Goal: Task Accomplishment & Management: Complete application form

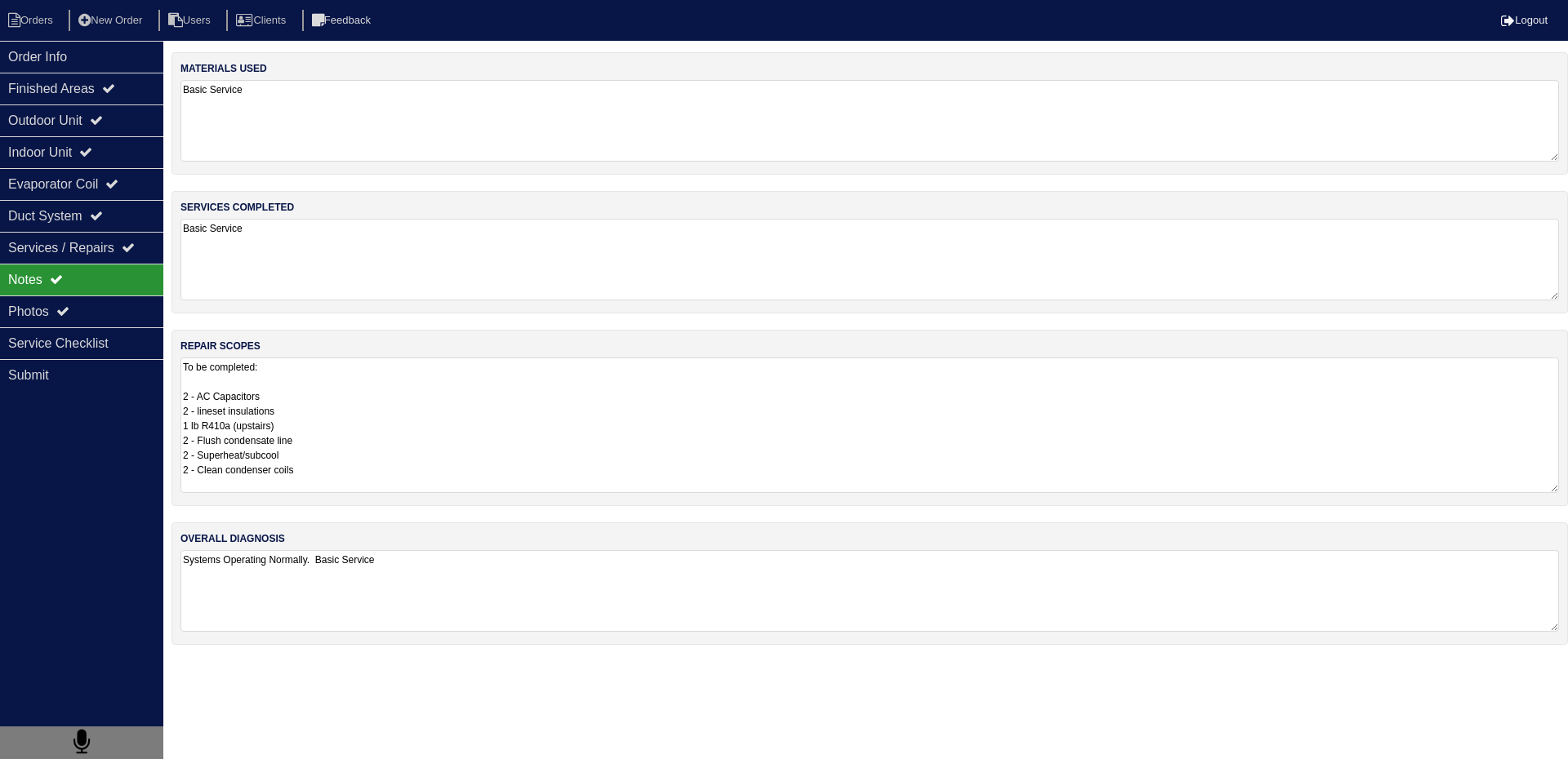
click at [357, 466] on textarea "To be completed: 2 - AC Capacitors 2 - lineset insulations 1 lb R410a (upstairs…" at bounding box center [869, 425] width 1378 height 135
click at [53, 19] on li "Orders" at bounding box center [33, 20] width 66 height 22
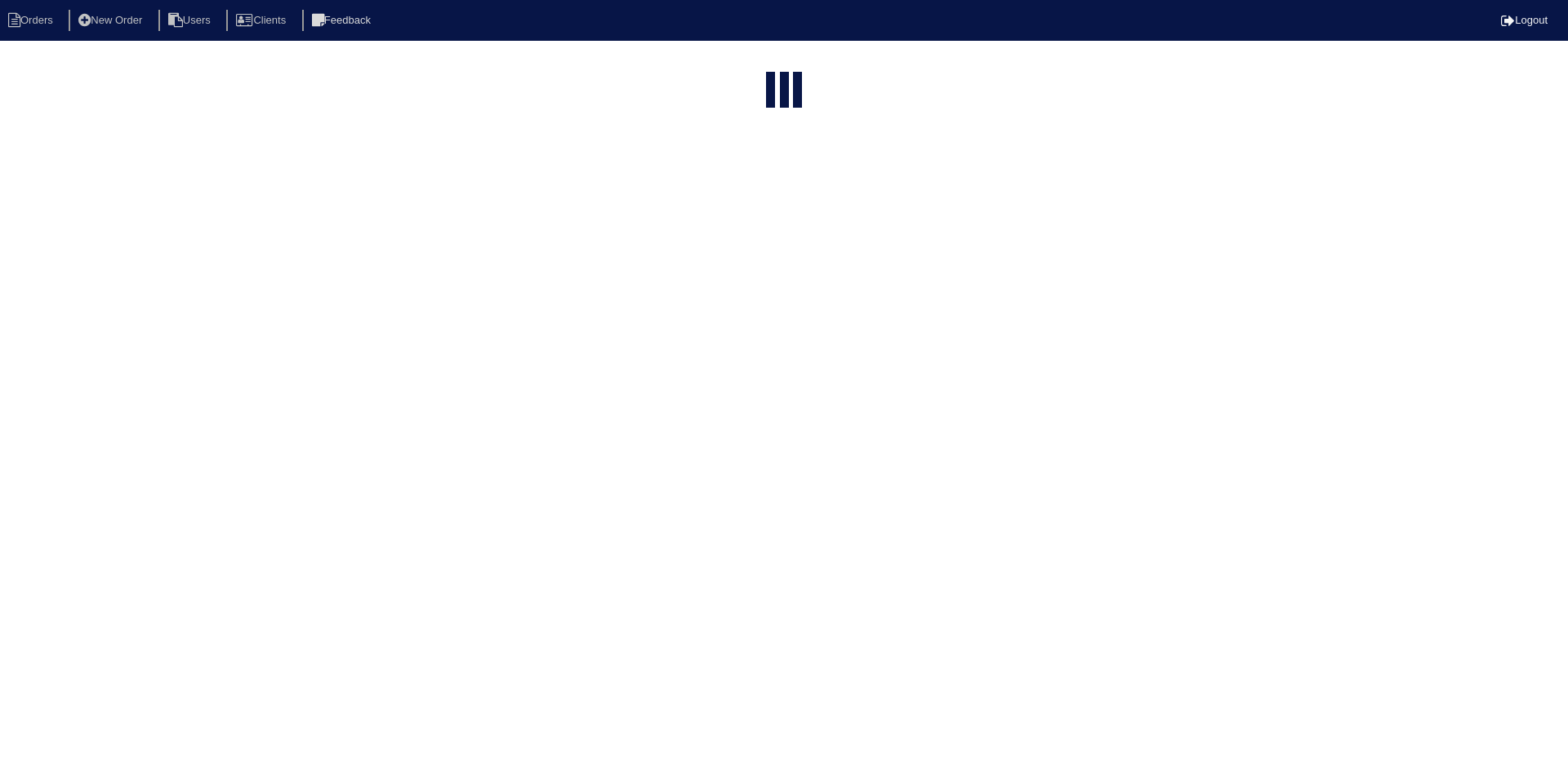
select select "15"
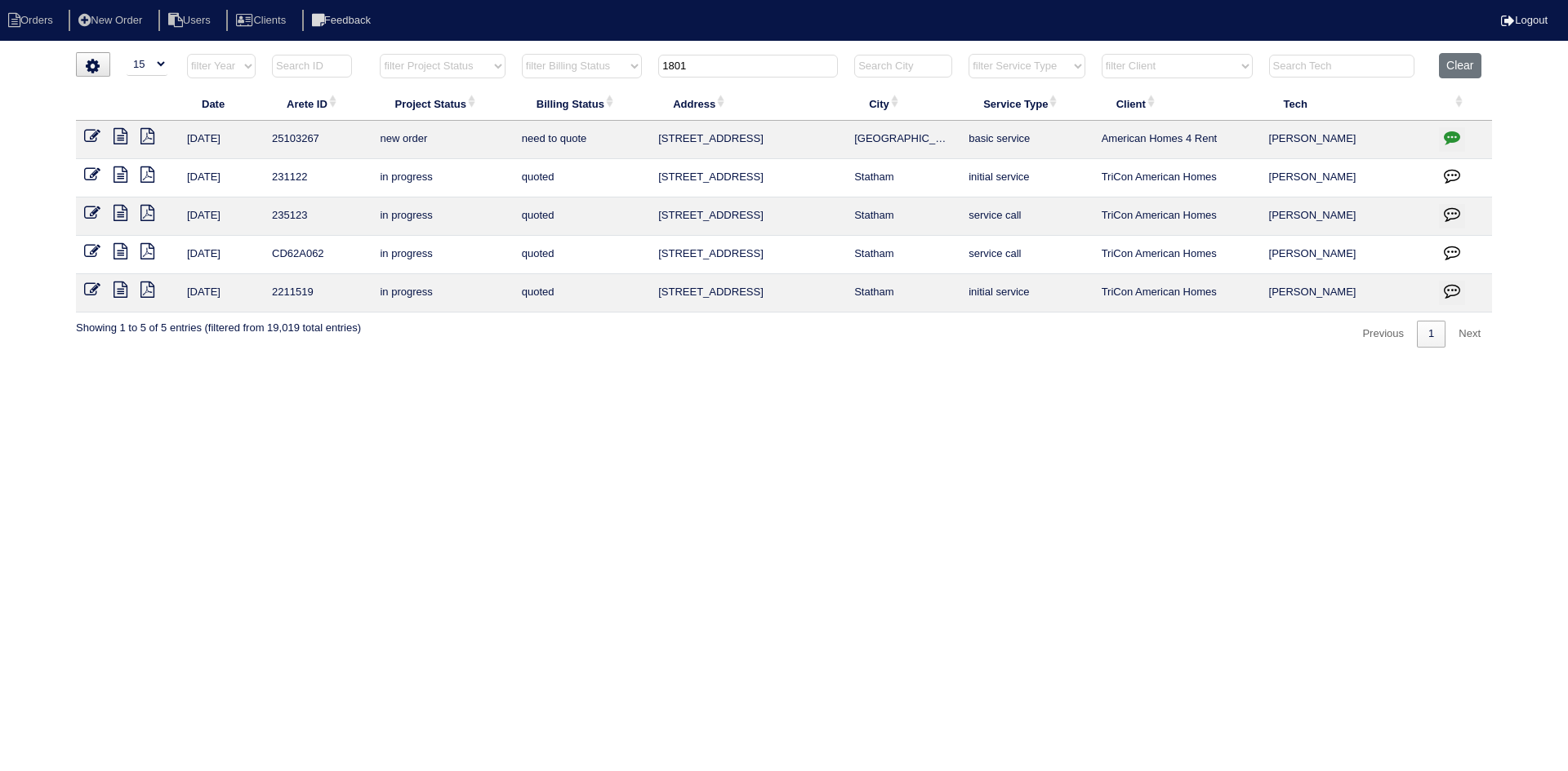
drag, startPoint x: 801, startPoint y: 62, endPoint x: 594, endPoint y: 65, distance: 207.0
click at [595, 65] on tr "filter Year -- Any Year -- 2025 2024 2023 2022 2021 2020 2019 filter Project St…" at bounding box center [784, 70] width 1416 height 34
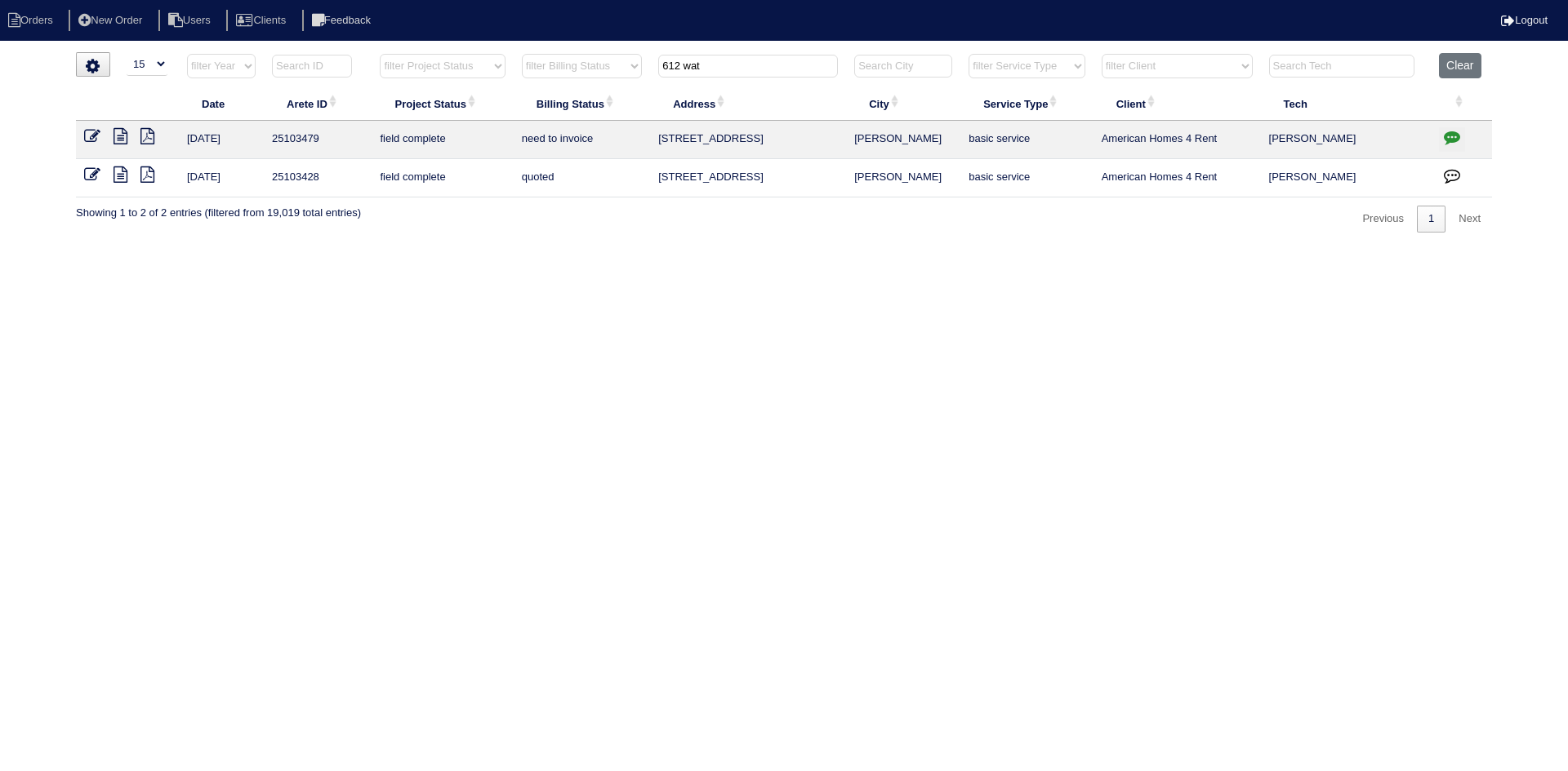
type input "612 wat"
click at [123, 135] on icon at bounding box center [120, 135] width 14 height 16
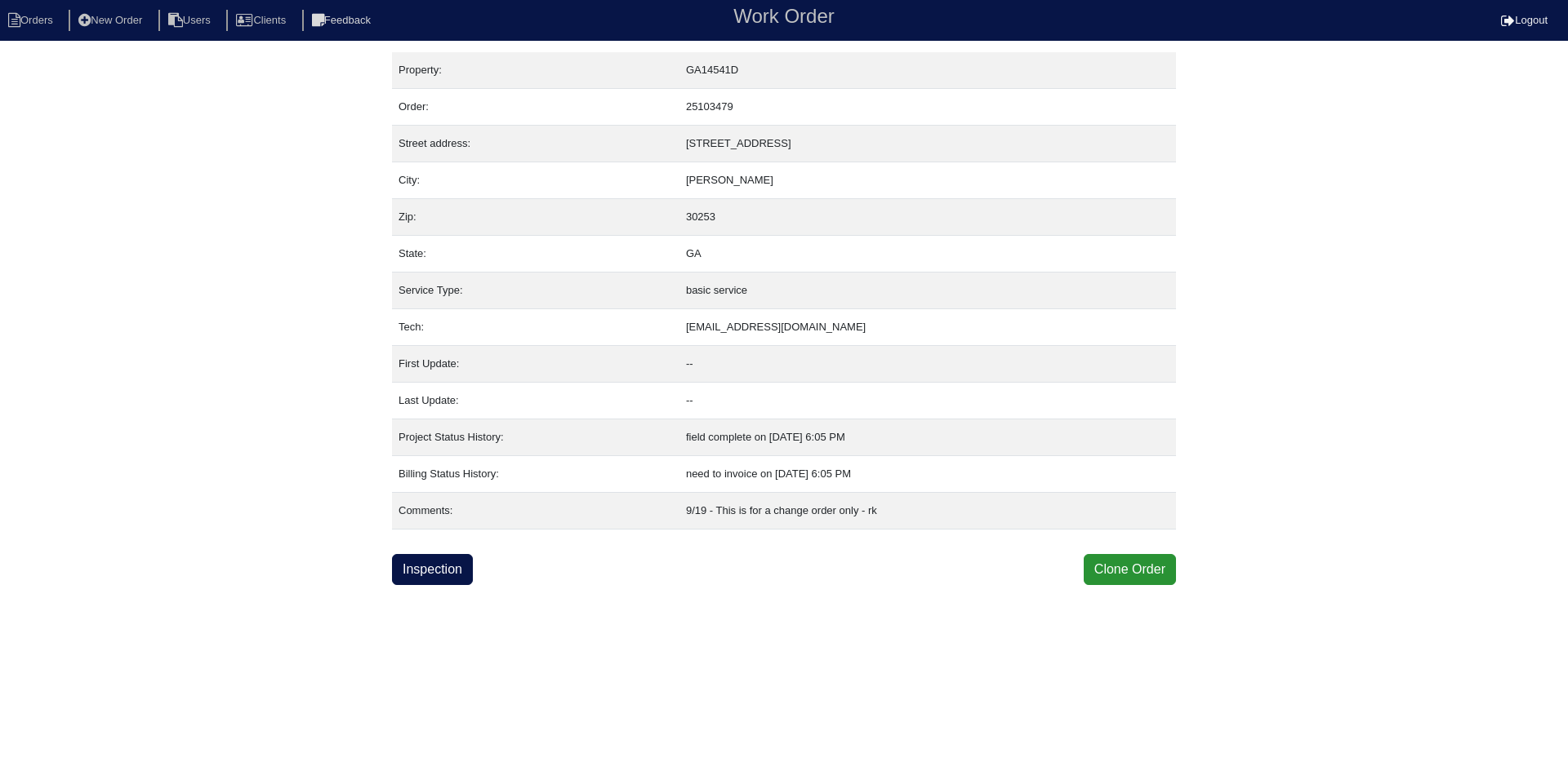
click at [433, 551] on div "Property: GA14541D Order: 25103479 Street address: [STREET_ADDRESS] City: [GEOG…" at bounding box center [784, 319] width 784 height 533
click at [417, 585] on html "Orders New Order Users Clients Feedback Work Order Logout Work Order Orders New…" at bounding box center [784, 292] width 1568 height 585
click at [423, 575] on link "Inspection" at bounding box center [433, 569] width 81 height 31
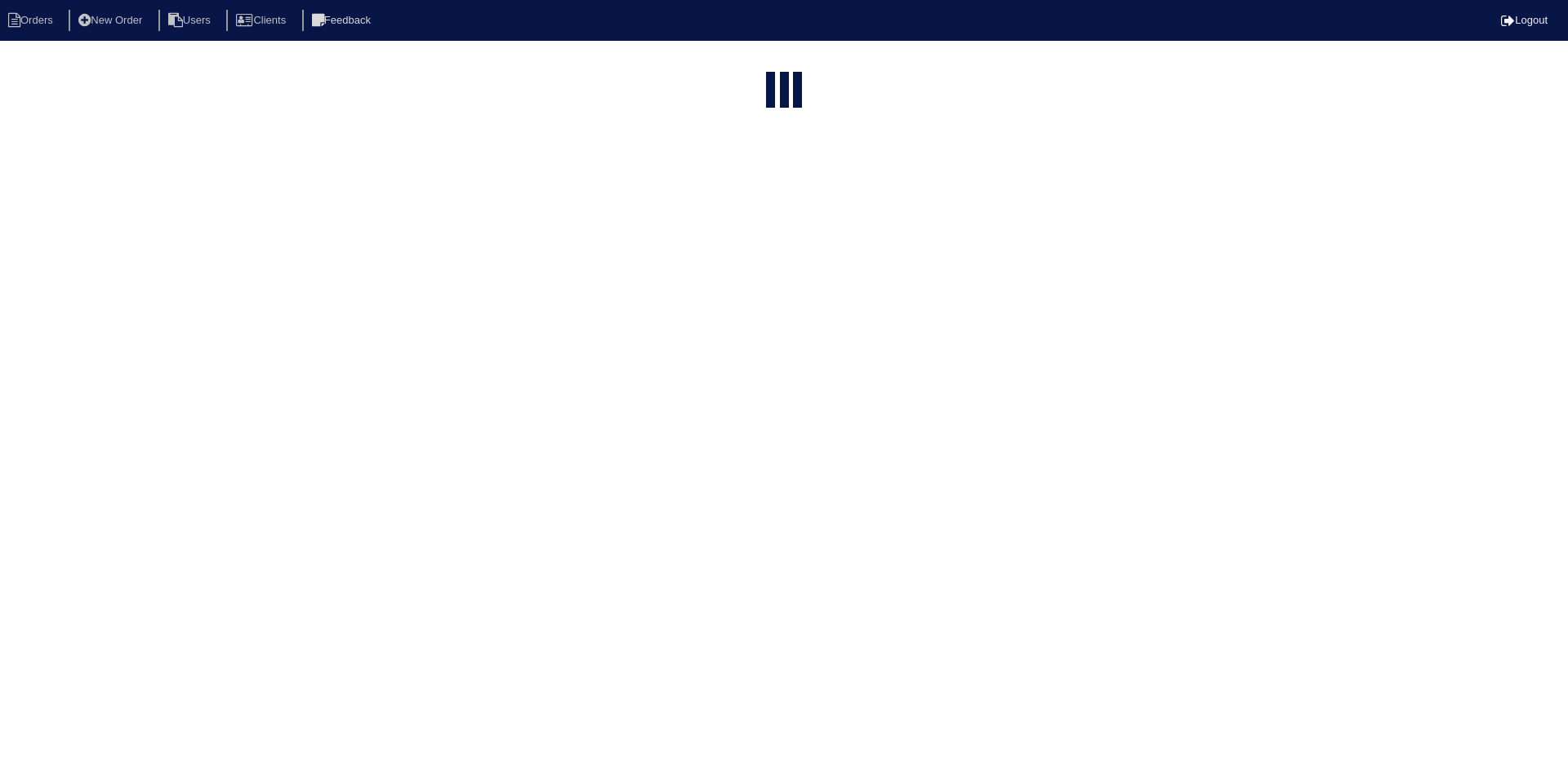
select select "15"
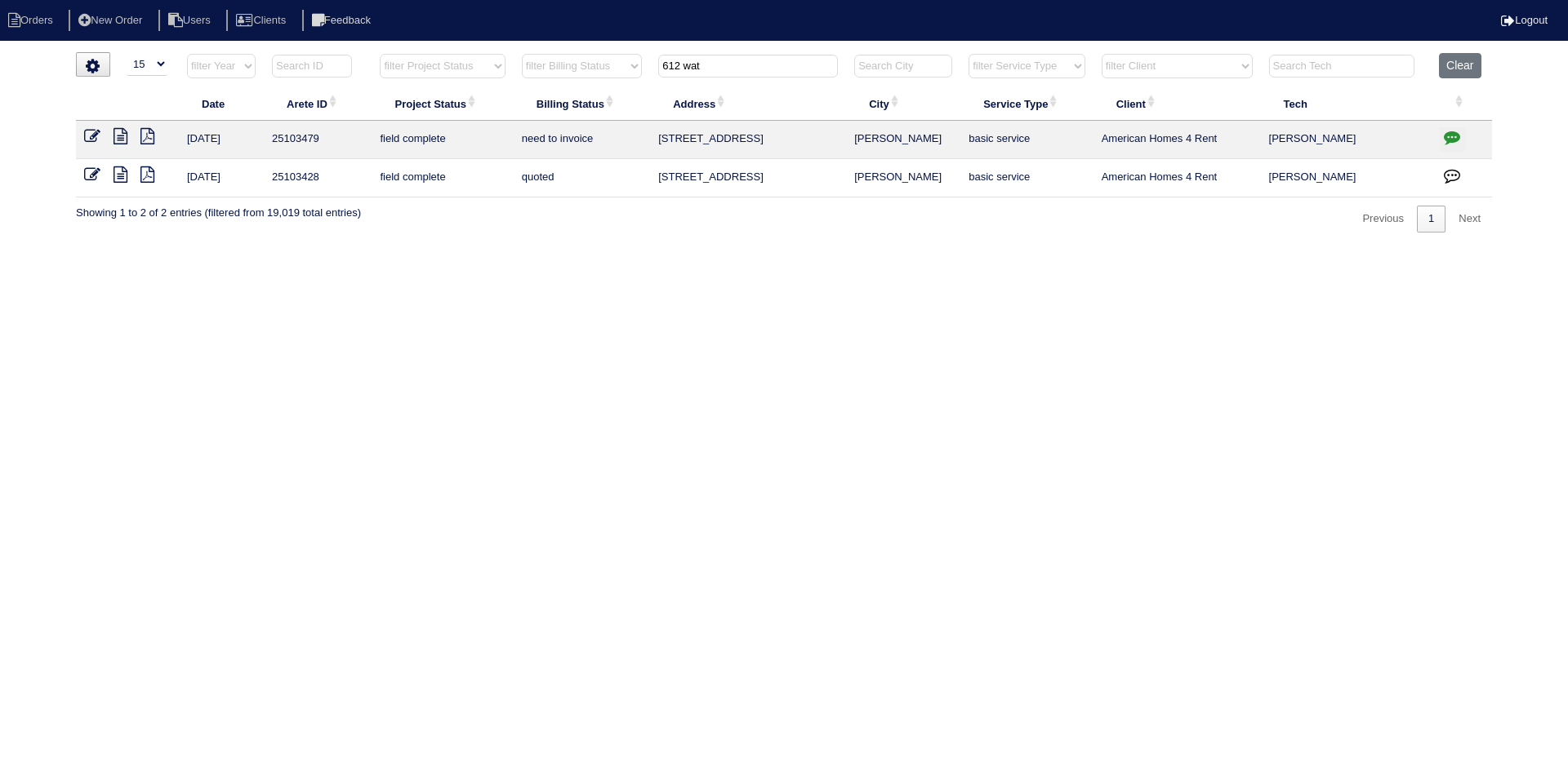
click at [120, 176] on icon at bounding box center [120, 174] width 14 height 16
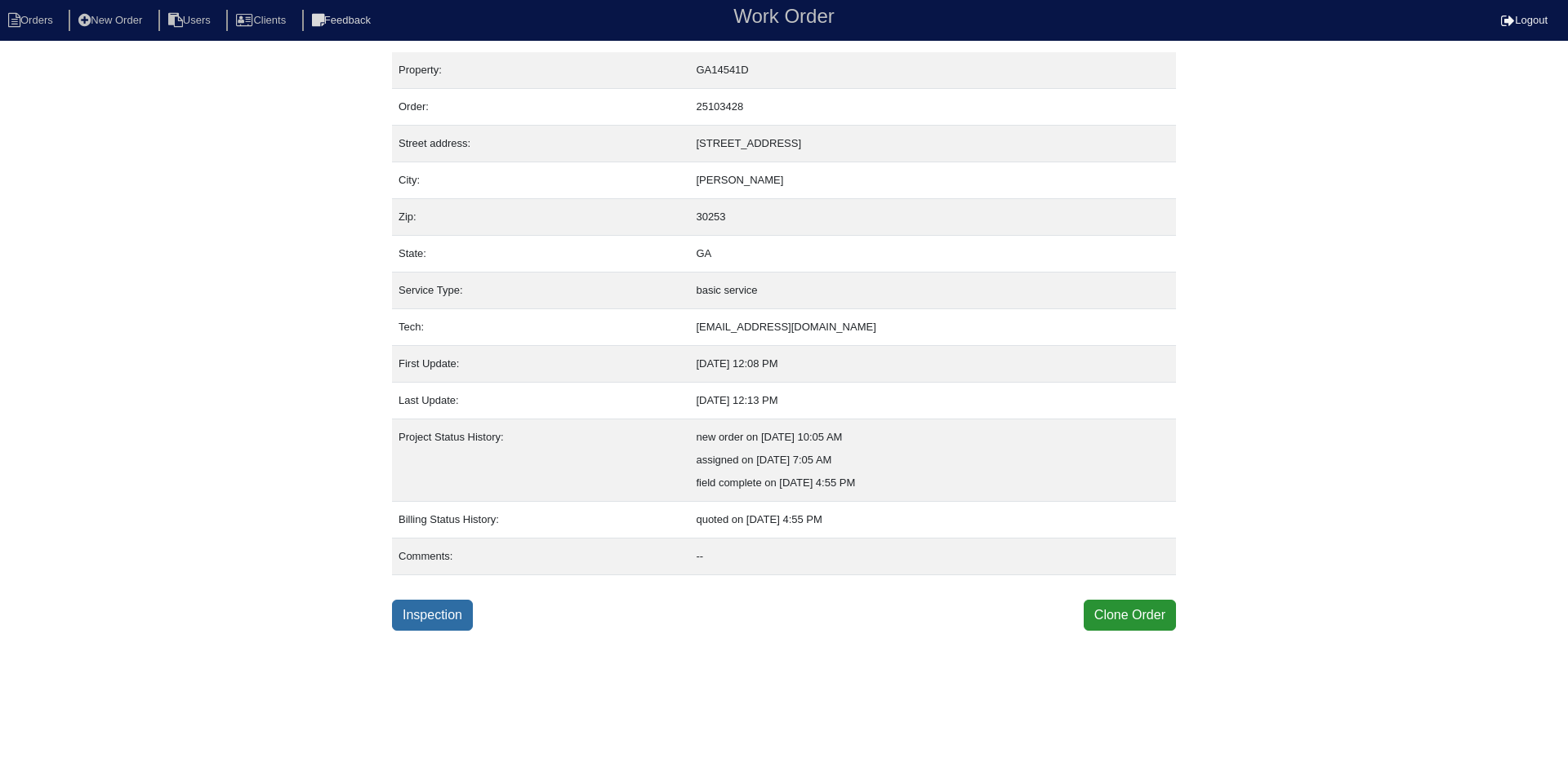
click at [436, 612] on link "Inspection" at bounding box center [433, 615] width 81 height 31
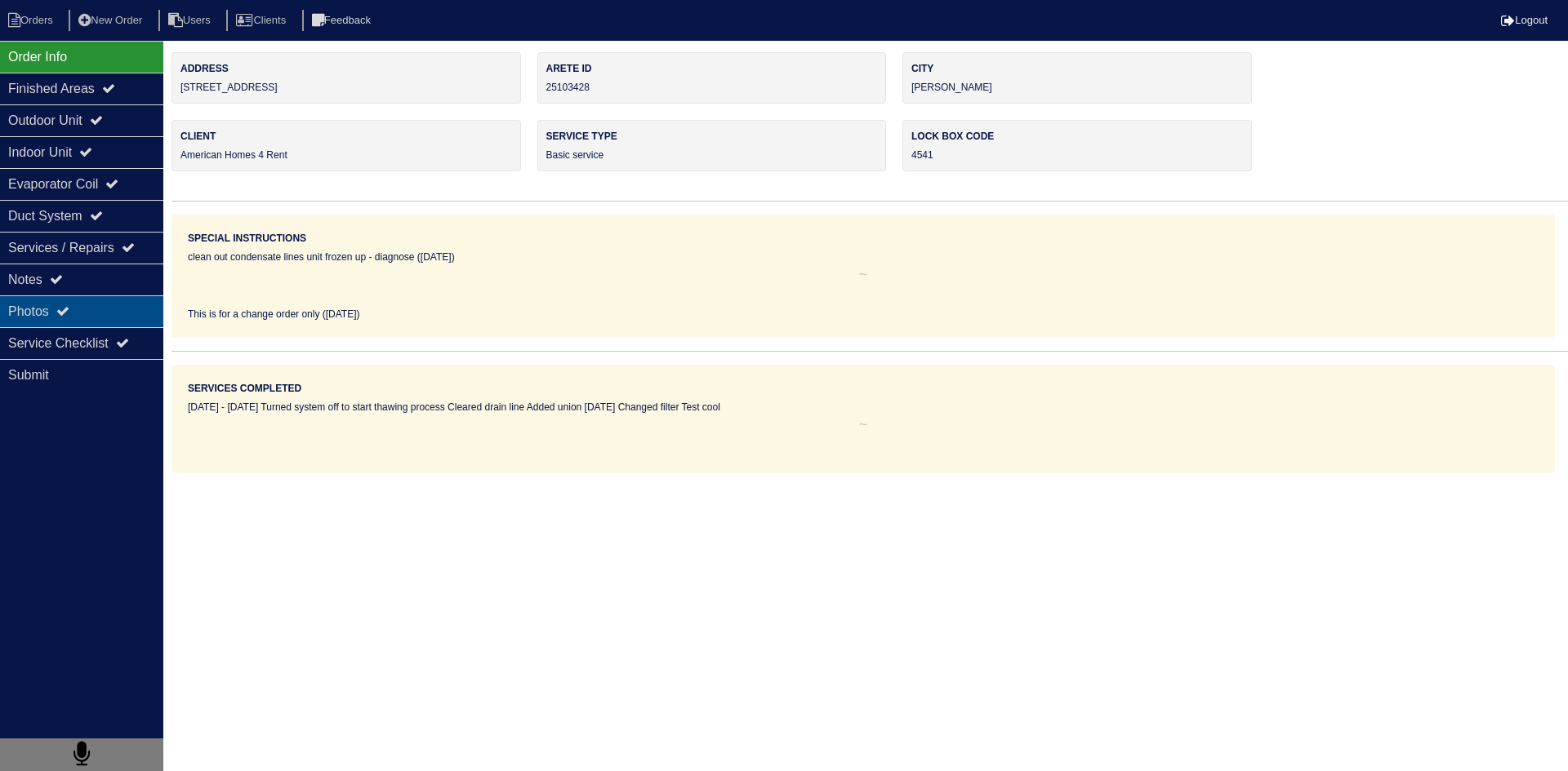
click at [99, 307] on div "Photos" at bounding box center [82, 311] width 164 height 32
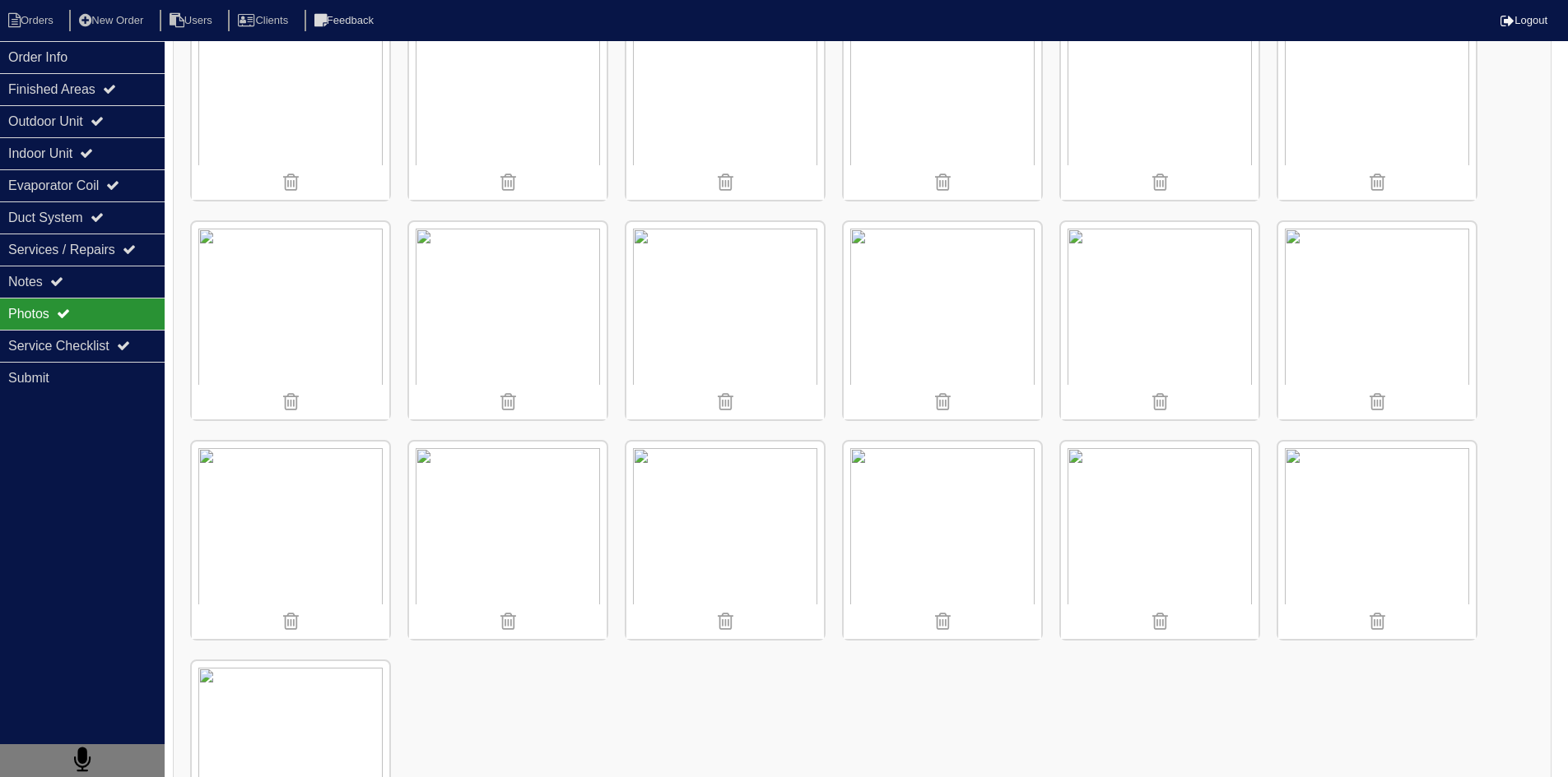
scroll to position [1948, 0]
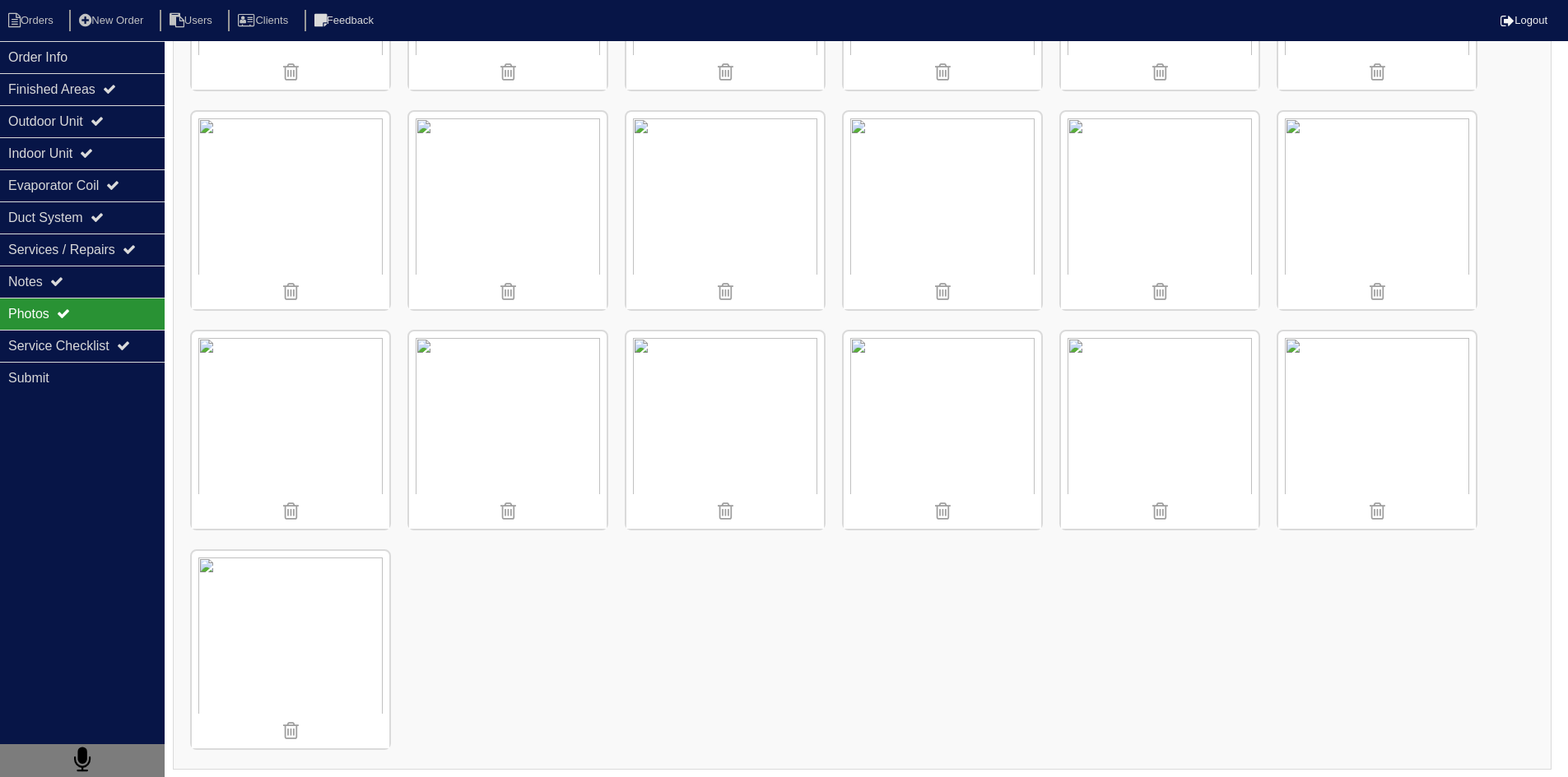
click at [338, 623] on img at bounding box center [290, 650] width 197 height 197
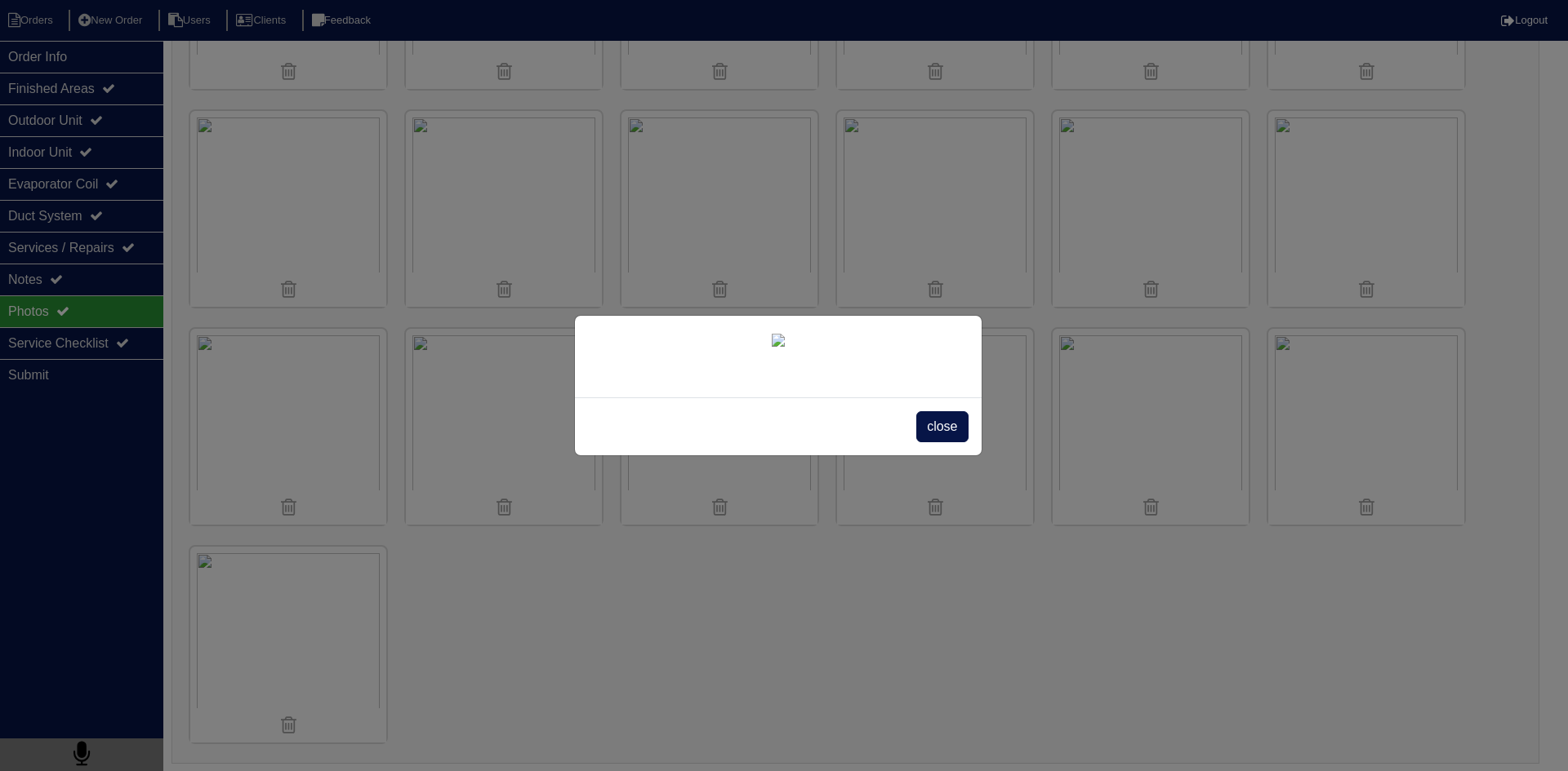
click at [784, 347] on img at bounding box center [778, 340] width 13 height 13
click at [1090, 576] on div "close" at bounding box center [784, 386] width 1568 height 771
click at [62, 68] on div "close" at bounding box center [784, 386] width 1568 height 771
click at [951, 442] on span "close" at bounding box center [942, 426] width 52 height 31
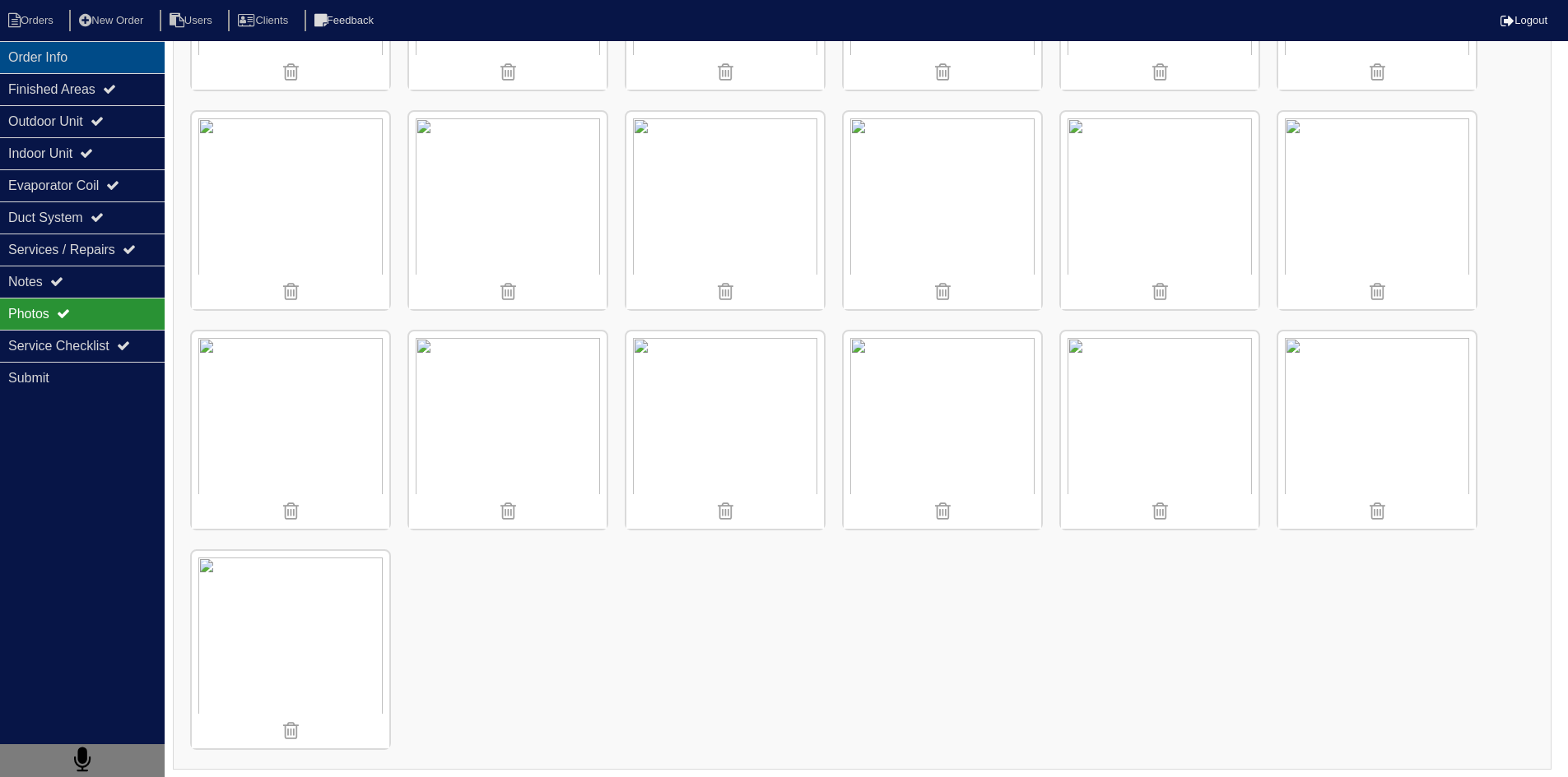
click at [57, 59] on div "Order Info" at bounding box center [82, 57] width 165 height 32
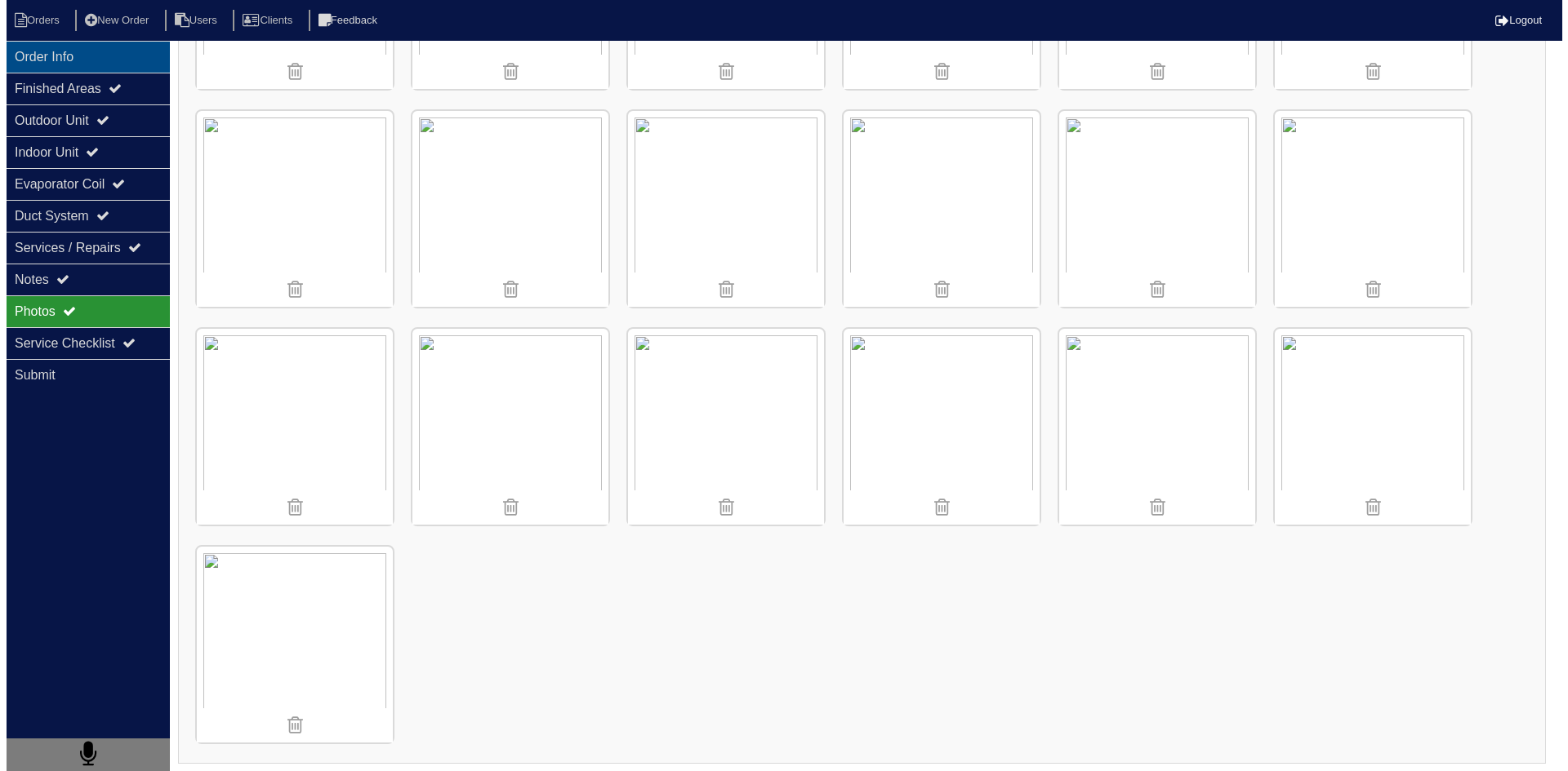
scroll to position [0, 0]
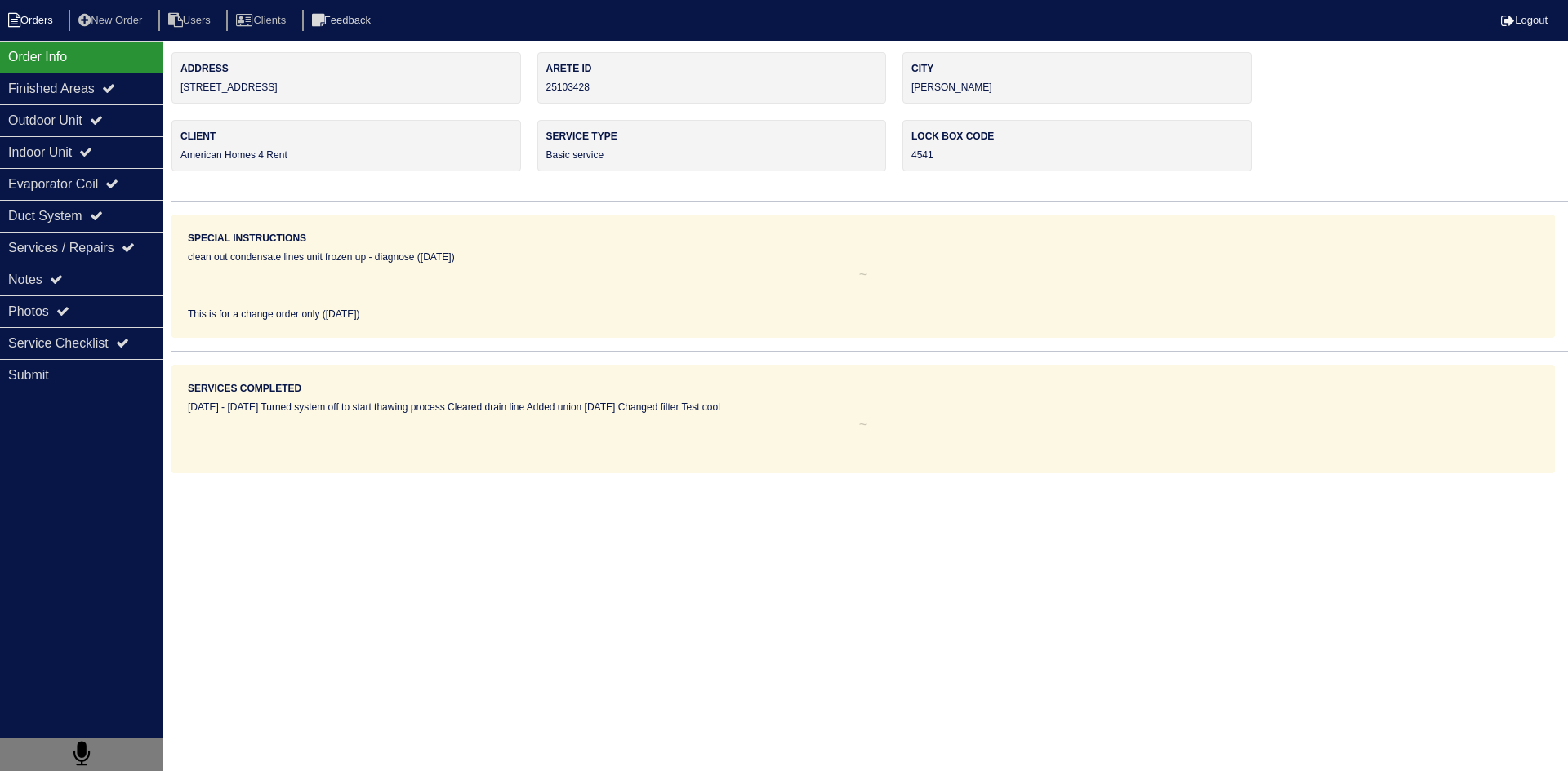
click at [41, 22] on li "Orders" at bounding box center [33, 20] width 66 height 22
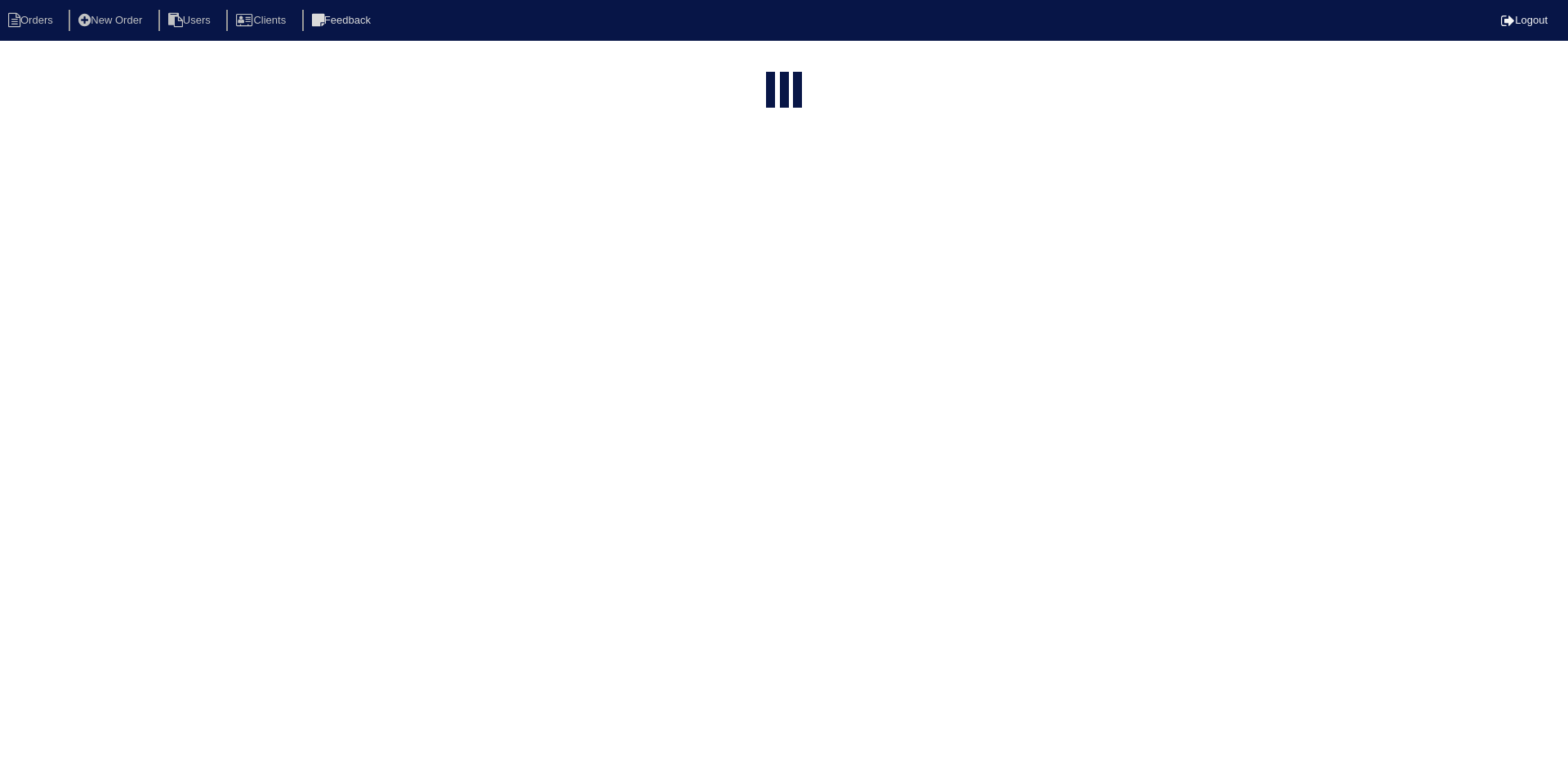
select select "15"
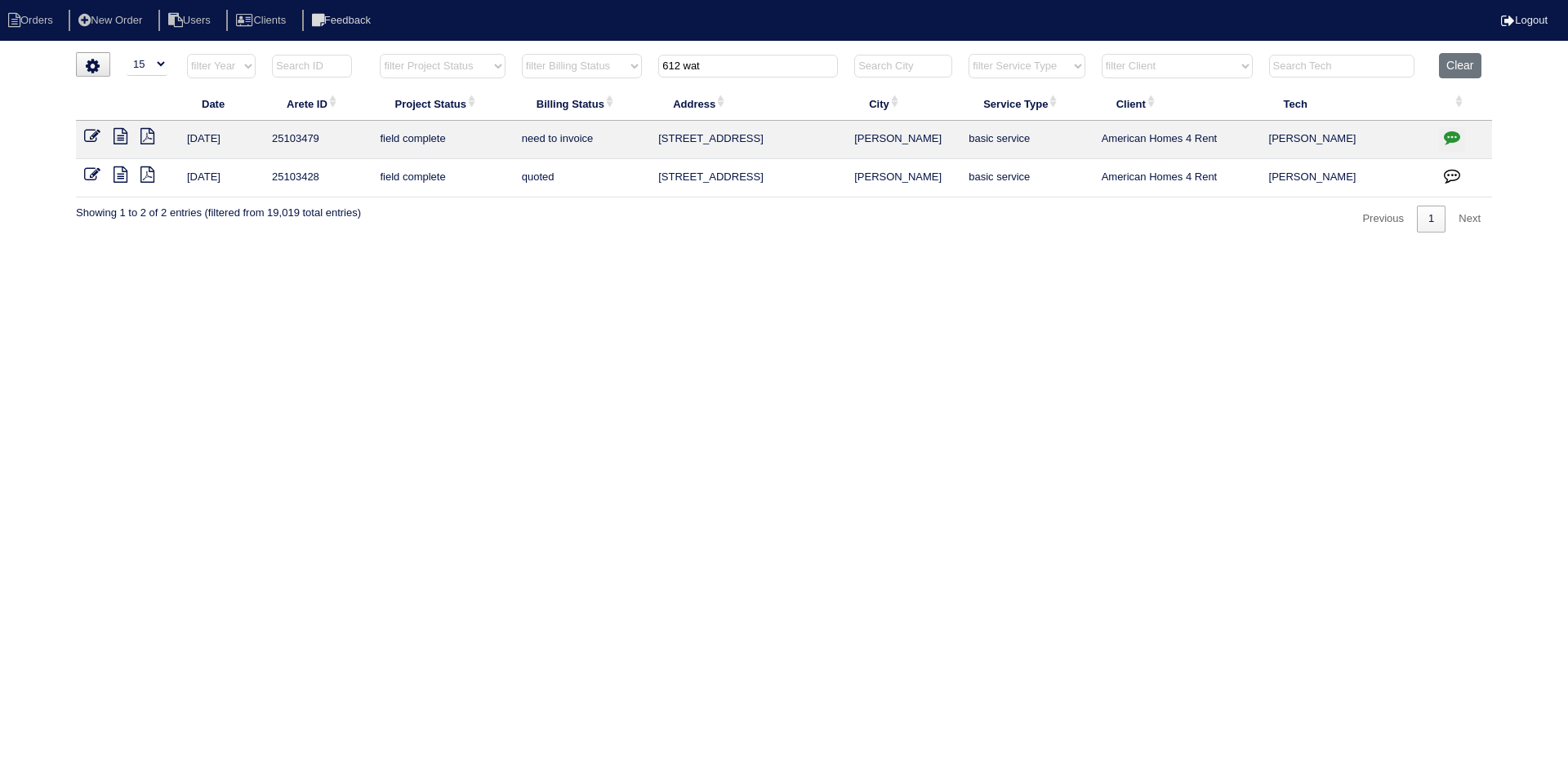
drag, startPoint x: 739, startPoint y: 58, endPoint x: 553, endPoint y: 48, distance: 186.3
click at [569, 61] on tr "filter Year -- Any Year -- 2025 2024 2023 2022 2021 2020 2019 filter Project St…" at bounding box center [784, 70] width 1416 height 34
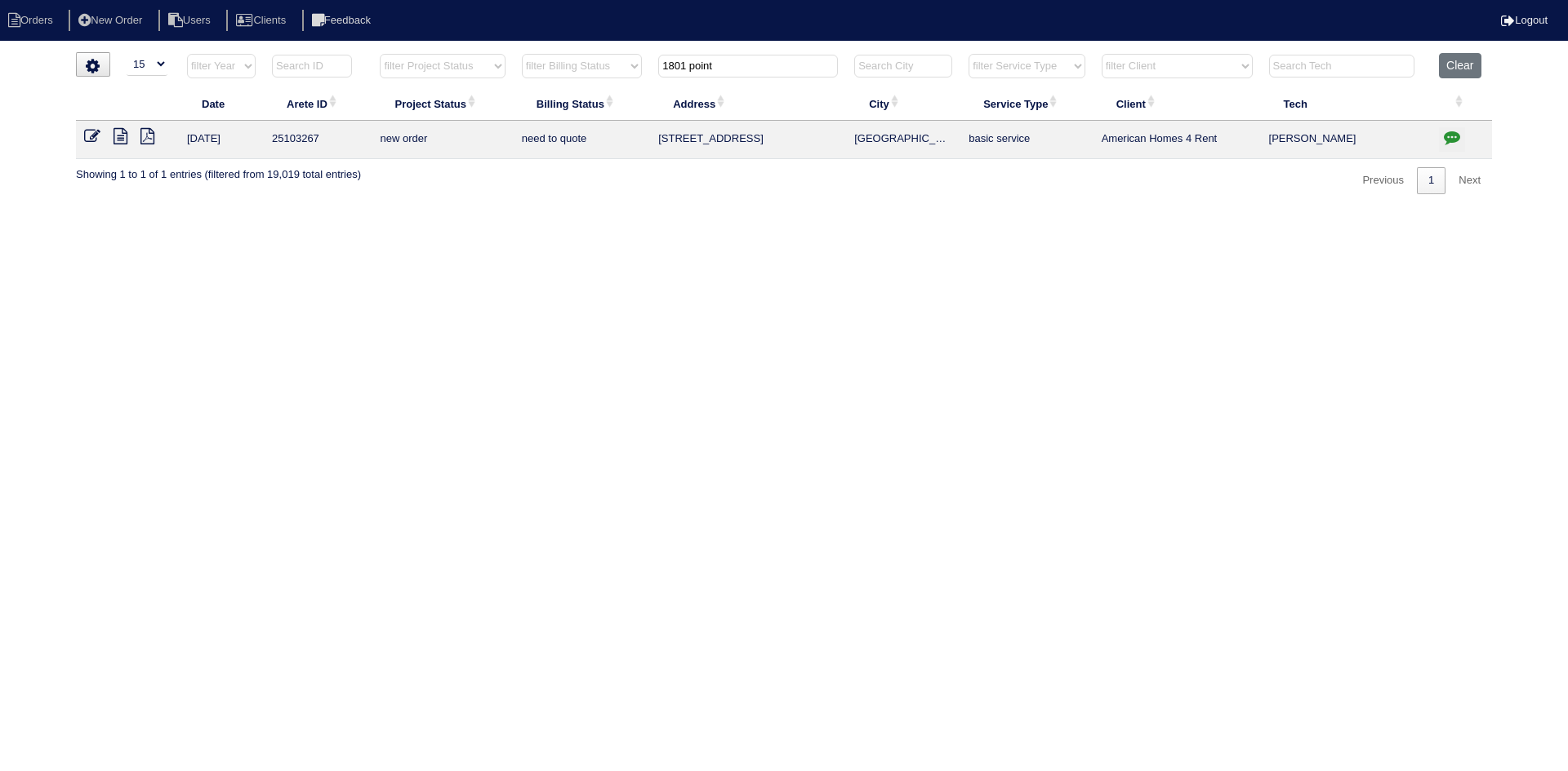
type input "1801 point"
click at [123, 136] on icon at bounding box center [120, 135] width 14 height 16
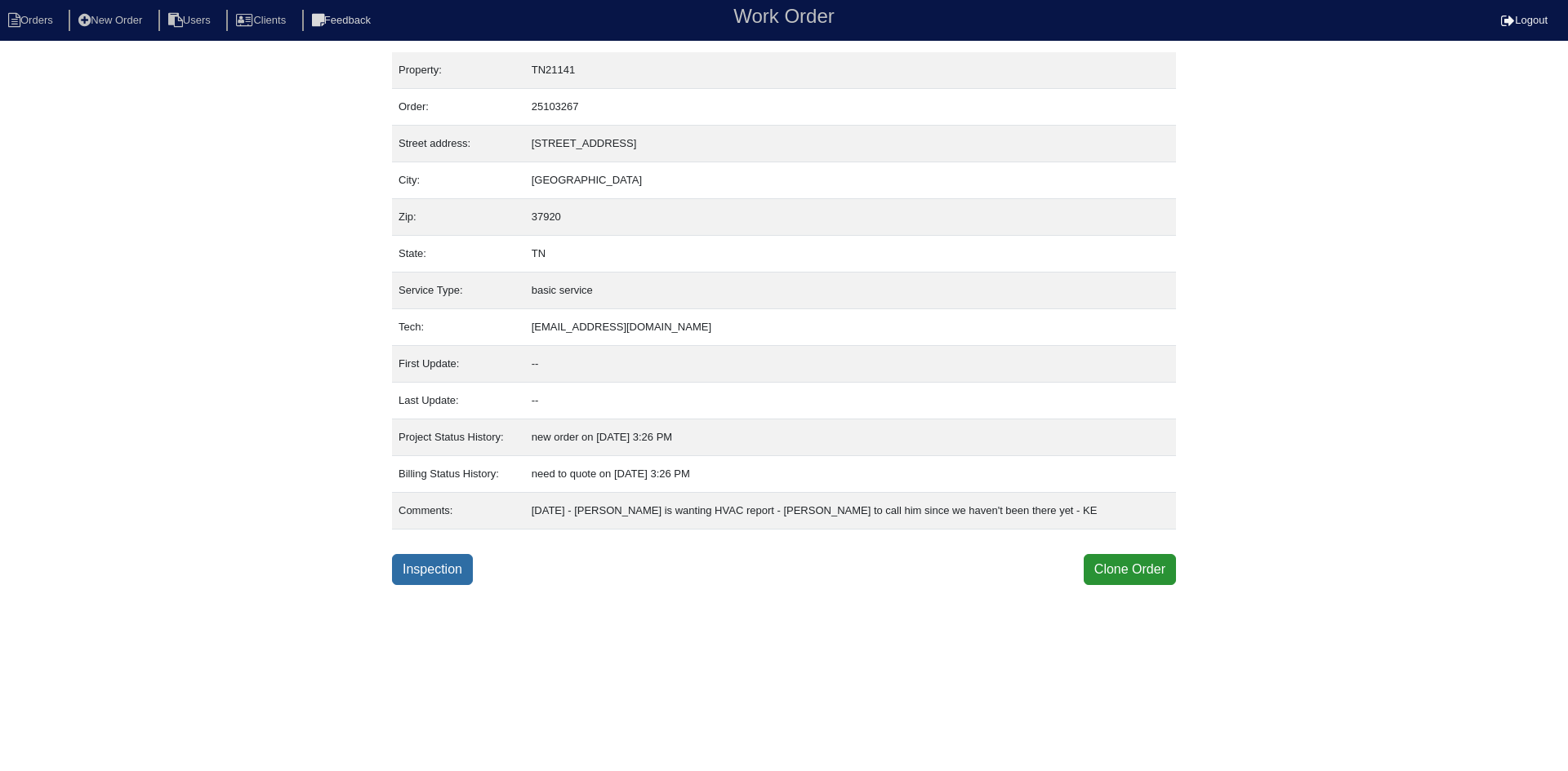
click at [436, 574] on link "Inspection" at bounding box center [433, 569] width 81 height 31
click at [439, 568] on link "Inspection" at bounding box center [433, 569] width 81 height 31
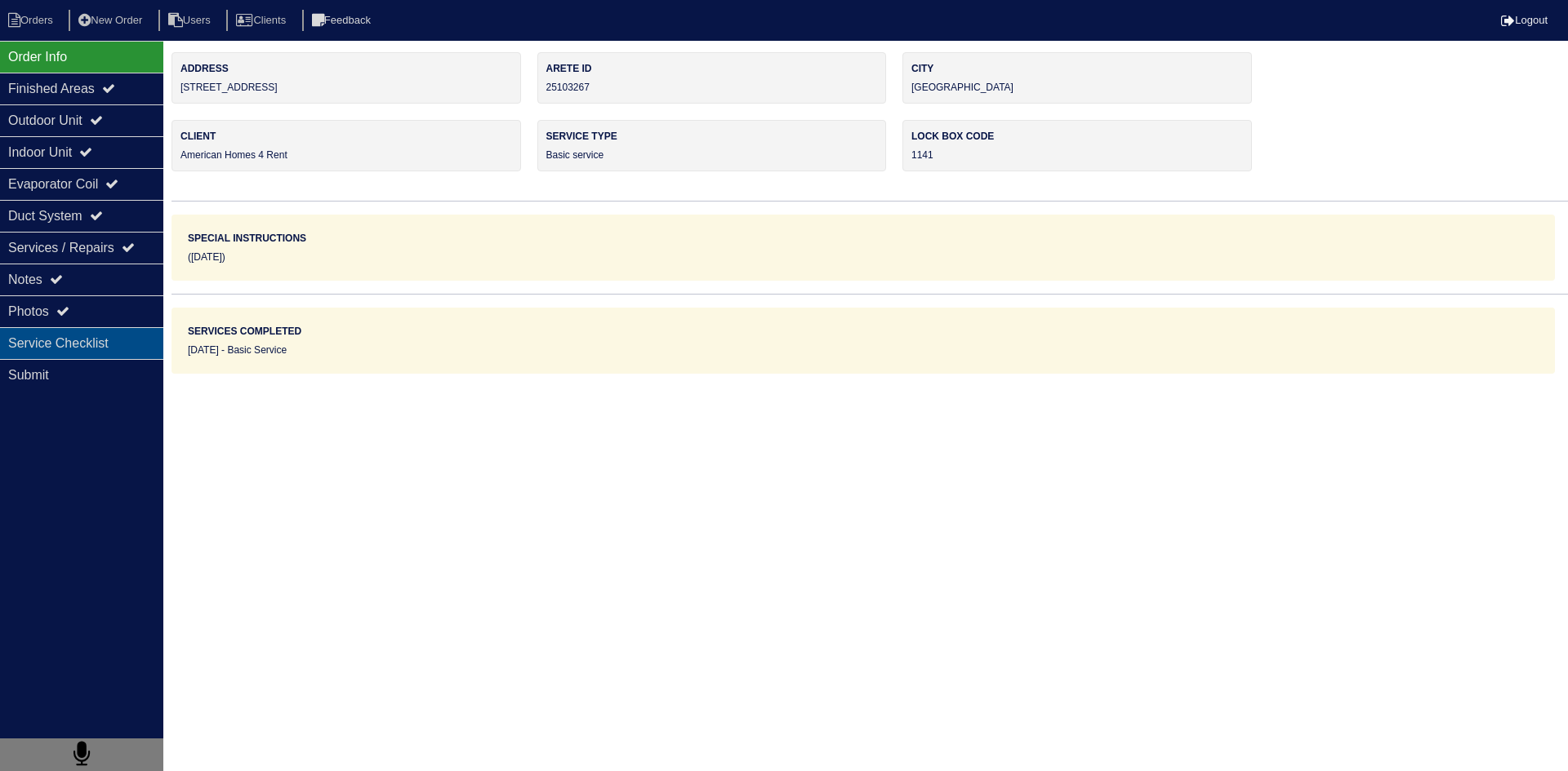
click at [86, 339] on div "Service Checklist" at bounding box center [82, 343] width 164 height 32
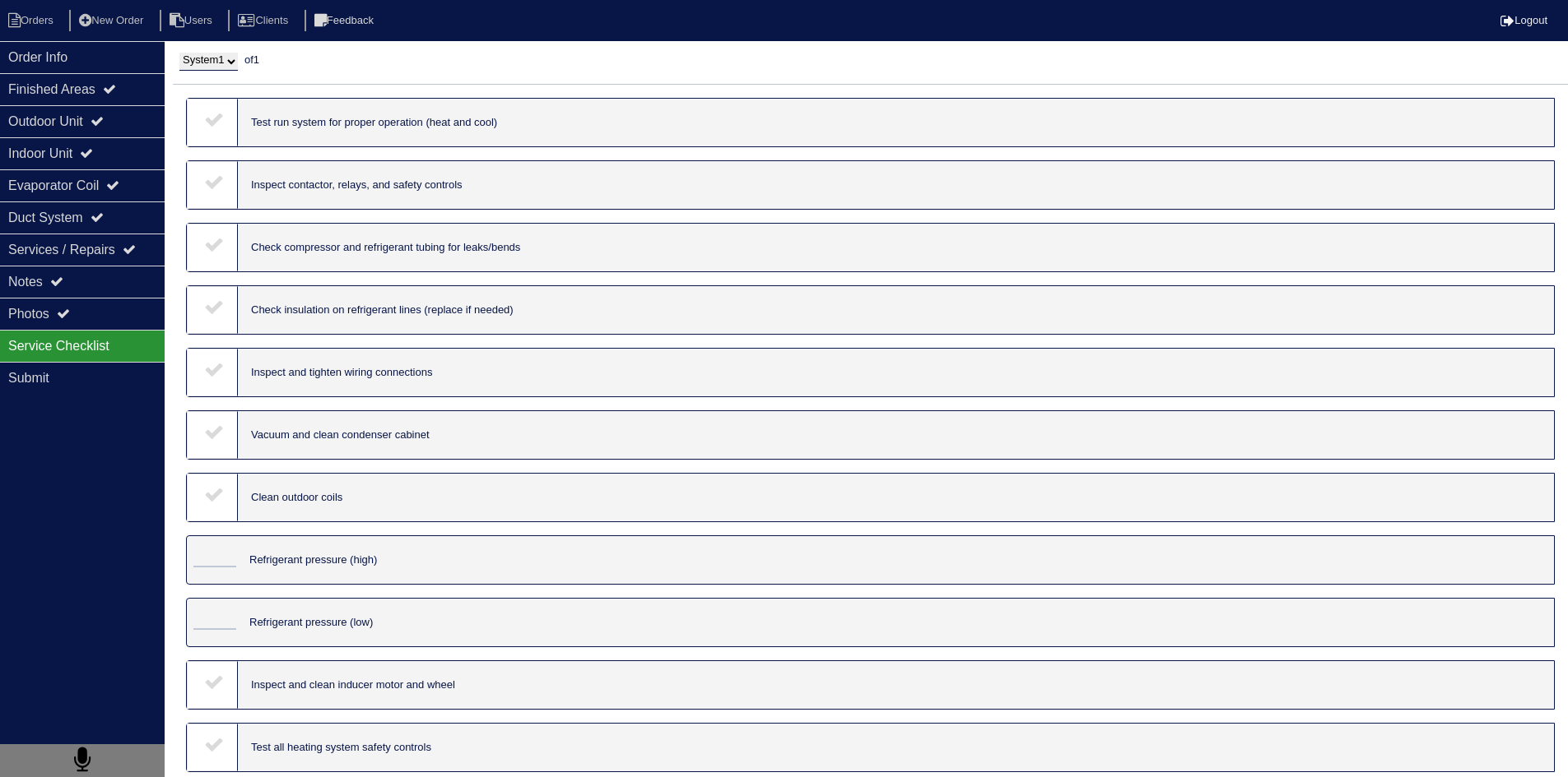
click at [210, 128] on icon at bounding box center [213, 118] width 20 height 20
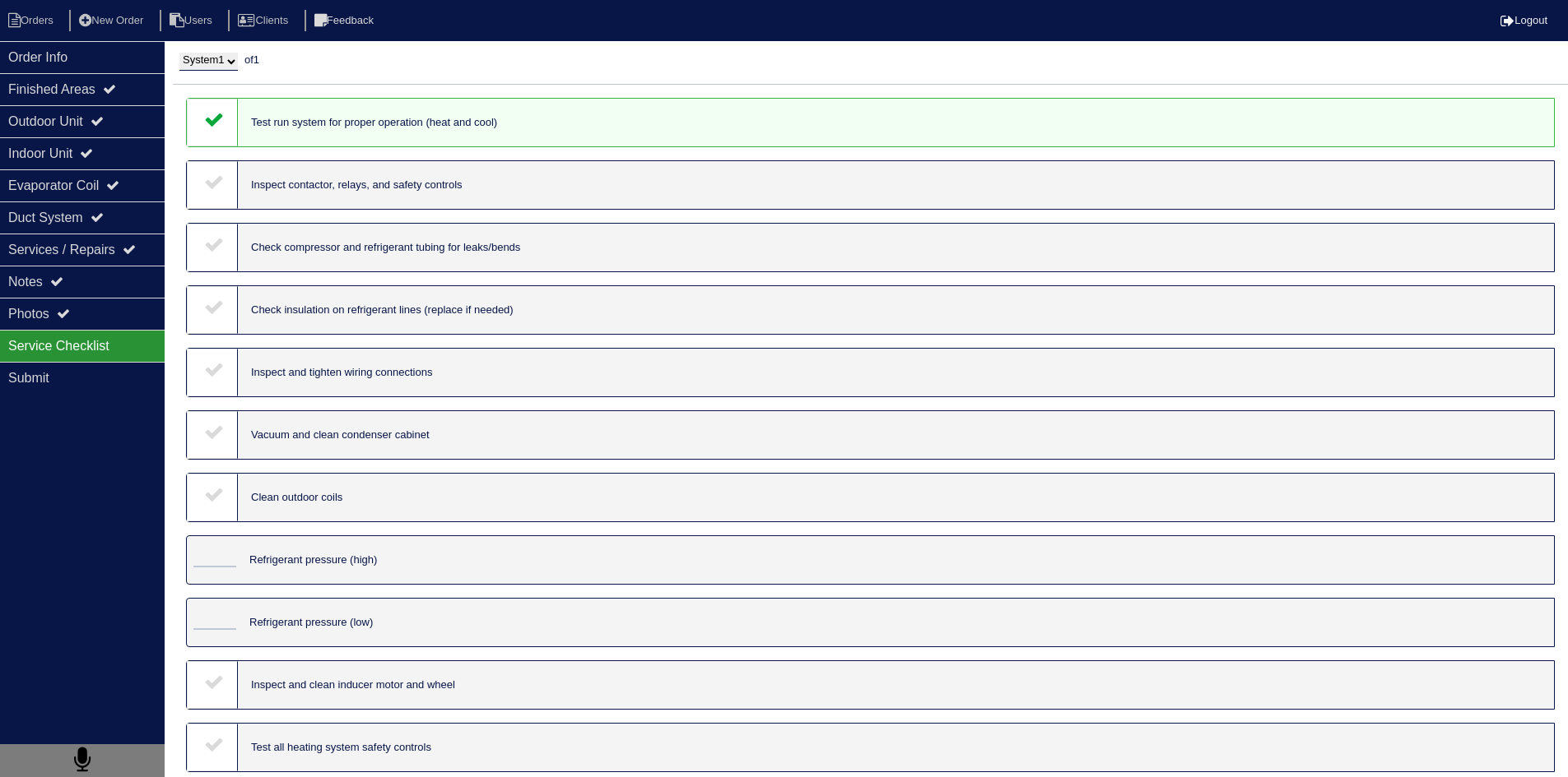
drag, startPoint x: 220, startPoint y: 181, endPoint x: 218, endPoint y: 203, distance: 22.1
click at [218, 182] on icon at bounding box center [213, 181] width 20 height 20
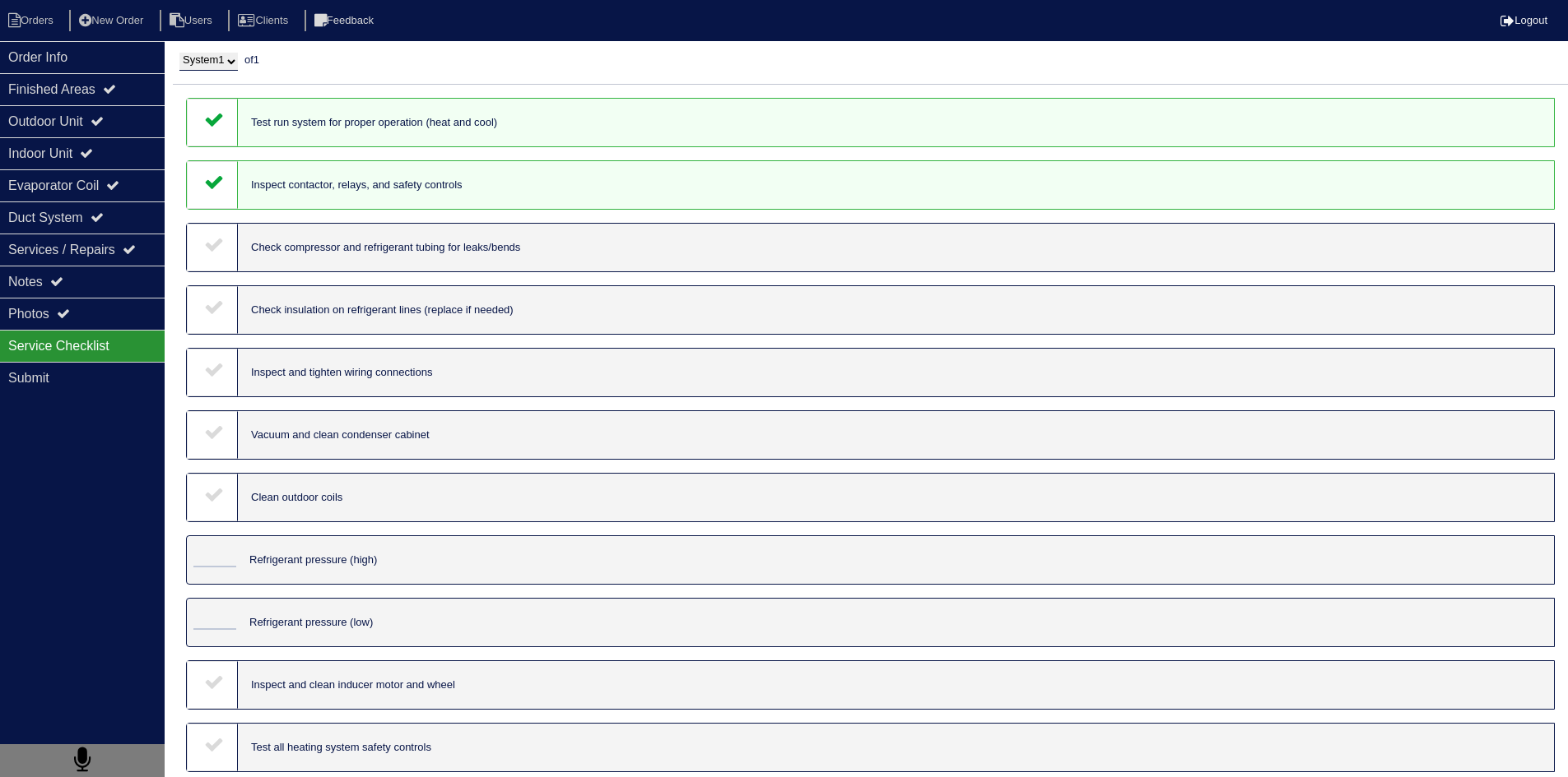
click at [212, 254] on icon at bounding box center [213, 244] width 20 height 20
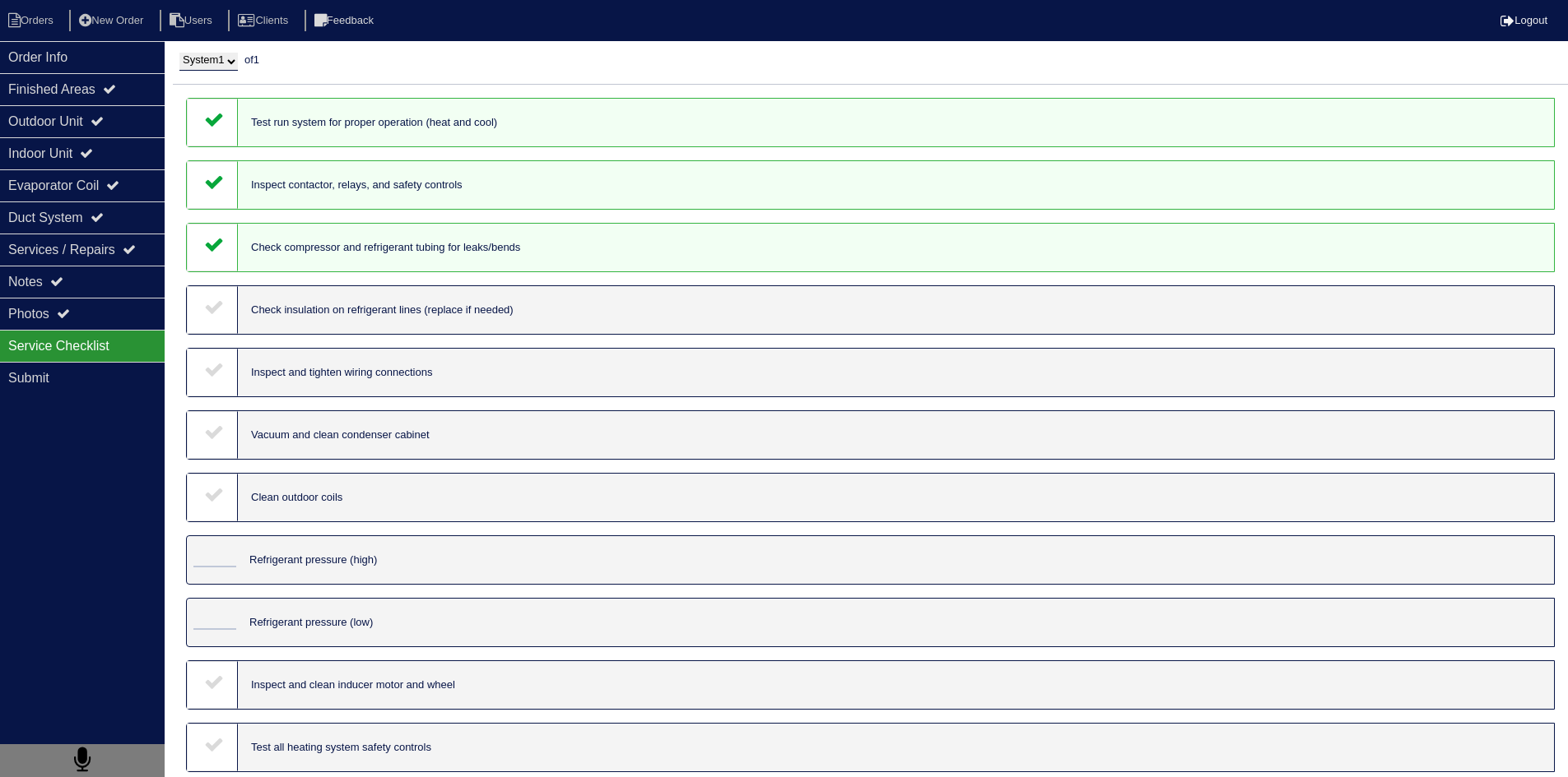
click at [218, 311] on icon at bounding box center [213, 306] width 20 height 20
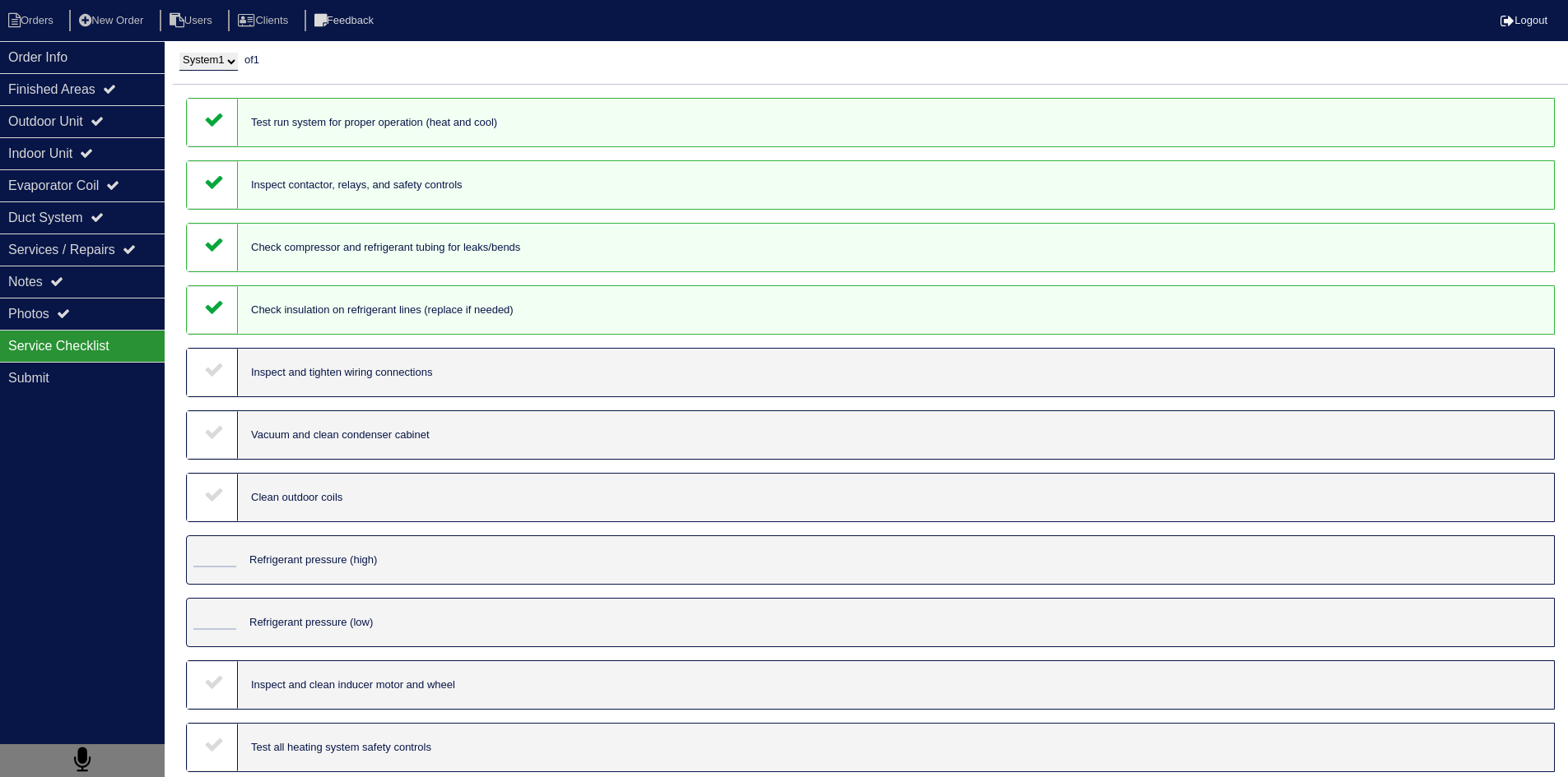
click at [214, 352] on div at bounding box center [212, 372] width 51 height 47
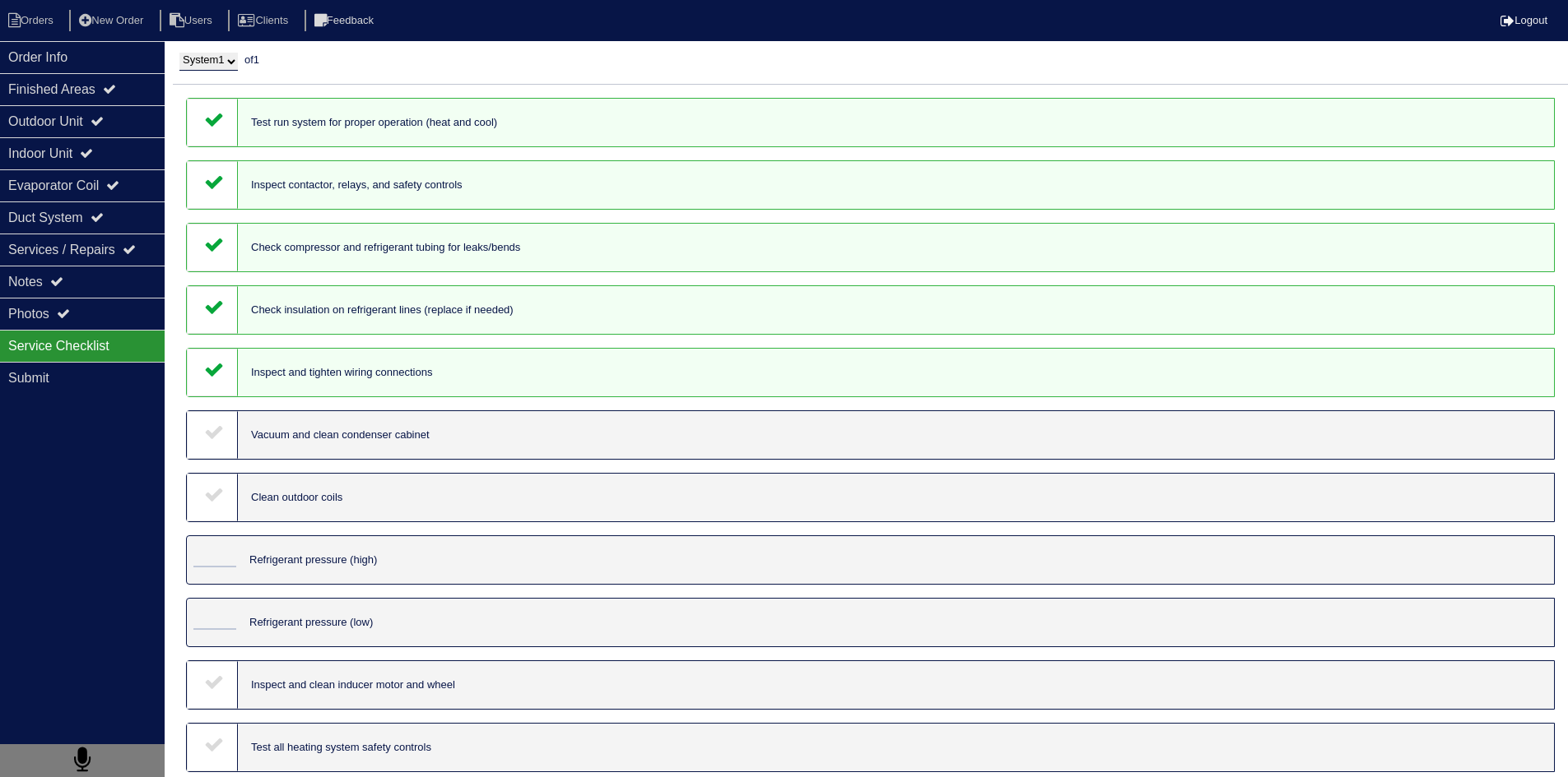
click at [214, 386] on div at bounding box center [212, 372] width 51 height 47
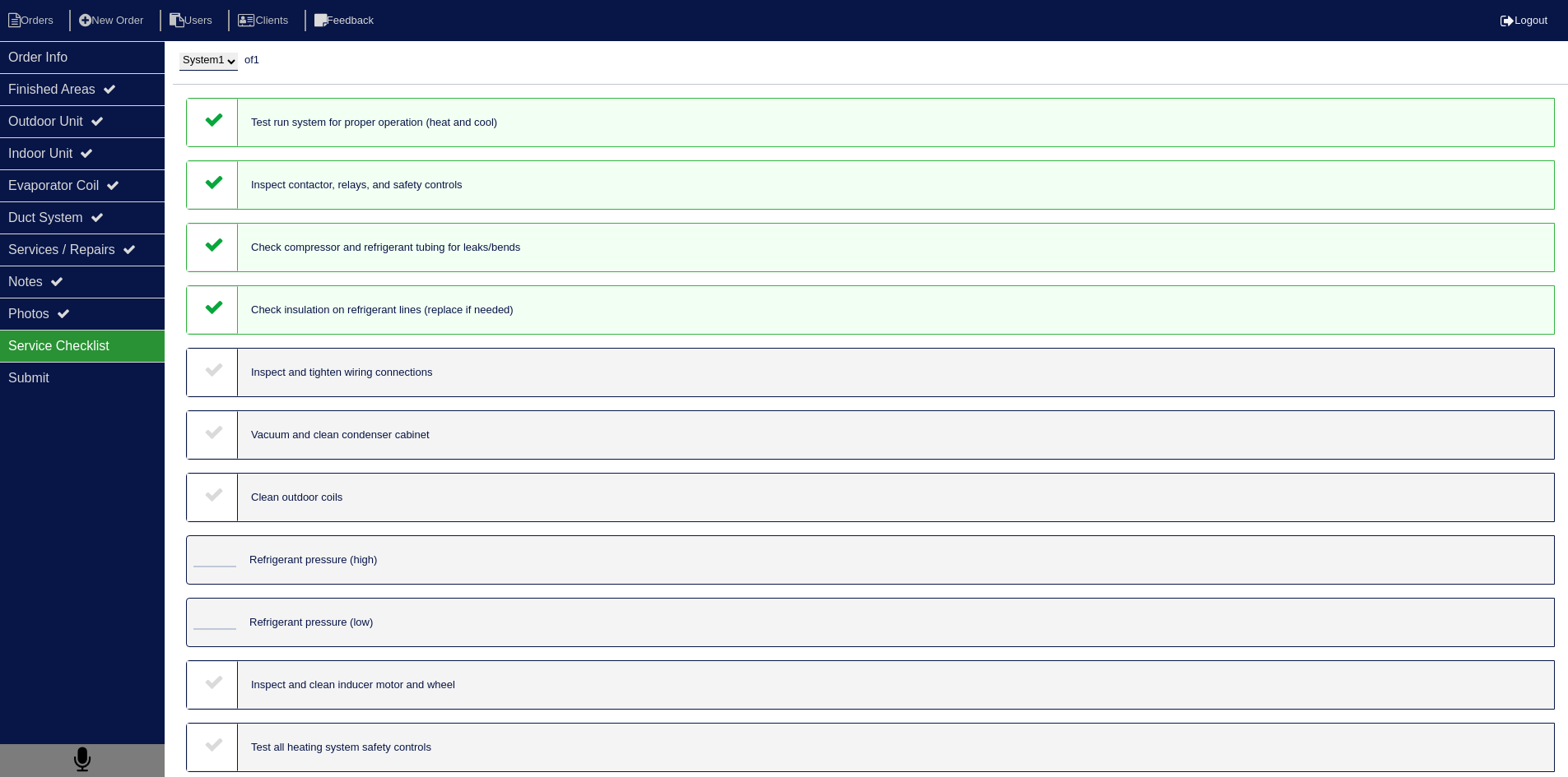
click at [212, 385] on div at bounding box center [212, 372] width 51 height 47
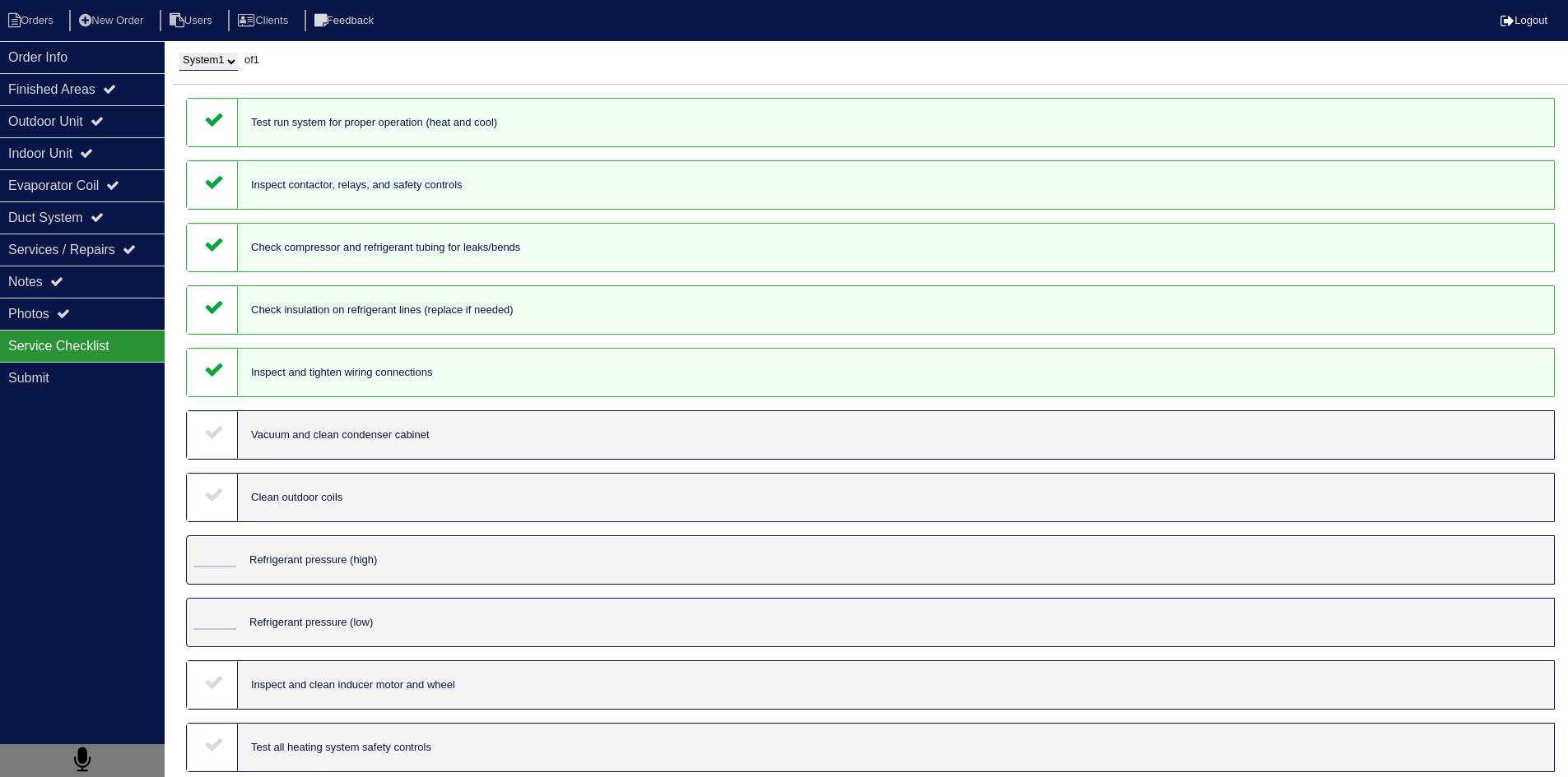
click at [212, 432] on icon at bounding box center [213, 431] width 20 height 20
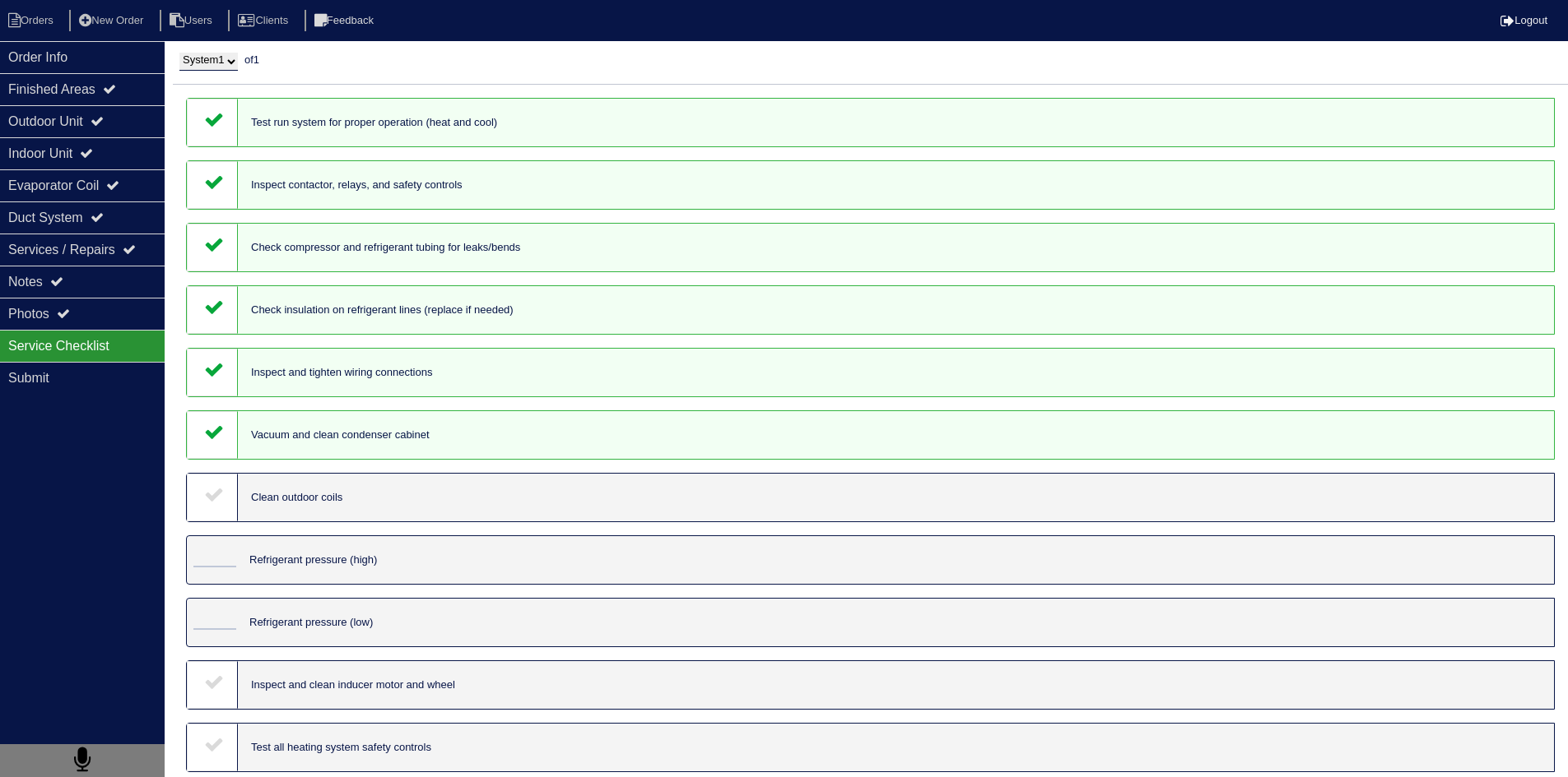
drag, startPoint x: 210, startPoint y: 493, endPoint x: 225, endPoint y: 513, distance: 25.0
click at [210, 496] on icon at bounding box center [213, 494] width 20 height 20
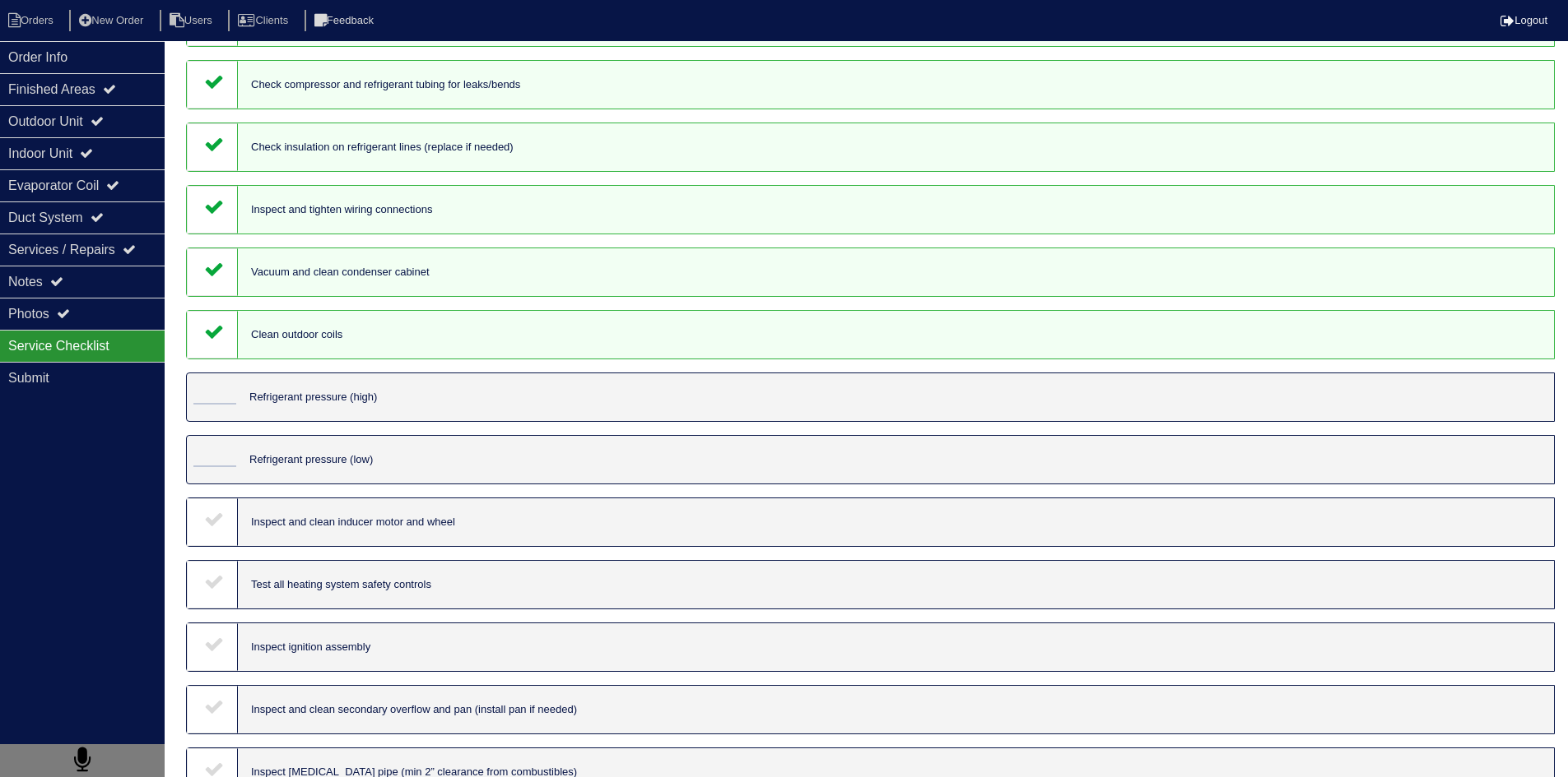
scroll to position [165, 0]
click at [221, 392] on input "tel" at bounding box center [214, 393] width 43 height 18
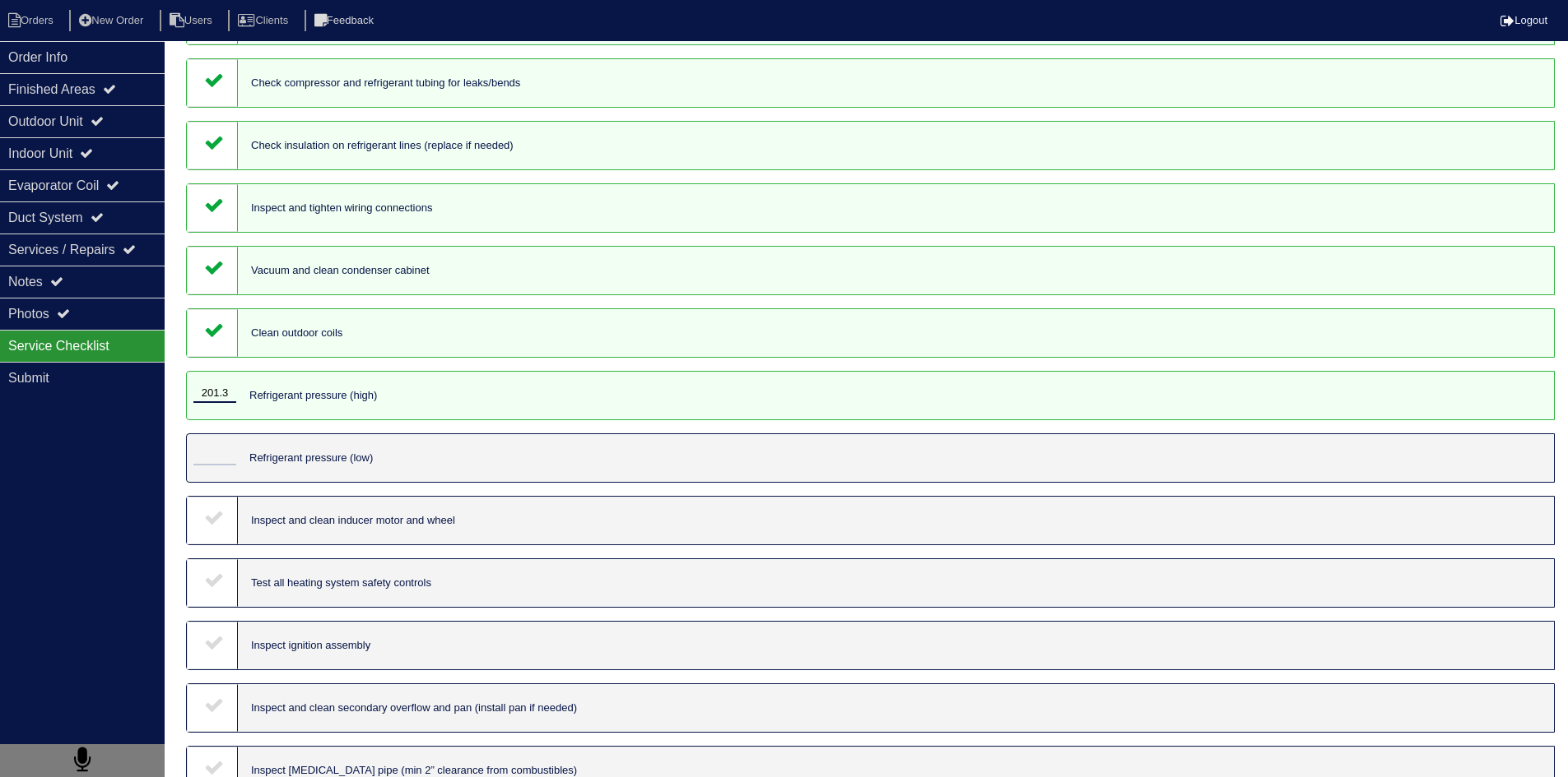
type input "201.3"
click at [208, 452] on input "tel" at bounding box center [214, 456] width 43 height 18
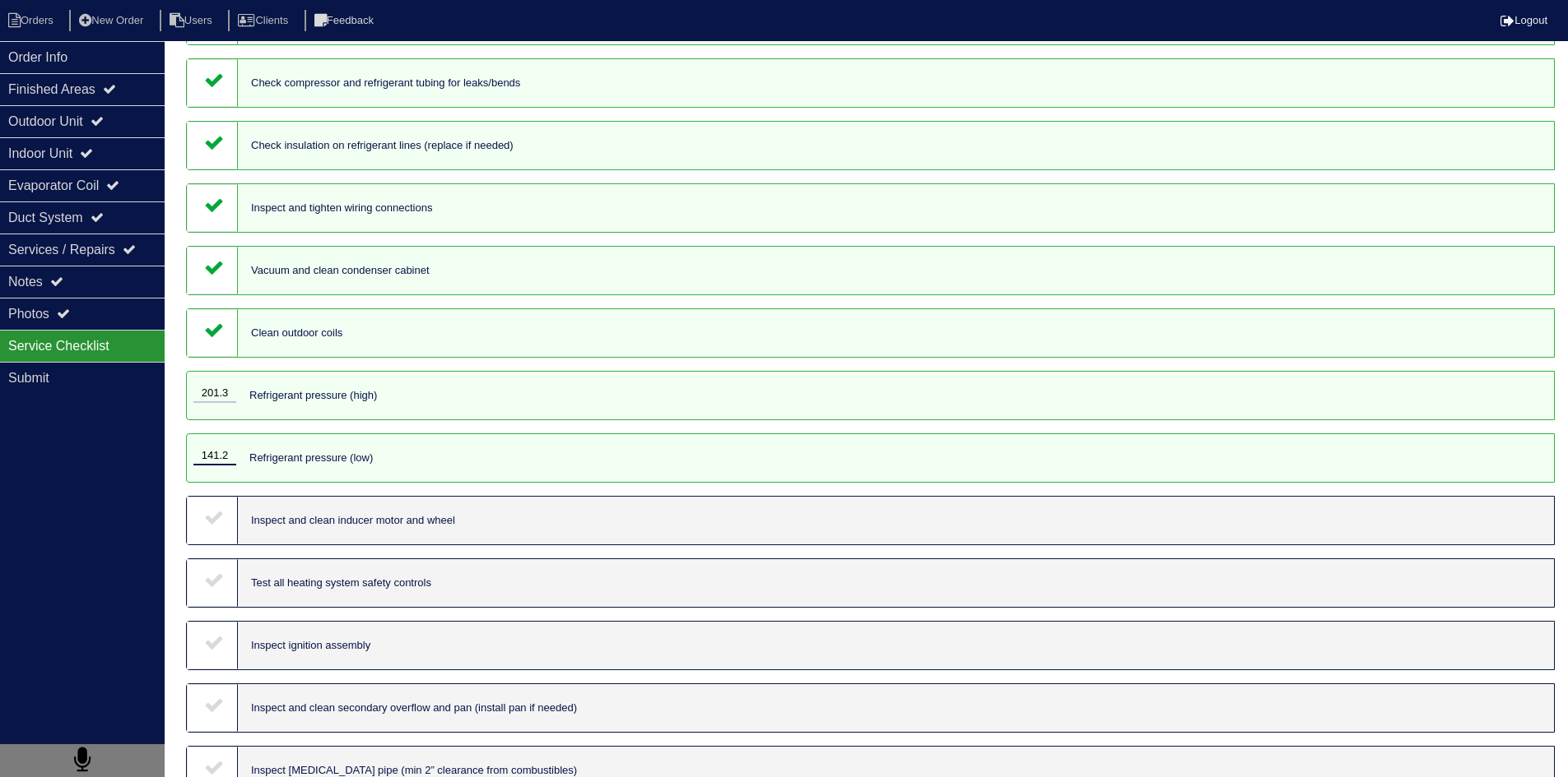
type input "141.2"
click at [215, 394] on input "201.3" at bounding box center [214, 393] width 43 height 18
type input "204.3"
drag, startPoint x: 205, startPoint y: 527, endPoint x: 200, endPoint y: 554, distance: 27.5
click at [204, 527] on icon at bounding box center [213, 517] width 20 height 20
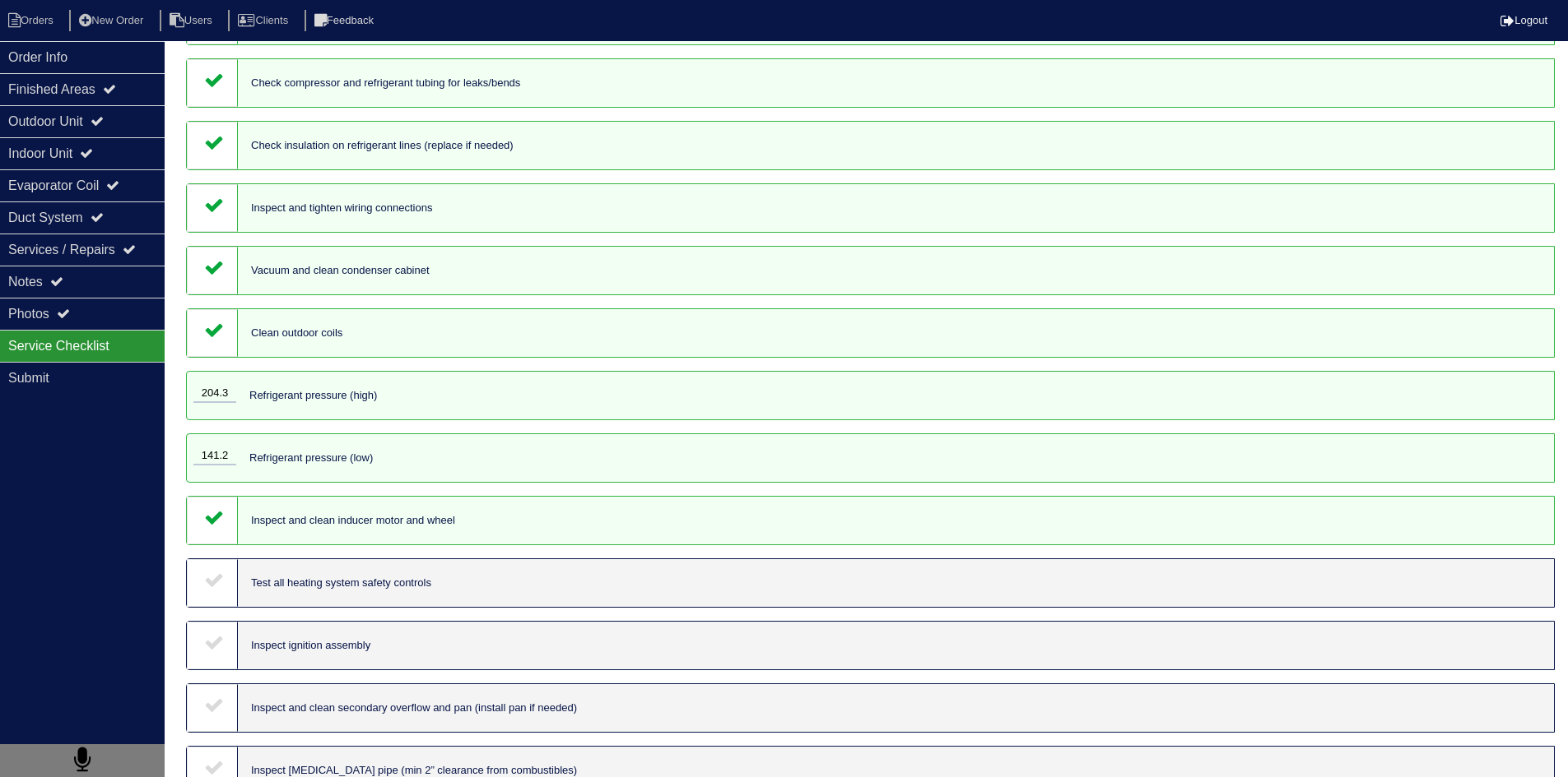
drag, startPoint x: 221, startPoint y: 586, endPoint x: 226, endPoint y: 617, distance: 31.4
click at [221, 587] on icon at bounding box center [213, 580] width 20 height 20
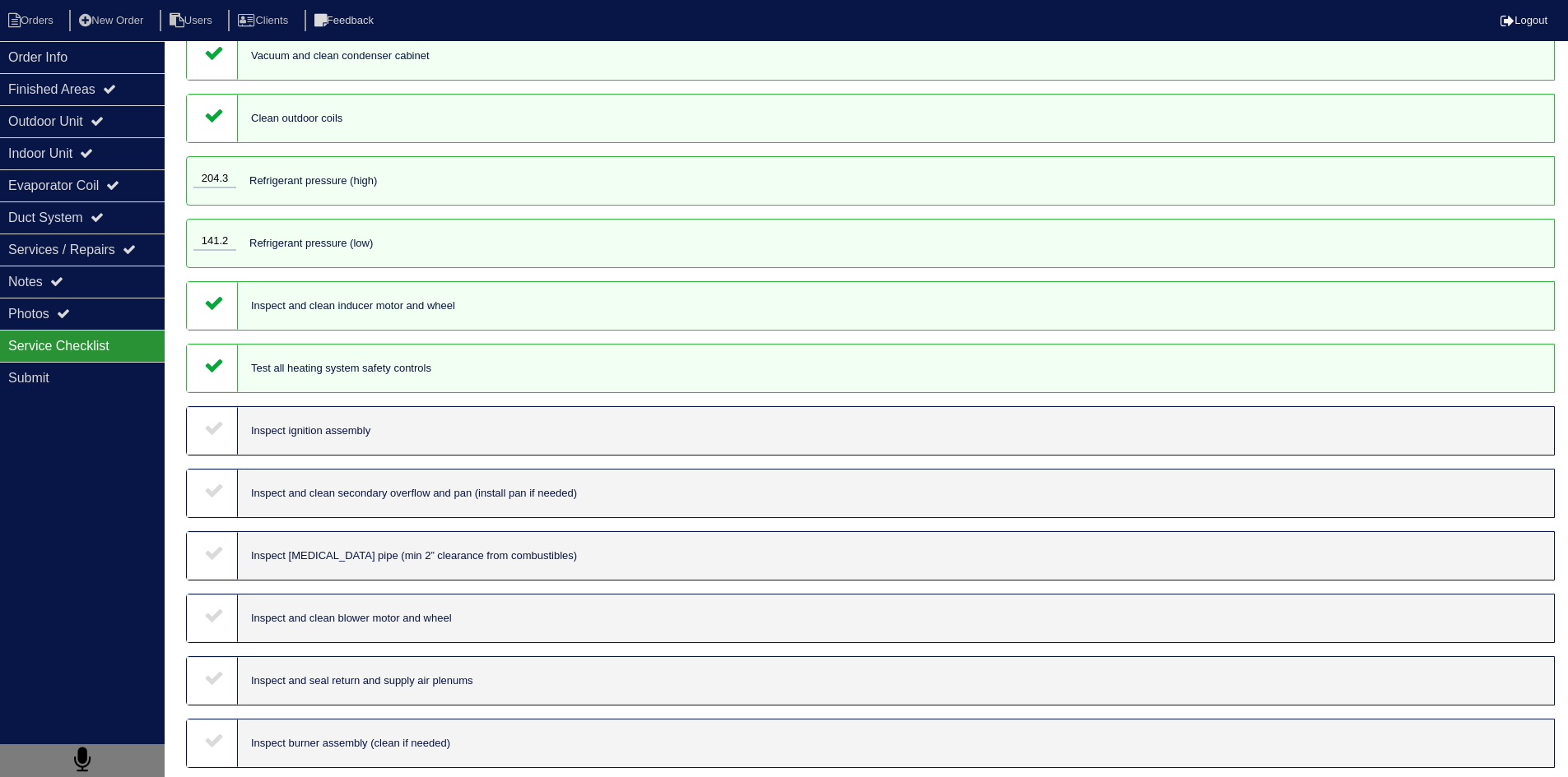
scroll to position [411, 0]
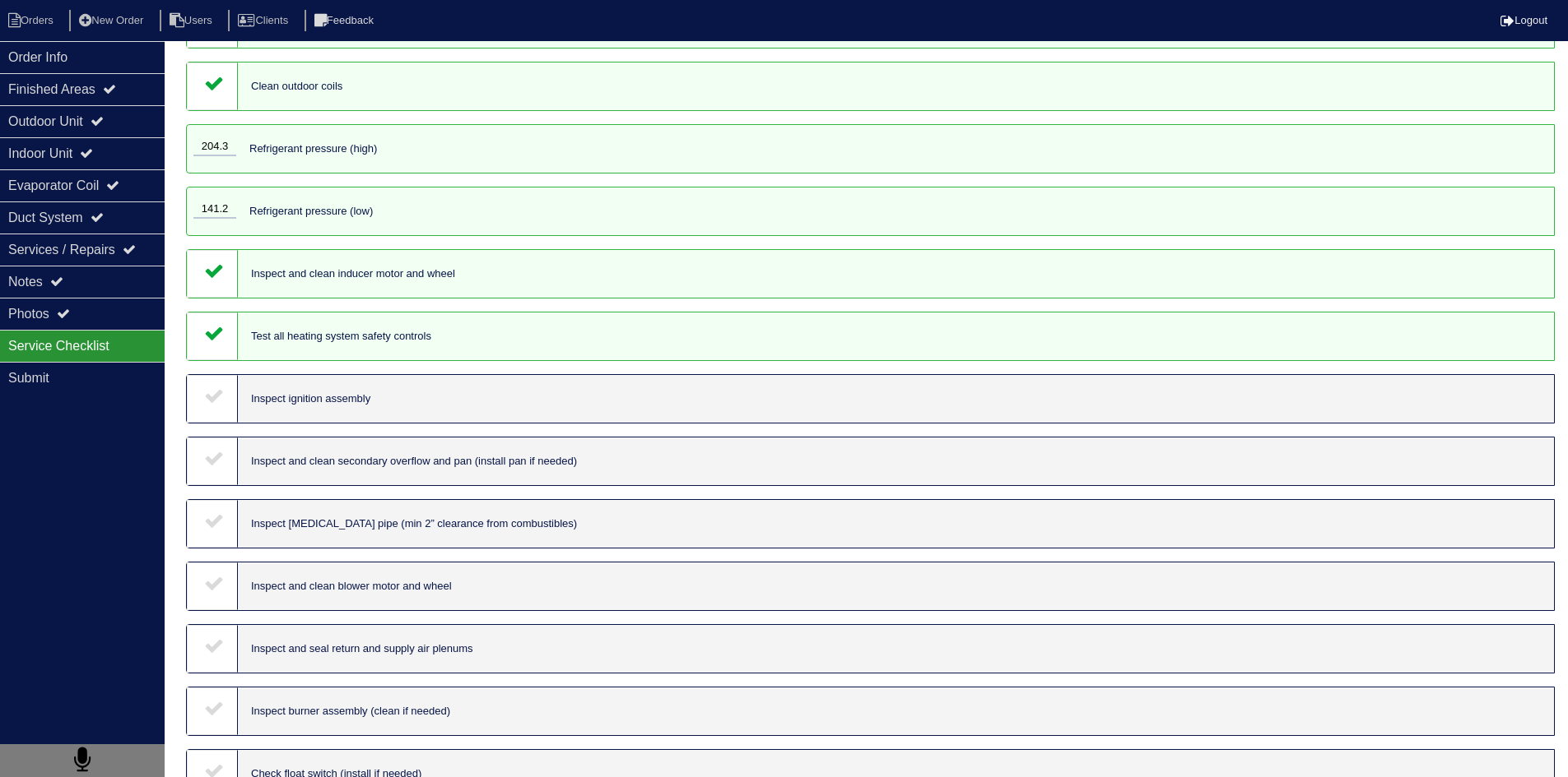
drag, startPoint x: 215, startPoint y: 406, endPoint x: 220, endPoint y: 451, distance: 45.3
click at [215, 409] on div at bounding box center [212, 399] width 51 height 47
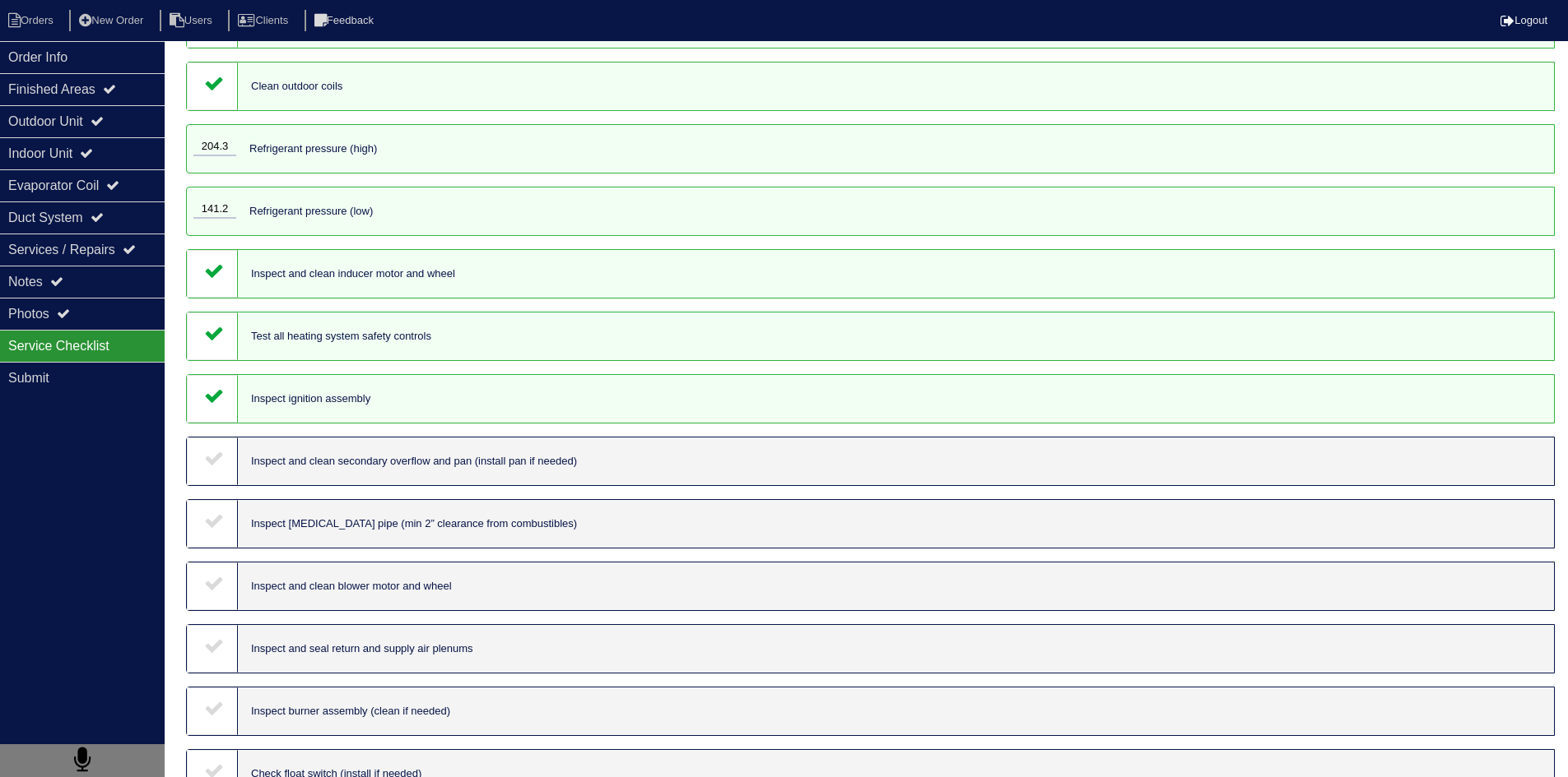
drag, startPoint x: 220, startPoint y: 451, endPoint x: 217, endPoint y: 495, distance: 44.1
click at [220, 453] on icon at bounding box center [213, 458] width 20 height 20
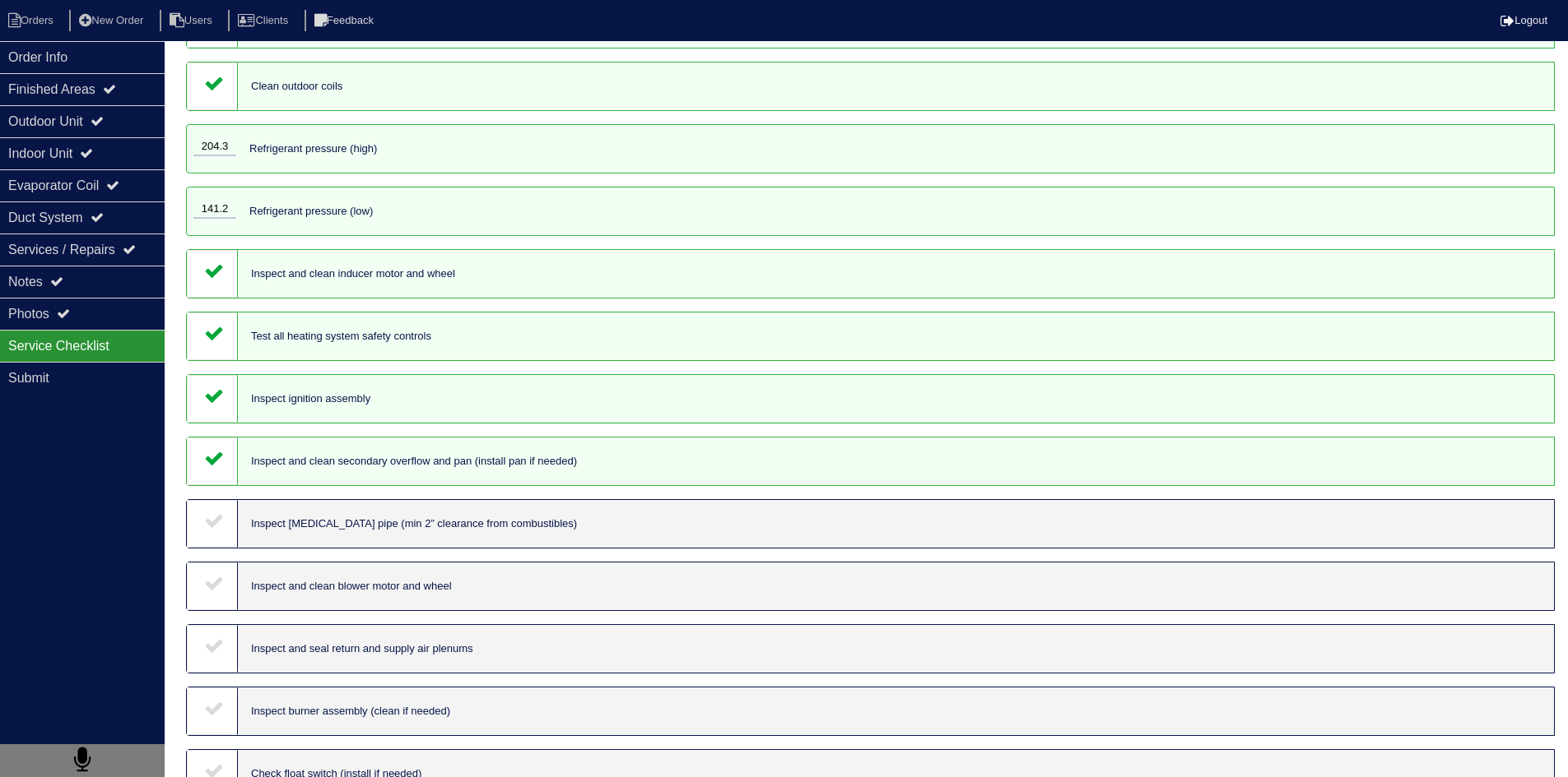
drag, startPoint x: 209, startPoint y: 518, endPoint x: 212, endPoint y: 562, distance: 44.1
click at [209, 521] on icon at bounding box center [213, 520] width 20 height 20
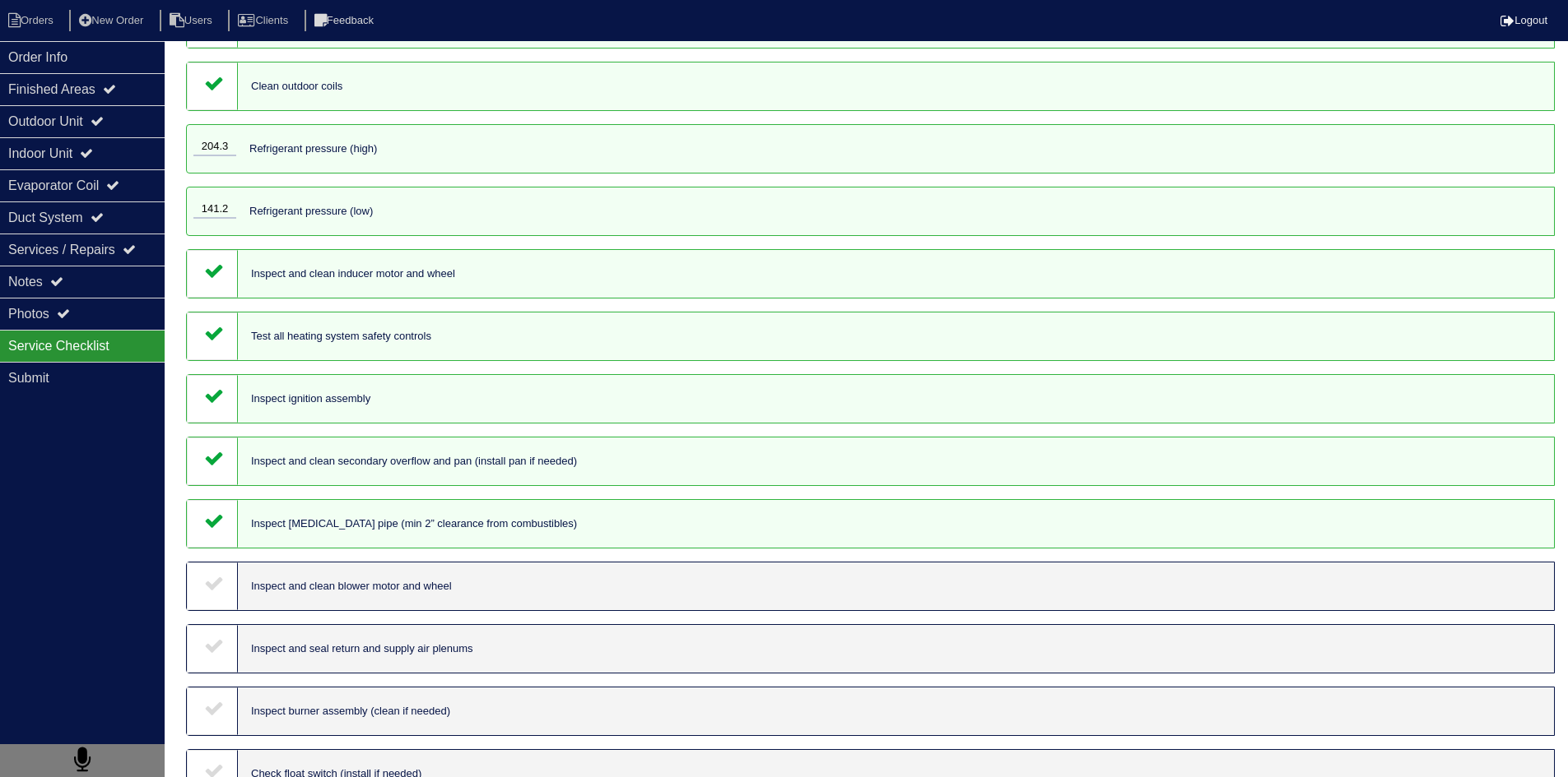
drag, startPoint x: 215, startPoint y: 585, endPoint x: 211, endPoint y: 638, distance: 53.2
click at [214, 587] on icon at bounding box center [213, 583] width 20 height 20
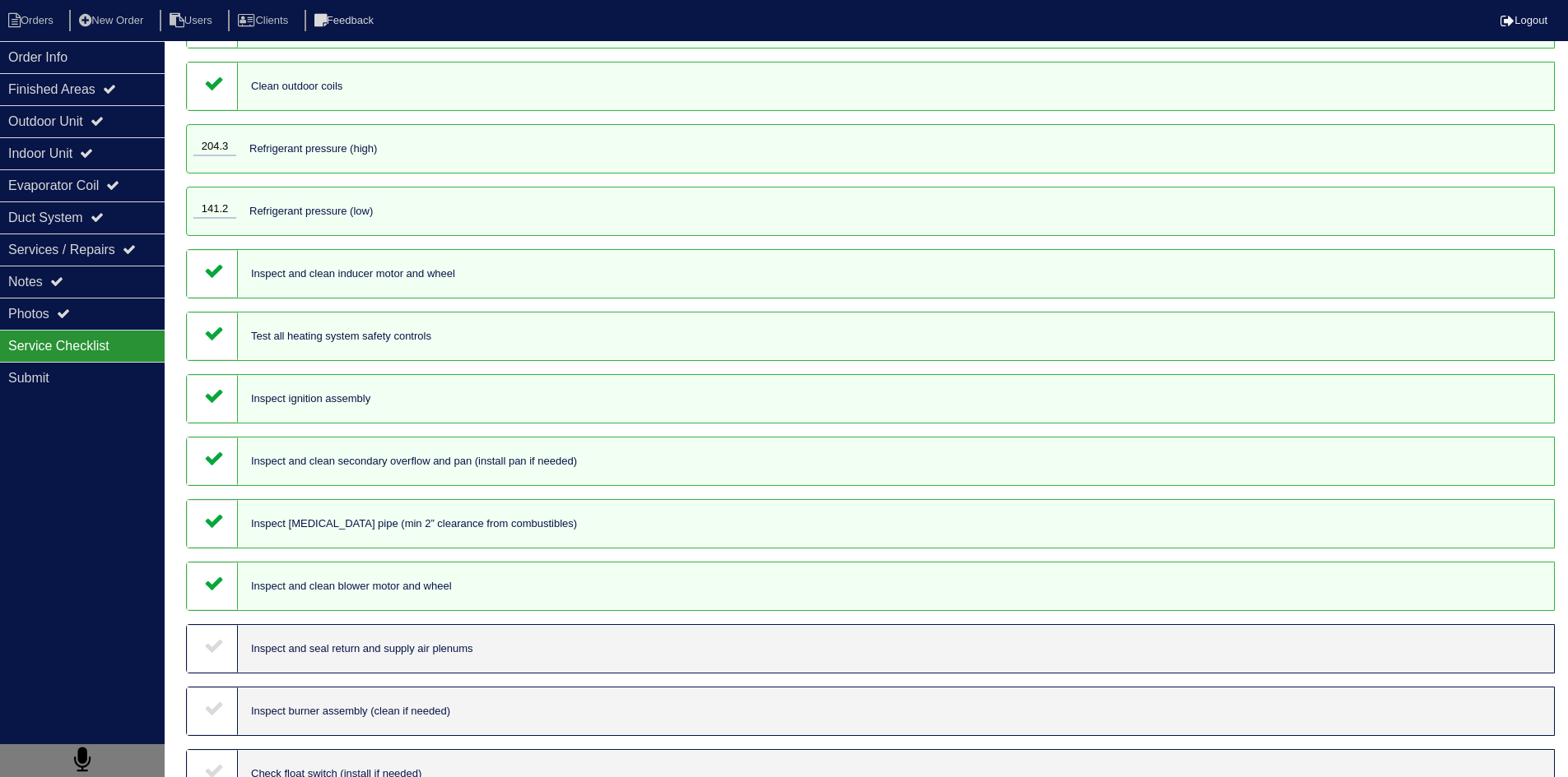
click at [208, 655] on icon at bounding box center [213, 645] width 20 height 20
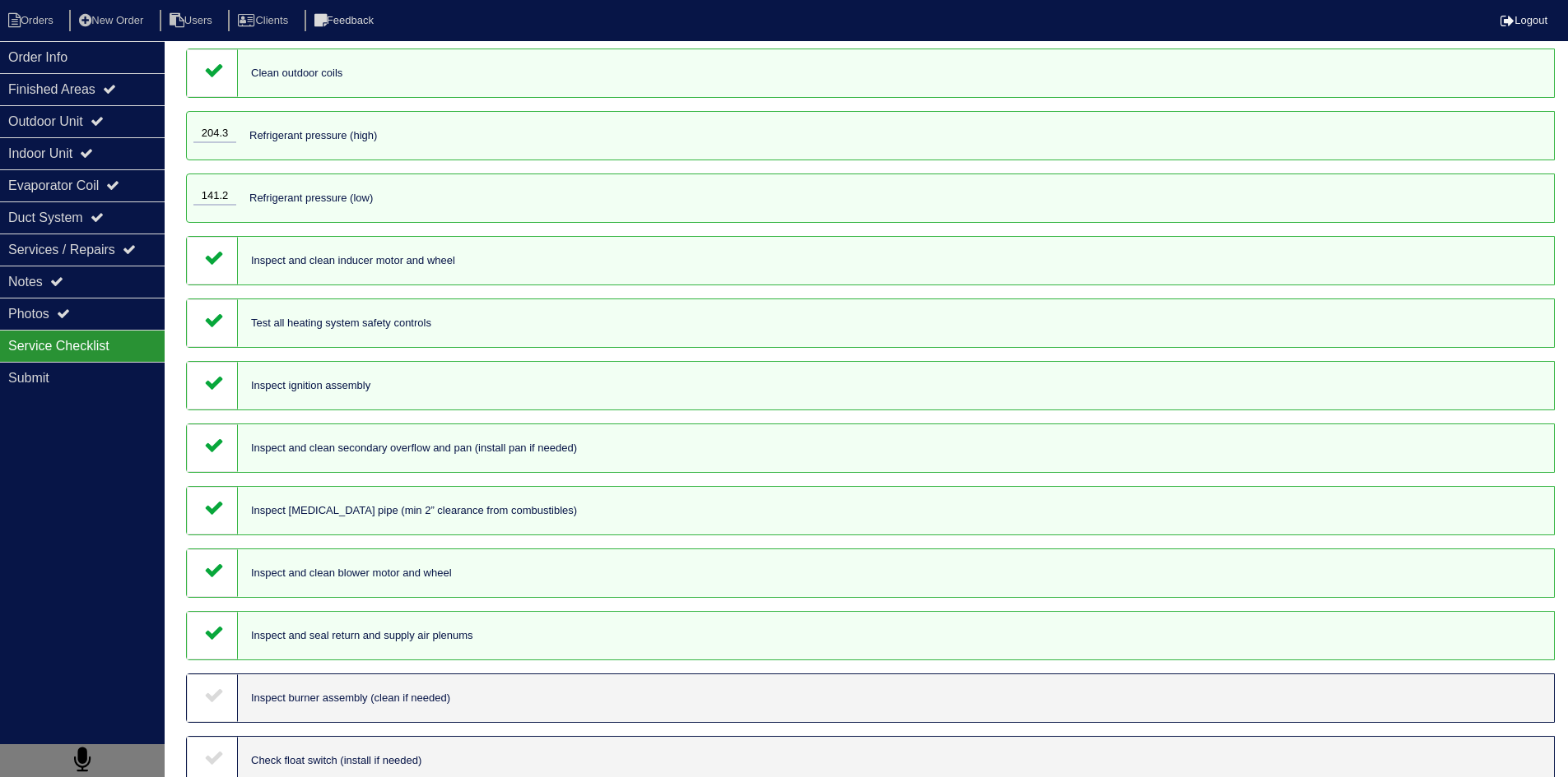
scroll to position [740, 0]
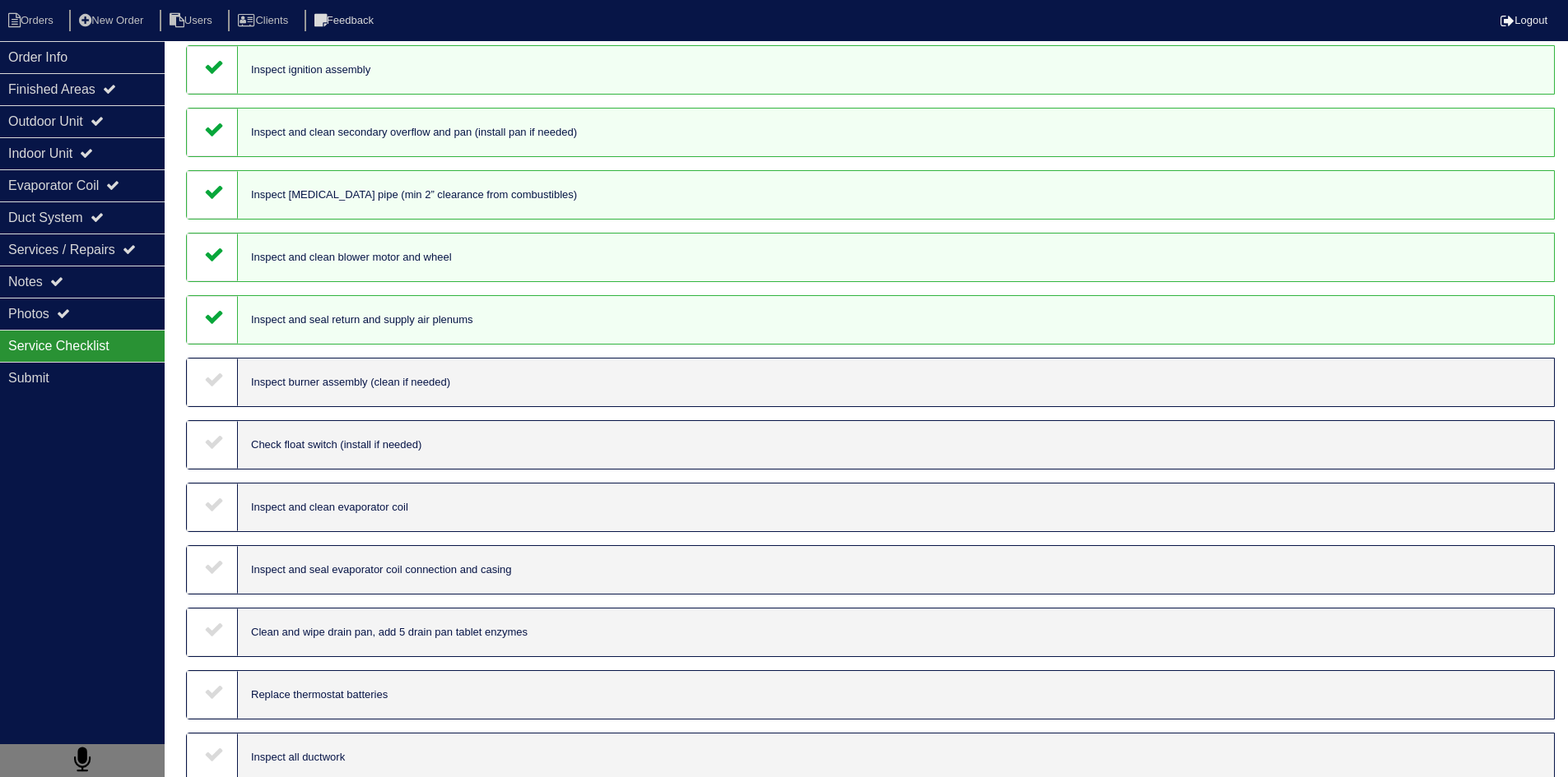
click at [213, 635] on icon at bounding box center [213, 629] width 20 height 20
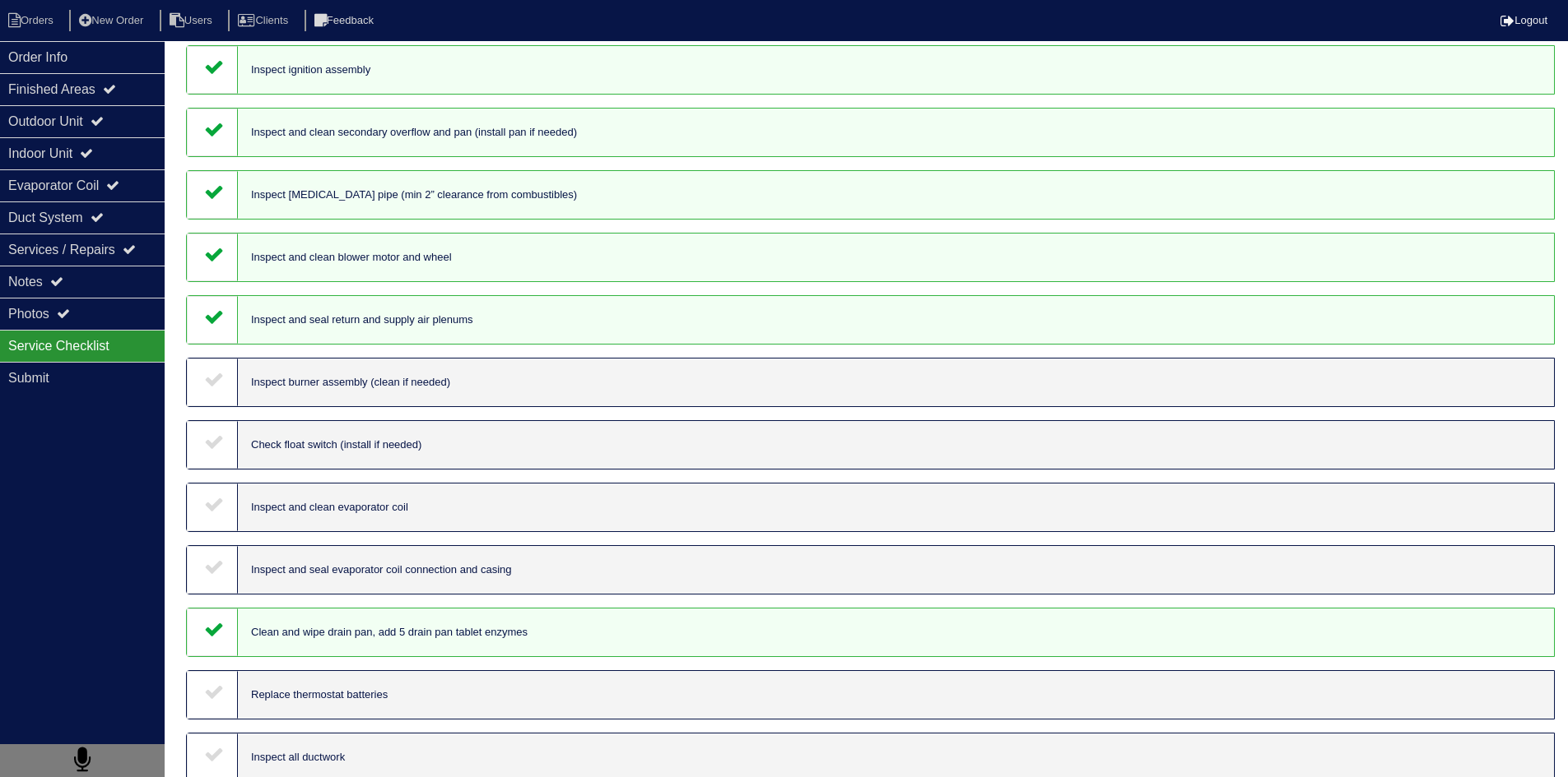
click at [211, 682] on div at bounding box center [212, 695] width 51 height 47
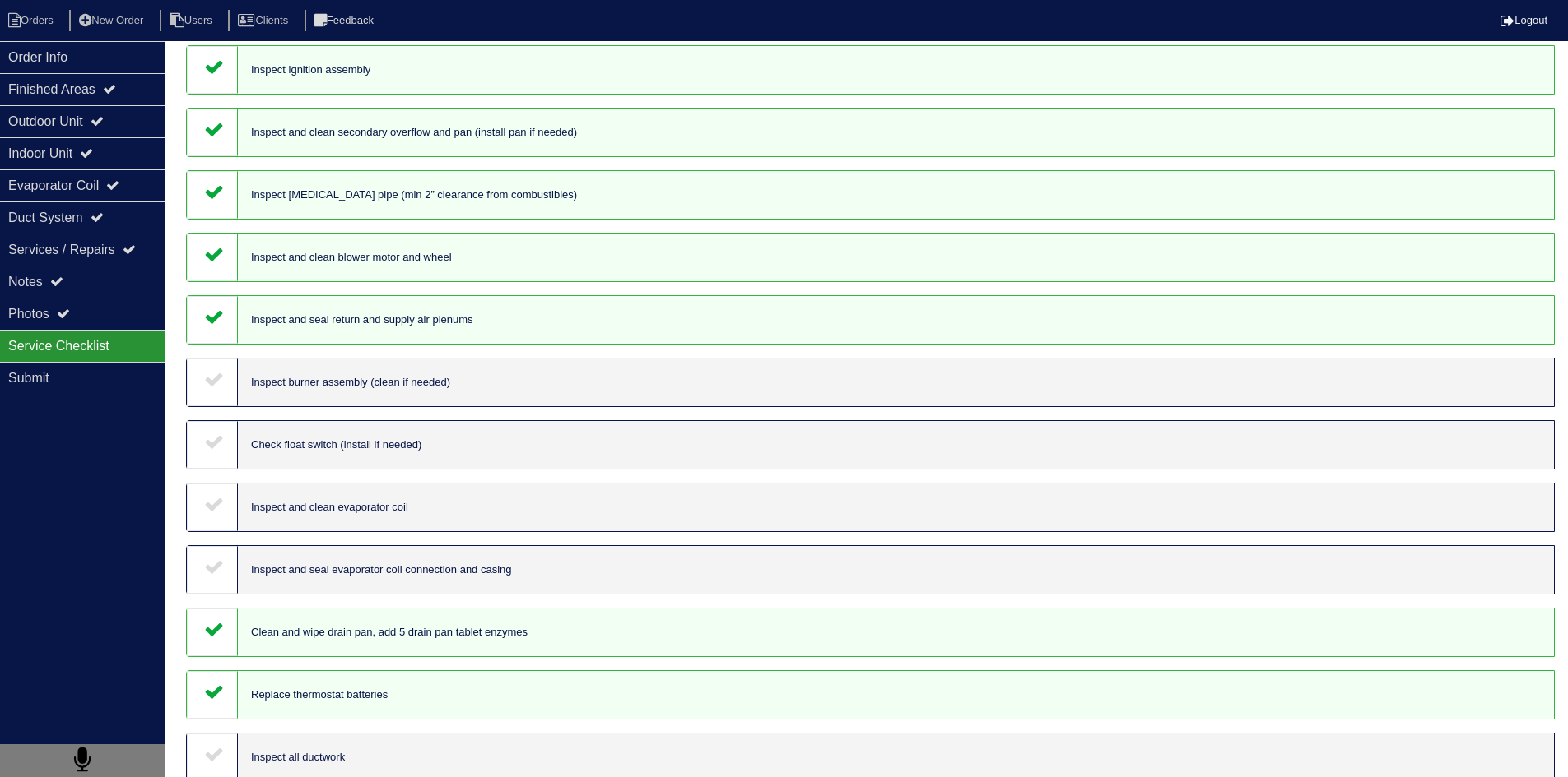
drag, startPoint x: 211, startPoint y: 586, endPoint x: 213, endPoint y: 569, distance: 17.1
click at [211, 584] on div at bounding box center [212, 569] width 51 height 47
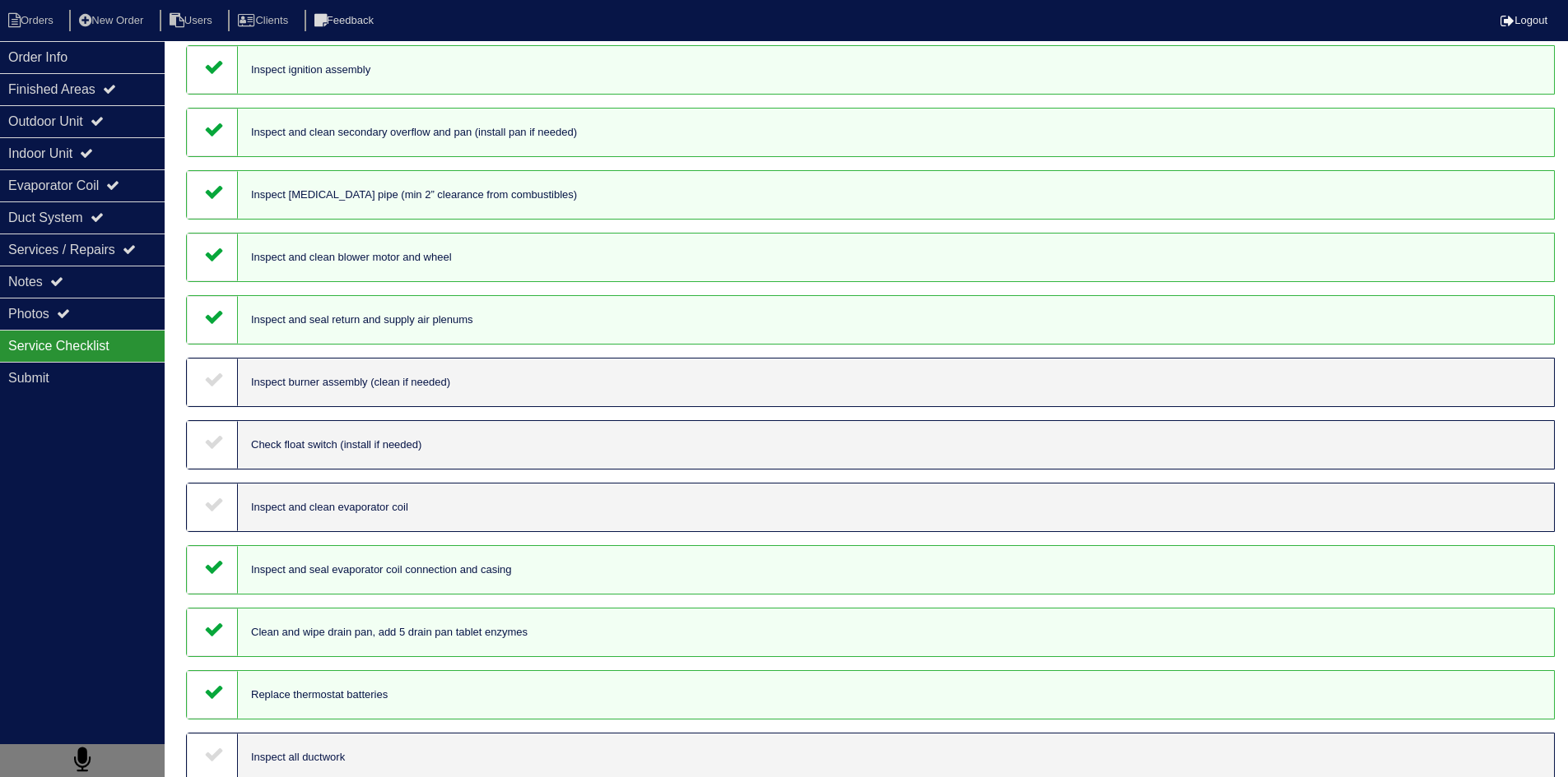
click at [218, 514] on icon at bounding box center [213, 504] width 20 height 20
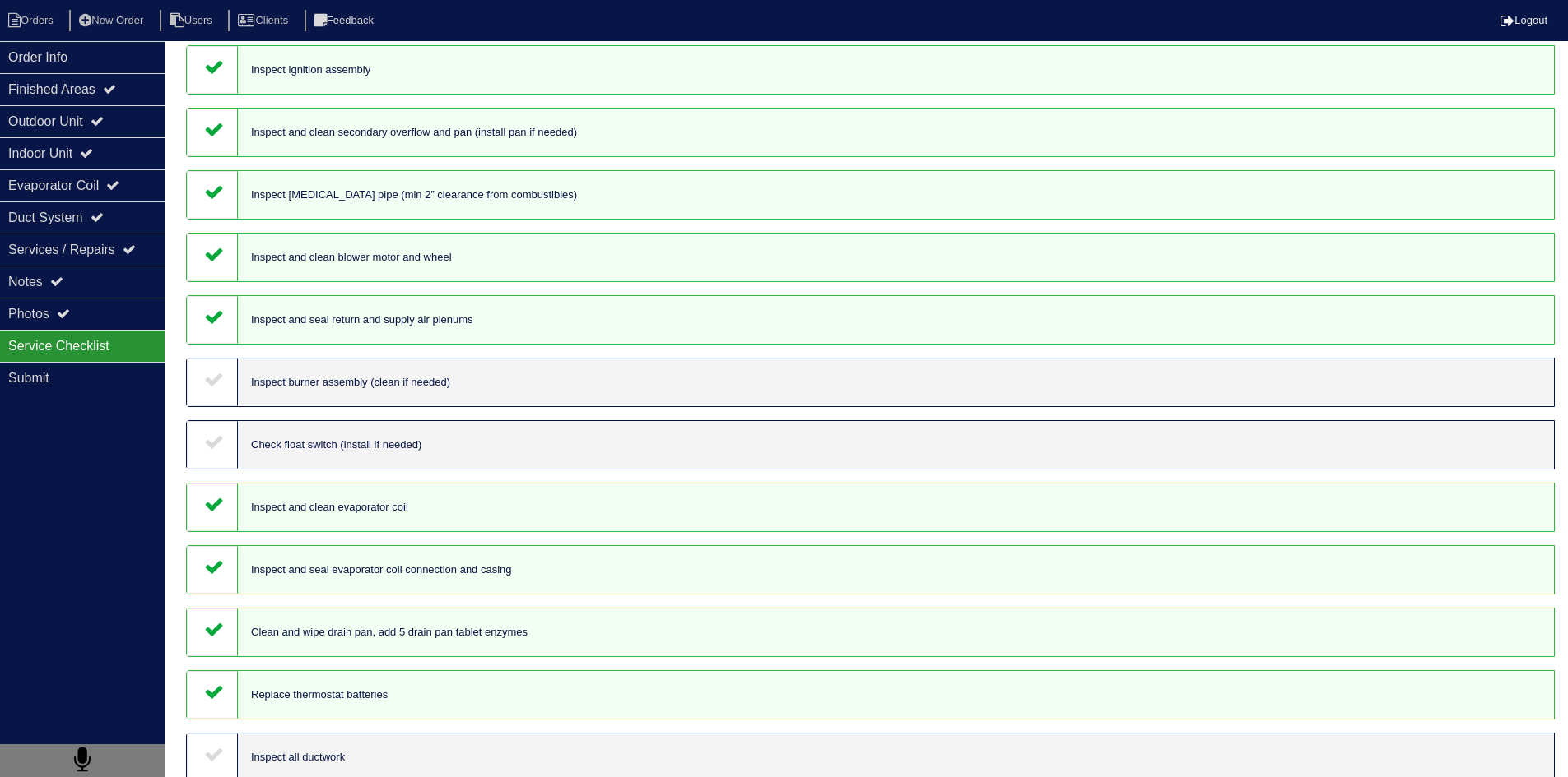
click at [224, 441] on div at bounding box center [212, 444] width 51 height 47
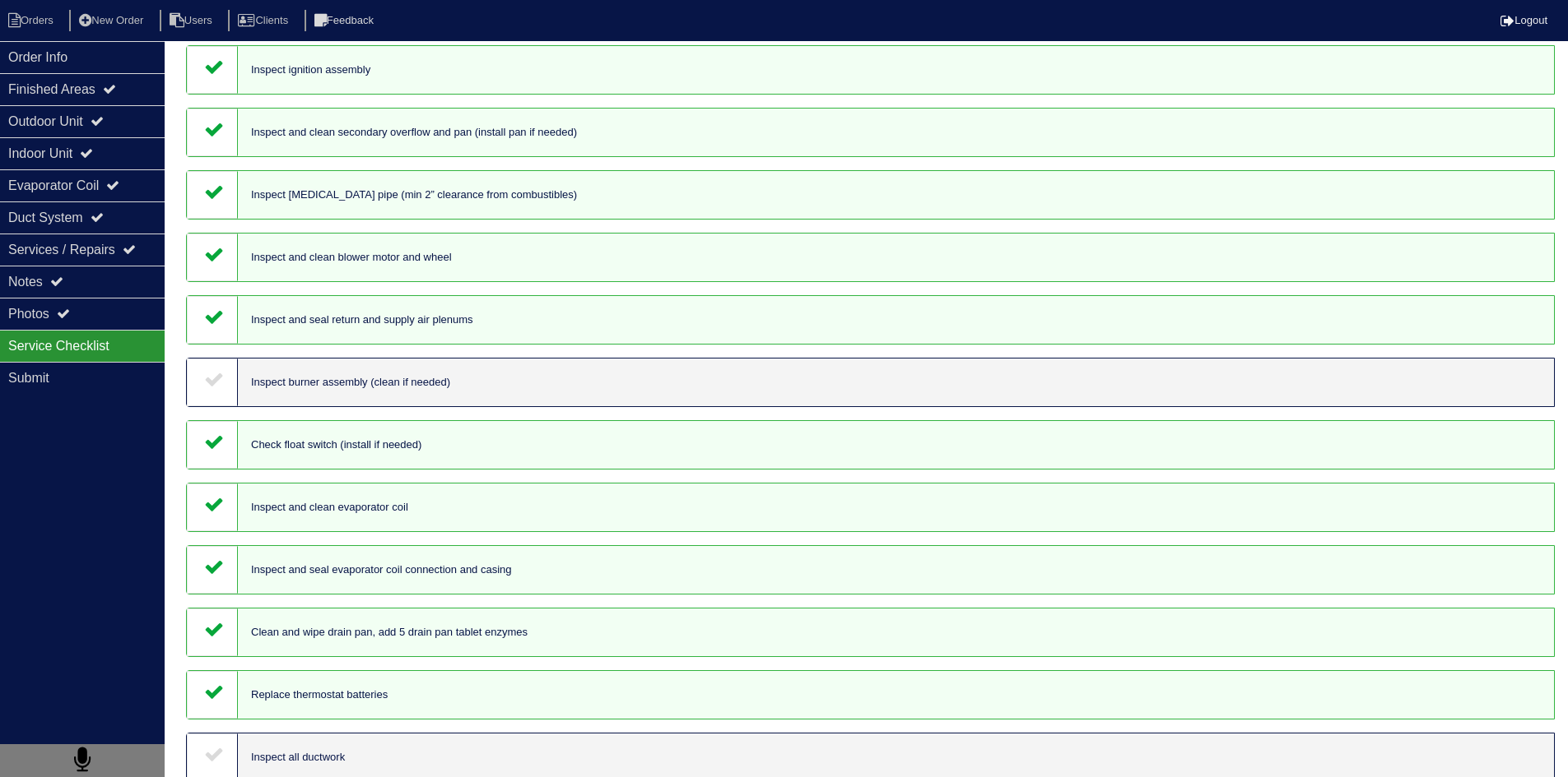
drag, startPoint x: 219, startPoint y: 395, endPoint x: 248, endPoint y: 408, distance: 31.8
click at [220, 395] on div at bounding box center [212, 382] width 51 height 47
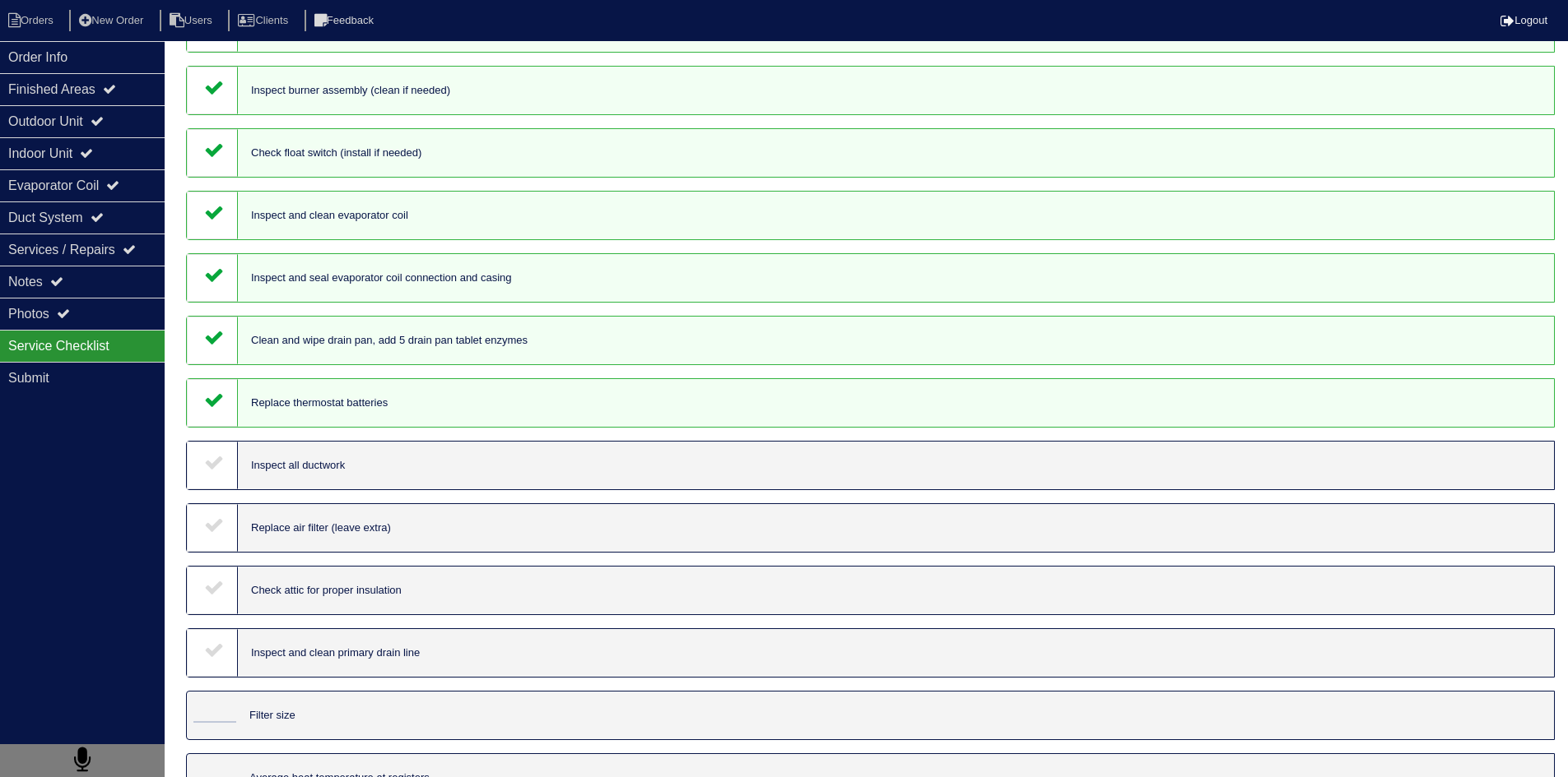
scroll to position [1069, 0]
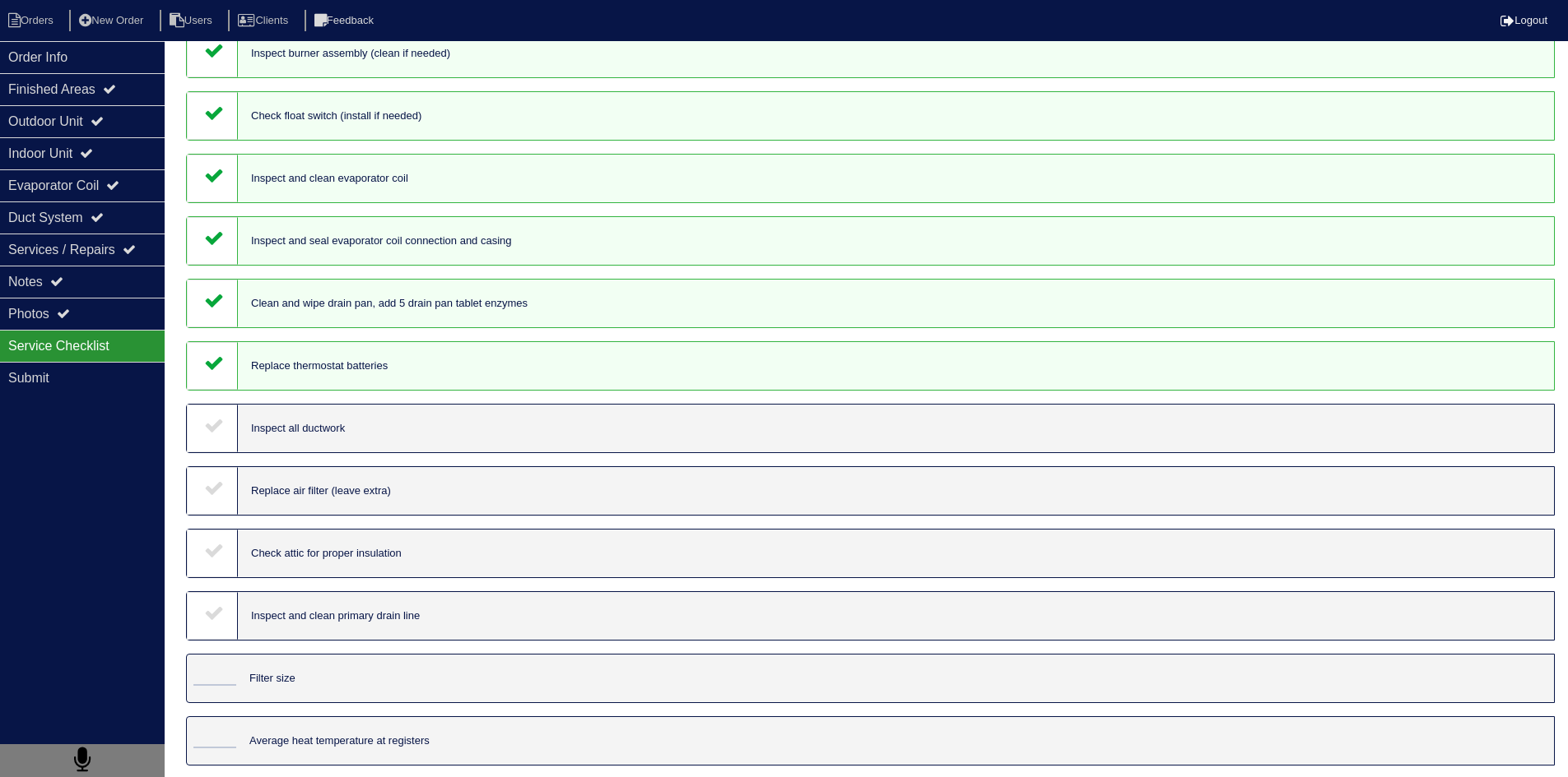
click at [212, 429] on icon at bounding box center [213, 425] width 20 height 20
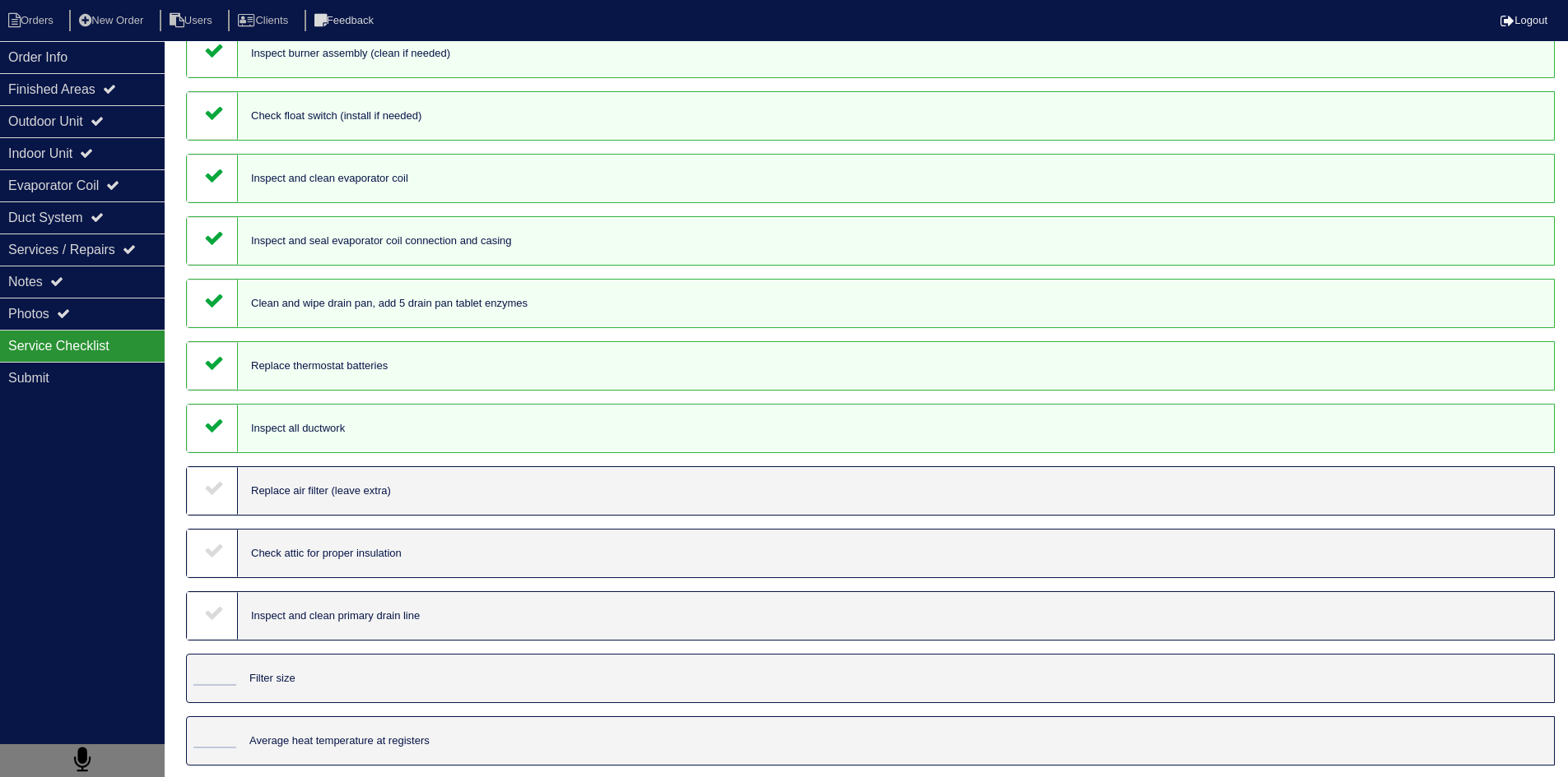
drag, startPoint x: 224, startPoint y: 490, endPoint x: 206, endPoint y: 549, distance: 61.7
click at [222, 493] on div at bounding box center [212, 491] width 51 height 47
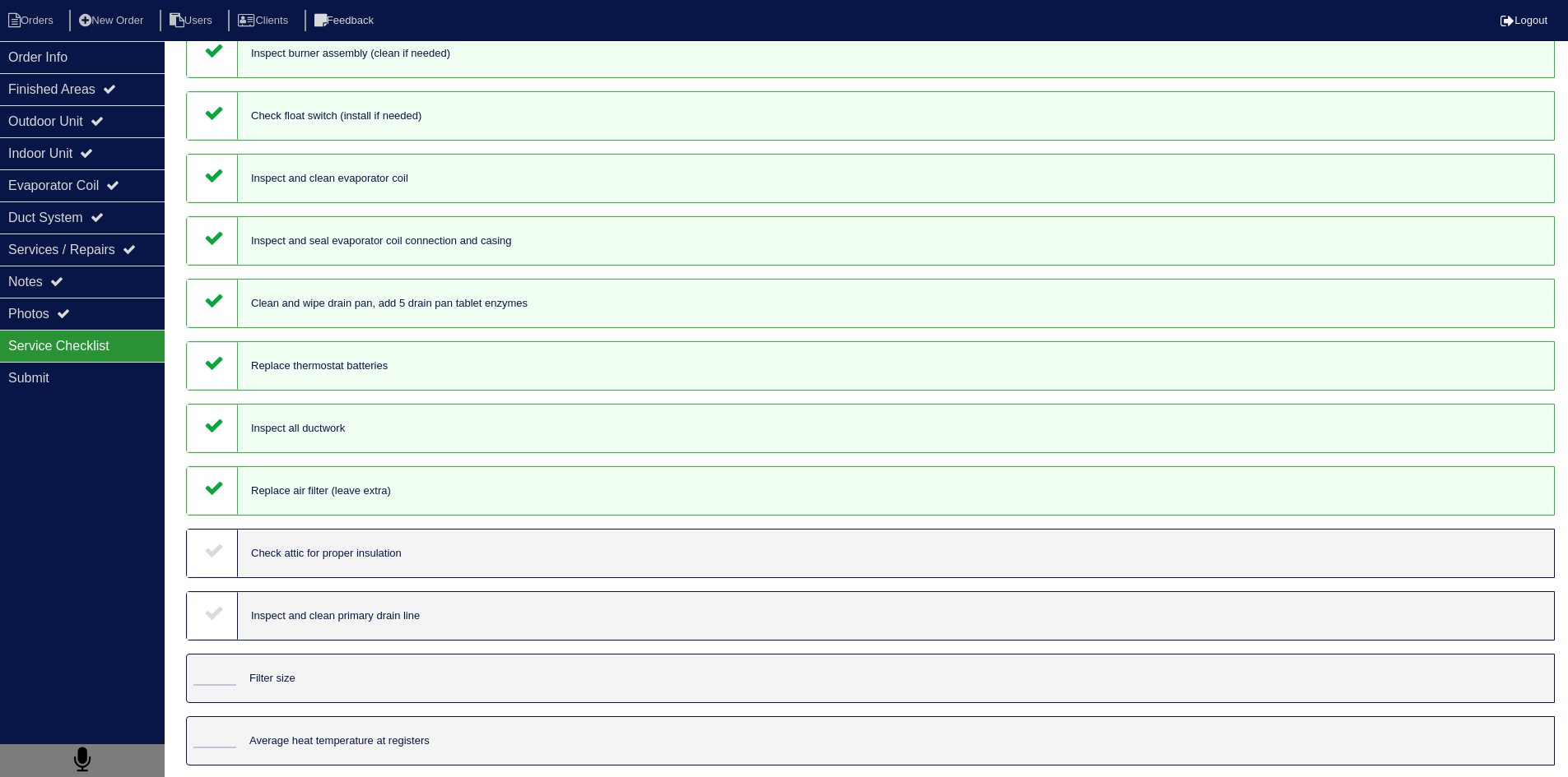
click at [203, 569] on div at bounding box center [212, 553] width 51 height 47
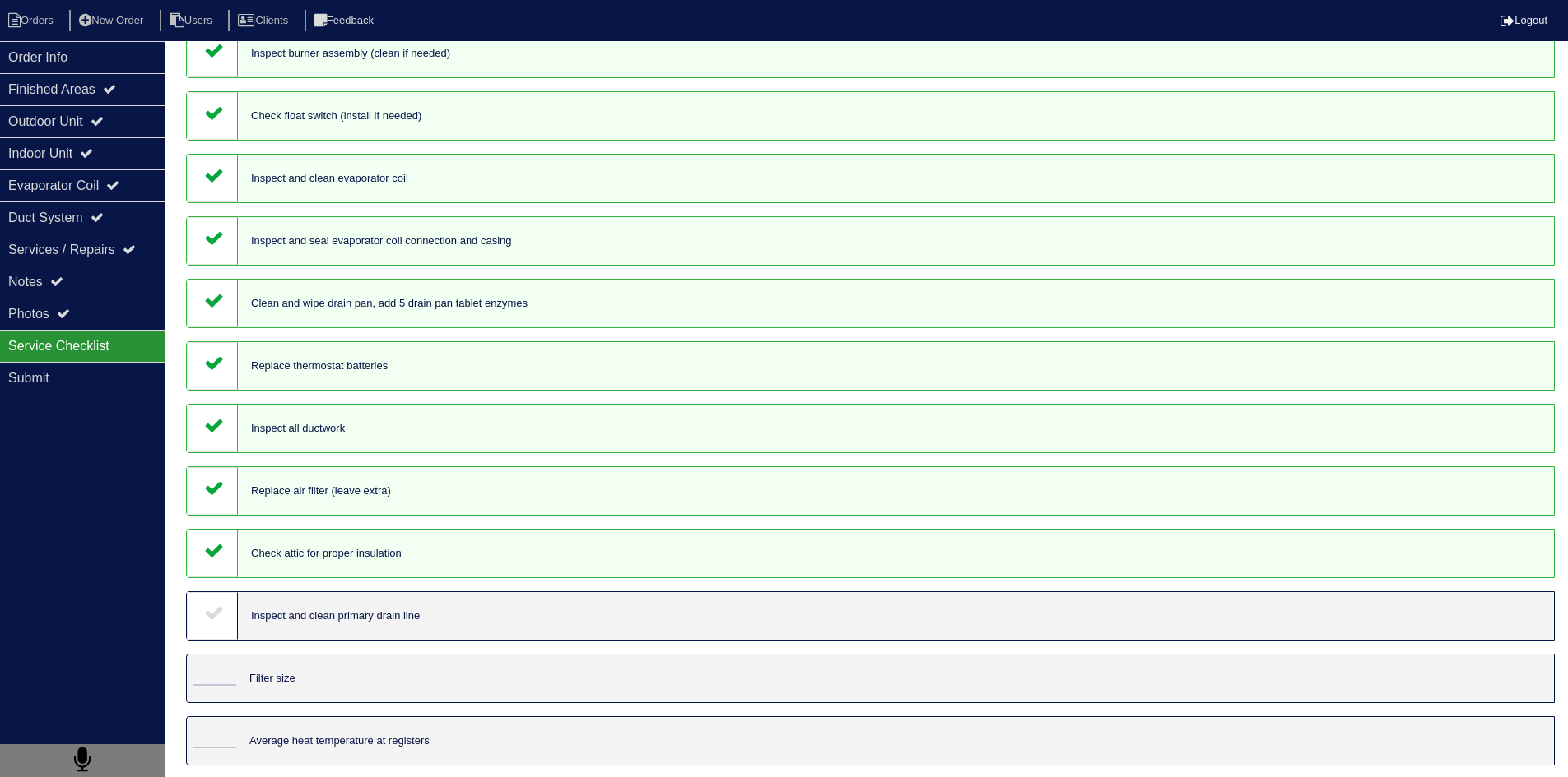
drag, startPoint x: 203, startPoint y: 607, endPoint x: 207, endPoint y: 616, distance: 9.8
click at [203, 610] on div at bounding box center [212, 616] width 51 height 47
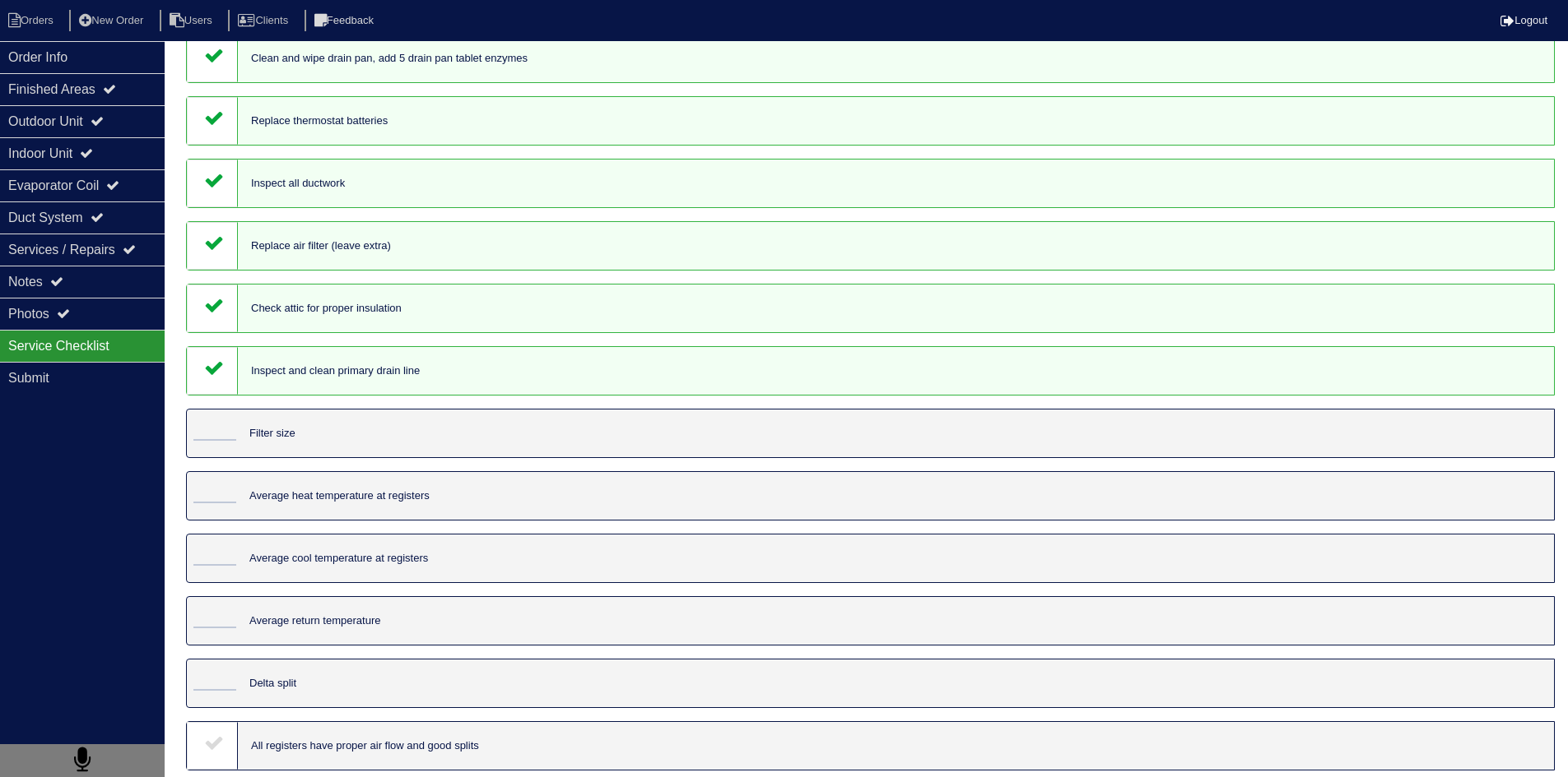
scroll to position [1316, 0]
click at [222, 432] on input "tel" at bounding box center [214, 429] width 43 height 18
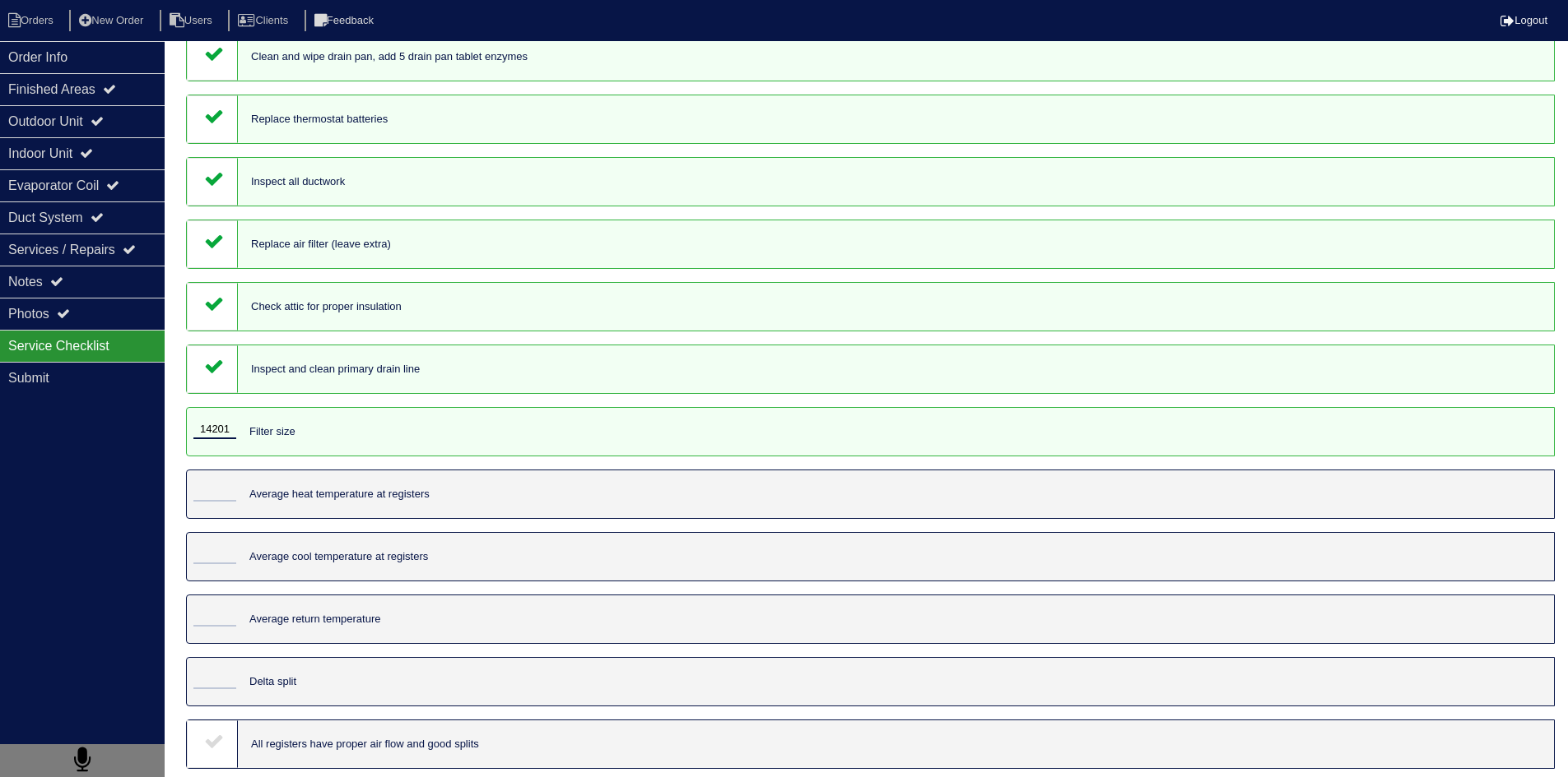
type input "14201"
click at [222, 486] on input "tel" at bounding box center [214, 492] width 43 height 18
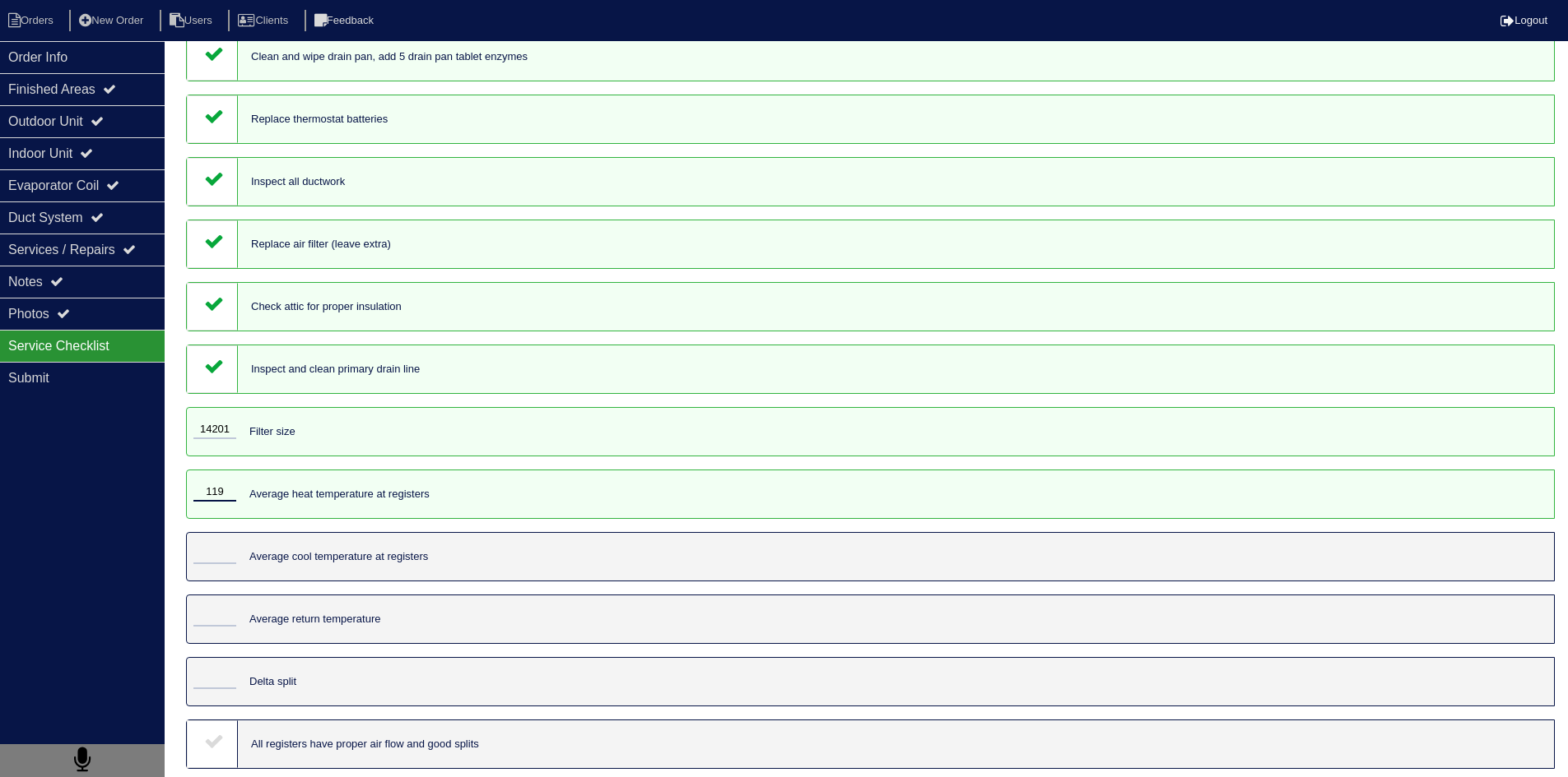
type input "119"
click at [228, 562] on input "tel" at bounding box center [214, 554] width 43 height 18
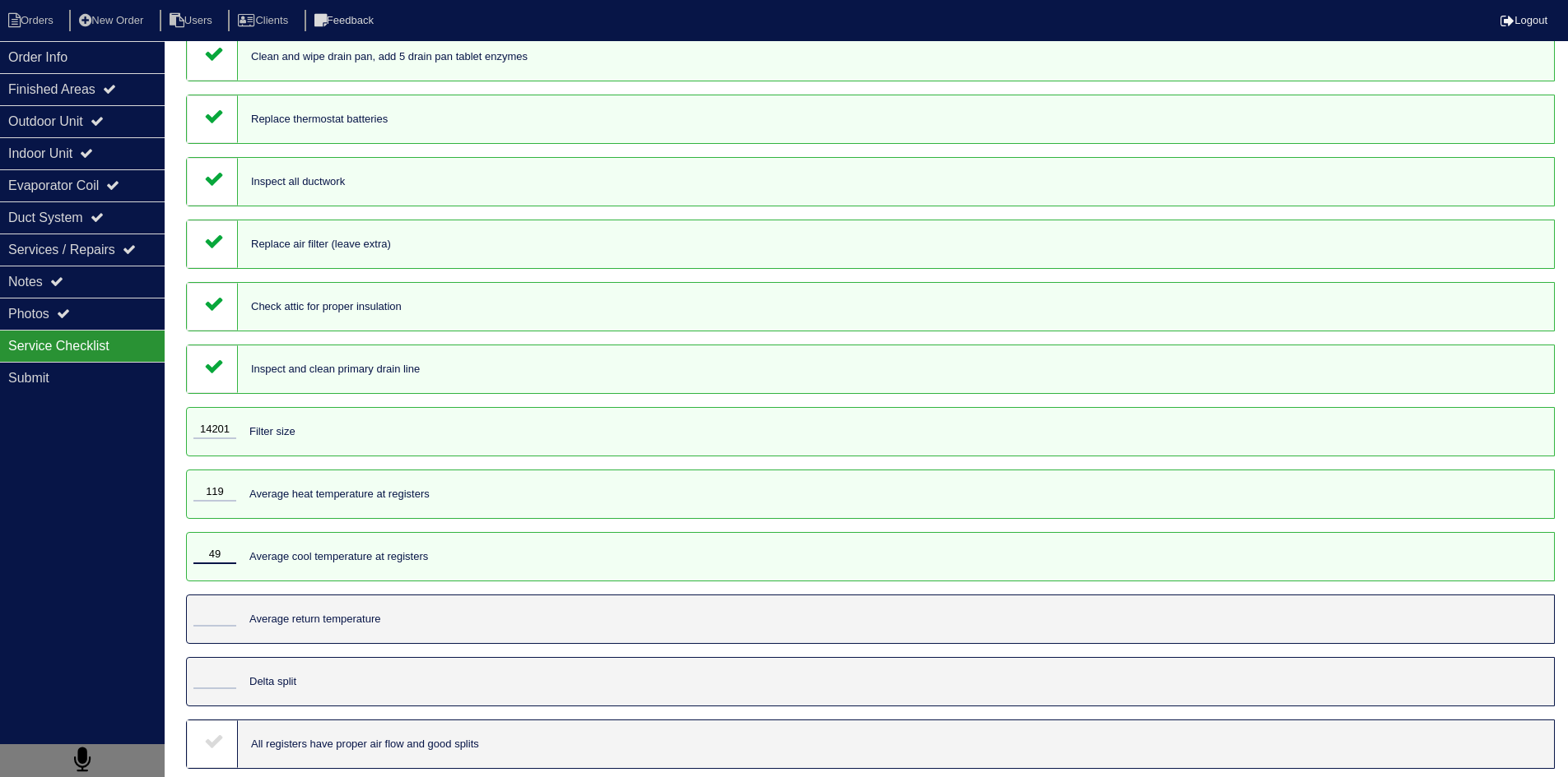
type input "49"
click at [220, 603] on div at bounding box center [211, 619] width 49 height 47
click at [220, 619] on input "tel" at bounding box center [214, 617] width 43 height 18
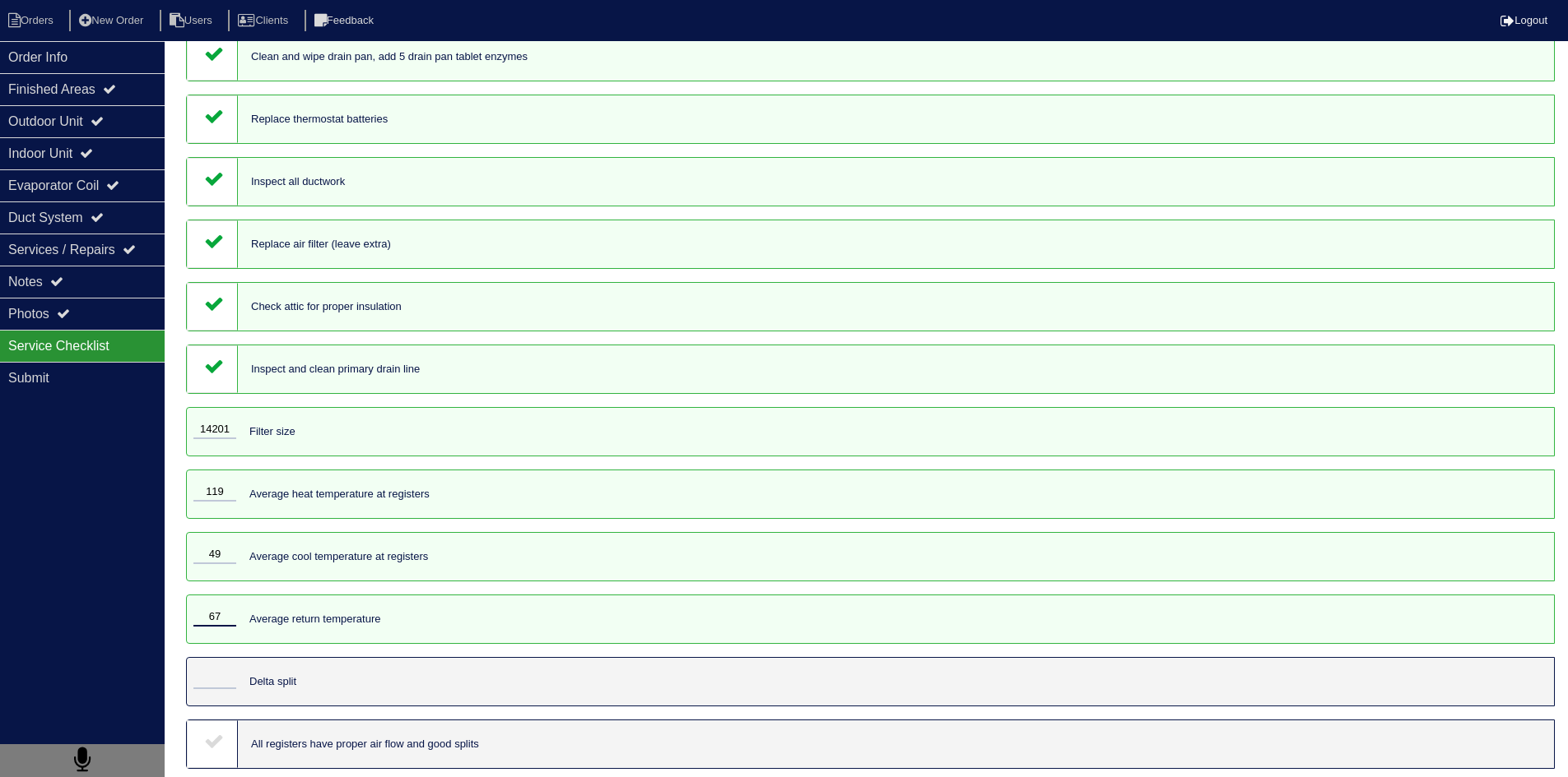
type input "67"
click at [219, 676] on input "tel" at bounding box center [214, 679] width 43 height 18
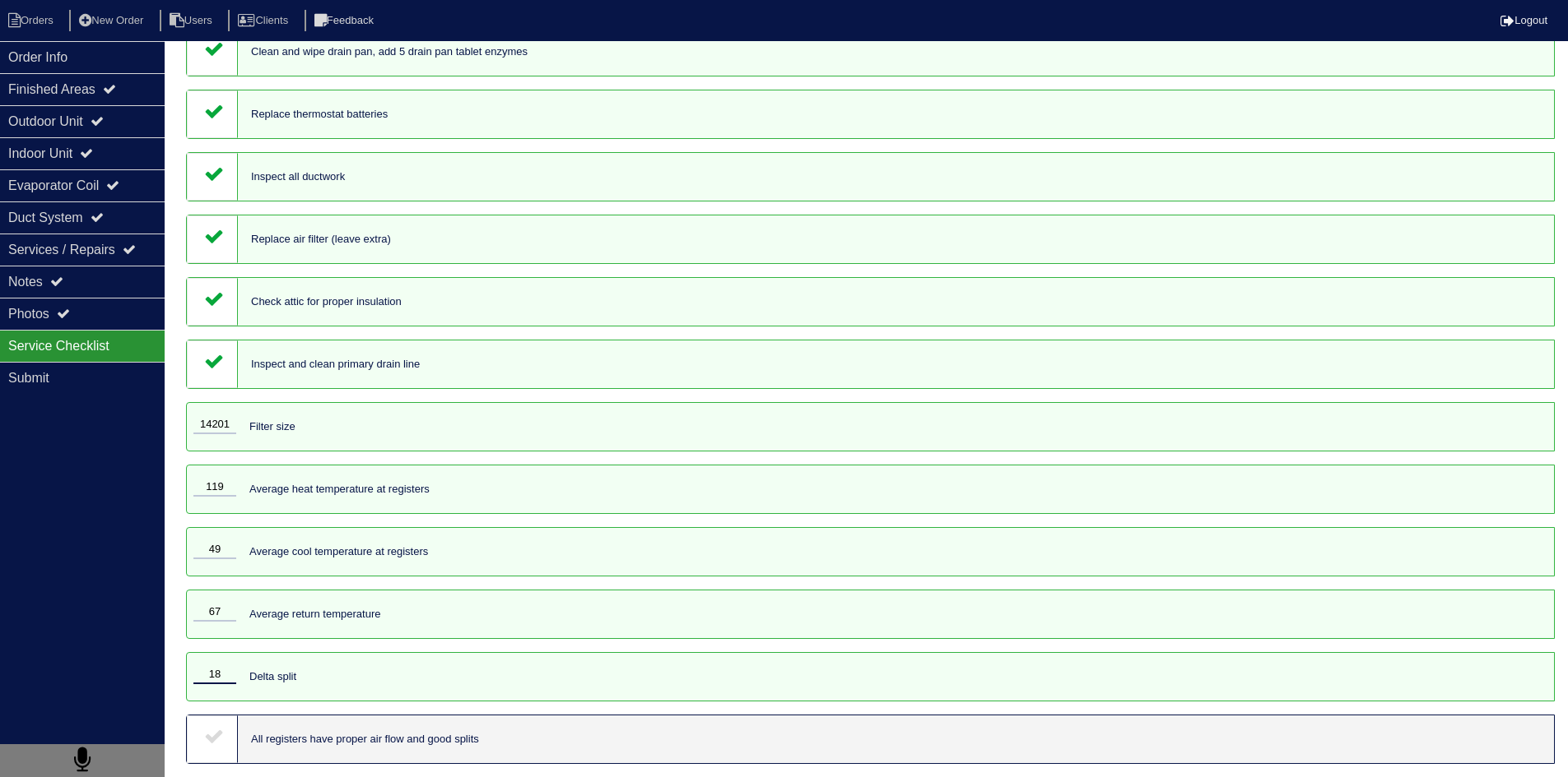
scroll to position [1322, 0]
type input "18"
click at [212, 735] on icon at bounding box center [213, 735] width 20 height 20
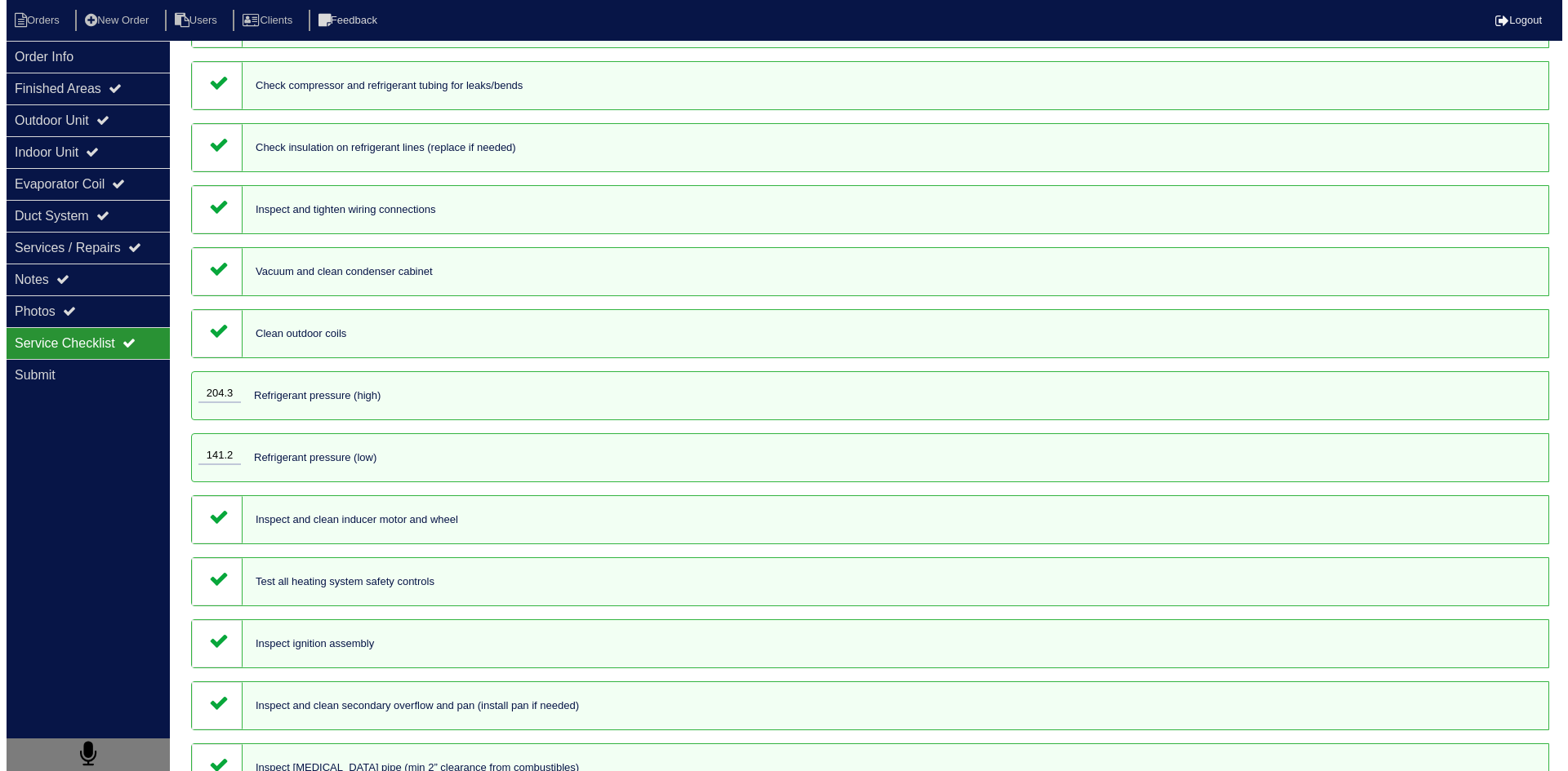
scroll to position [0, 0]
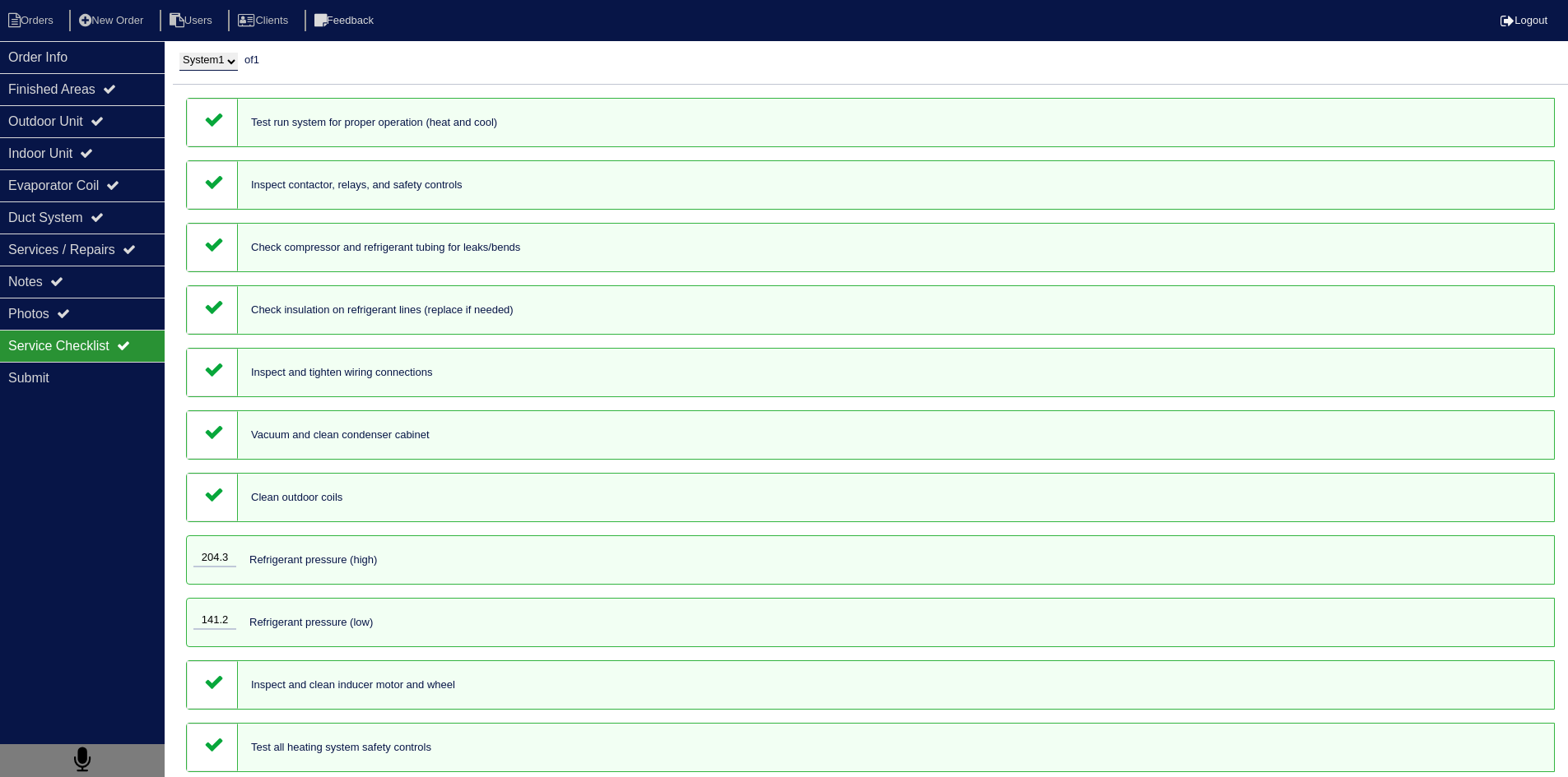
click at [231, 67] on select "System 1" at bounding box center [209, 62] width 59 height 18
click at [59, 437] on div "Order Info Finished Areas Outdoor Unit Indoor Unit Evaporator Coil Duct System …" at bounding box center [82, 429] width 165 height 777
click at [49, 98] on div "Finished Areas" at bounding box center [82, 89] width 165 height 32
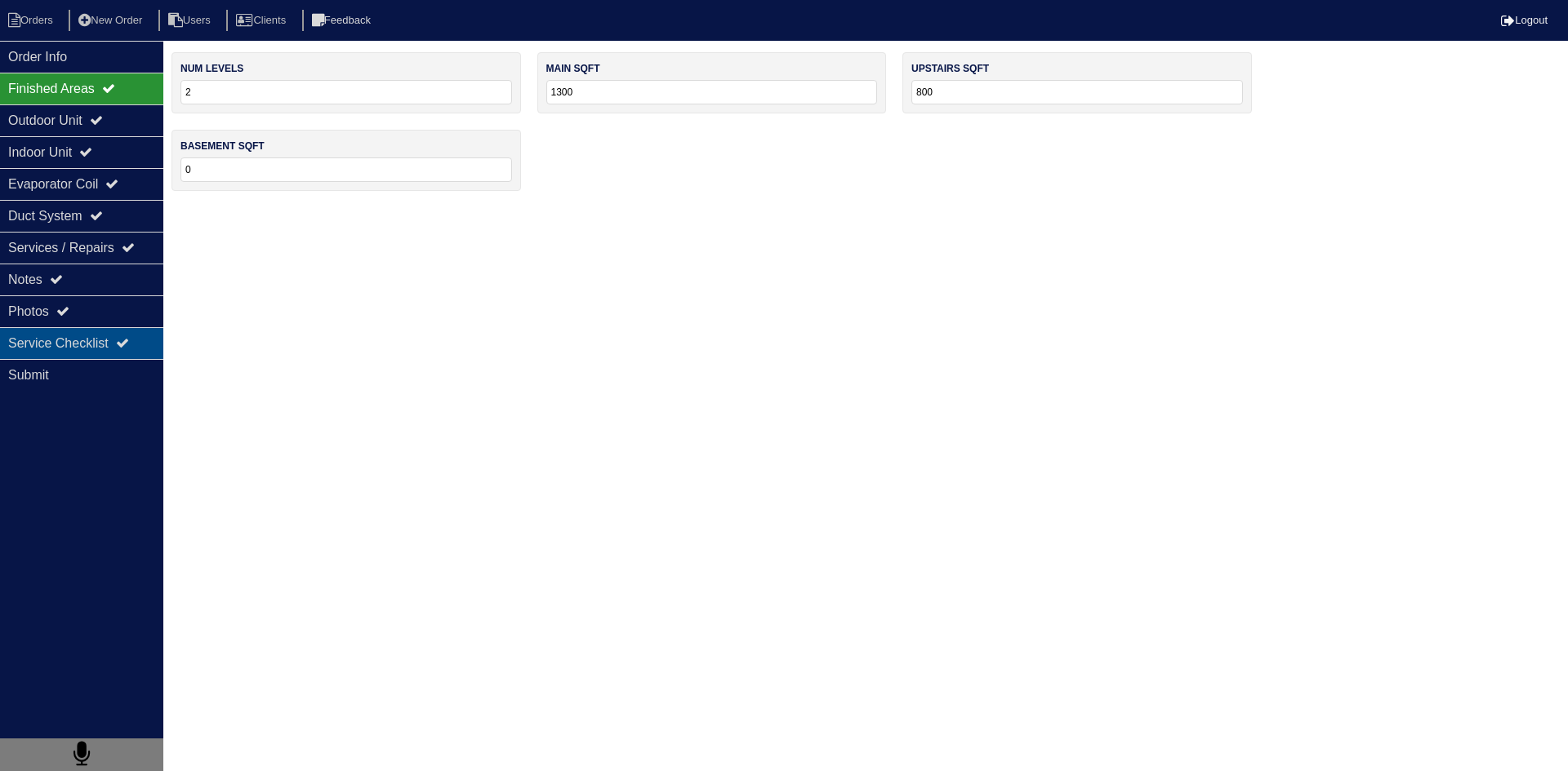
click at [101, 356] on div "Service Checklist" at bounding box center [82, 343] width 164 height 32
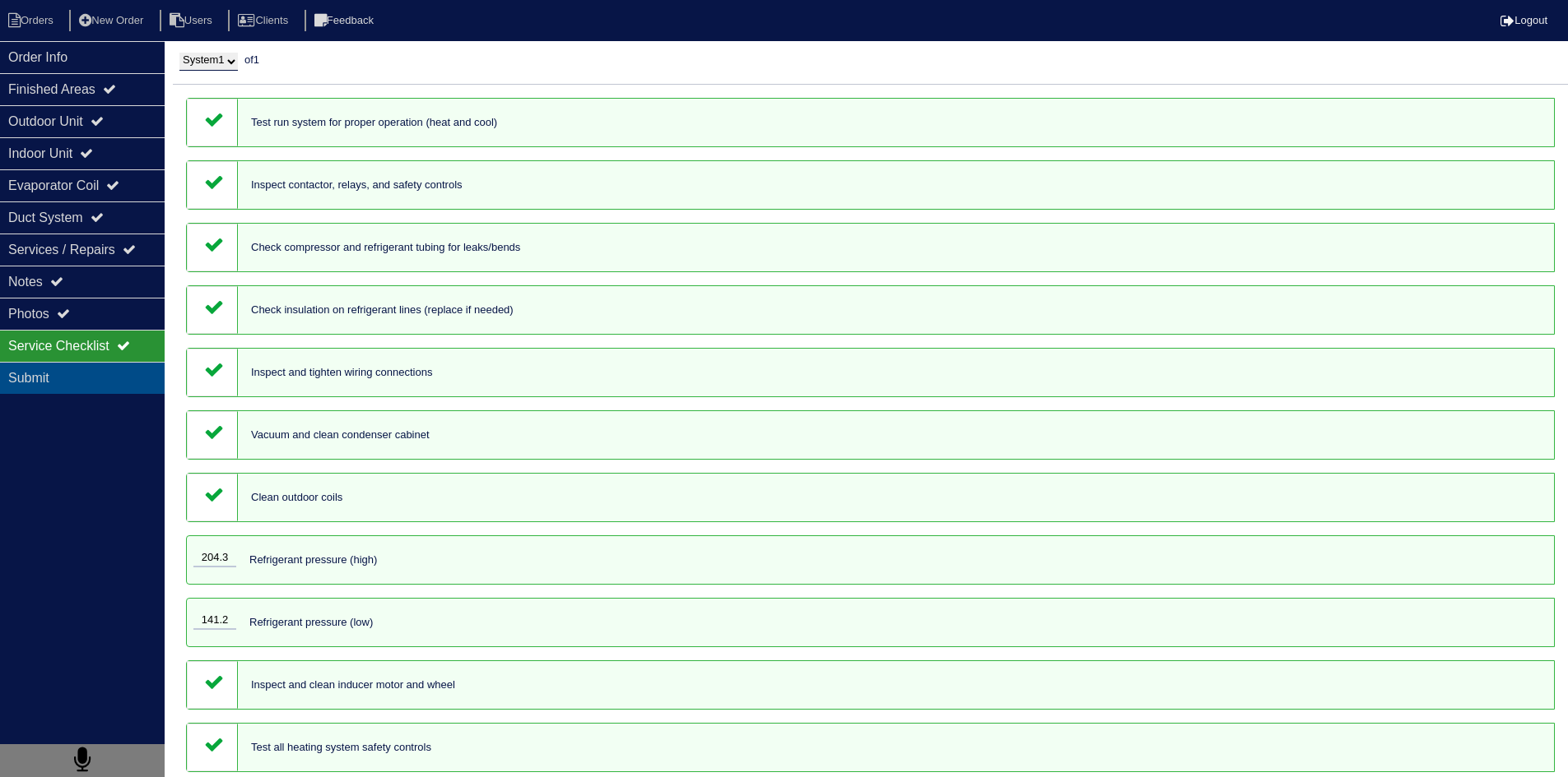
click at [38, 378] on div "Submit" at bounding box center [82, 378] width 165 height 32
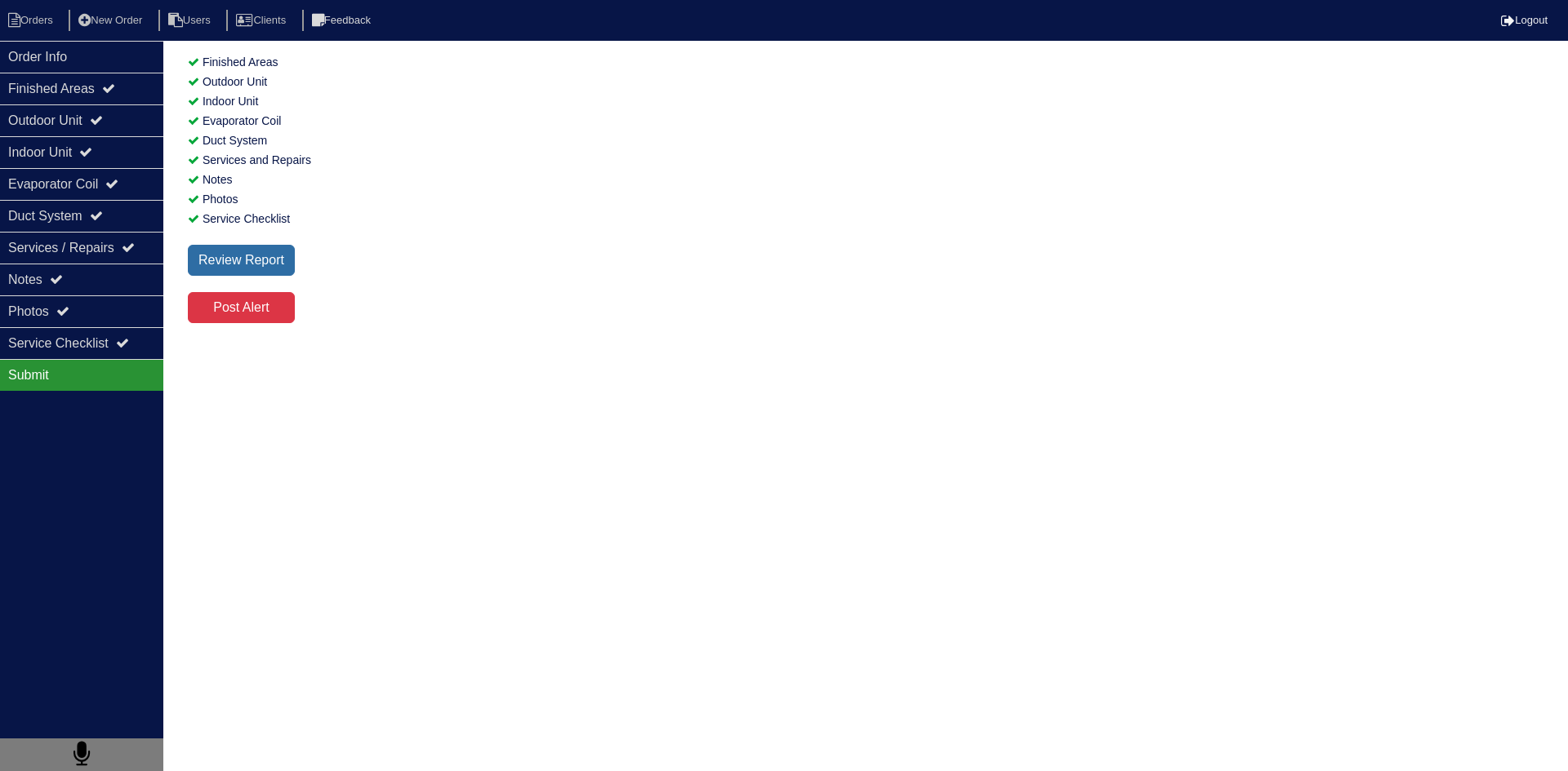
click at [277, 263] on div "Review Report" at bounding box center [242, 260] width 107 height 31
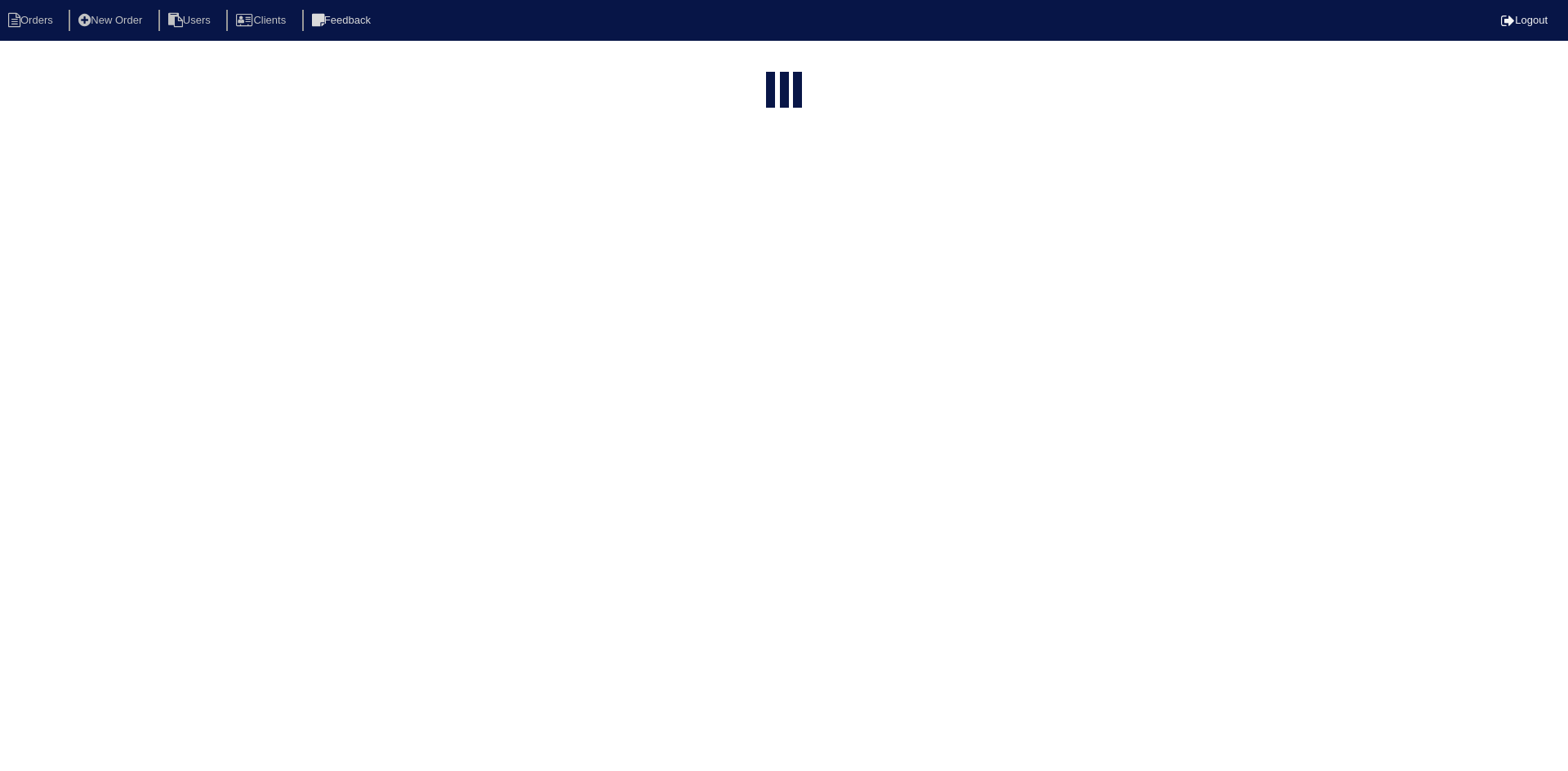
select select "15"
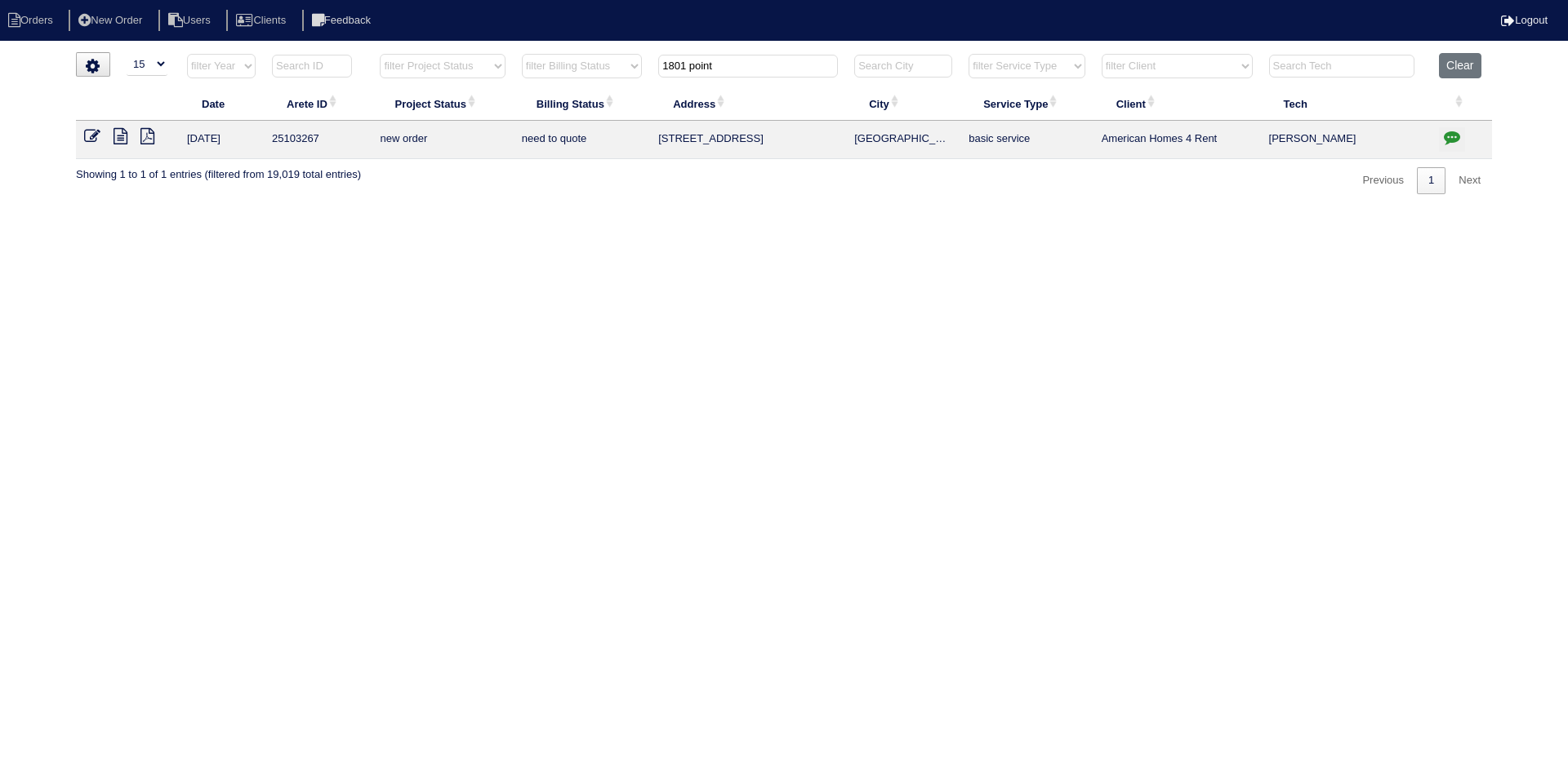
click at [98, 135] on icon at bounding box center [91, 135] width 16 height 16
click at [121, 135] on icon at bounding box center [120, 135] width 14 height 16
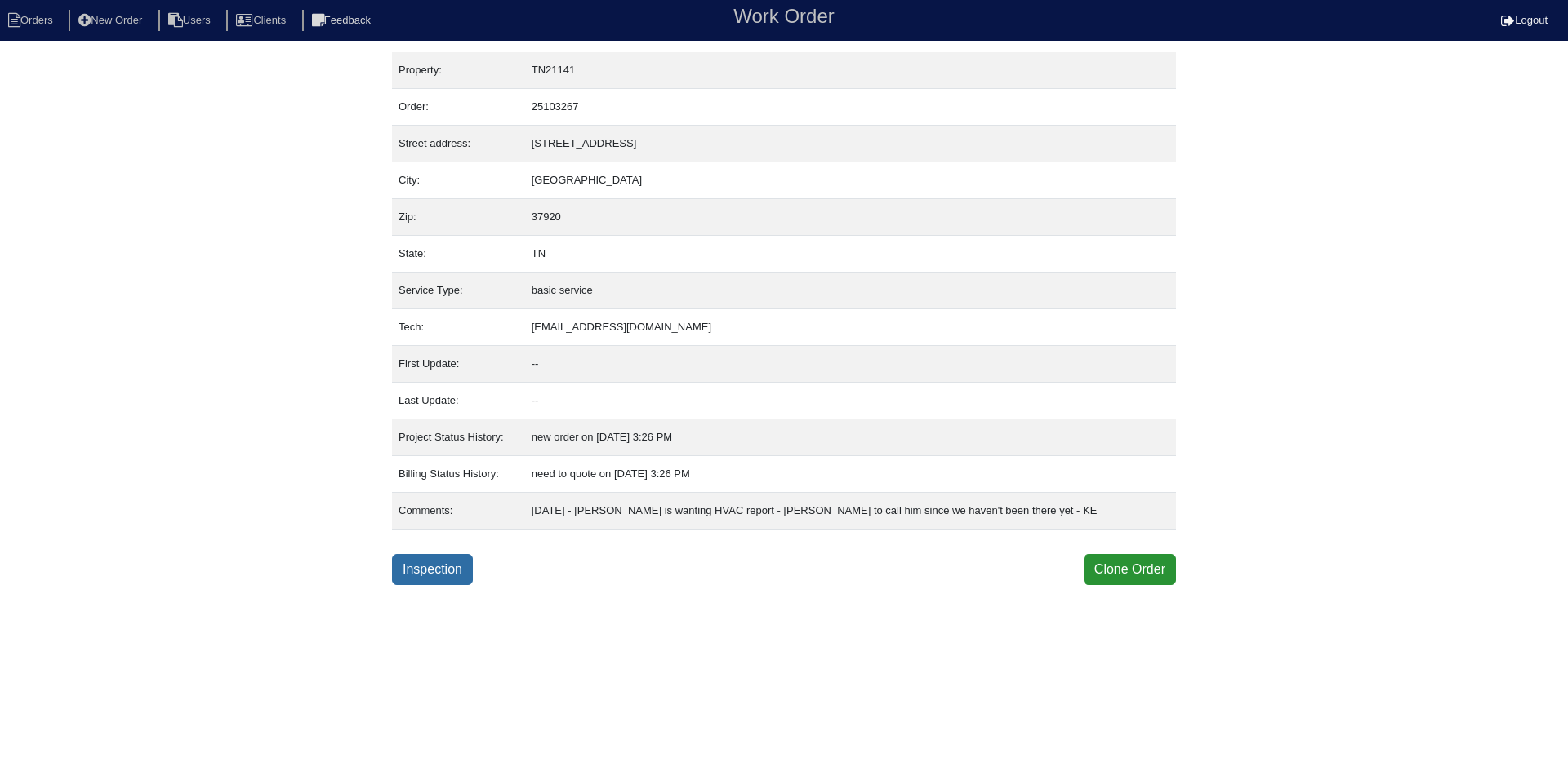
click at [447, 575] on link "Inspection" at bounding box center [433, 569] width 81 height 31
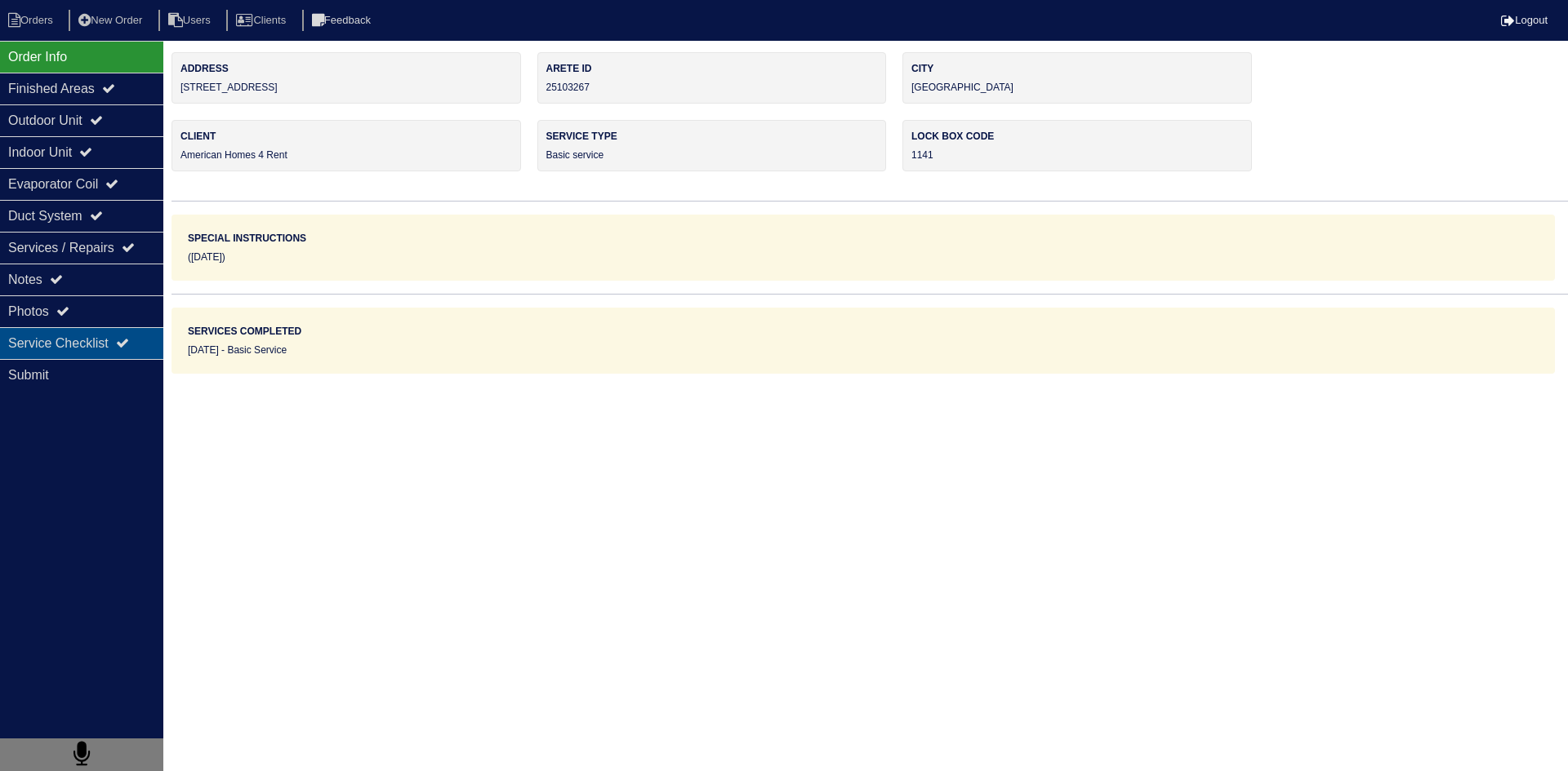
click at [103, 345] on div "Service Checklist" at bounding box center [82, 343] width 164 height 32
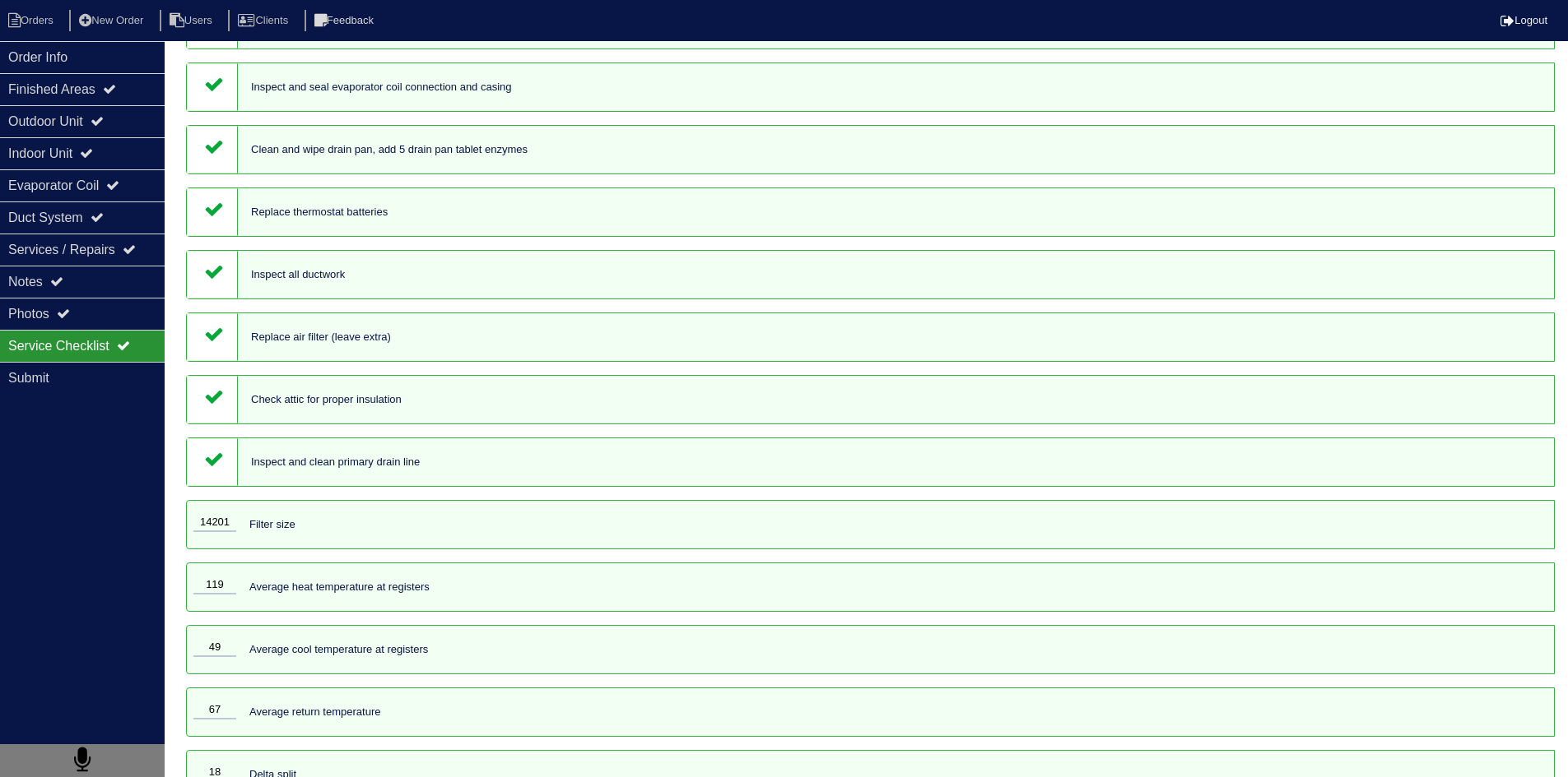
scroll to position [1322, 0]
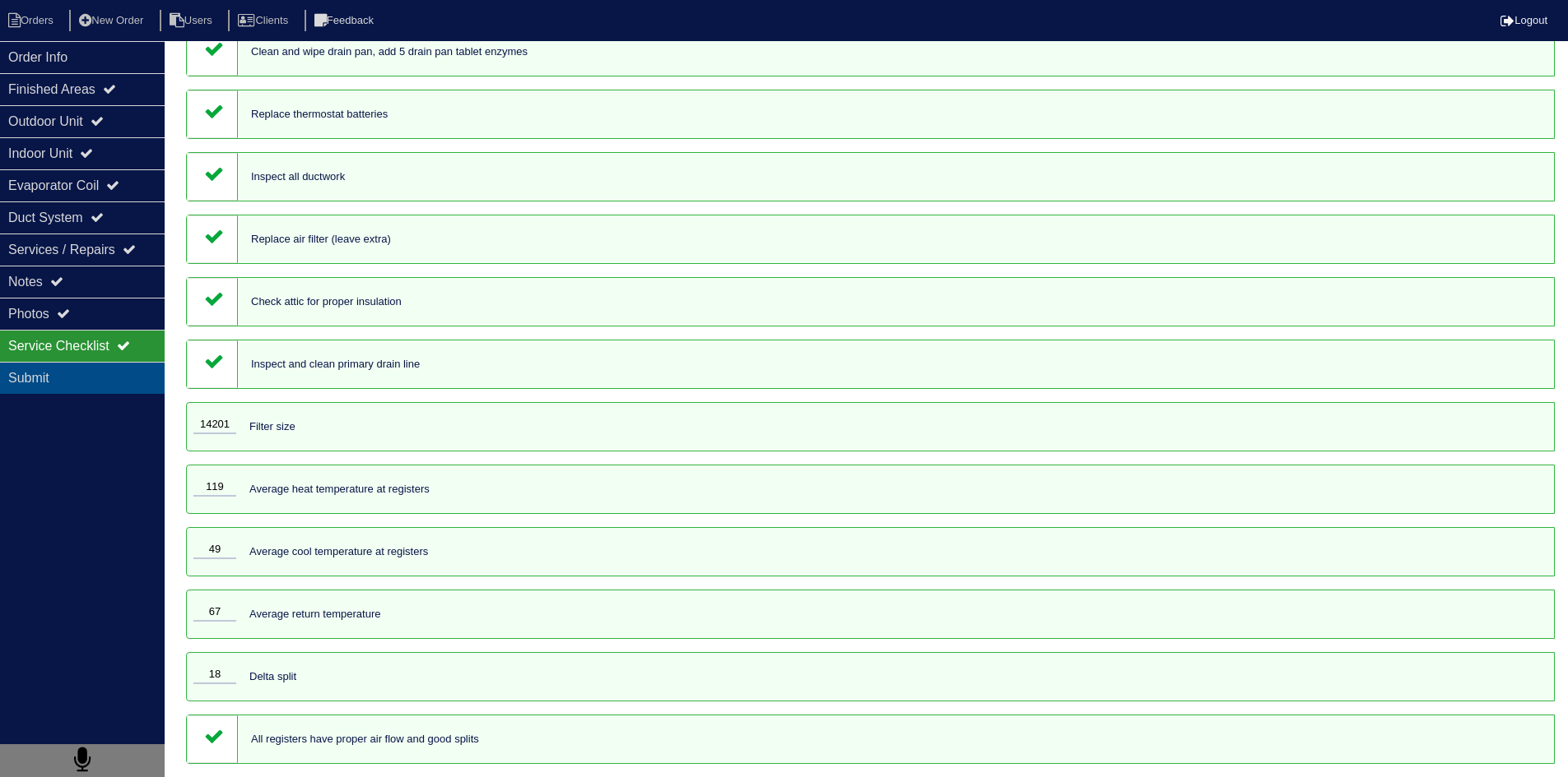
click at [28, 379] on div "Submit" at bounding box center [82, 378] width 165 height 32
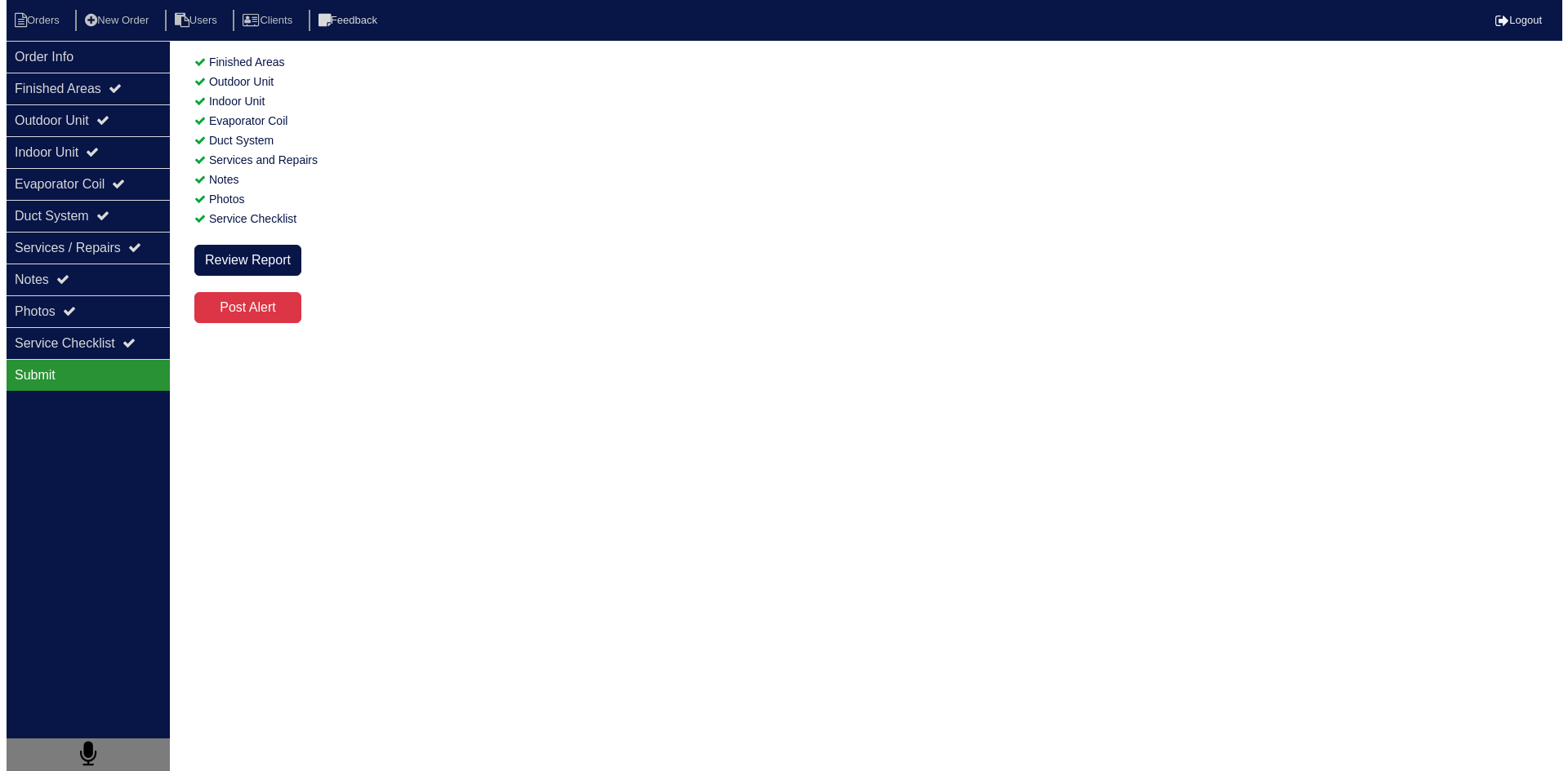
scroll to position [0, 0]
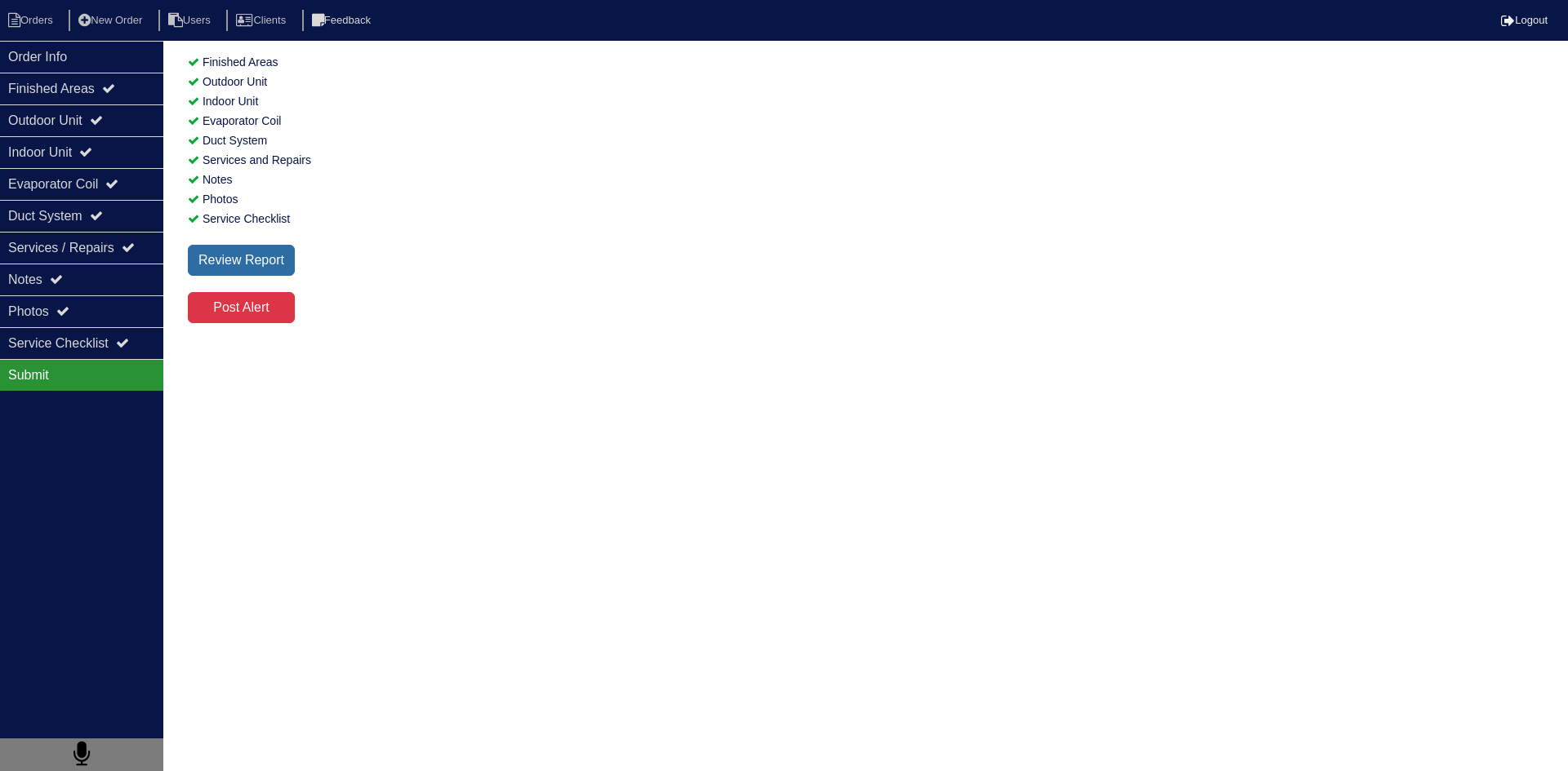
click at [253, 260] on div "Review Report" at bounding box center [242, 260] width 107 height 31
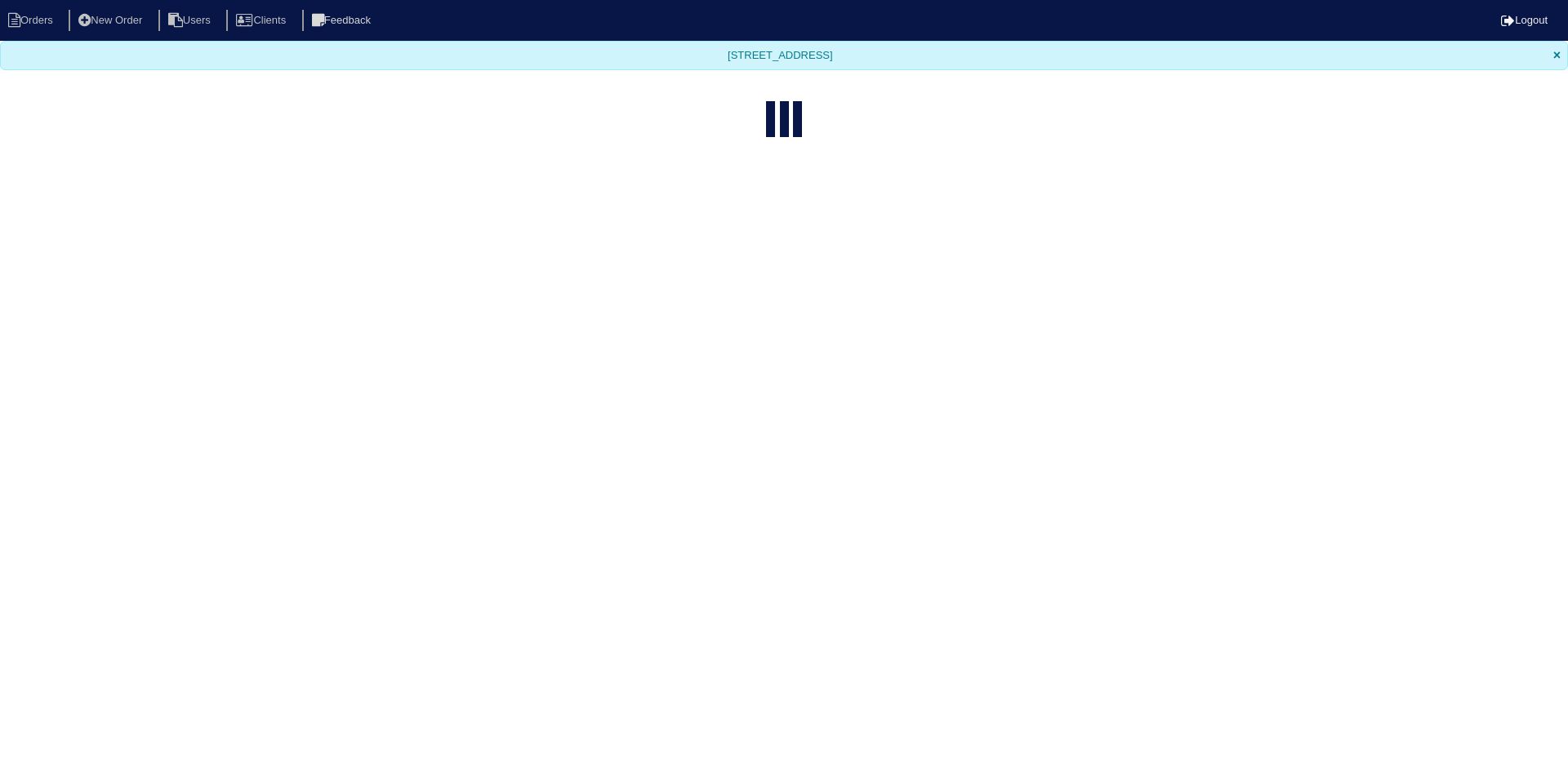
select select "15"
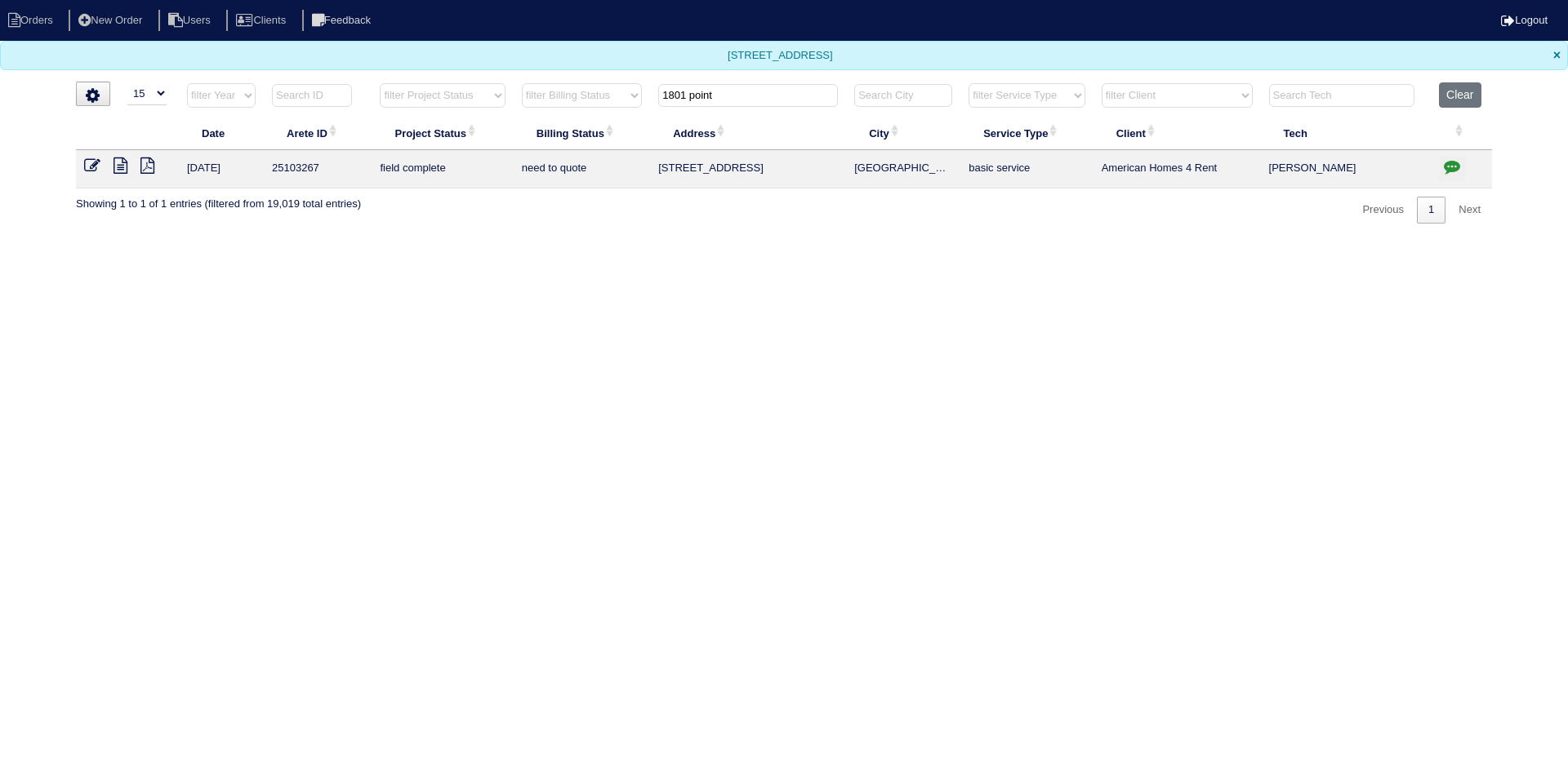
click at [119, 172] on icon at bounding box center [120, 165] width 14 height 16
click at [152, 157] on td at bounding box center [127, 169] width 103 height 39
click at [151, 162] on icon at bounding box center [147, 165] width 14 height 16
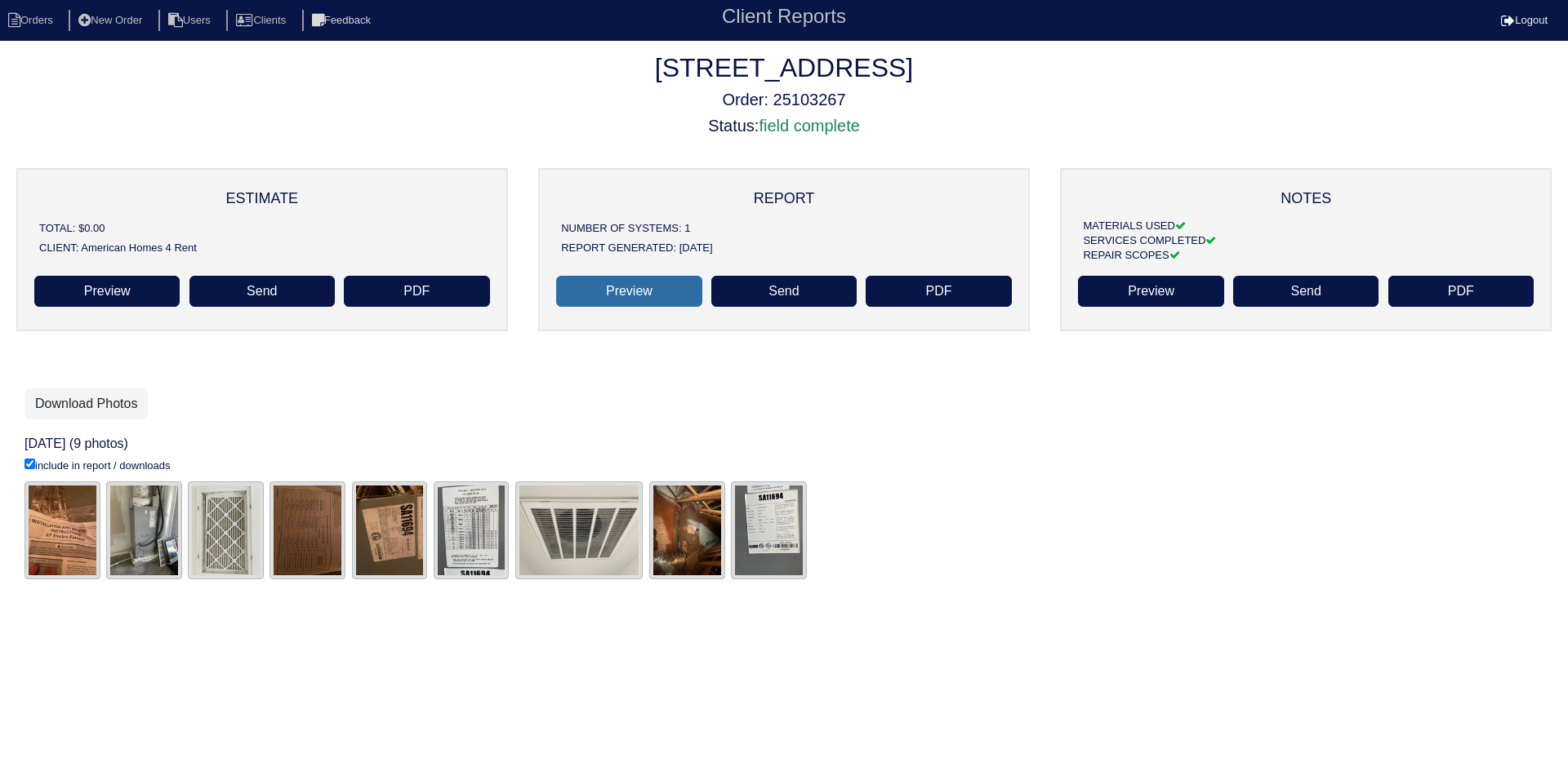
click at [662, 297] on link "Preview" at bounding box center [628, 291] width 146 height 31
click at [422, 293] on link "PDF" at bounding box center [416, 291] width 146 height 31
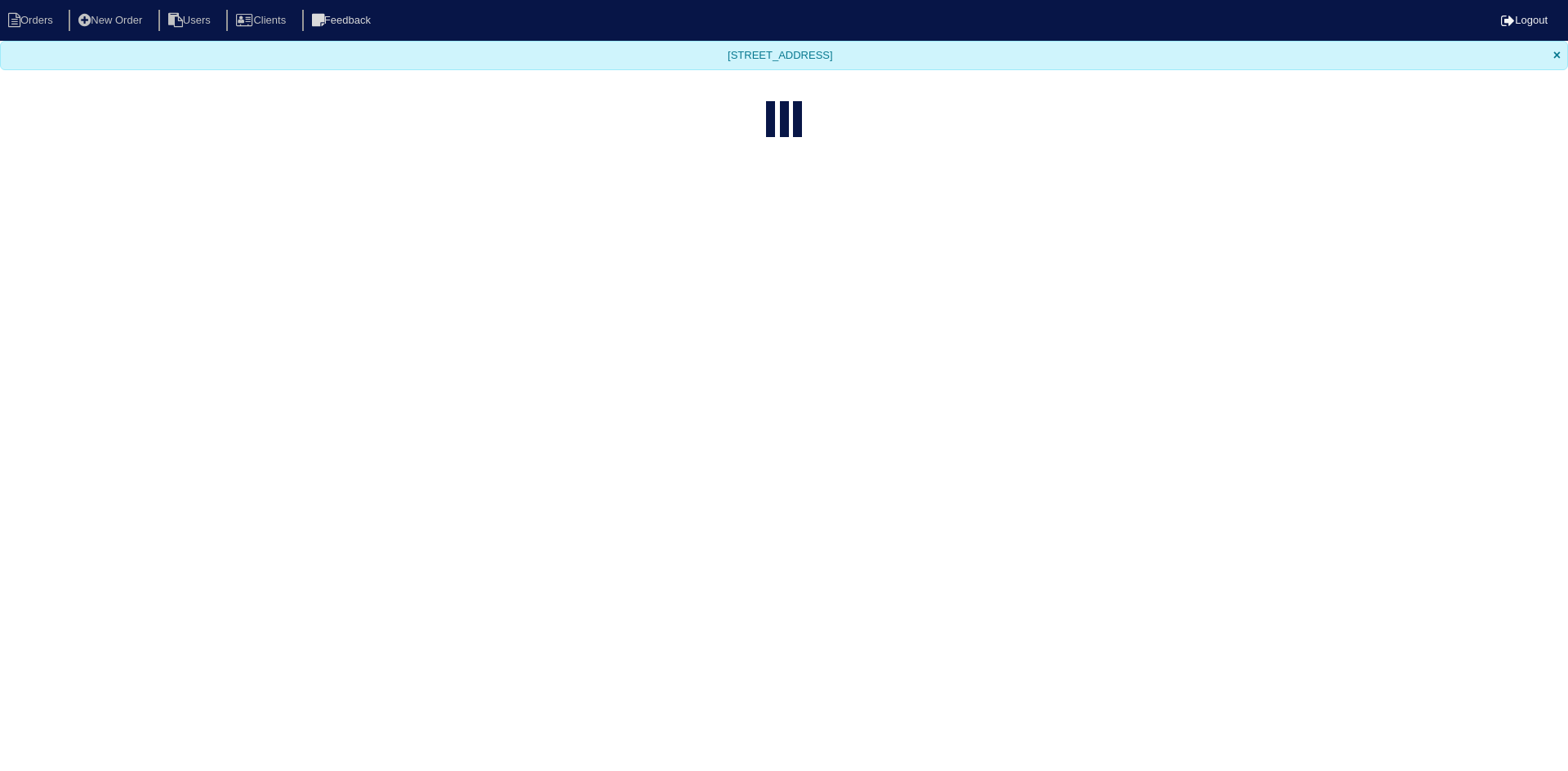
select select "15"
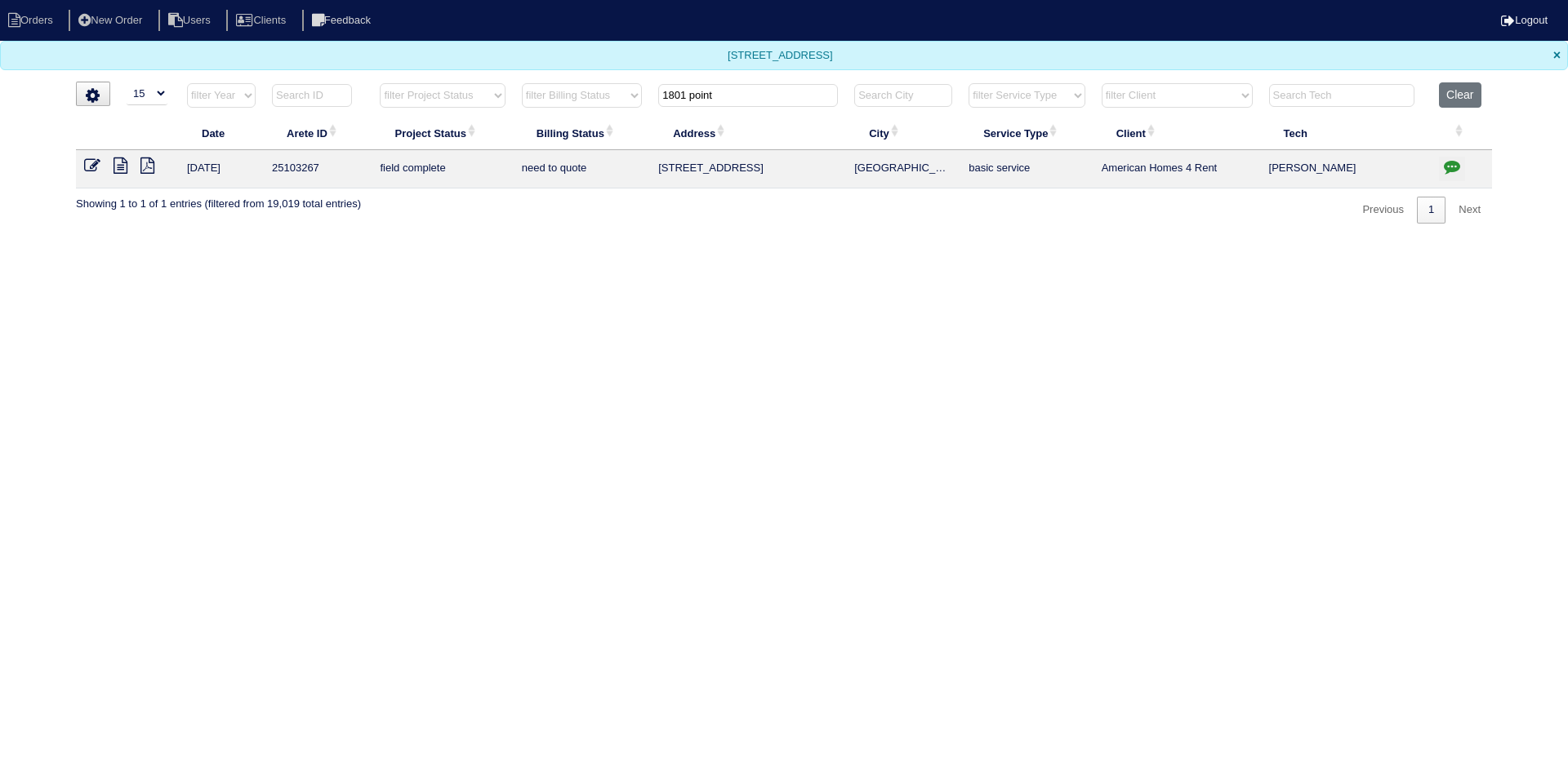
click at [115, 165] on icon at bounding box center [120, 165] width 14 height 16
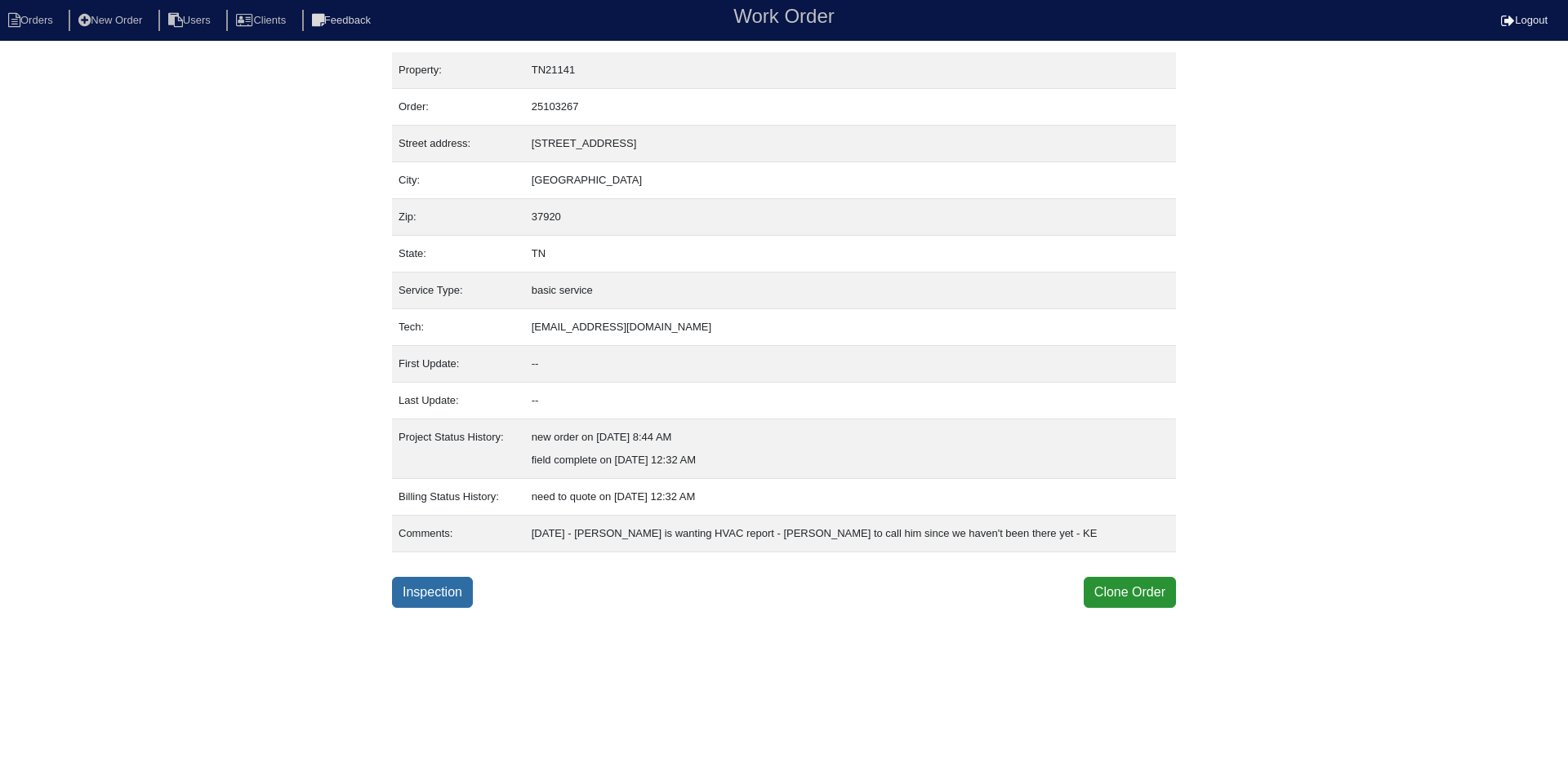
click at [442, 597] on link "Inspection" at bounding box center [433, 592] width 81 height 31
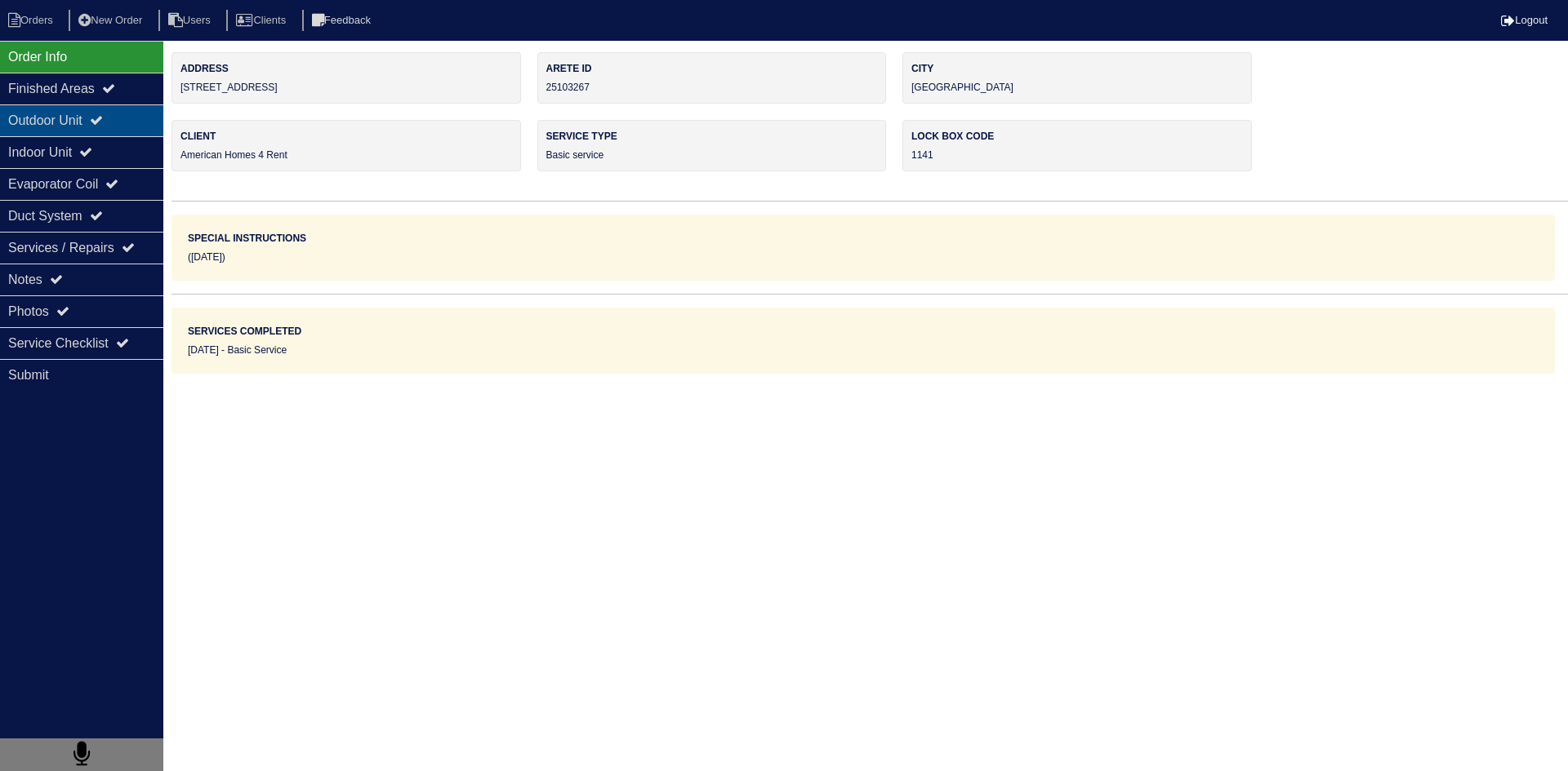
click at [65, 122] on div "Outdoor Unit" at bounding box center [82, 120] width 164 height 32
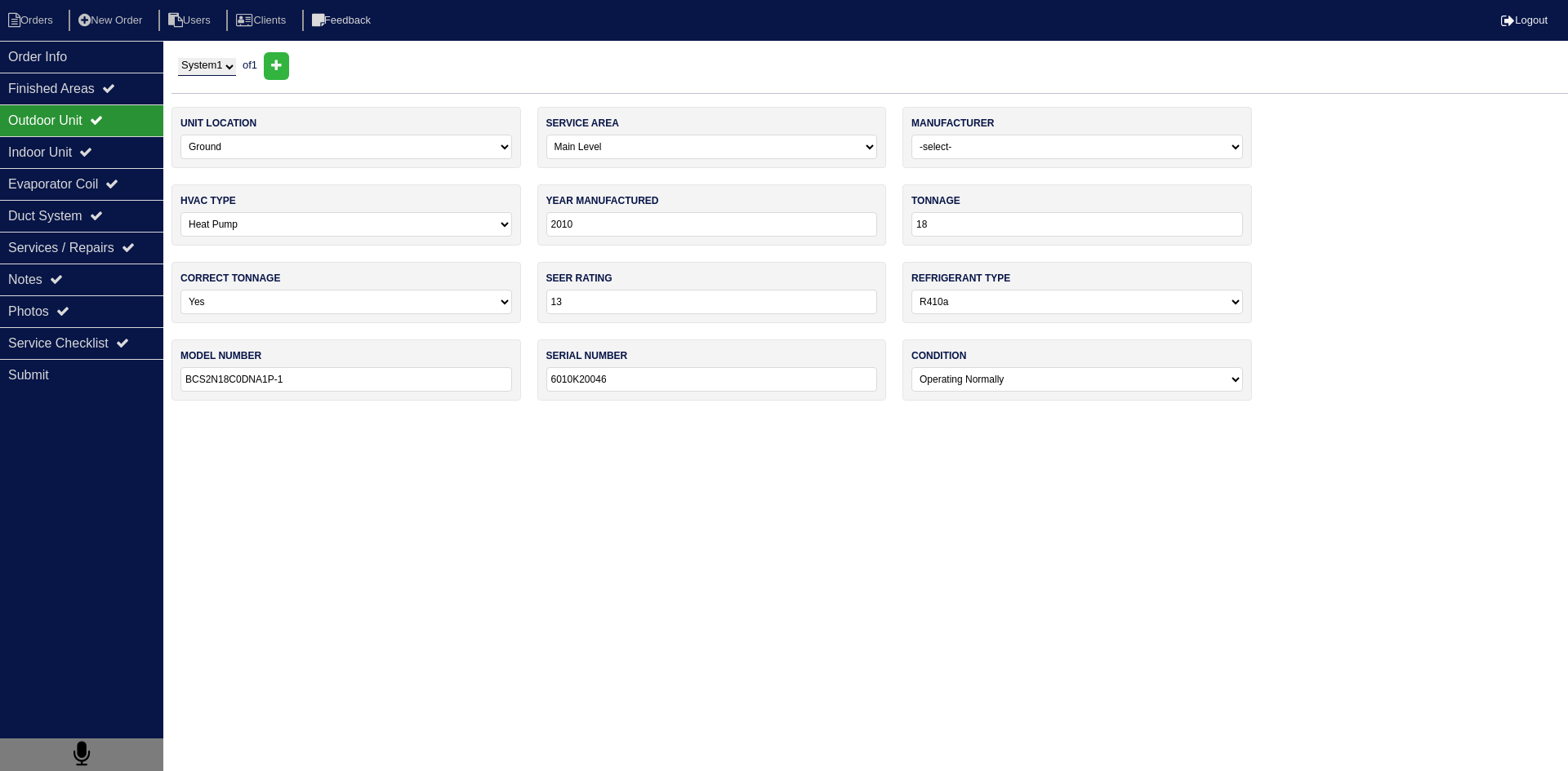
click at [232, 67] on select "System 1" at bounding box center [207, 67] width 58 height 18
click at [281, 71] on icon at bounding box center [276, 65] width 10 height 13
select select
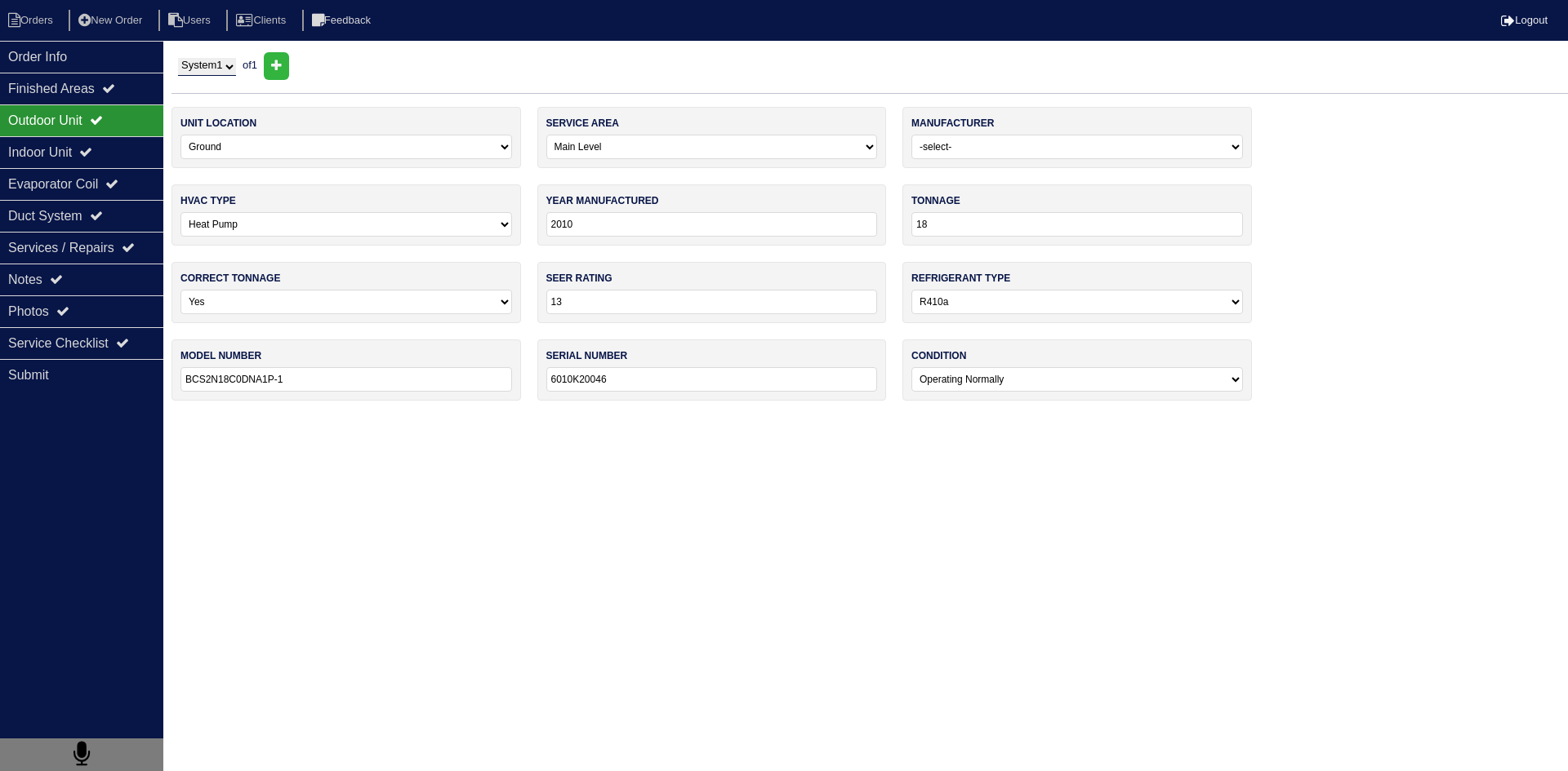
select select
select select "2"
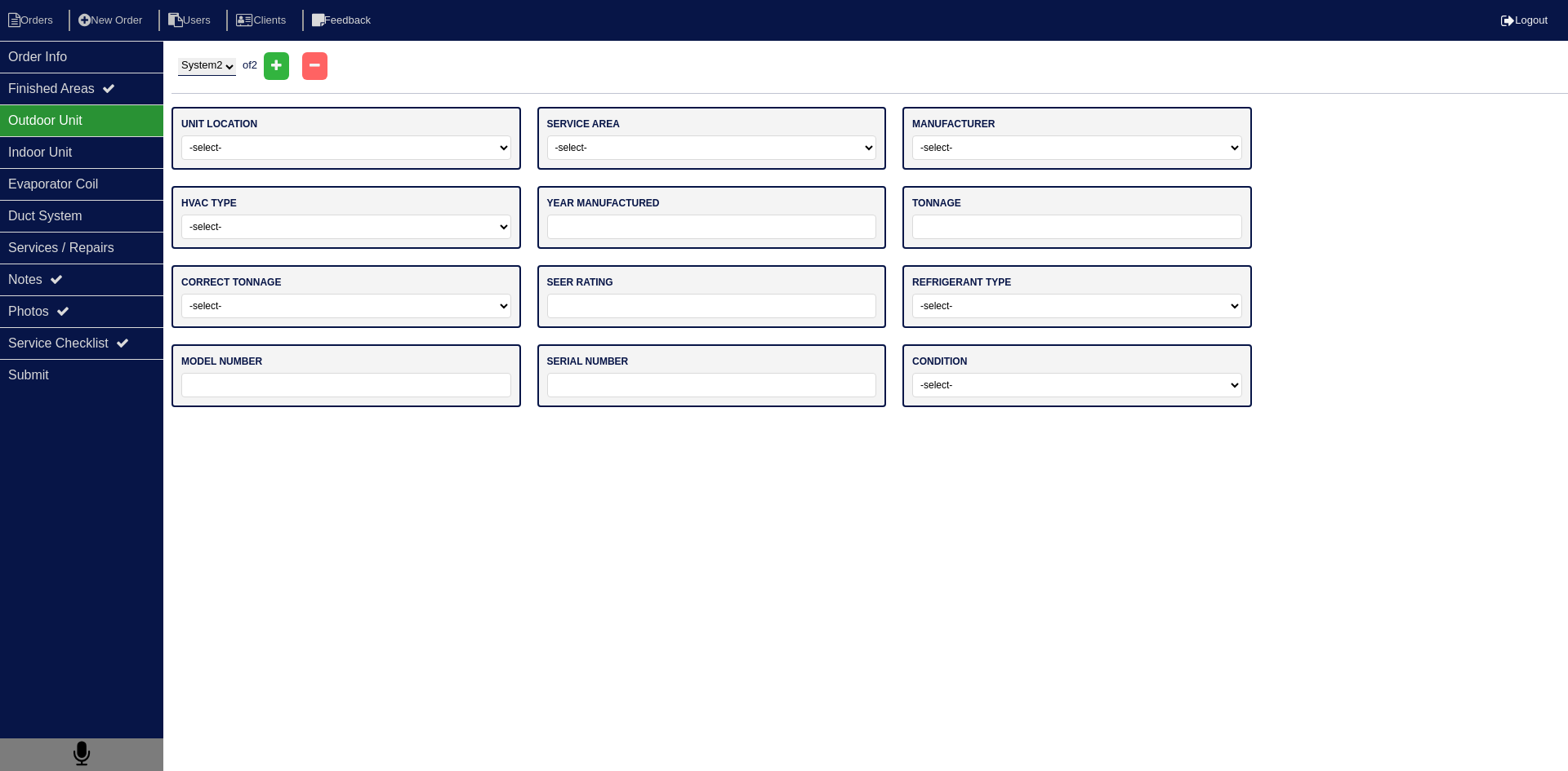
click at [468, 151] on select "-select- Ground Rooftop" at bounding box center [346, 148] width 330 height 24
select select "0"
click at [182, 135] on select "-select- Ground Rooftop" at bounding box center [346, 148] width 330 height 24
click at [670, 141] on select "-select- Main Level Upstairs Level Lower/Basement Level Other" at bounding box center [712, 148] width 330 height 24
select select "1"
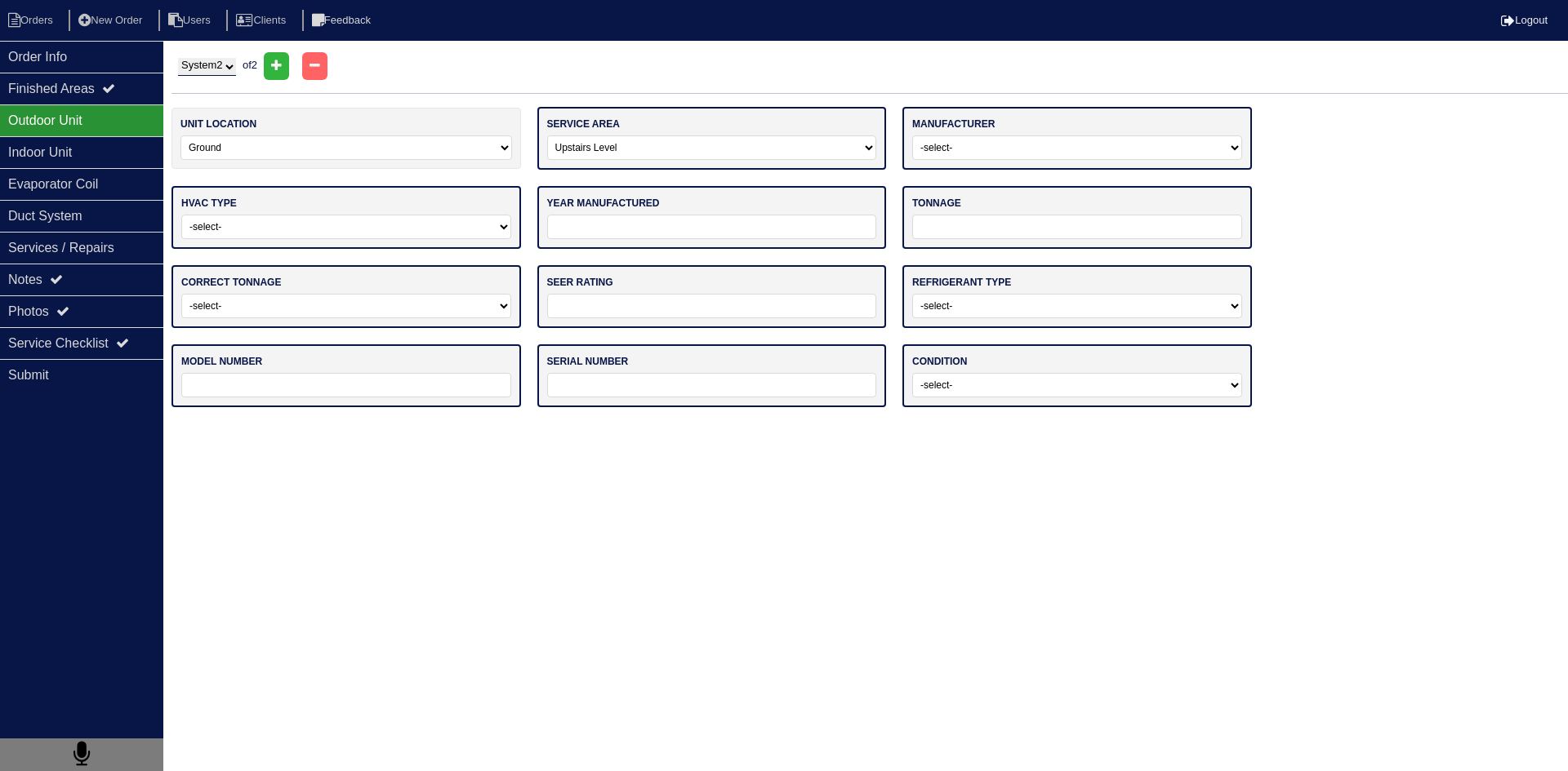
click at [547, 135] on select "-select- Main Level Upstairs Level Lower/Basement Level Other" at bounding box center [712, 148] width 330 height 24
click at [1077, 150] on select "-select- ADP Air Quest Air Temp Aire-Flo AirEase Airquest Airtemp Allstyle Aspe…" at bounding box center [1077, 148] width 330 height 24
select select "[PERSON_NAME] Air"
click at [912, 135] on select "-select- ADP Air Quest Air Temp Aire-Flo AirEase Airquest Airtemp Allstyle Aspe…" at bounding box center [1077, 148] width 330 height 24
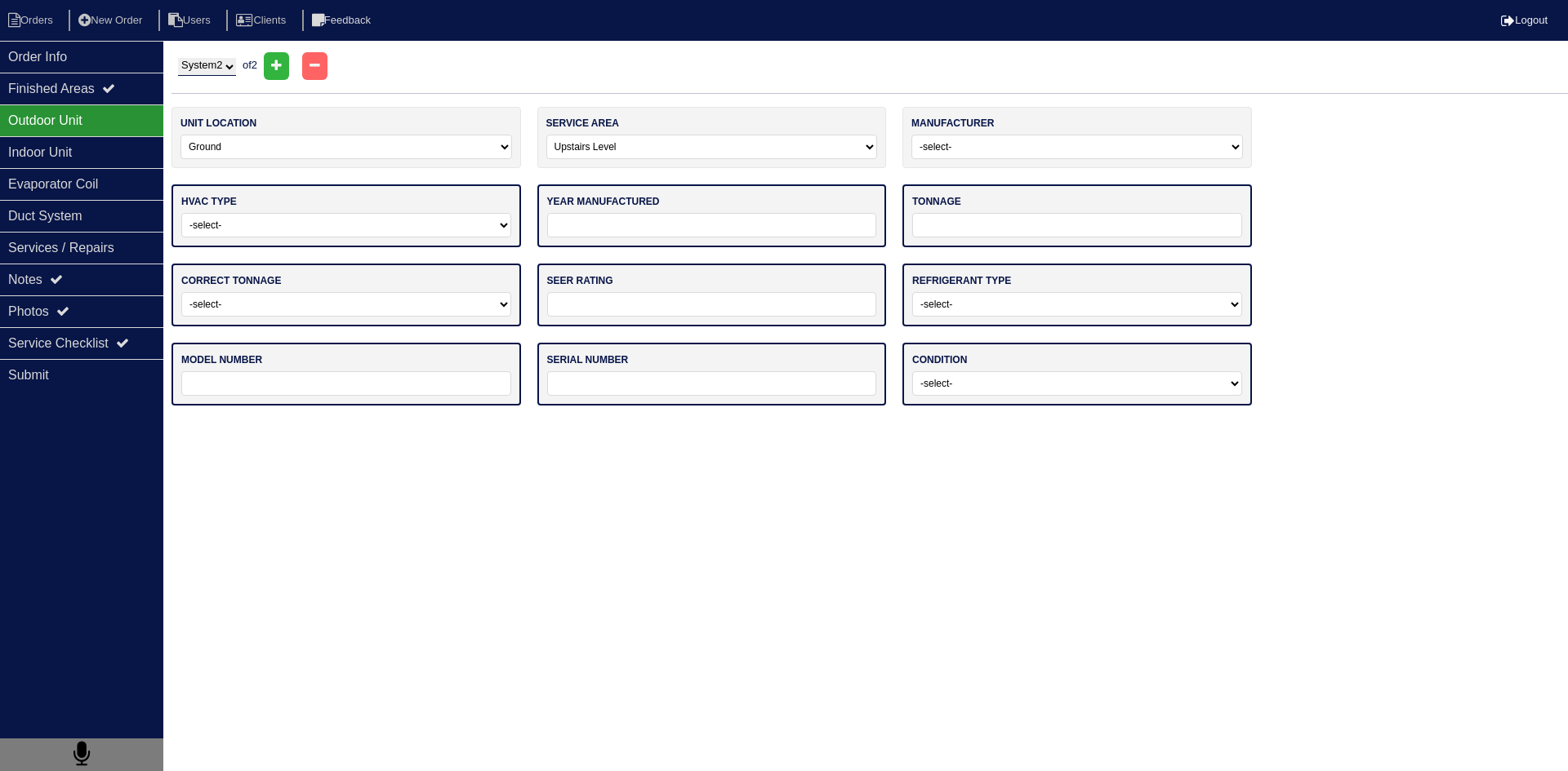
click at [428, 224] on select "-select- Straight Cool Heat Pump Other" at bounding box center [346, 226] width 330 height 24
select select "0"
click at [182, 213] on select "-select- Straight Cool Heat Pump Other" at bounding box center [346, 226] width 330 height 24
click at [814, 227] on input "tel" at bounding box center [712, 226] width 330 height 24
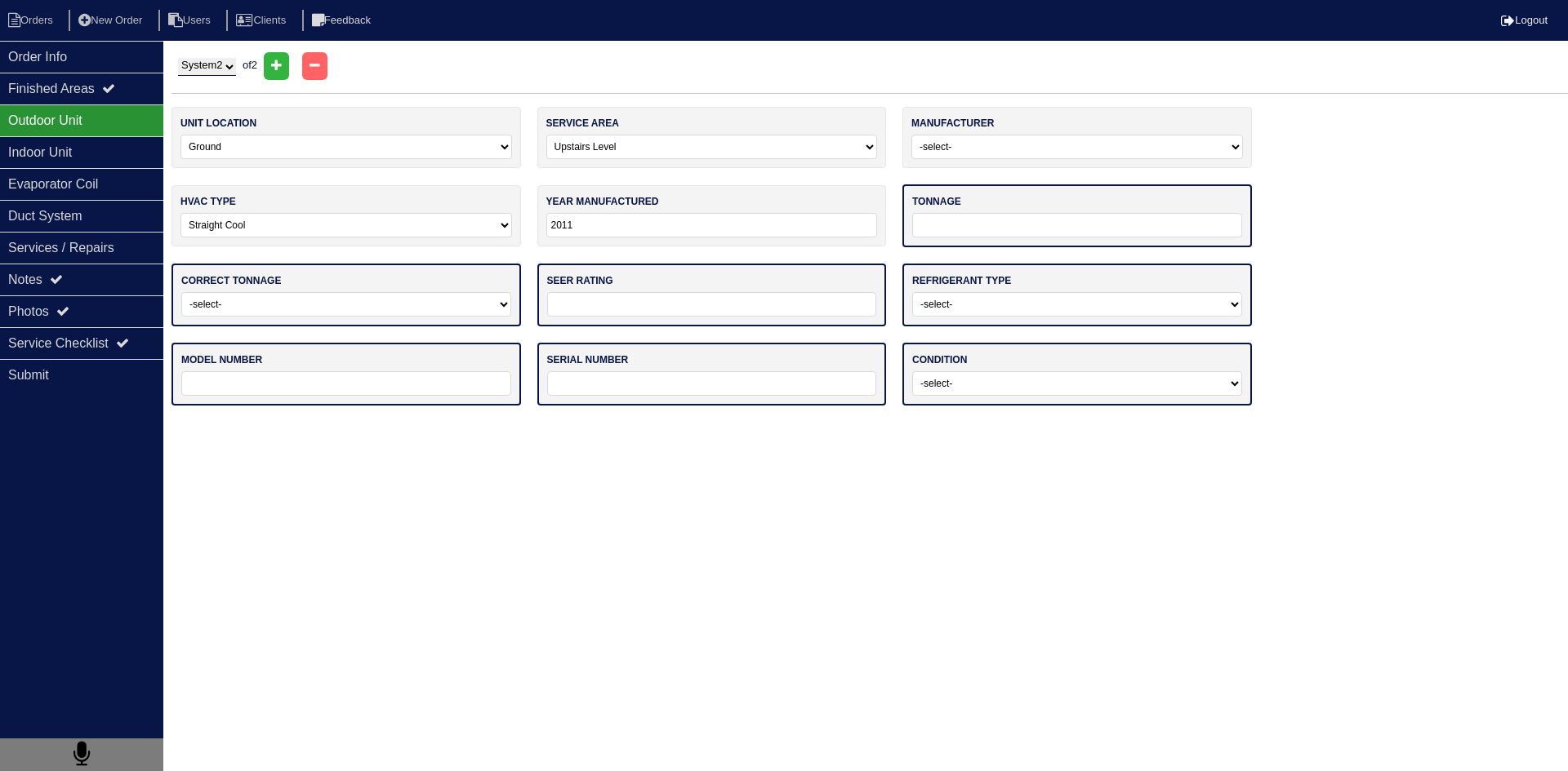
type input "2011"
click at [1027, 226] on input "tel" at bounding box center [1077, 226] width 330 height 24
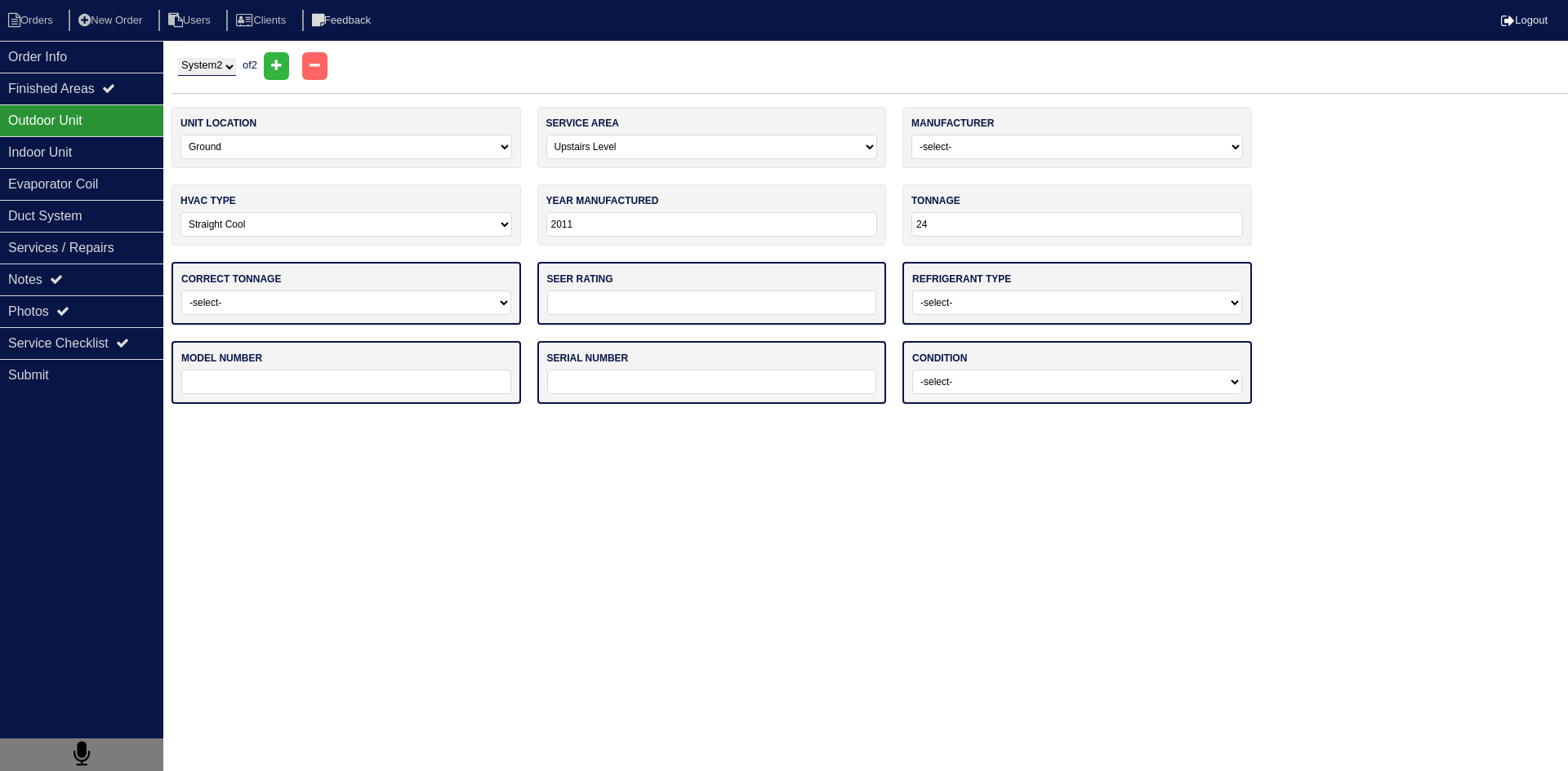
type input "24"
click at [362, 310] on select "-select- Yes No - Unit Undersized No - Unit Oversized" at bounding box center [346, 303] width 330 height 24
select select "0"
click at [182, 291] on select "-select- Yes No - Unit Undersized No - Unit Oversized" at bounding box center [346, 303] width 330 height 24
click at [684, 293] on input "tel" at bounding box center [712, 303] width 330 height 24
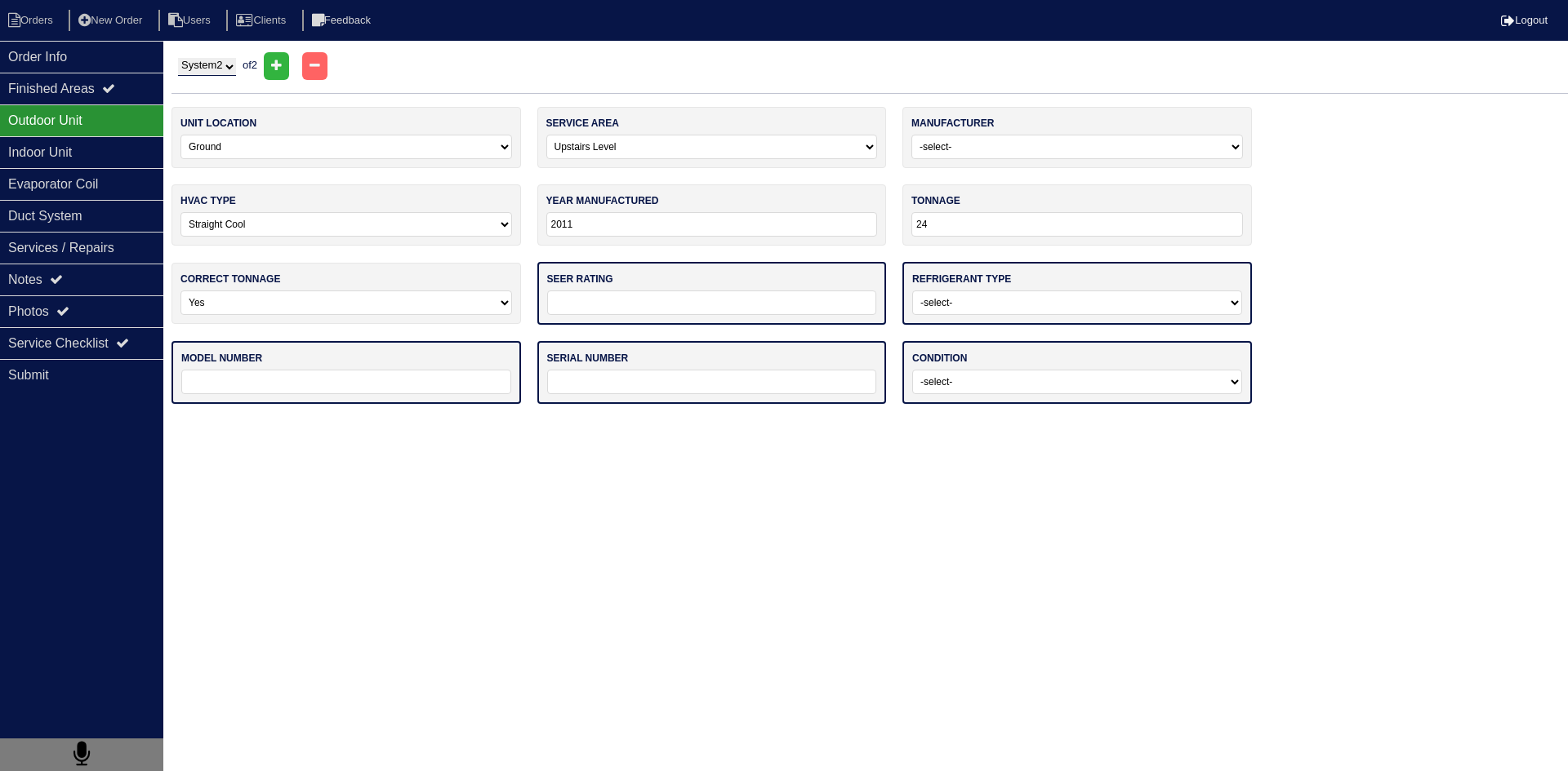
type input "14"
click at [971, 302] on select "-select- R22 R410a Other" at bounding box center [1077, 303] width 330 height 24
select select "1"
click at [912, 291] on select "-select- R22 R410a Other" at bounding box center [1077, 303] width 330 height 24
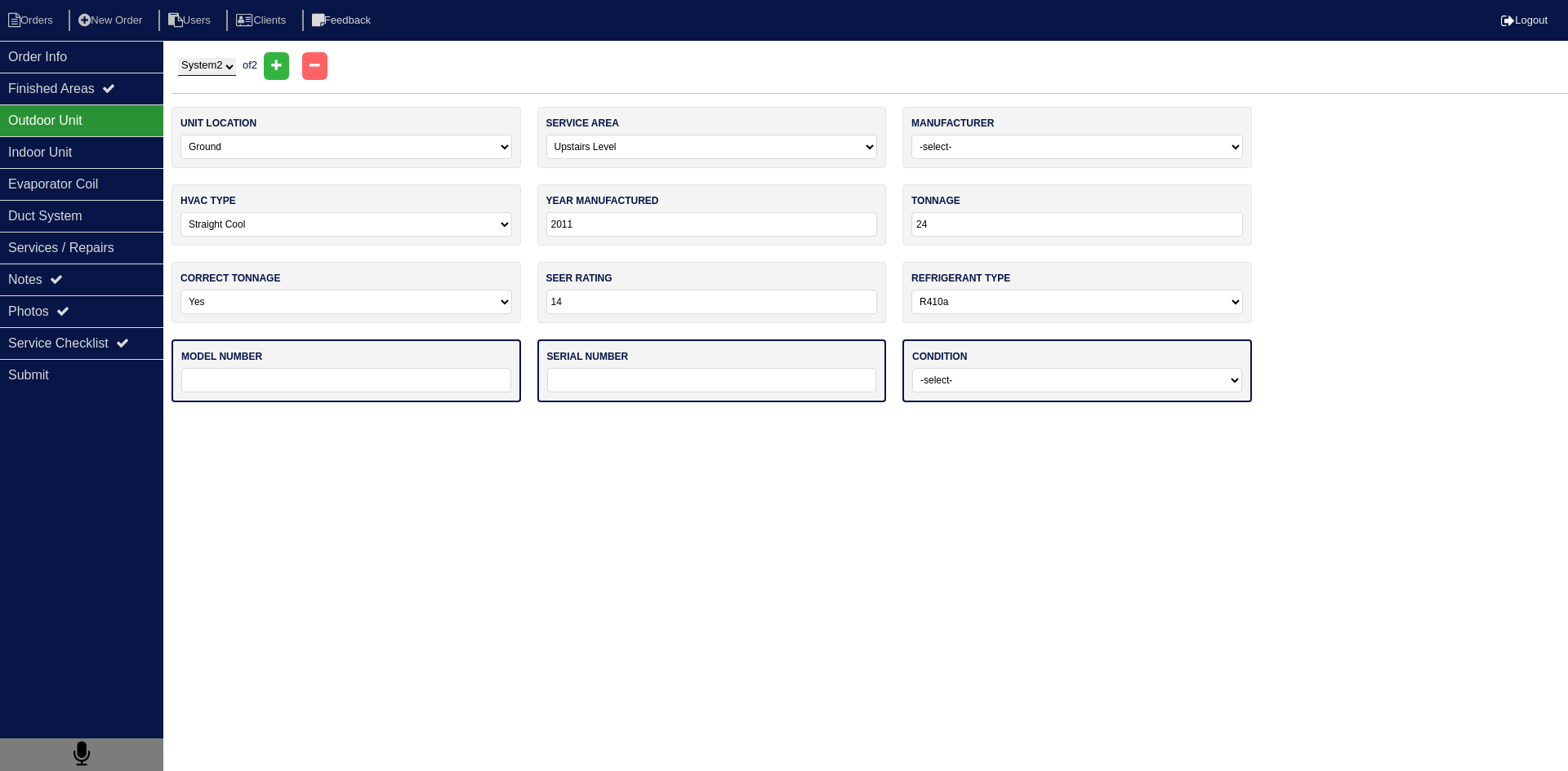
click at [214, 72] on select "System 1 System 2" at bounding box center [207, 67] width 58 height 18
select select "1"
click at [178, 58] on select "System 1 System 2" at bounding box center [207, 67] width 58 height 18
select select "0"
select select "1"
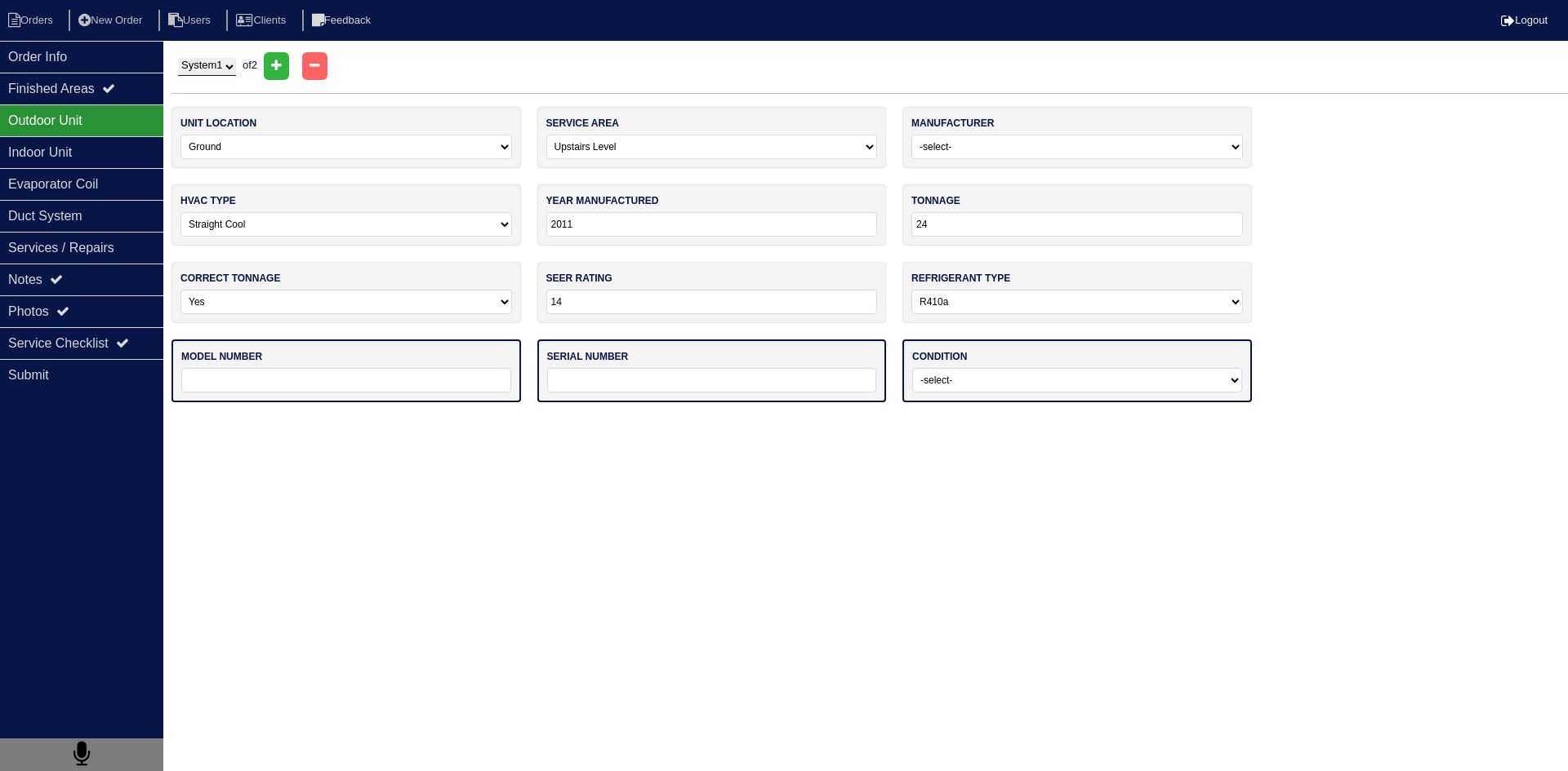
type input "2010"
type input "18"
type input "13"
type input "BCS2N18C0DNA1P-1"
type input "6010K20046"
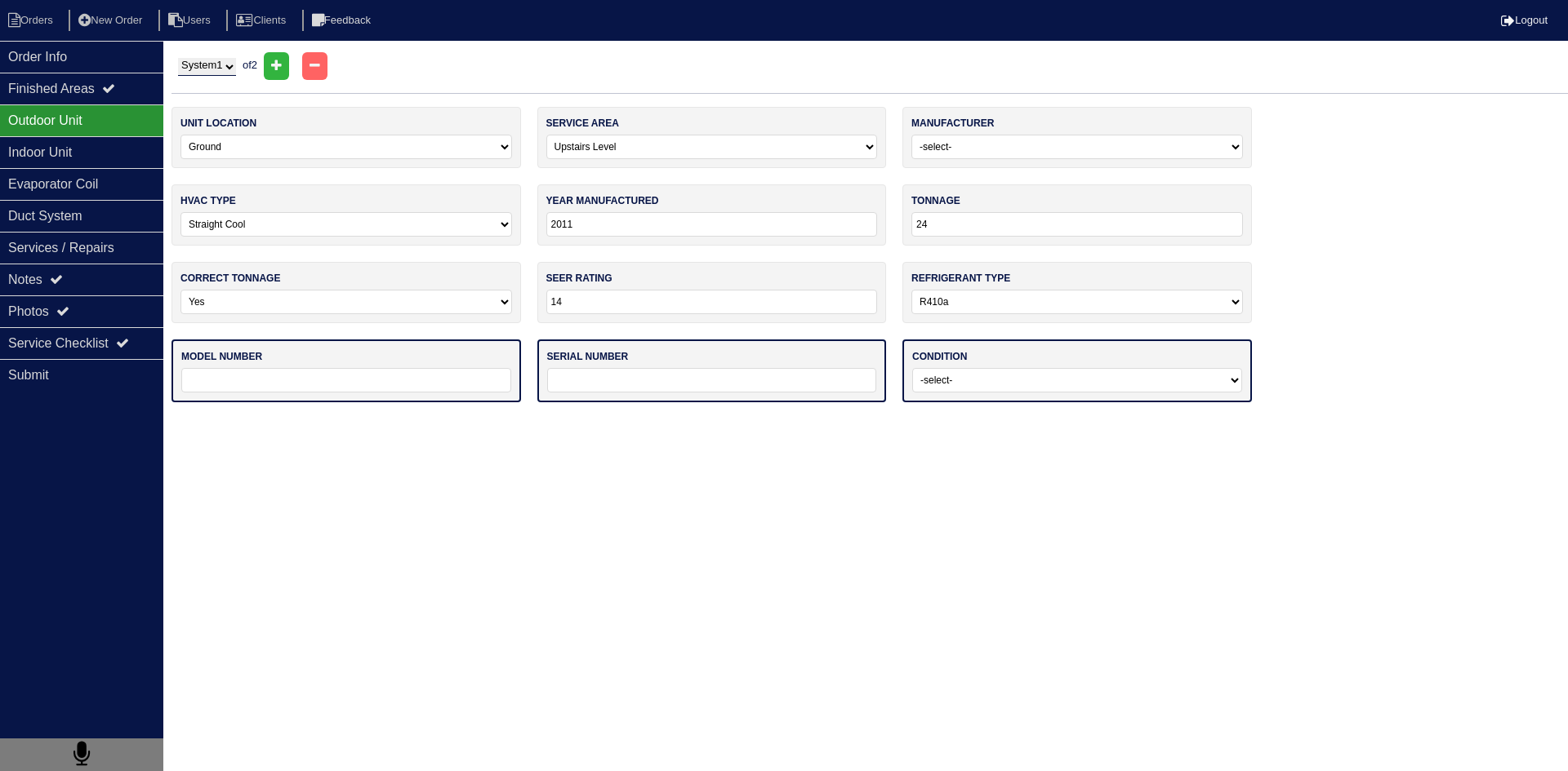
select select "0"
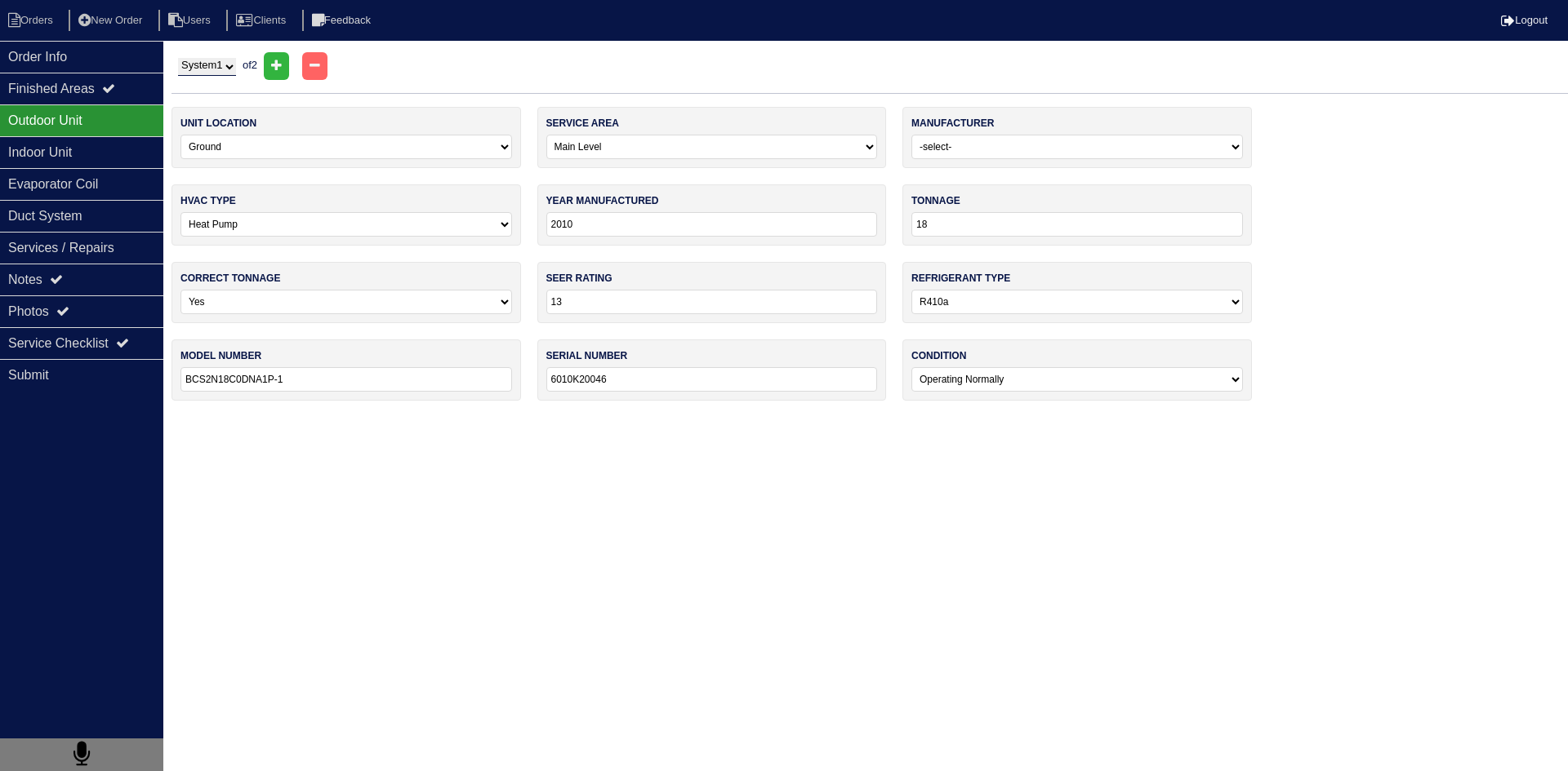
click at [321, 380] on input "BCS2N18C0DNA1P-1" at bounding box center [346, 380] width 331 height 24
click at [322, 379] on input "BCS2N18C0DNA1P-1" at bounding box center [346, 380] width 331 height 24
click at [322, 378] on input "BCS2N18C0DNA1P-1" at bounding box center [346, 380] width 331 height 24
click at [91, 151] on div "Indoor Unit" at bounding box center [82, 152] width 164 height 32
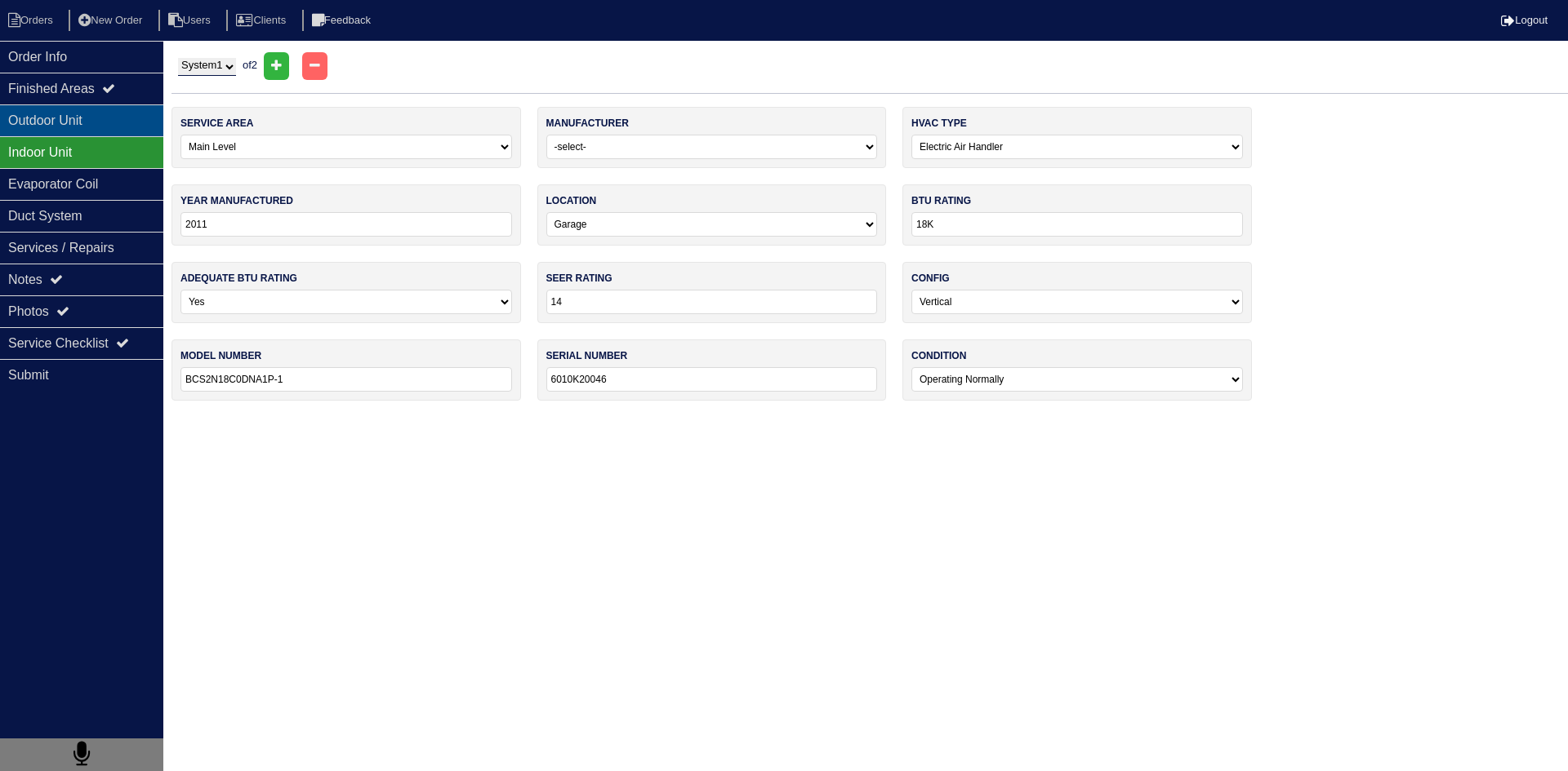
click at [103, 118] on div "Outdoor Unit" at bounding box center [82, 120] width 164 height 32
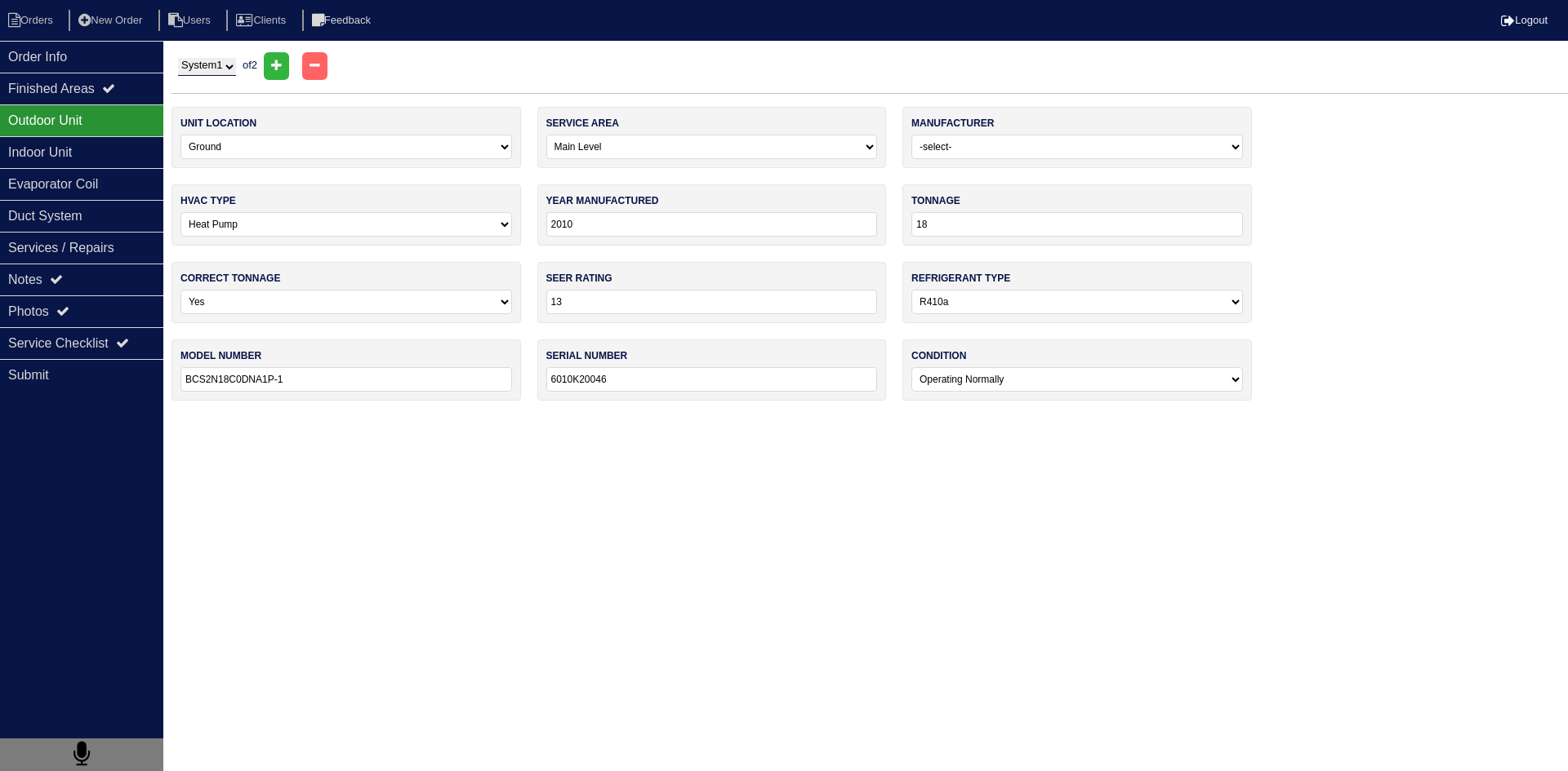
click at [235, 69] on select "System 1 System 2" at bounding box center [207, 67] width 58 height 18
select select "2"
click at [178, 58] on select "System 1 System 2" at bounding box center [207, 67] width 58 height 18
select select "1"
select select "0"
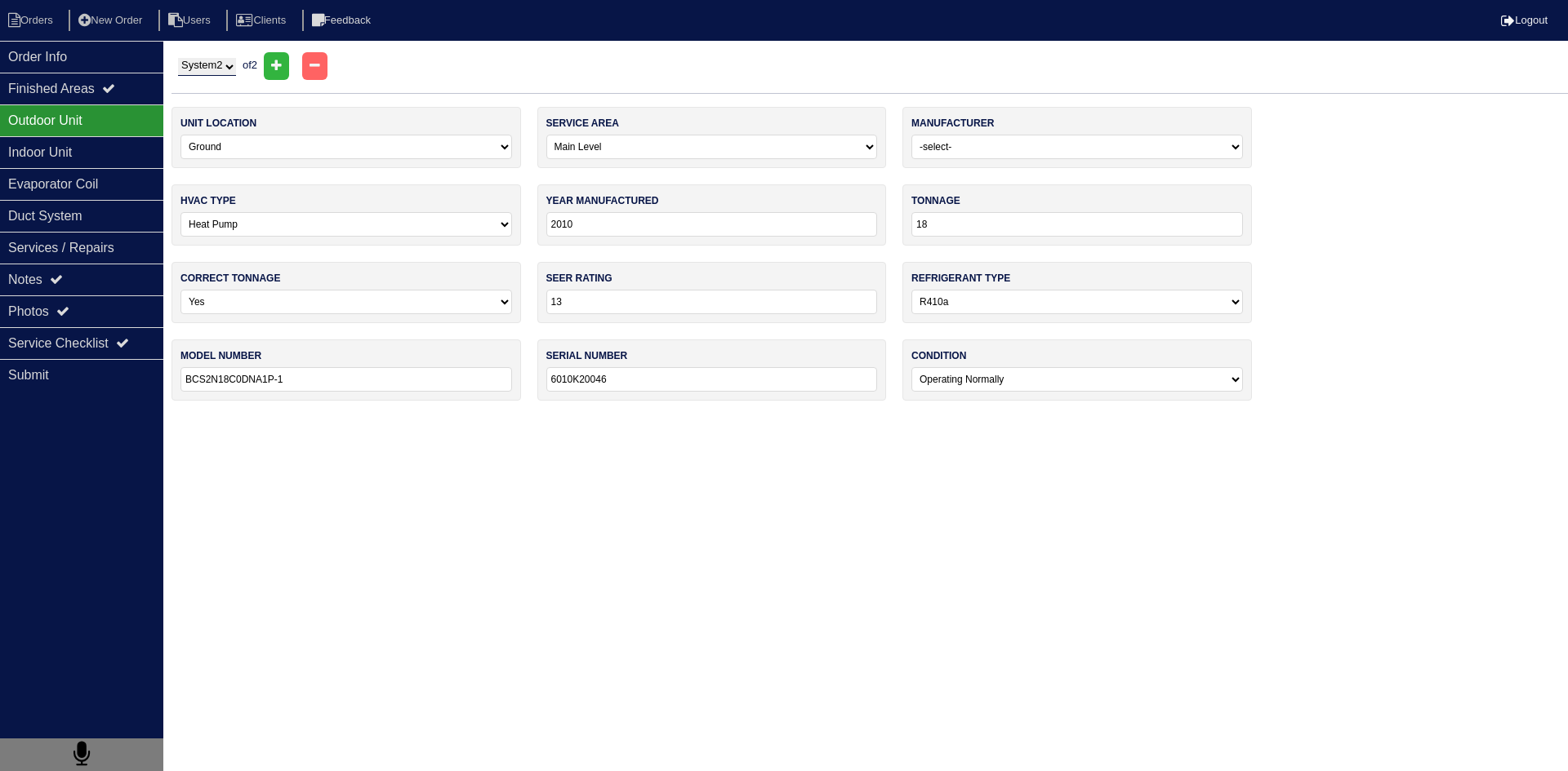
type input "2011"
type input "24"
type input "14"
select select
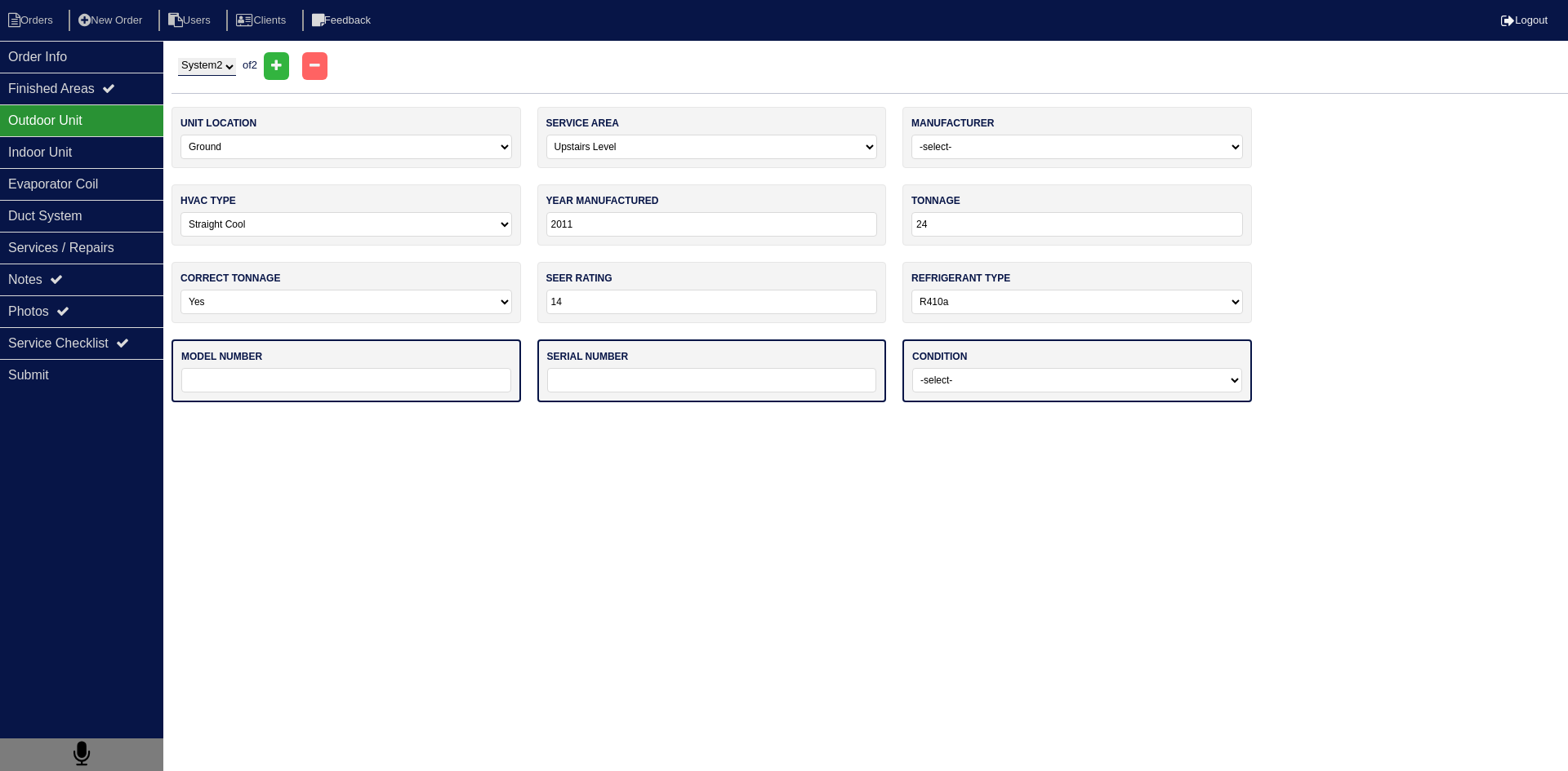
click at [354, 377] on input "text" at bounding box center [346, 380] width 330 height 24
paste input "BCS2N18C0DNA1P-1"
drag, startPoint x: 219, startPoint y: 384, endPoint x: 232, endPoint y: 385, distance: 13.0
click at [232, 385] on input "BCS2N18C0DNA1P-1" at bounding box center [346, 380] width 331 height 24
type input "BCS2N24C0DNA1P-1"
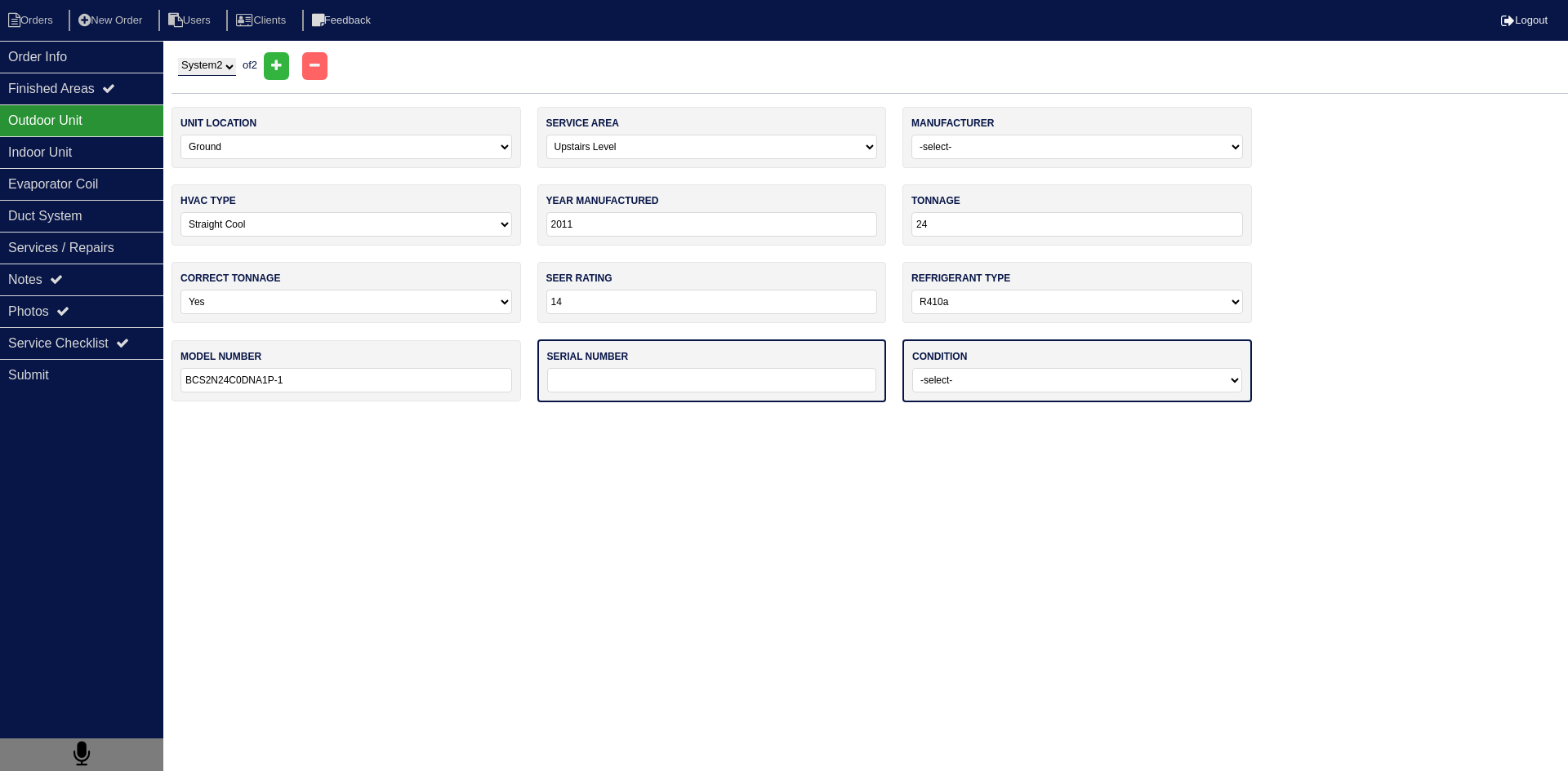
click at [563, 370] on input "text" at bounding box center [712, 380] width 330 height 24
drag, startPoint x: 583, startPoint y: 382, endPoint x: 633, endPoint y: 385, distance: 50.1
click at [633, 385] on input "6010K46200" at bounding box center [712, 380] width 331 height 24
type input "6010K20406"
click at [888, 418] on html "Orders New Order Users Clients Feedback Logout Orders New Order Users Clients M…" at bounding box center [784, 209] width 1568 height 418
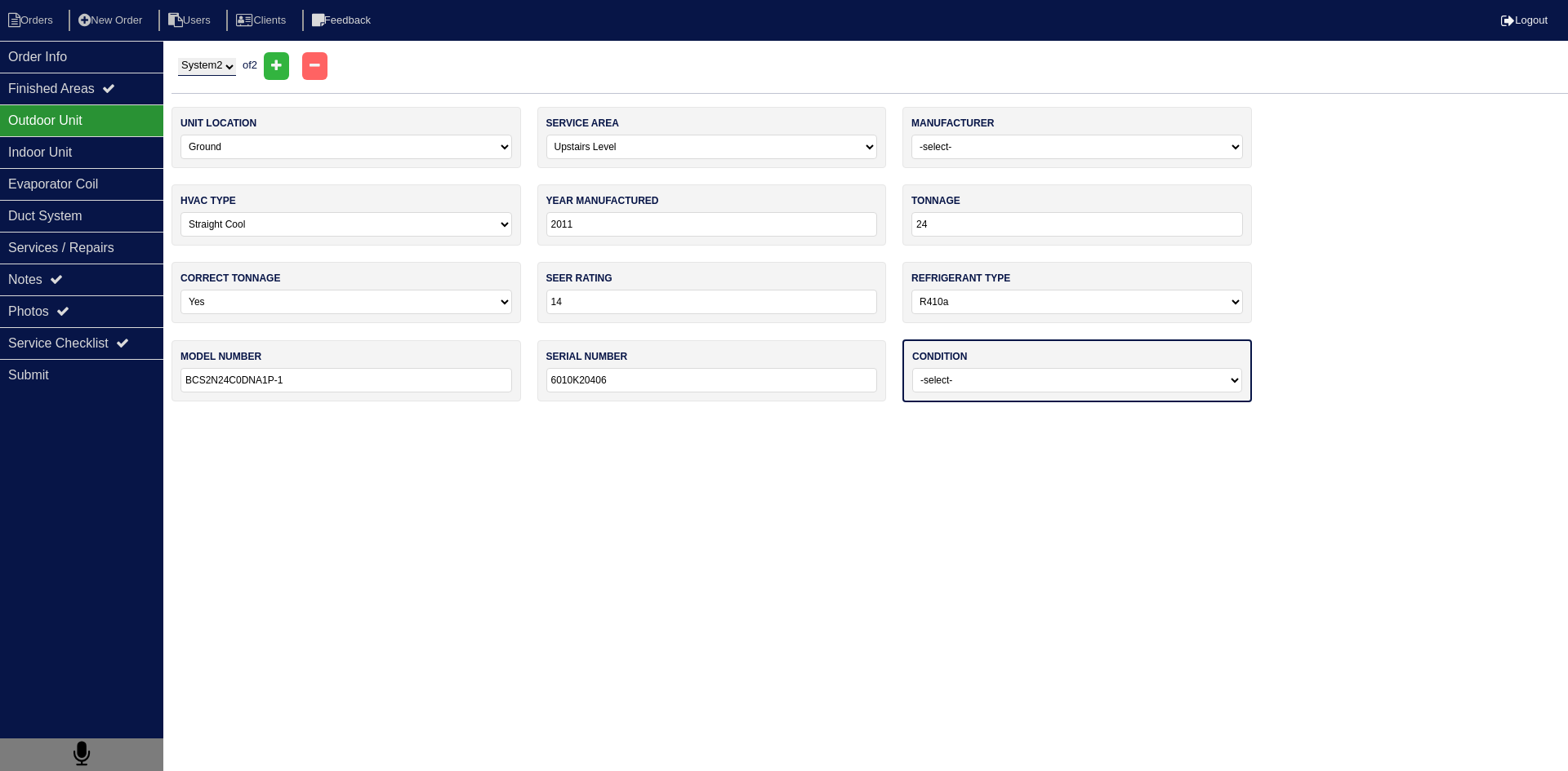
click at [1082, 380] on select "-select- Operating Normally Service/Repairs Needed Replacement Needed Missing" at bounding box center [1077, 380] width 330 height 24
select select "0"
click at [912, 368] on select "-select- Operating Normally Service/Repairs Needed Replacement Needed Missing" at bounding box center [1077, 380] width 330 height 24
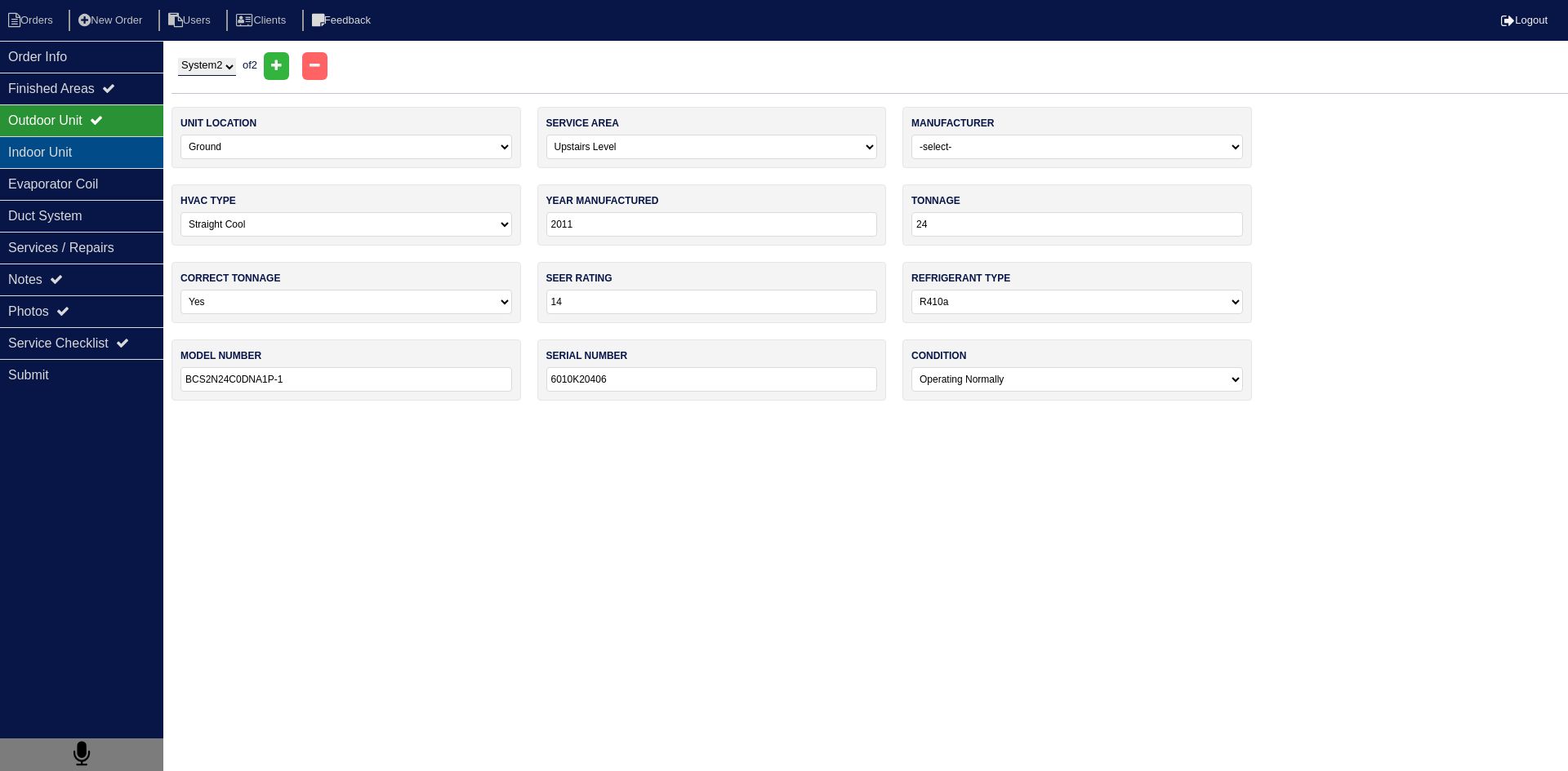
click at [138, 155] on div "Indoor Unit" at bounding box center [82, 152] width 164 height 32
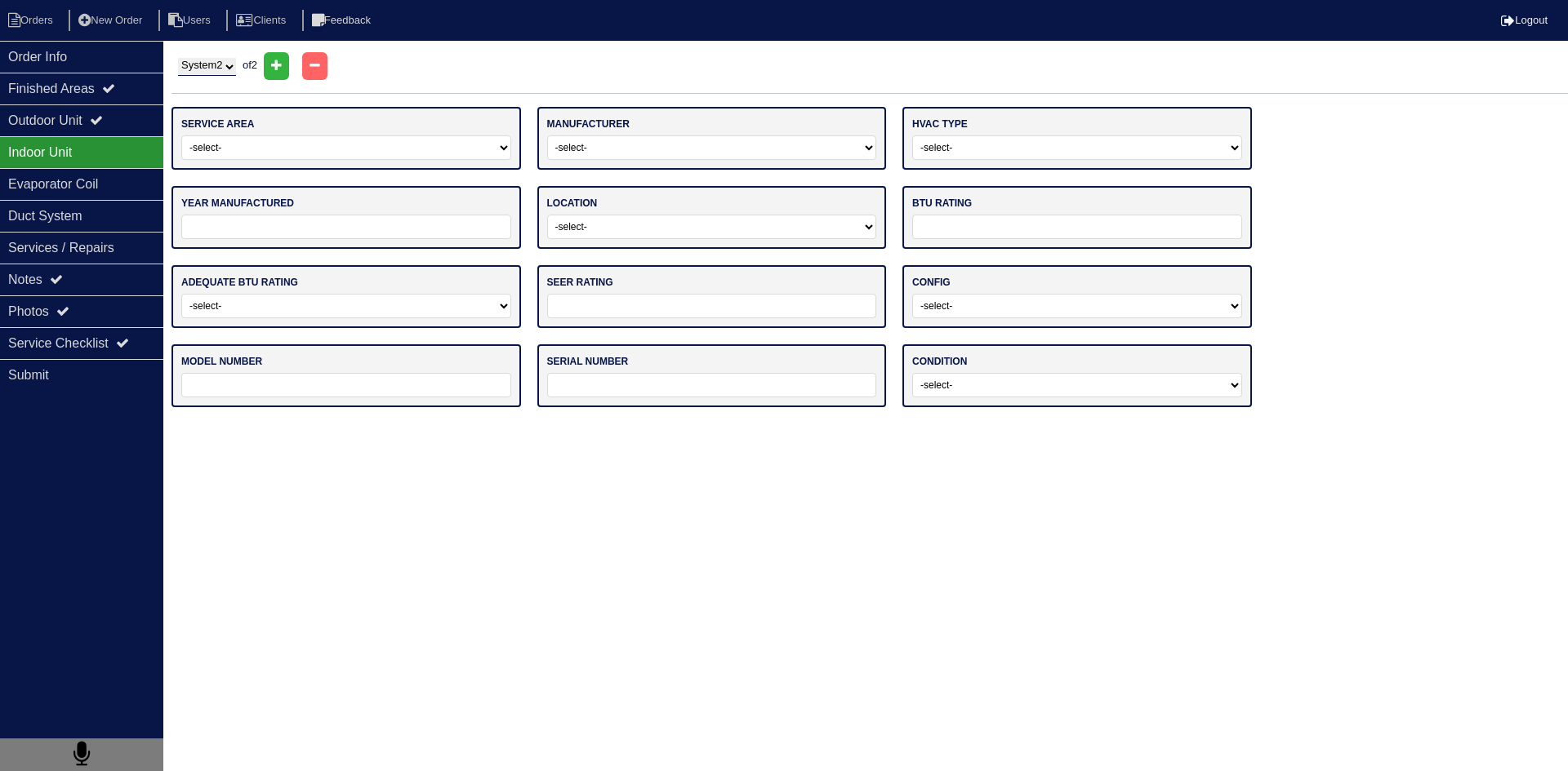
click at [392, 140] on select "-select- Main Level Upstairs Level Lower/Basement Level Other" at bounding box center [346, 148] width 330 height 24
select select "1"
click at [182, 135] on select "-select- Main Level Upstairs Level Lower/Basement Level Other" at bounding box center [346, 148] width 330 height 24
click at [612, 140] on select "-select- ADP Air Quest Air Temp Aire-Flo AirEase Airquest Airtemp Allstyle Aspe…" at bounding box center [712, 148] width 330 height 24
select select "[PERSON_NAME] Air"
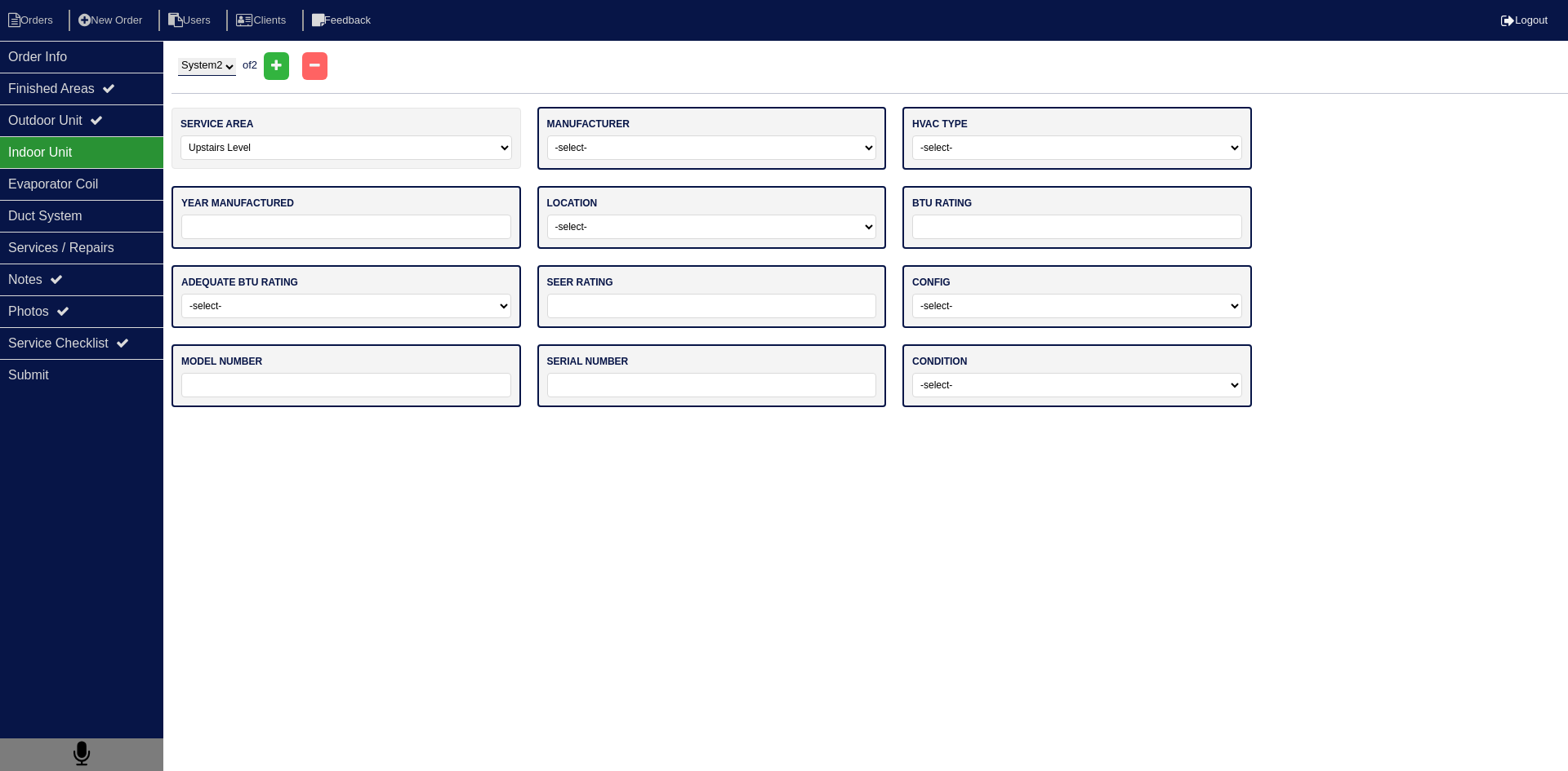
click at [547, 135] on select "-select- ADP Air Quest Air Temp Aire-Flo AirEase Airquest Airtemp Allstyle Aspe…" at bounding box center [712, 148] width 330 height 24
click at [990, 148] on select "-select- Gas Furnace Electric Air Handler Other" at bounding box center [1077, 148] width 330 height 24
select select "1"
click at [912, 135] on select "-select- Gas Furnace Electric Air Handler Other" at bounding box center [1077, 148] width 330 height 24
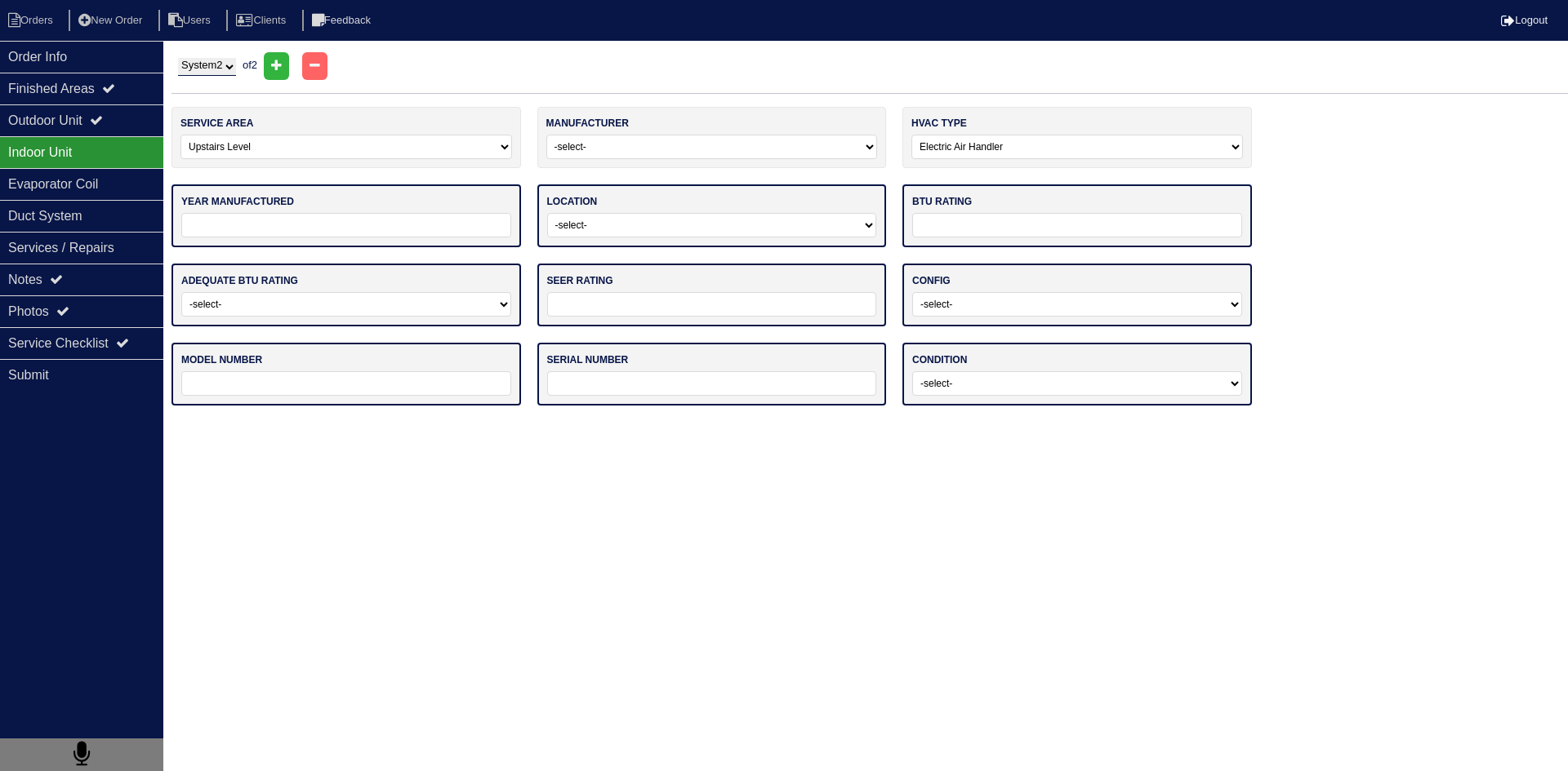
click at [460, 226] on input "tel" at bounding box center [346, 226] width 330 height 24
drag, startPoint x: 412, startPoint y: 259, endPoint x: 380, endPoint y: 272, distance: 34.5
click at [380, 272] on div "service area -select- Main Level Upstairs Level Lower/Basement Level Other manu…" at bounding box center [869, 264] width 1396 height 315
click at [391, 238] on div "year manufactured" at bounding box center [346, 215] width 350 height 63
click at [400, 213] on input "tel" at bounding box center [346, 226] width 330 height 24
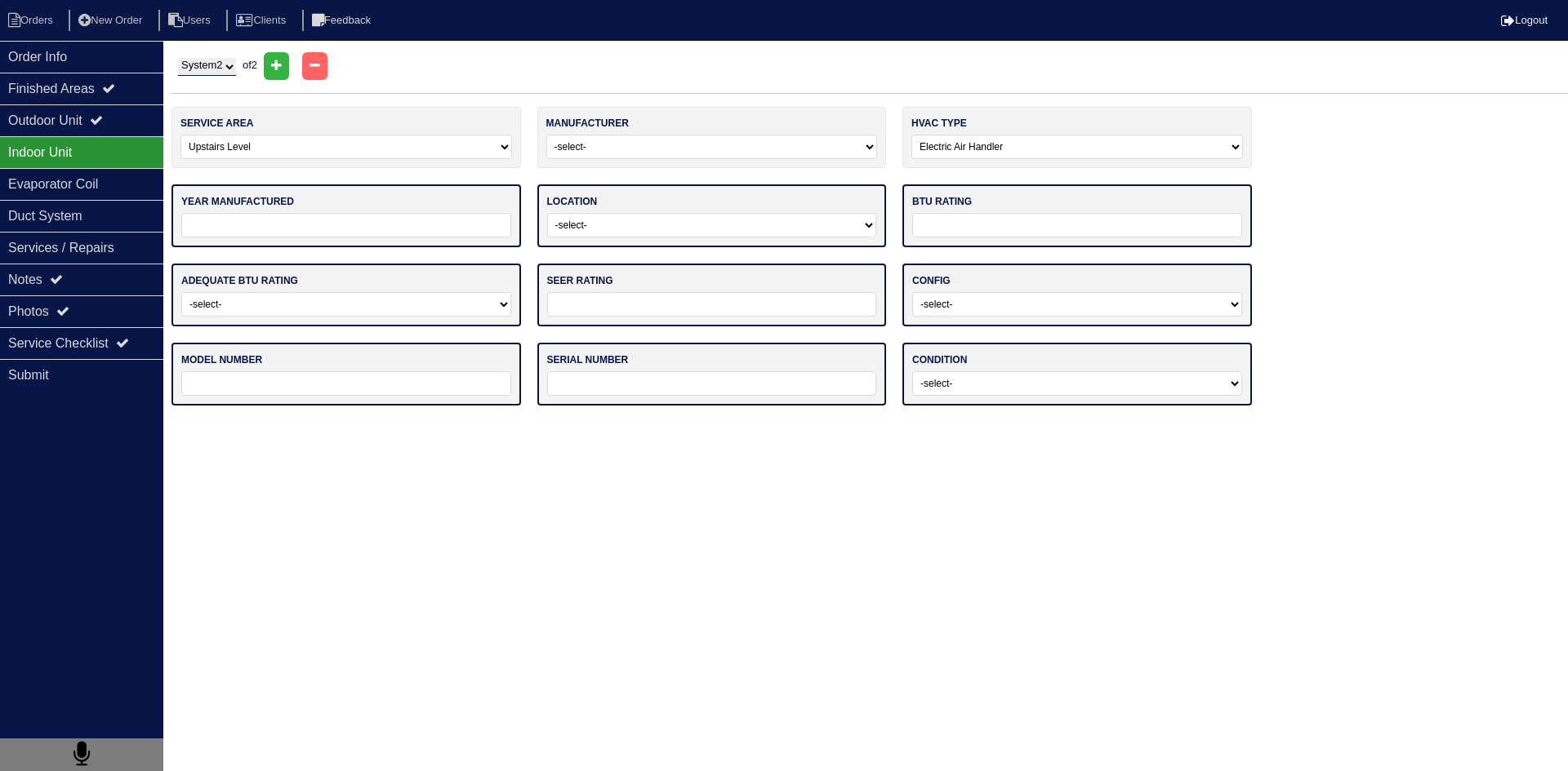
type input "2011"
click at [631, 226] on select "-select- Attic Garage Crawl Space Lower Level / Basement Main Closet Upstairs C…" at bounding box center [712, 226] width 330 height 24
select select "0"
click at [547, 213] on select "-select- Attic Garage Crawl Space Lower Level / Basement Main Closet Upstairs C…" at bounding box center [712, 226] width 330 height 24
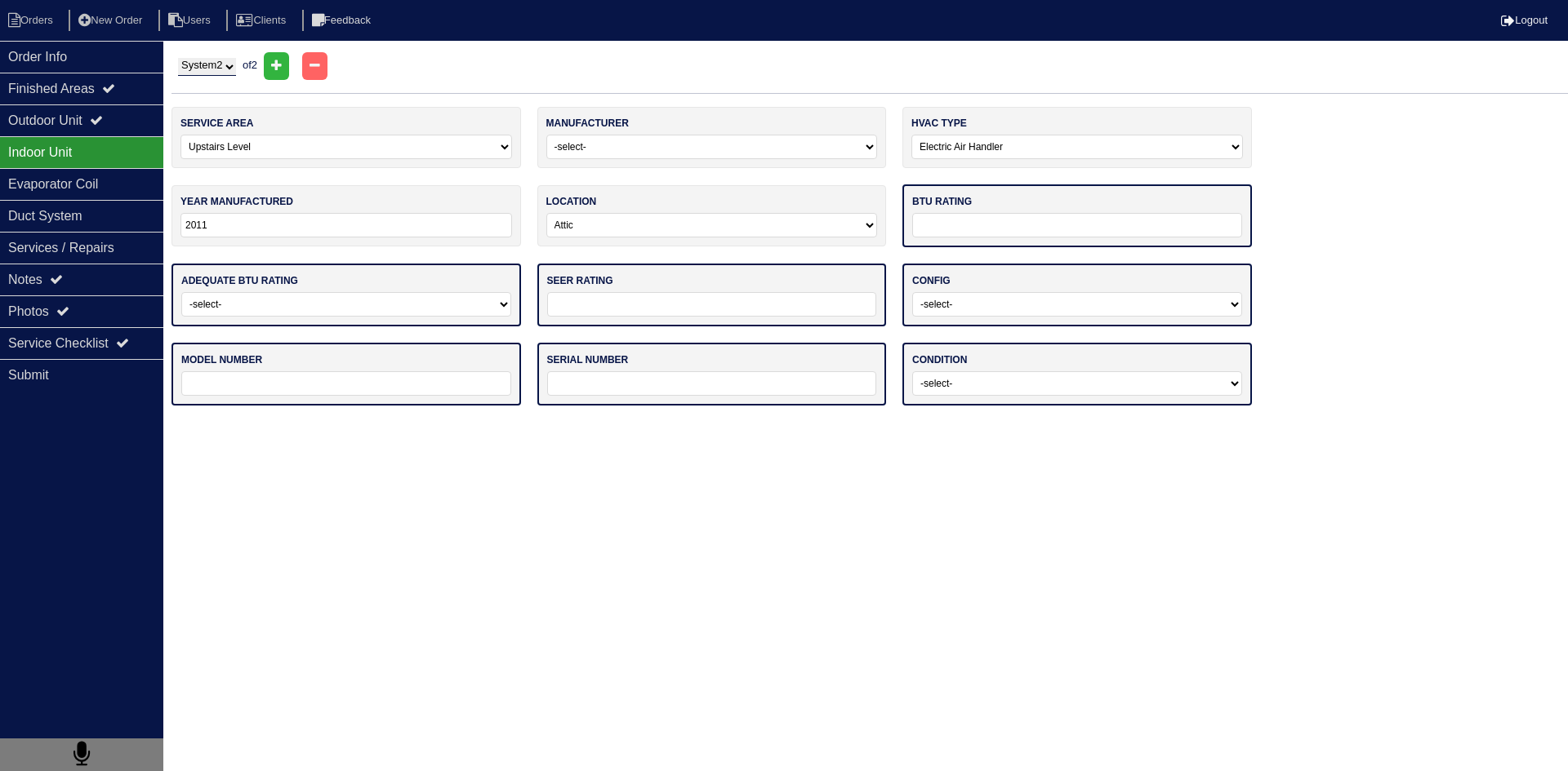
click at [980, 226] on input "text" at bounding box center [1077, 226] width 330 height 24
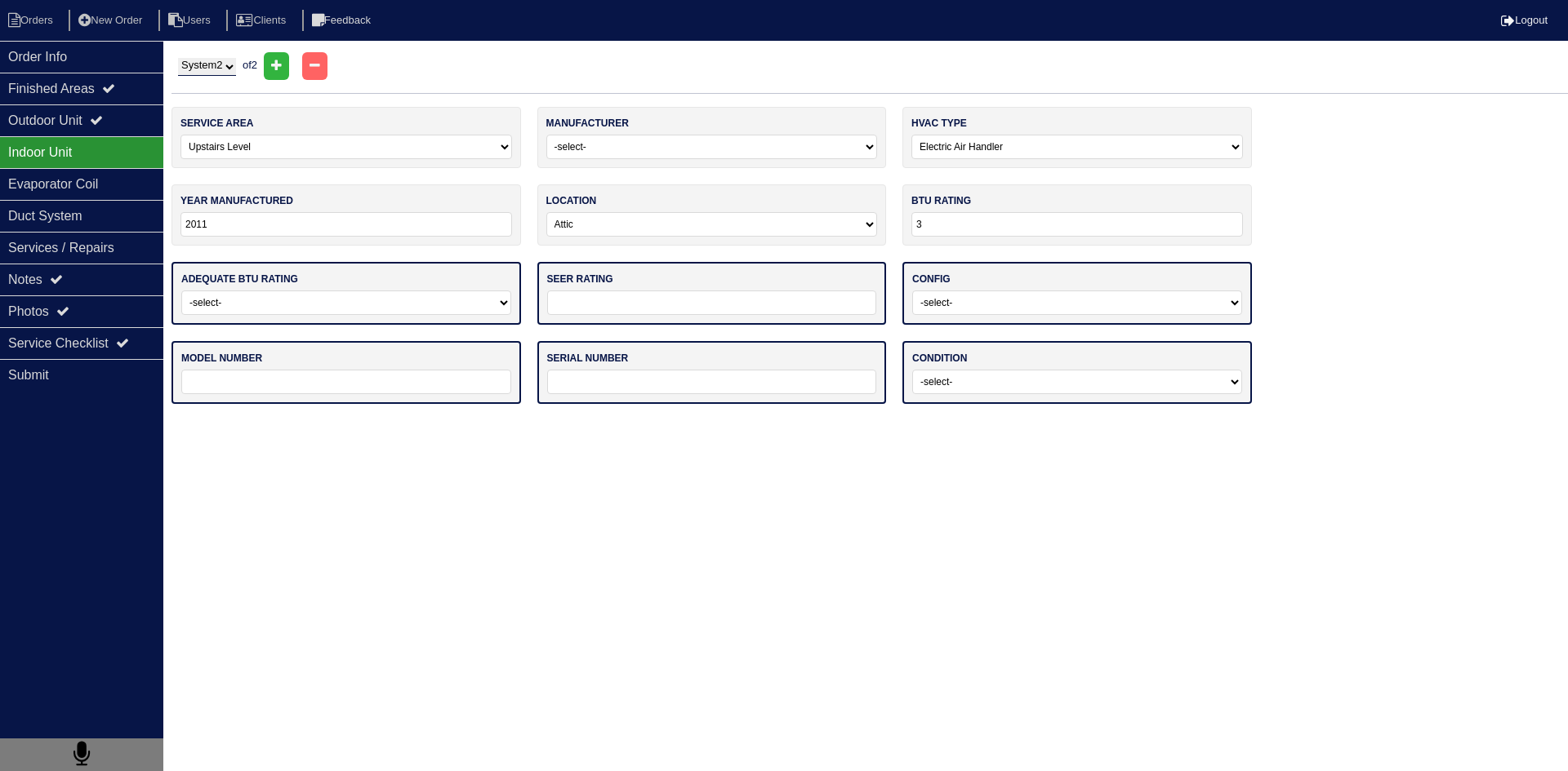
type input "30K"
click at [482, 307] on select "-select- Yes No - Unit Undersized No - Unit Oversized" at bounding box center [346, 303] width 330 height 24
select select "0"
click at [182, 291] on select "-select- Yes No - Unit Undersized No - Unit Oversized" at bounding box center [346, 303] width 330 height 24
click at [659, 303] on input "text" at bounding box center [712, 303] width 330 height 24
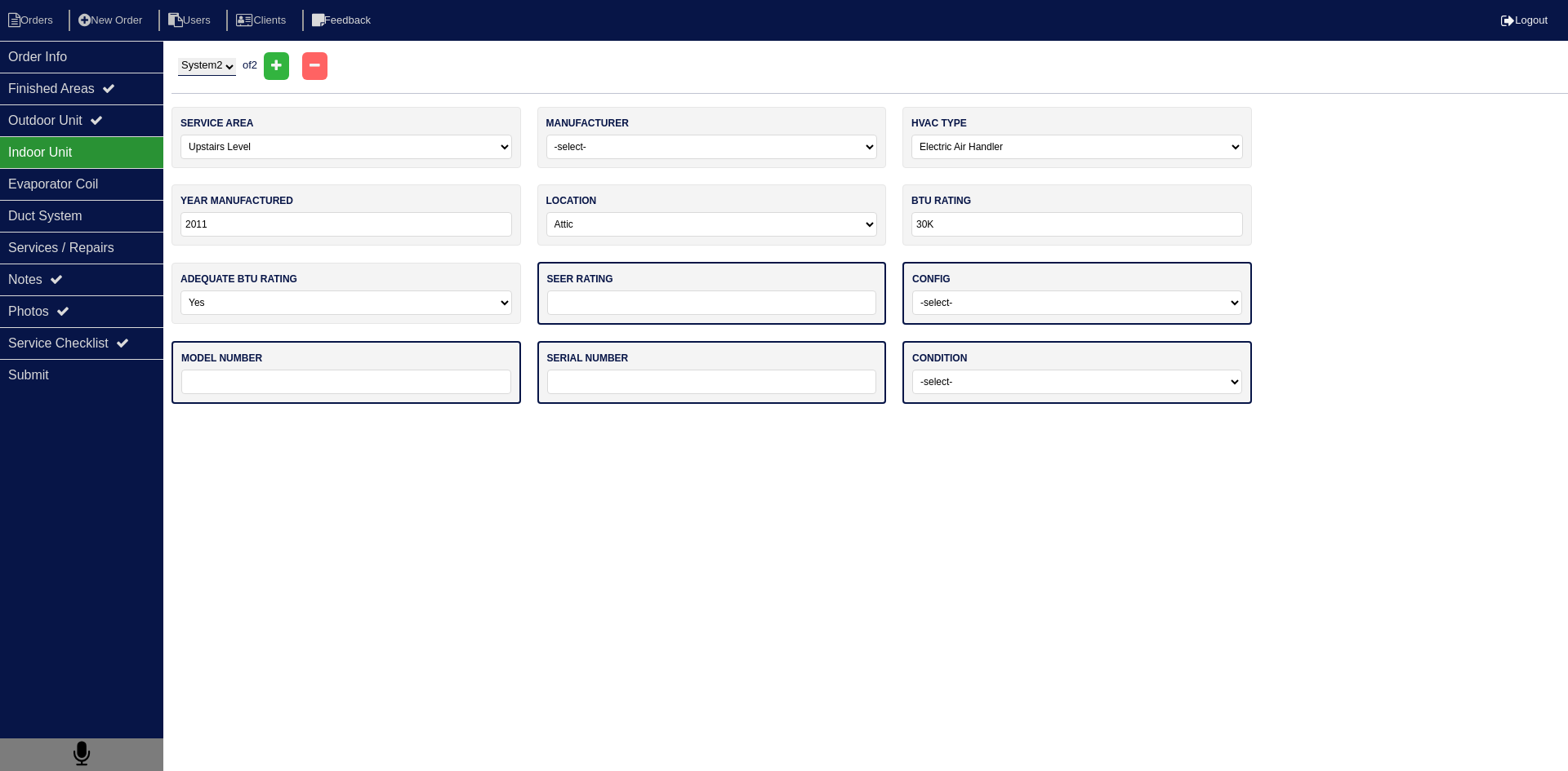
type input "14"
drag, startPoint x: 960, startPoint y: 307, endPoint x: 968, endPoint y: 307, distance: 8.0
click at [963, 306] on select "-select- Vertical Horizontal" at bounding box center [1077, 303] width 330 height 24
select select "1"
click at [912, 291] on select "-select- Vertical Horizontal" at bounding box center [1077, 303] width 330 height 24
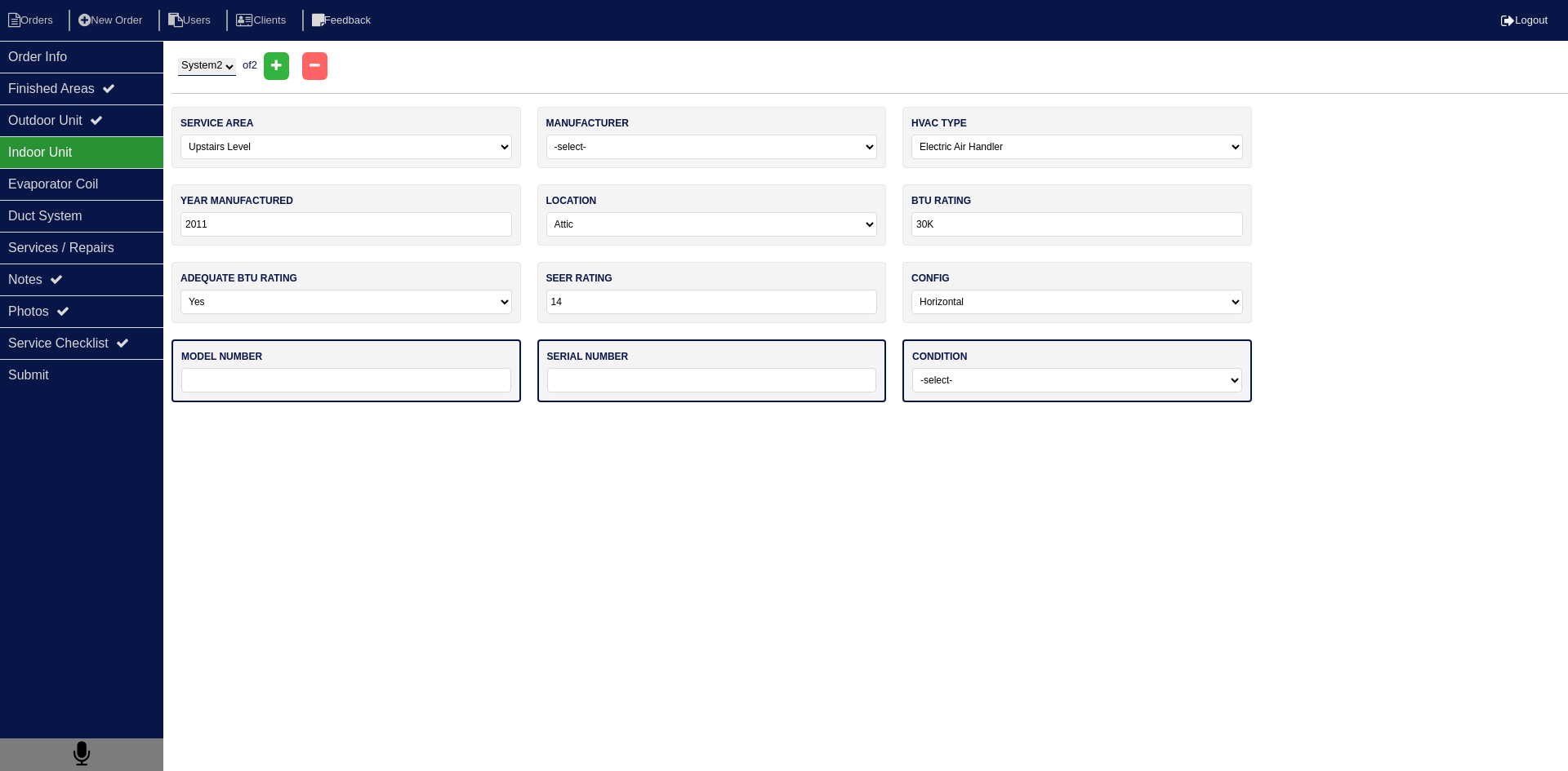
click at [448, 384] on input "text" at bounding box center [346, 380] width 330 height 24
click at [689, 378] on input "text" at bounding box center [712, 380] width 330 height 24
click at [232, 70] on select "System 1 System 2" at bounding box center [207, 67] width 58 height 18
click at [178, 58] on select "System 1 System 2" at bounding box center [207, 67] width 58 height 18
click at [103, 123] on icon at bounding box center [96, 120] width 13 height 13
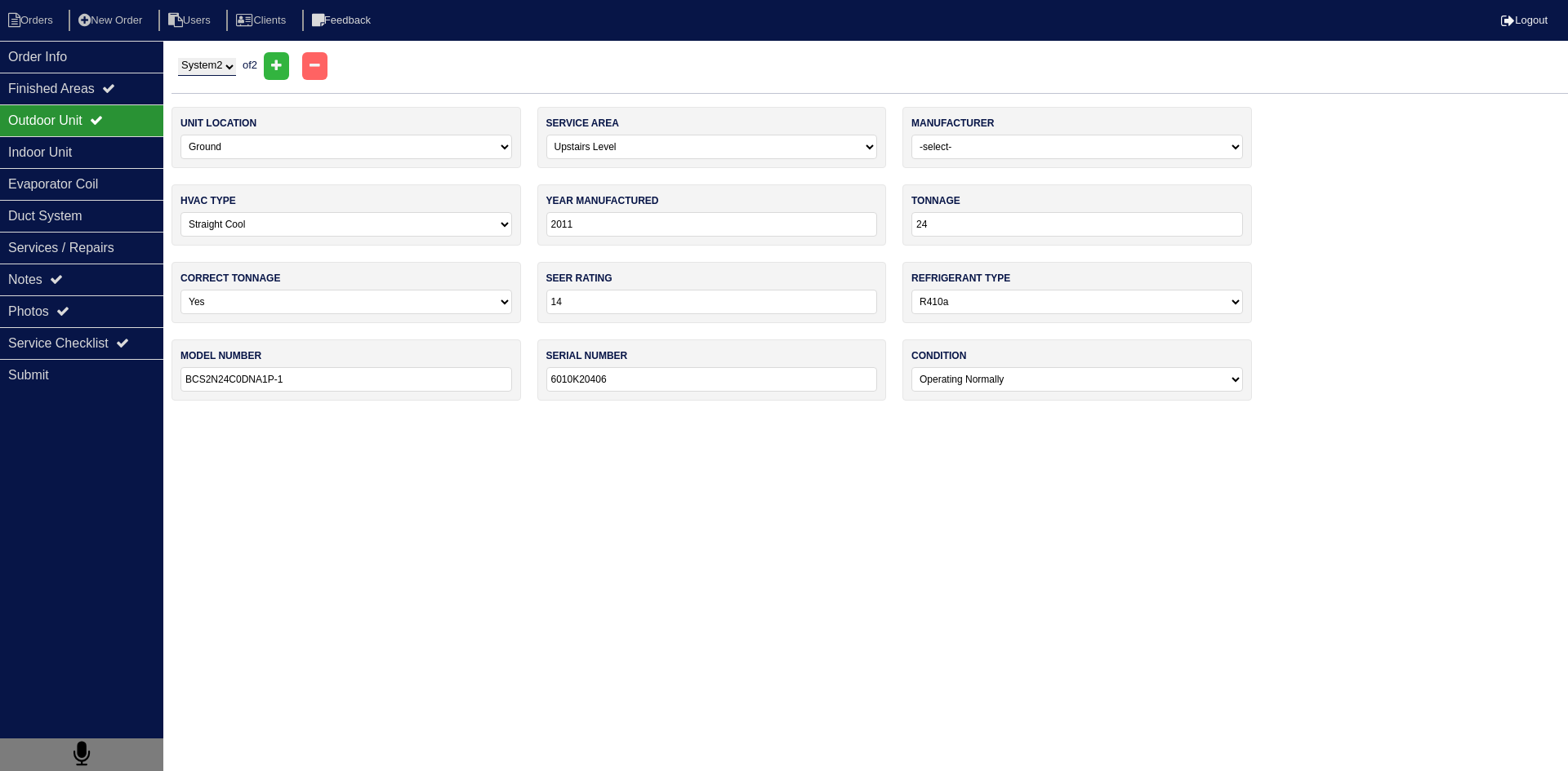
click at [322, 384] on input "BCS2N24C0DNA1P-1" at bounding box center [346, 380] width 331 height 24
click at [321, 384] on input "BCS2N24C0DNA1P-1" at bounding box center [346, 380] width 331 height 24
click at [320, 385] on input "BCS2N24C0DNA1P-1" at bounding box center [346, 380] width 331 height 24
click at [46, 146] on div "Indoor Unit" at bounding box center [82, 152] width 164 height 32
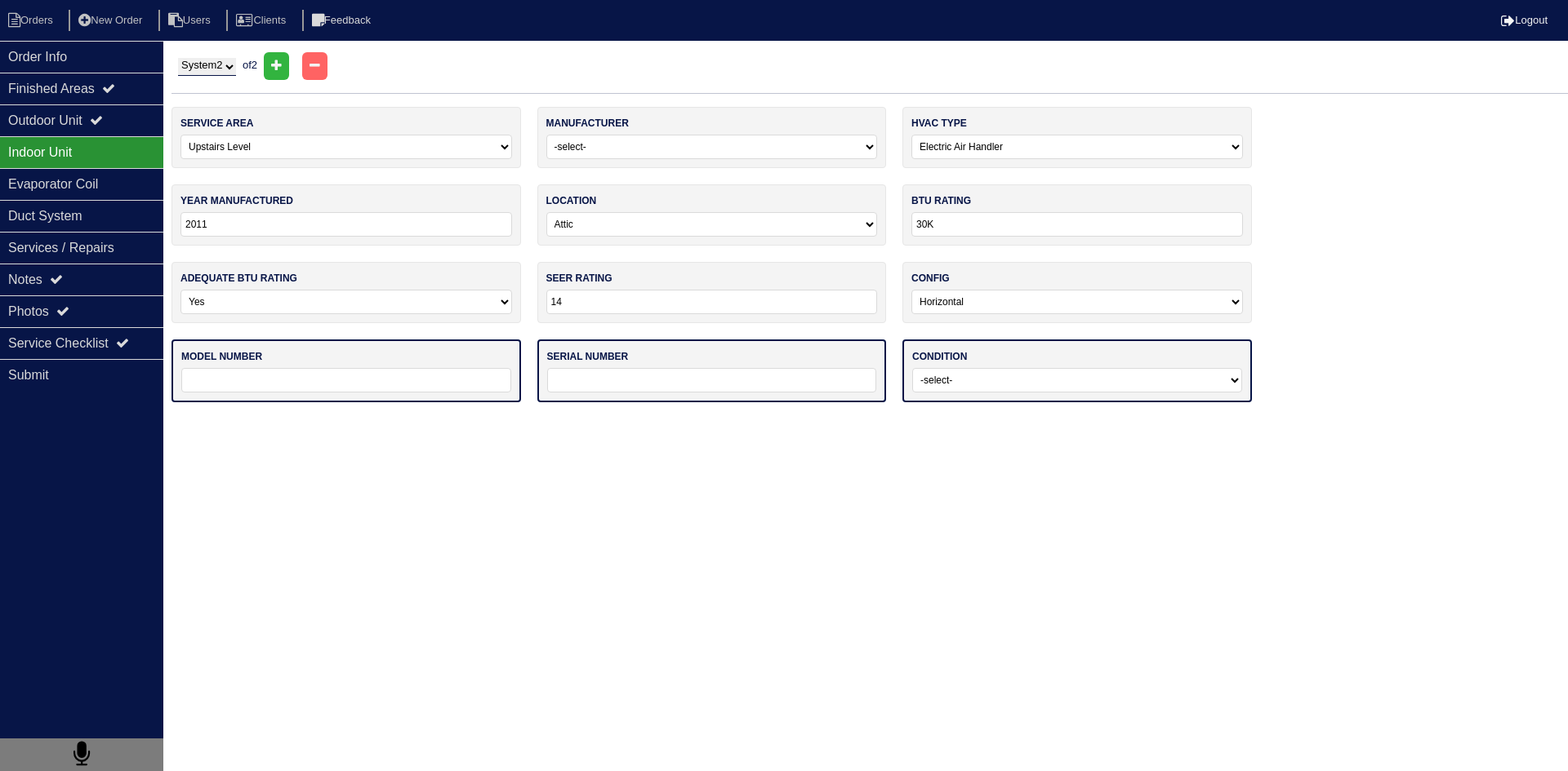
click at [231, 386] on input "text" at bounding box center [346, 380] width 330 height 24
paste input "BCS2N24C0DNA1P-1"
type input "BCS2N24C0DNA1P-1"
click at [599, 386] on input "text" at bounding box center [712, 380] width 330 height 24
type input "6011012012"
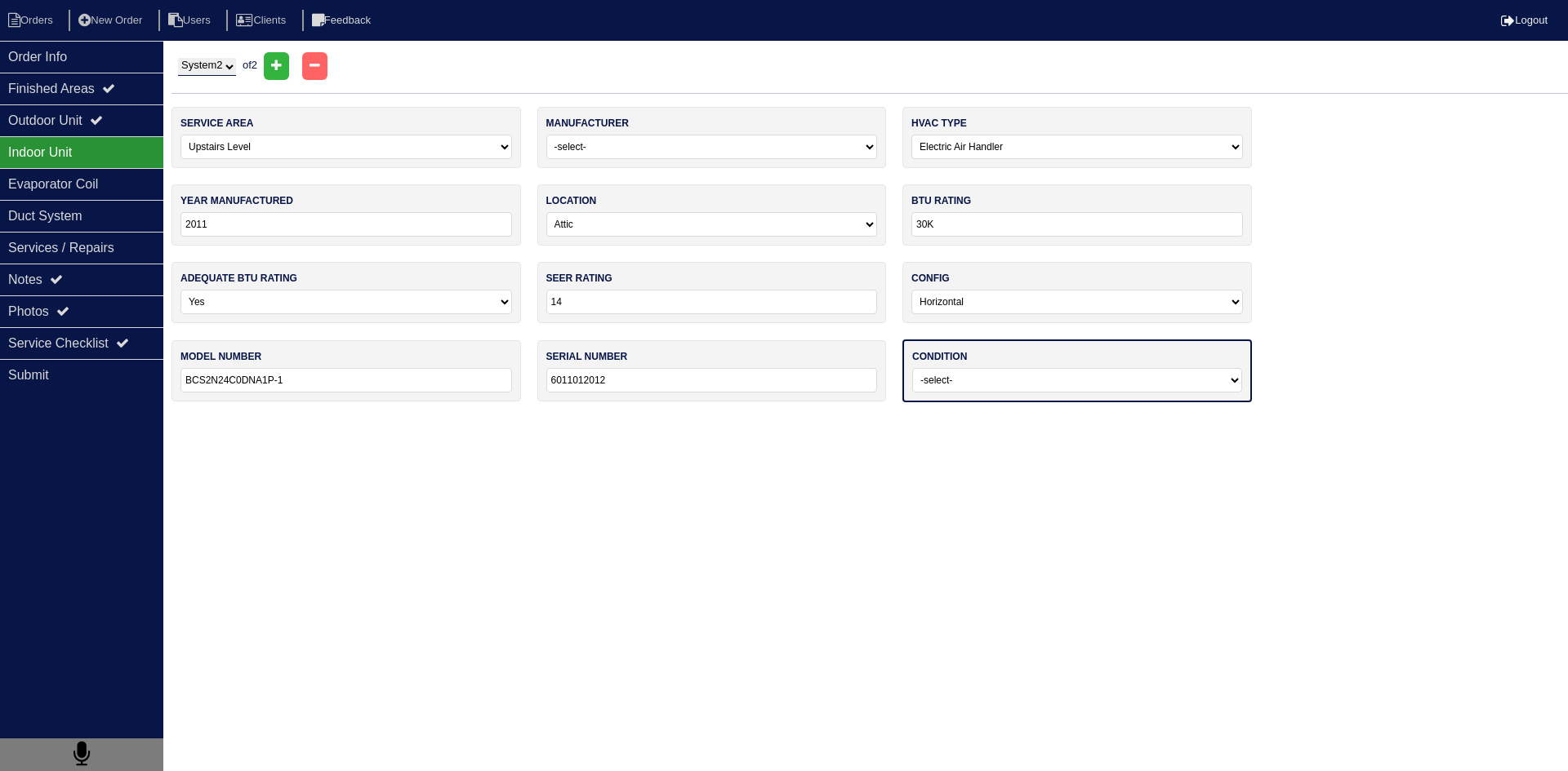
click at [919, 418] on html "Orders New Order Users Clients Feedback Logout Orders New Order Users Clients M…" at bounding box center [784, 209] width 1568 height 418
click at [60, 121] on div "Outdoor Unit" at bounding box center [82, 120] width 164 height 32
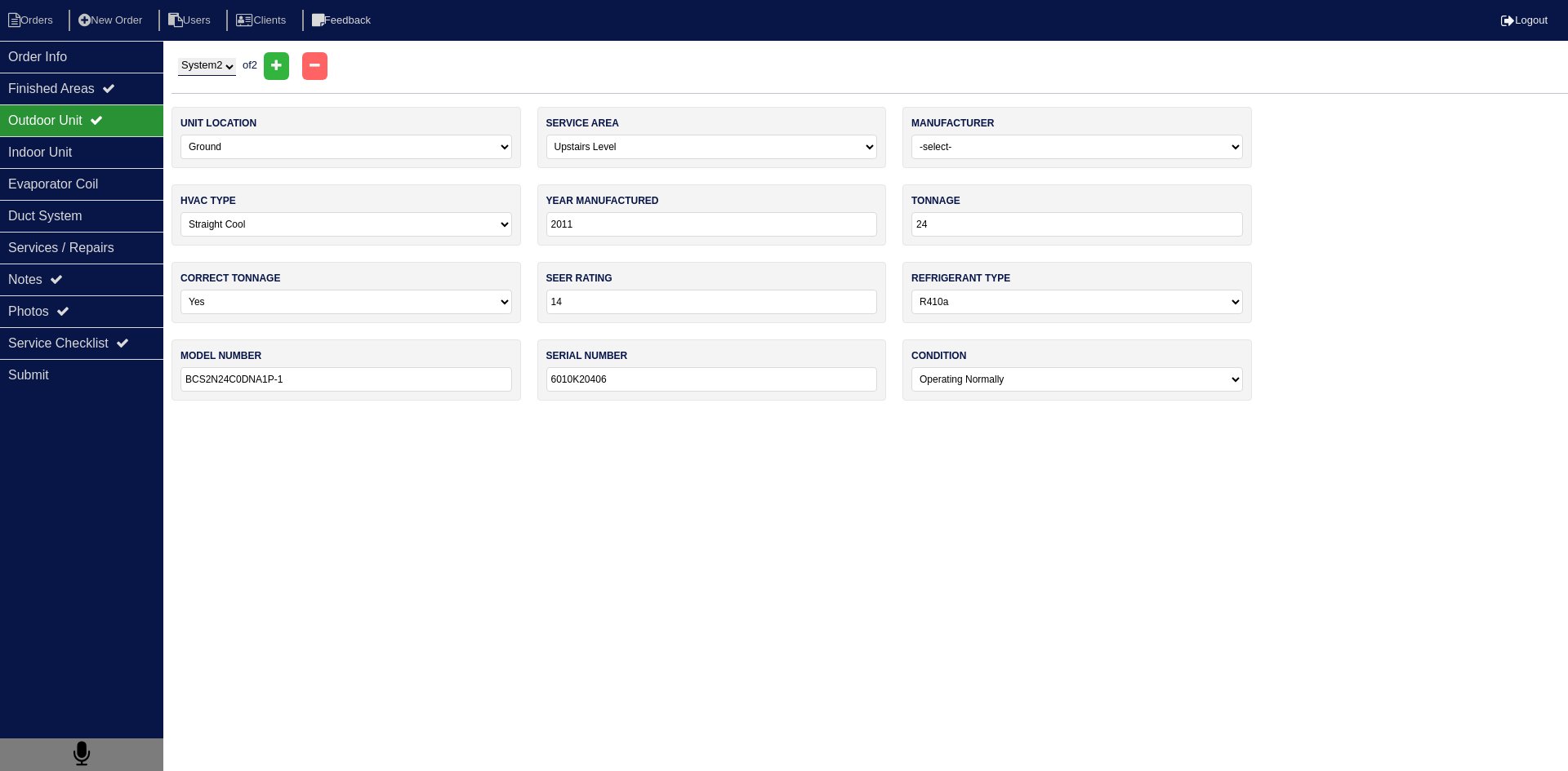
click at [227, 70] on select "System 1 System 2" at bounding box center [207, 67] width 58 height 18
select select "1"
click at [178, 58] on select "System 1 System 2" at bounding box center [207, 67] width 58 height 18
select select "0"
select select "1"
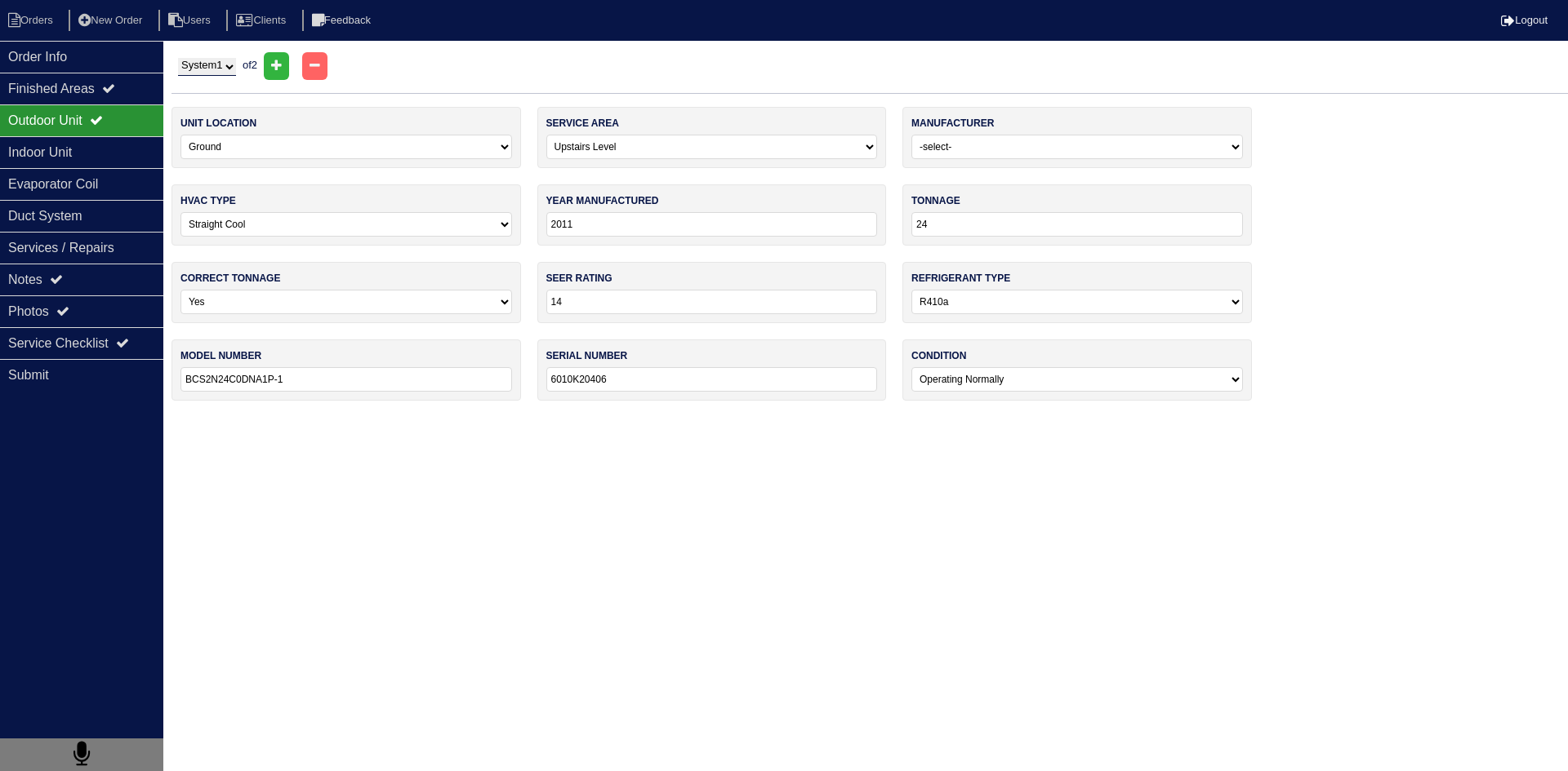
type input "2010"
type input "18"
type input "13"
type input "BCS2N18C0DNA1P-1"
type input "6010K20046"
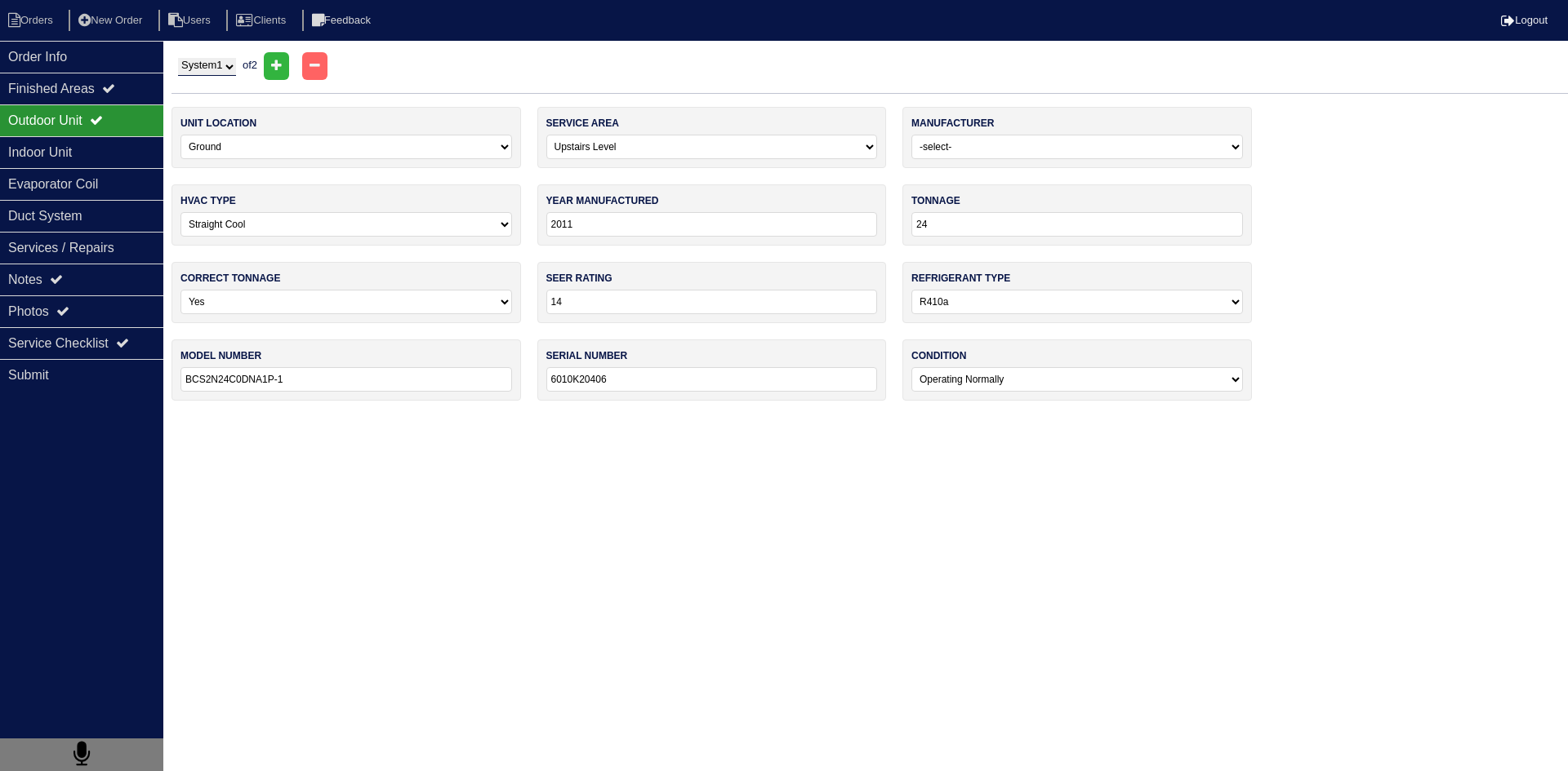
select select "0"
select select "1"
type input "18K"
select select "0"
type input "BCS2N18C0DNA1P-1"
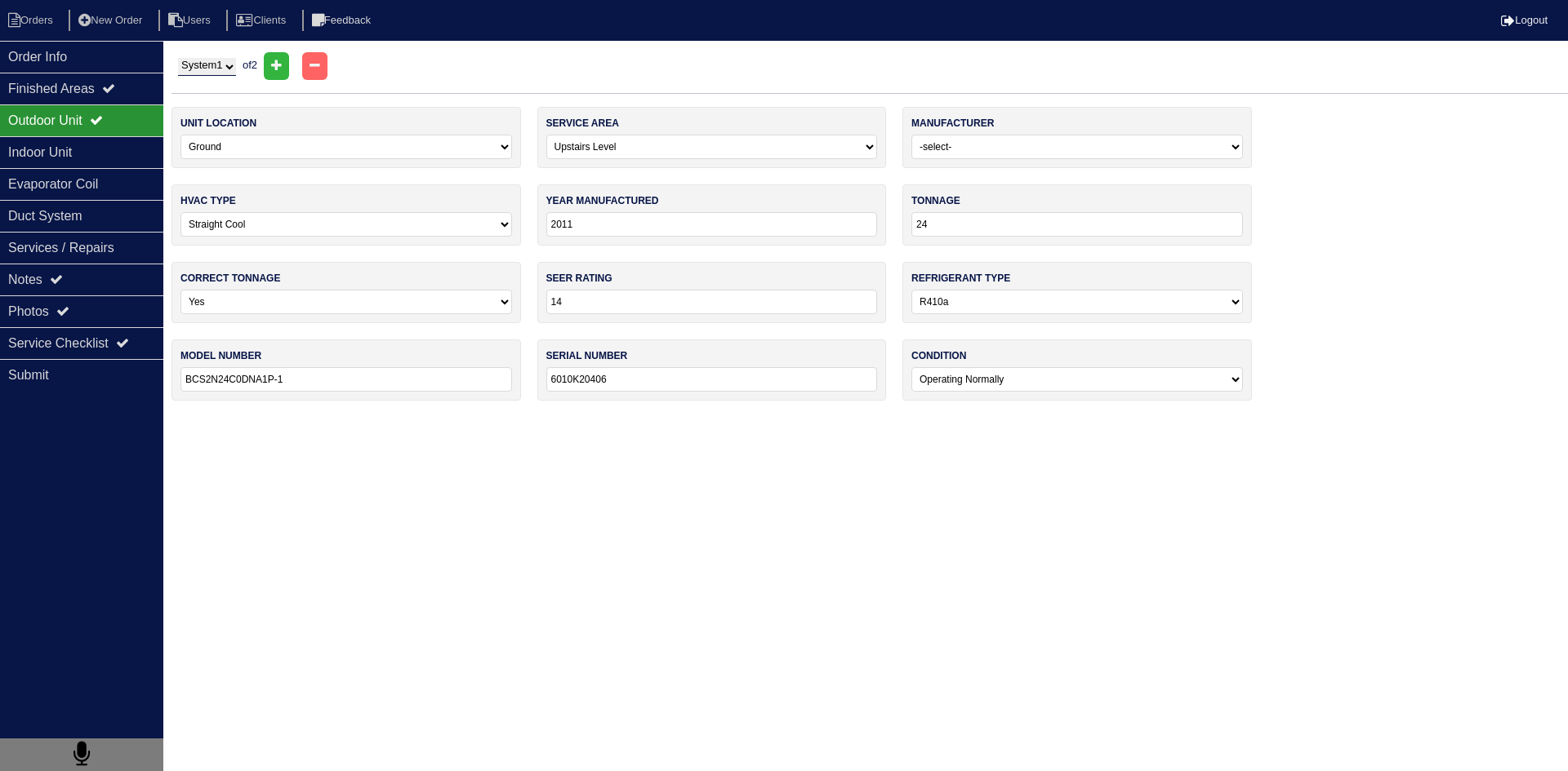
type input "6010K20046"
select select "0"
click at [67, 152] on div "Indoor Unit" at bounding box center [82, 152] width 164 height 32
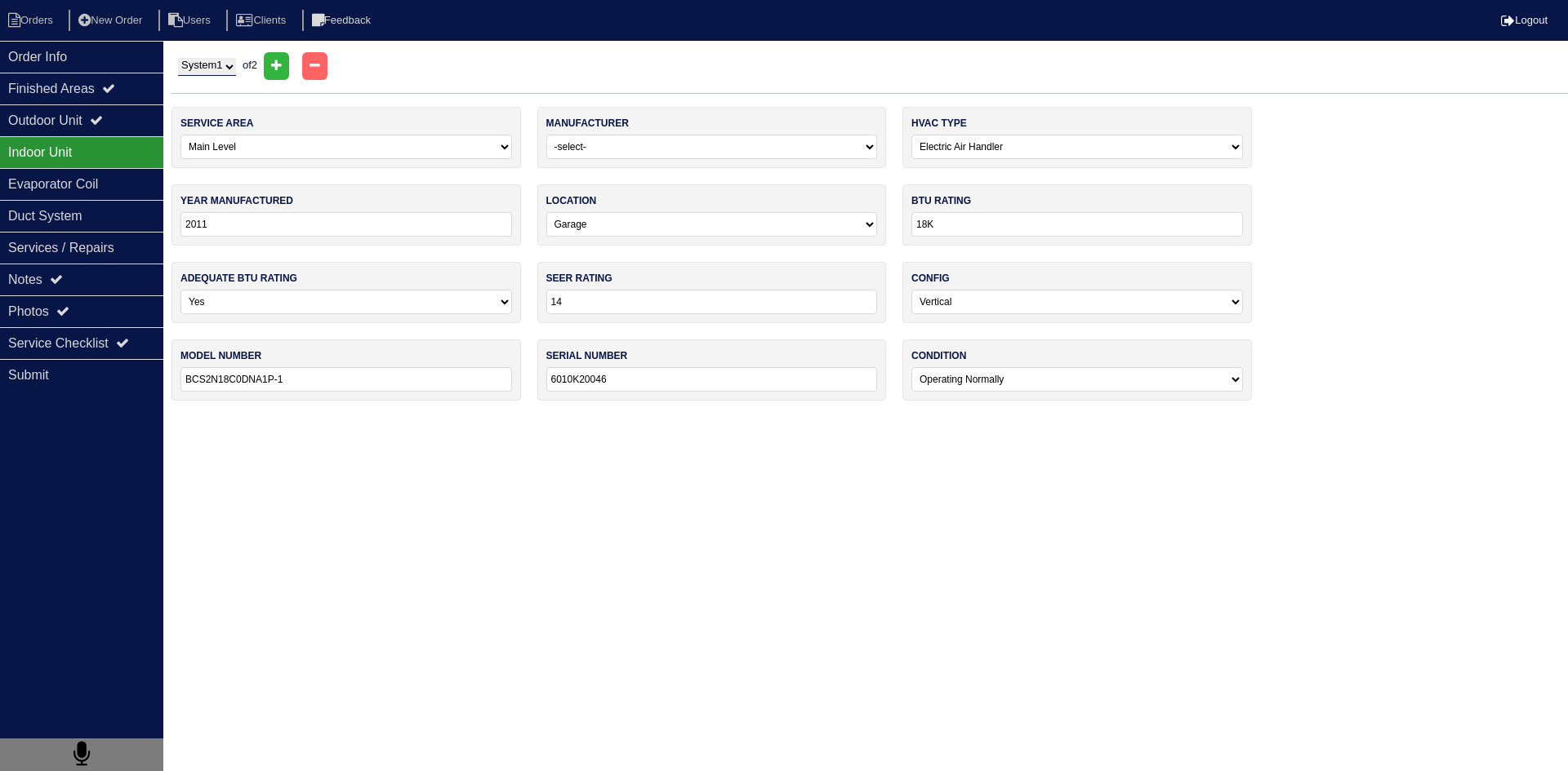
drag, startPoint x: 230, startPoint y: 65, endPoint x: 230, endPoint y: 75, distance: 10.0
click at [230, 65] on select "System 1 System 2" at bounding box center [207, 67] width 58 height 18
select select "2"
click at [178, 58] on select "System 1 System 2" at bounding box center [207, 67] width 58 height 18
select select "1"
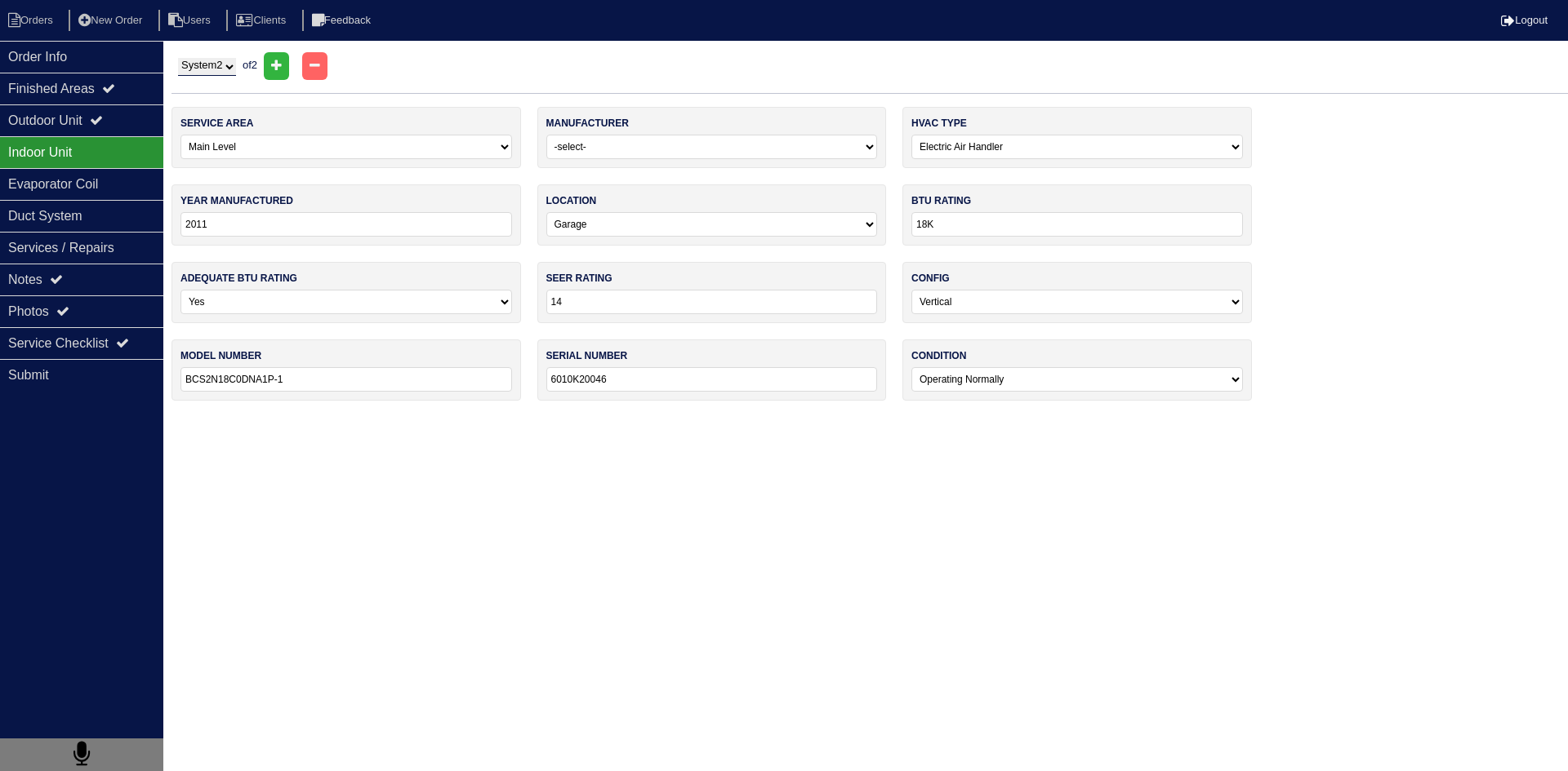
select select "0"
type input "30K"
select select "1"
type input "BCS2N24C0DNA1P-1"
type input "6011012012"
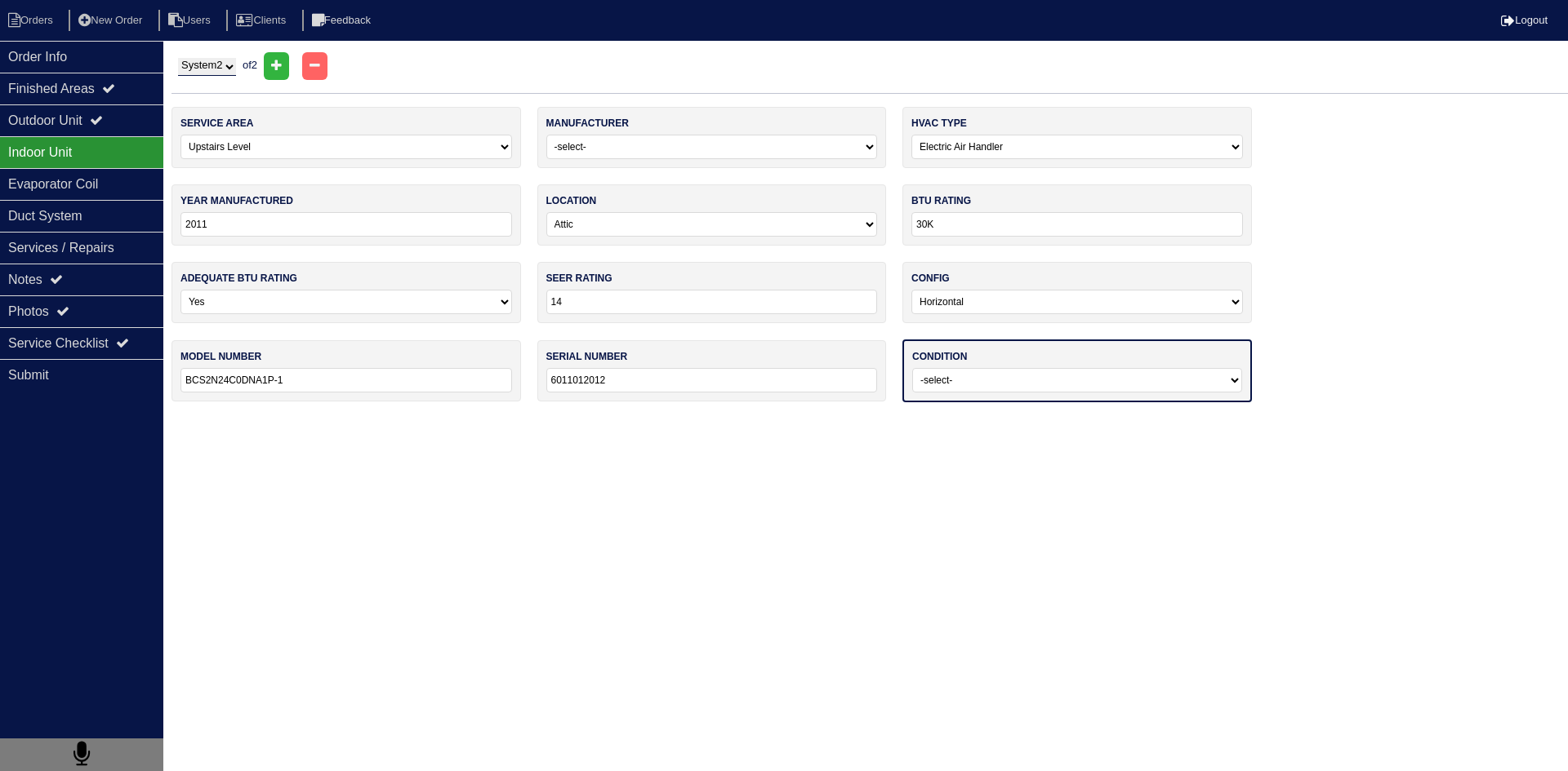
click at [983, 386] on select "-select- Operating Normally Service/Repairs Needed Replacement Needed Missing" at bounding box center [1077, 380] width 330 height 24
select select "0"
click at [912, 368] on select "-select- Operating Normally Service/Repairs Needed Replacement Needed Missing" at bounding box center [1077, 380] width 330 height 24
click at [714, 417] on html "Orders New Order Users Clients Feedback Logout Orders New Order Users Clients M…" at bounding box center [784, 209] width 1568 height 417
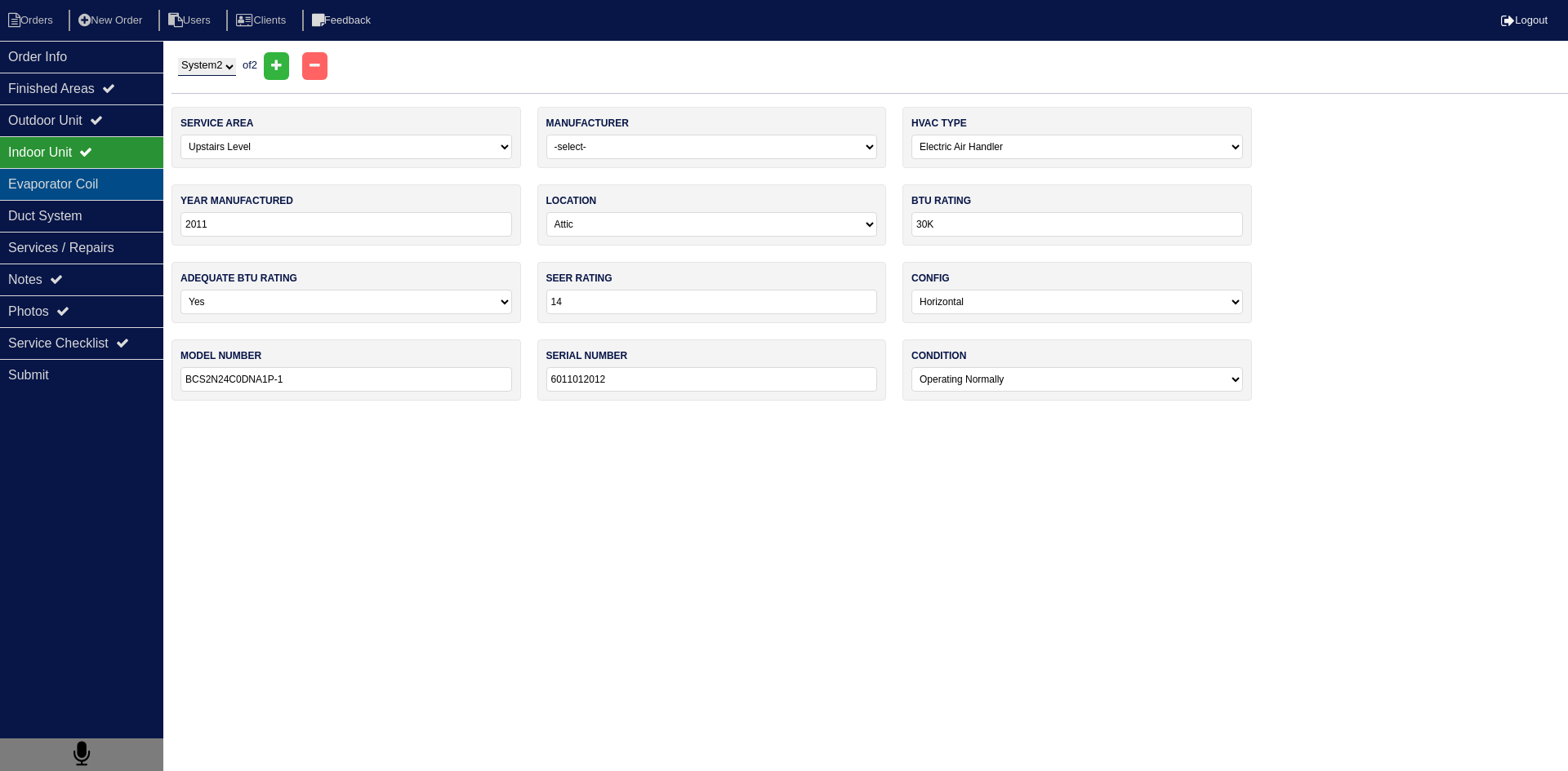
click at [101, 185] on div "Evaporator Coil" at bounding box center [82, 184] width 164 height 32
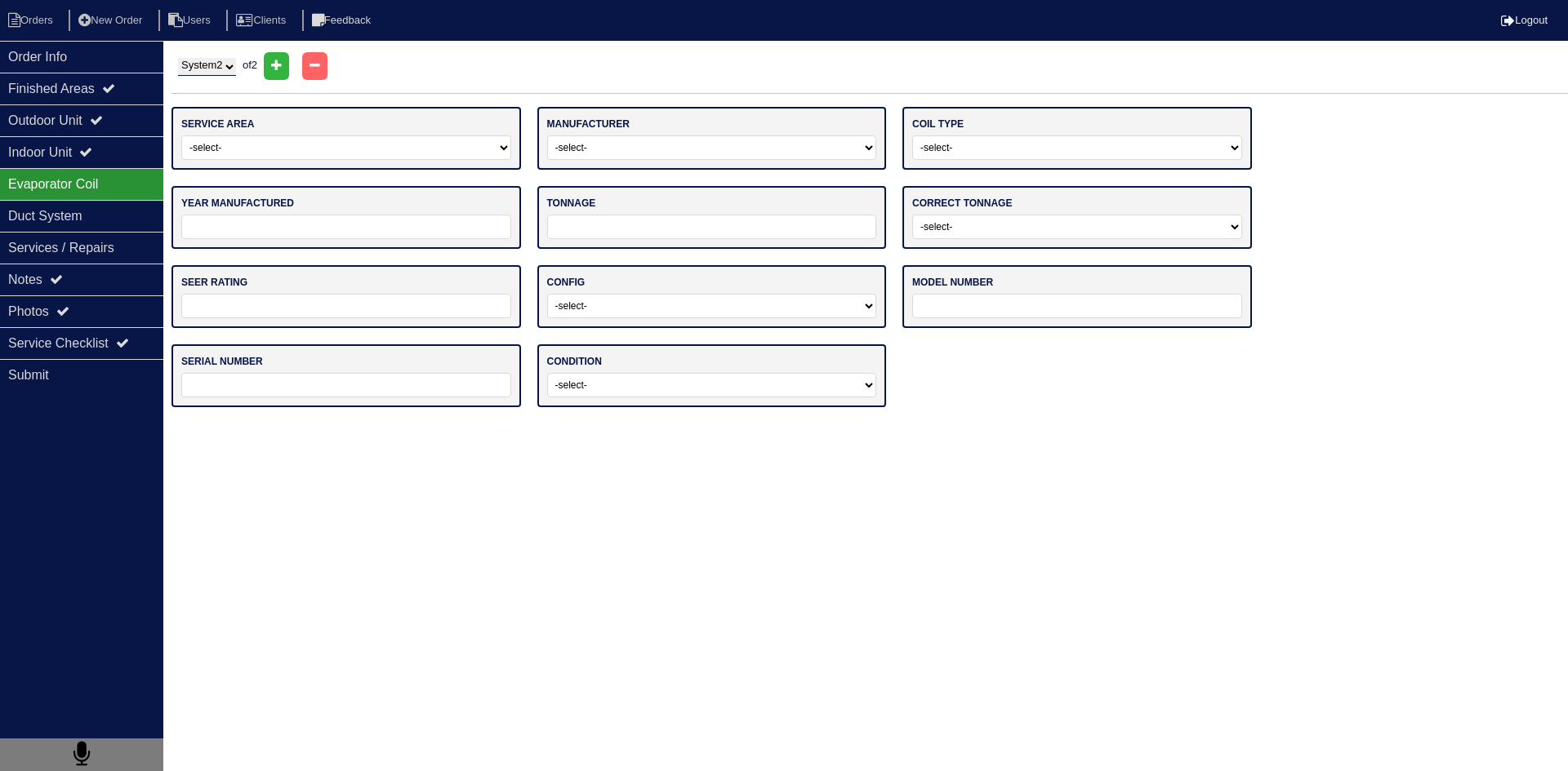
click at [402, 153] on select "-select- Main Level Upstairs Level Lower/Basement Level Other" at bounding box center [346, 148] width 330 height 24
select select "1"
click at [182, 135] on select "-select- Main Level Upstairs Level Lower/Basement Level Other" at bounding box center [346, 148] width 330 height 24
click at [699, 142] on select "-select- ADP Air Quest Air Temp Aire-Flo AirEase Airquest Airtemp Allstyle Aspe…" at bounding box center [712, 148] width 330 height 24
select select "Armstrong Air"
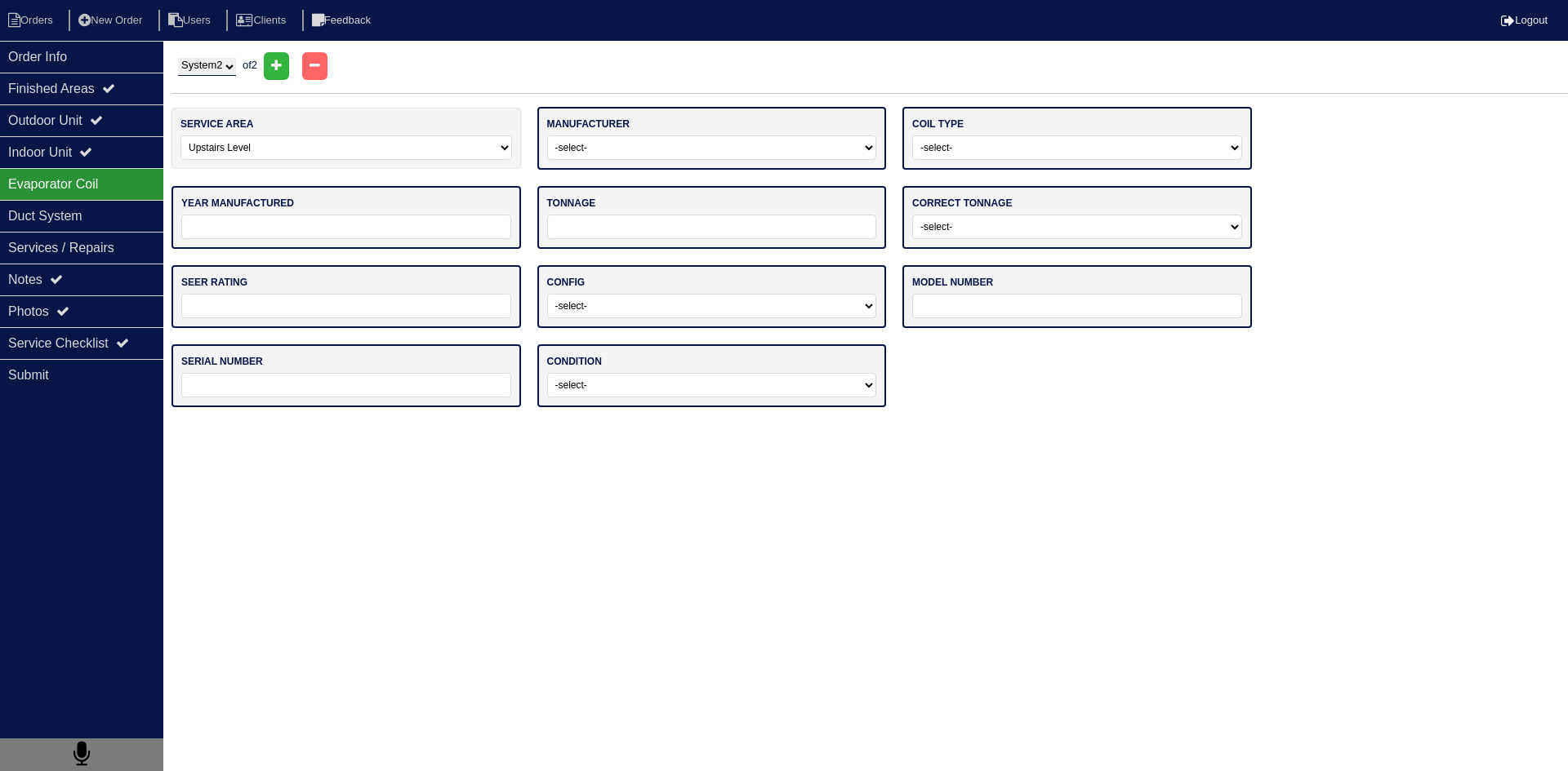
click at [547, 135] on select "-select- ADP Air Quest Air Temp Aire-Flo AirEase Airquest Airtemp Allstyle Aspe…" at bounding box center [712, 148] width 330 height 24
click at [973, 153] on select "-select- Straight Cool Air Handler Other" at bounding box center [1077, 148] width 330 height 24
select select "1"
click at [912, 135] on select "-select- Straight Cool Air Handler Other" at bounding box center [1077, 148] width 330 height 24
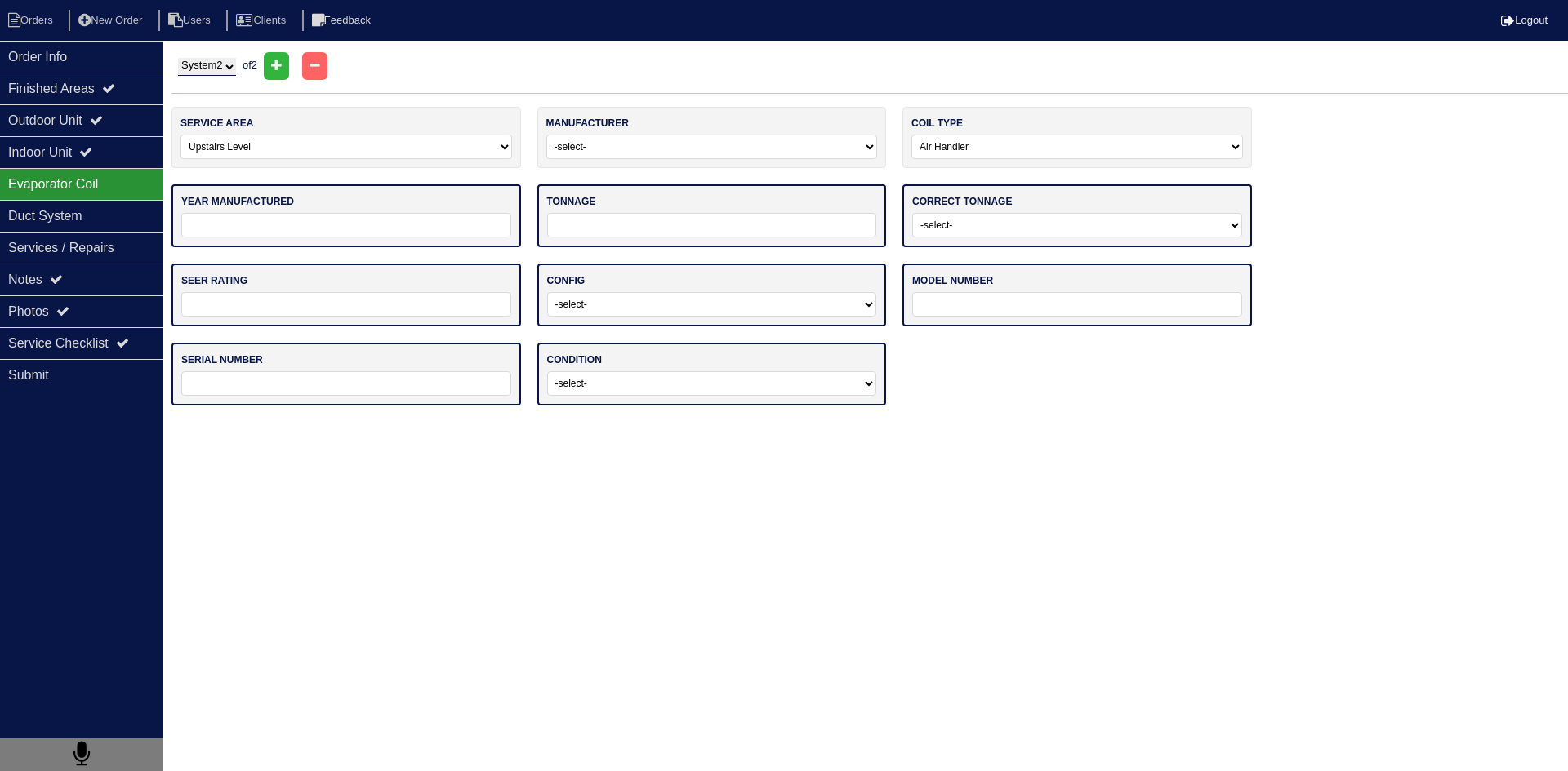
click at [409, 225] on input "tel" at bounding box center [346, 226] width 330 height 24
type input "2011"
click at [702, 219] on input "tel" at bounding box center [712, 226] width 330 height 24
type input "24"
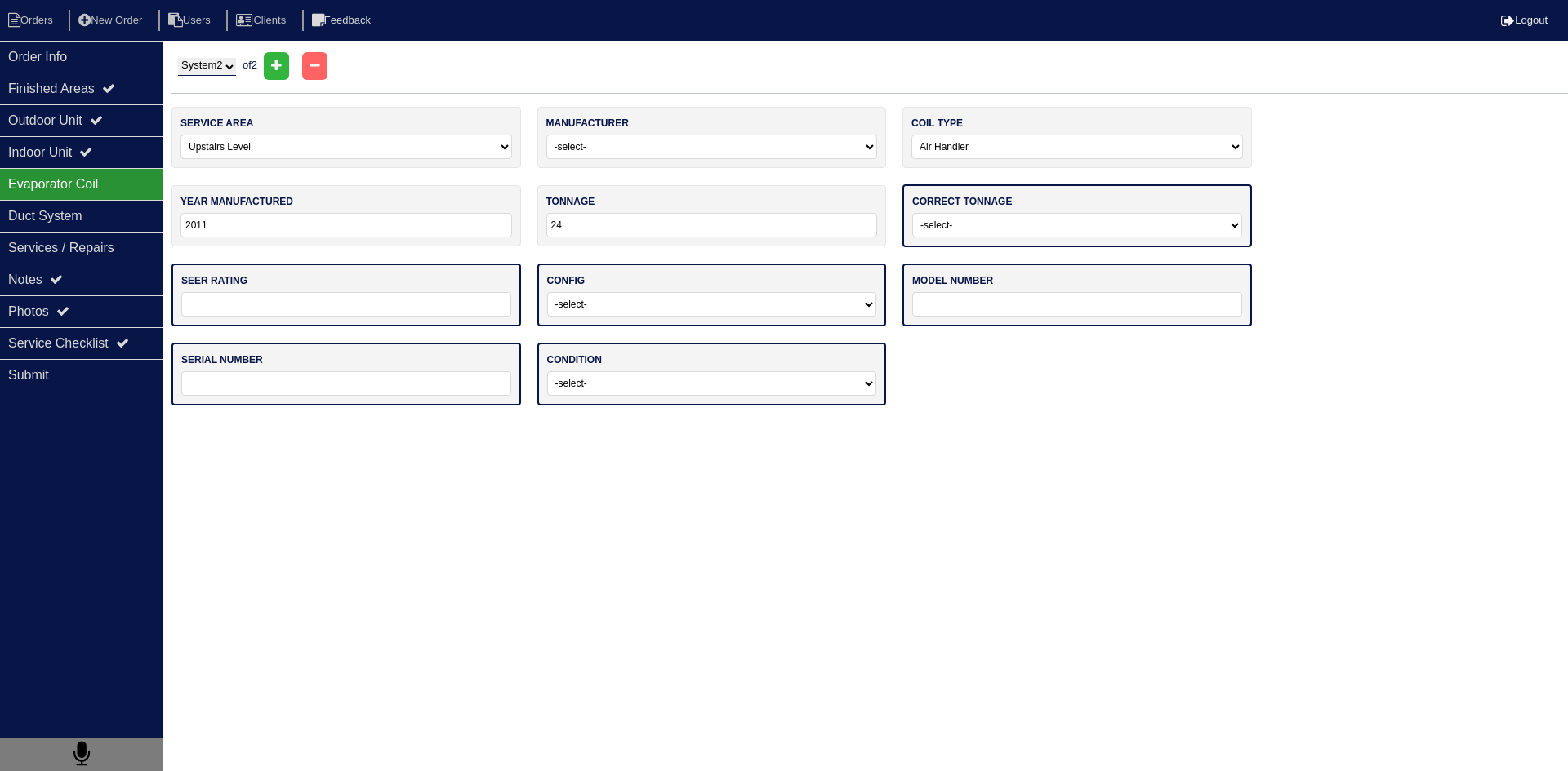
click at [982, 230] on select "-select- Yes No - Unit Undersized No - Unit Oversized" at bounding box center [1077, 226] width 330 height 24
select select "0"
click at [912, 213] on select "-select- Yes No - Unit Undersized No - Unit Oversized" at bounding box center [1077, 226] width 330 height 24
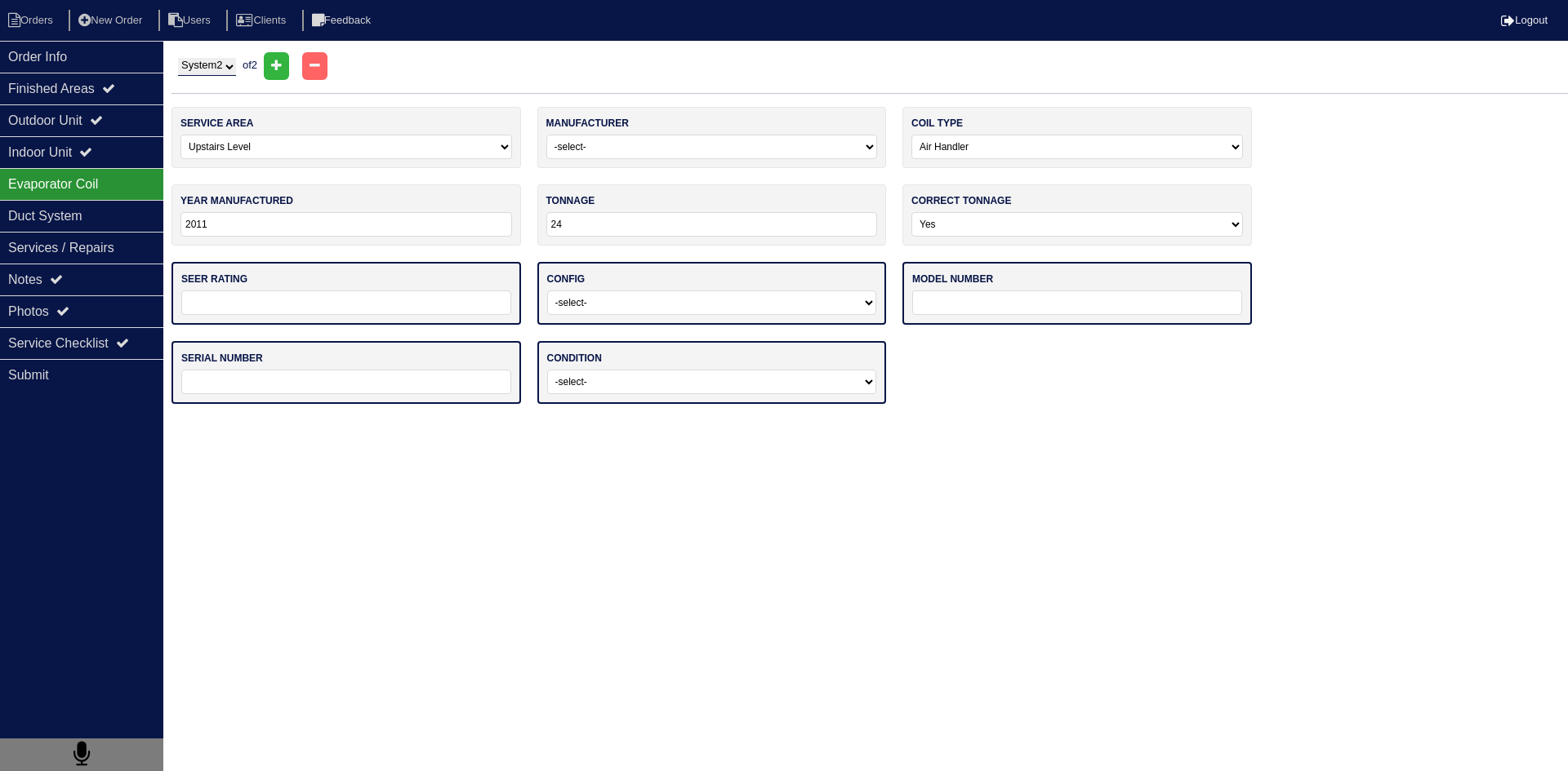
click at [453, 307] on input "text" at bounding box center [346, 303] width 330 height 24
drag, startPoint x: 426, startPoint y: 345, endPoint x: 374, endPoint y: 332, distance: 53.6
click at [376, 338] on div "service area -select- Main Level Upstairs Level Lower/Basement Level Other manu…" at bounding box center [869, 263] width 1396 height 313
click at [377, 306] on input "text" at bounding box center [346, 303] width 330 height 24
type input "14"
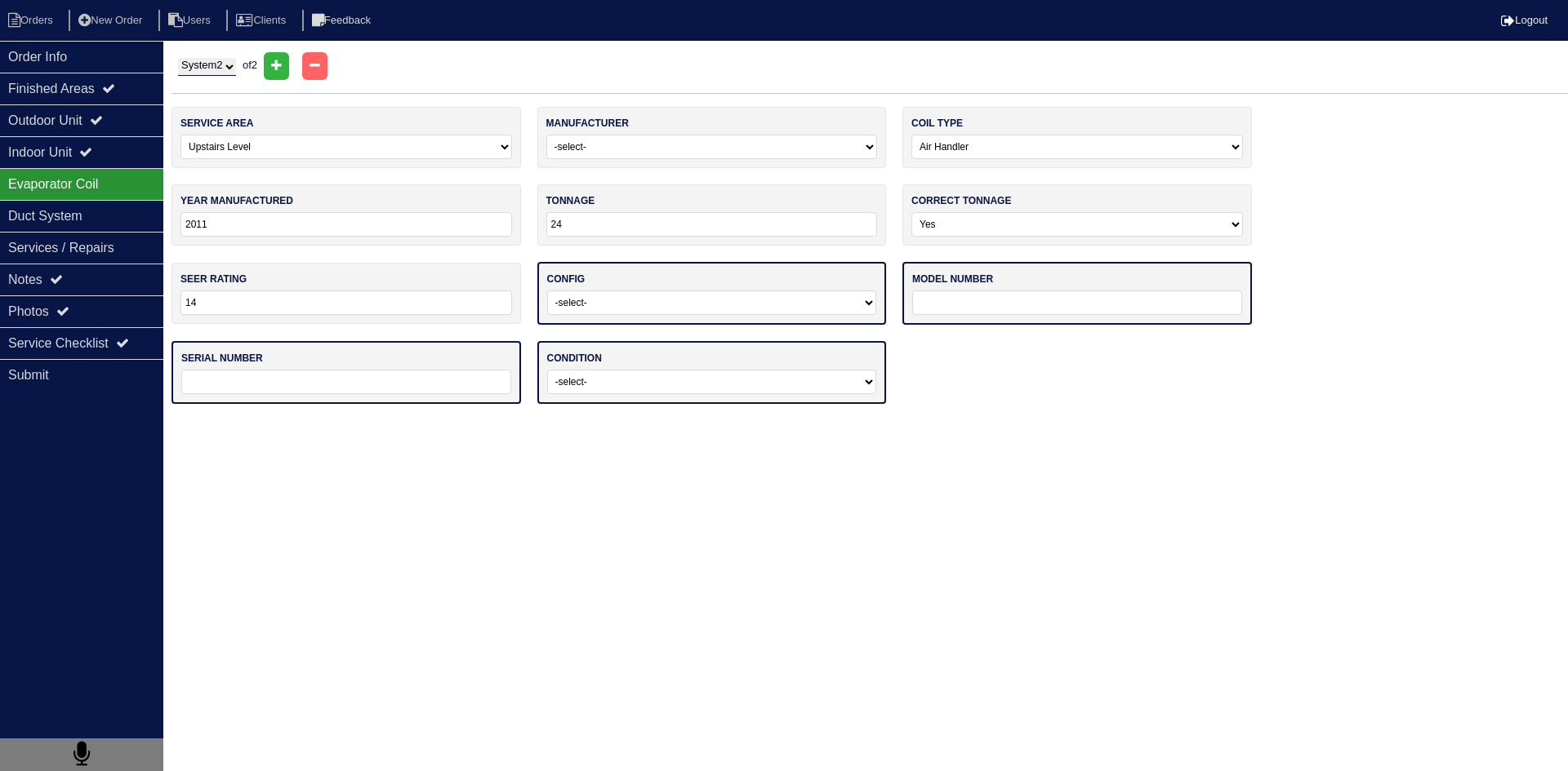
click at [642, 299] on select "-select- Vertical Horizontal" at bounding box center [712, 303] width 330 height 24
select select "1"
click at [547, 291] on select "-select- Vertical Horizontal" at bounding box center [712, 303] width 330 height 24
click at [979, 295] on input "text" at bounding box center [1077, 303] width 330 height 24
click at [641, 420] on html "Orders New Order Users Clients Feedback Logout Orders New Order Users Clients M…" at bounding box center [784, 210] width 1568 height 420
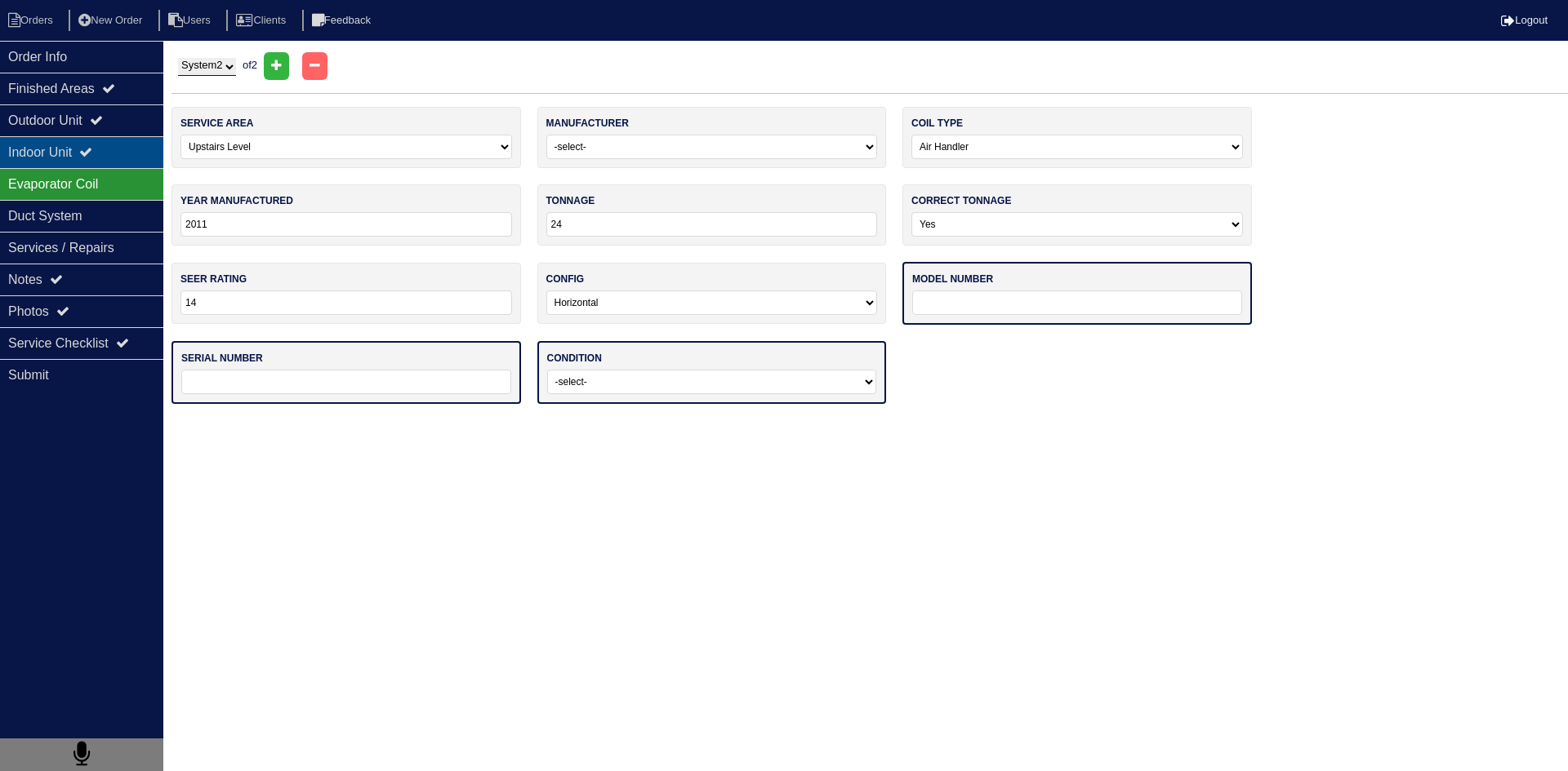
click at [58, 158] on div "Indoor Unit" at bounding box center [82, 152] width 164 height 32
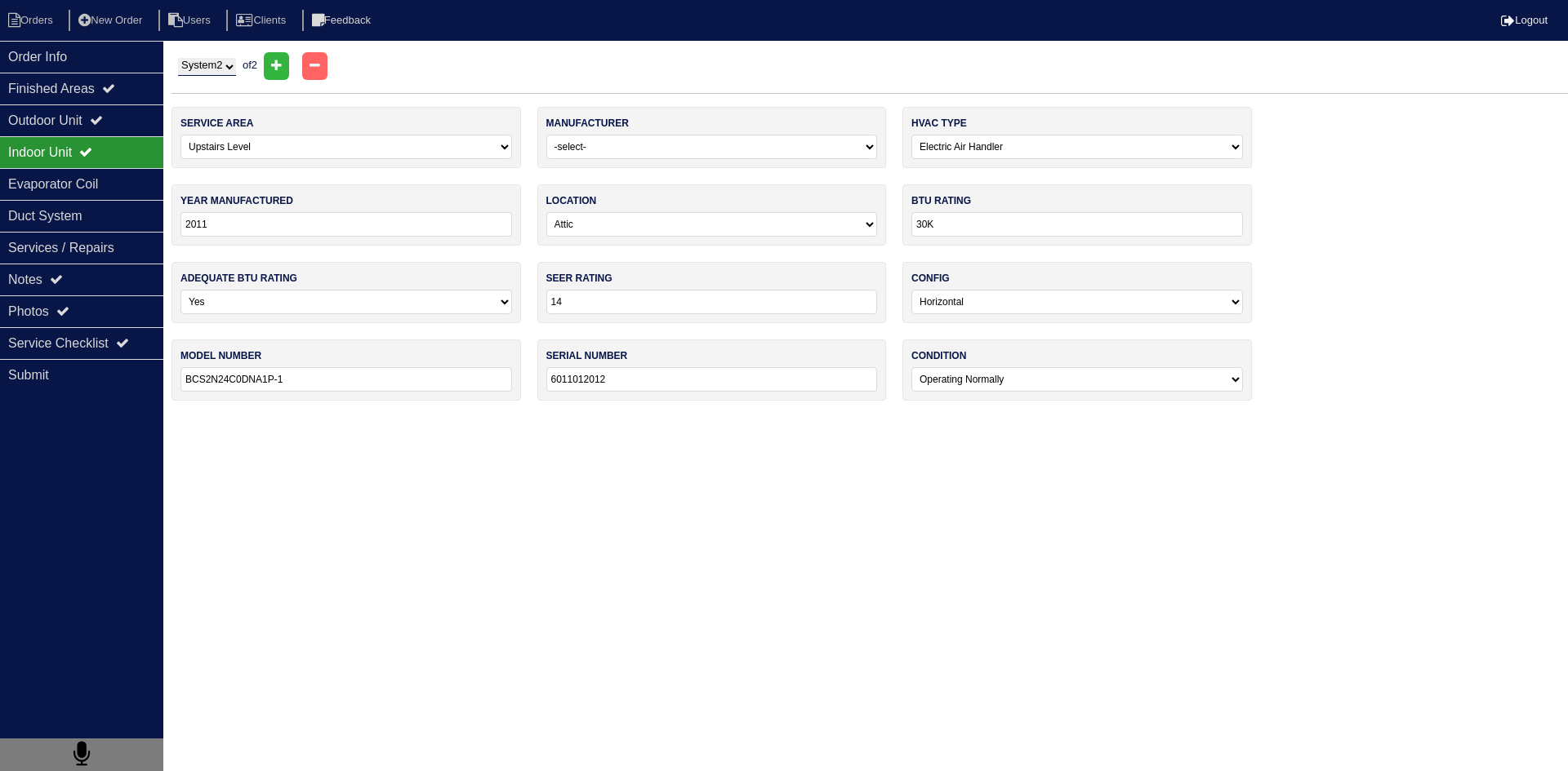
click at [302, 384] on input "BCS2N24C0DNA1P-1" at bounding box center [346, 380] width 331 height 24
click at [303, 384] on input "BCS2N24C0DNA1P-1" at bounding box center [346, 380] width 331 height 24
click at [75, 181] on div "Evaporator Coil" at bounding box center [82, 184] width 164 height 32
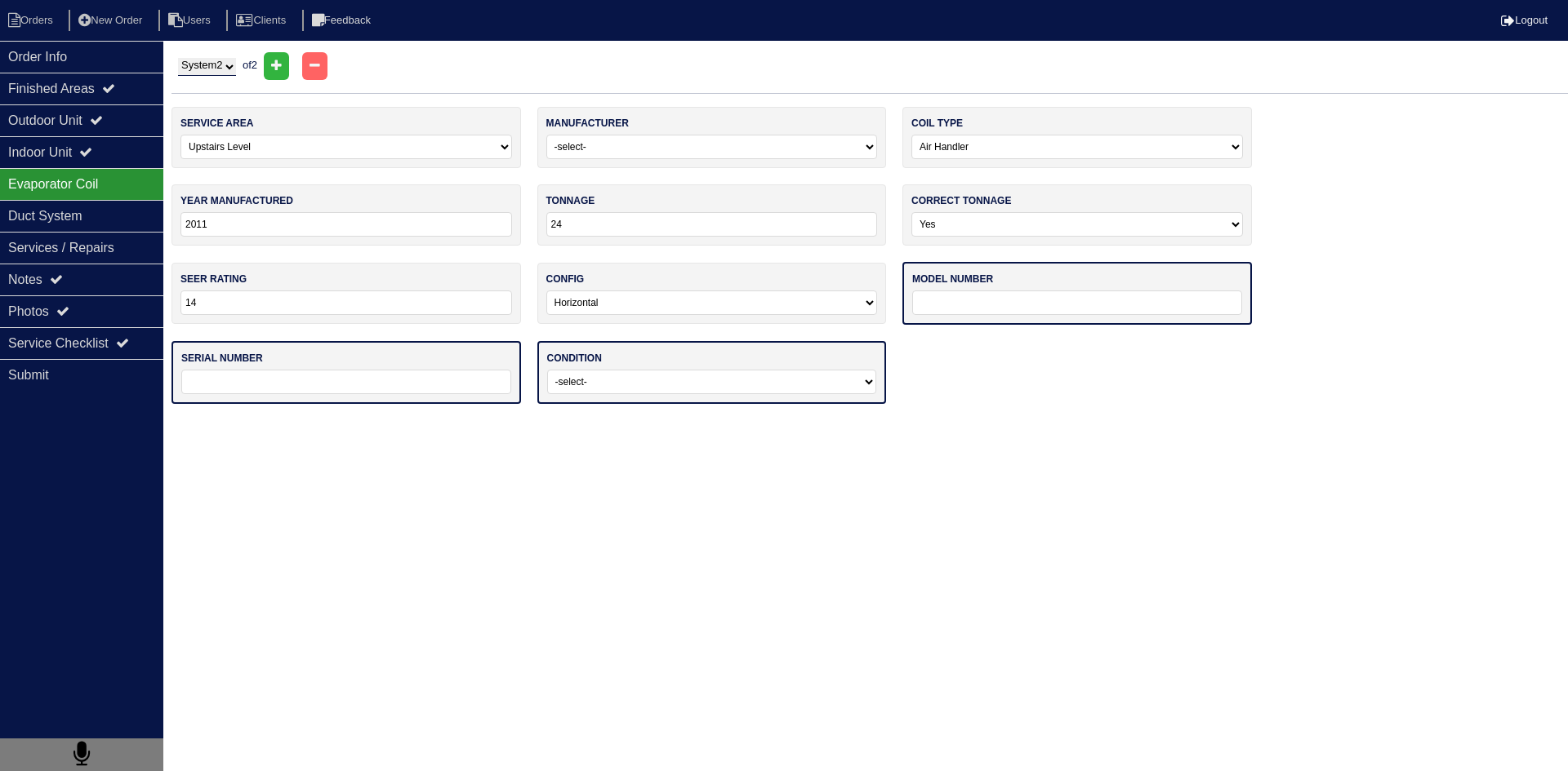
click at [1010, 307] on input "text" at bounding box center [1077, 303] width 330 height 24
paste input "BCS2N24C0DNA1P-1"
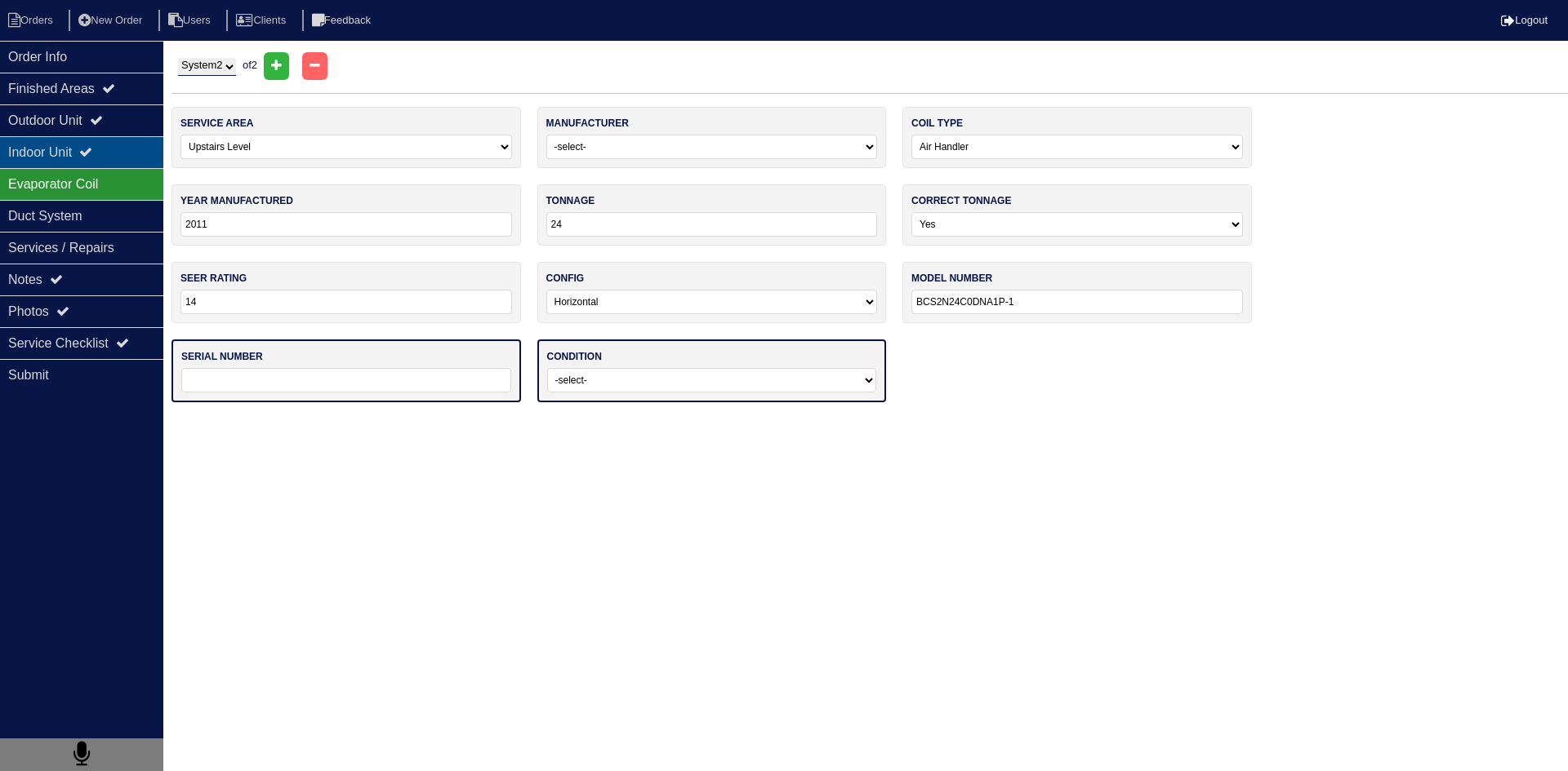
type input "BCS2N24C0DNA1P-1"
click at [129, 151] on div "Indoor Unit" at bounding box center [82, 152] width 164 height 32
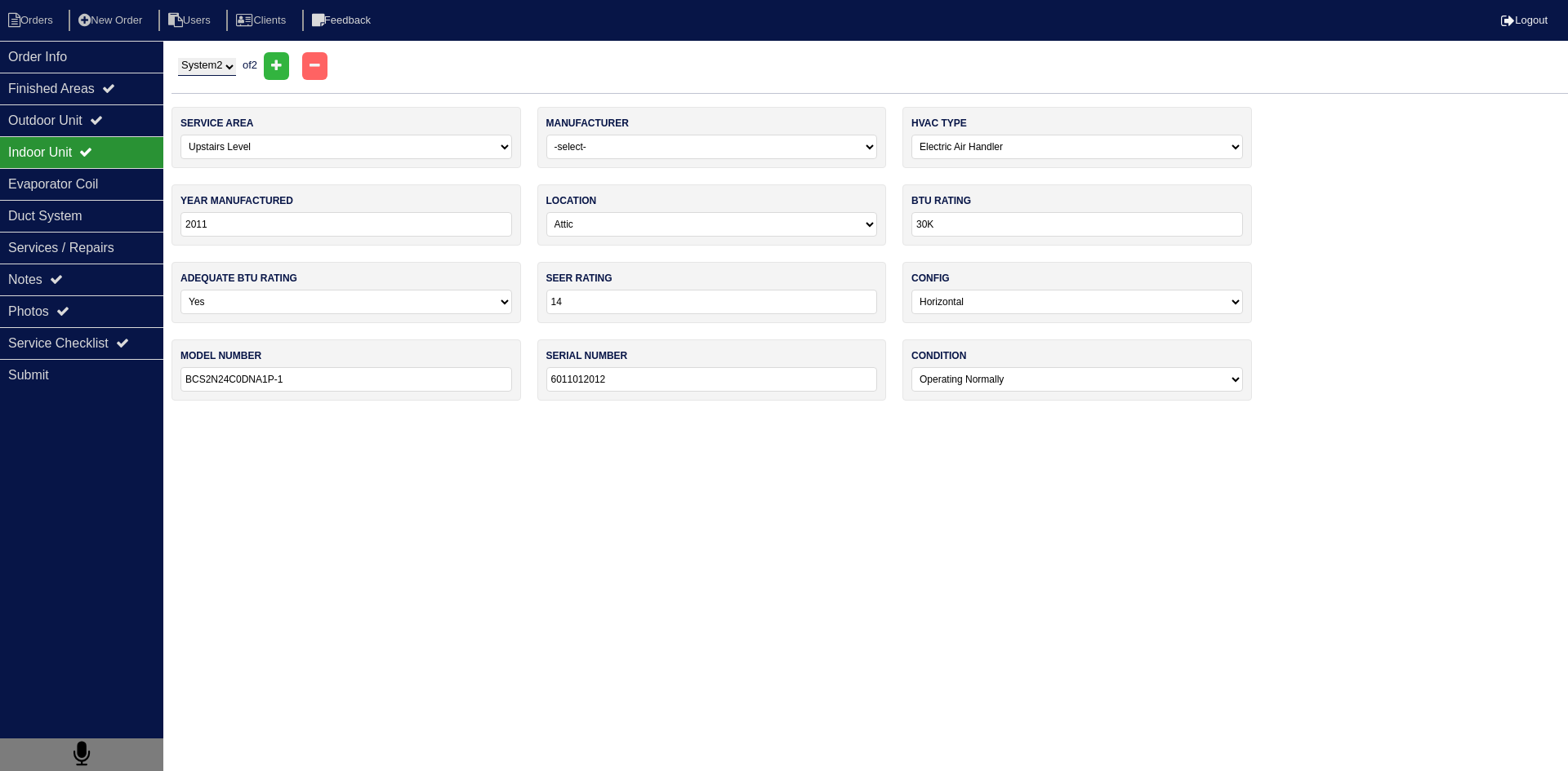
click at [666, 384] on input "6011012012" at bounding box center [712, 380] width 331 height 24
click at [86, 191] on div "Evaporator Coil" at bounding box center [82, 184] width 164 height 32
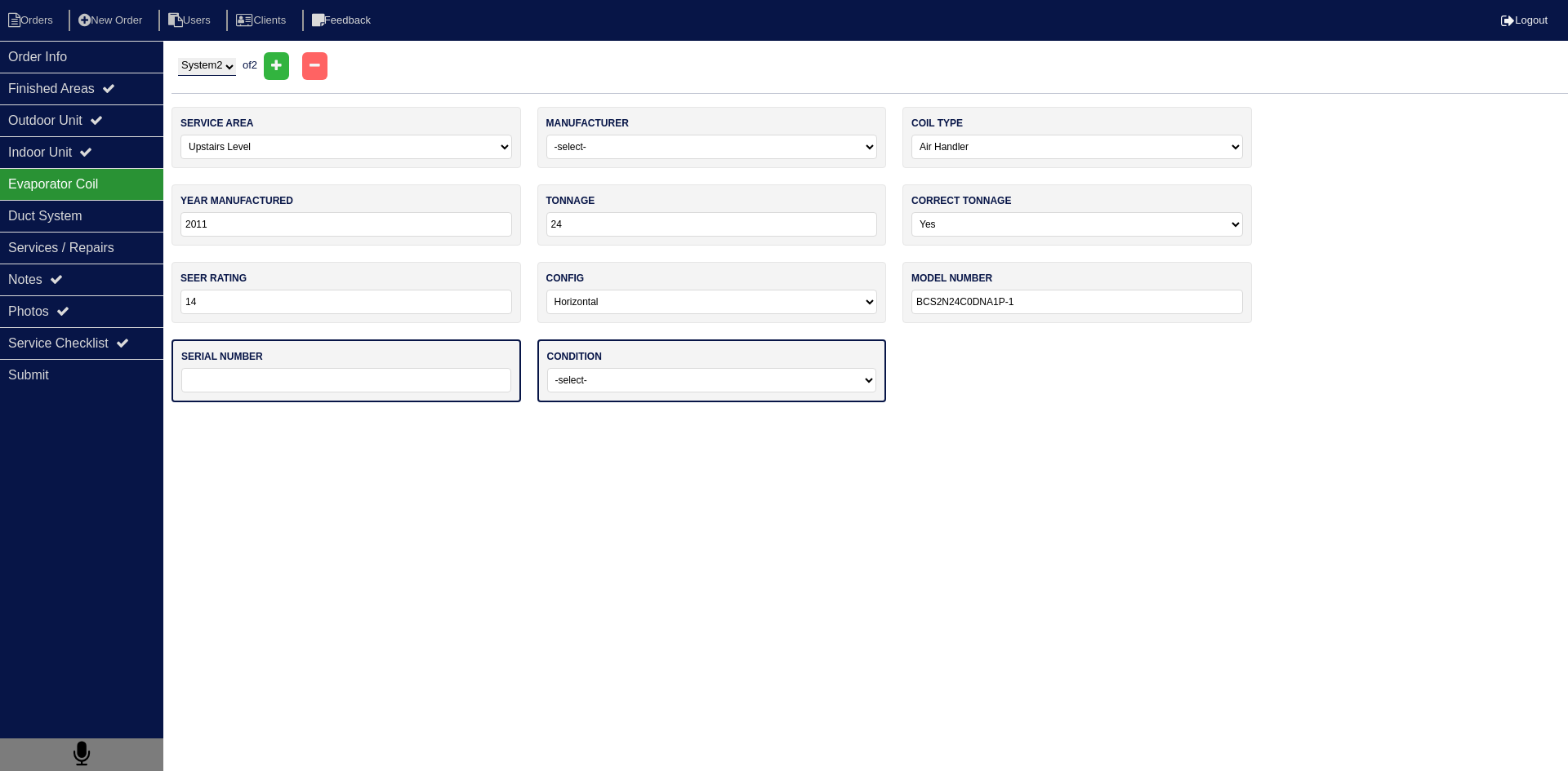
click at [394, 367] on div "serial number" at bounding box center [346, 370] width 350 height 63
click at [395, 374] on input "text" at bounding box center [346, 380] width 330 height 24
paste input "6011012012"
type input "6011012012"
click at [674, 394] on div "condition -select- Operating Normally Service/Repairs Needed Replacement Needed…" at bounding box center [712, 370] width 350 height 63
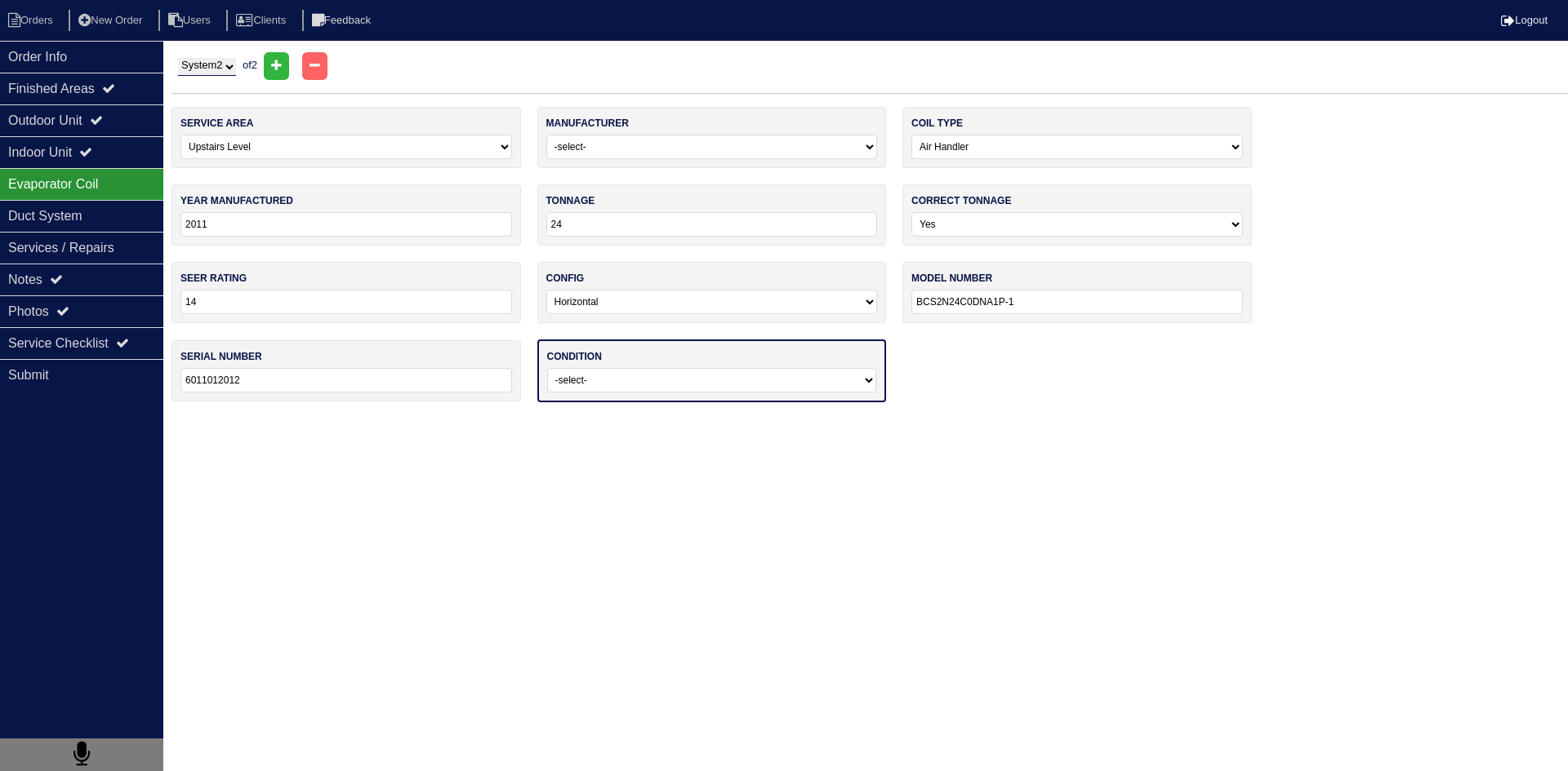
click at [683, 389] on select "-select- Operating Normally Service/Repairs Needed Replacement Needed Missing" at bounding box center [712, 380] width 330 height 24
select select "0"
click at [547, 368] on select "-select- Operating Normally Service/Repairs Needed Replacement Needed Missing" at bounding box center [712, 380] width 330 height 24
click at [423, 417] on html "Orders New Order Users Clients Feedback Logout Orders New Order Users Clients M…" at bounding box center [784, 209] width 1568 height 417
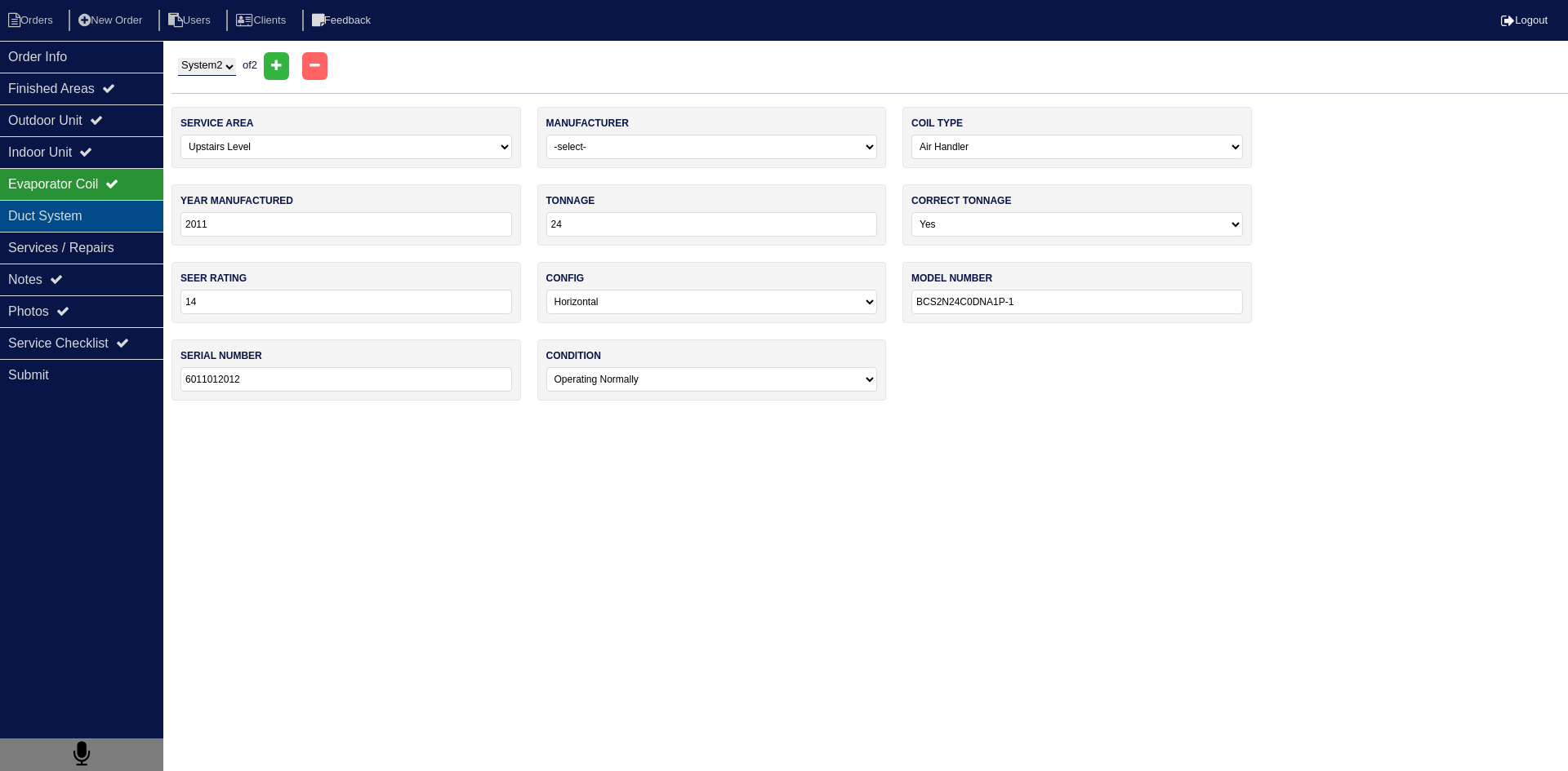
click at [132, 220] on div "Duct System" at bounding box center [82, 216] width 164 height 32
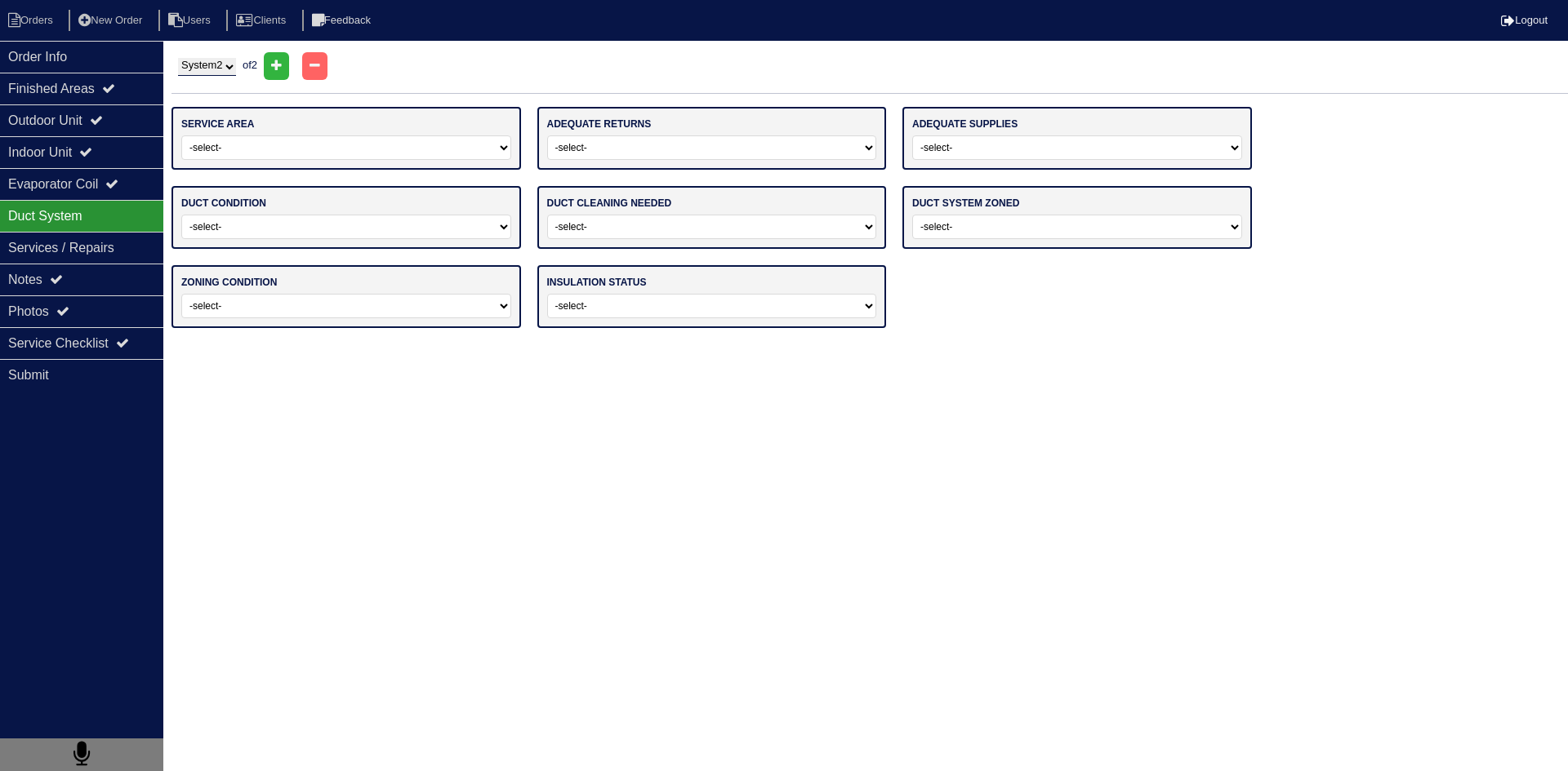
click at [324, 148] on select "-select- Main Level Upstairs Level Lower/Basement Level Main Level + Upstairs L…" at bounding box center [346, 148] width 330 height 24
click at [182, 135] on select "-select- Main Level Upstairs Level Lower/Basement Level Main Level + Upstairs L…" at bounding box center [346, 148] width 330 height 24
click at [238, 153] on select "-select- Main Level Upstairs Level Lower/Basement Level Main Level + Upstairs L…" at bounding box center [346, 148] width 331 height 24
select select "1"
click at [181, 135] on select "-select- Main Level Upstairs Level Lower/Basement Level Main Level + Upstairs L…" at bounding box center [346, 148] width 331 height 24
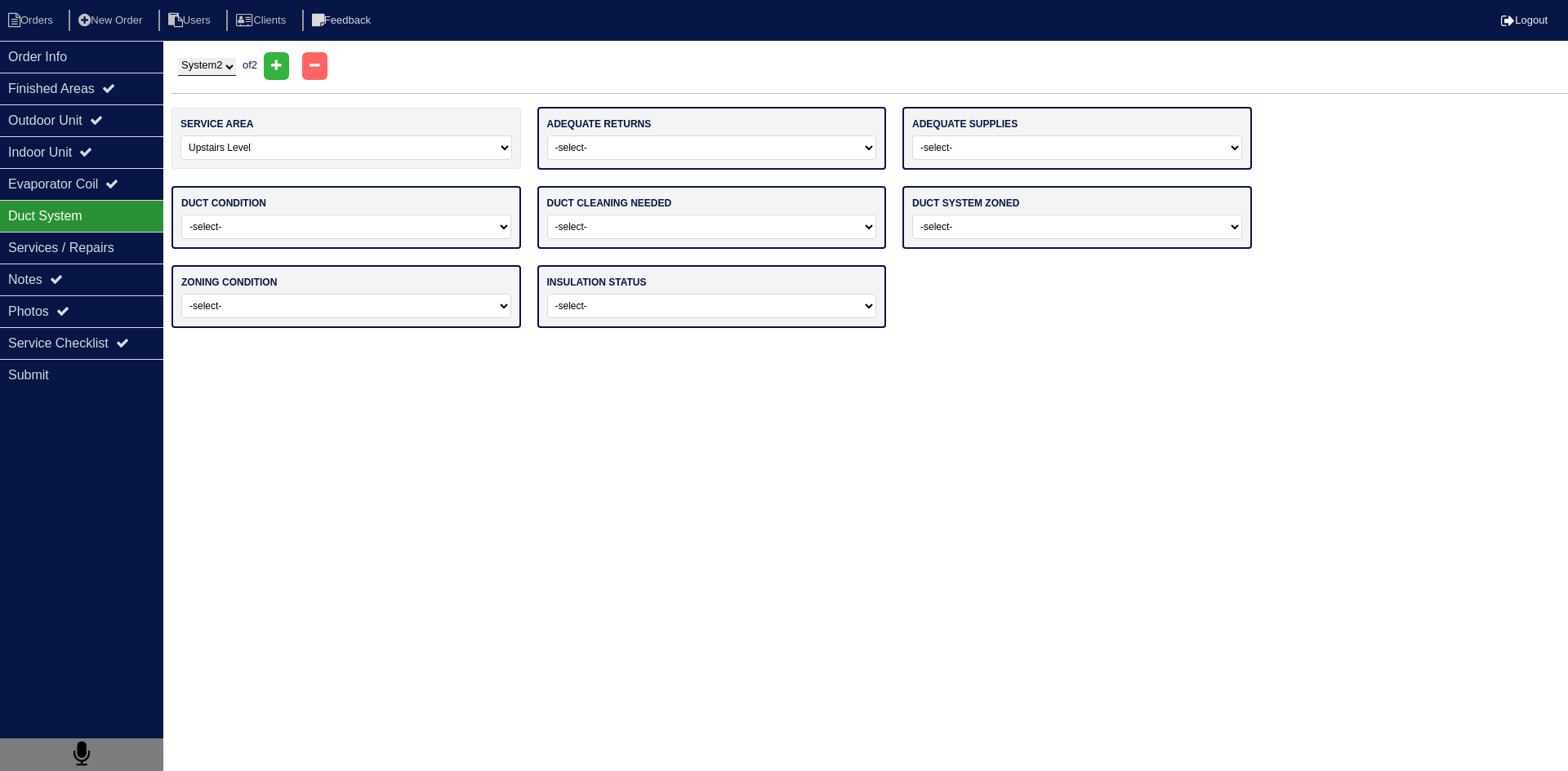
drag, startPoint x: 618, startPoint y: 142, endPoint x: 626, endPoint y: 146, distance: 8.9
click at [620, 142] on select "-select- Yes No" at bounding box center [712, 148] width 330 height 24
select select "0"
click at [547, 135] on select "-select- Yes No" at bounding box center [712, 148] width 330 height 24
drag, startPoint x: 1030, startPoint y: 151, endPoint x: 1041, endPoint y: 159, distance: 13.6
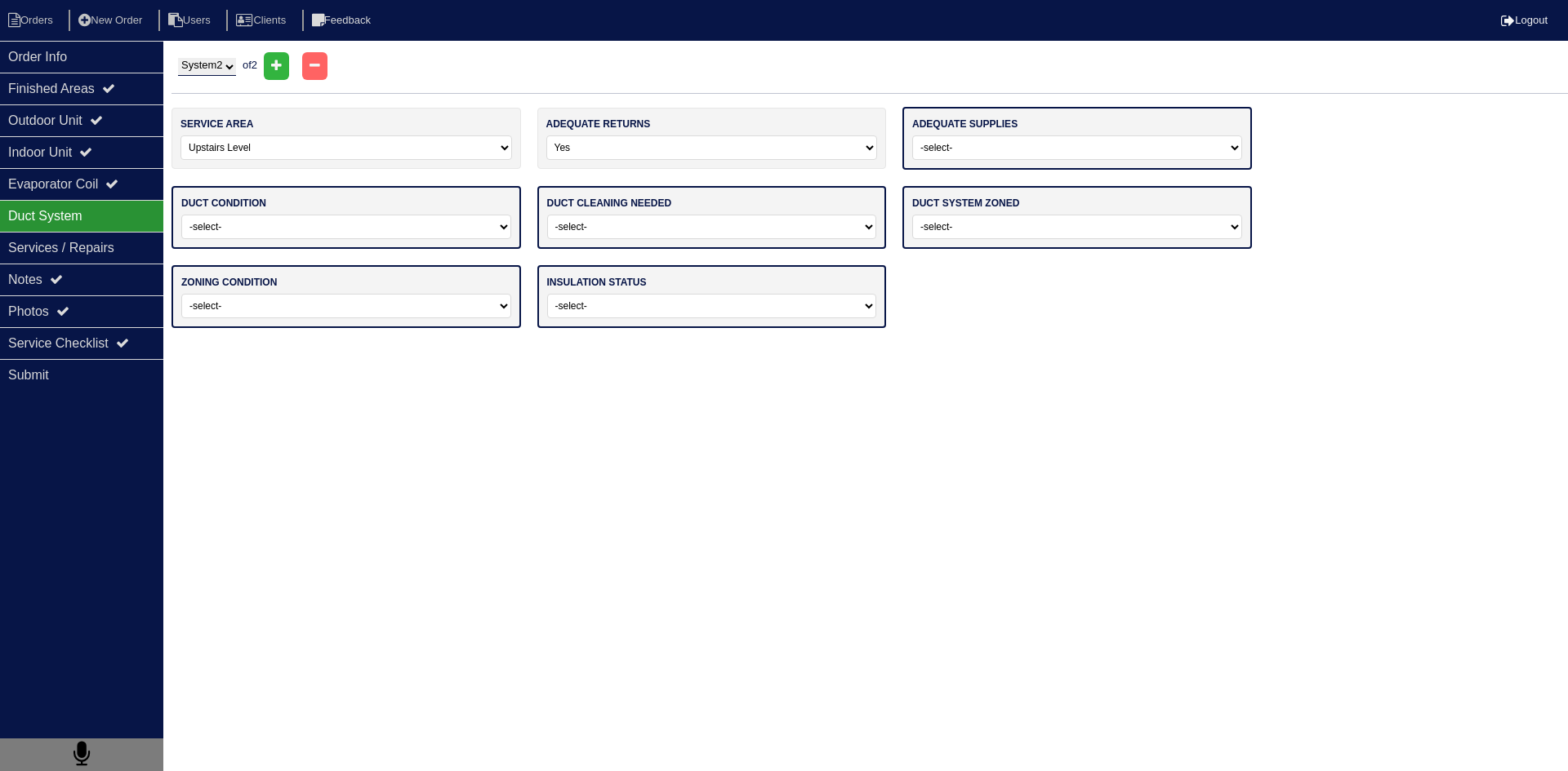
click at [1031, 150] on select "-select- Yes No" at bounding box center [1077, 148] width 330 height 24
select select "0"
click at [912, 135] on select "-select- Yes No" at bounding box center [1077, 148] width 330 height 24
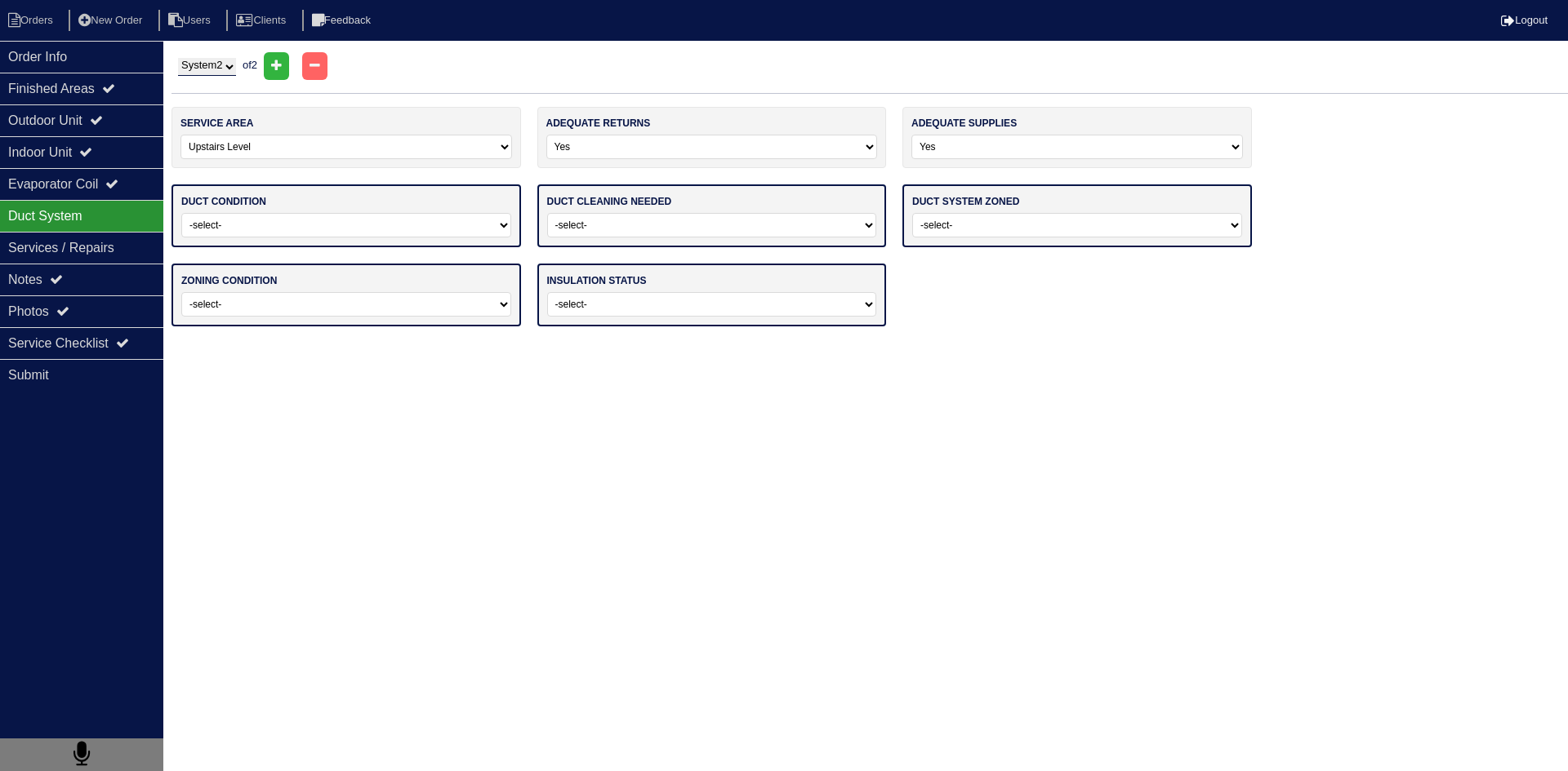
click at [421, 229] on select "-select- Adequate For System Tonnage Not Adequate - Modifications Needed Repair…" at bounding box center [346, 226] width 330 height 24
select select "0"
click at [182, 213] on select "-select- Adequate For System Tonnage Not Adequate - Modifications Needed Repair…" at bounding box center [346, 226] width 330 height 24
drag, startPoint x: 648, startPoint y: 227, endPoint x: 662, endPoint y: 233, distance: 15.2
click at [650, 227] on select "-select- No Yes - Recommended But Not Required Yes - Highly Recommended" at bounding box center [712, 226] width 330 height 24
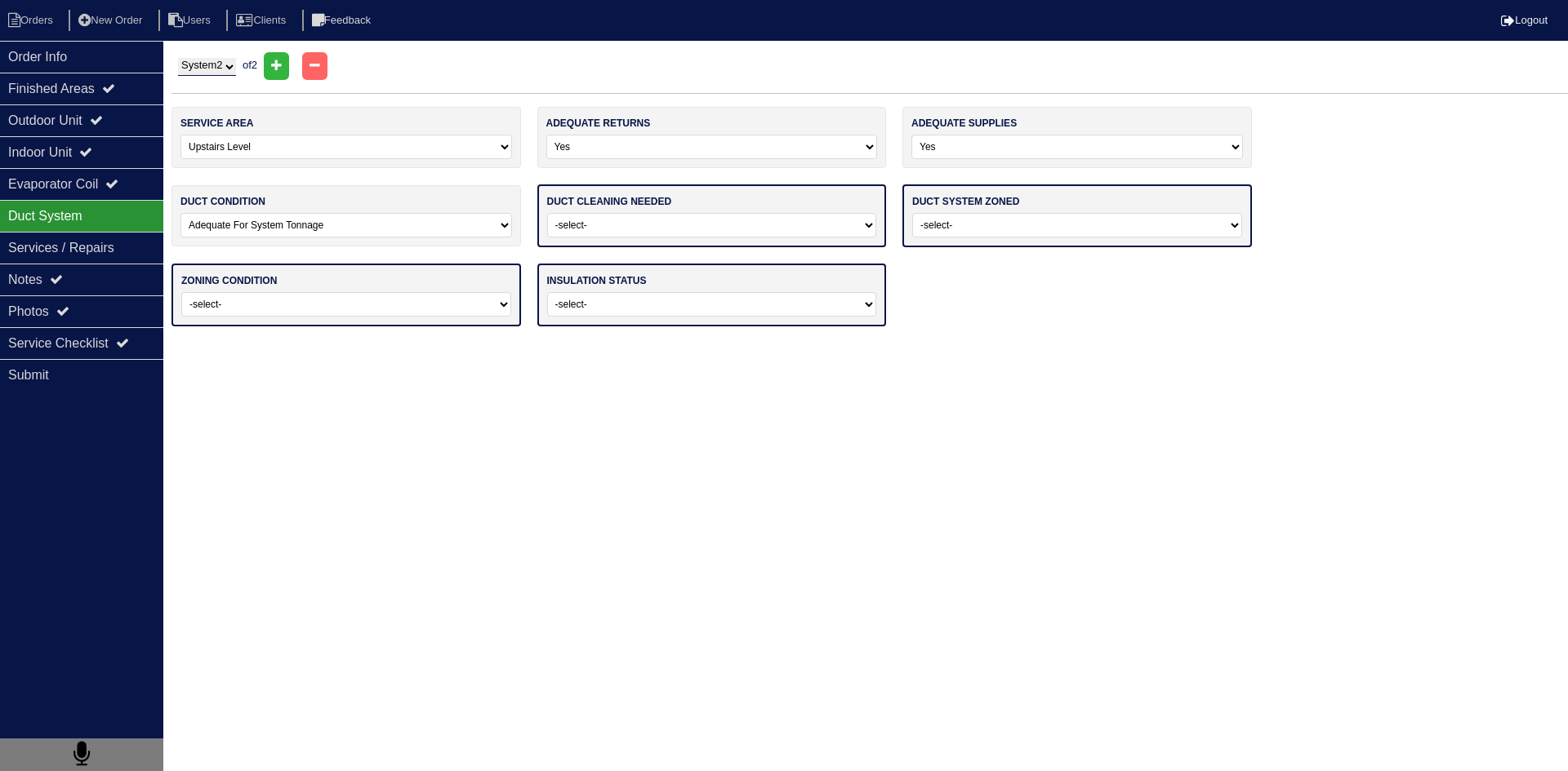
select select "0"
click at [547, 213] on select "-select- No Yes - Recommended But Not Required Yes - Highly Recommended" at bounding box center [712, 226] width 330 height 24
drag, startPoint x: 944, startPoint y: 216, endPoint x: 955, endPoint y: 229, distance: 17.0
click at [945, 217] on select "-select- Yes No - Not Needed No - Zoning Needed No - Zoning Needed (ducts Not C…" at bounding box center [1077, 226] width 330 height 24
select select "1"
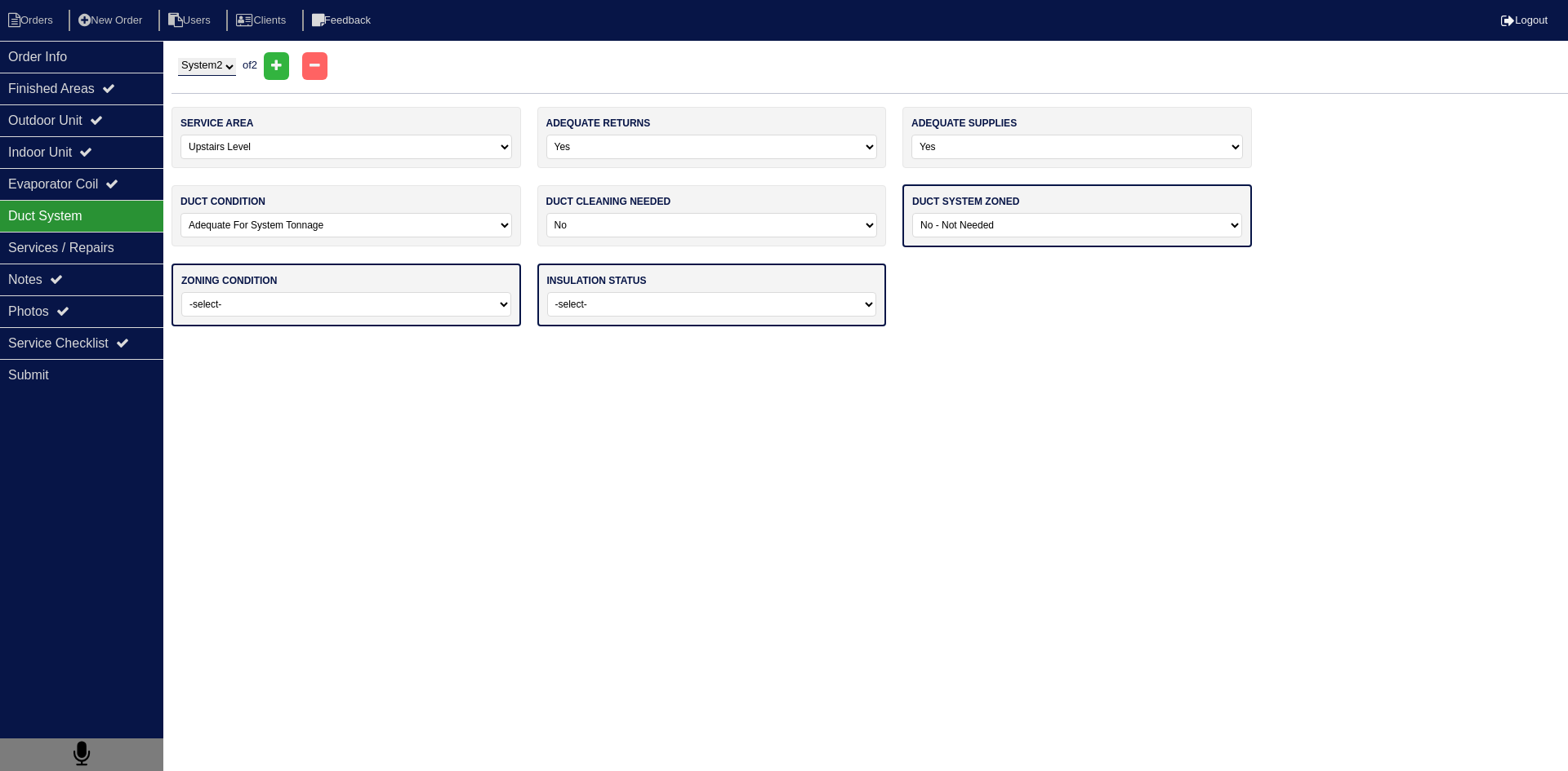
click at [912, 213] on select "-select- Yes No - Not Needed No - Zoning Needed No - Zoning Needed (ducts Not C…" at bounding box center [1077, 226] width 330 height 24
click at [449, 306] on select "-select- Operating Normally Repairs Needed Full Zoning Needed" at bounding box center [346, 303] width 330 height 24
select select "0"
click at [182, 291] on select "-select- Operating Normally Repairs Needed Full Zoning Needed" at bounding box center [346, 303] width 330 height 24
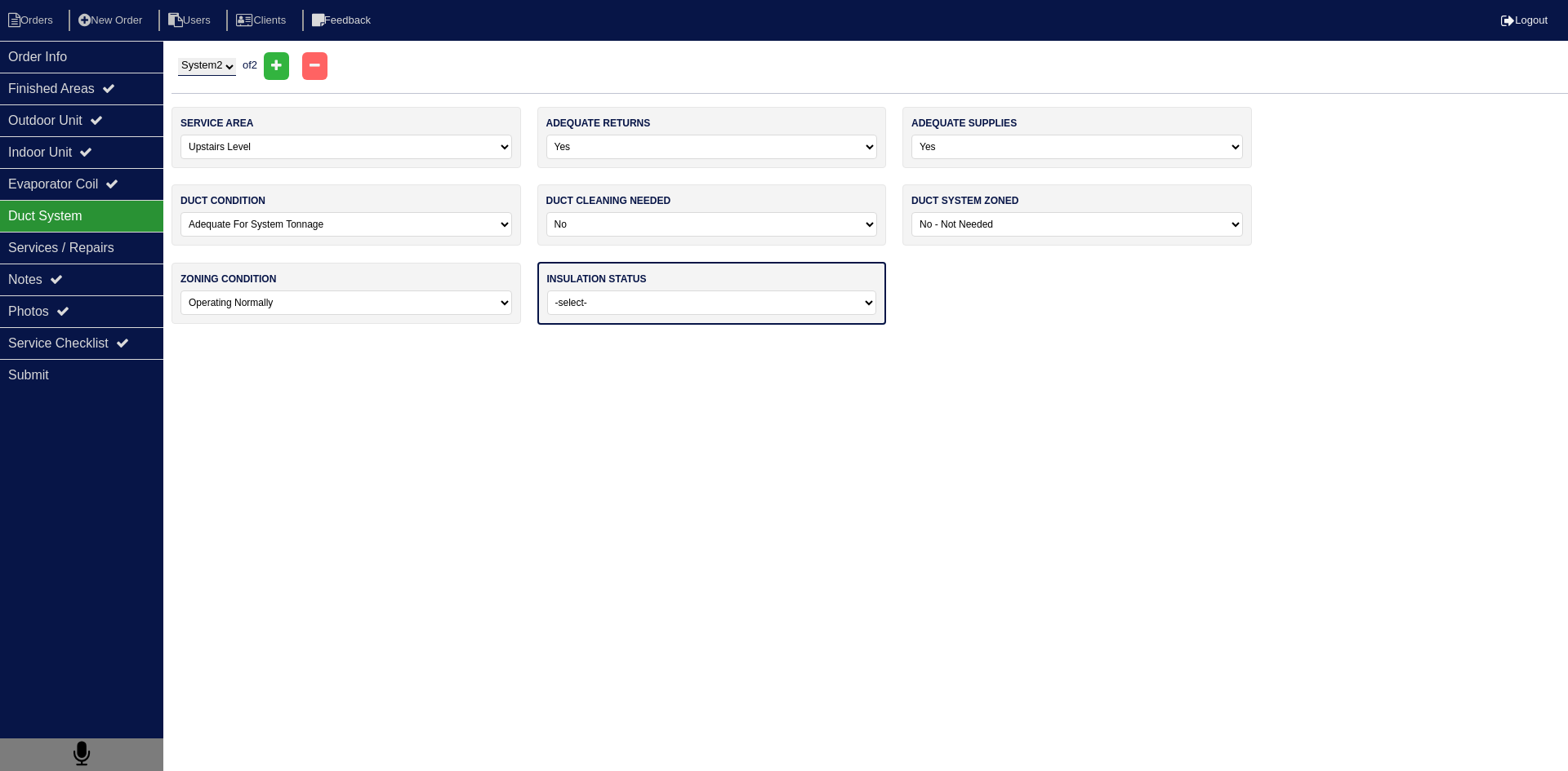
click at [657, 305] on select "-select- Adequate For Property Additional Insualtion Needed Insulation Missing …" at bounding box center [712, 303] width 330 height 24
select select "0"
click at [547, 291] on select "-select- Adequate For Property Additional Insualtion Needed Insulation Missing …" at bounding box center [712, 303] width 330 height 24
click at [397, 339] on html "Orders New Order Users Clients Feedback Logout Orders New Order Users Clients M…" at bounding box center [784, 169] width 1568 height 339
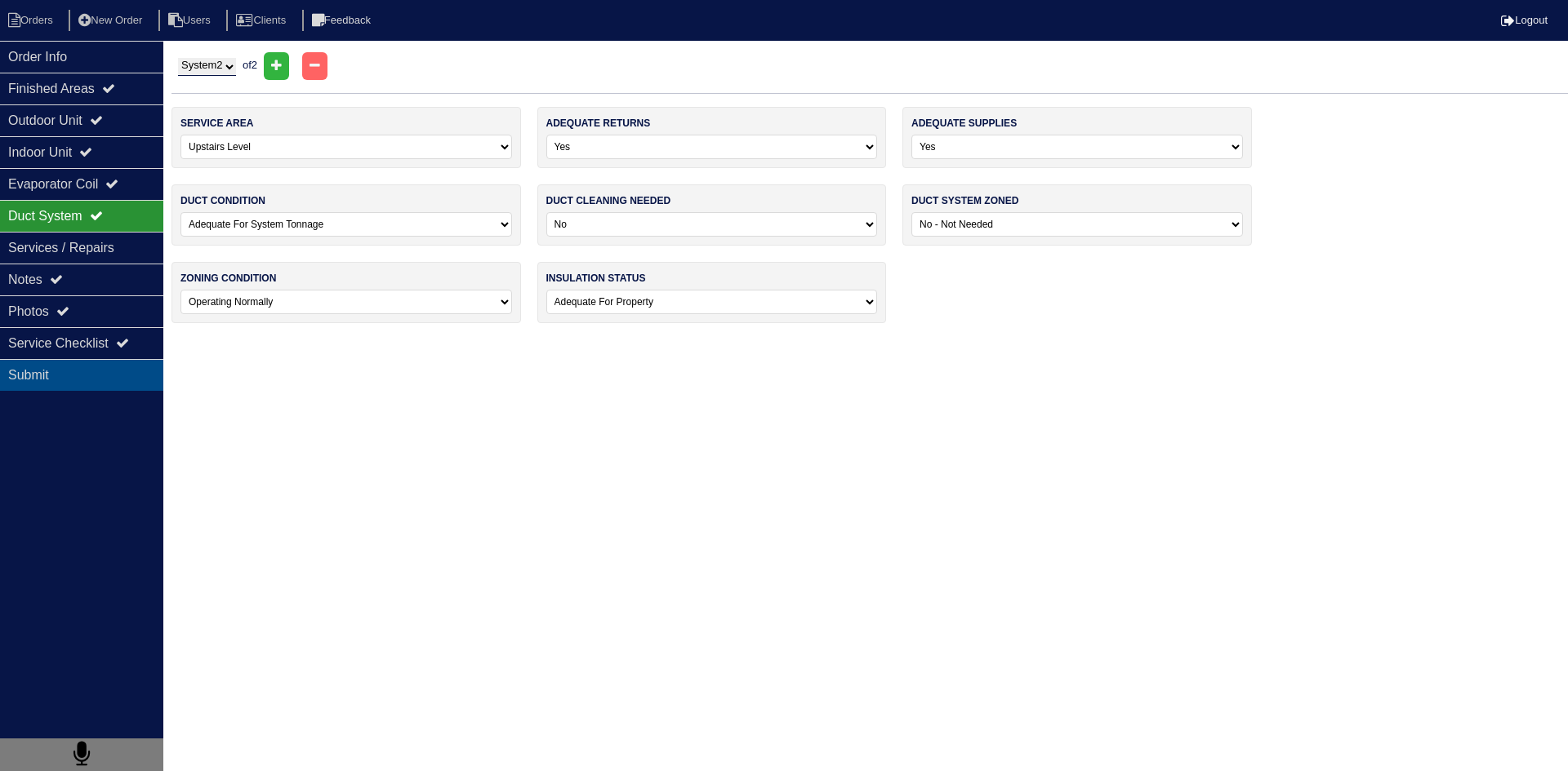
click at [63, 372] on div "Submit" at bounding box center [82, 375] width 164 height 32
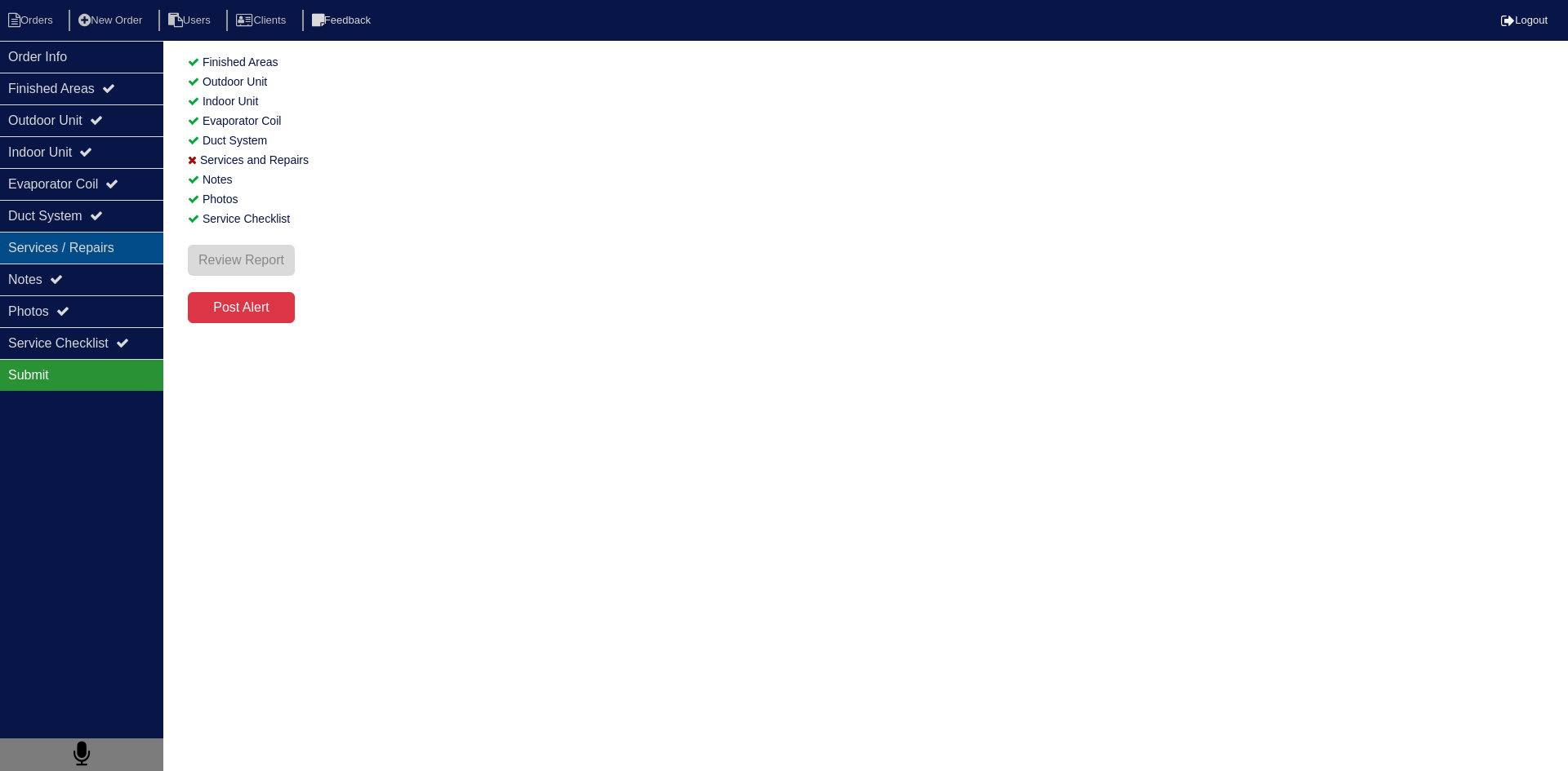
click at [93, 247] on div "Services / Repairs" at bounding box center [82, 248] width 164 height 32
select select "2"
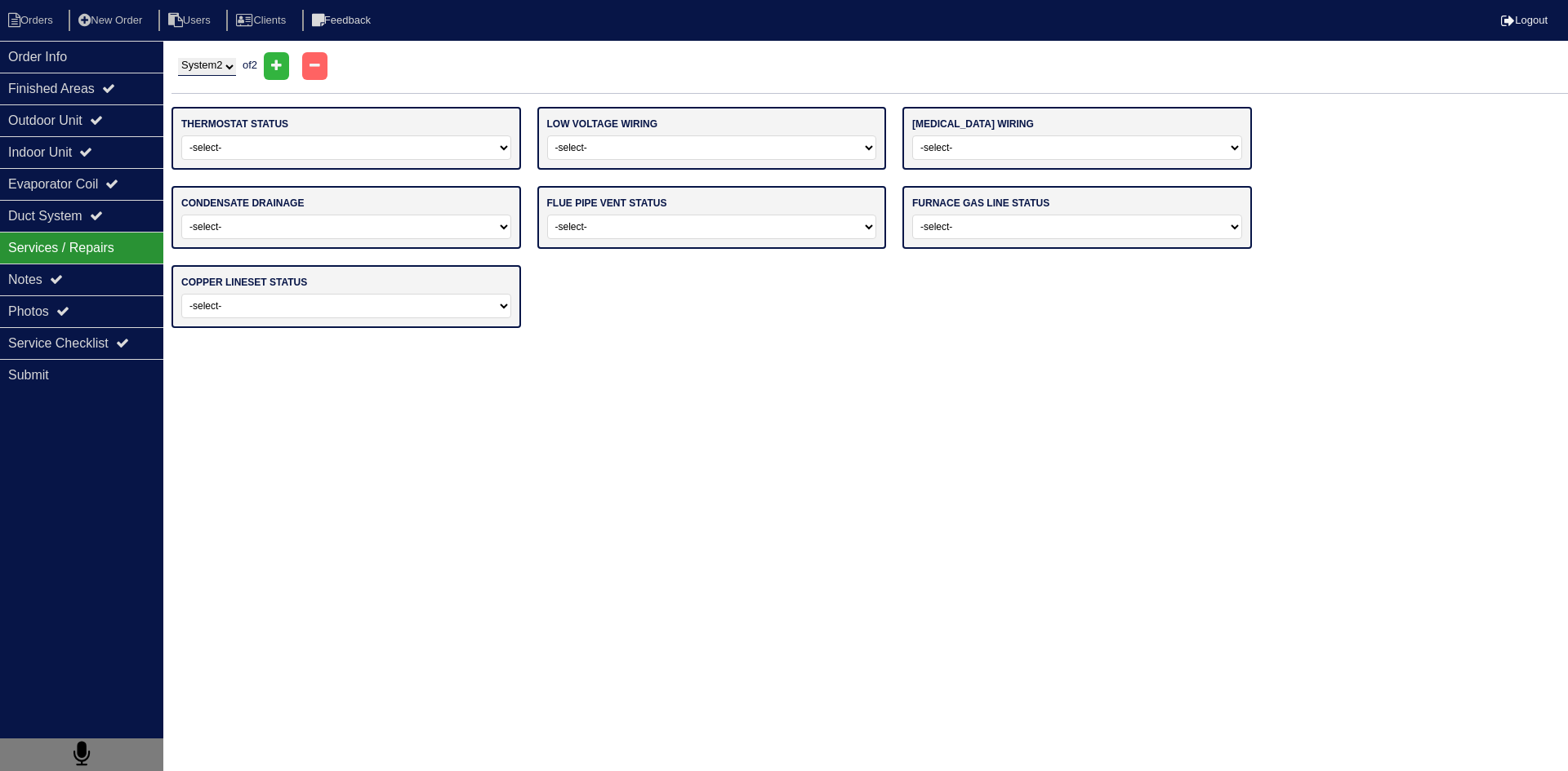
click at [323, 141] on select "-select- Operating Normally Repairs Needed Replaced - Programmable Replaced - M…" at bounding box center [346, 148] width 330 height 24
select select "0"
click at [182, 135] on select "-select- Operating Normally Repairs Needed Replaced - Programmable Replaced - M…" at bounding box center [346, 148] width 330 height 24
drag, startPoint x: 641, startPoint y: 148, endPoint x: 653, endPoint y: 158, distance: 15.6
click at [642, 148] on select "-select- Operating Normally Repairs Needed Missing" at bounding box center [712, 148] width 330 height 24
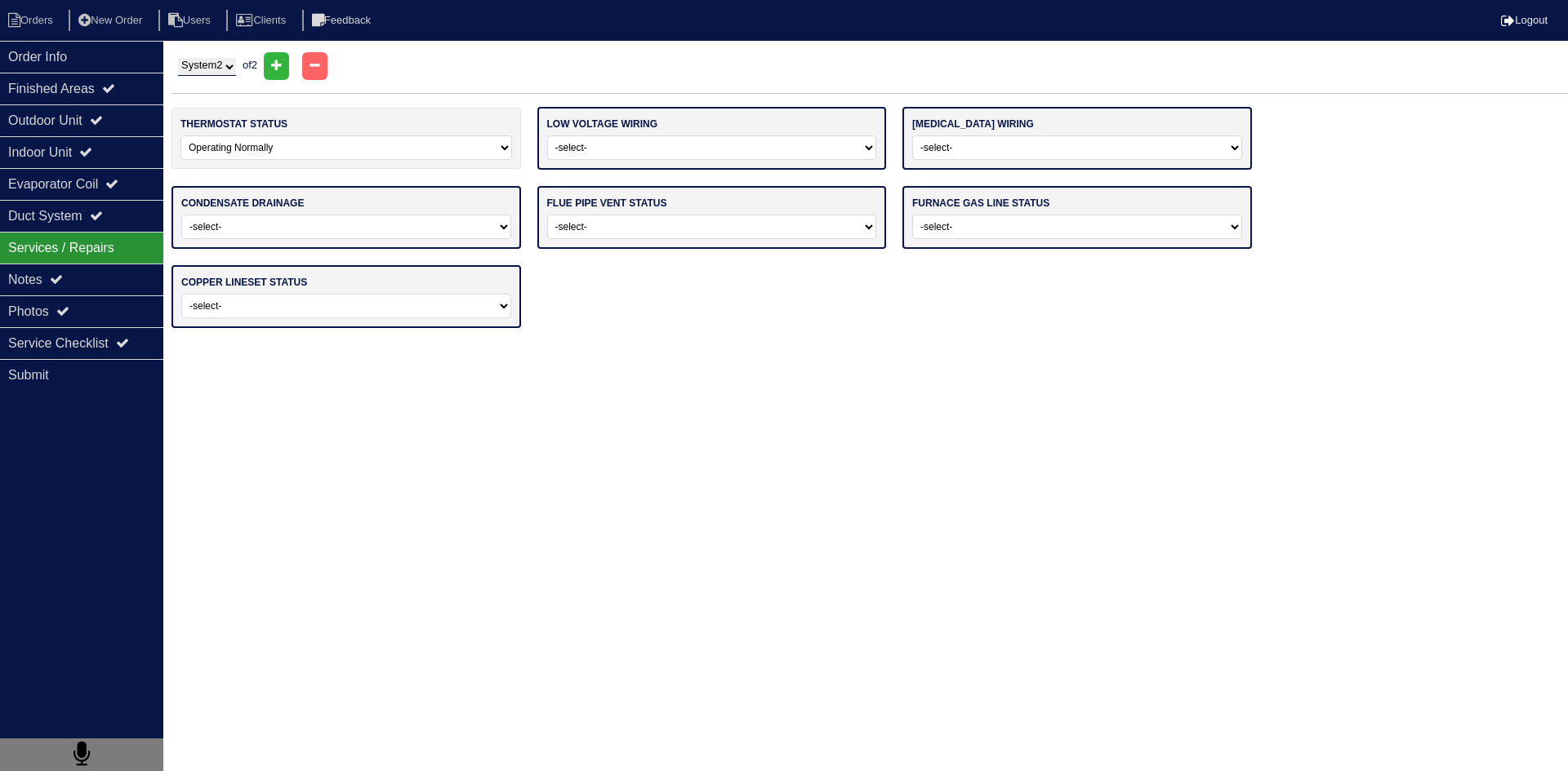
select select "0"
click at [547, 135] on select "-select- Operating Normally Repairs Needed Missing" at bounding box center [712, 148] width 330 height 24
click at [998, 152] on select "-select- Operating Normally Repairs Needed Missing Electrician Needed" at bounding box center [1077, 148] width 330 height 24
select select "0"
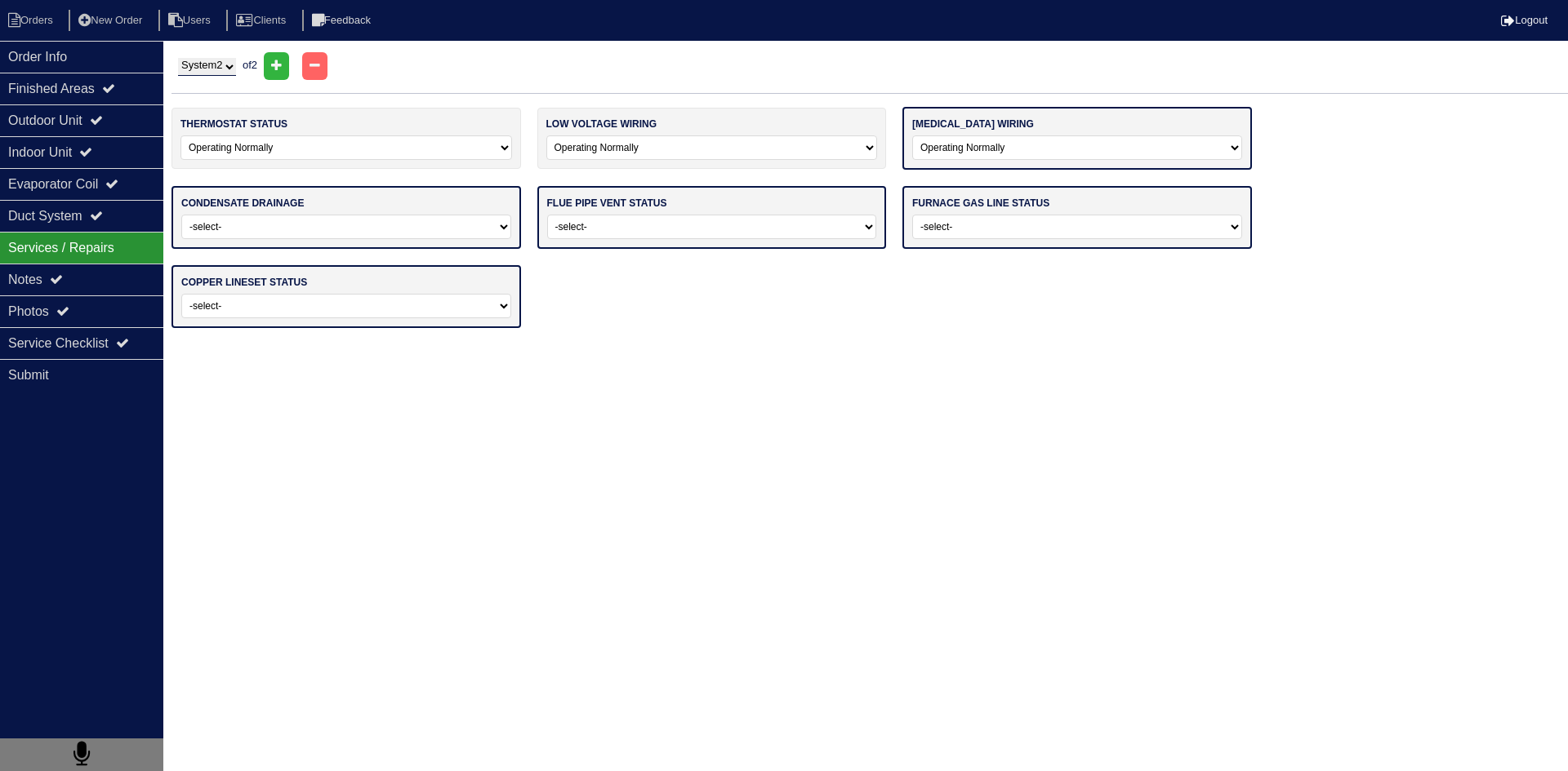
click at [912, 135] on select "-select- Operating Normally Repairs Needed Missing Electrician Needed" at bounding box center [1077, 148] width 330 height 24
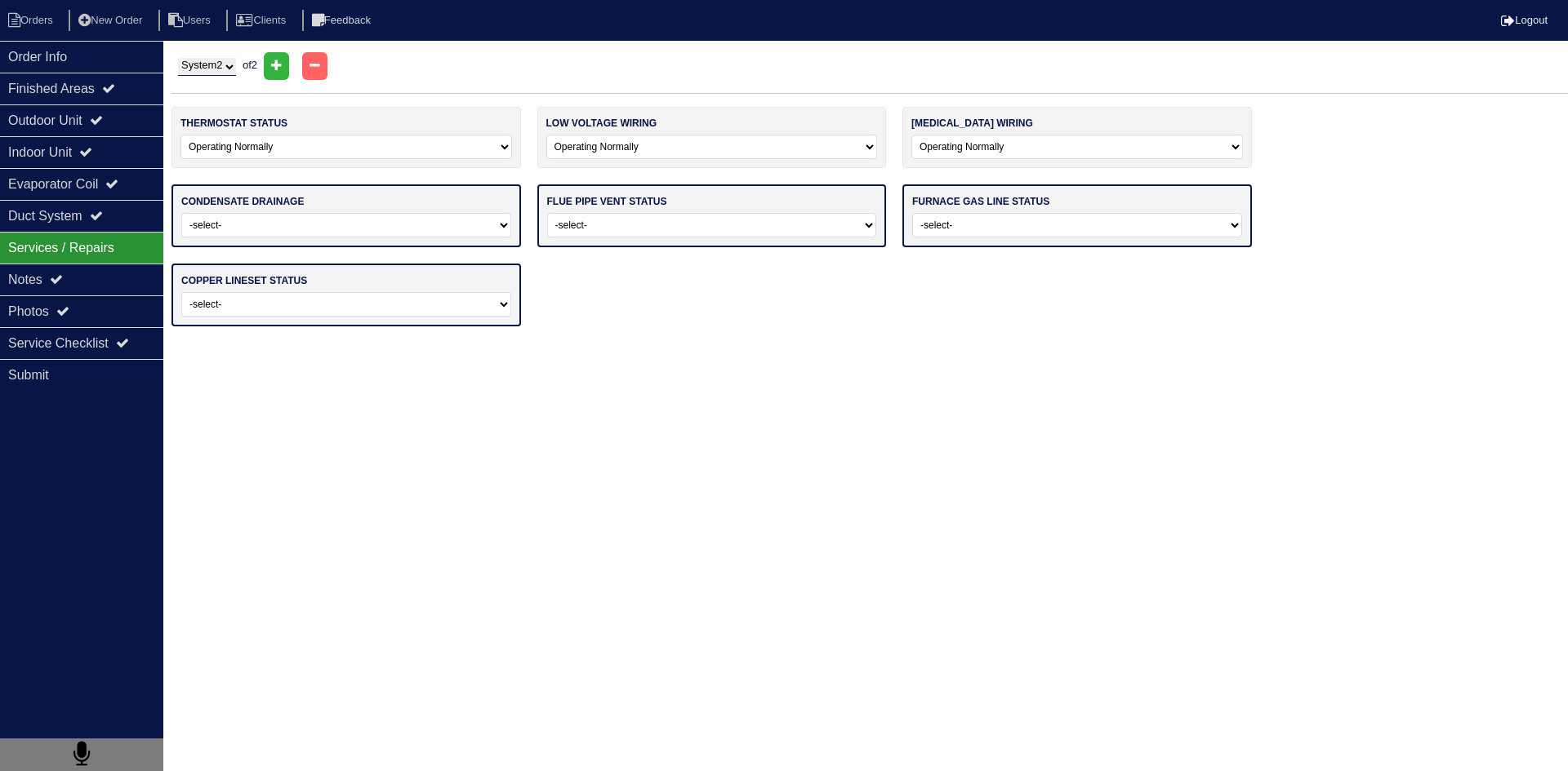
click at [453, 220] on select "-select- Normal Service/Repairs Needed Condensate Line Replacement Needed" at bounding box center [346, 226] width 330 height 24
select select "0"
click at [182, 213] on select "-select- Normal Service/Repairs Needed Condensate Line Replacement Needed" at bounding box center [346, 226] width 330 height 24
click at [637, 238] on div "flue pipe vent status -select- Average For Age Service / Repairs Needed Replace…" at bounding box center [712, 215] width 350 height 63
click at [641, 235] on select "-select- Average For Age Service / Repairs Needed Replacement Needed" at bounding box center [712, 226] width 330 height 24
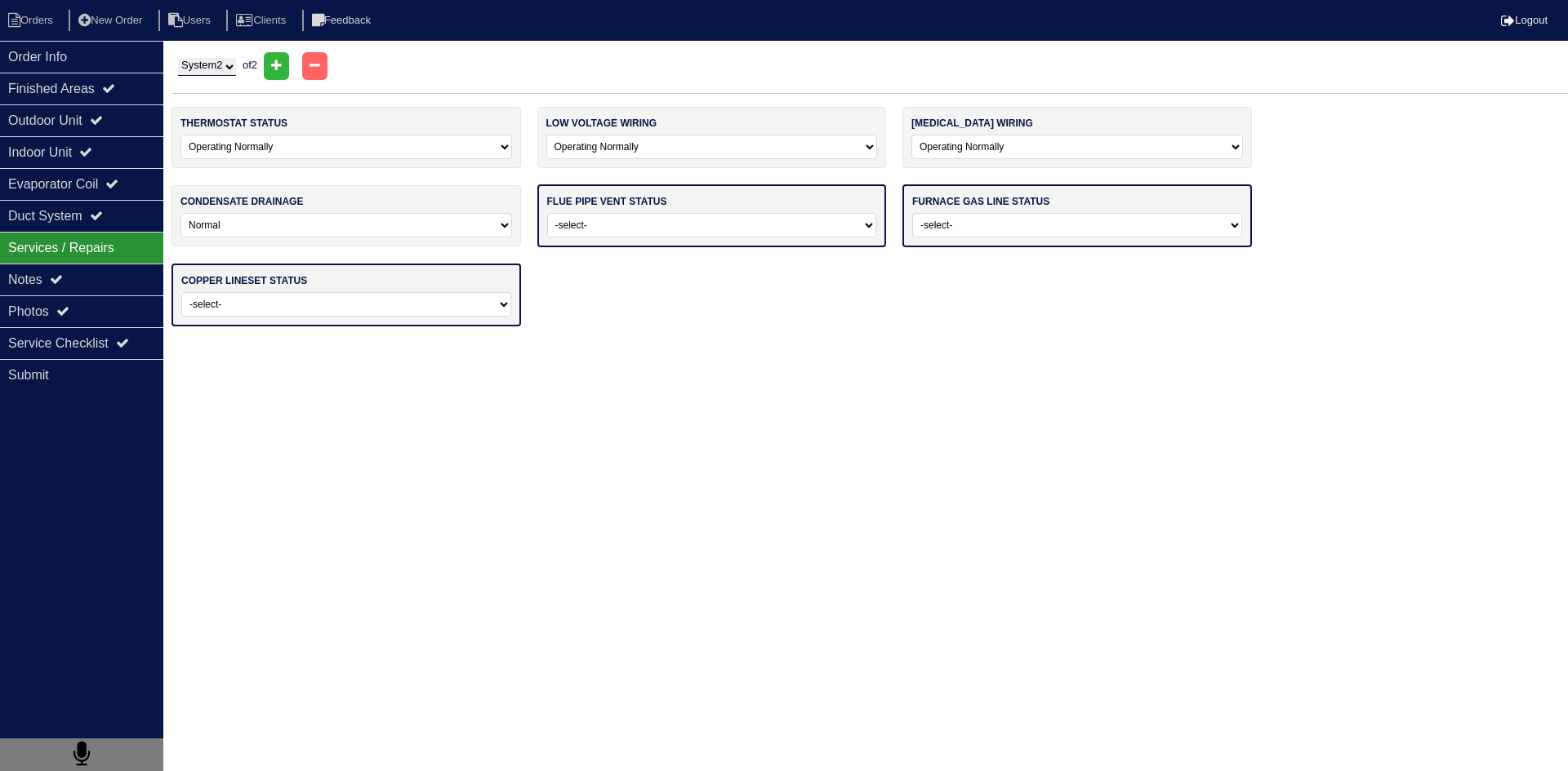
select select "0"
click at [547, 213] on select "-select- Average For Age Service / Repairs Needed Replacement Needed" at bounding box center [712, 226] width 330 height 24
click at [979, 222] on select "-select- Normal - To Code Not Code - Service Needed Not Code - Gas Company Need…" at bounding box center [1077, 226] width 330 height 24
select select "0"
click at [912, 213] on select "-select- Normal - To Code Not Code - Service Needed Not Code - Gas Company Need…" at bounding box center [1077, 226] width 330 height 24
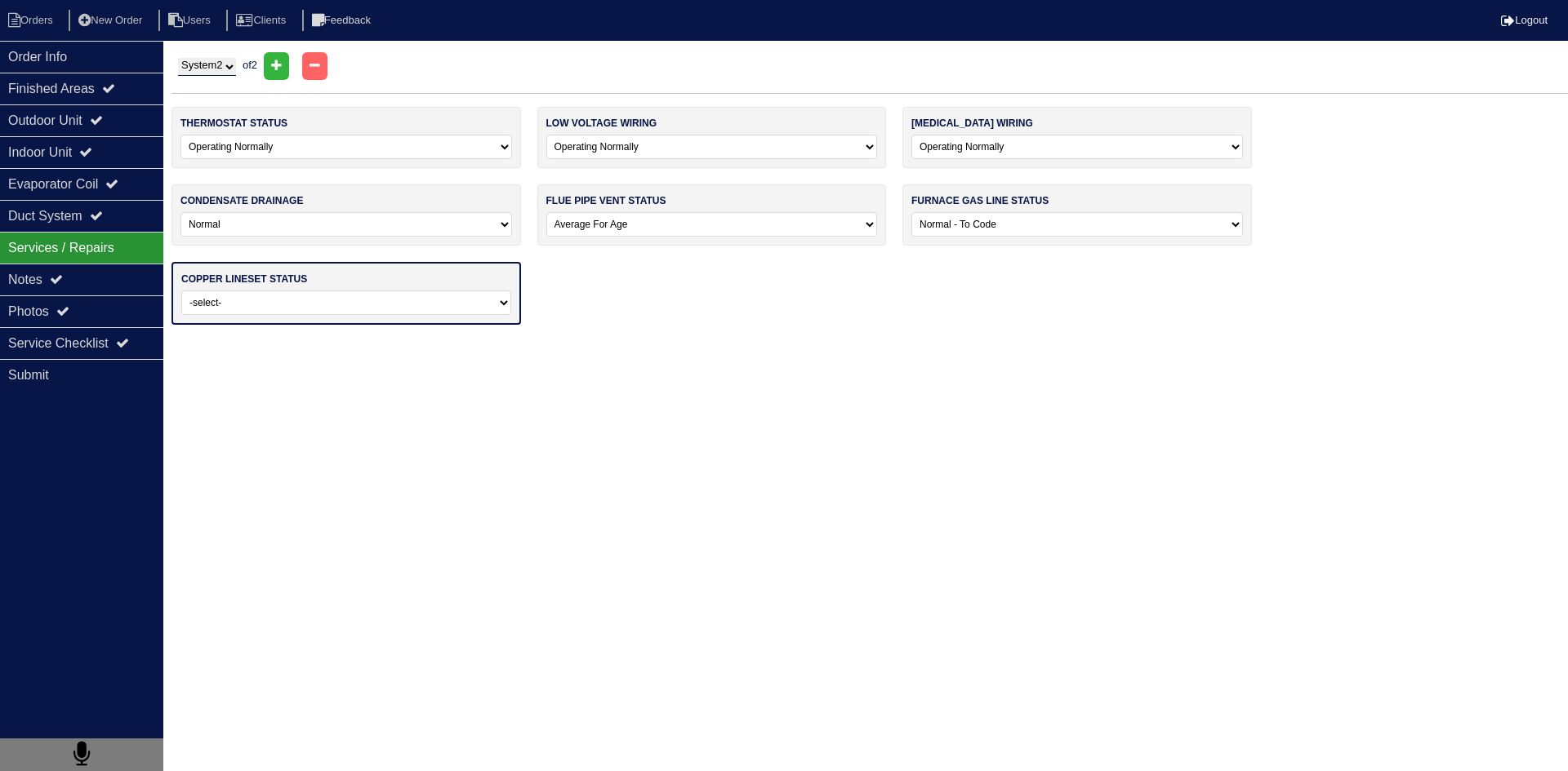
click at [375, 301] on select "-select- Normal Repairs / Service Needed Missing" at bounding box center [346, 303] width 330 height 24
select select "0"
click at [182, 291] on select "-select- Normal Repairs / Service Needed Missing" at bounding box center [346, 303] width 330 height 24
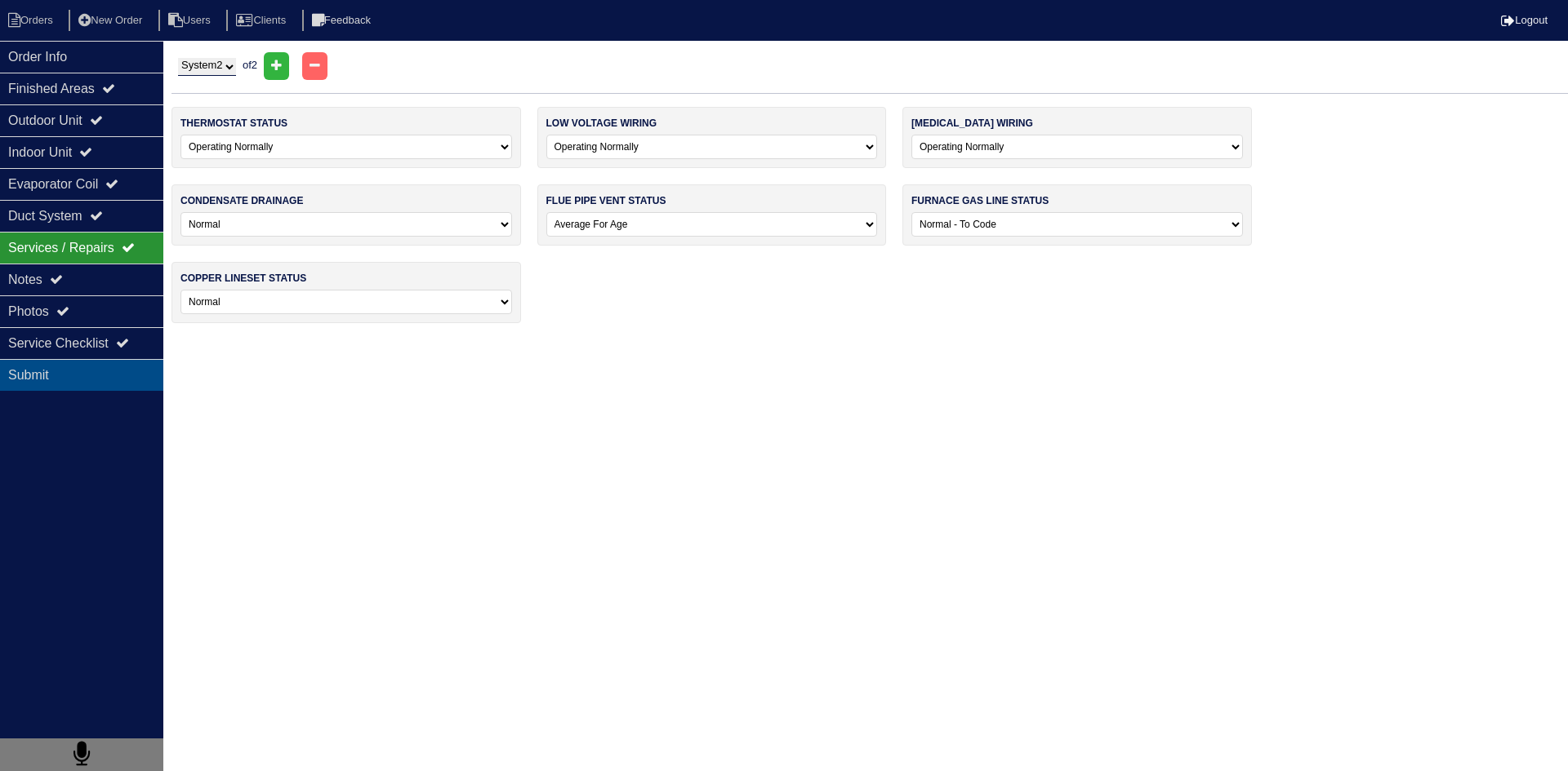
click at [41, 370] on div "Submit" at bounding box center [82, 375] width 164 height 32
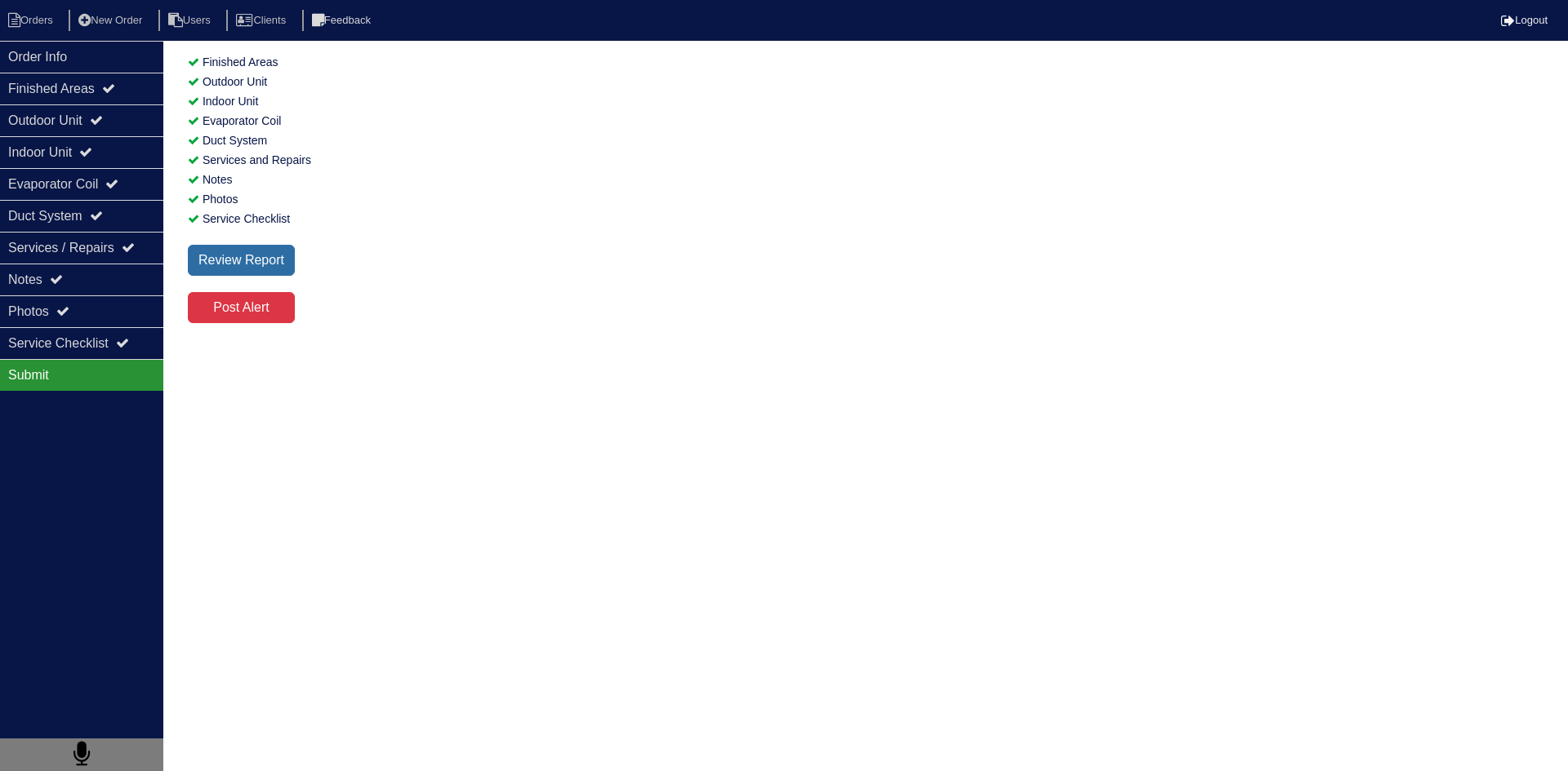
click at [260, 263] on div "Review Report" at bounding box center [242, 260] width 107 height 31
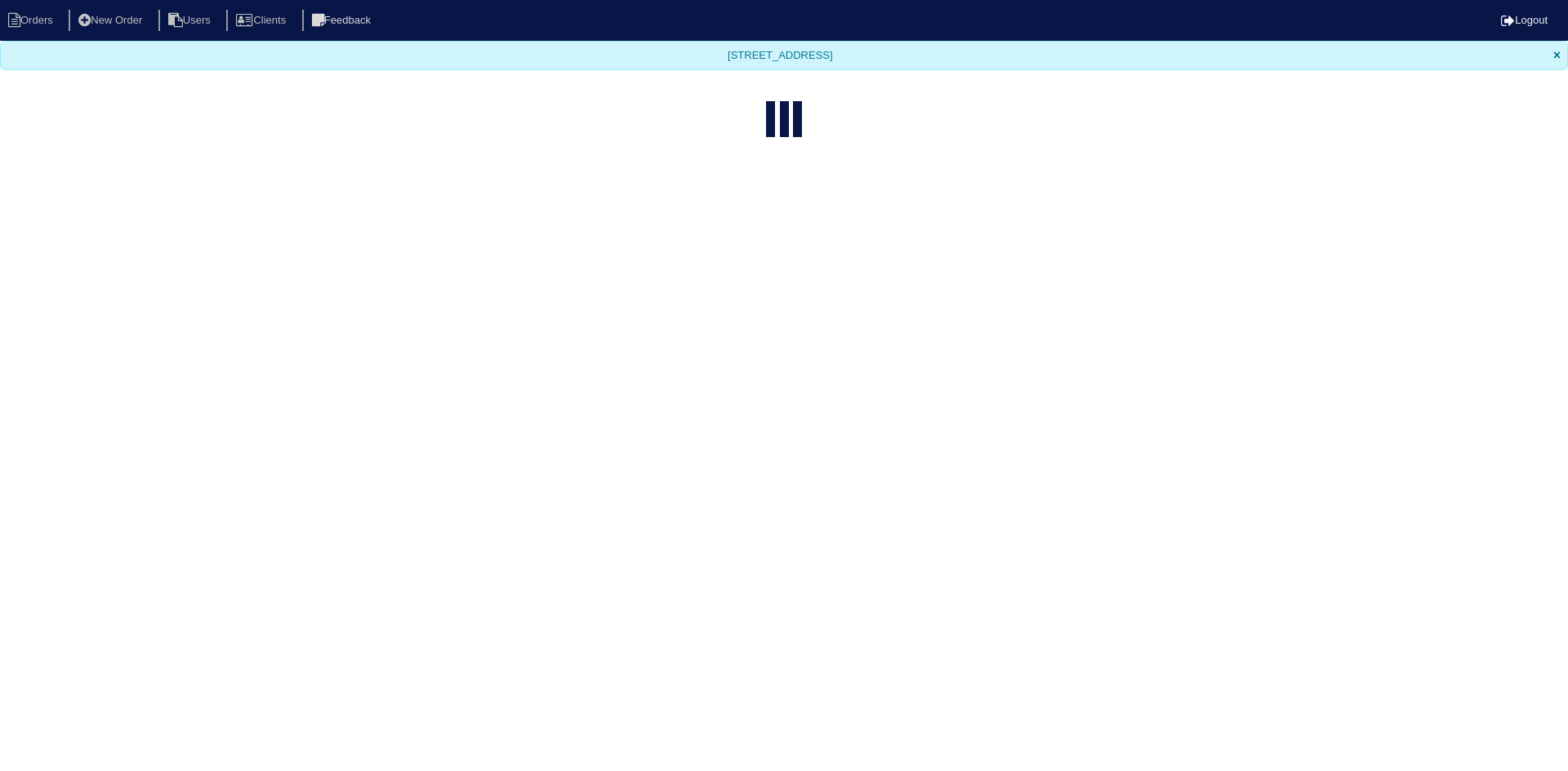
select select "15"
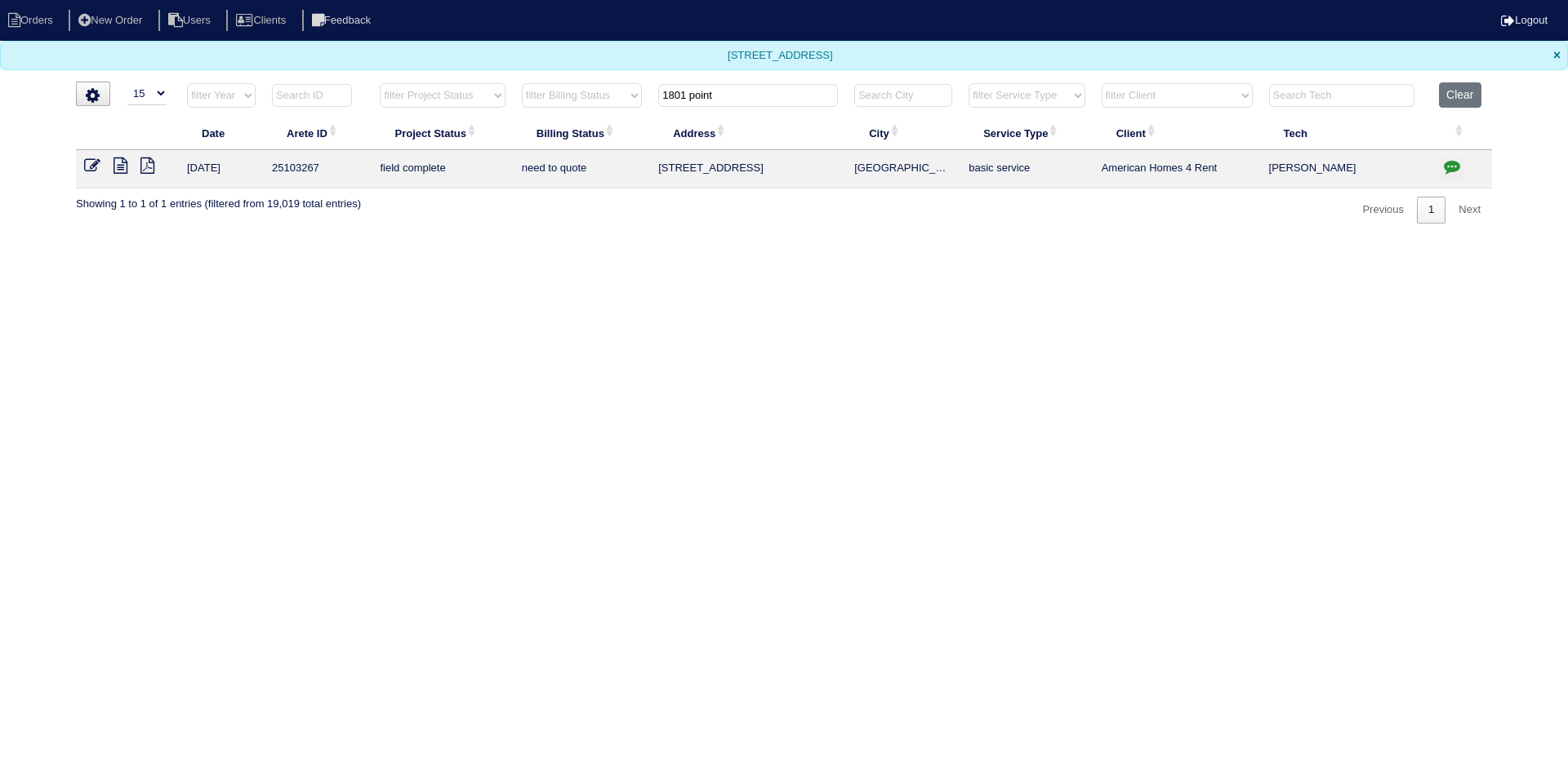
click at [121, 173] on icon at bounding box center [120, 165] width 14 height 16
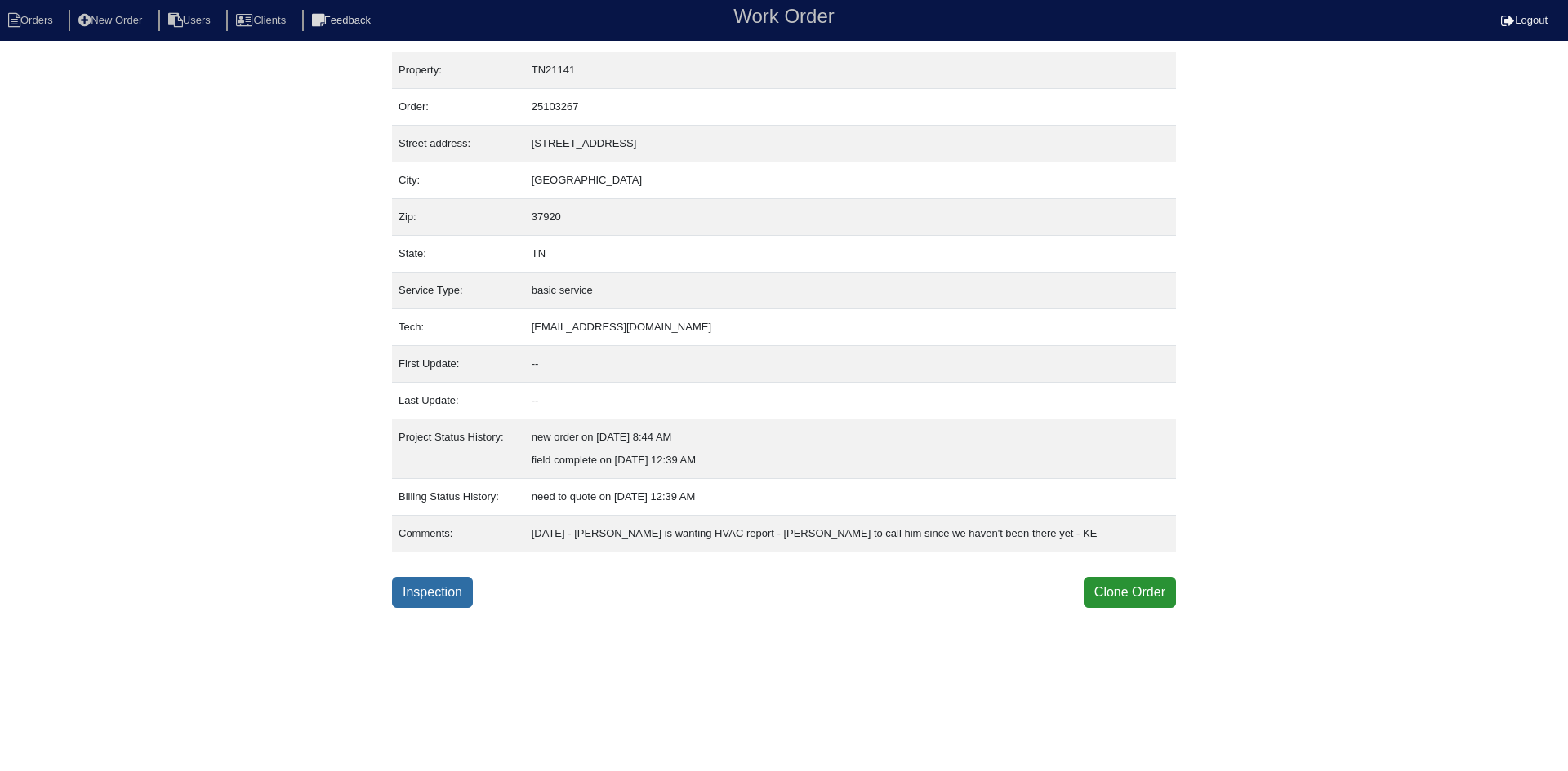
click at [430, 597] on link "Inspection" at bounding box center [433, 592] width 81 height 31
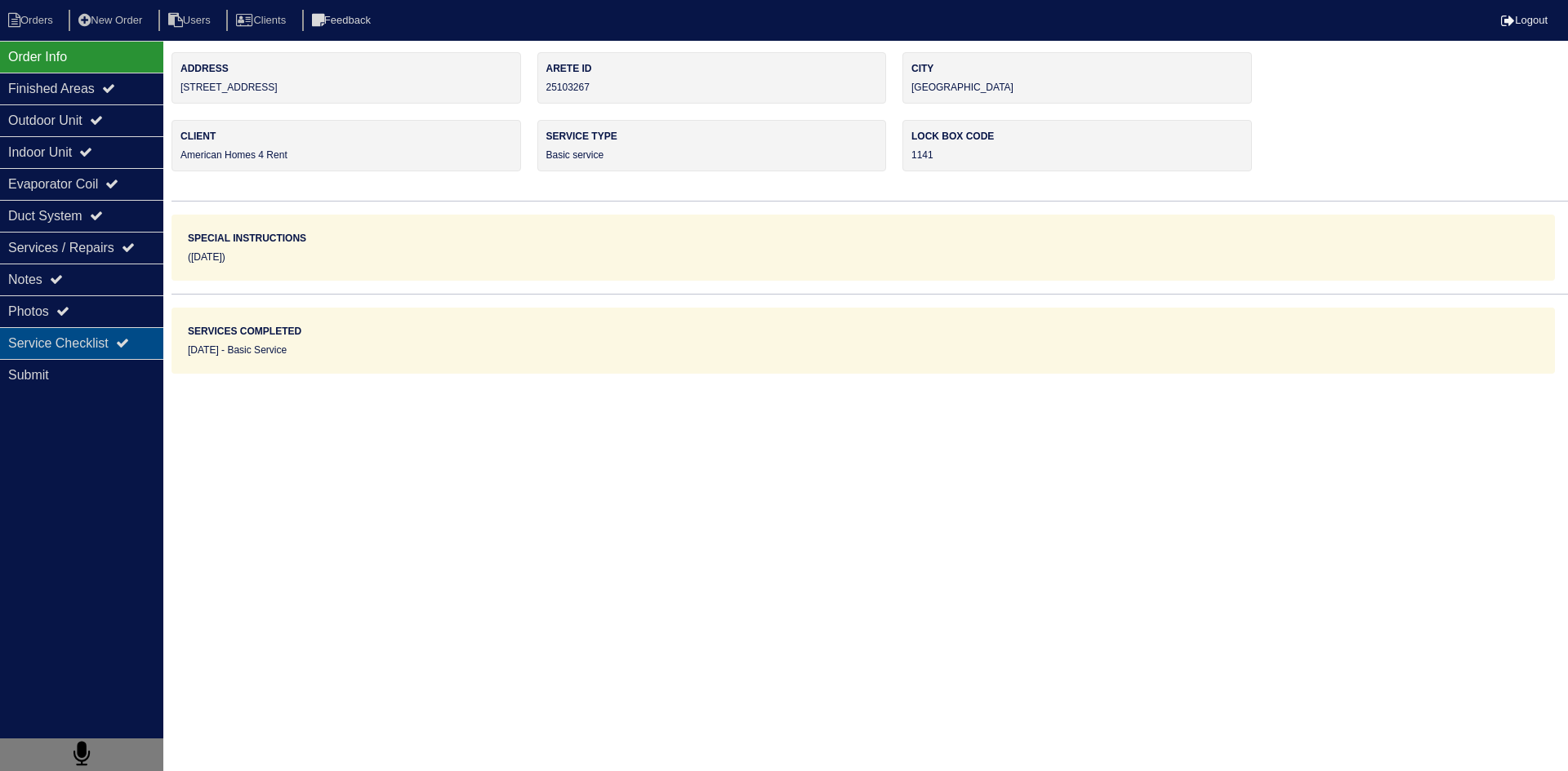
click at [93, 347] on div "Service Checklist" at bounding box center [82, 343] width 164 height 32
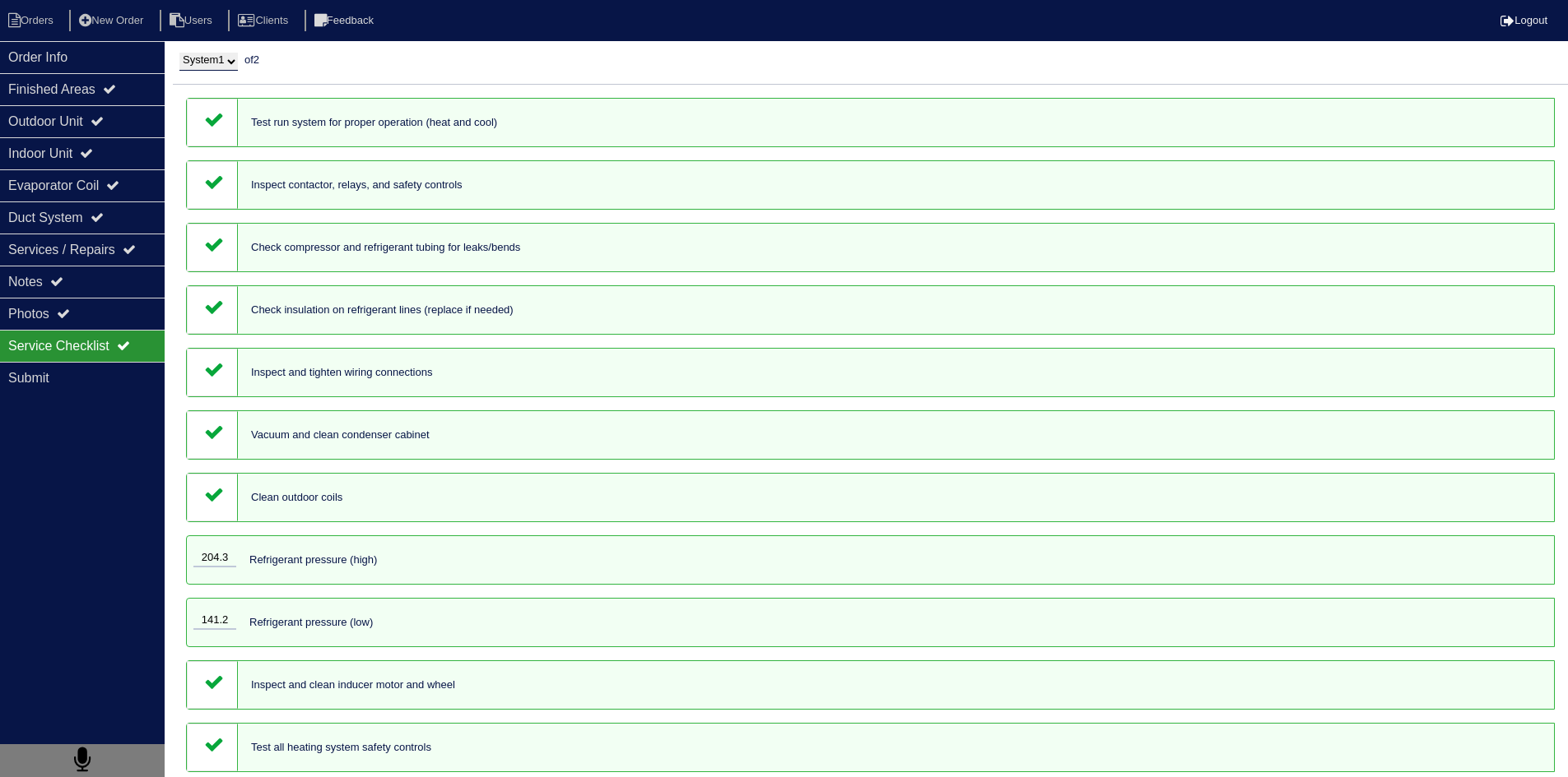
click at [238, 59] on select "System 1 System 2" at bounding box center [209, 62] width 59 height 18
select select "2"
click at [179, 53] on select "System 1 System 2" at bounding box center [209, 62] width 59 height 18
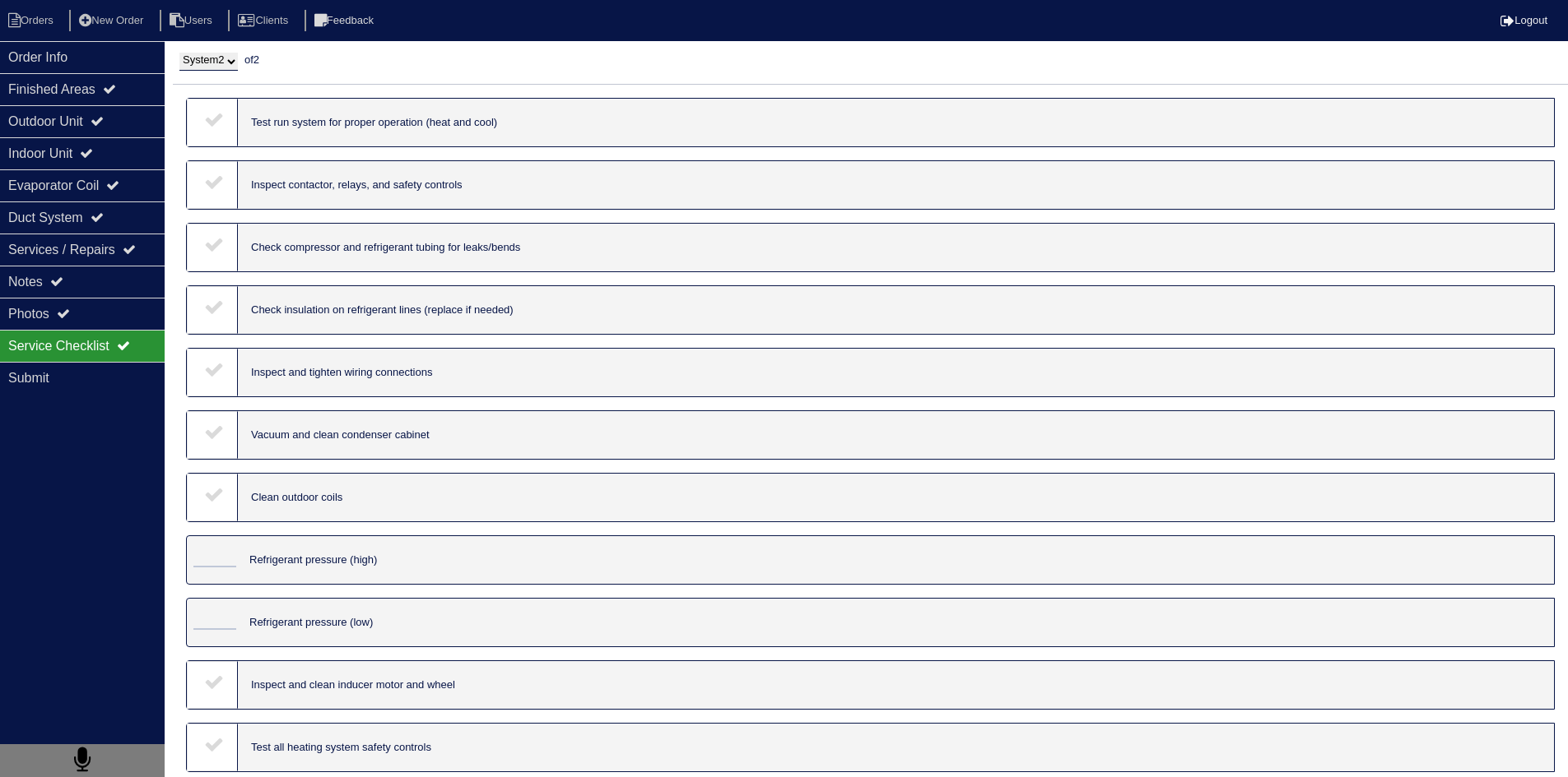
click at [215, 129] on icon at bounding box center [213, 118] width 20 height 20
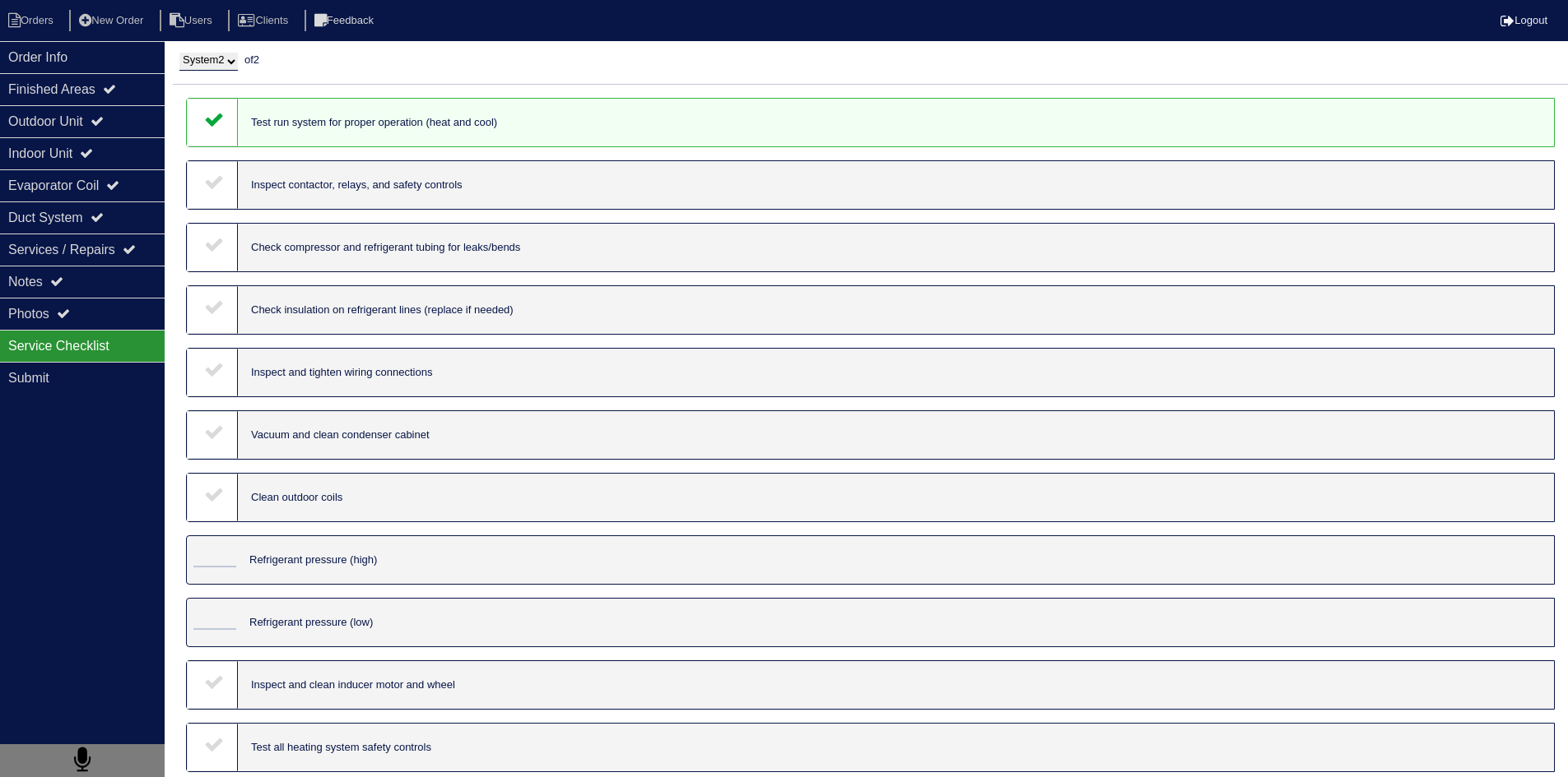
click at [216, 189] on icon at bounding box center [213, 181] width 20 height 20
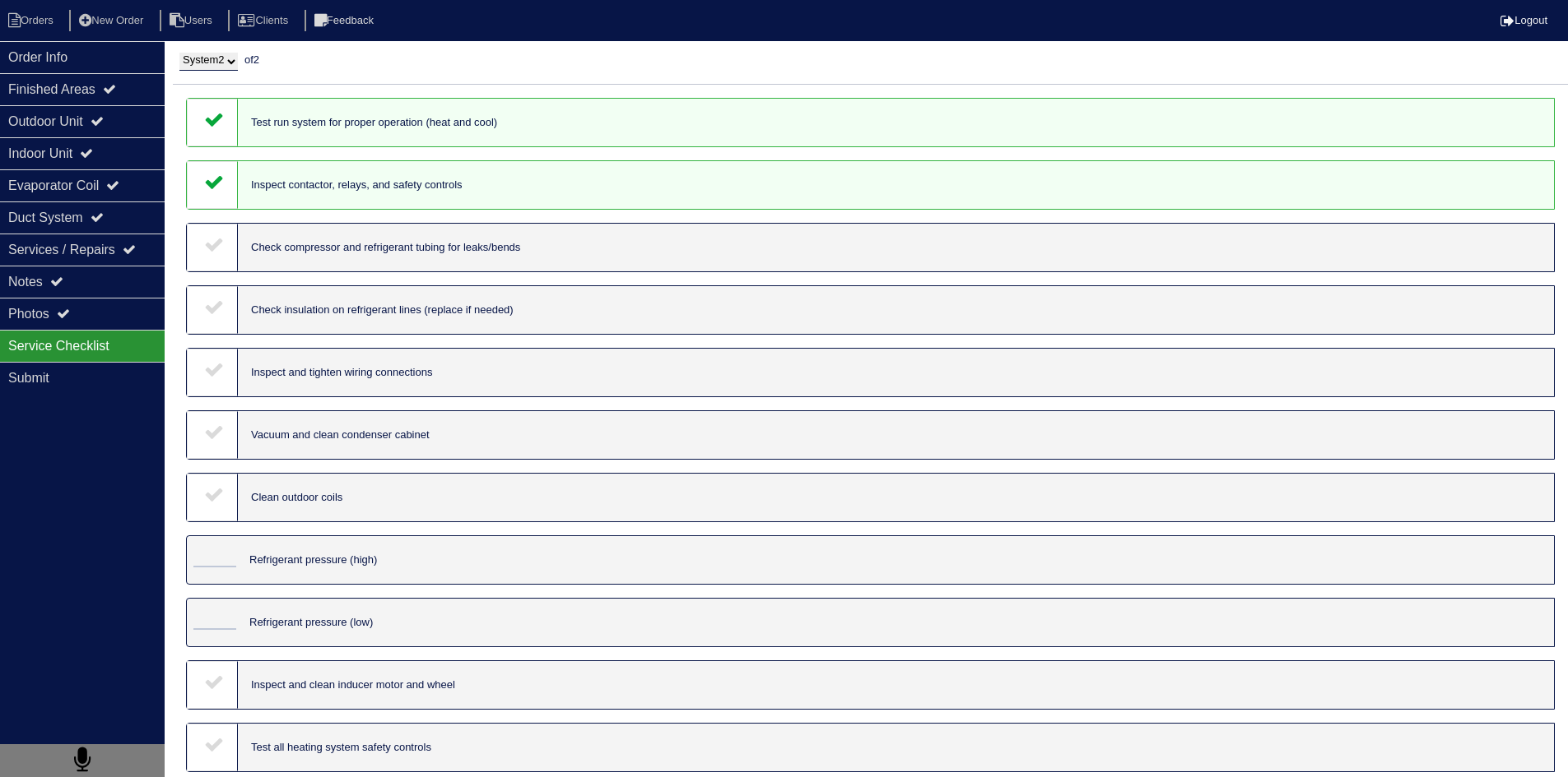
click at [206, 253] on icon at bounding box center [213, 244] width 20 height 20
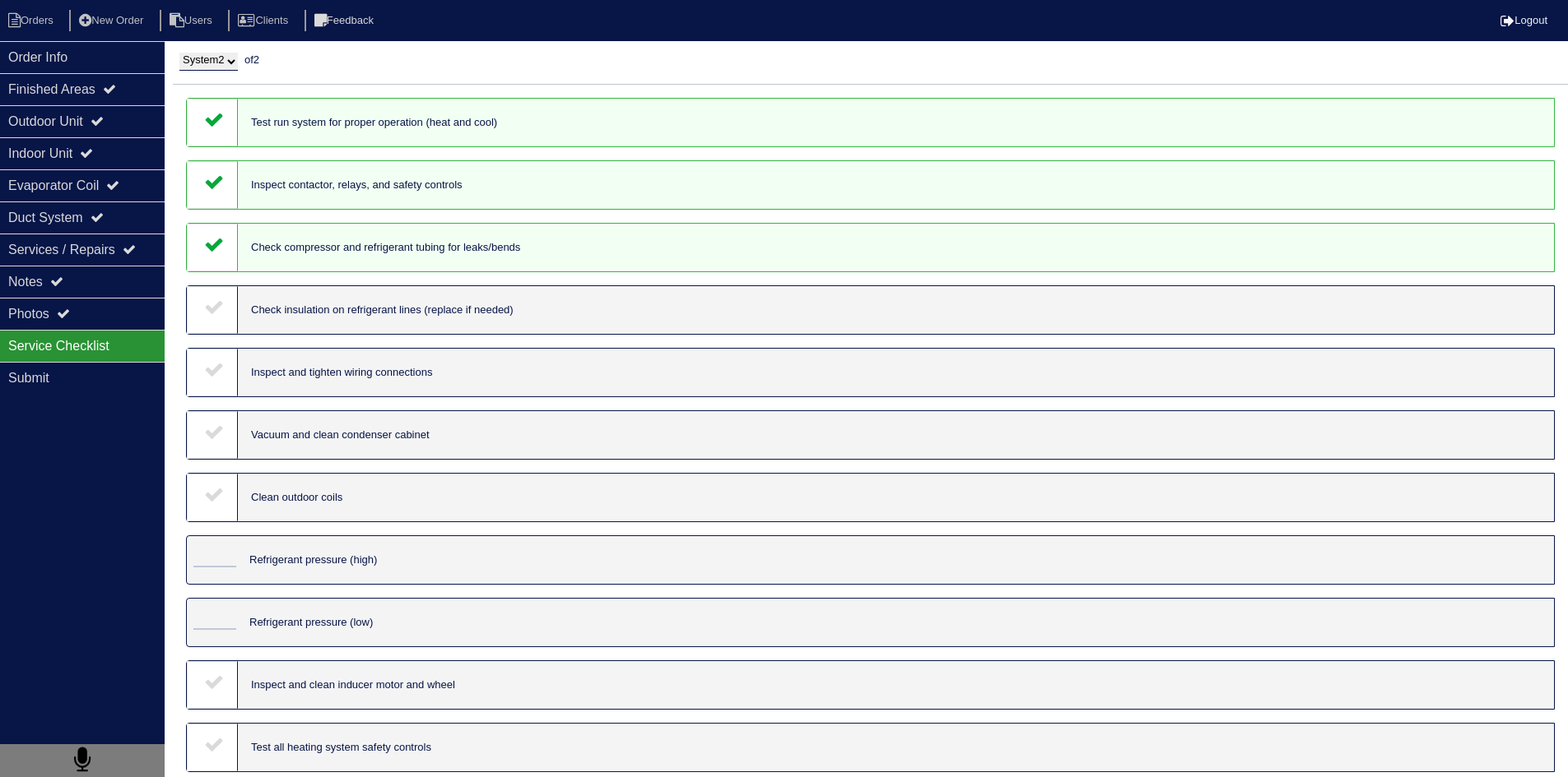
click at [215, 316] on icon at bounding box center [213, 306] width 20 height 20
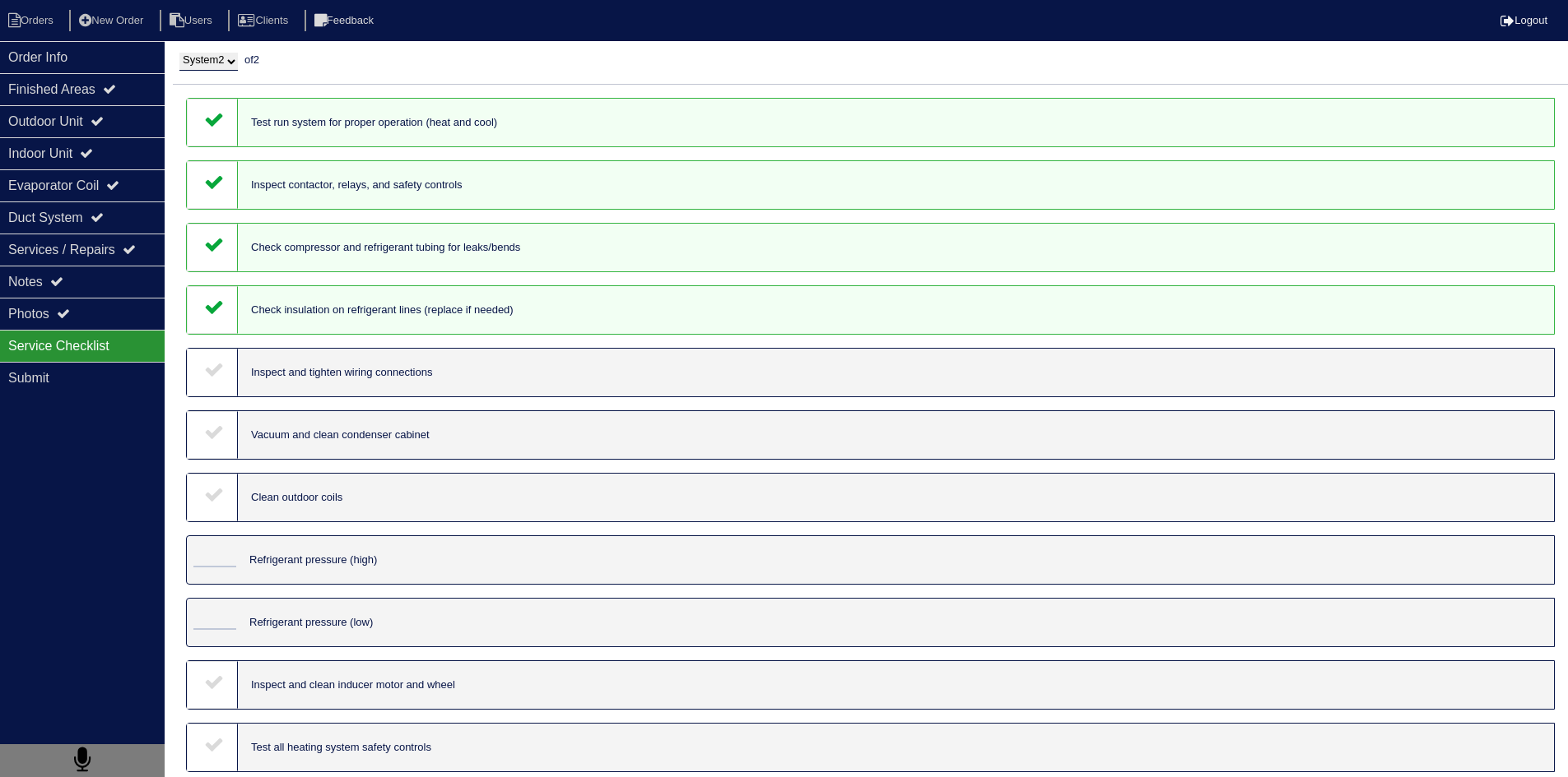
click at [219, 365] on icon at bounding box center [213, 369] width 20 height 20
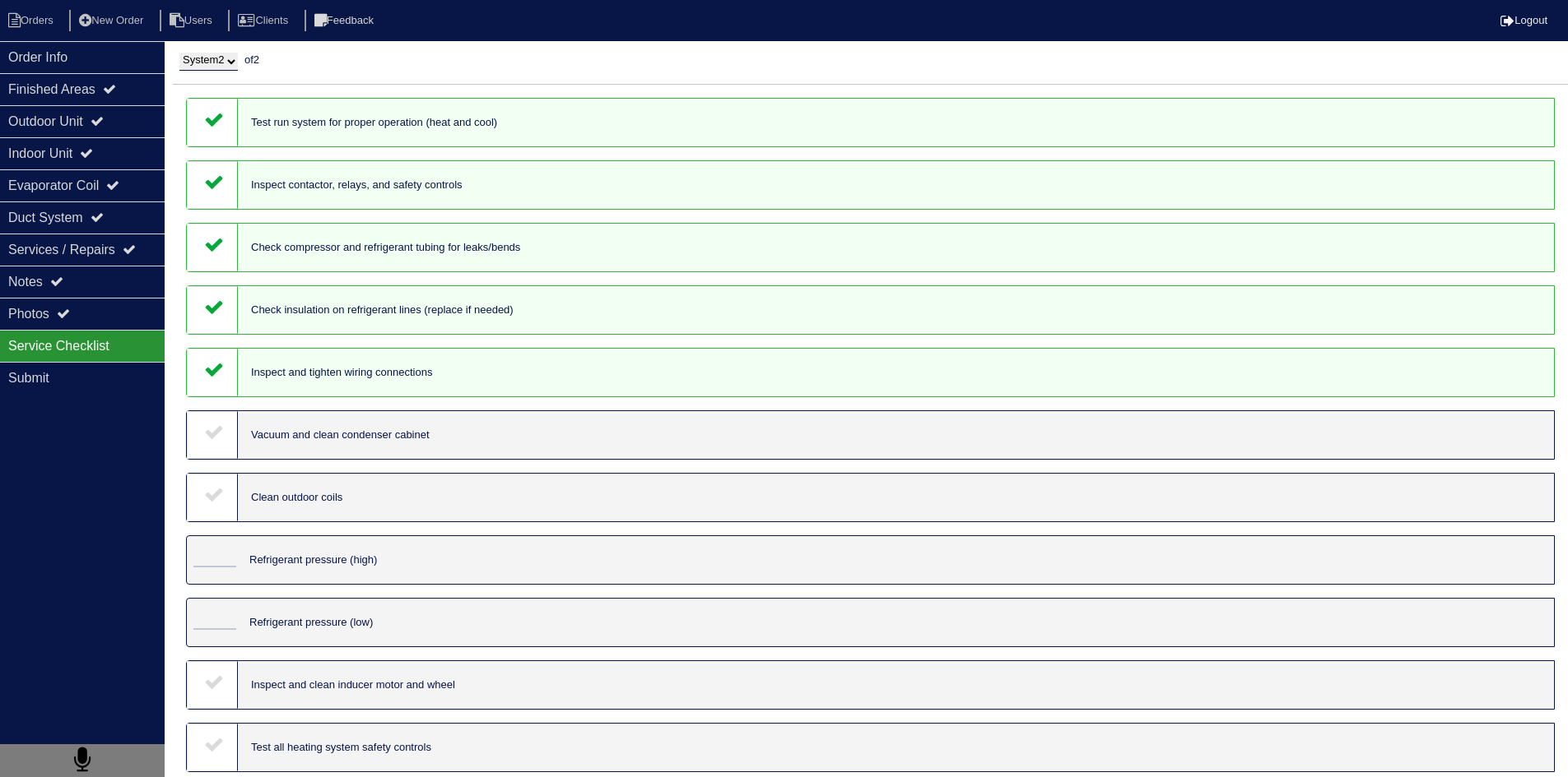
click at [215, 427] on icon at bounding box center [213, 431] width 20 height 20
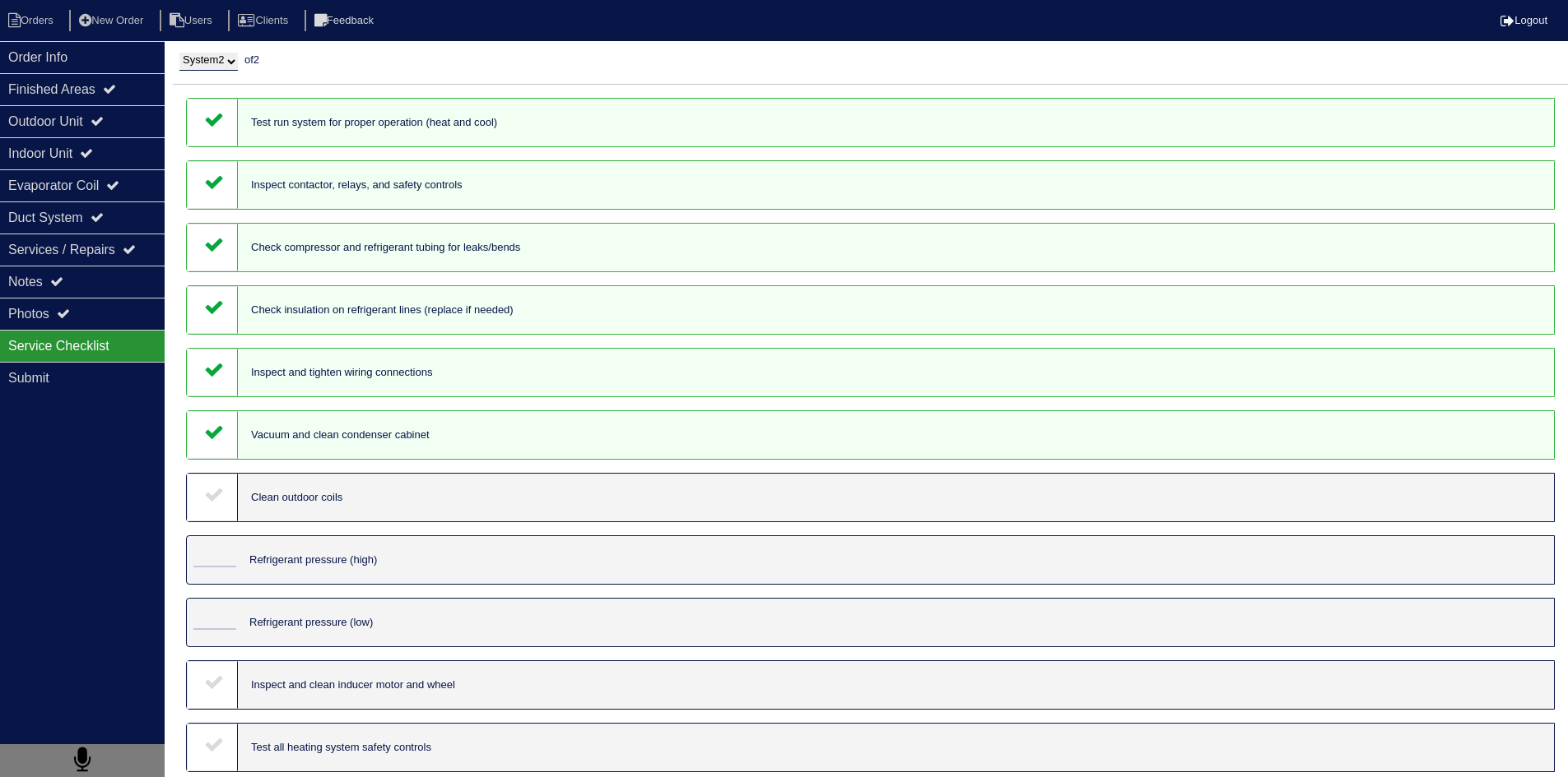
drag, startPoint x: 222, startPoint y: 502, endPoint x: 222, endPoint y: 516, distance: 14.0
click at [222, 504] on icon at bounding box center [213, 494] width 20 height 20
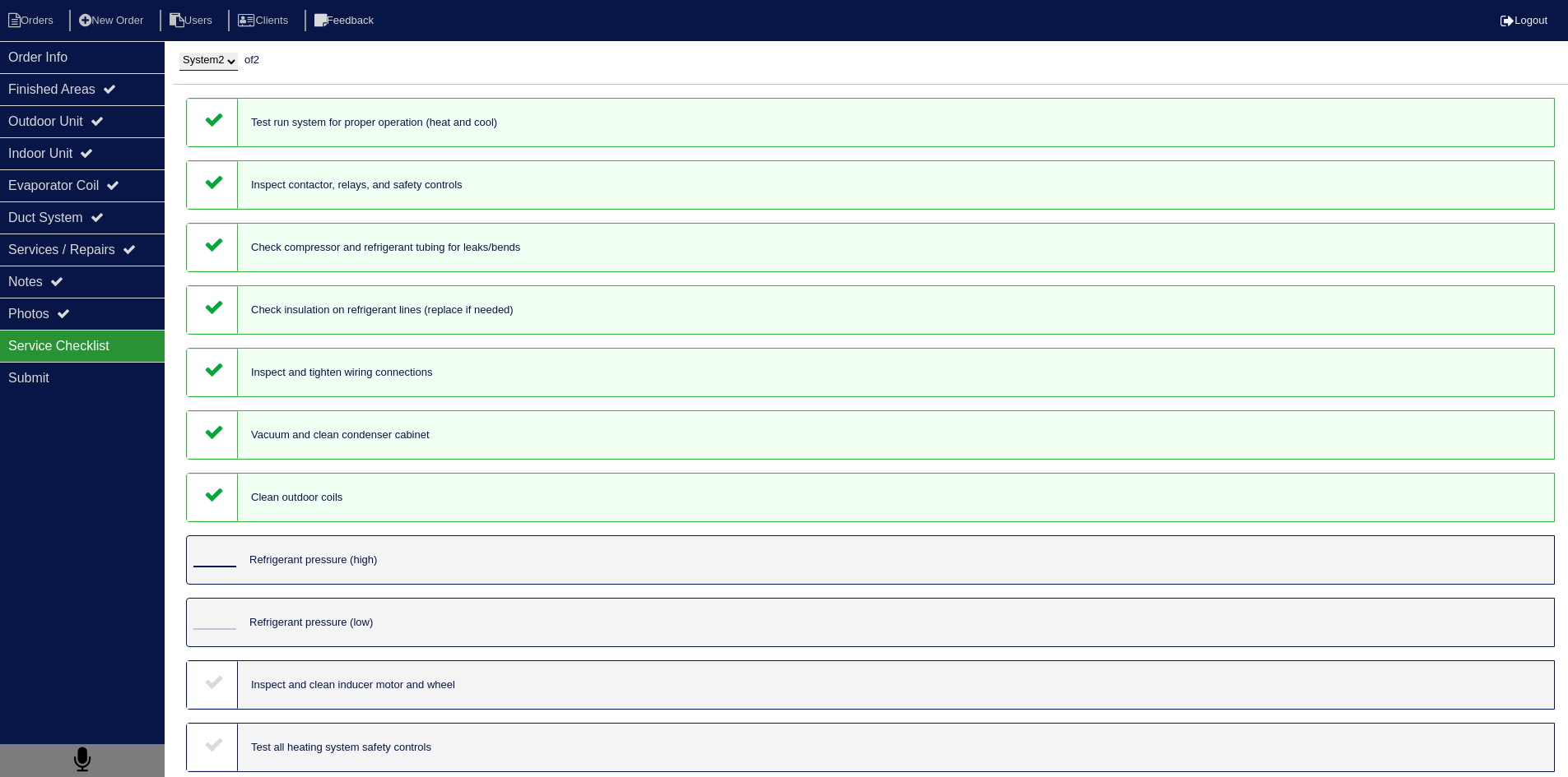
click at [211, 559] on input "tel" at bounding box center [214, 558] width 43 height 18
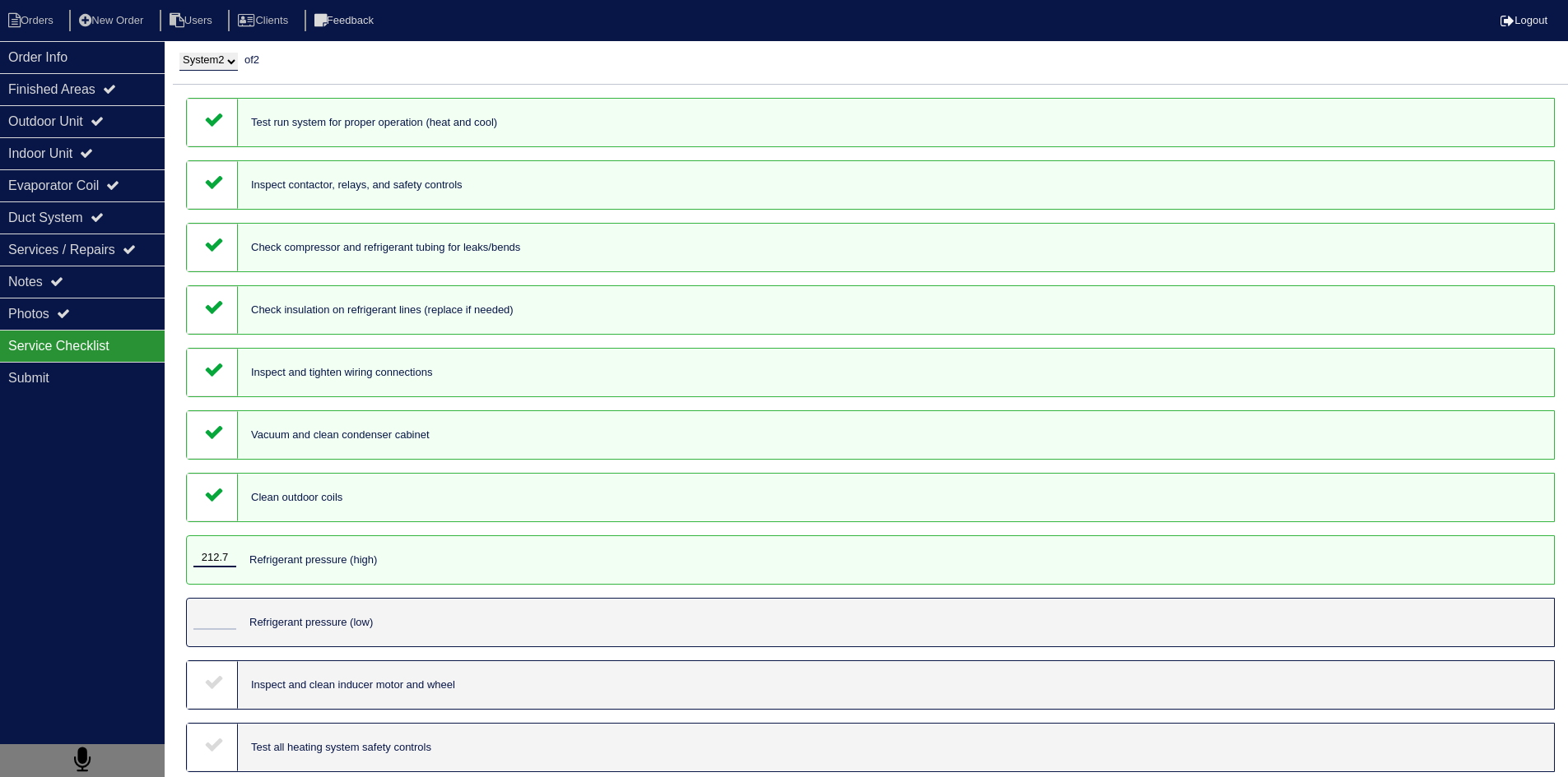
type input "212.7"
click at [226, 617] on input "tel" at bounding box center [214, 621] width 43 height 18
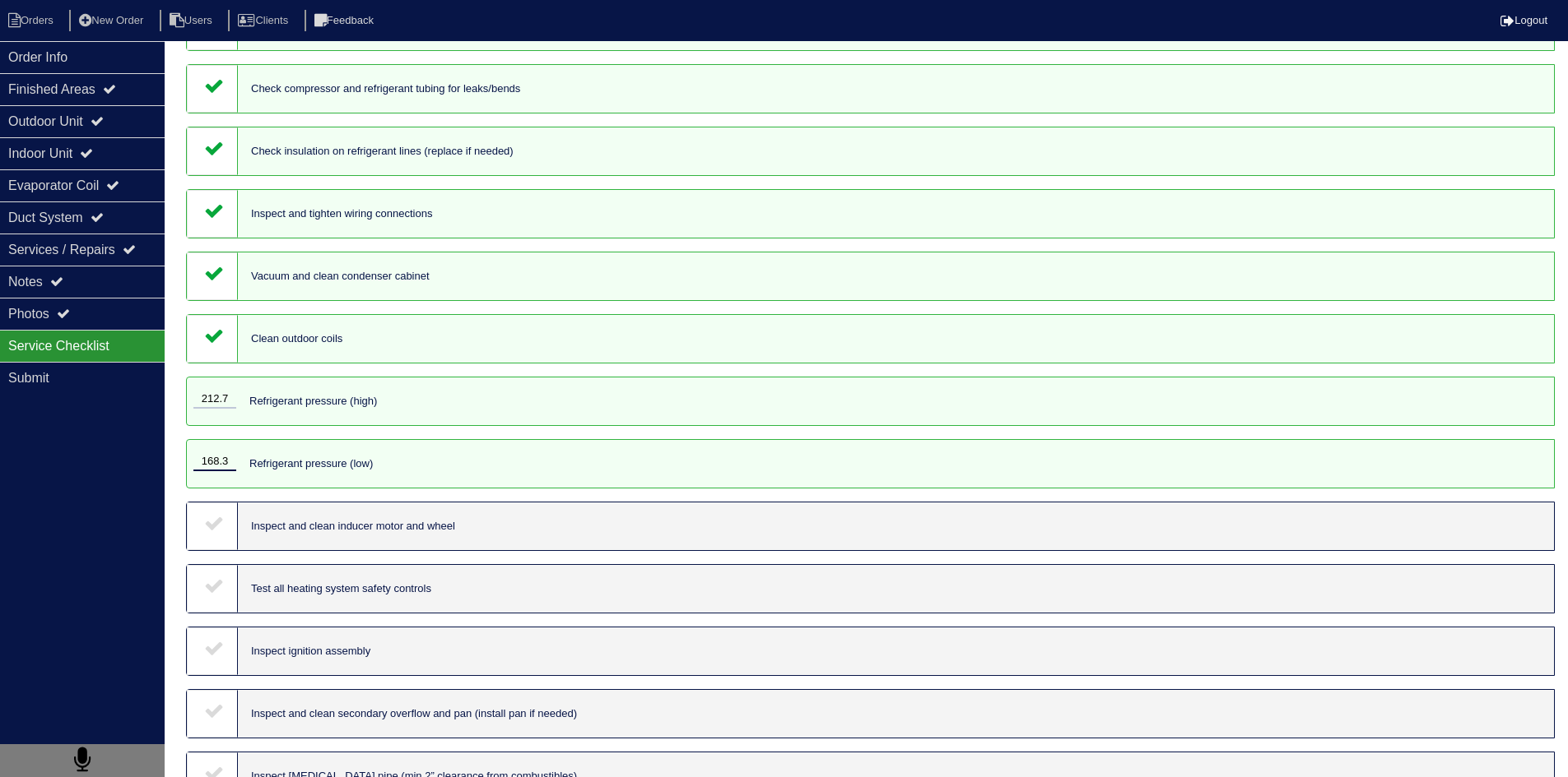
scroll to position [165, 0]
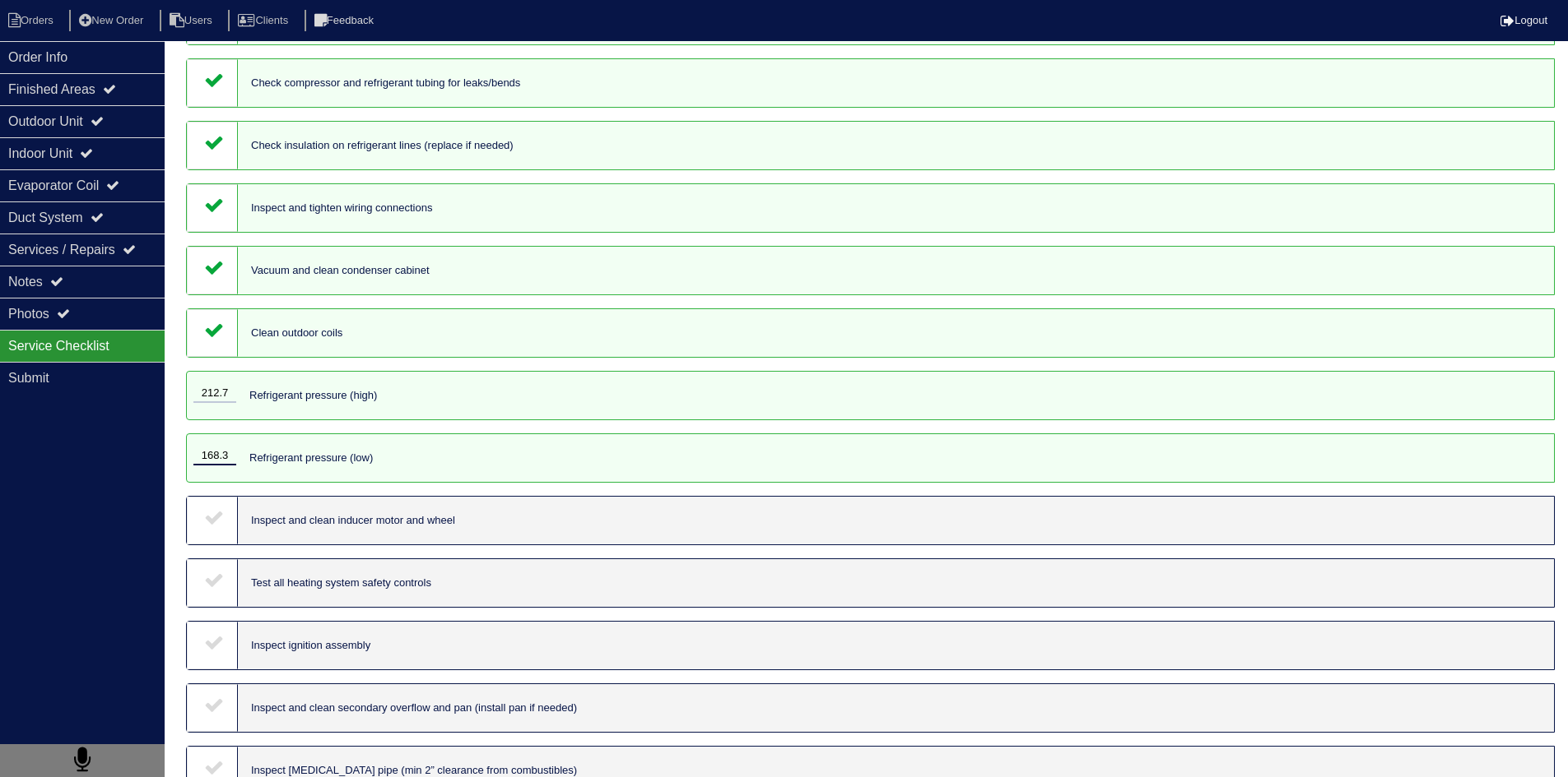
type input "168.3"
click at [207, 527] on div at bounding box center [212, 520] width 51 height 47
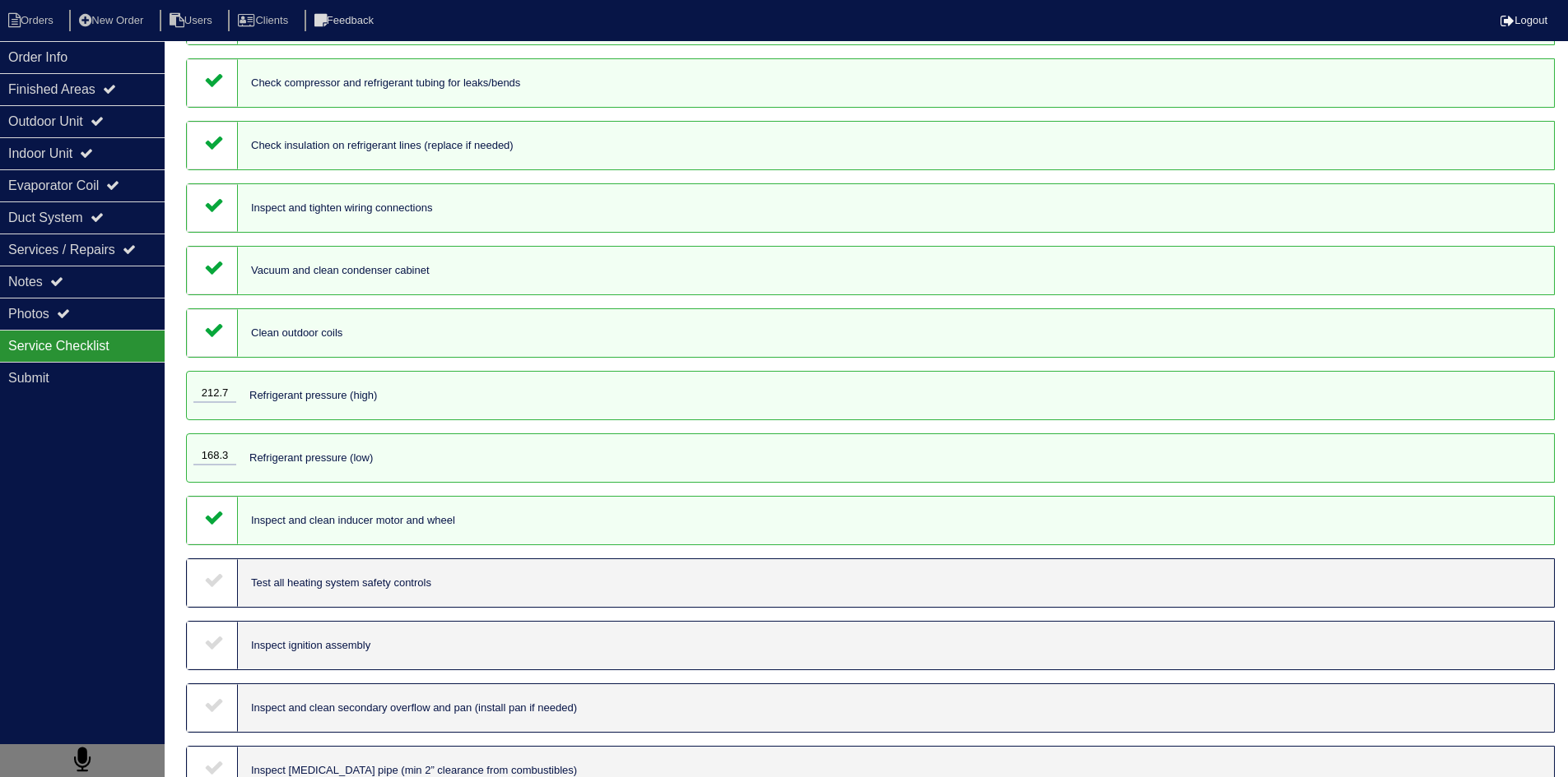
drag, startPoint x: 215, startPoint y: 575, endPoint x: 217, endPoint y: 627, distance: 52.0
click at [215, 583] on icon at bounding box center [213, 580] width 20 height 20
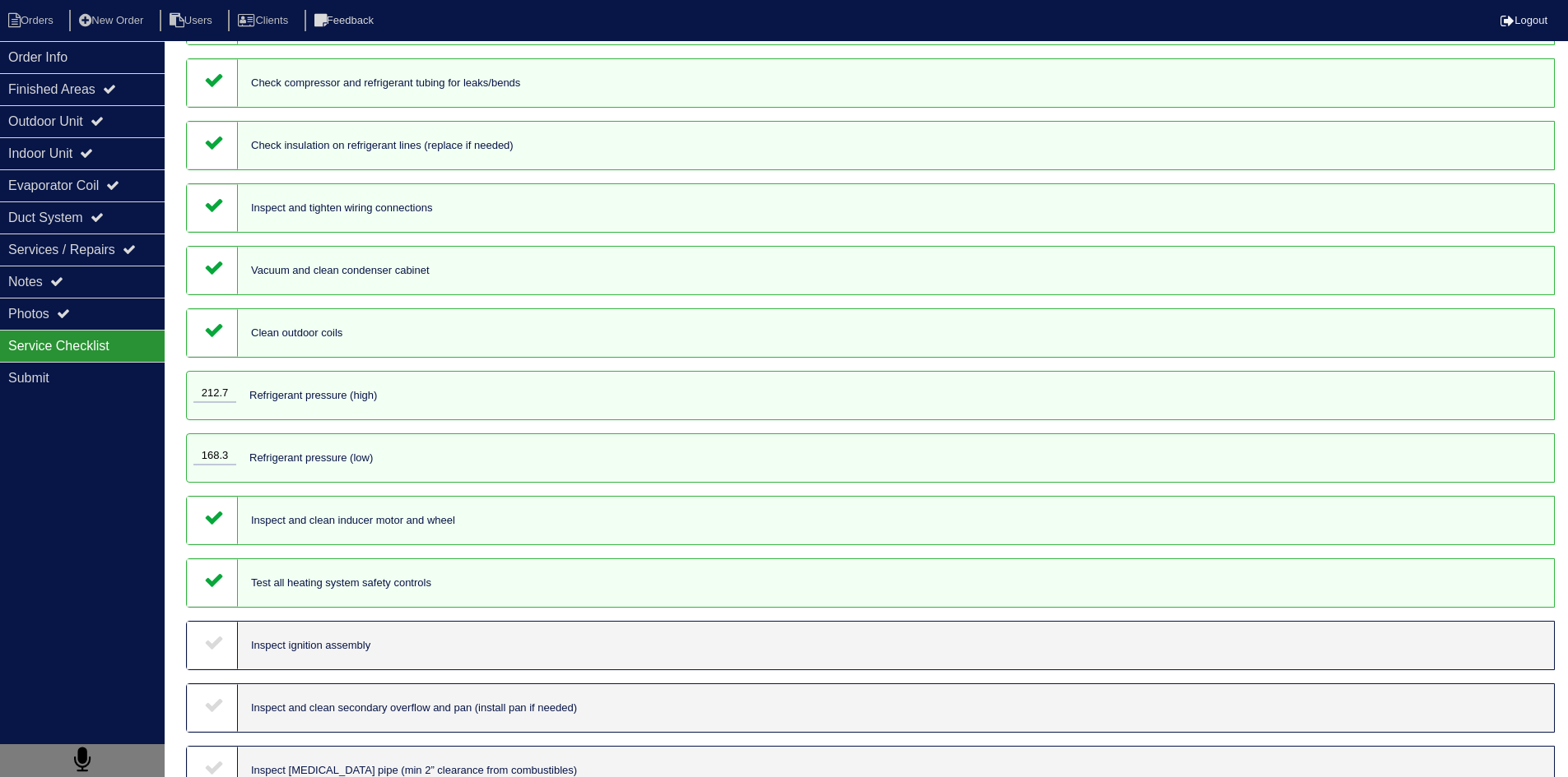
drag, startPoint x: 217, startPoint y: 637, endPoint x: 219, endPoint y: 646, distance: 9.2
click at [217, 641] on icon at bounding box center [213, 641] width 20 height 20
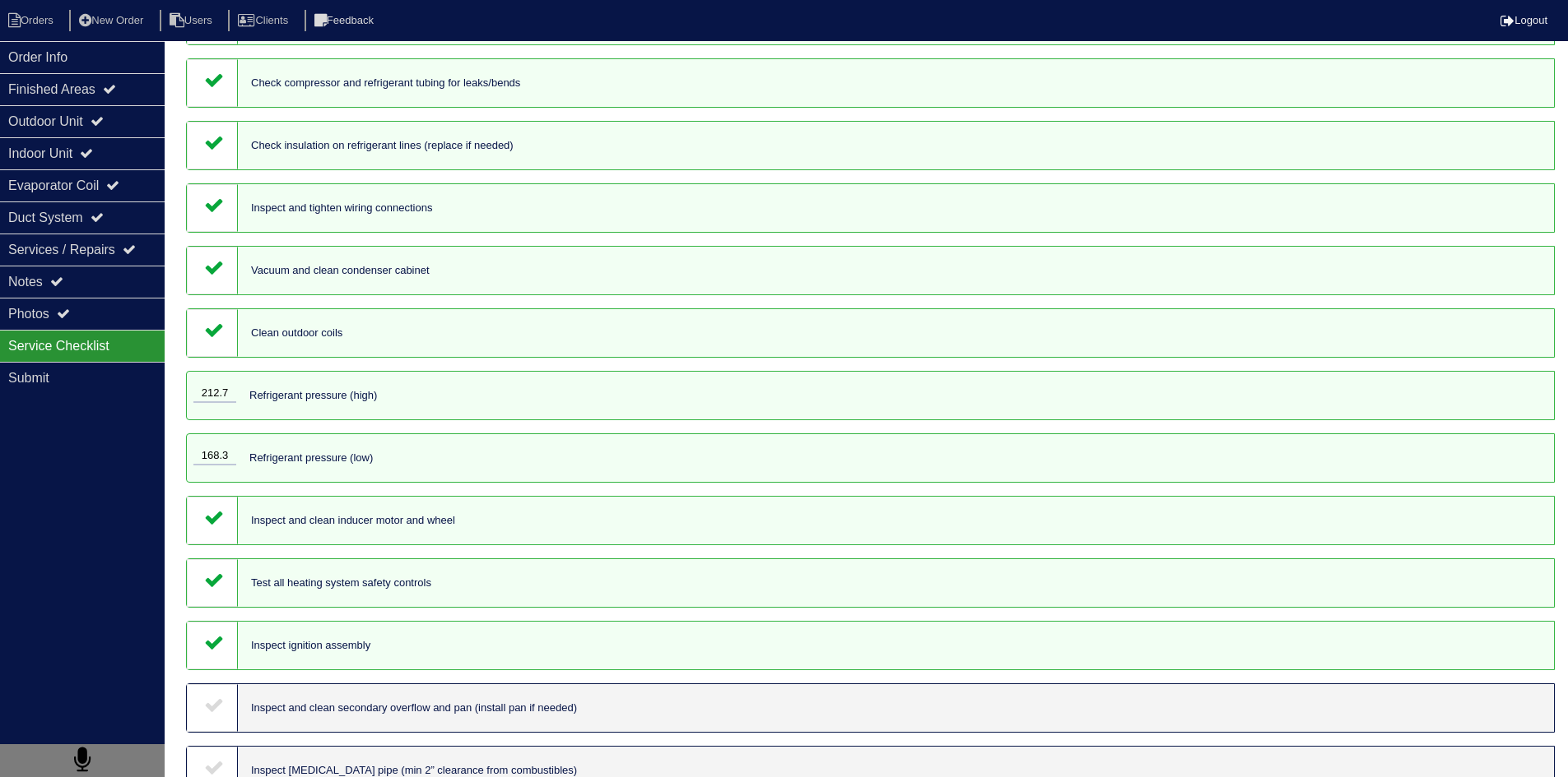
click at [215, 702] on icon at bounding box center [213, 704] width 20 height 20
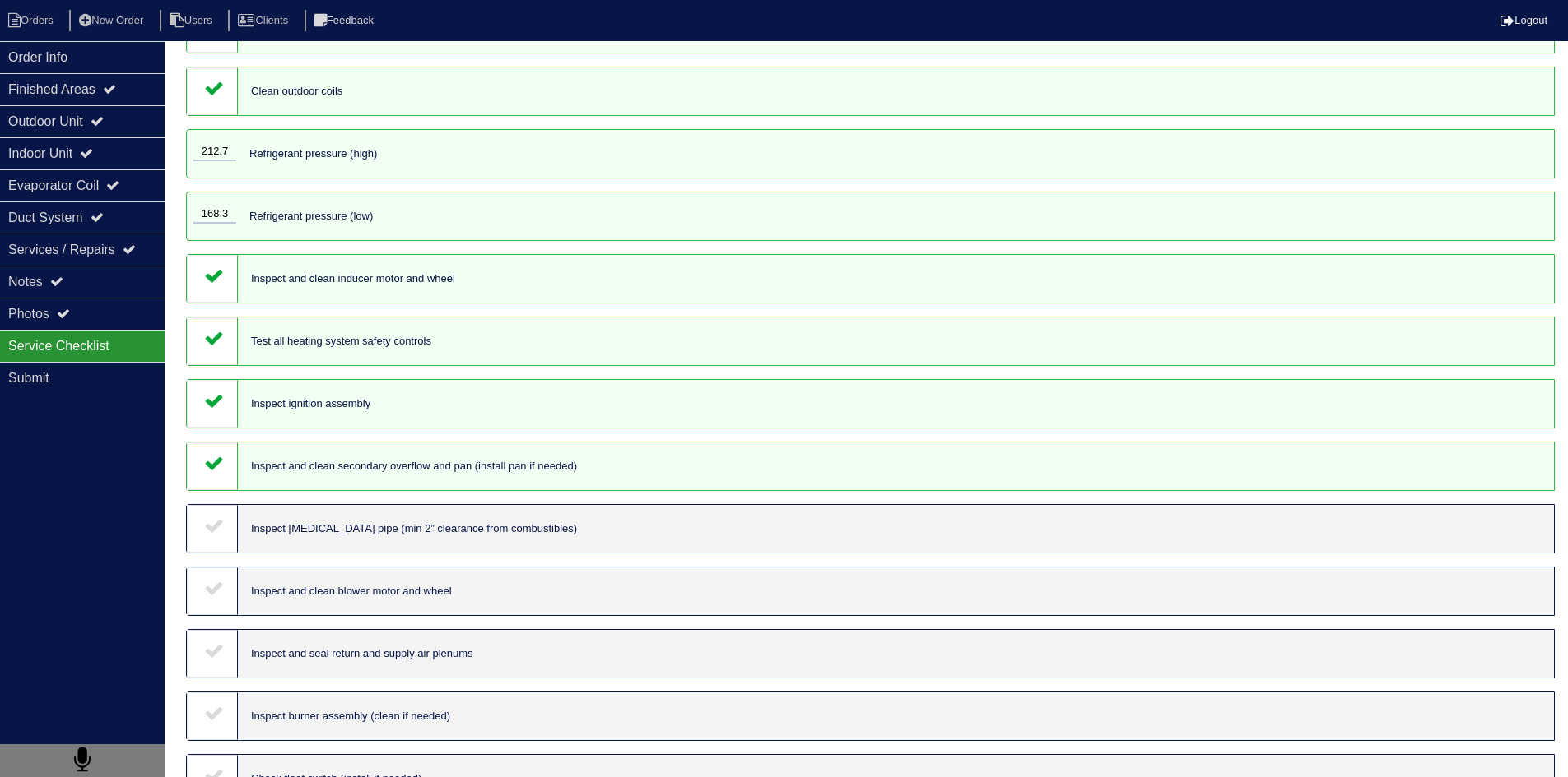
scroll to position [411, 0]
click at [203, 533] on div at bounding box center [212, 524] width 51 height 47
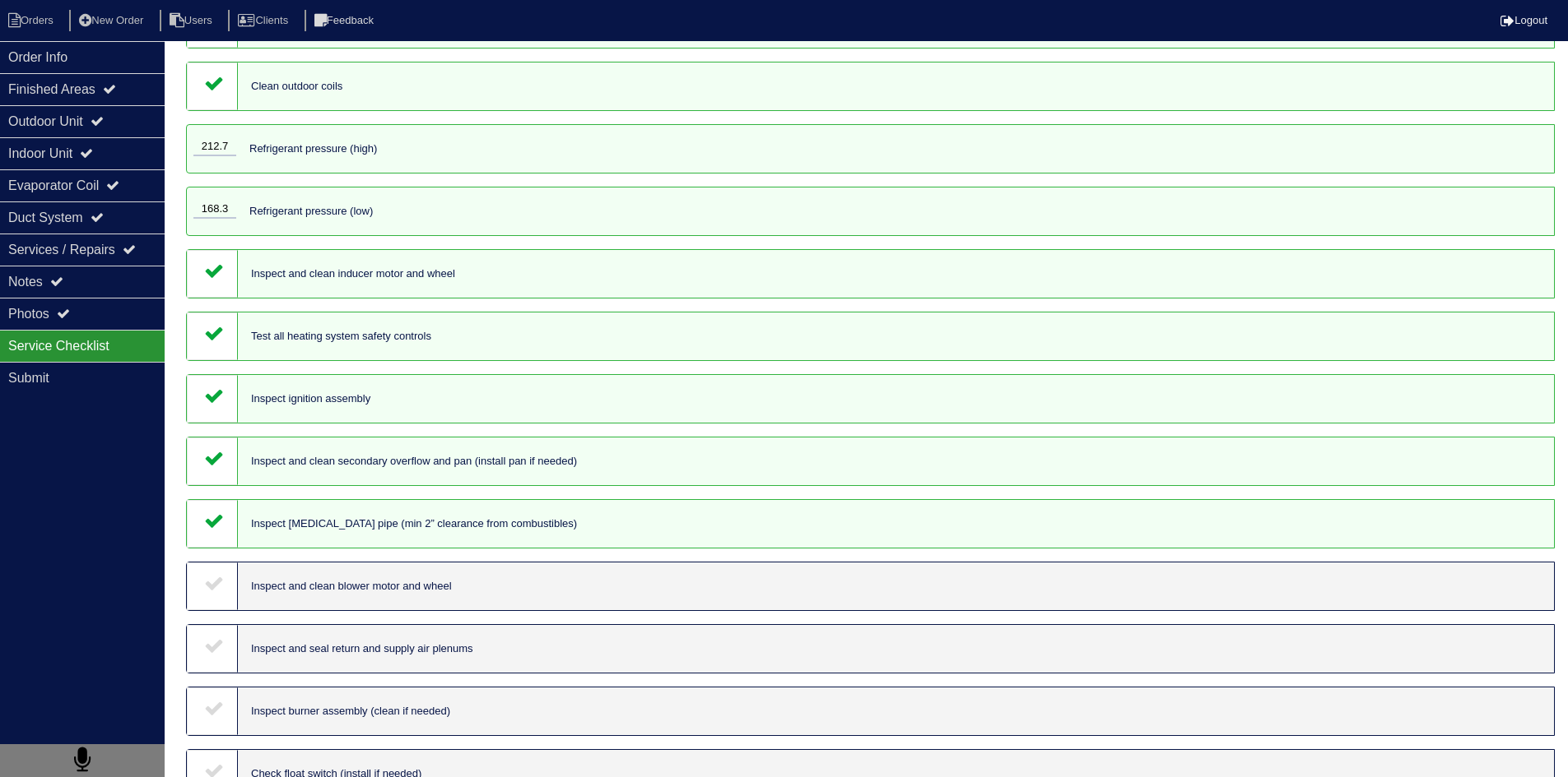
click at [211, 587] on icon at bounding box center [213, 583] width 20 height 20
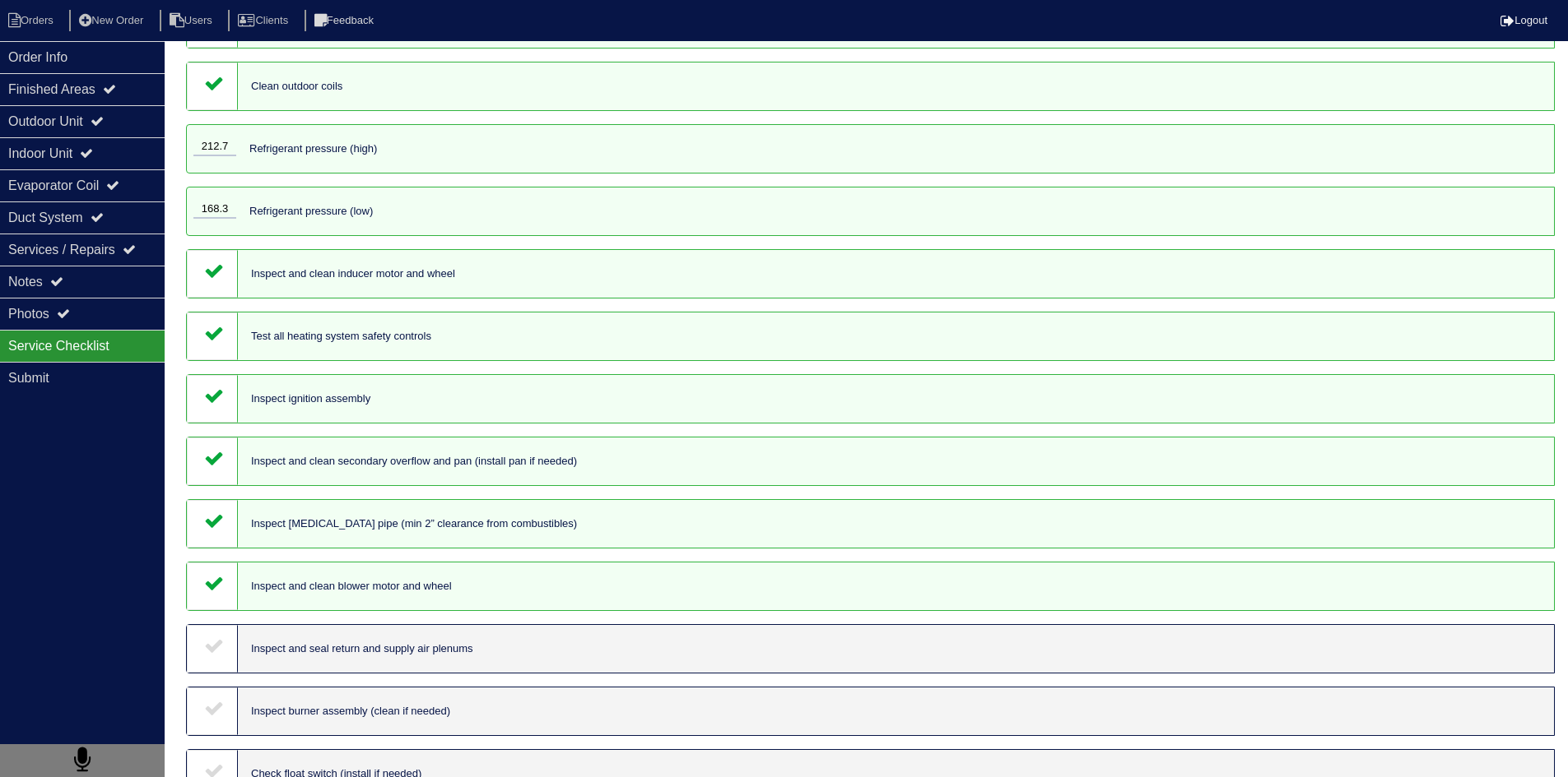
drag, startPoint x: 218, startPoint y: 641, endPoint x: 224, endPoint y: 660, distance: 19.9
click at [219, 646] on icon at bounding box center [213, 645] width 20 height 20
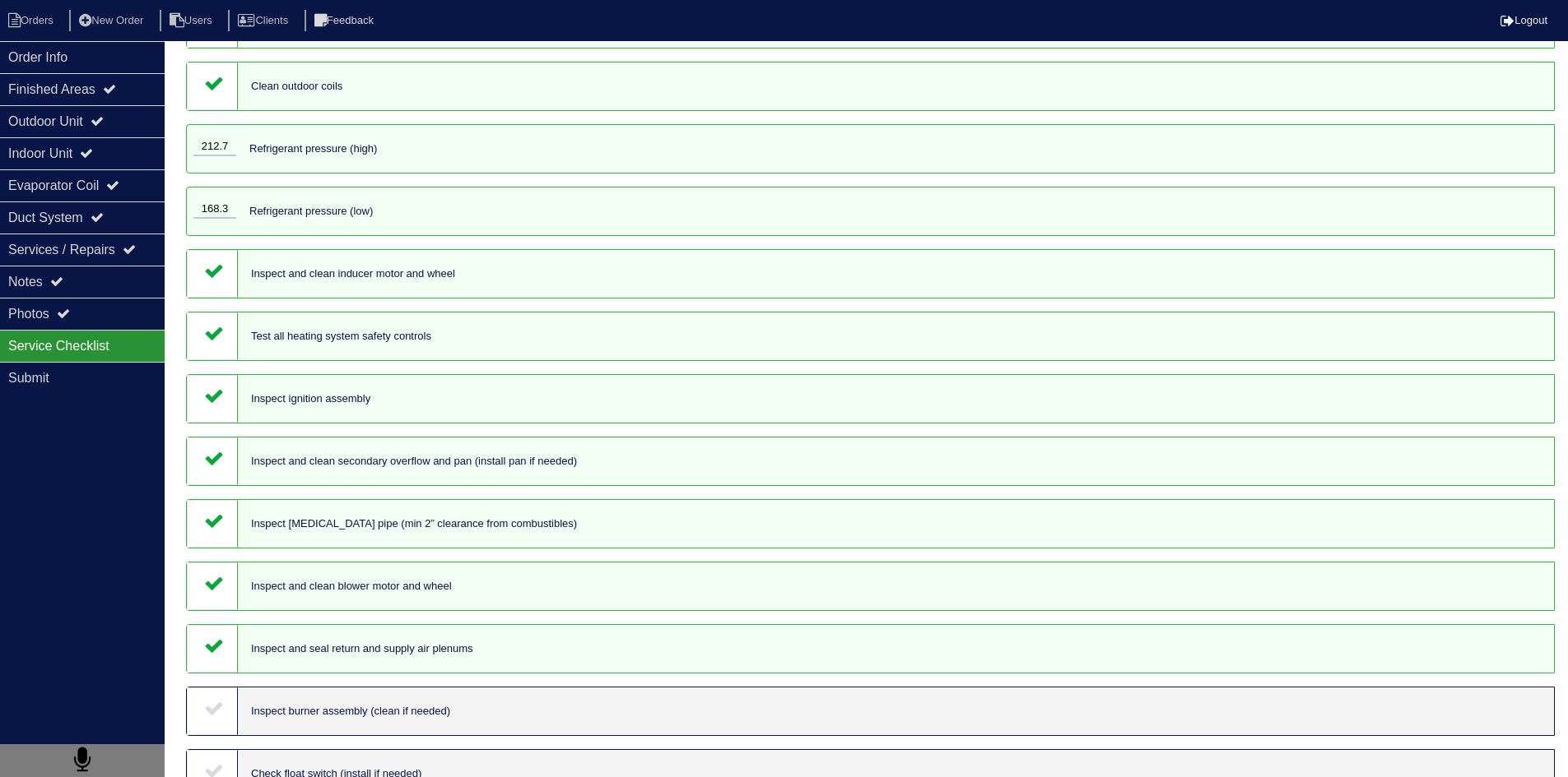
drag, startPoint x: 219, startPoint y: 714, endPoint x: 296, endPoint y: 714, distance: 77.0
click at [219, 715] on icon at bounding box center [213, 708] width 20 height 20
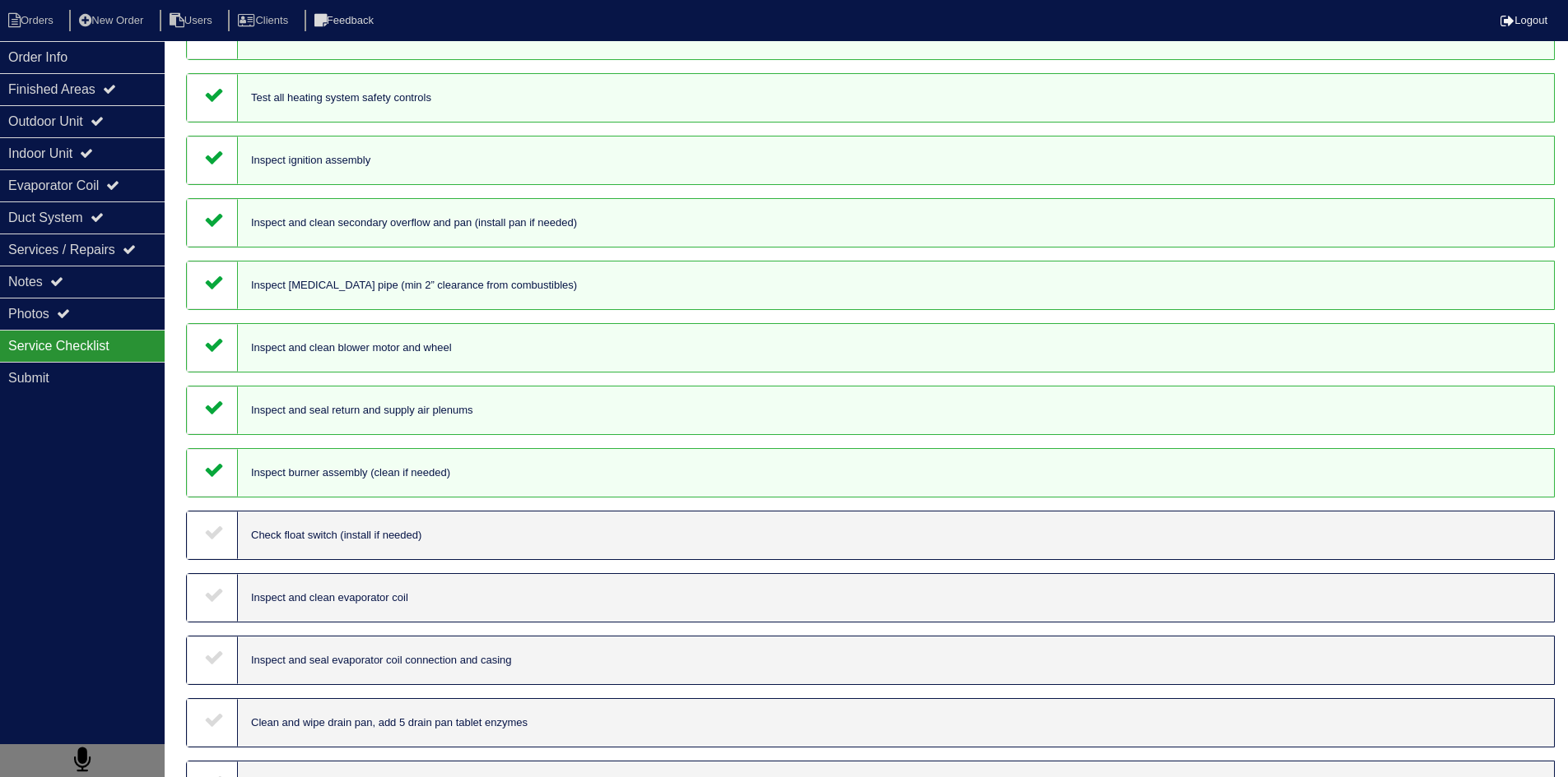
scroll to position [658, 0]
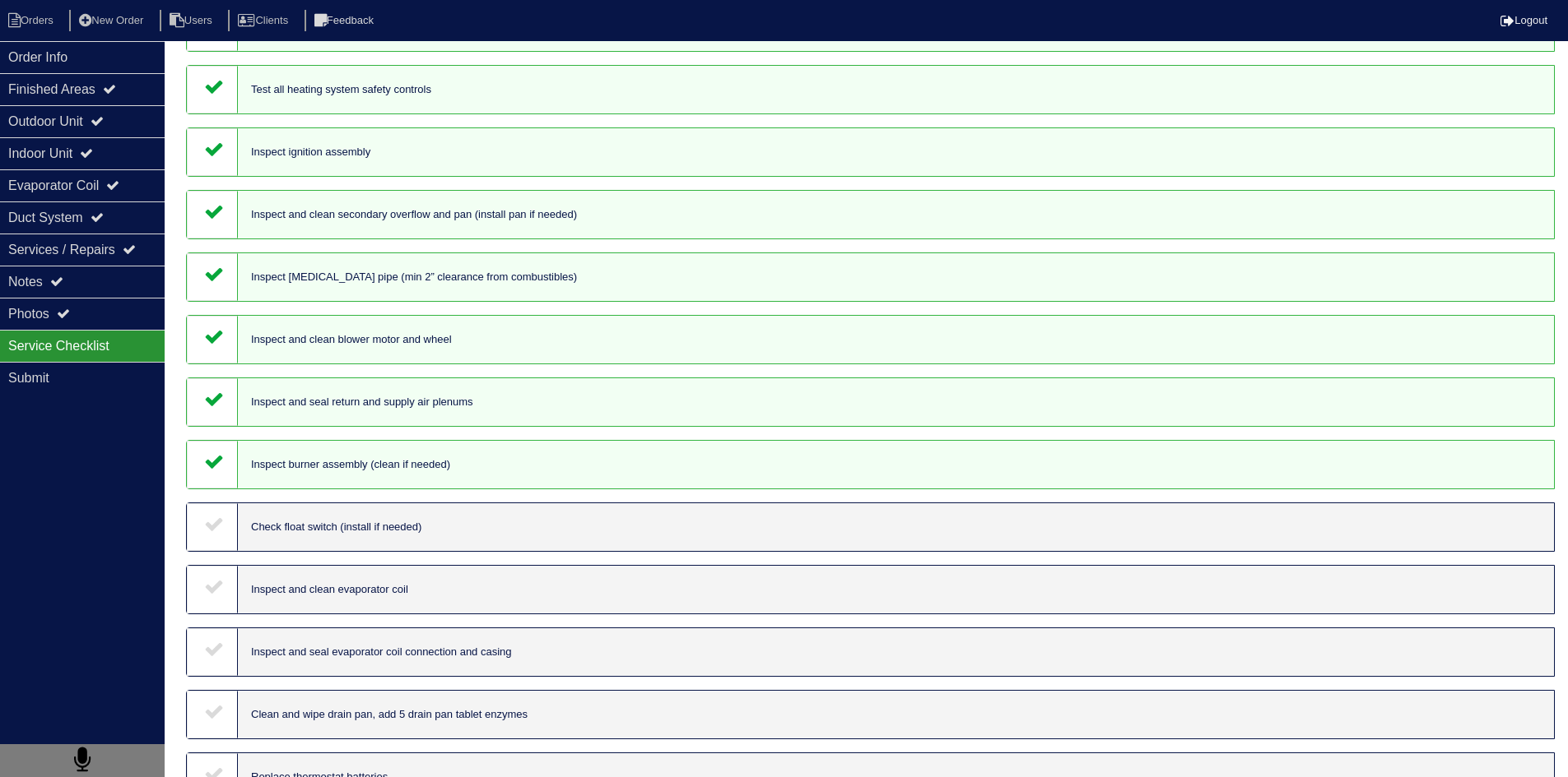
drag, startPoint x: 201, startPoint y: 520, endPoint x: 204, endPoint y: 533, distance: 13.3
click at [202, 527] on div at bounding box center [212, 527] width 51 height 47
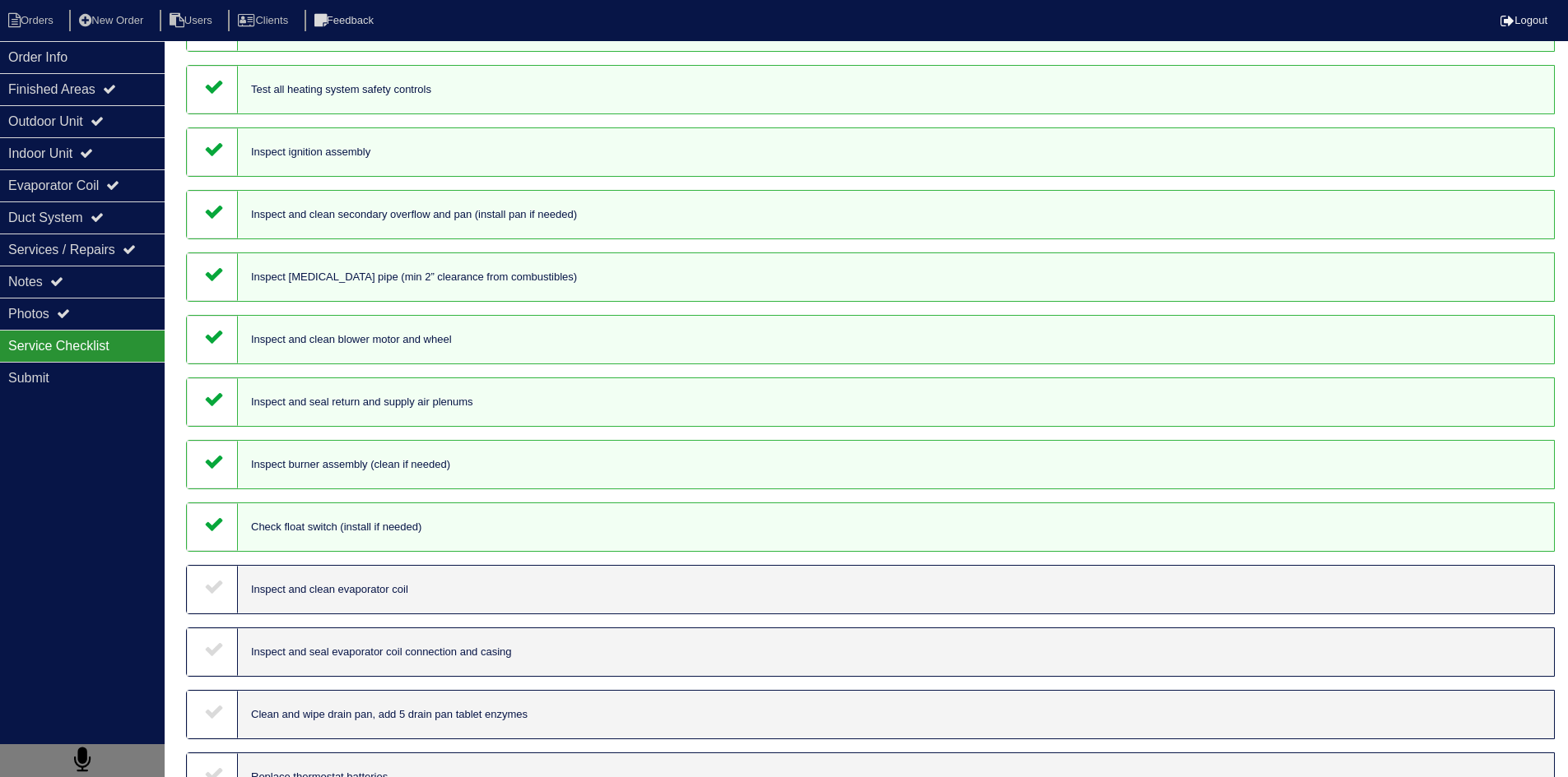
drag, startPoint x: 219, startPoint y: 605, endPoint x: 219, endPoint y: 625, distance: 20.0
click at [219, 606] on div at bounding box center [212, 589] width 51 height 47
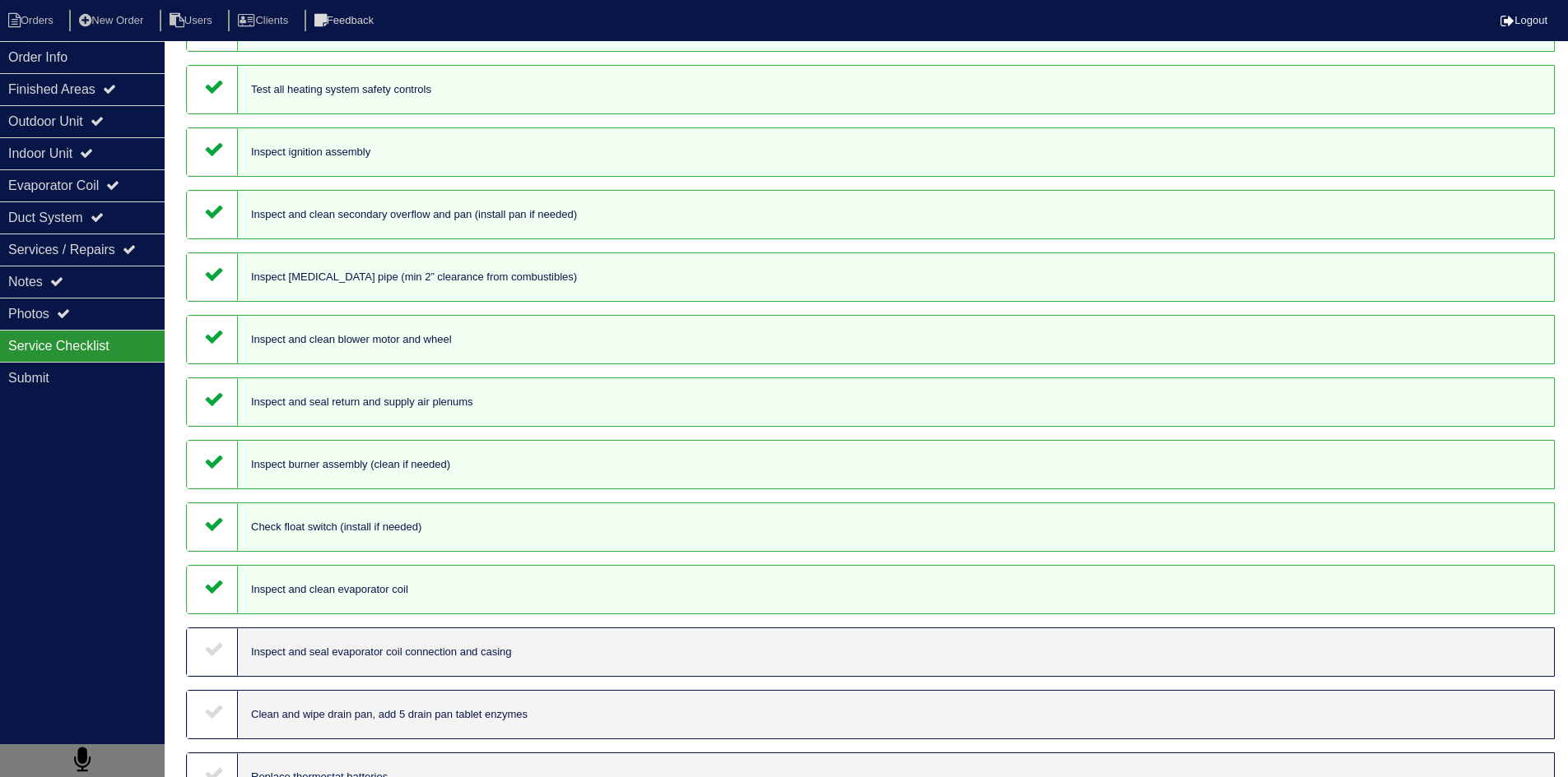
drag, startPoint x: 219, startPoint y: 647, endPoint x: 211, endPoint y: 696, distance: 49.6
click at [219, 648] on icon at bounding box center [213, 648] width 20 height 20
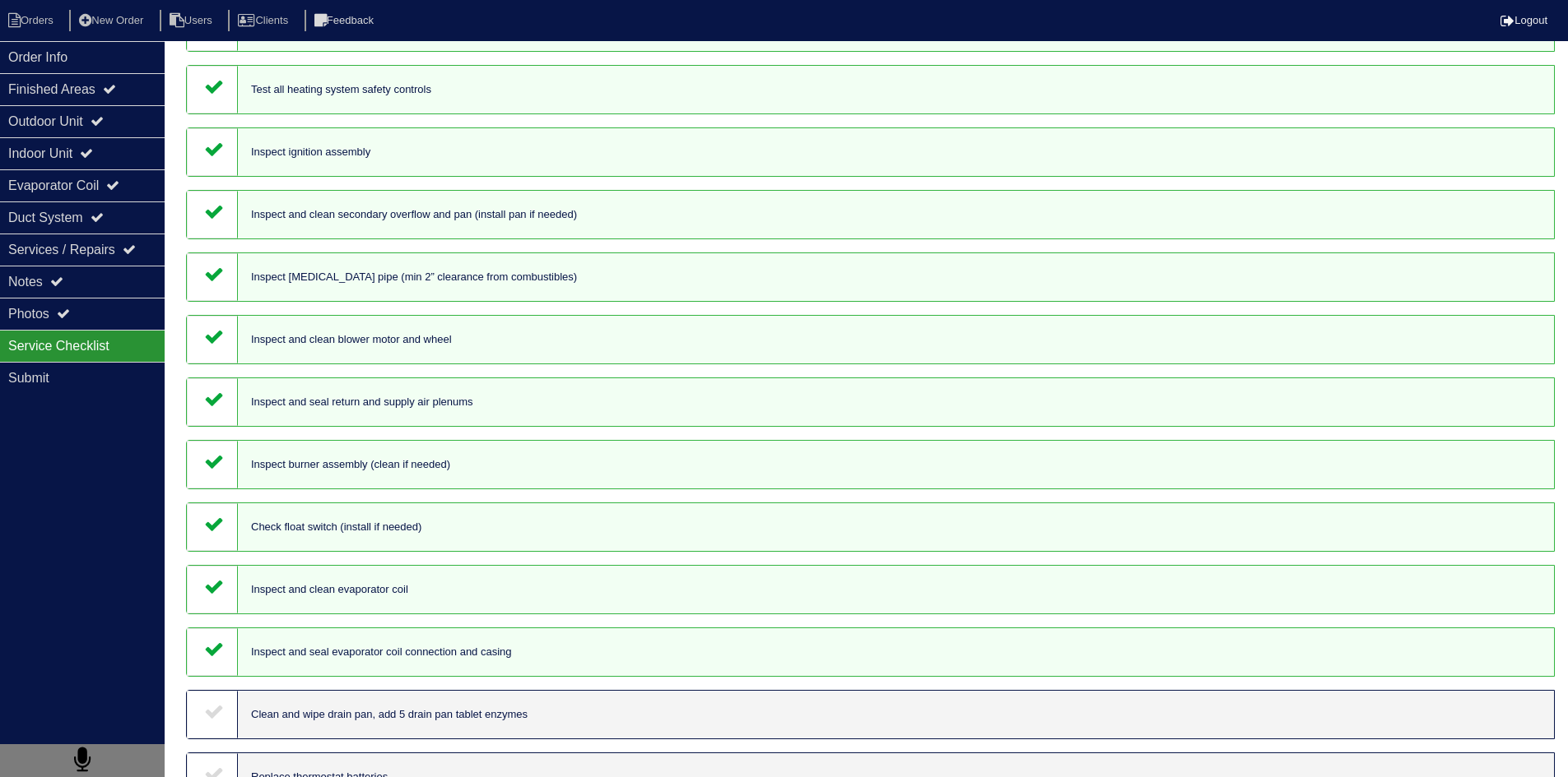
click at [213, 708] on icon at bounding box center [213, 711] width 20 height 20
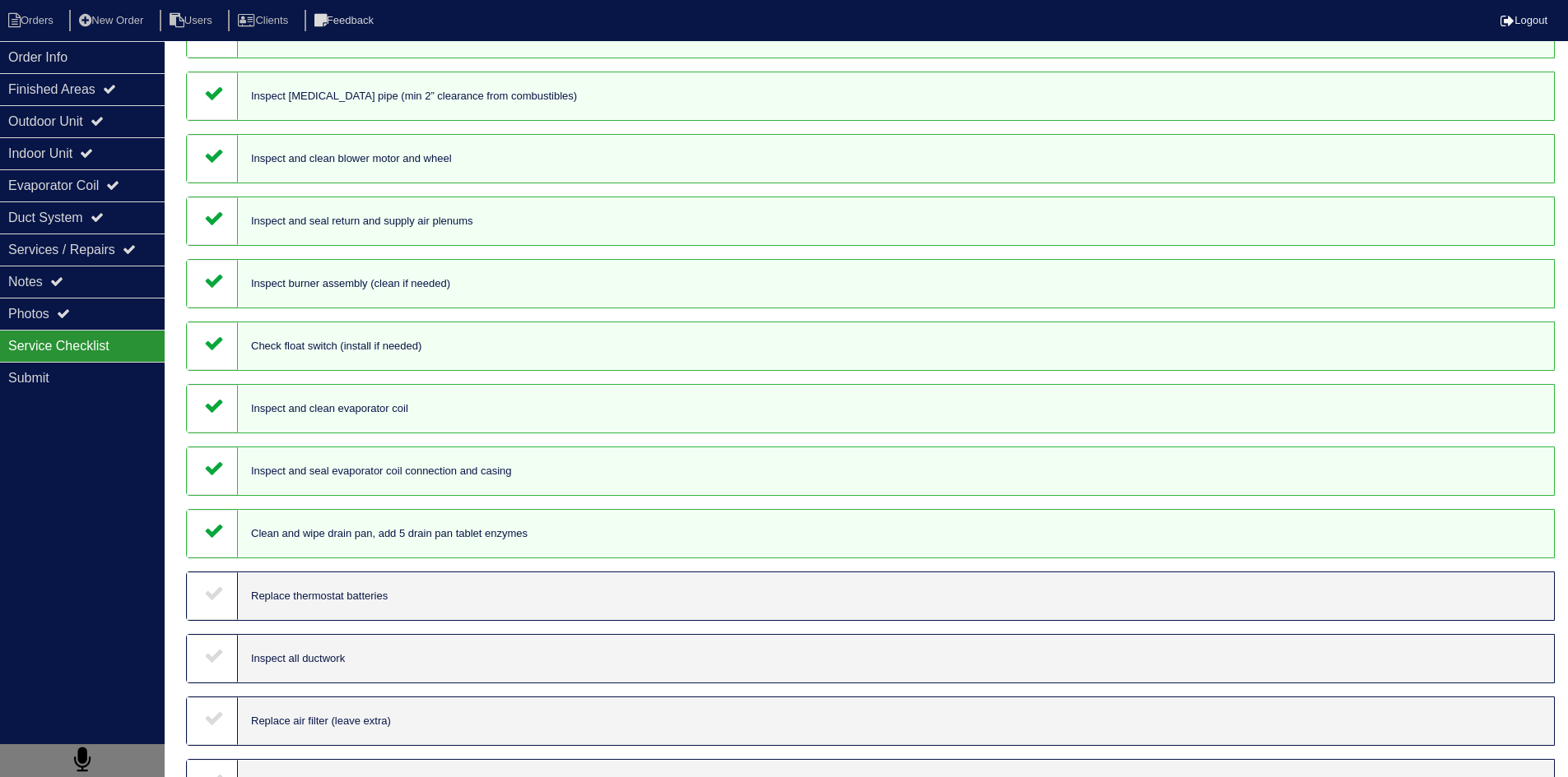
scroll to position [905, 0]
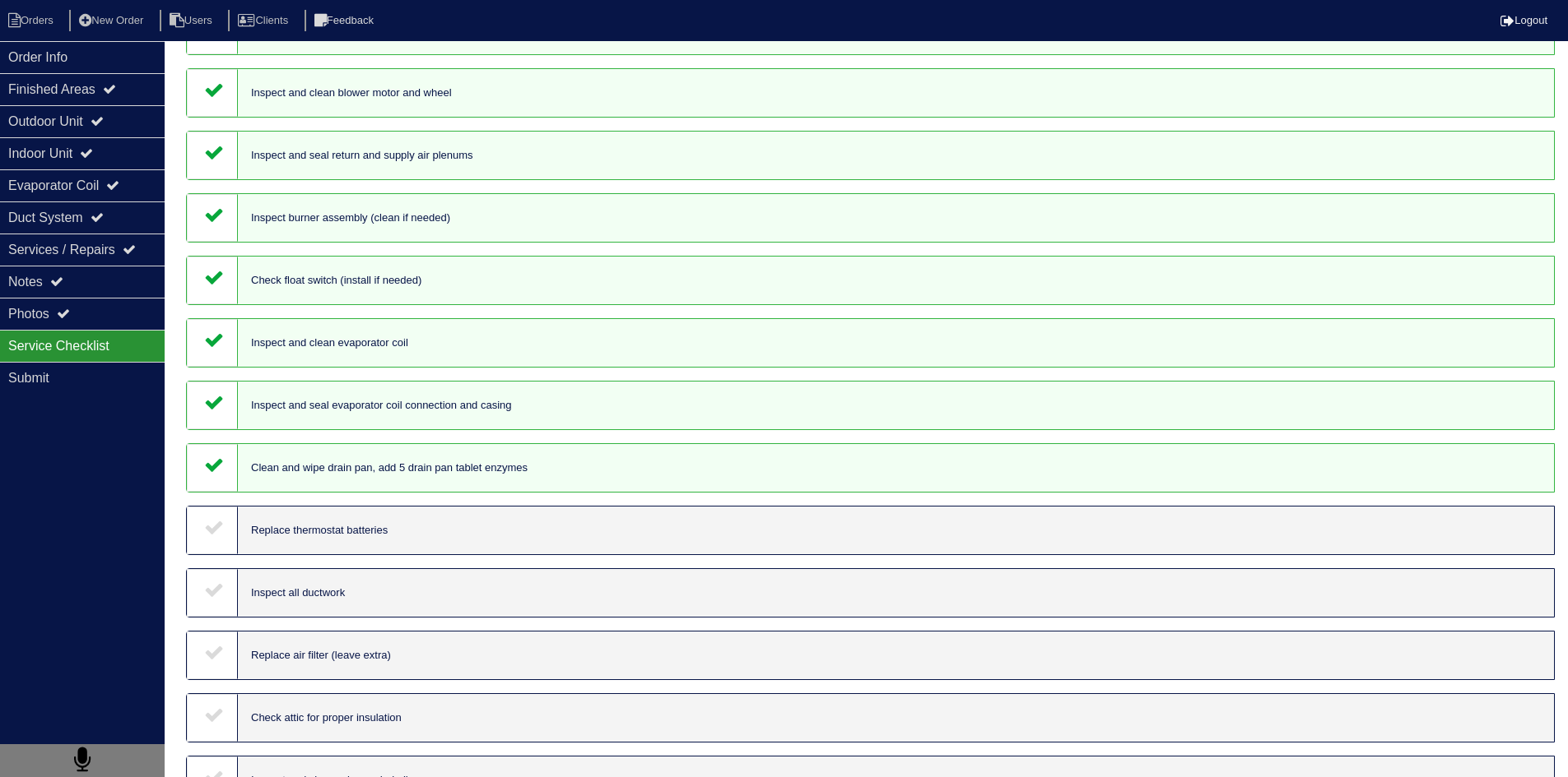
click at [221, 537] on icon at bounding box center [213, 527] width 20 height 20
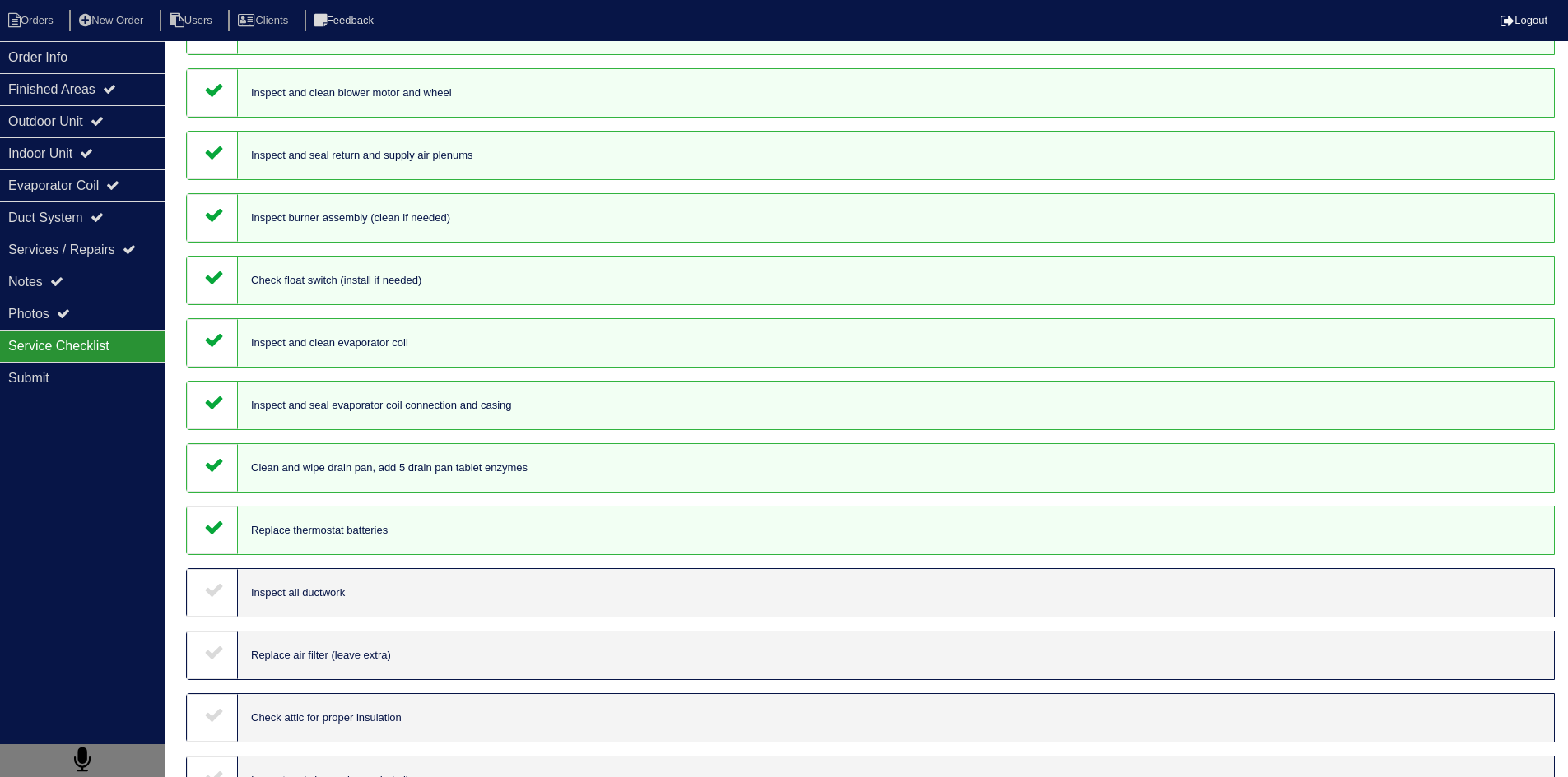
drag, startPoint x: 226, startPoint y: 608, endPoint x: 227, endPoint y: 628, distance: 20.0
click at [227, 611] on div at bounding box center [212, 593] width 51 height 47
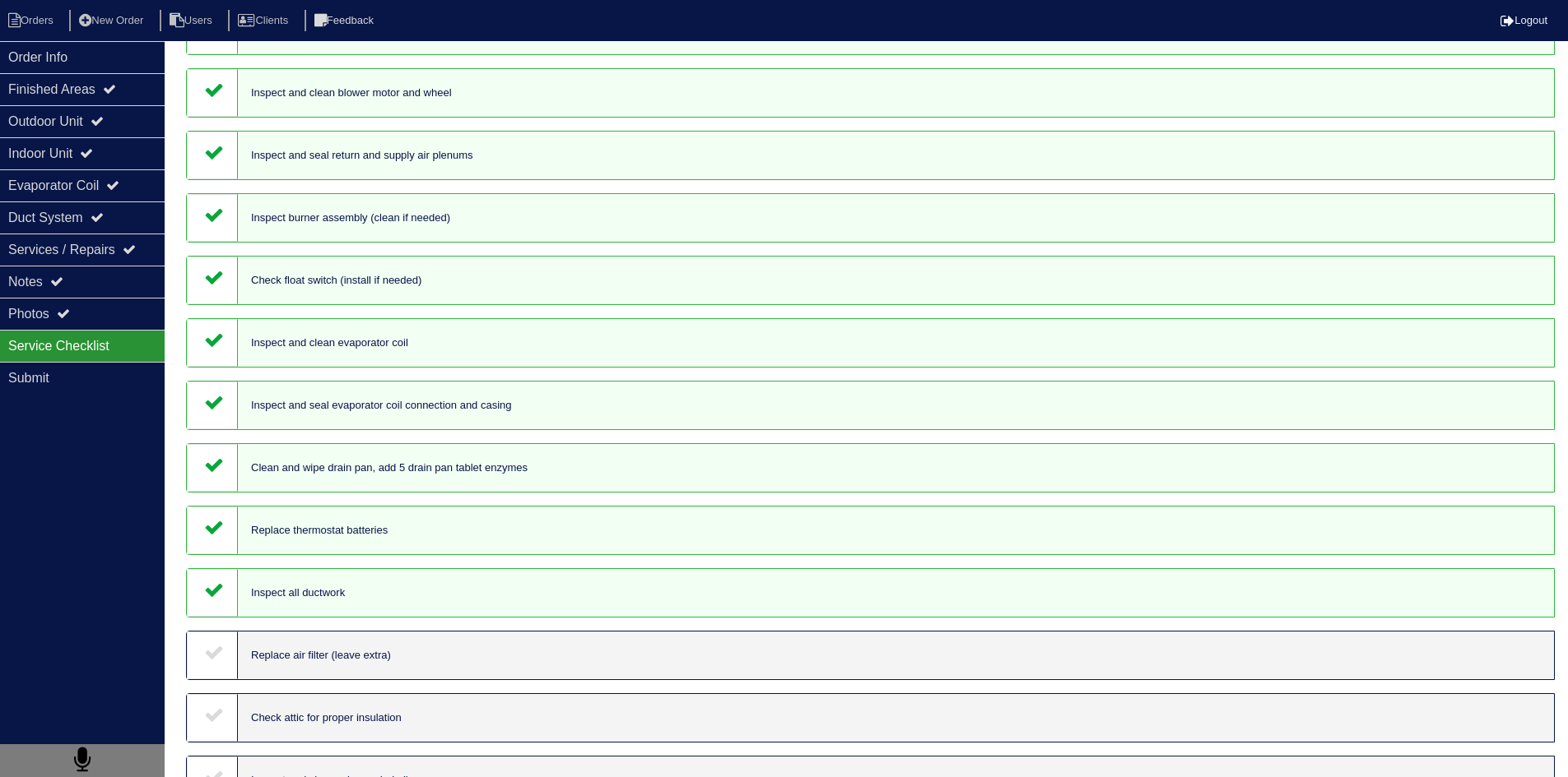
drag, startPoint x: 226, startPoint y: 657, endPoint x: 226, endPoint y: 696, distance: 39.0
click at [226, 661] on div at bounding box center [212, 656] width 51 height 47
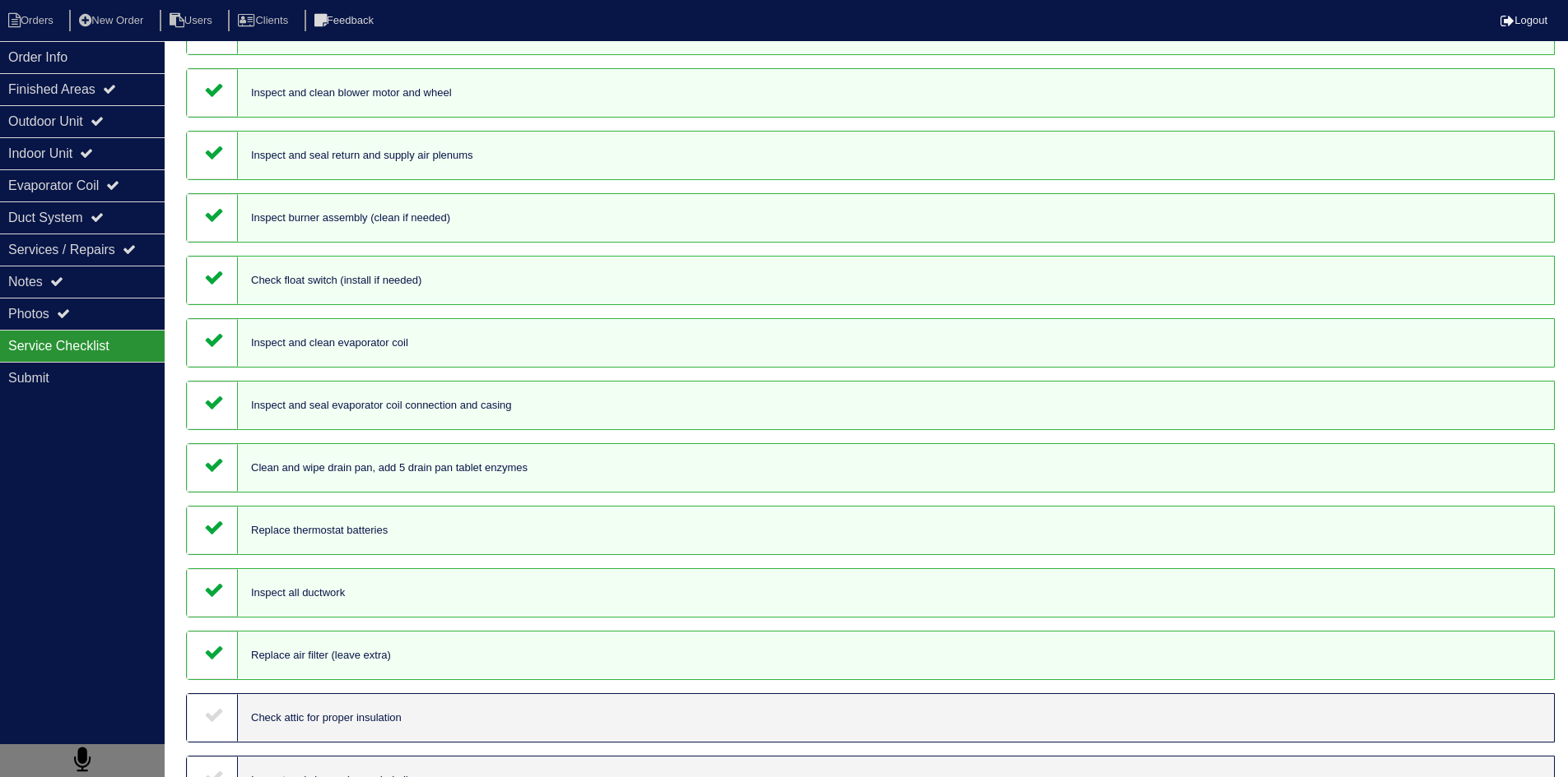
click at [221, 713] on icon at bounding box center [213, 714] width 20 height 20
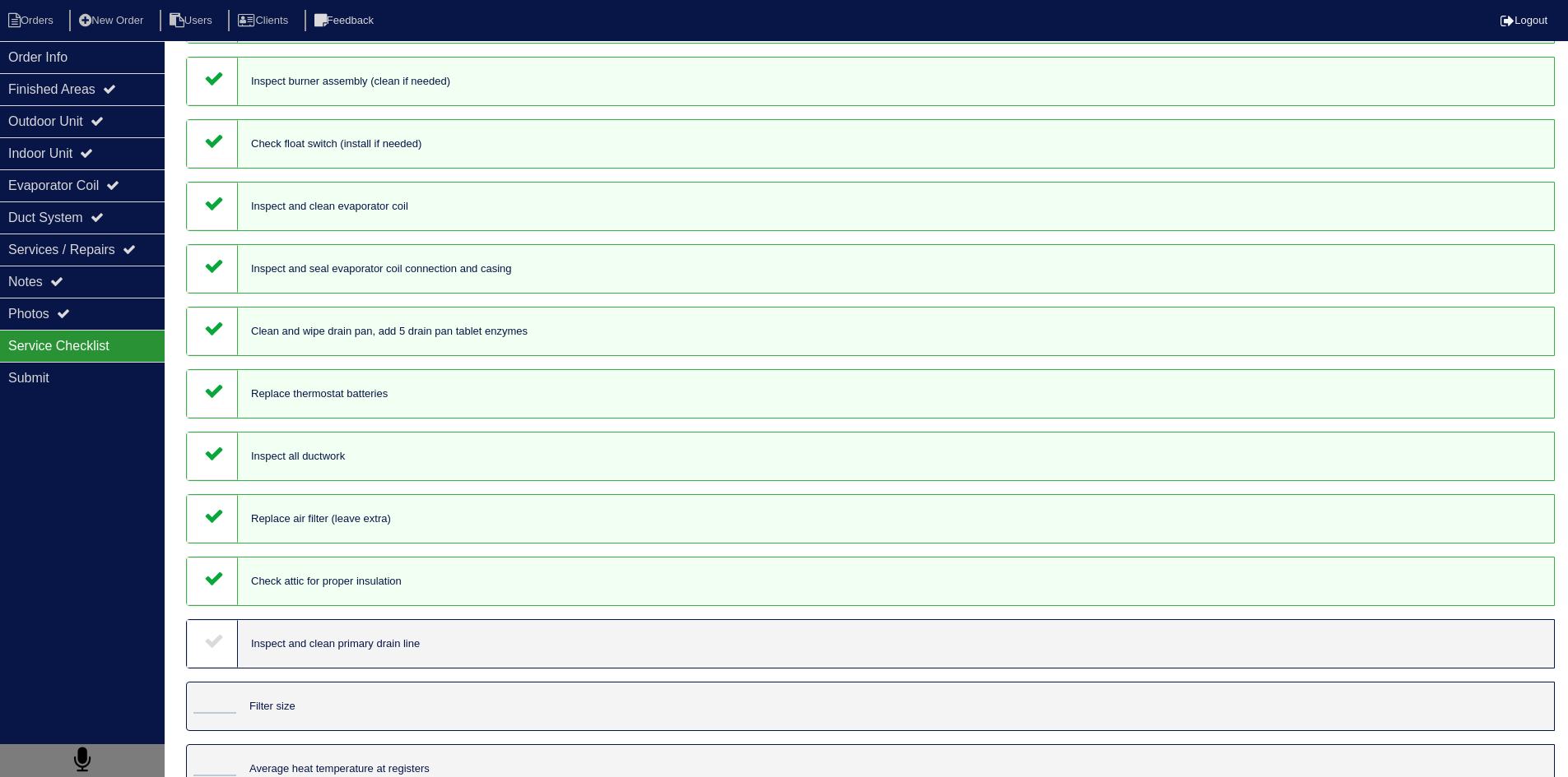
scroll to position [1234, 0]
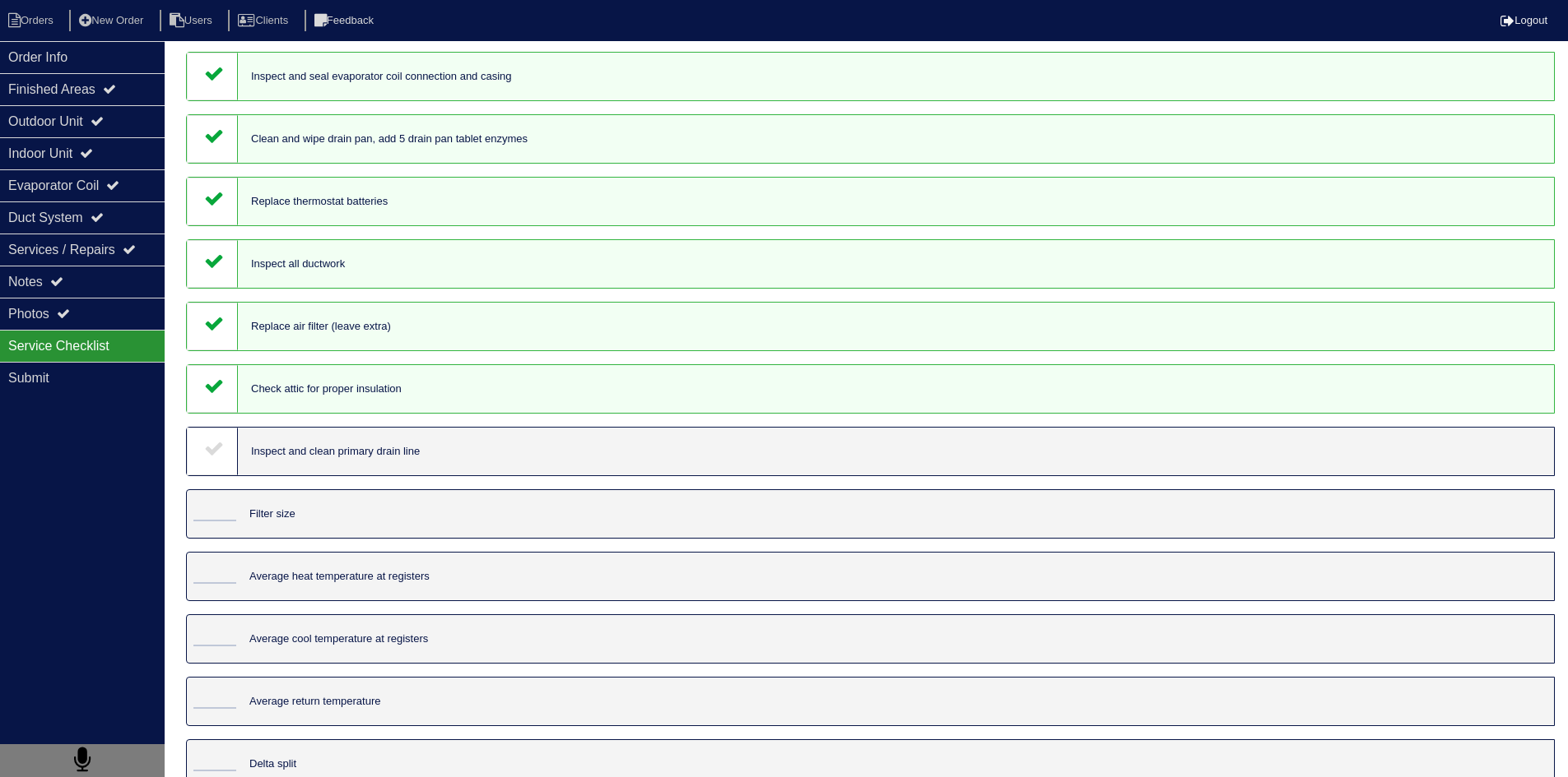
click at [223, 440] on icon at bounding box center [213, 448] width 20 height 20
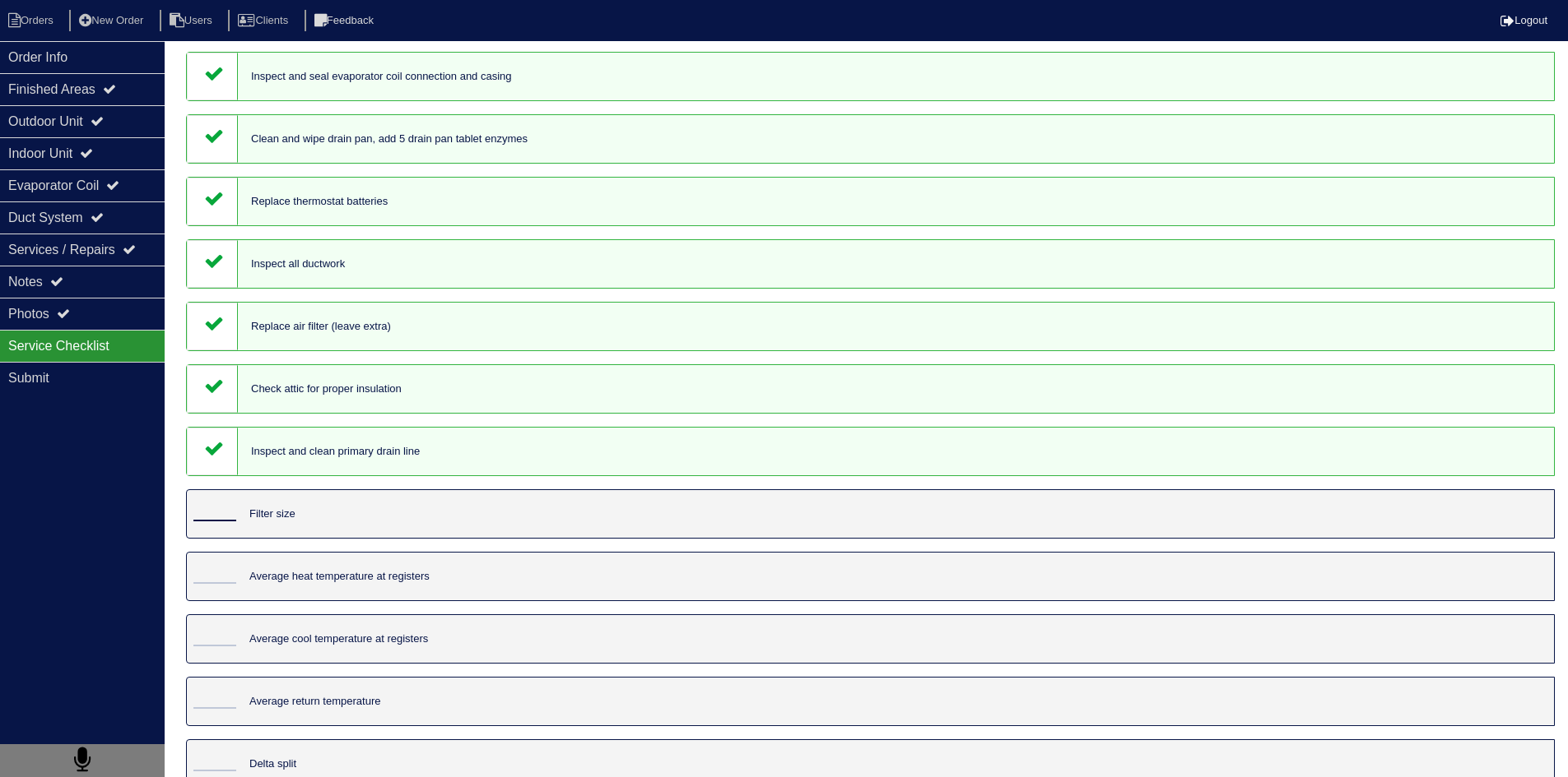
click at [220, 511] on input "tel" at bounding box center [214, 512] width 43 height 18
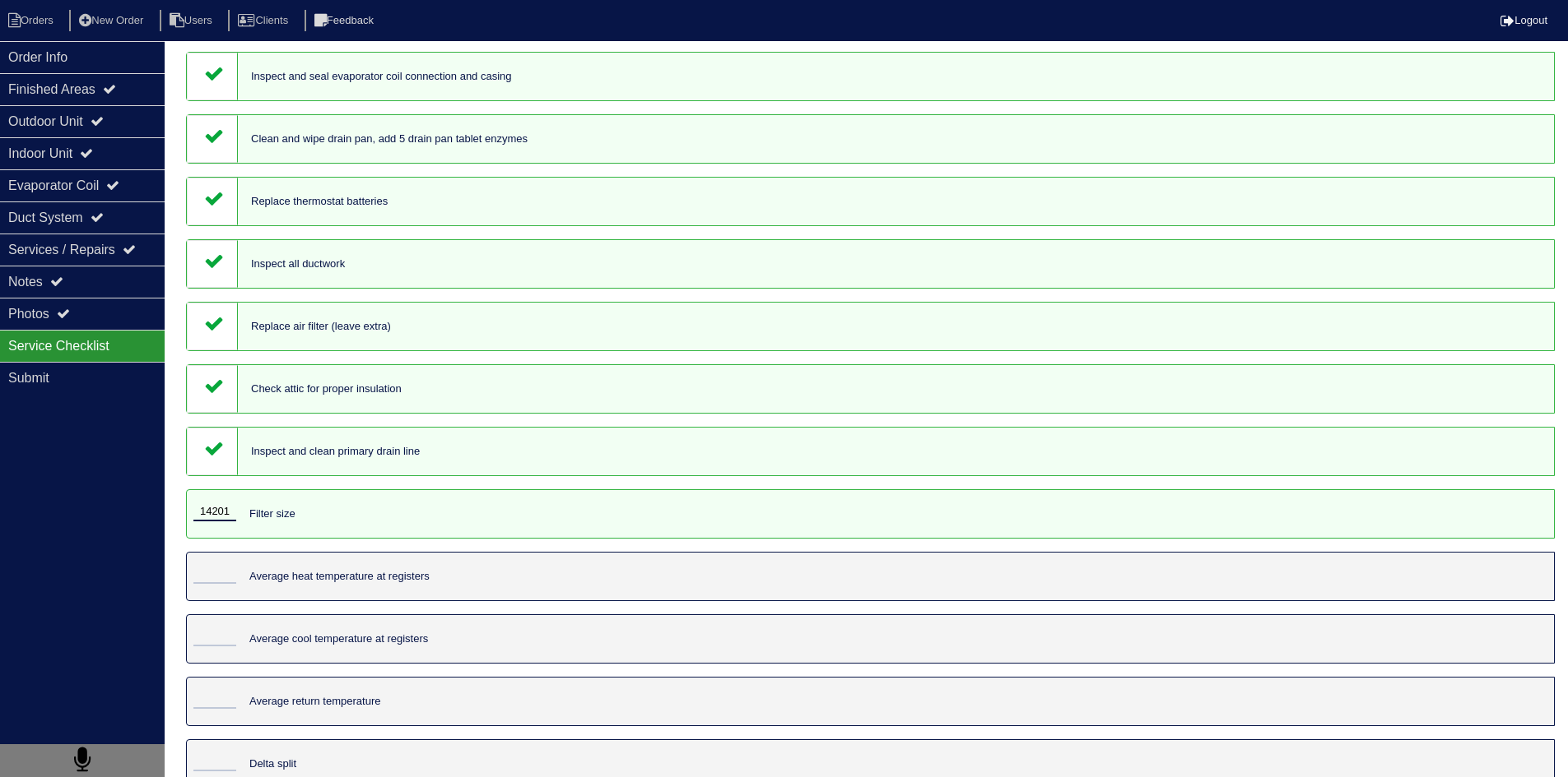
type input "14201"
click at [229, 570] on input "tel" at bounding box center [214, 574] width 43 height 18
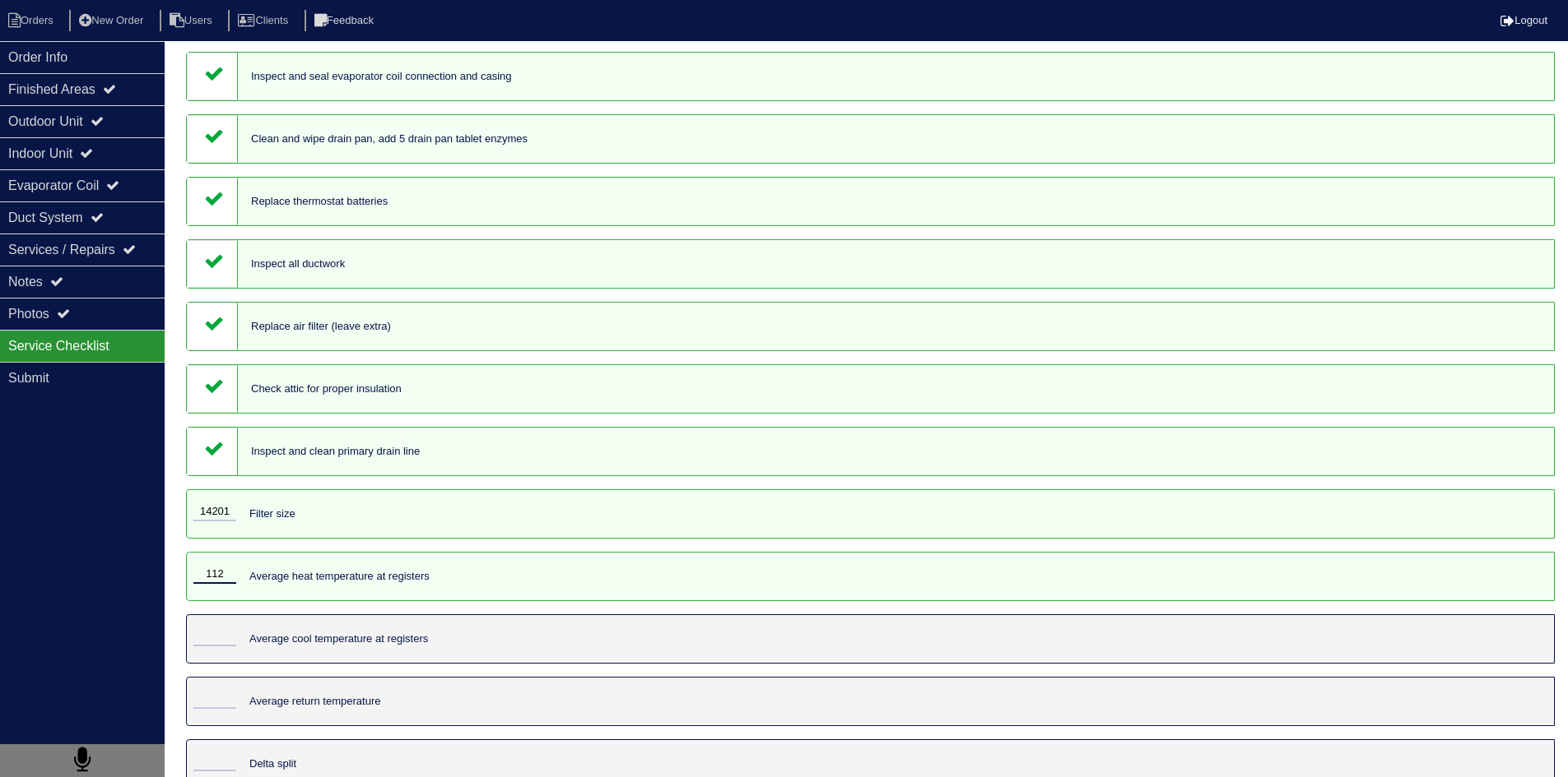
type input "112"
click at [217, 633] on input "tel" at bounding box center [214, 637] width 43 height 18
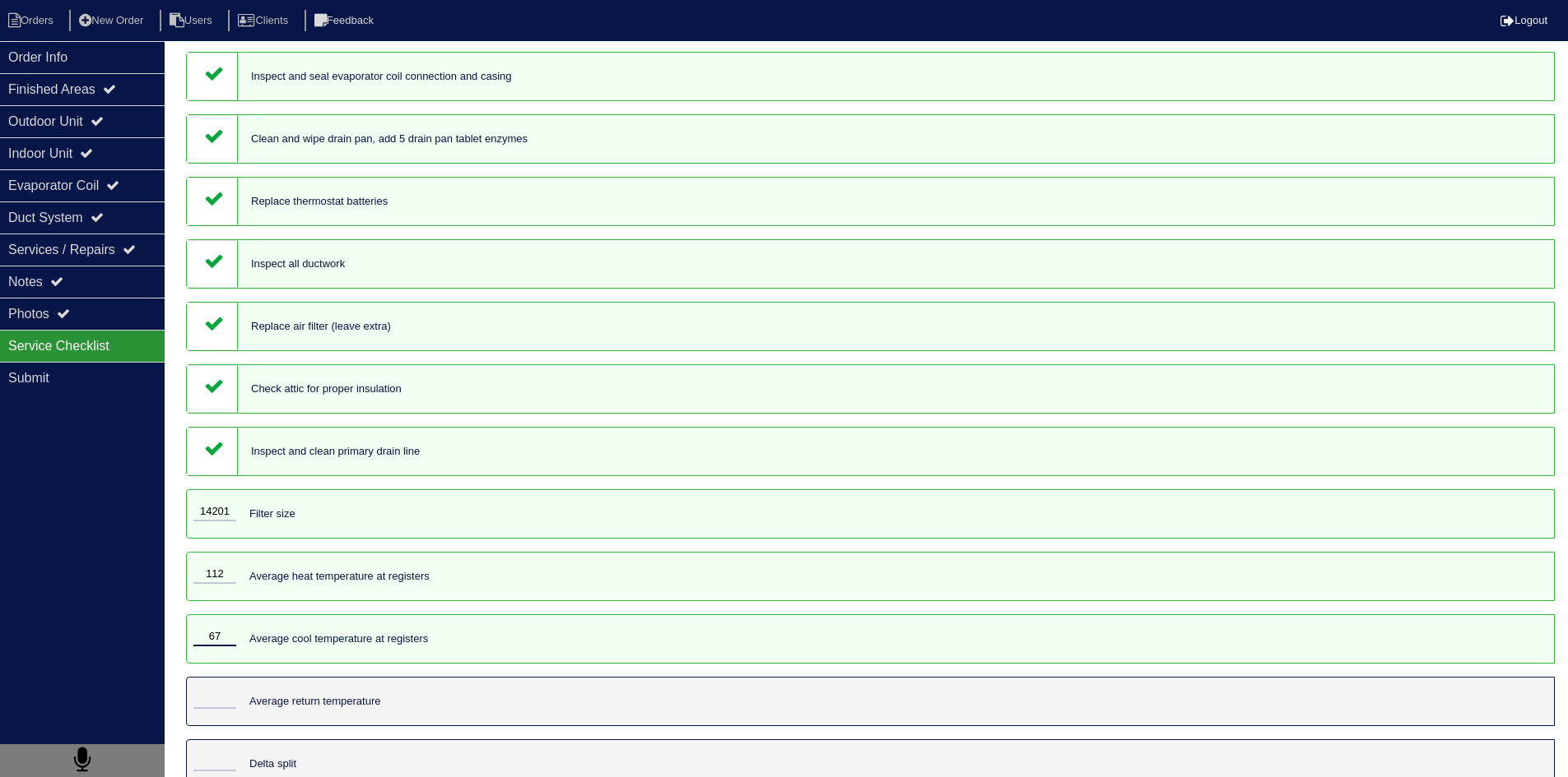
type input "67"
click at [222, 703] on input "tel" at bounding box center [214, 699] width 43 height 18
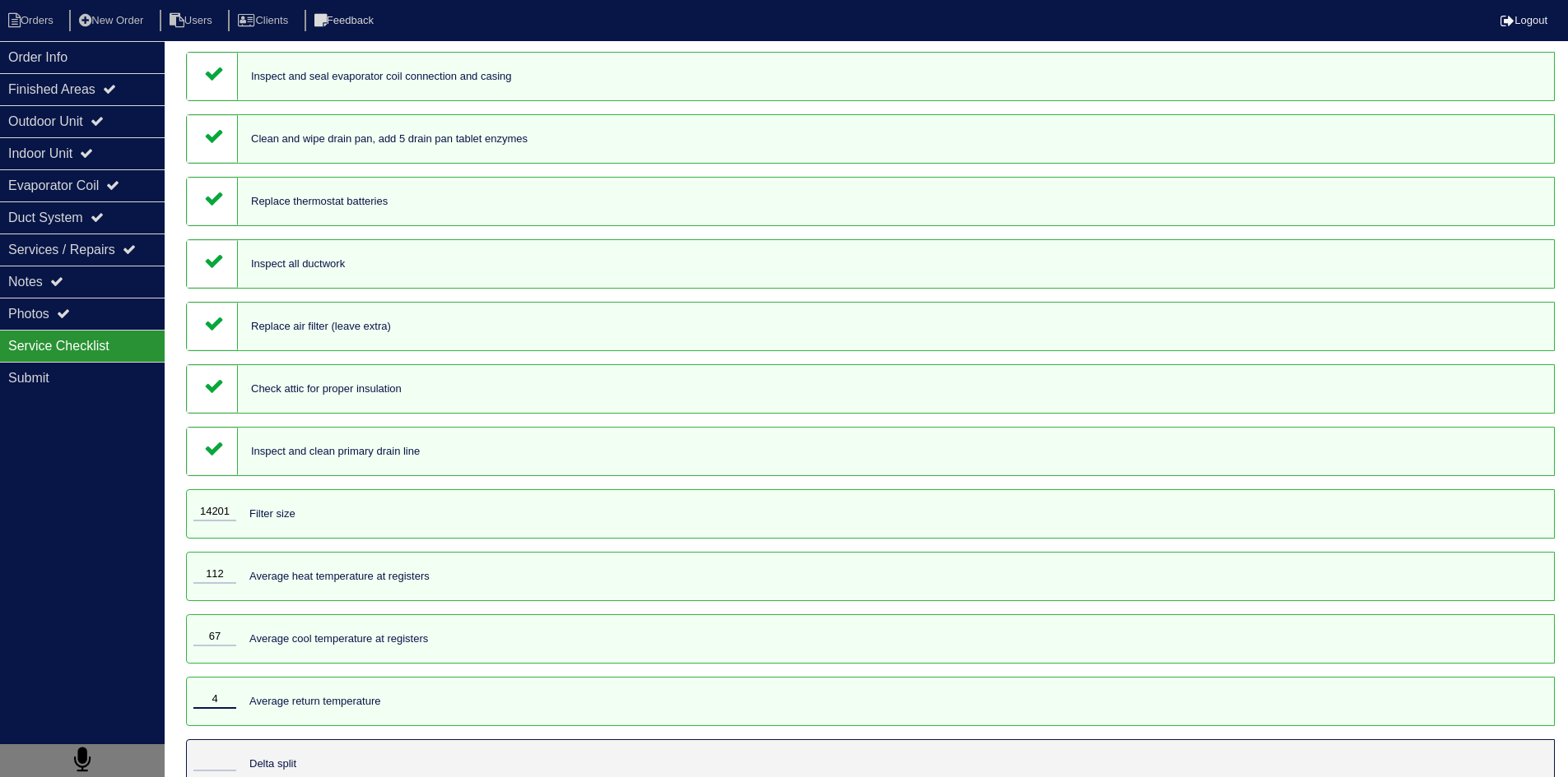
type input "4"
drag, startPoint x: 229, startPoint y: 637, endPoint x: 218, endPoint y: 638, distance: 11.0
click at [218, 638] on input "67" at bounding box center [214, 637] width 43 height 18
type input "69"
click at [228, 695] on input "4" at bounding box center [214, 699] width 43 height 18
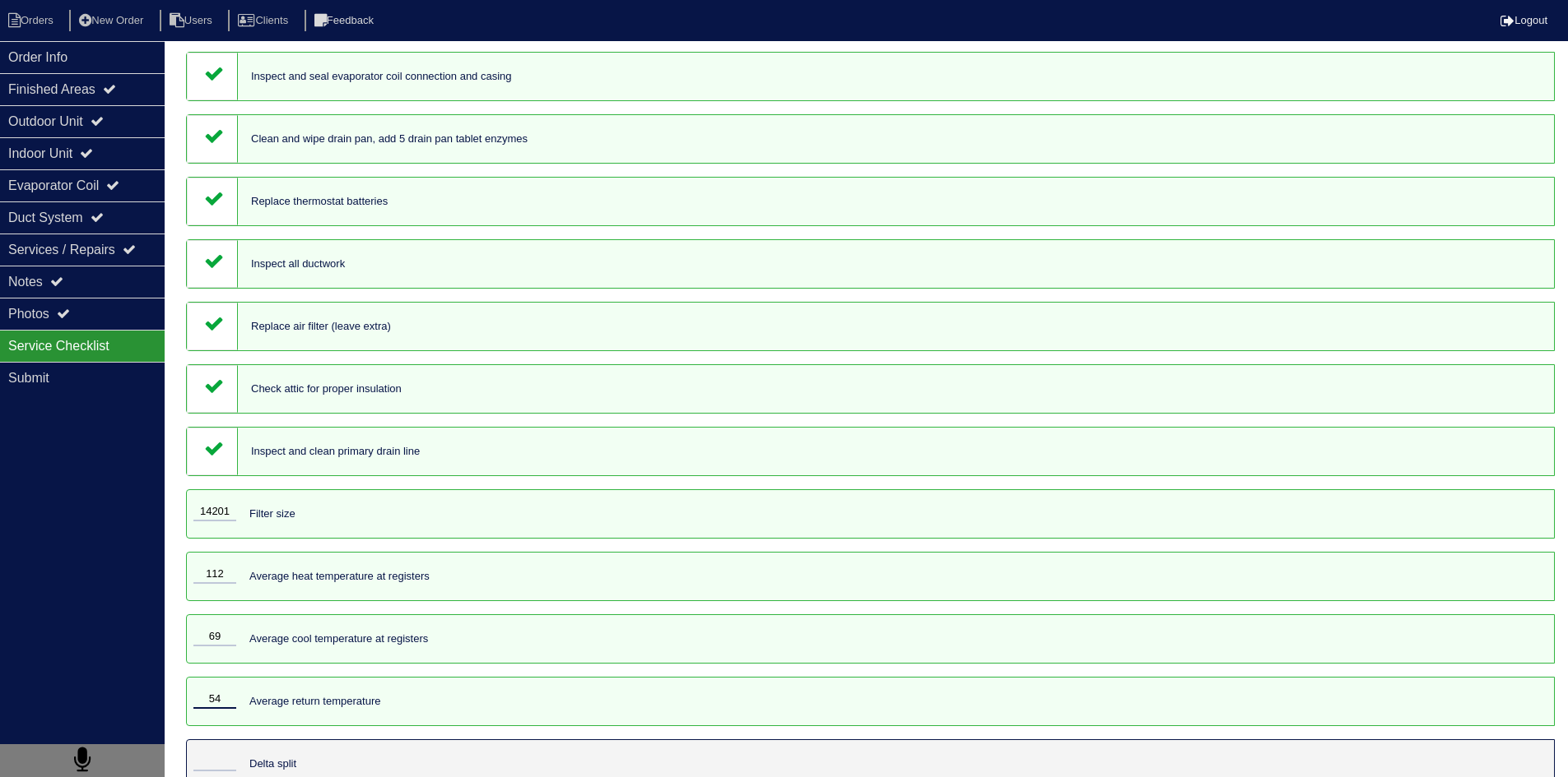
type input "5"
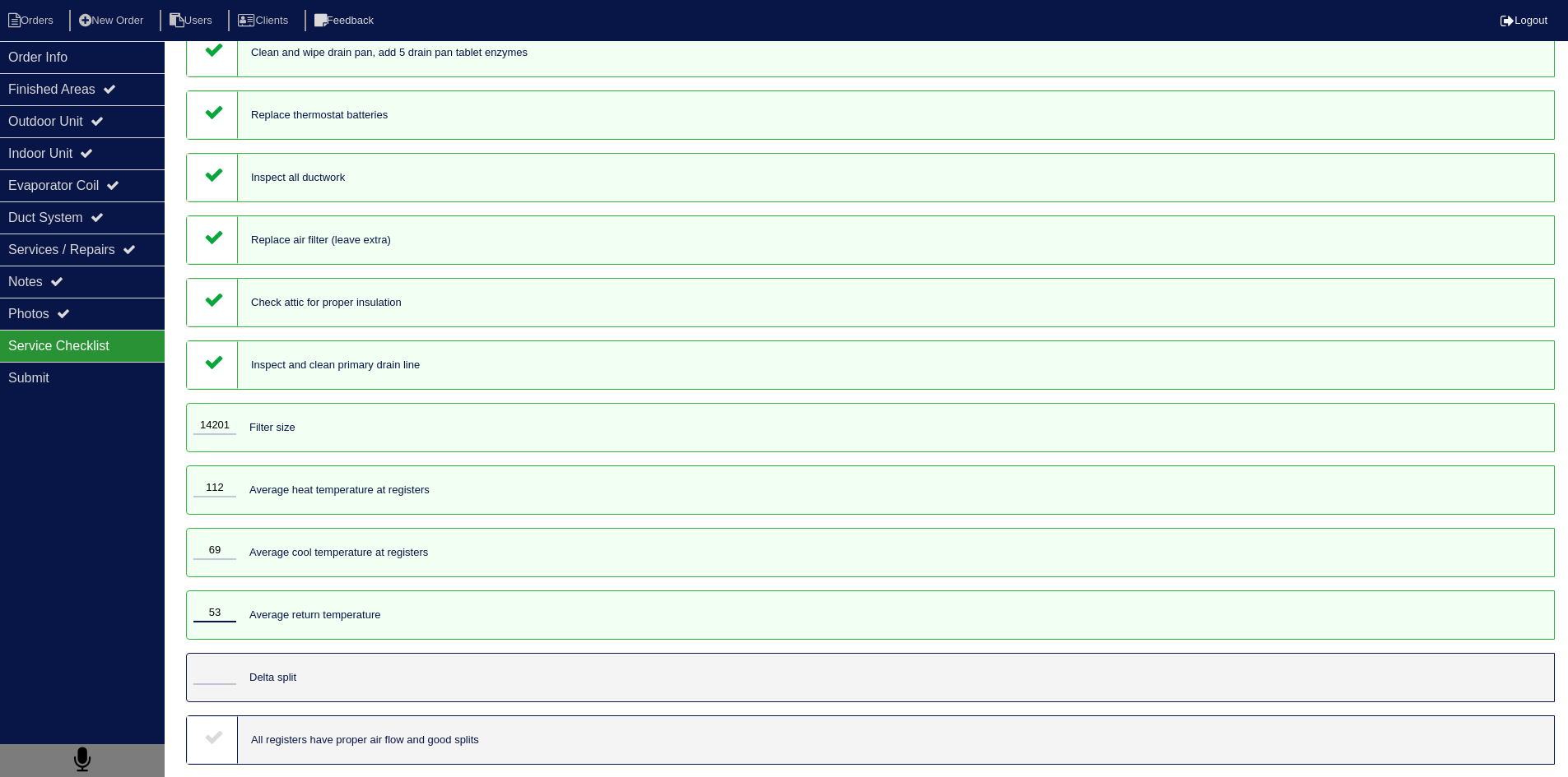
scroll to position [1322, 0]
type input "53"
click at [231, 668] on input "tel" at bounding box center [214, 675] width 43 height 18
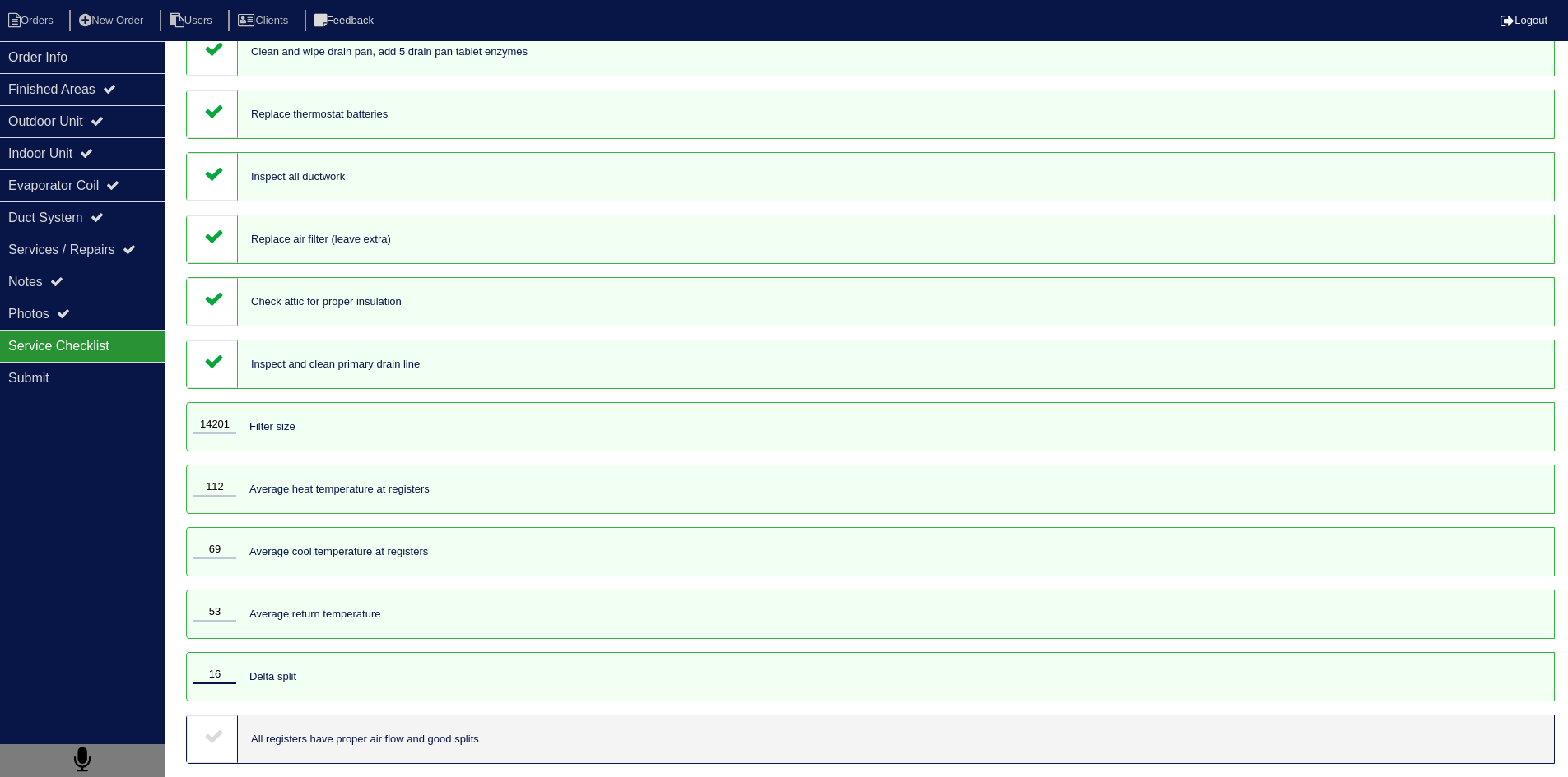
type input "16"
click at [217, 741] on icon at bounding box center [213, 735] width 20 height 20
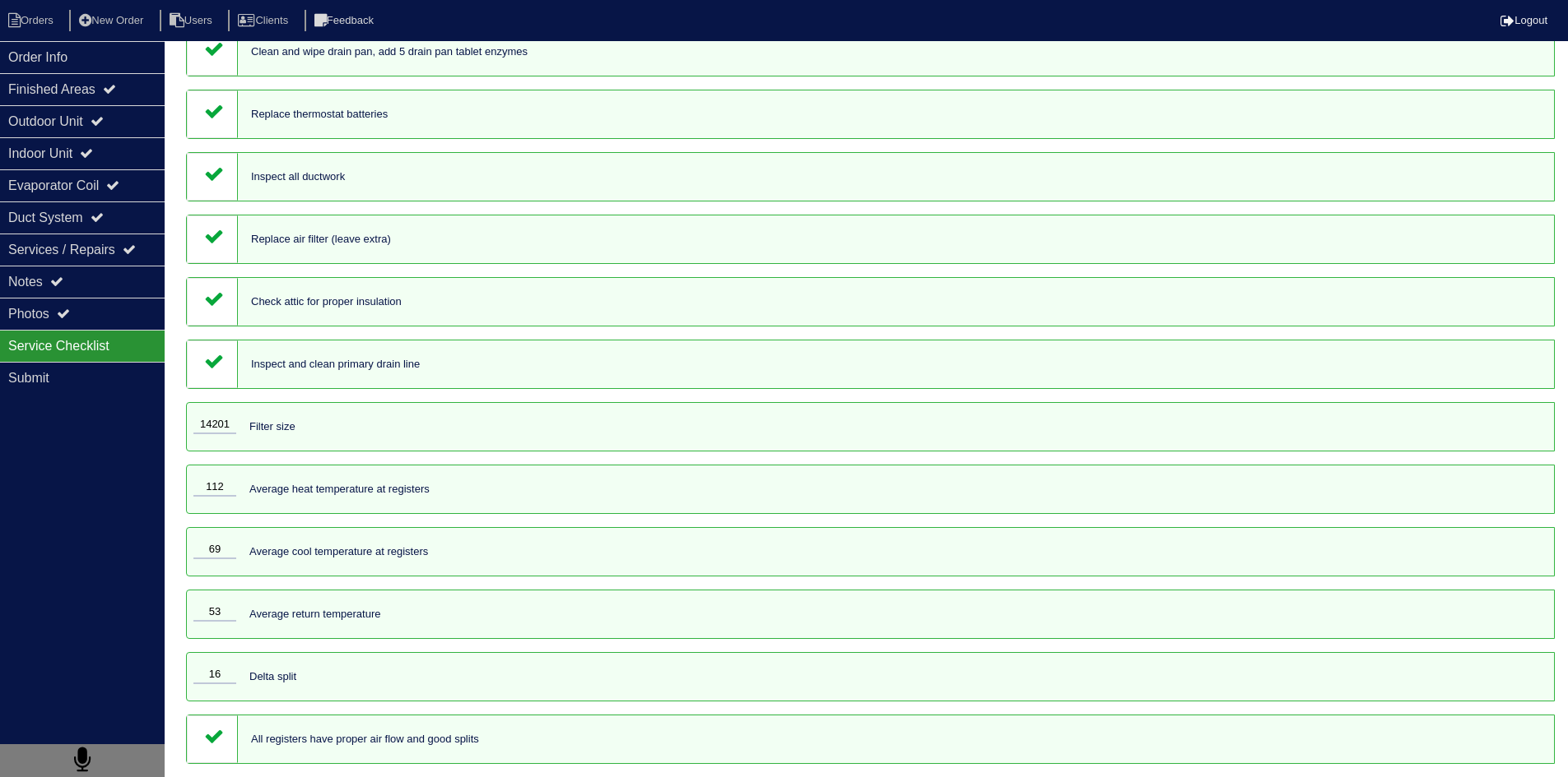
click at [119, 571] on div "Order Info Finished Areas Outdoor Unit Indoor Unit Evaporator Coil Duct System …" at bounding box center [82, 429] width 165 height 777
click at [604, 622] on div "53 Average return temperature" at bounding box center [869, 614] width 1368 height 49
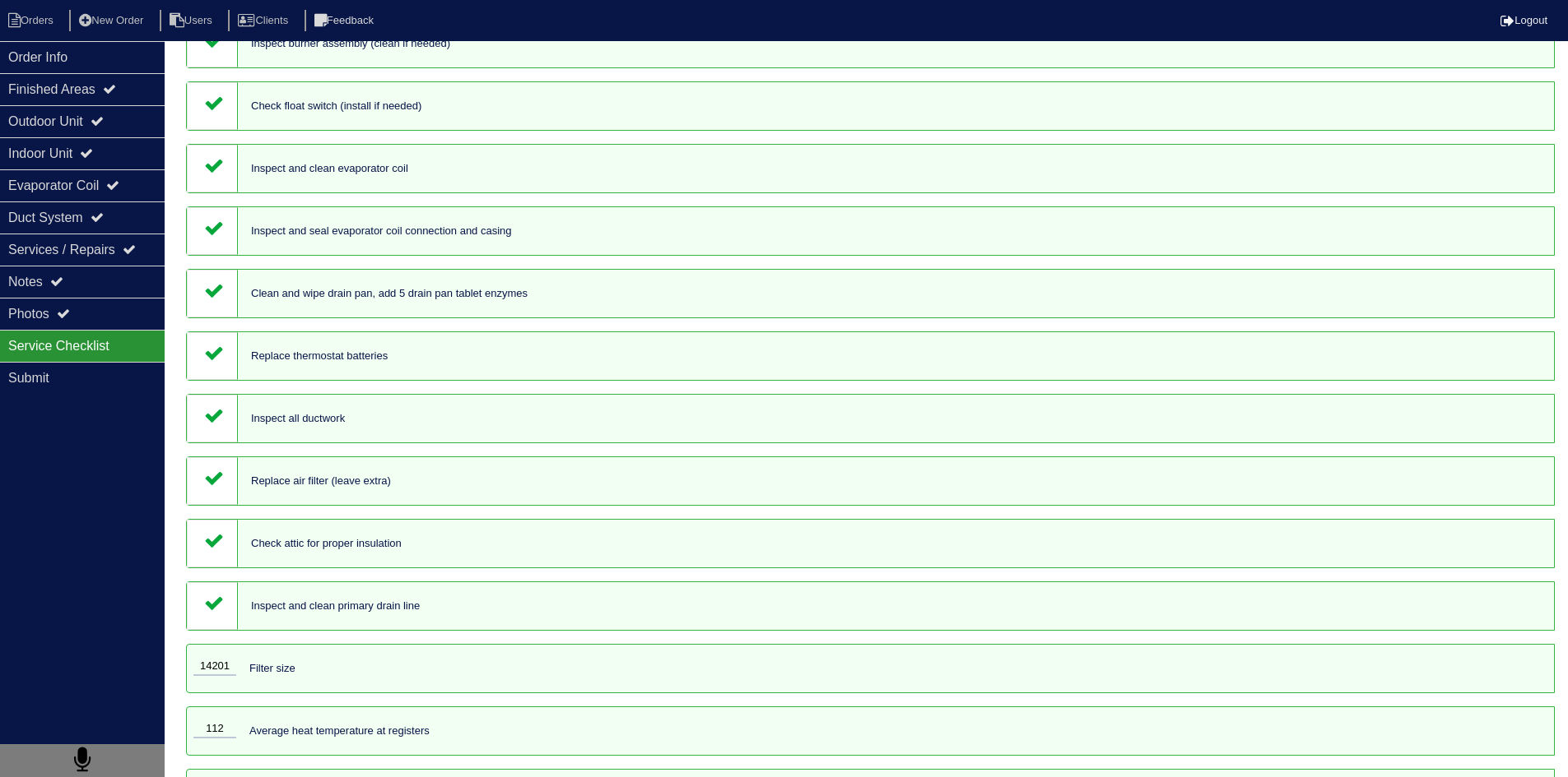
scroll to position [1075, 0]
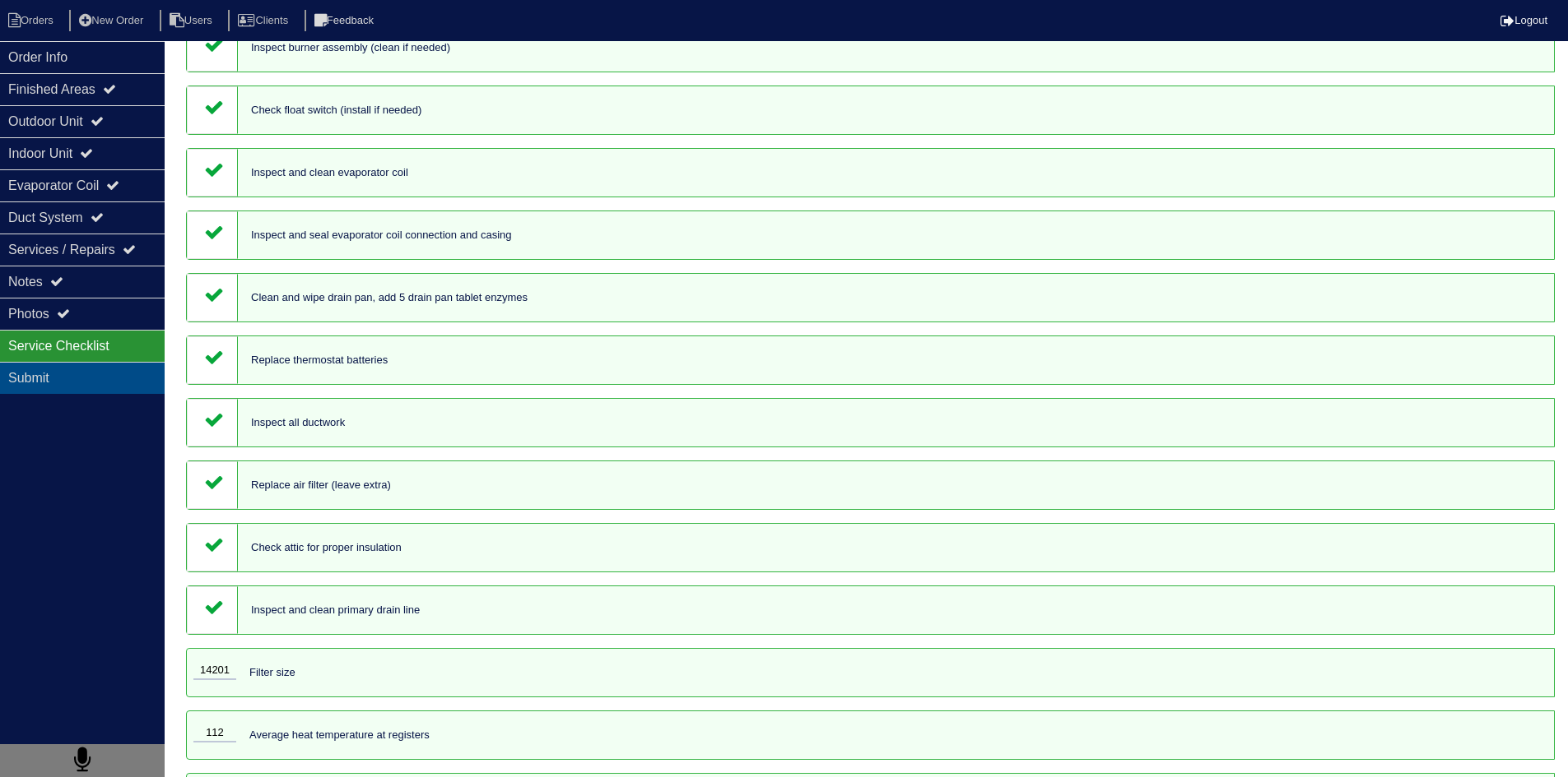
click at [35, 373] on div "Submit" at bounding box center [82, 378] width 165 height 32
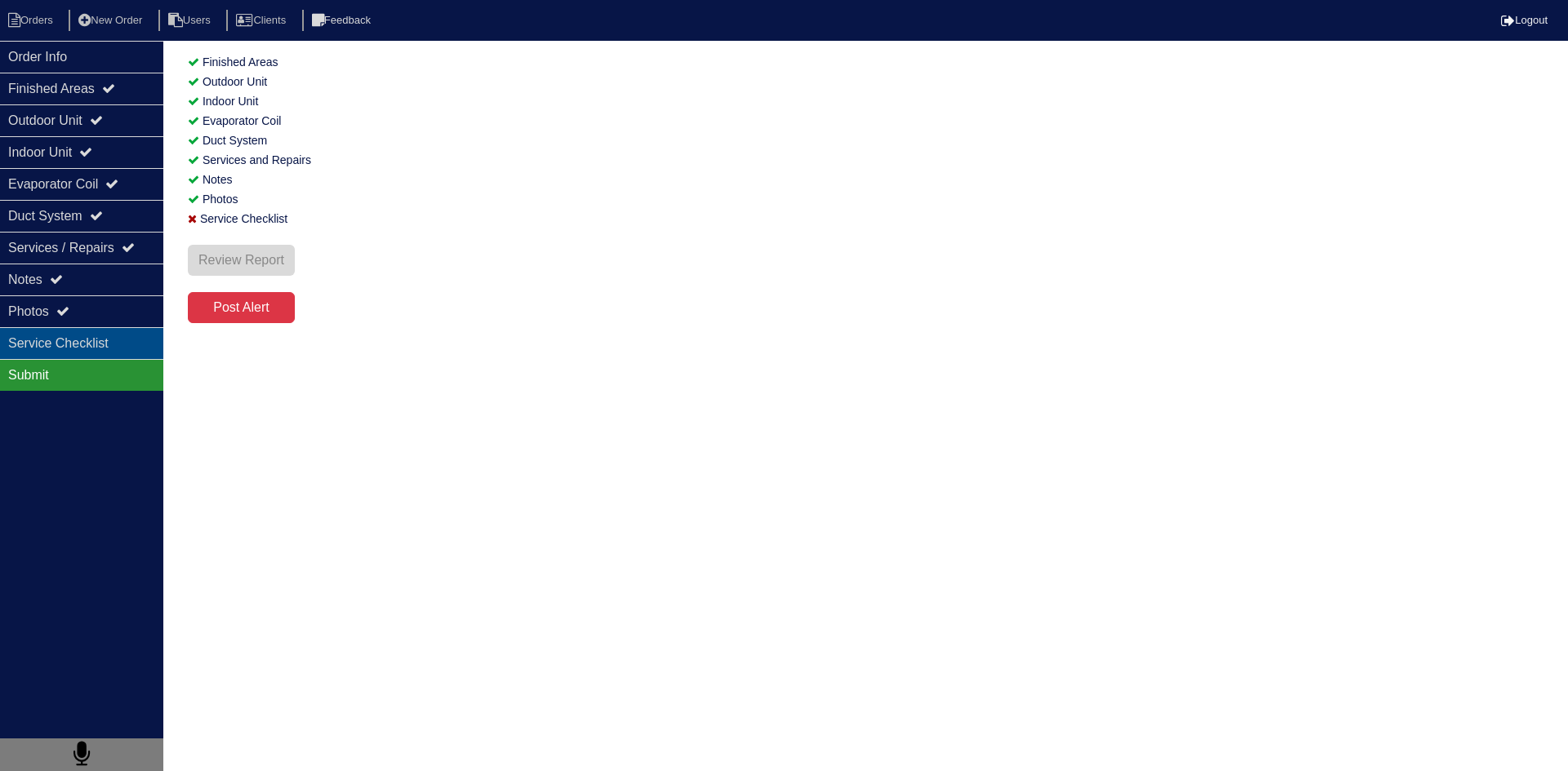
click at [92, 351] on div "Service Checklist" at bounding box center [82, 343] width 164 height 32
select select "2"
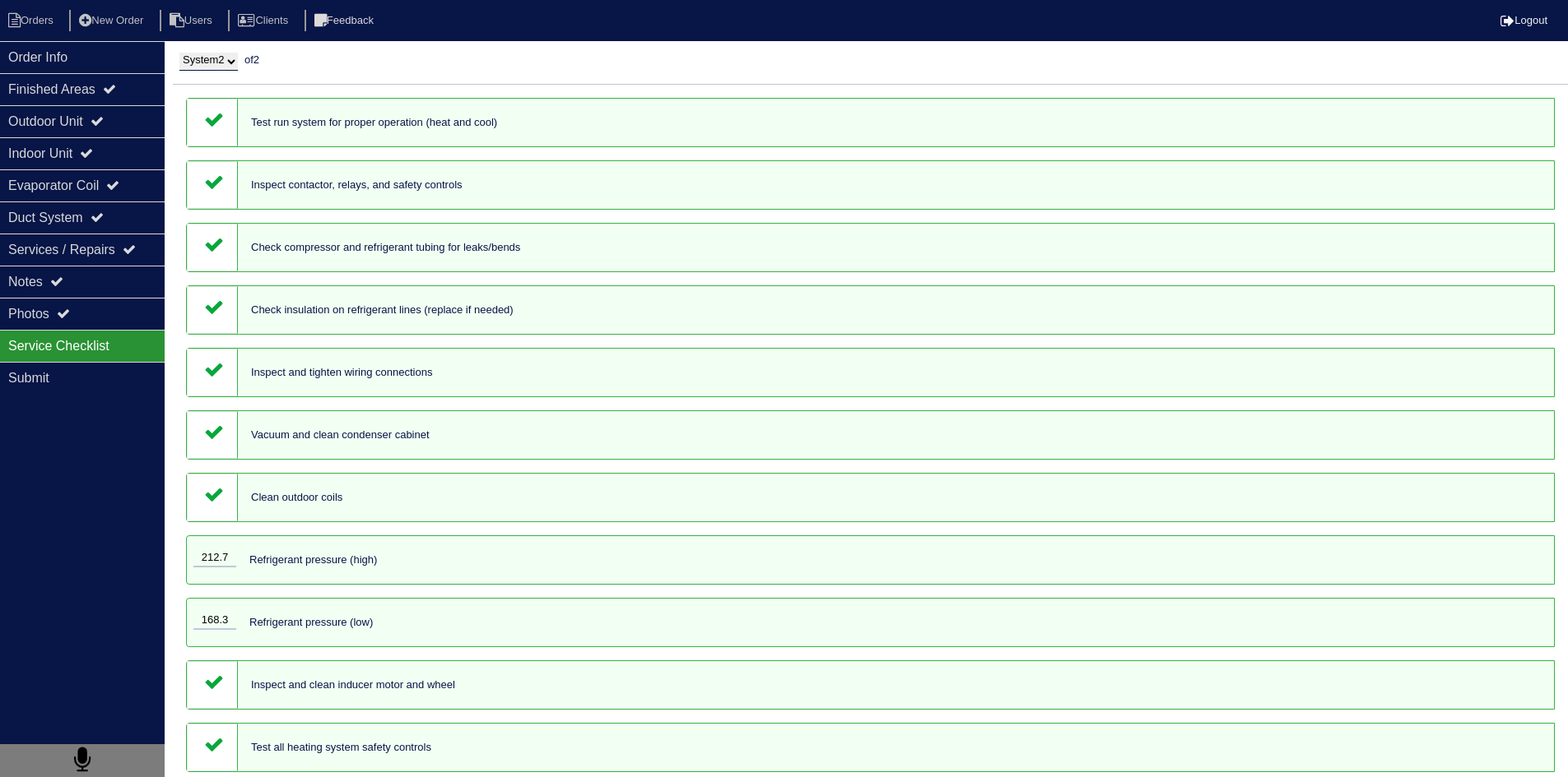
click at [214, 116] on icon at bounding box center [213, 118] width 20 height 20
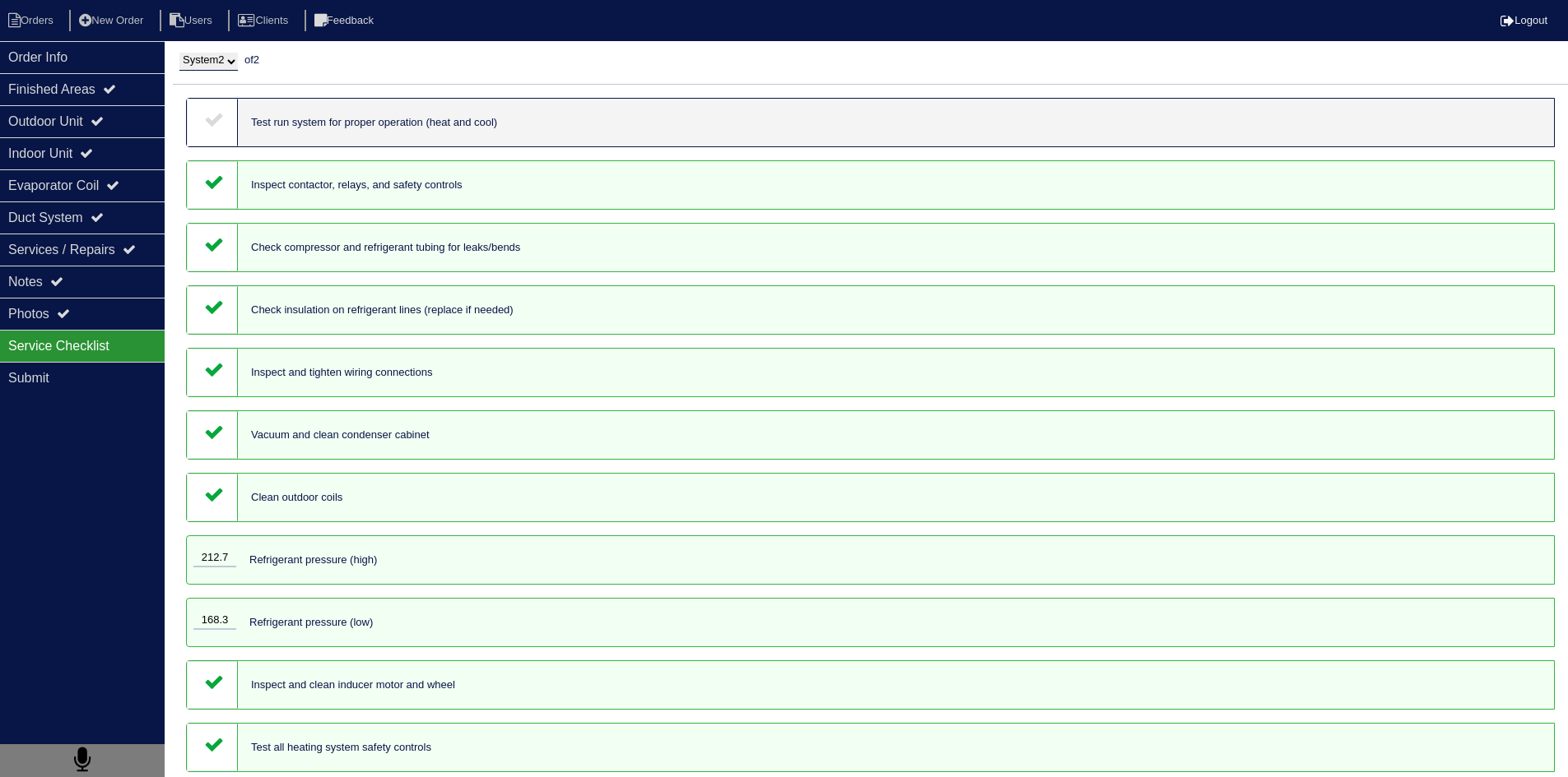
click at [214, 117] on icon at bounding box center [213, 118] width 20 height 20
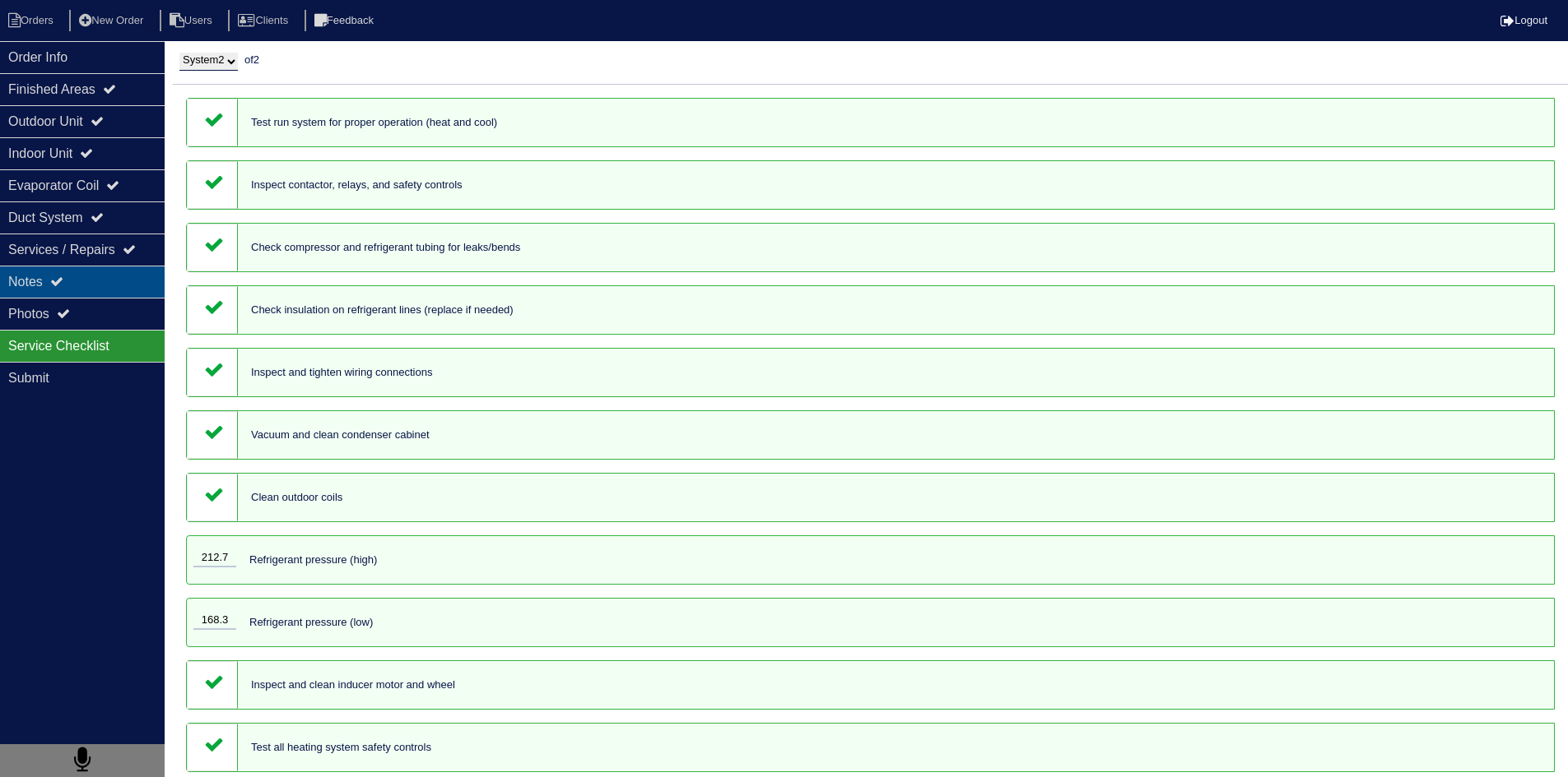
click at [120, 283] on div "Notes" at bounding box center [82, 281] width 165 height 32
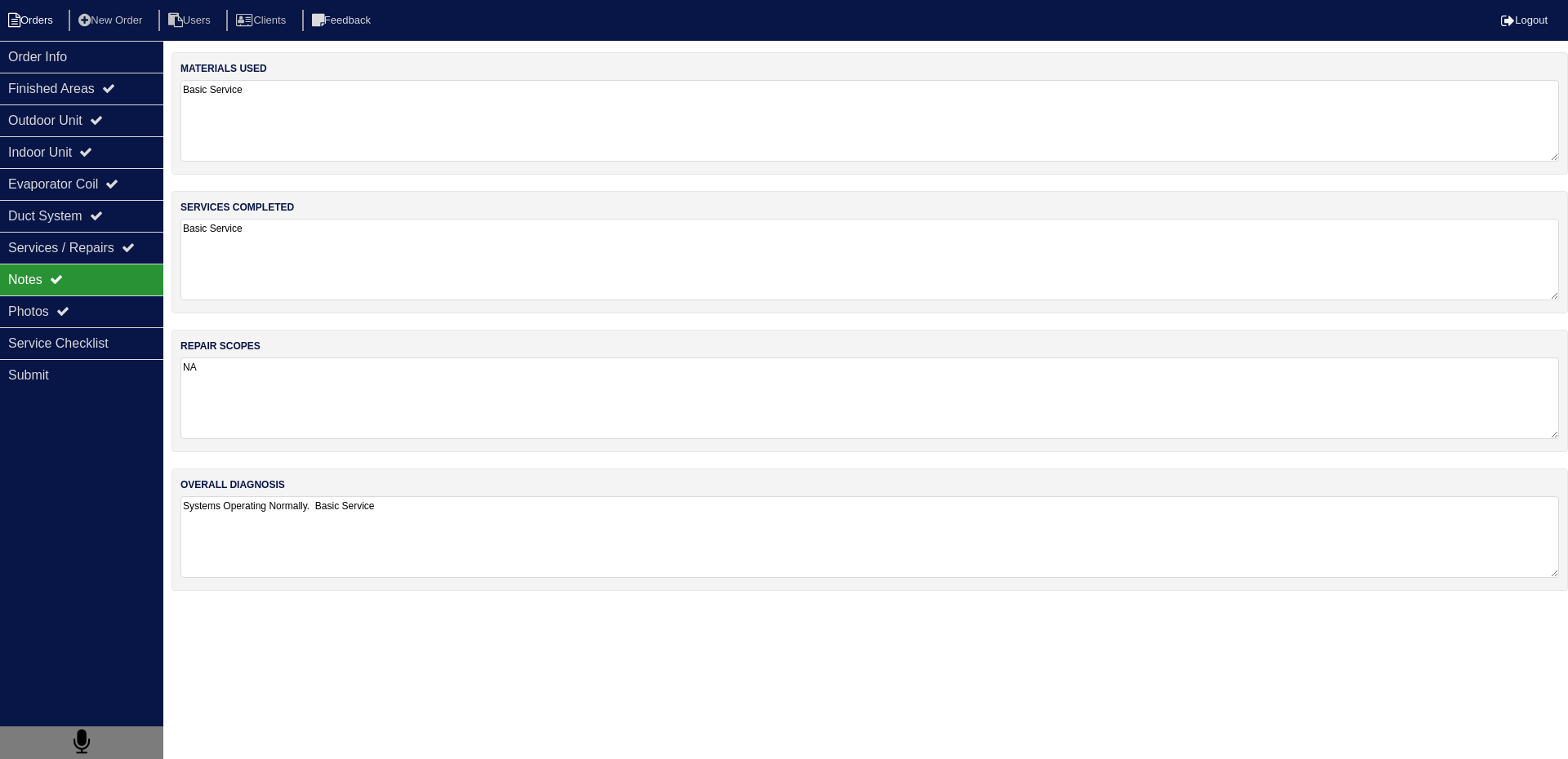
click at [40, 20] on li "Orders" at bounding box center [33, 20] width 66 height 22
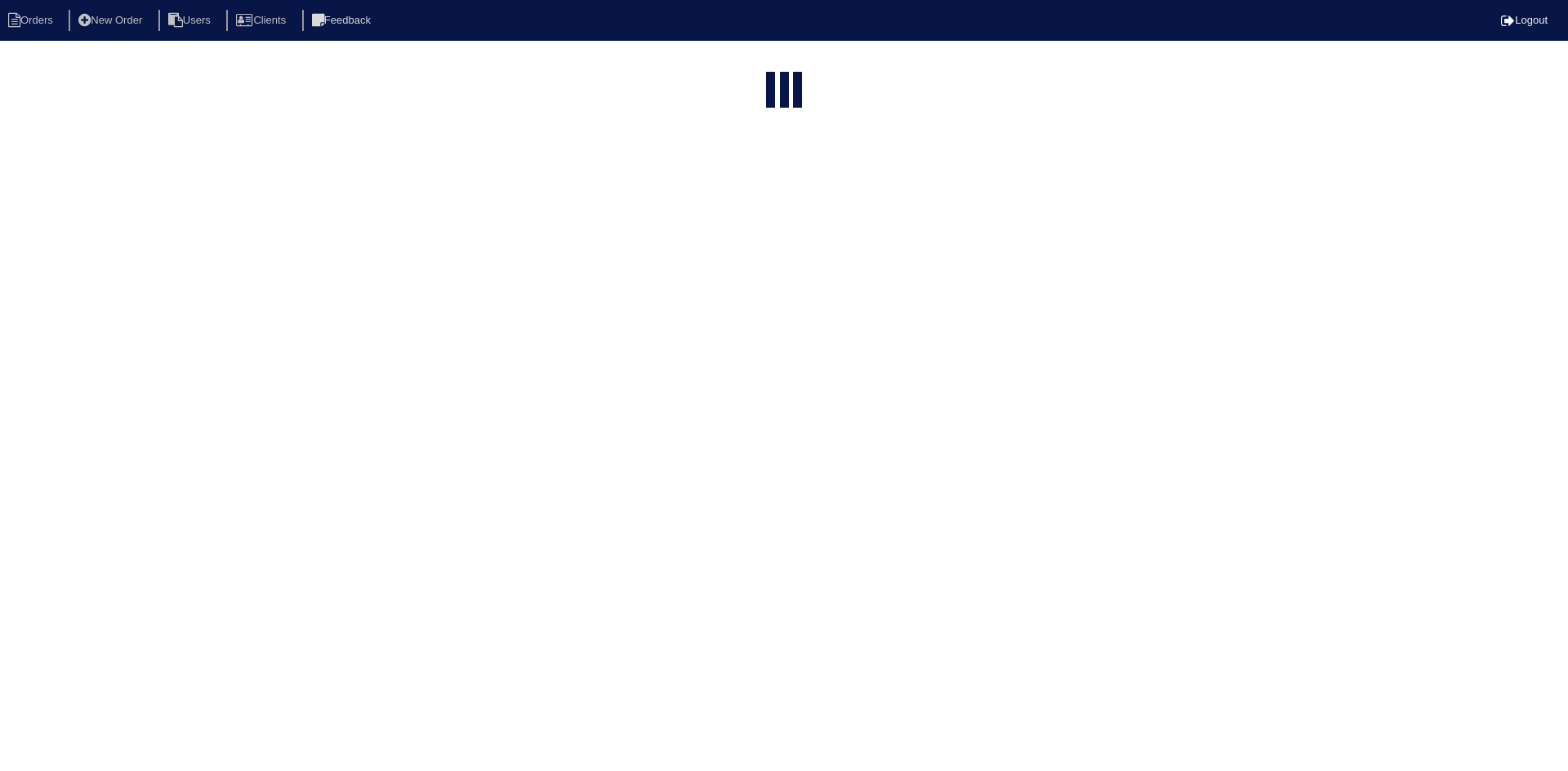
select select "15"
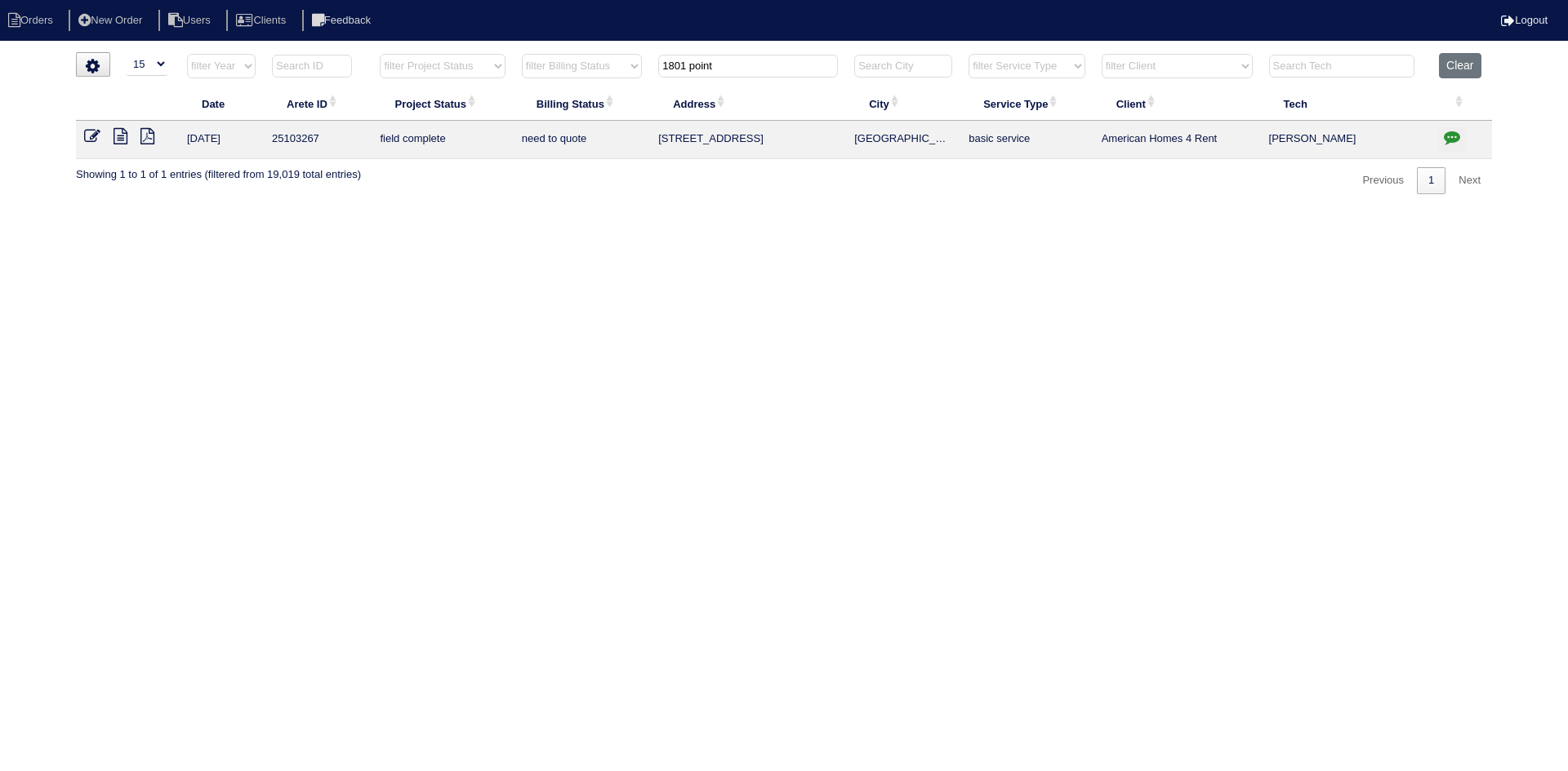
click at [150, 130] on icon at bounding box center [147, 135] width 14 height 16
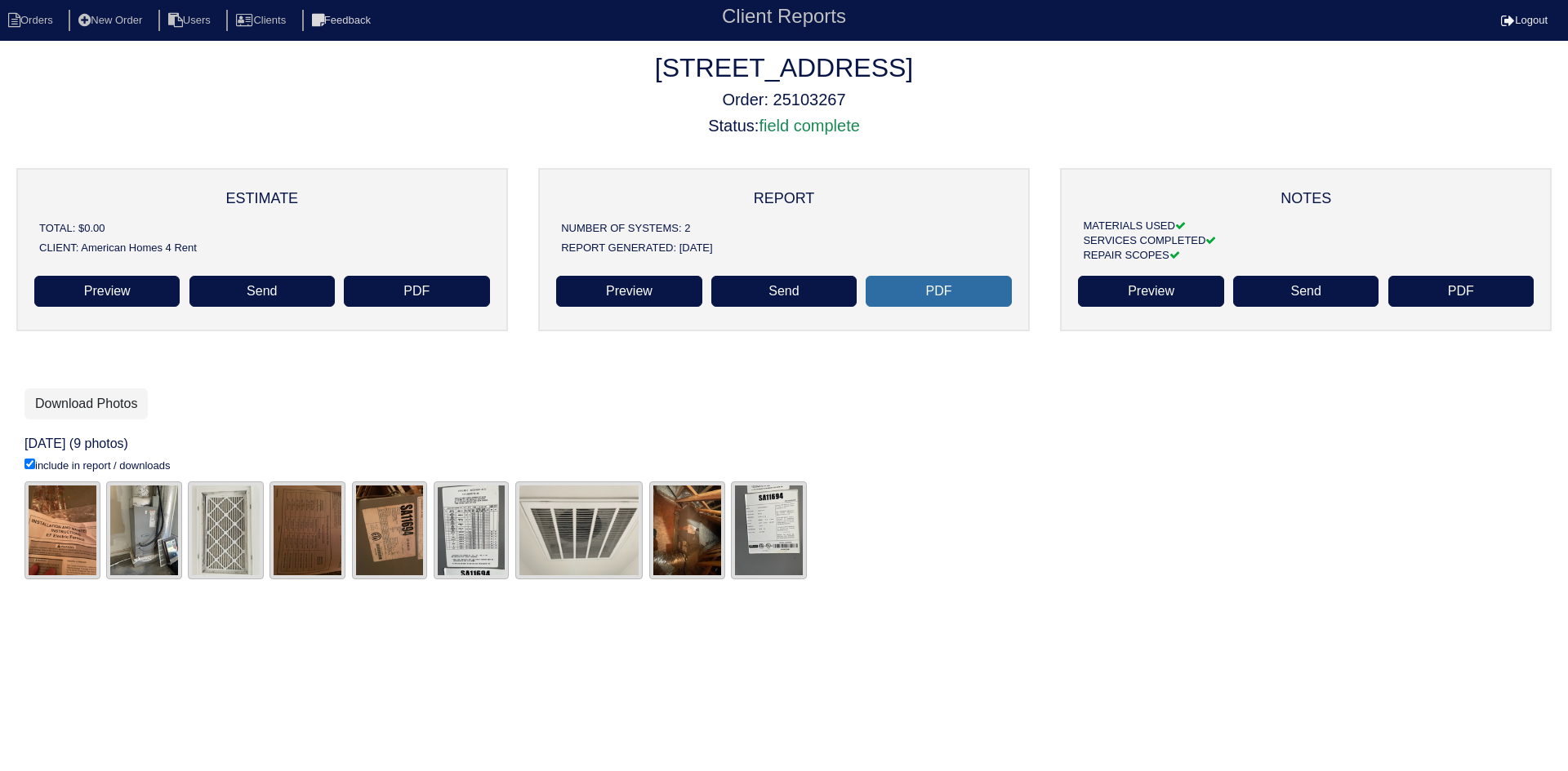
click at [946, 300] on link "PDF" at bounding box center [938, 291] width 146 height 31
click at [43, 16] on li "Orders" at bounding box center [33, 20] width 66 height 22
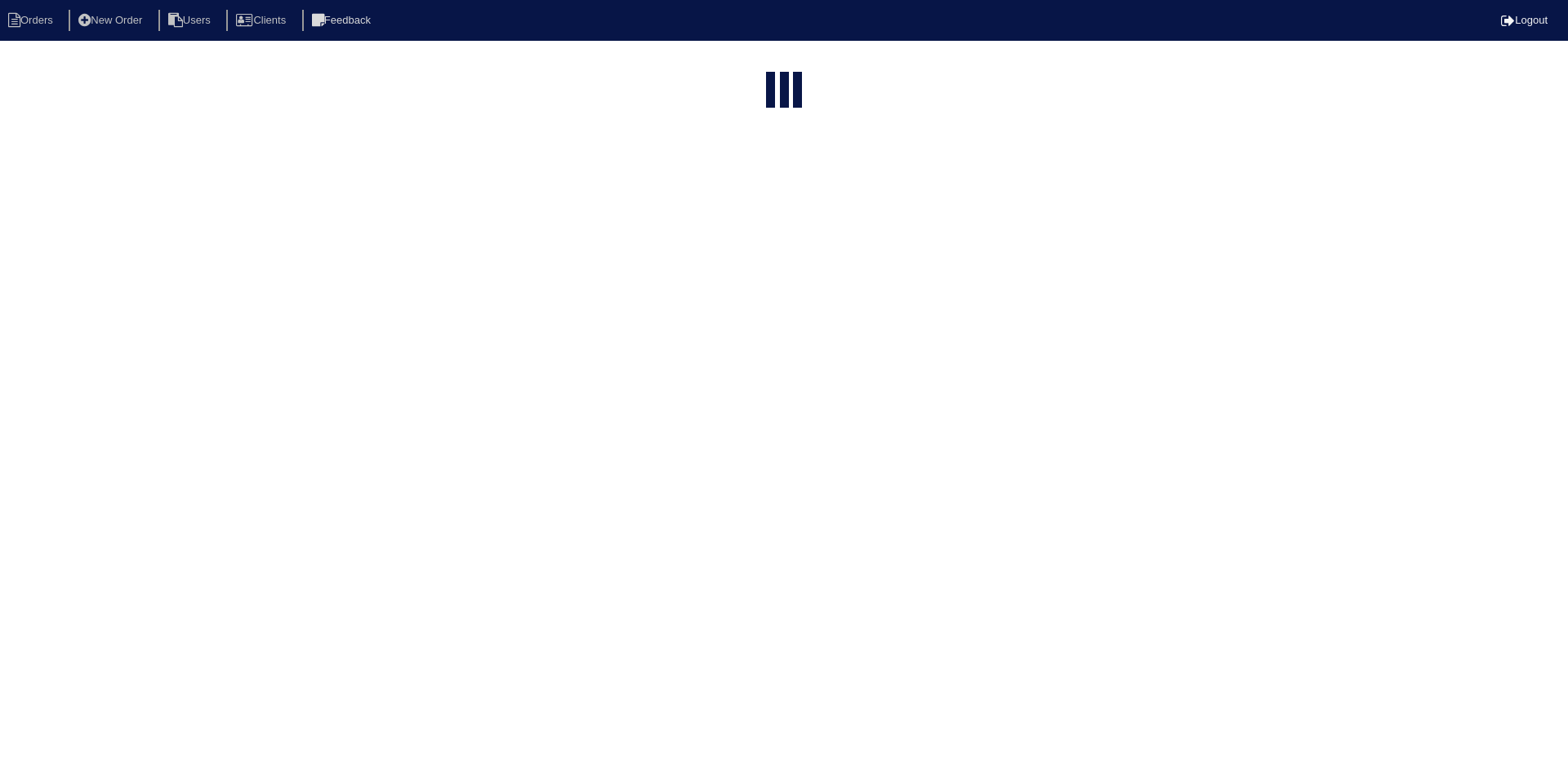
select select "15"
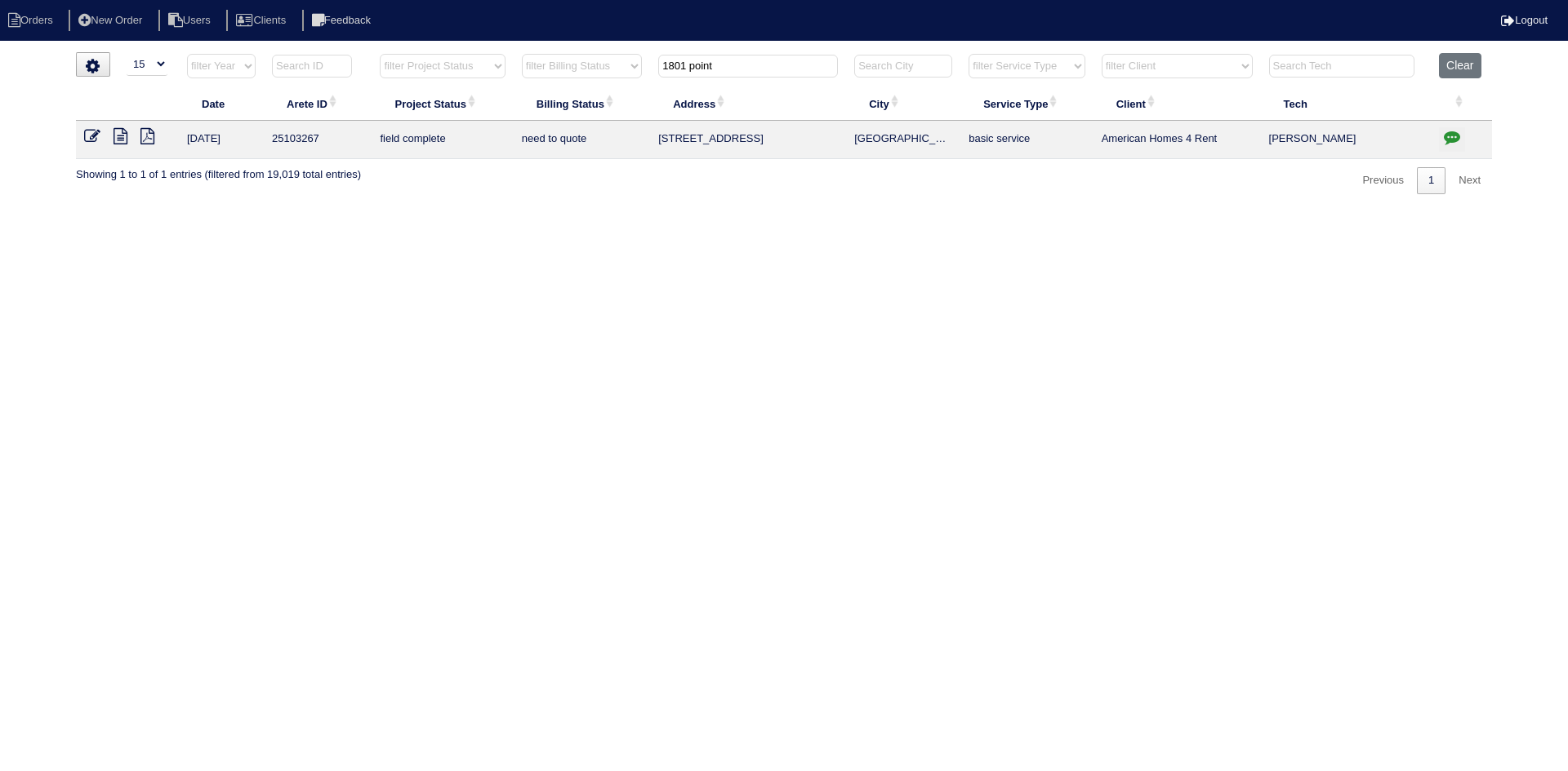
click at [116, 140] on icon at bounding box center [120, 135] width 14 height 16
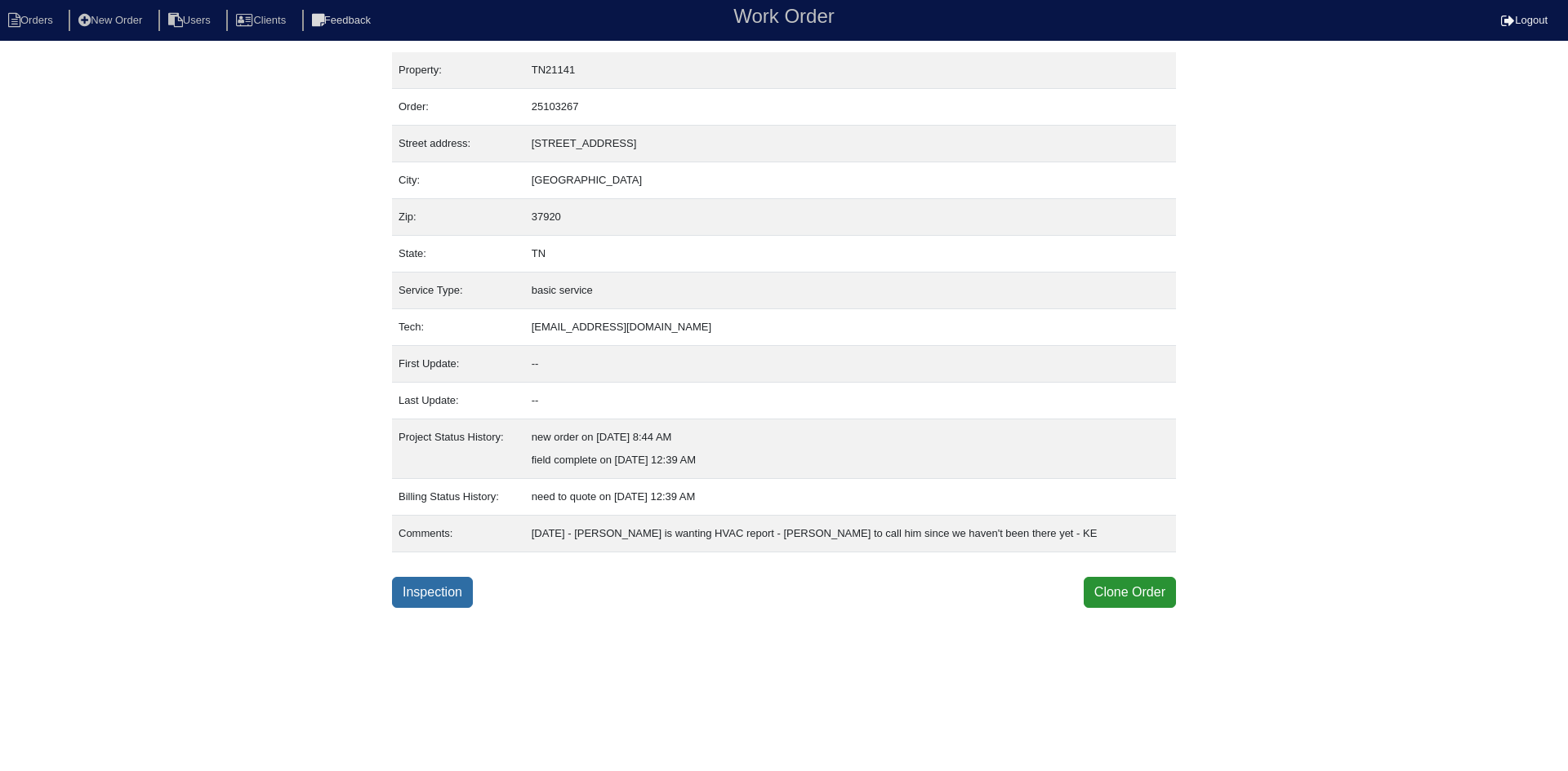
click at [427, 592] on link "Inspection" at bounding box center [433, 592] width 81 height 31
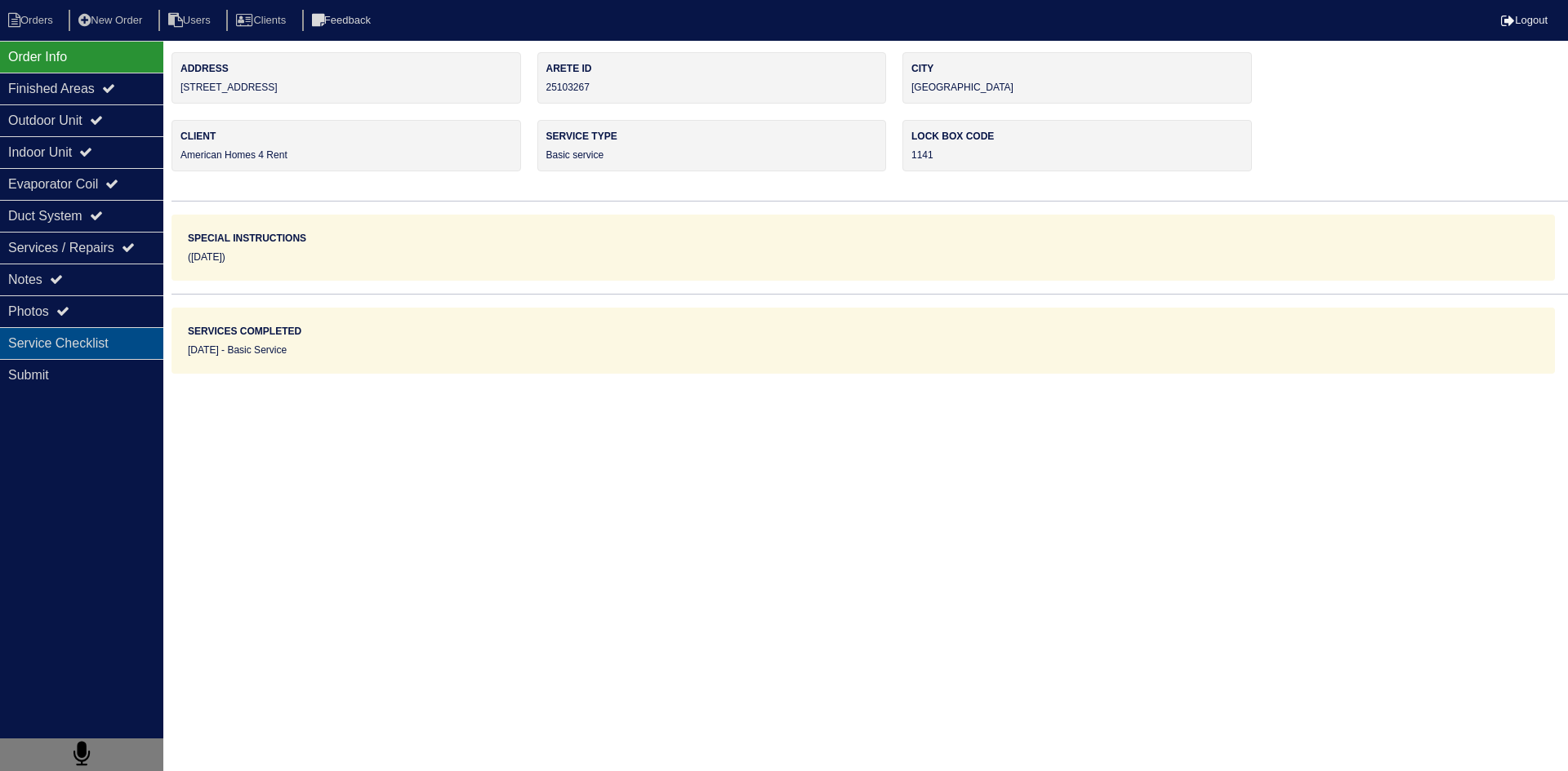
click at [132, 341] on div "Service Checklist" at bounding box center [82, 343] width 164 height 32
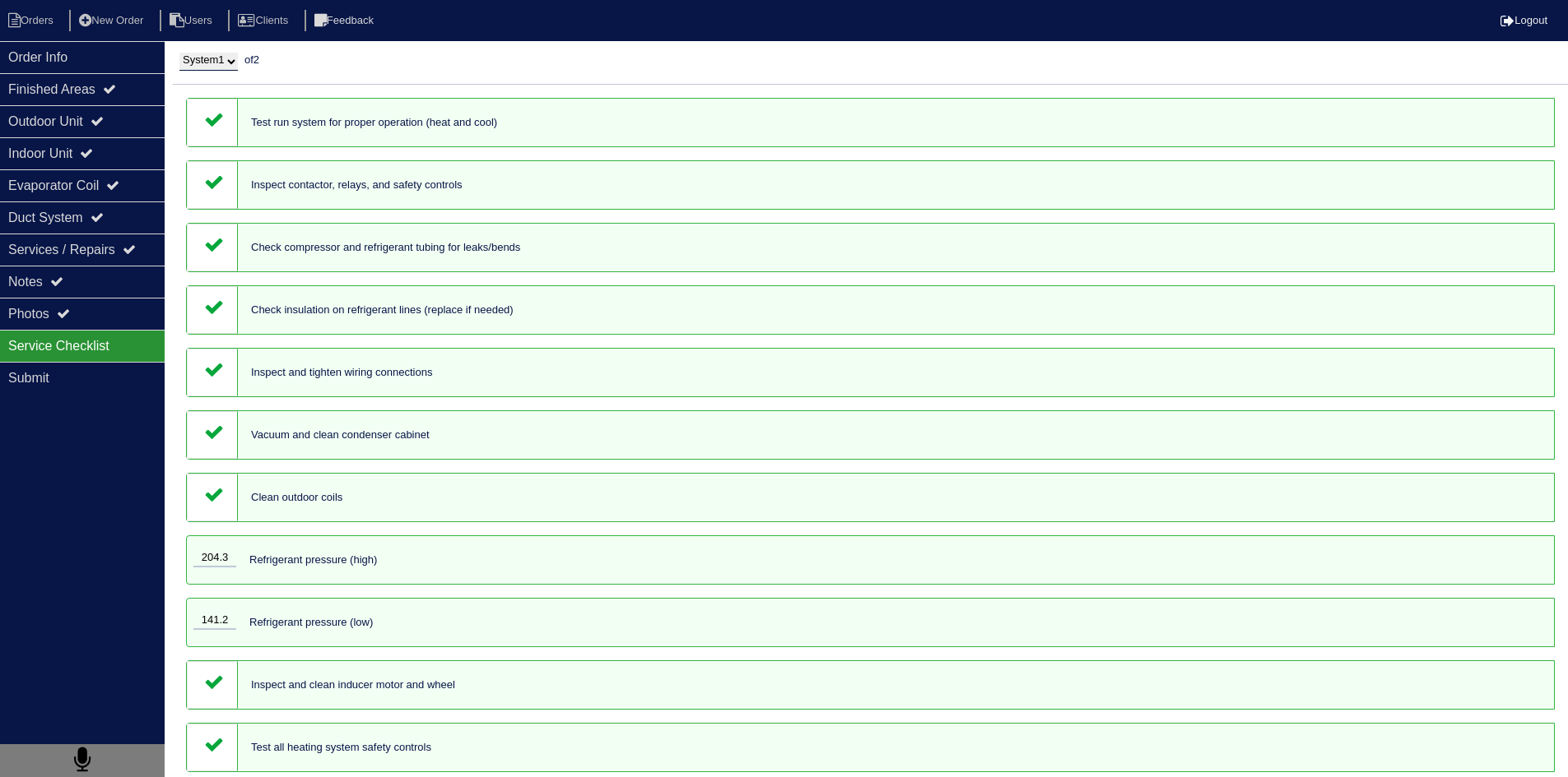
click at [221, 366] on icon at bounding box center [213, 369] width 20 height 20
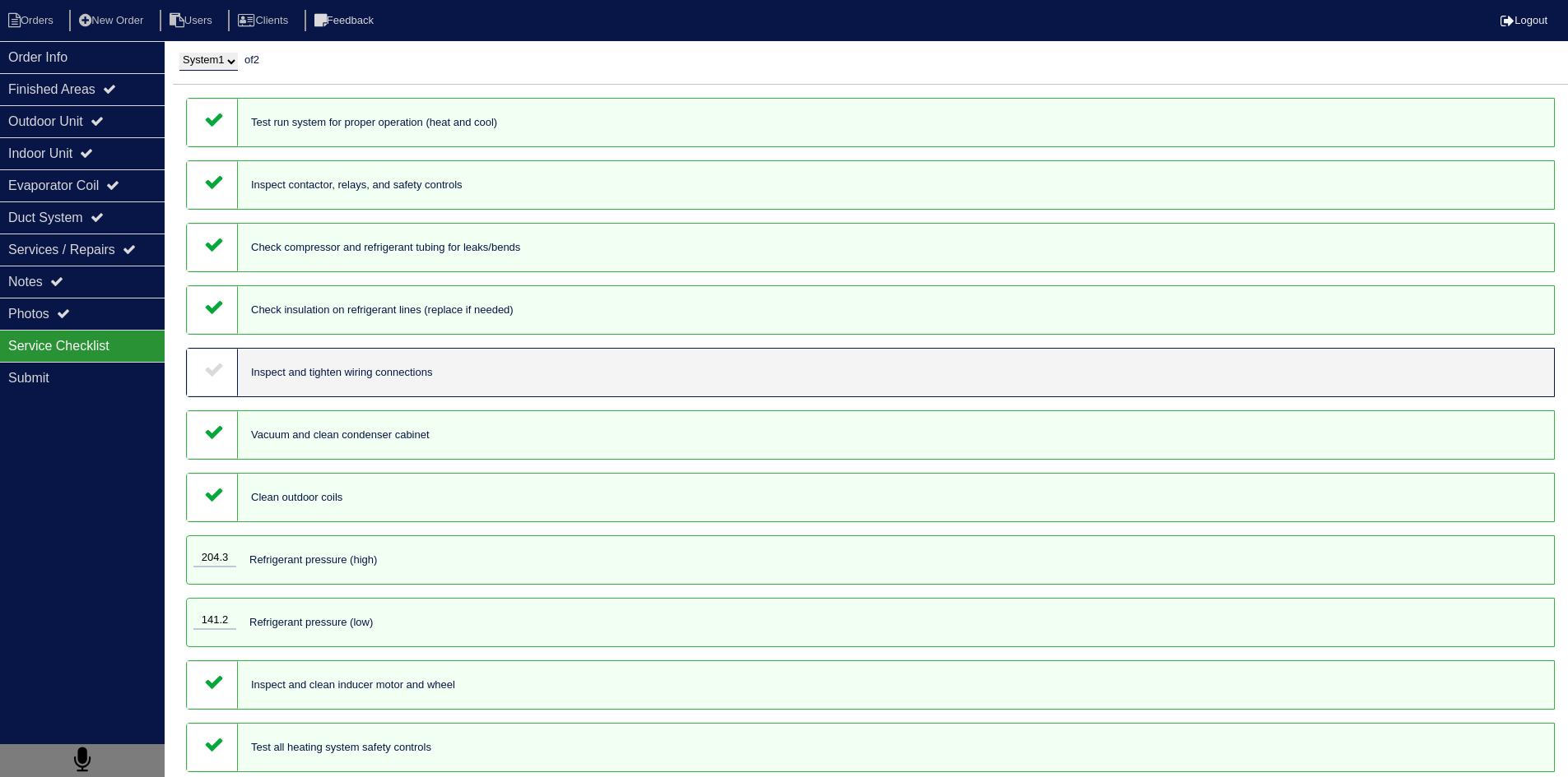
click at [220, 366] on icon at bounding box center [213, 369] width 20 height 20
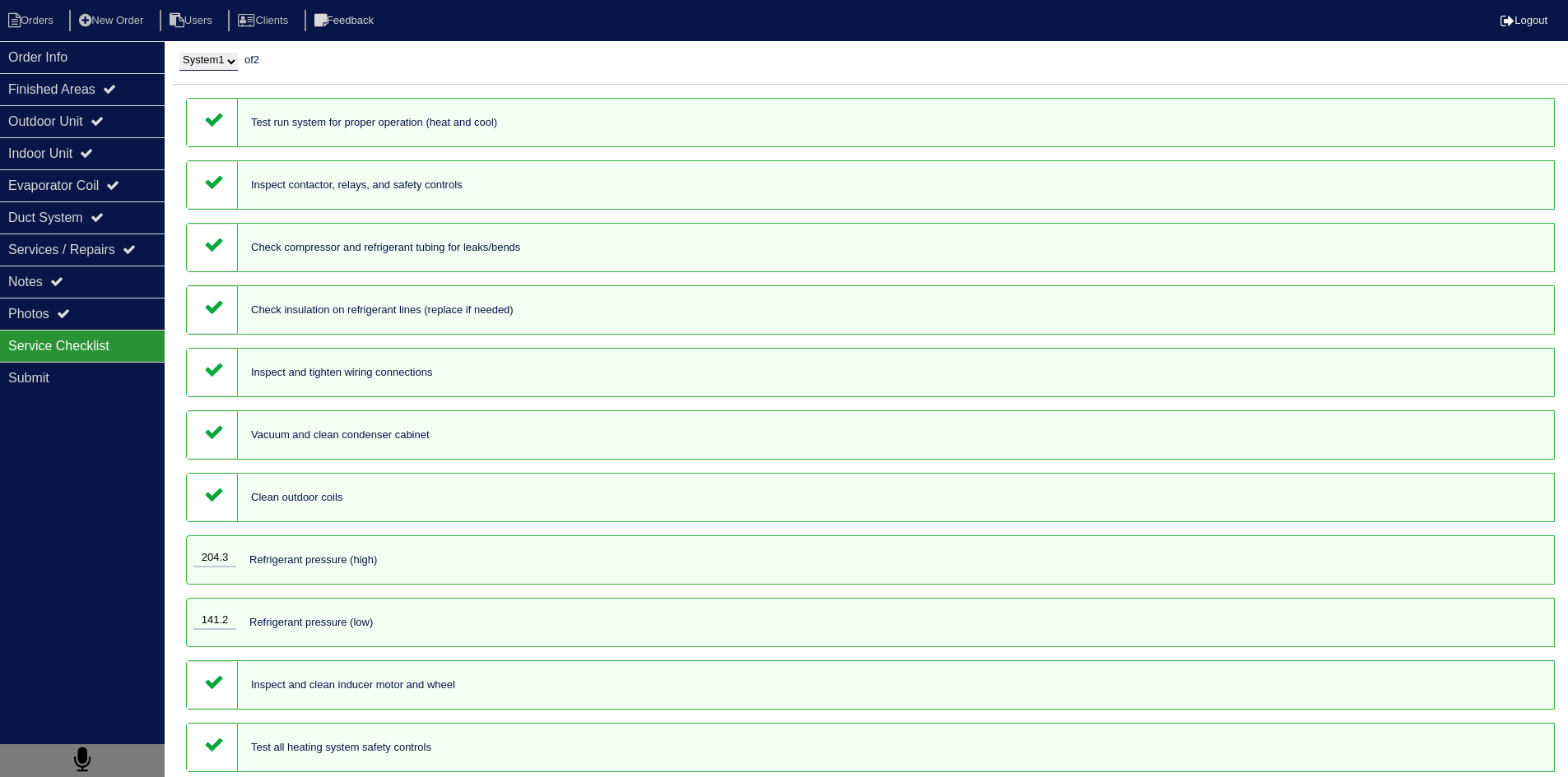
click at [225, 54] on select "System 1 System 2" at bounding box center [209, 62] width 59 height 18
select select "2"
click at [179, 53] on select "System 1 System 2" at bounding box center [209, 62] width 59 height 18
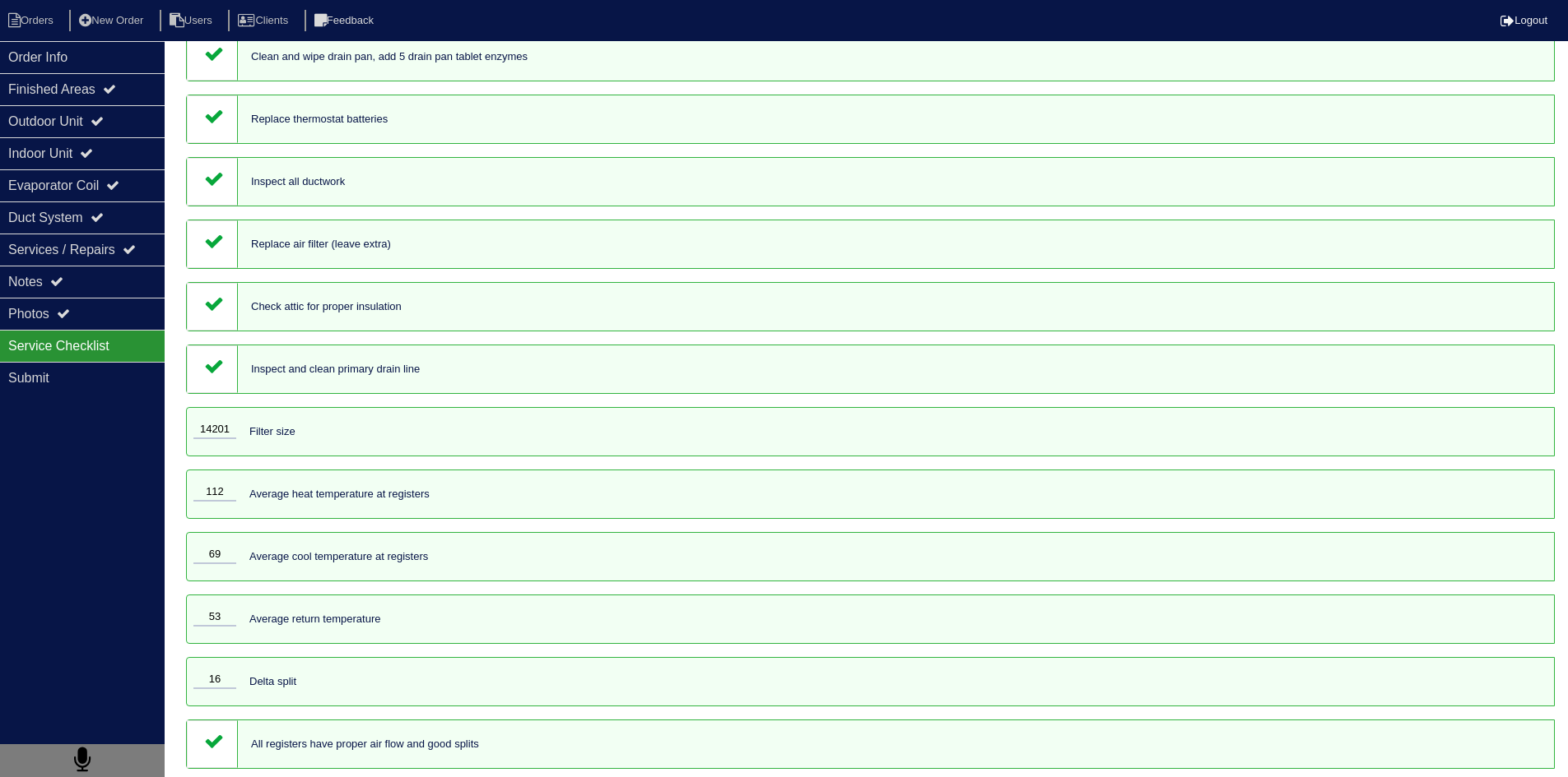
scroll to position [1322, 0]
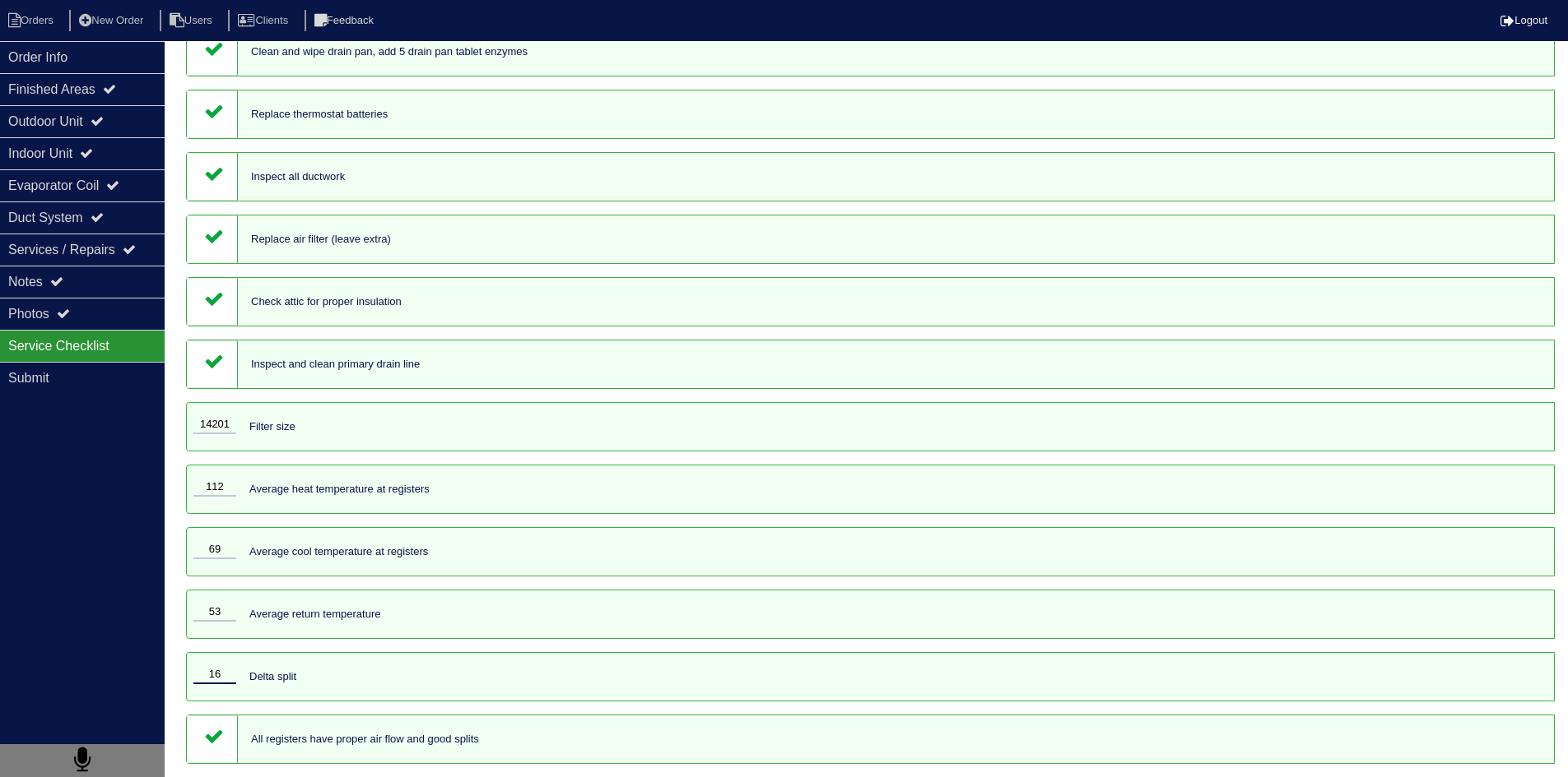
click at [235, 674] on input "16" at bounding box center [214, 675] width 43 height 18
click at [489, 670] on div "16 Delta split" at bounding box center [869, 677] width 1368 height 49
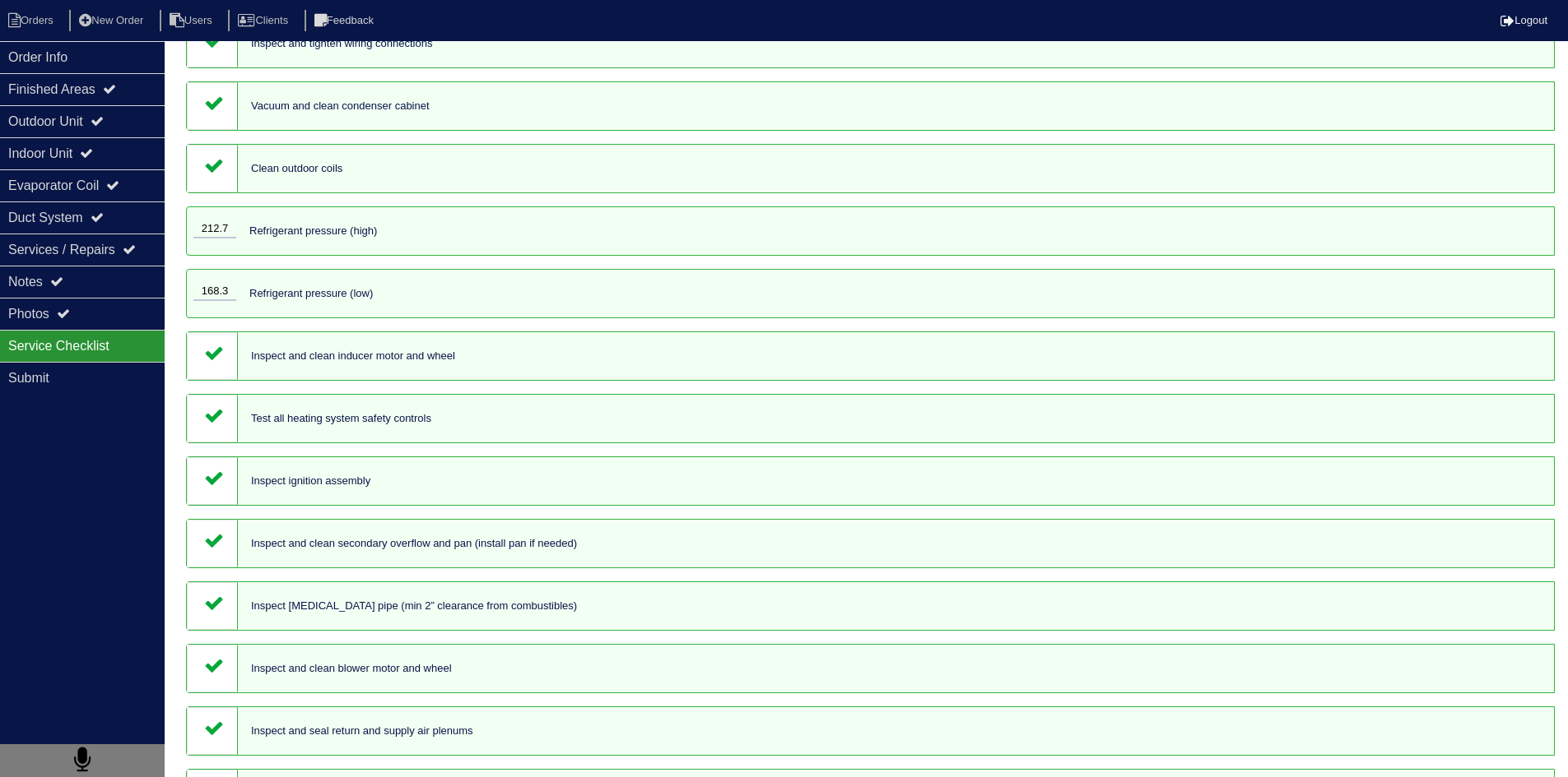
scroll to position [0, 0]
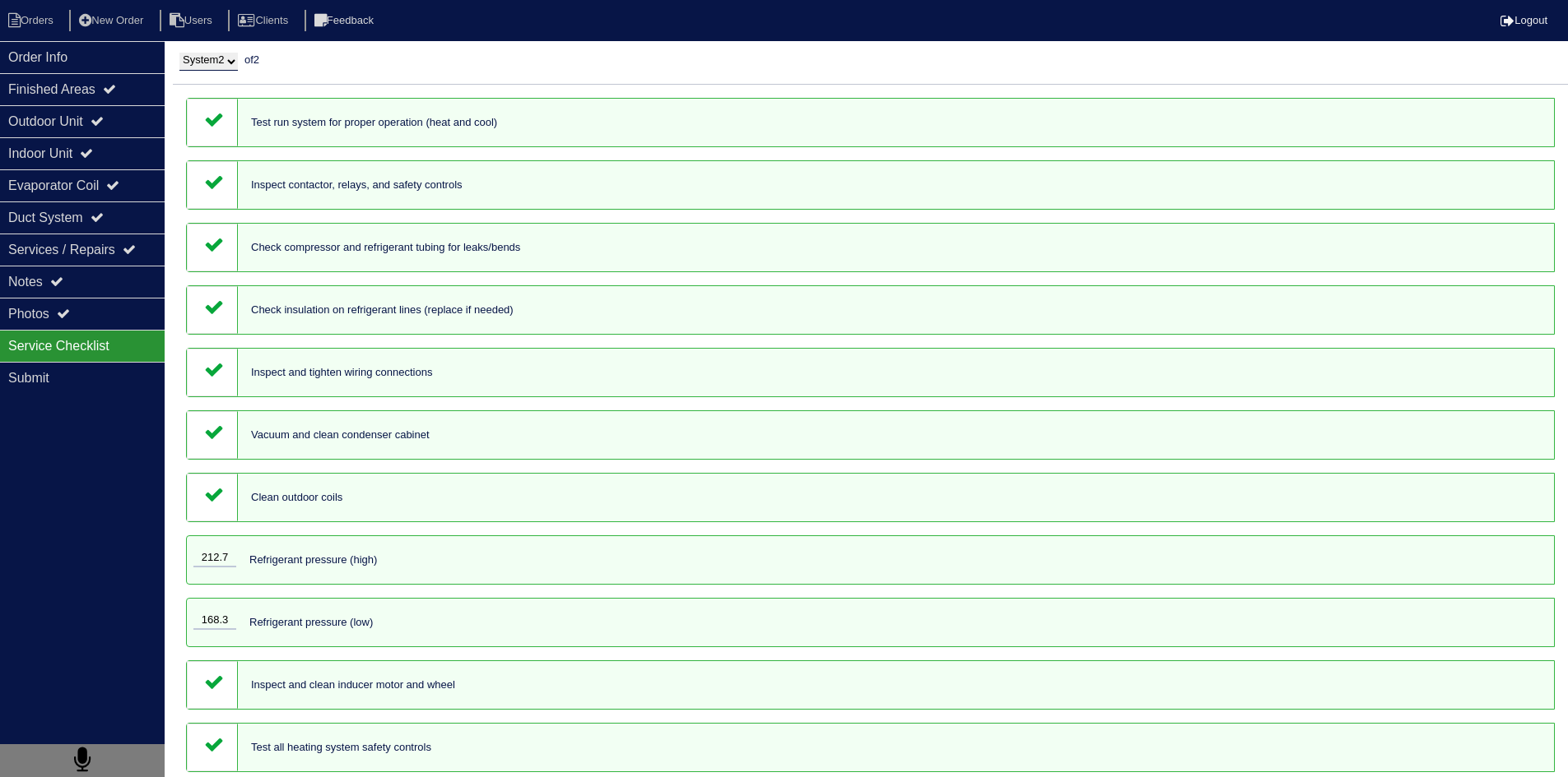
click at [215, 306] on icon at bounding box center [213, 306] width 20 height 20
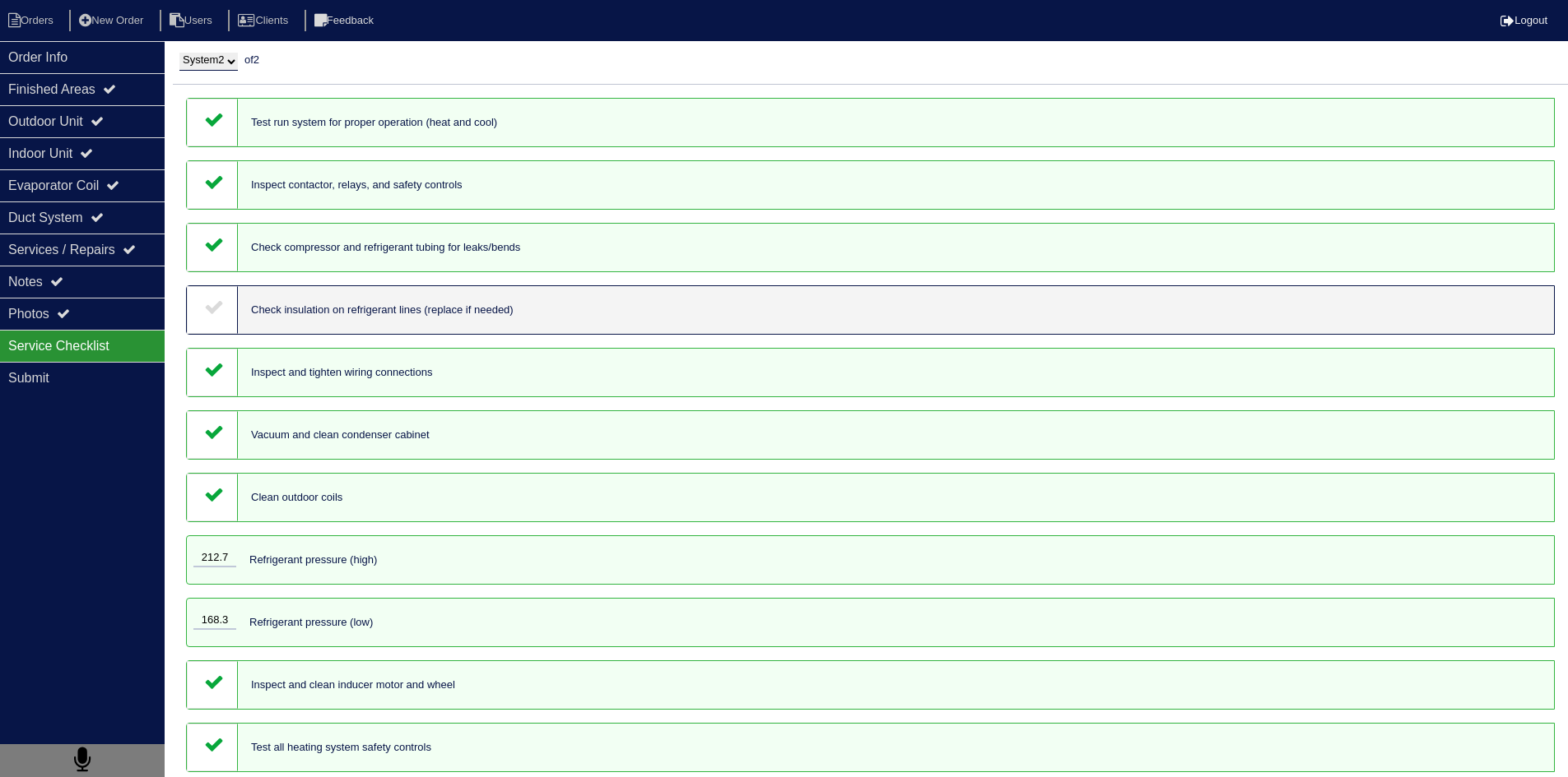
drag, startPoint x: 219, startPoint y: 364, endPoint x: 210, endPoint y: 355, distance: 12.7
click at [218, 364] on icon at bounding box center [213, 369] width 20 height 20
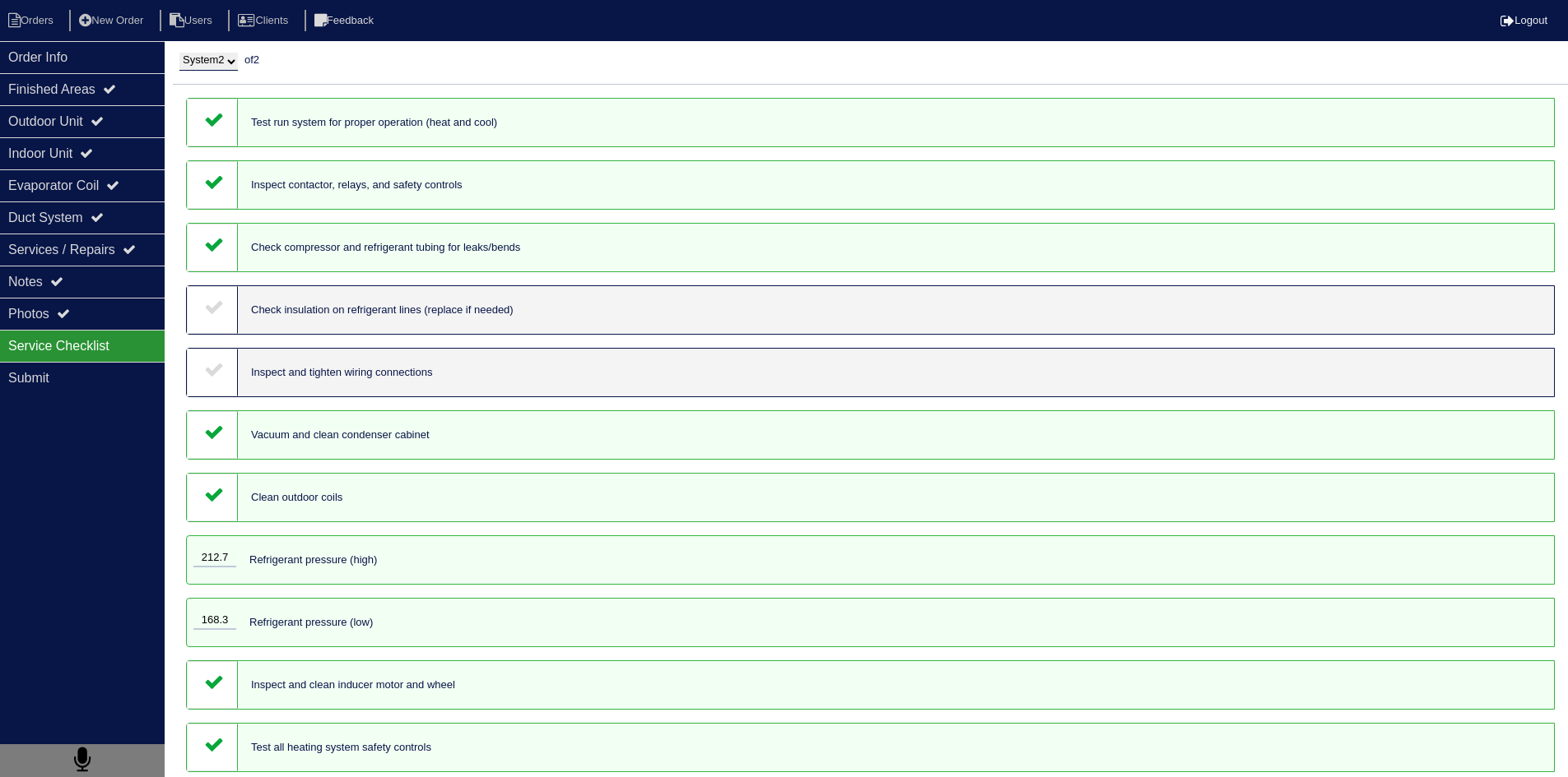
click at [215, 306] on icon at bounding box center [213, 306] width 20 height 20
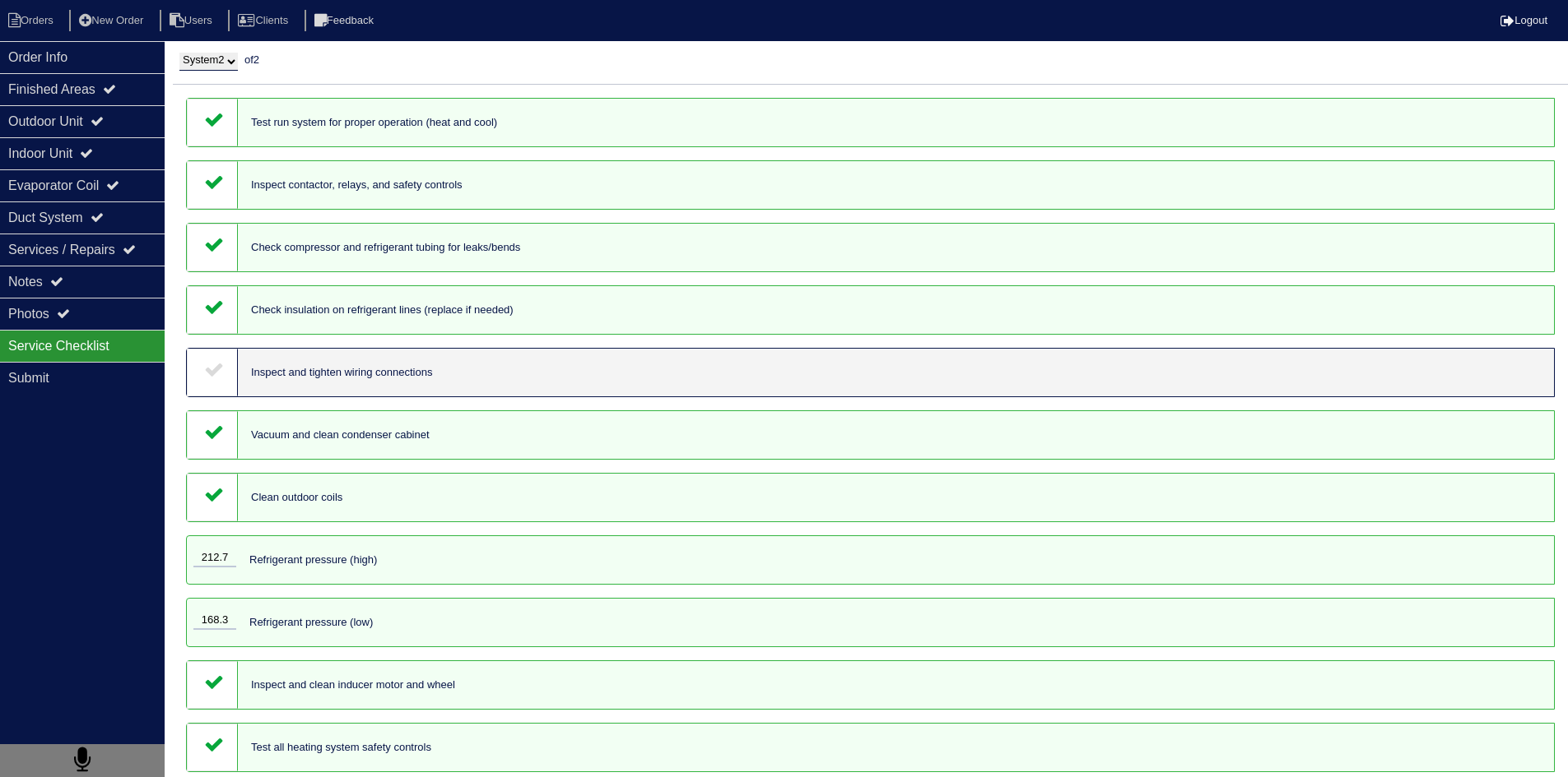
click at [211, 361] on icon at bounding box center [213, 369] width 20 height 20
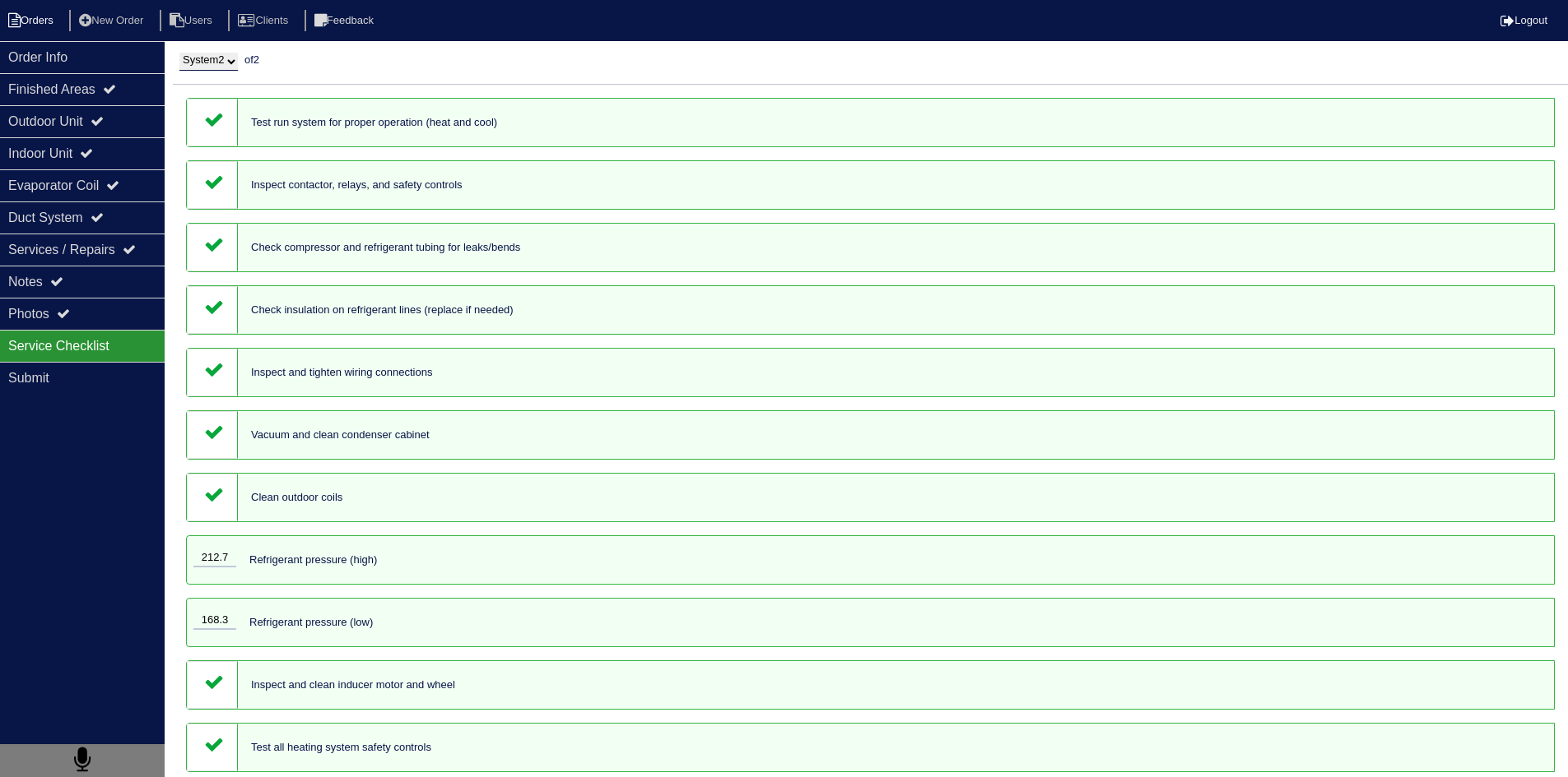
click at [41, 21] on li "Orders" at bounding box center [33, 20] width 66 height 22
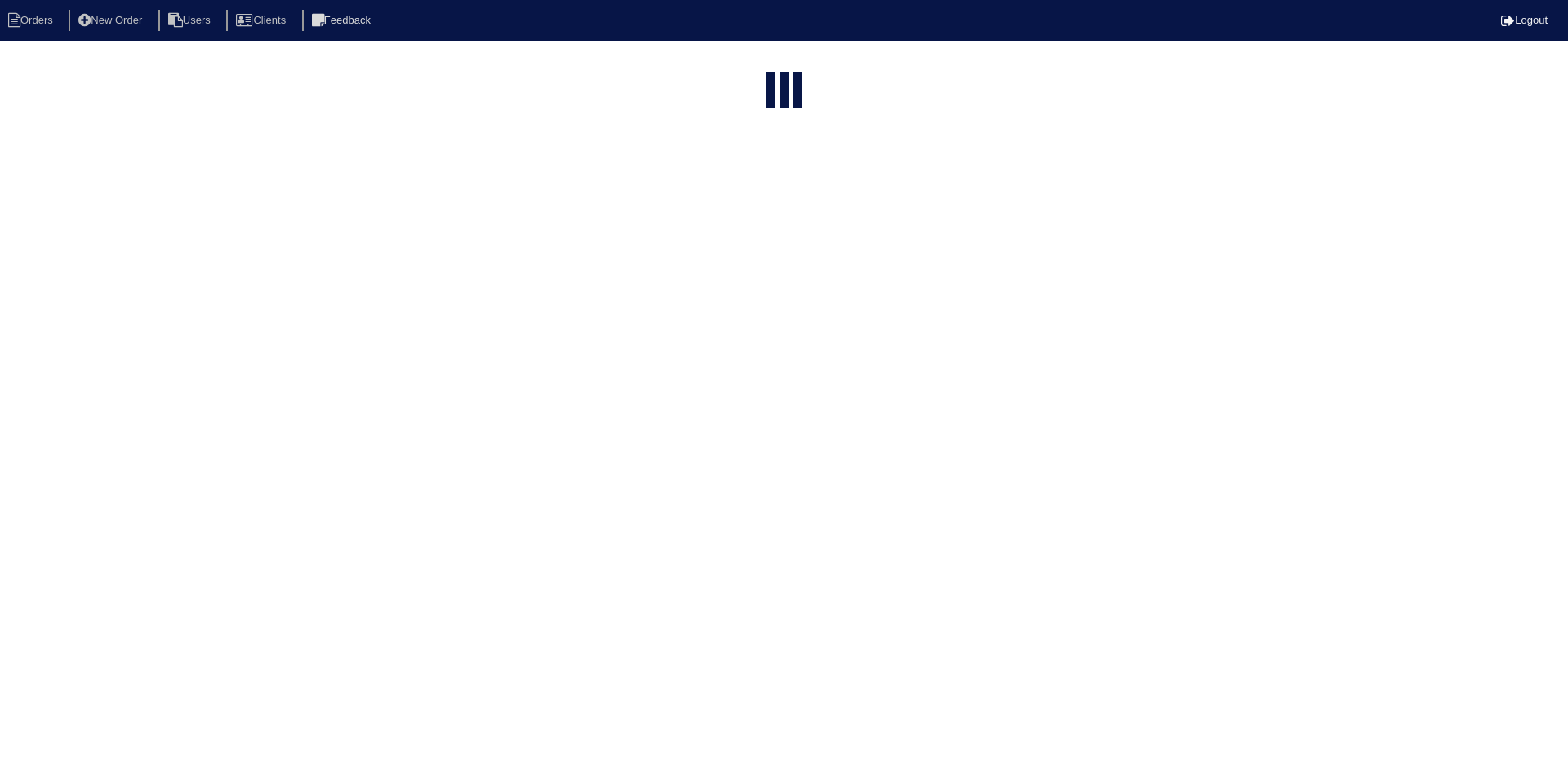
select select "15"
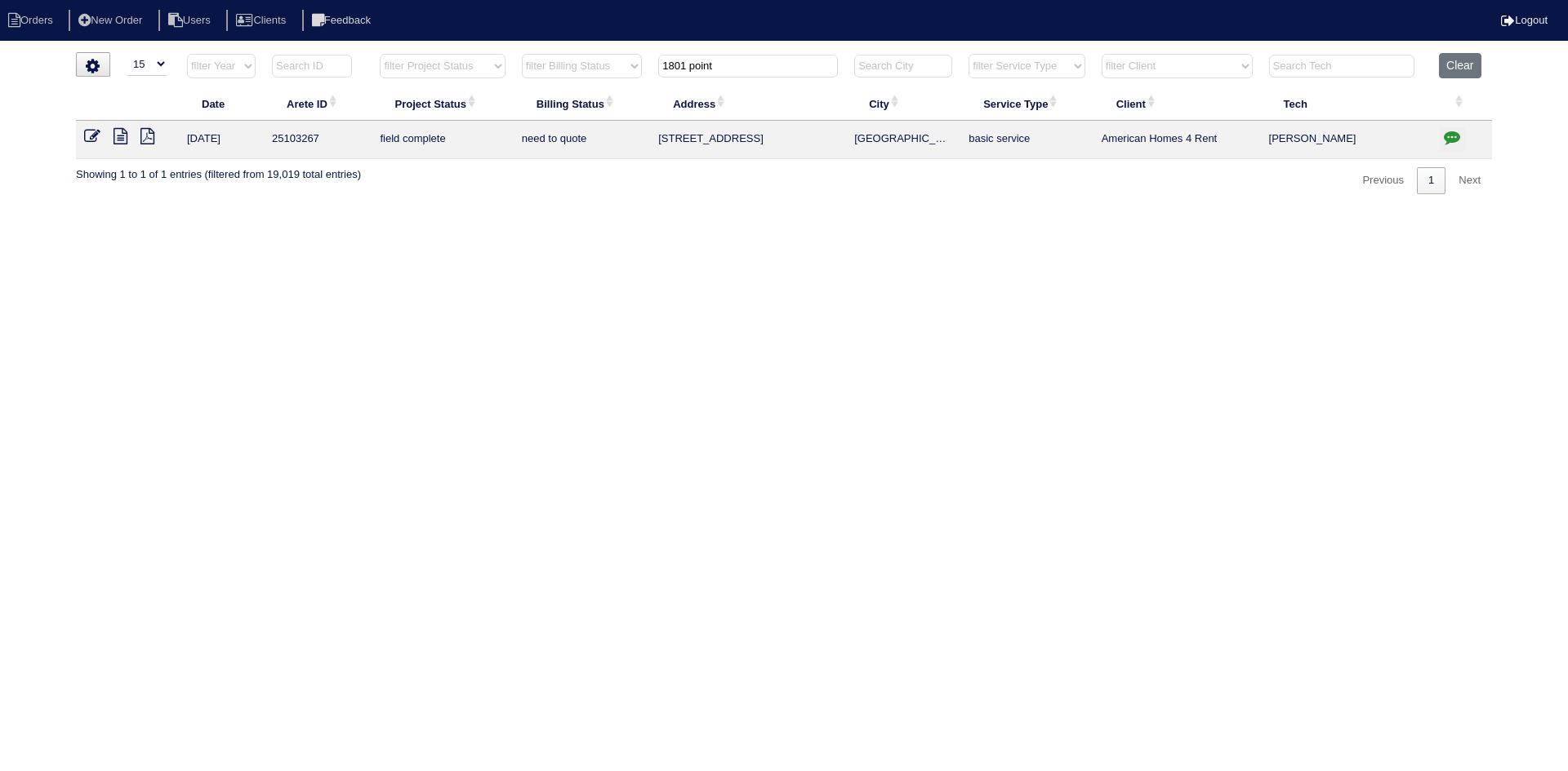
drag, startPoint x: 740, startPoint y: 71, endPoint x: 632, endPoint y: 71, distance: 108.0
click at [632, 71] on tr "filter Year -- Any Year -- 2025 2024 2023 2022 2021 2020 2019 filter Project St…" at bounding box center [784, 70] width 1416 height 34
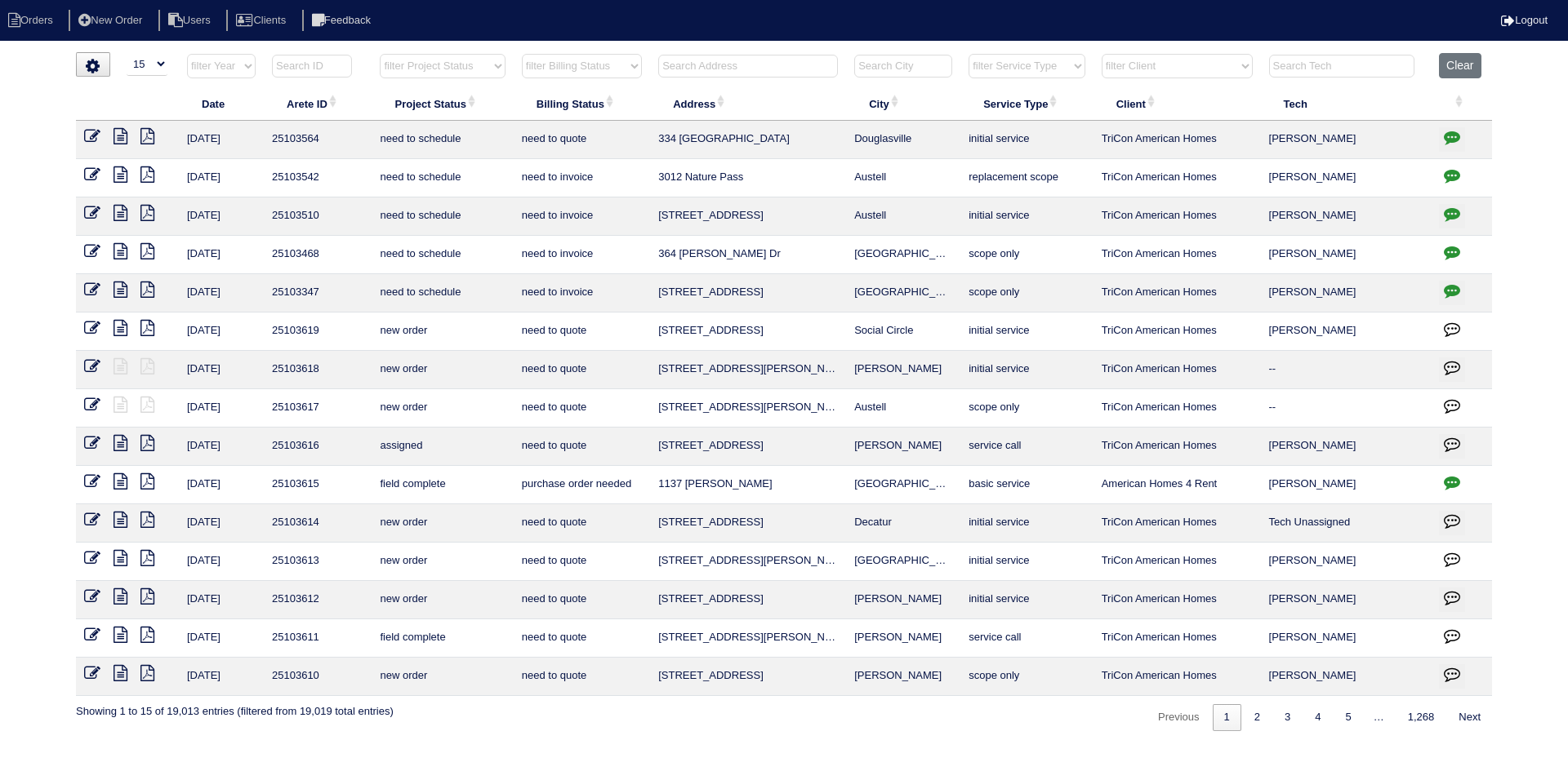
click at [724, 267] on td "364 [PERSON_NAME] Dr" at bounding box center [748, 255] width 196 height 39
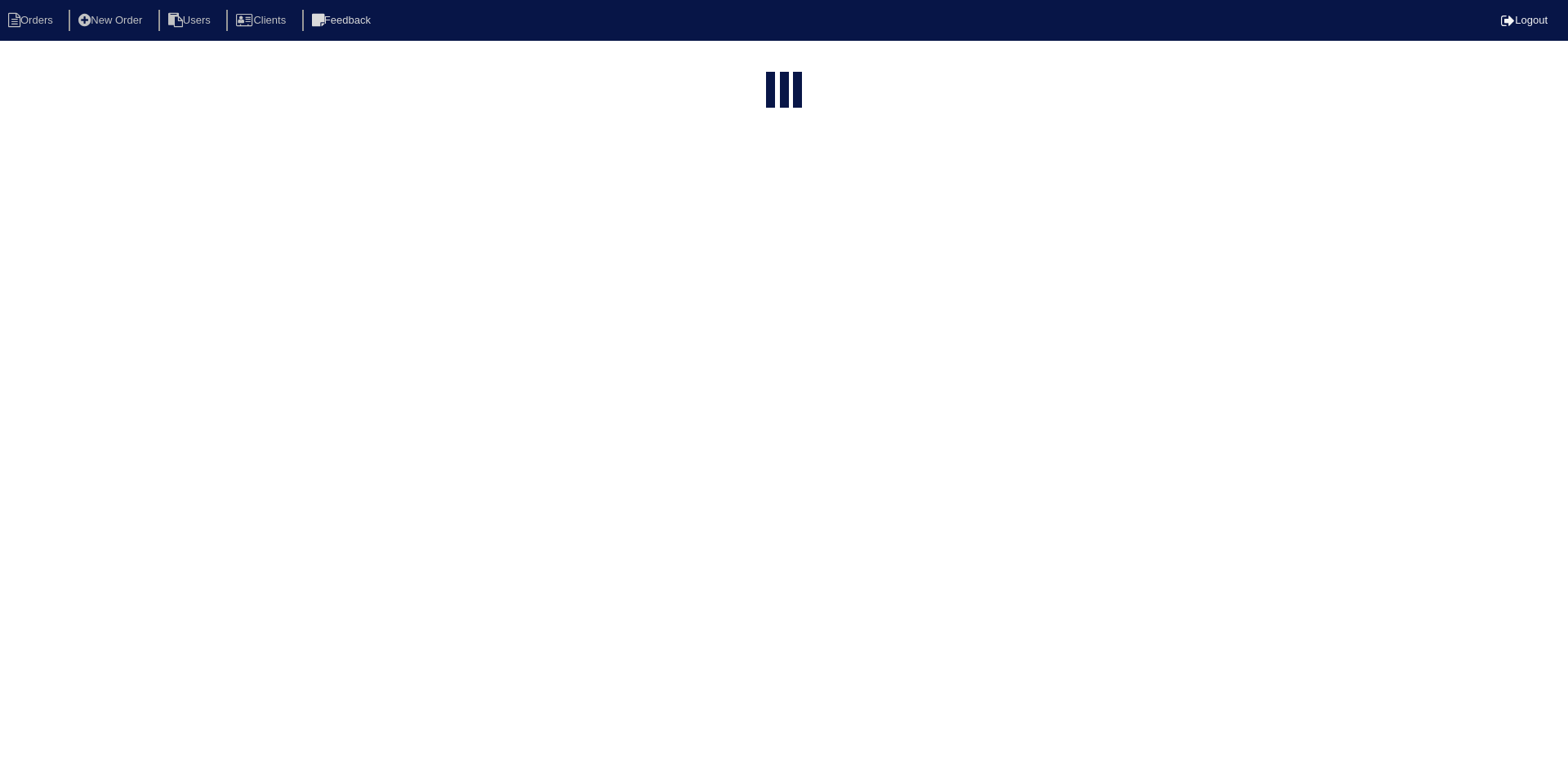
select select "15"
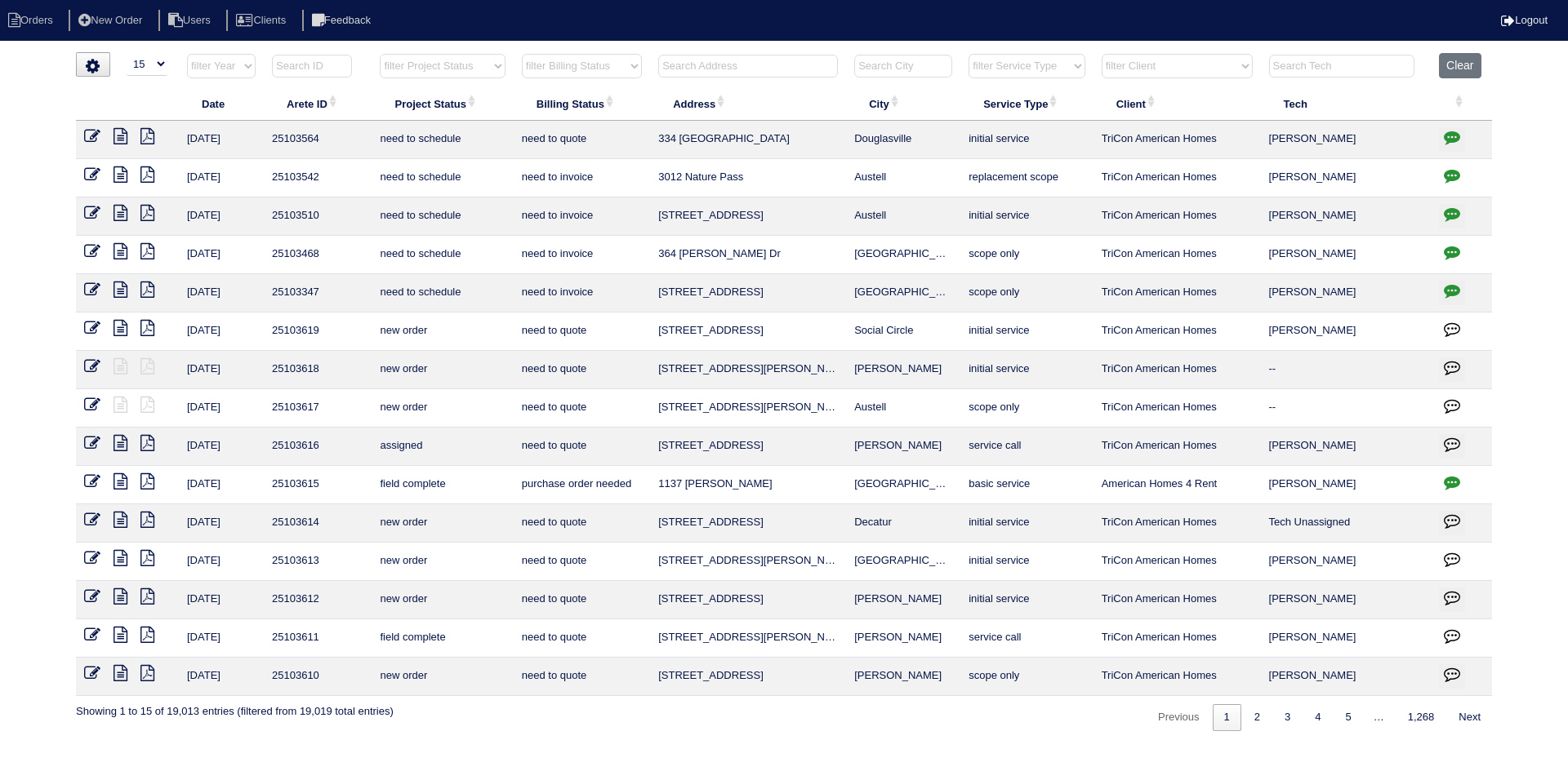
click at [738, 71] on input "text" at bounding box center [748, 66] width 180 height 23
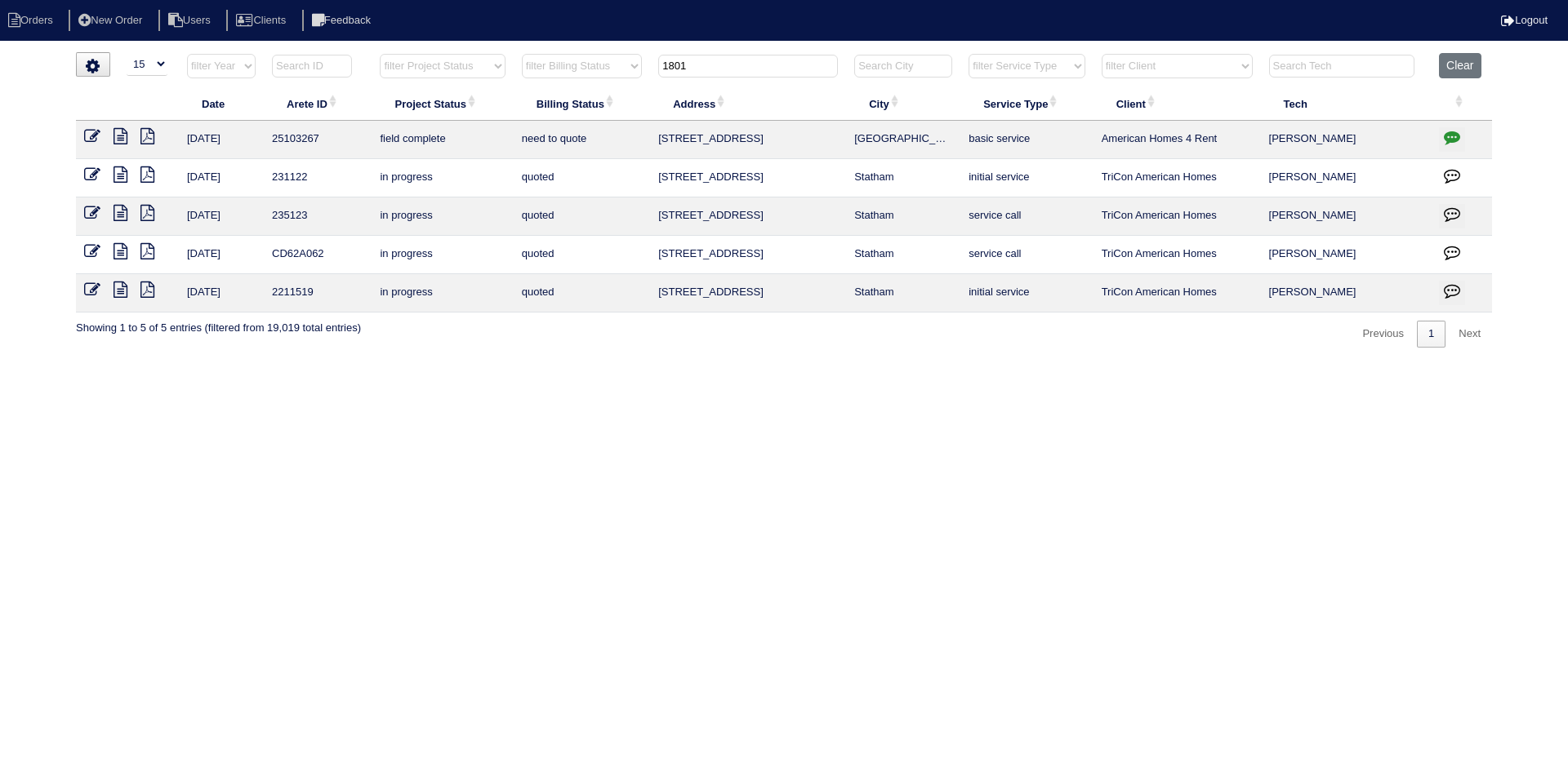
type input "1801"
click at [119, 135] on icon at bounding box center [120, 135] width 14 height 16
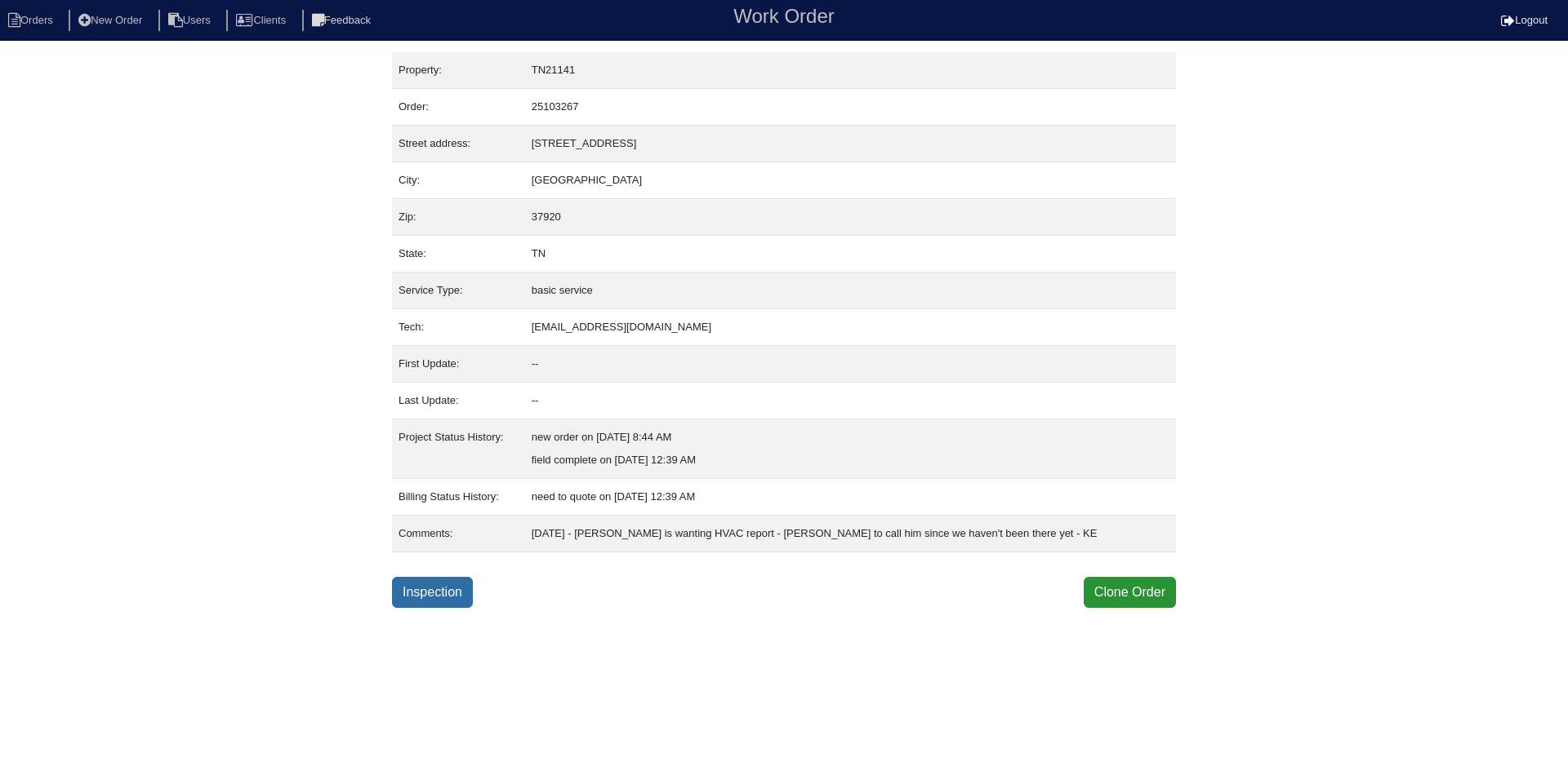
click at [411, 589] on link "Inspection" at bounding box center [433, 592] width 81 height 31
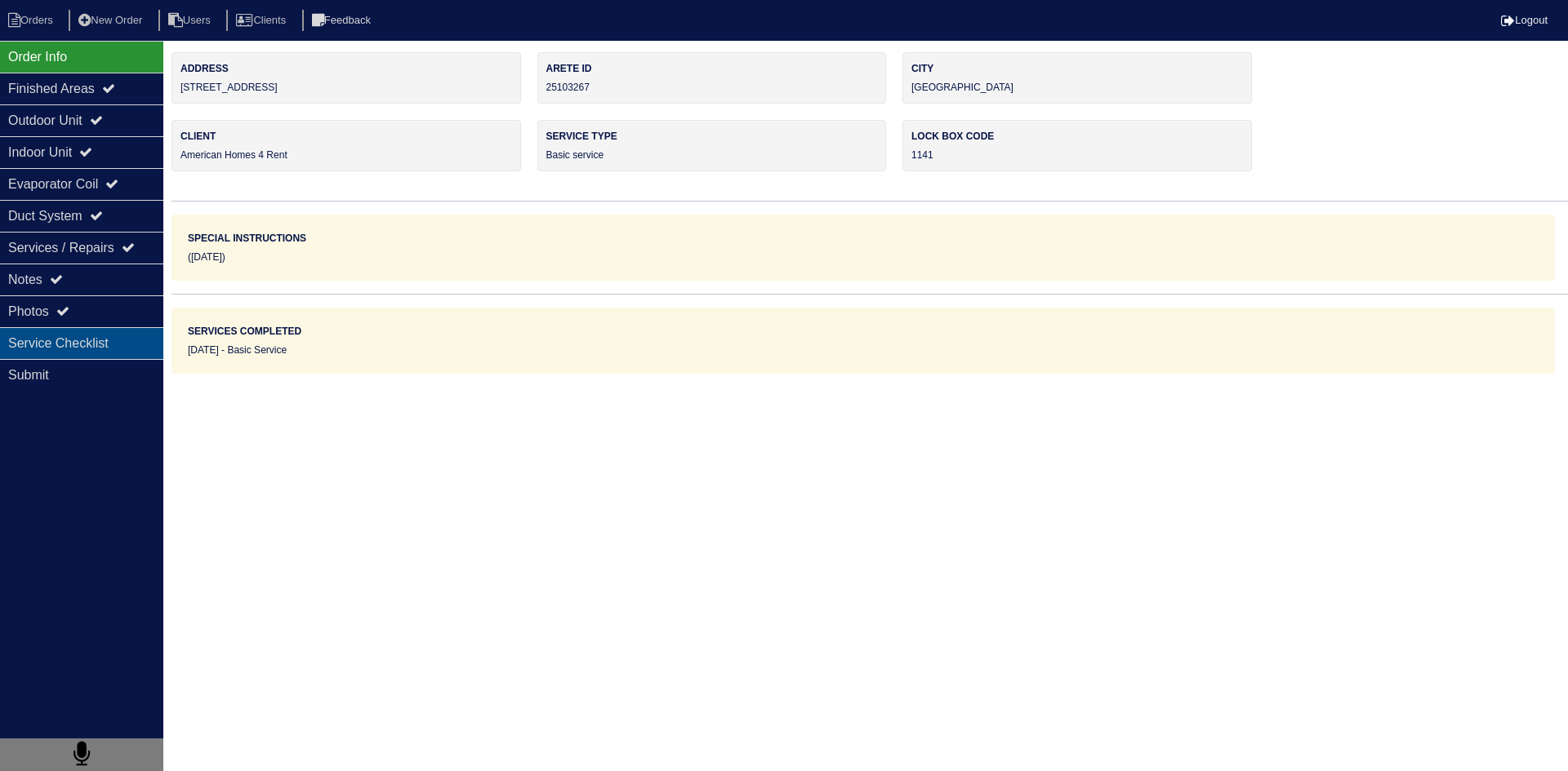
click at [151, 344] on div "Service Checklist" at bounding box center [82, 343] width 164 height 32
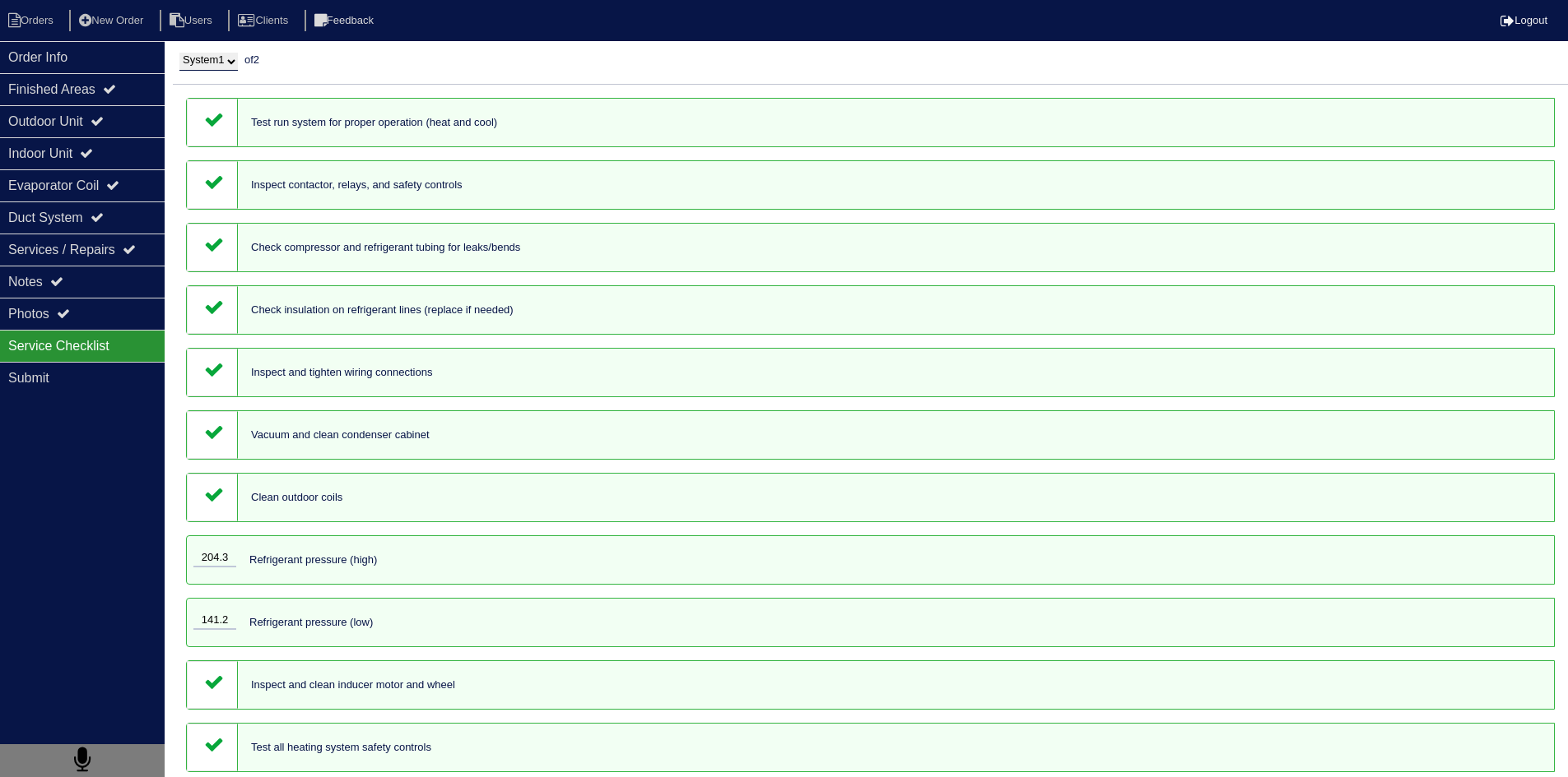
click at [228, 61] on select "System 1 System 2" at bounding box center [209, 62] width 59 height 18
select select "2"
click at [179, 53] on select "System 1 System 2" at bounding box center [209, 62] width 59 height 18
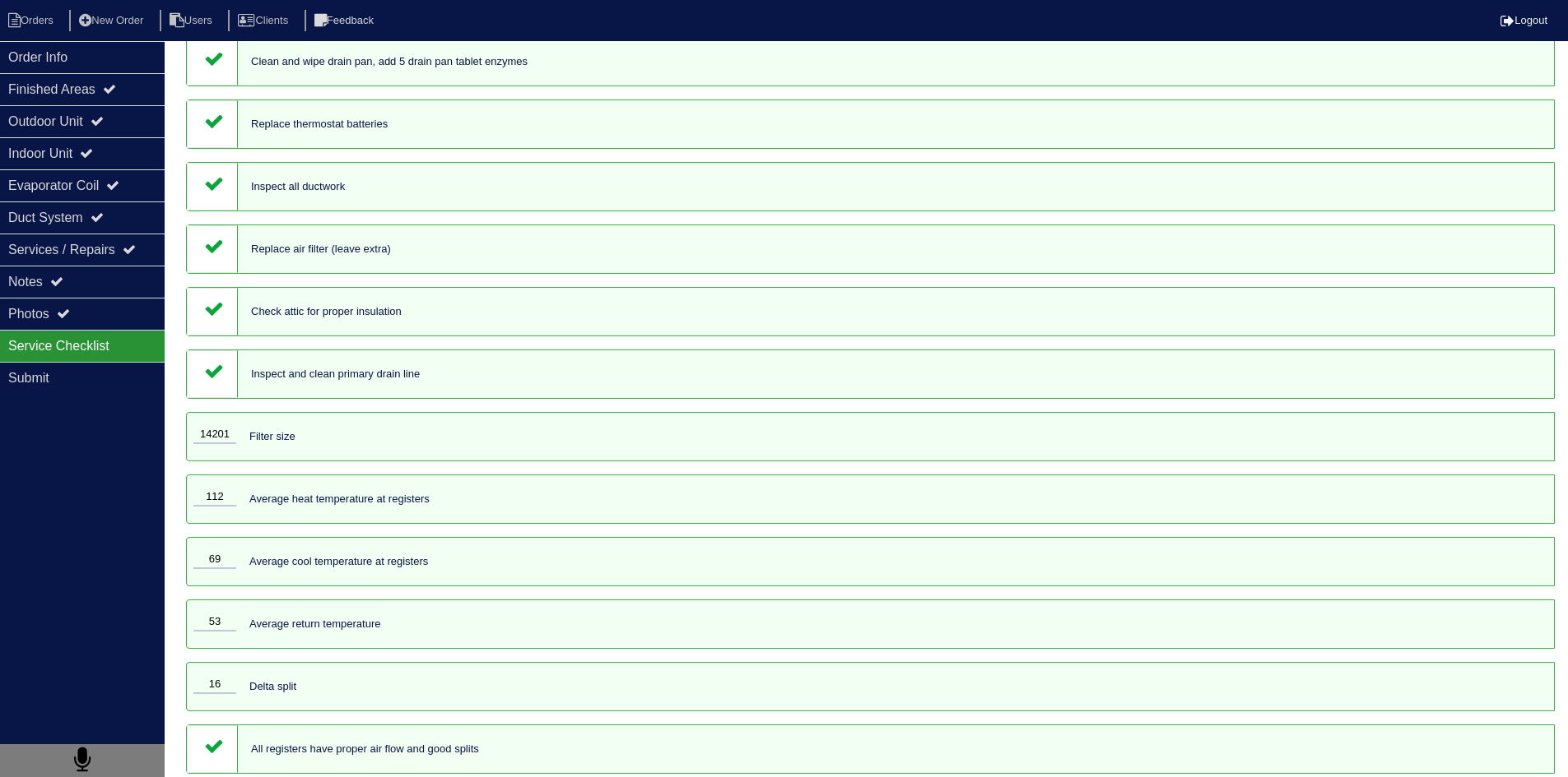
scroll to position [1322, 0]
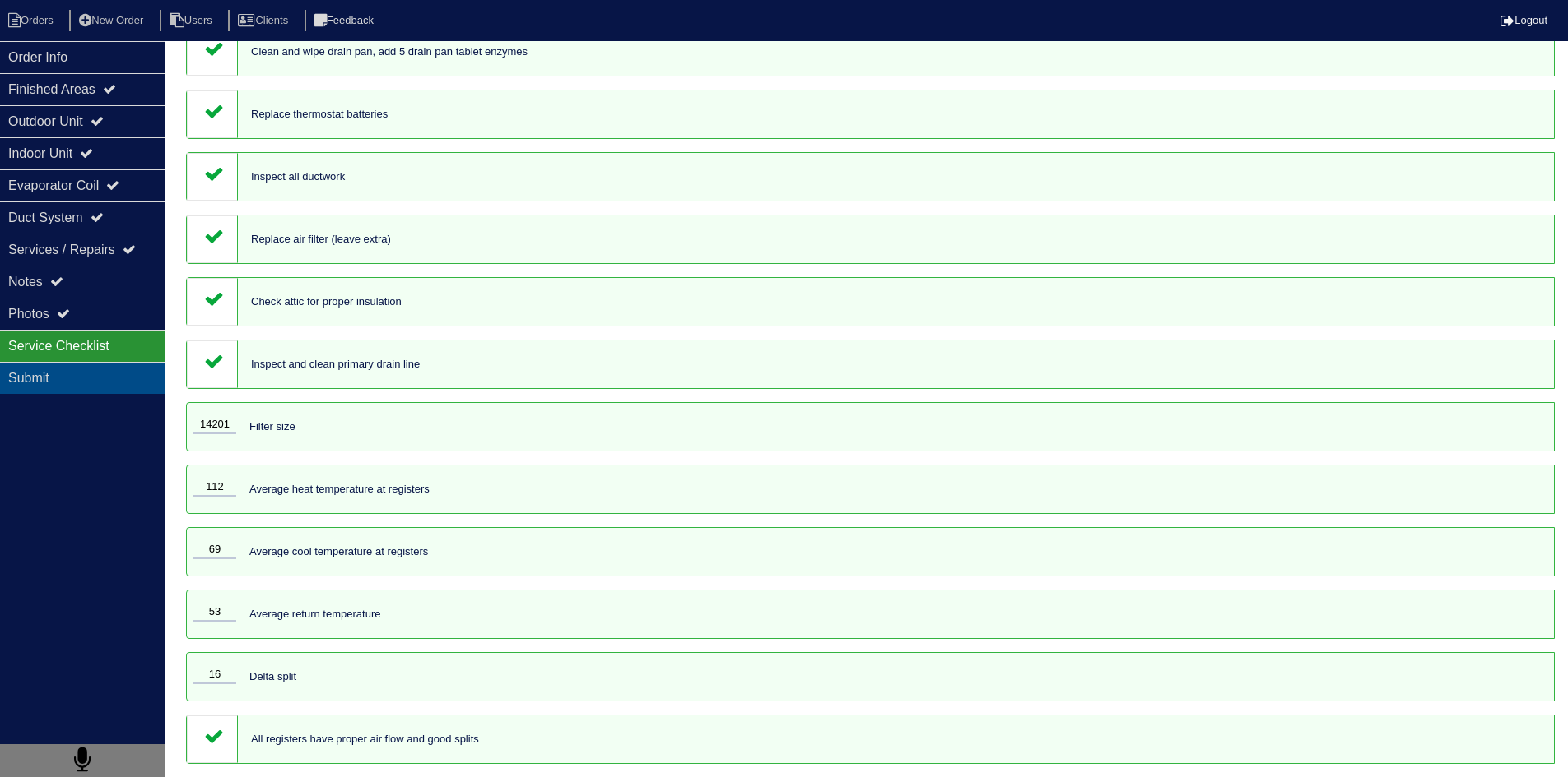
click at [86, 372] on div "Submit" at bounding box center [82, 378] width 165 height 32
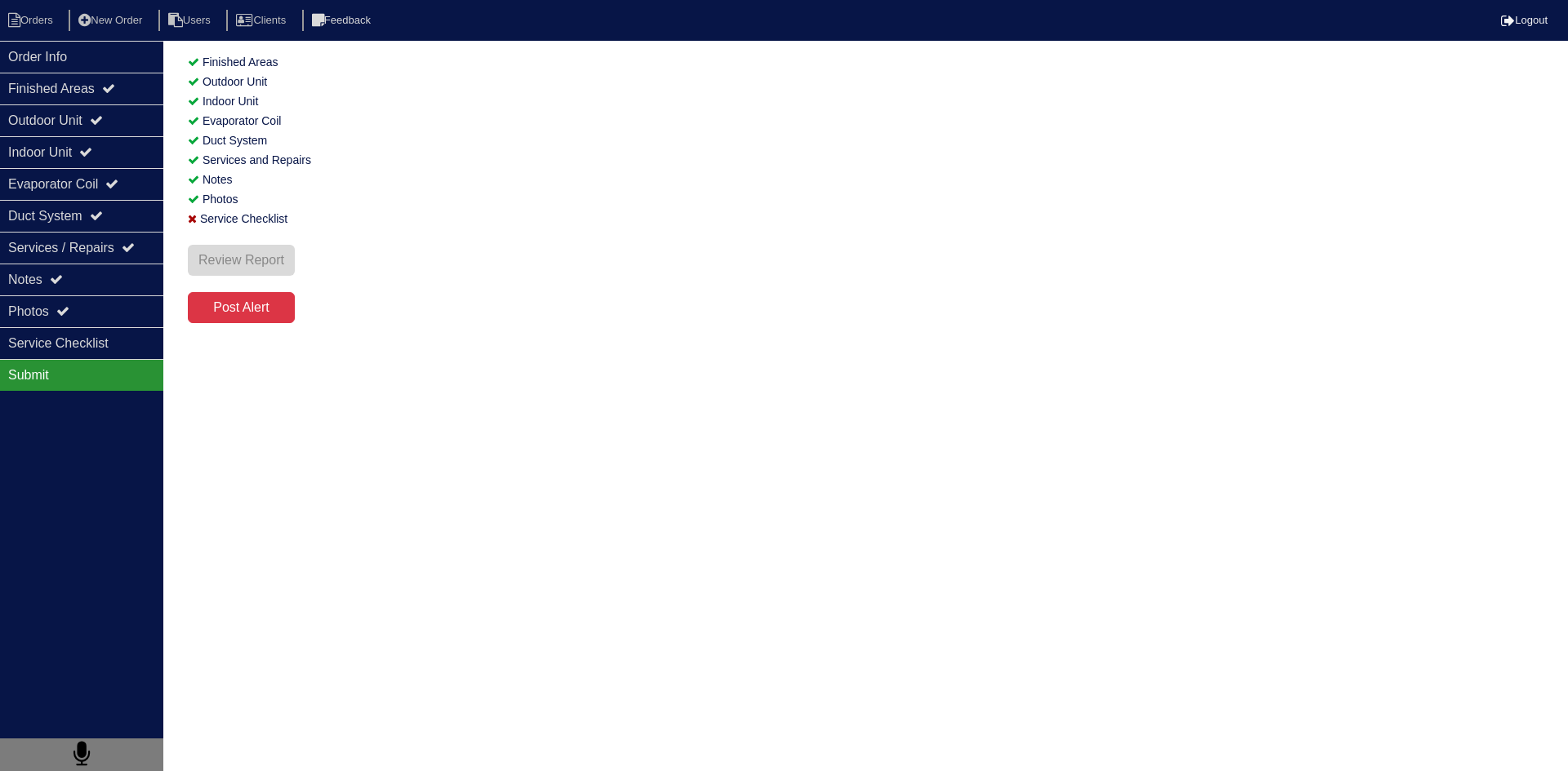
click at [253, 235] on div "Review Report Post Alert" at bounding box center [242, 275] width 107 height 95
click at [245, 215] on div "Service Checklist" at bounding box center [878, 218] width 1380 height 20
click at [91, 346] on div "Service Checklist" at bounding box center [82, 343] width 164 height 32
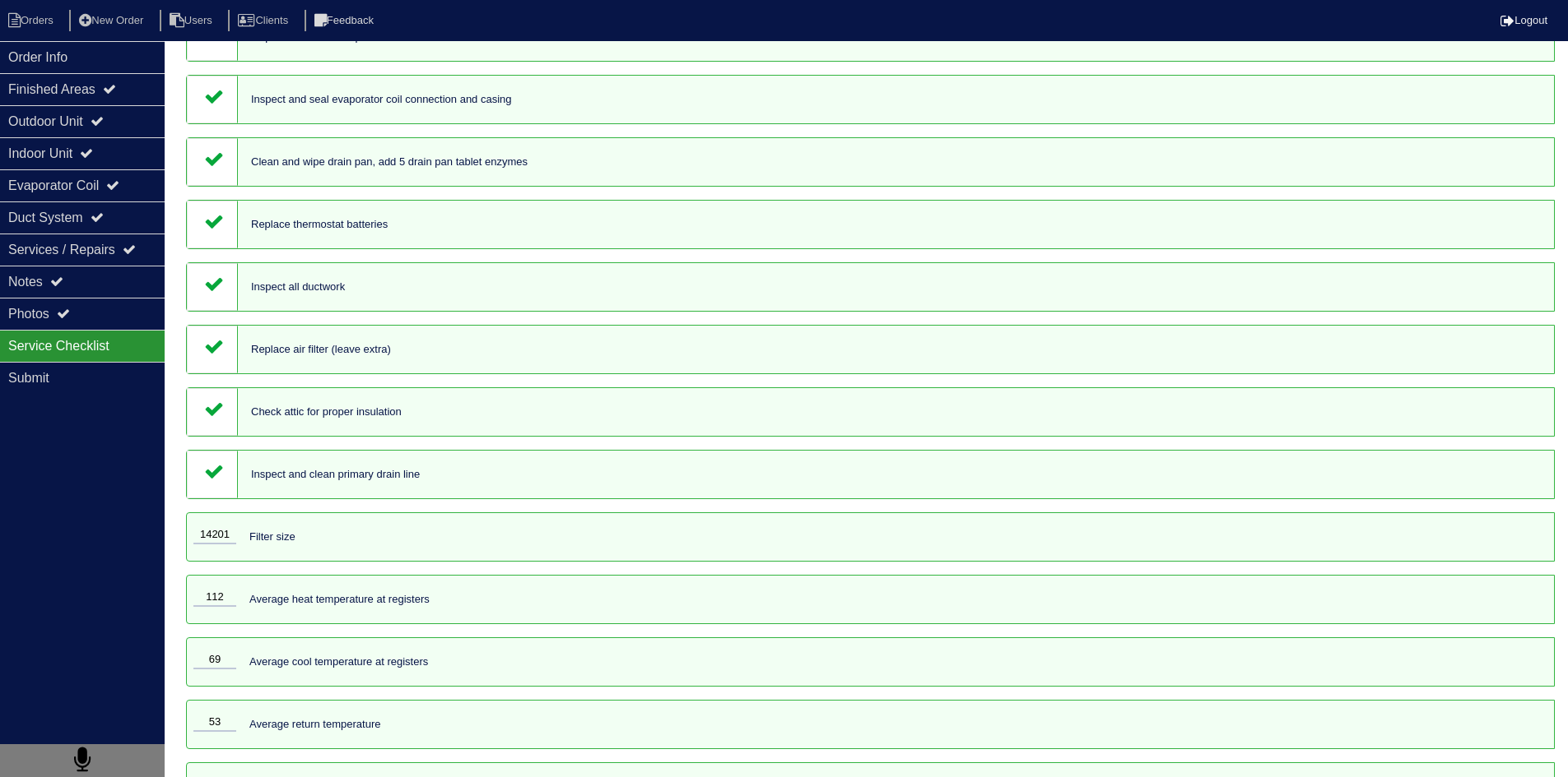
scroll to position [1322, 0]
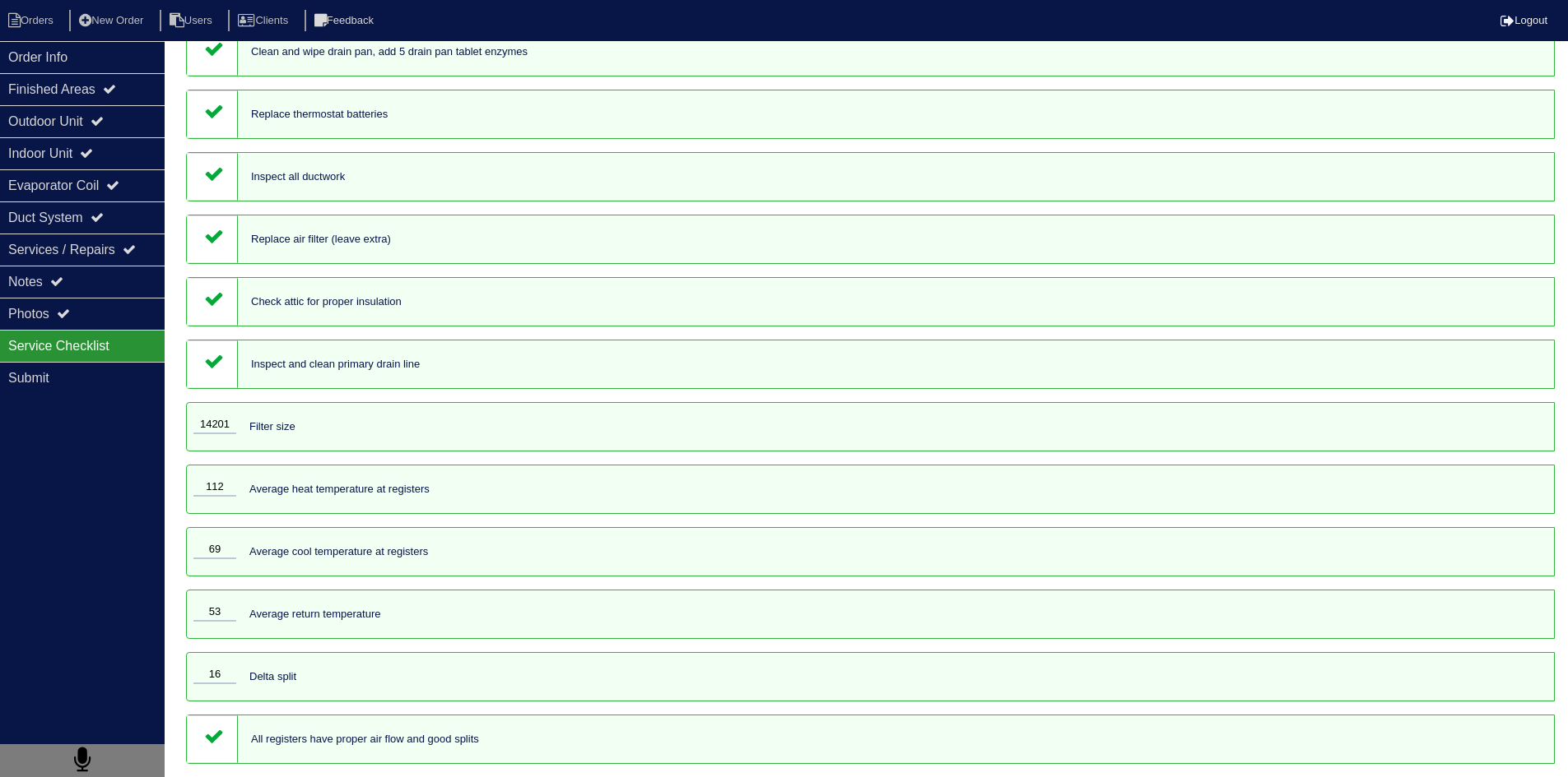
click at [383, 371] on div "Inspect and clean primary drain line" at bounding box center [869, 364] width 1368 height 49
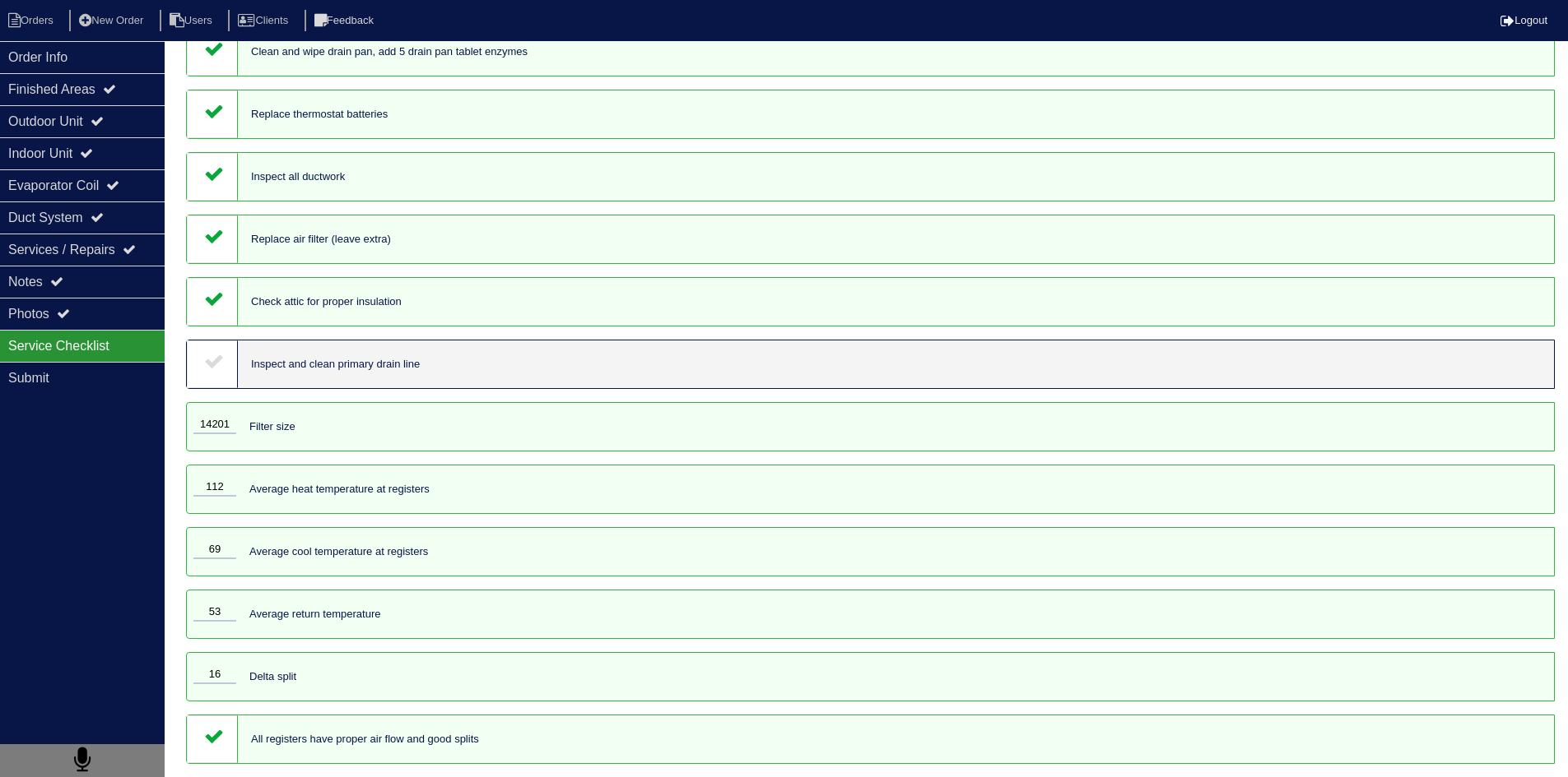
click at [382, 374] on div "Inspect and clean primary drain line" at bounding box center [869, 364] width 1368 height 49
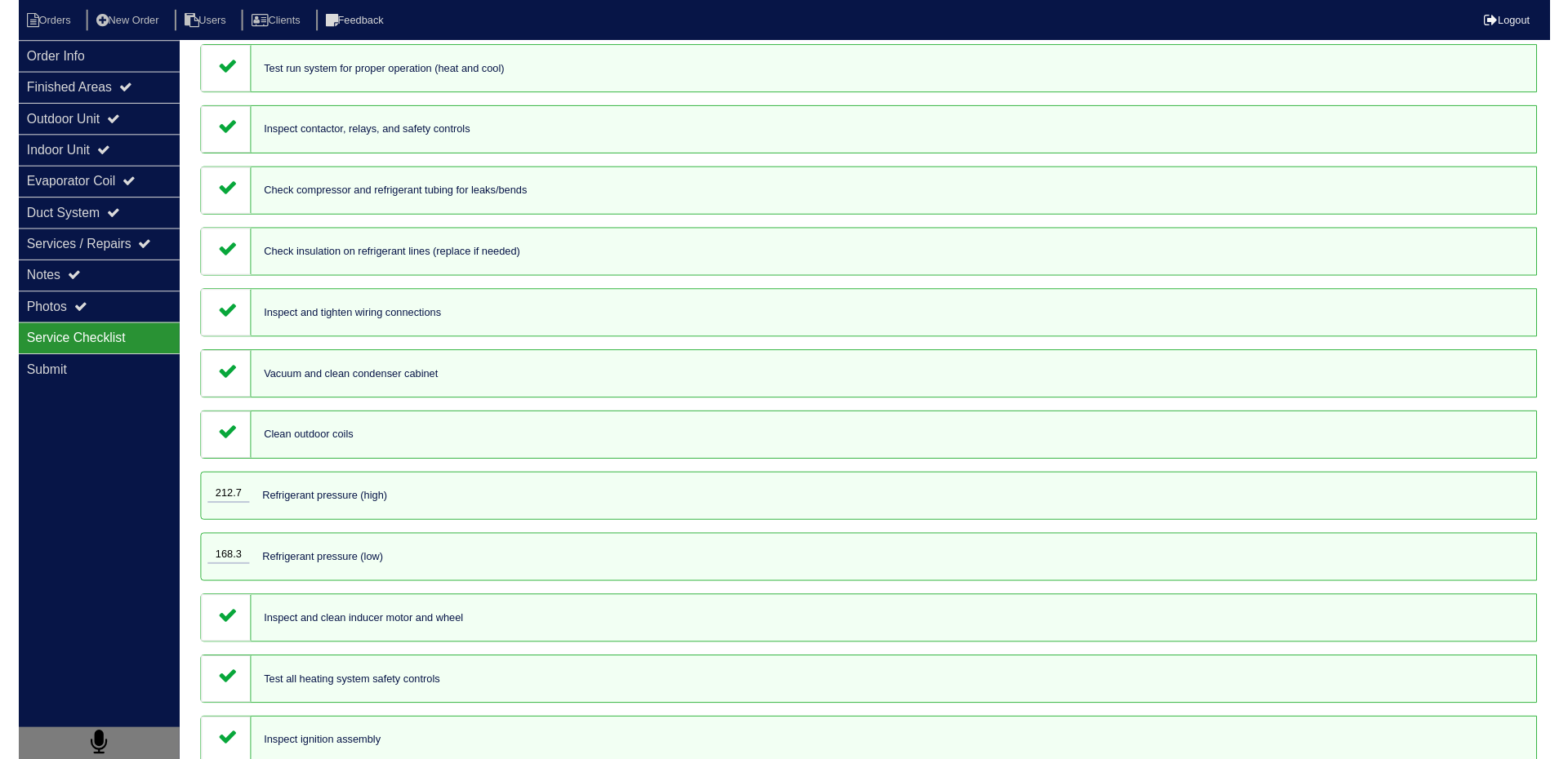
scroll to position [0, 0]
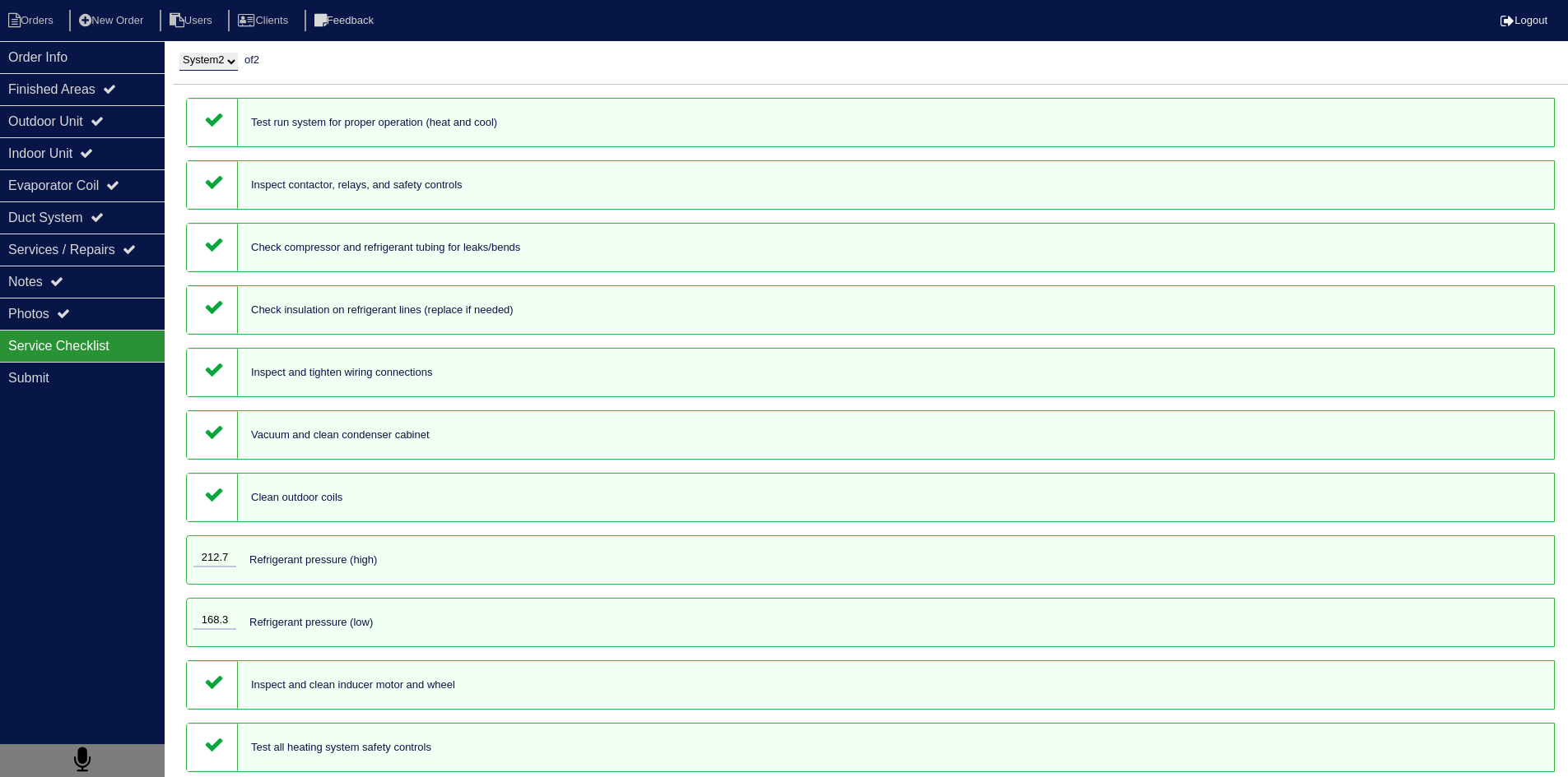
click at [238, 64] on select "System 1 System 2" at bounding box center [209, 62] width 59 height 18
select select "1"
click at [179, 53] on select "System 1 System 2" at bounding box center [209, 62] width 59 height 18
click at [119, 318] on div "Photos" at bounding box center [82, 314] width 165 height 32
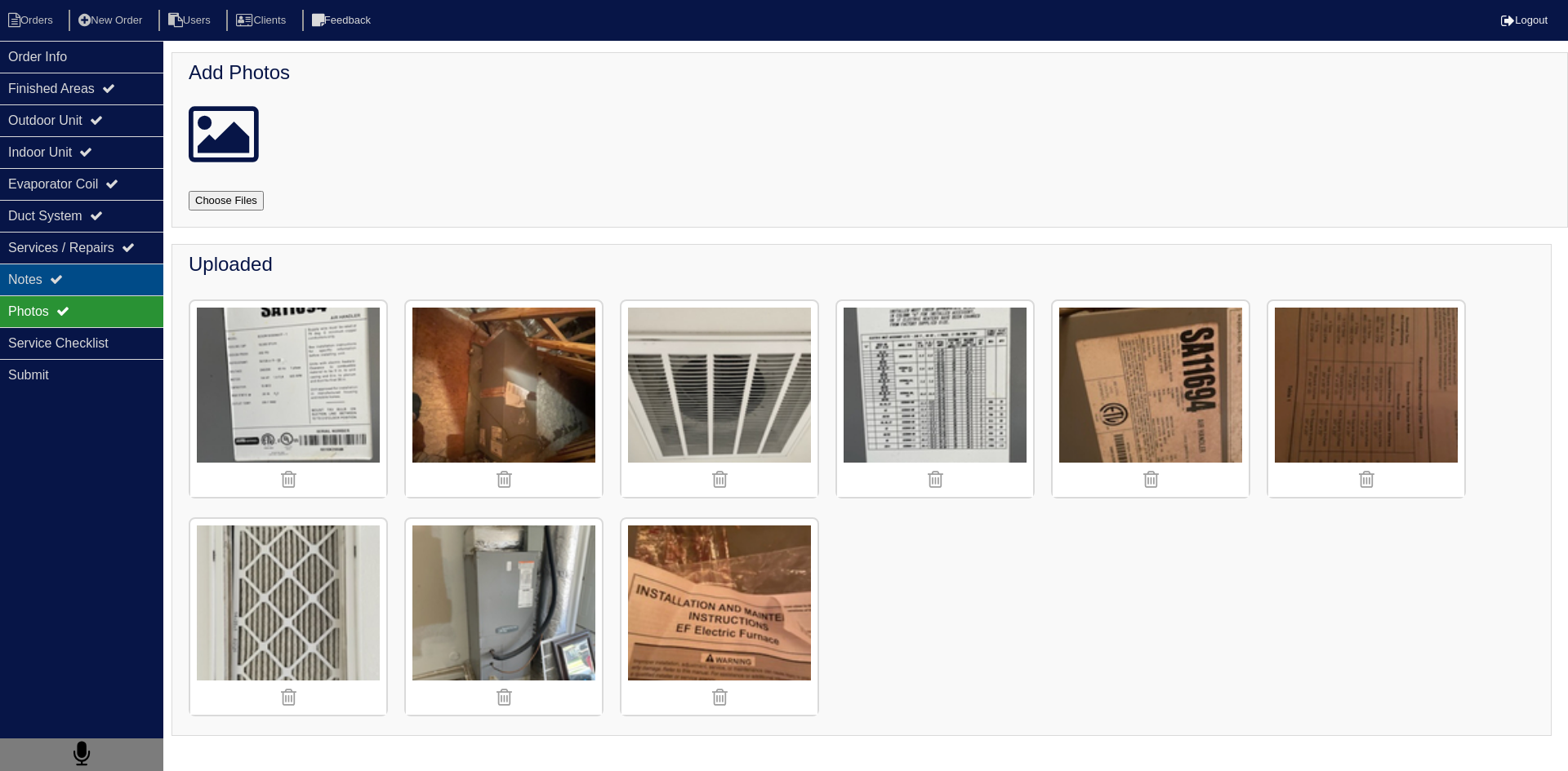
click at [108, 281] on div "Notes" at bounding box center [82, 279] width 164 height 32
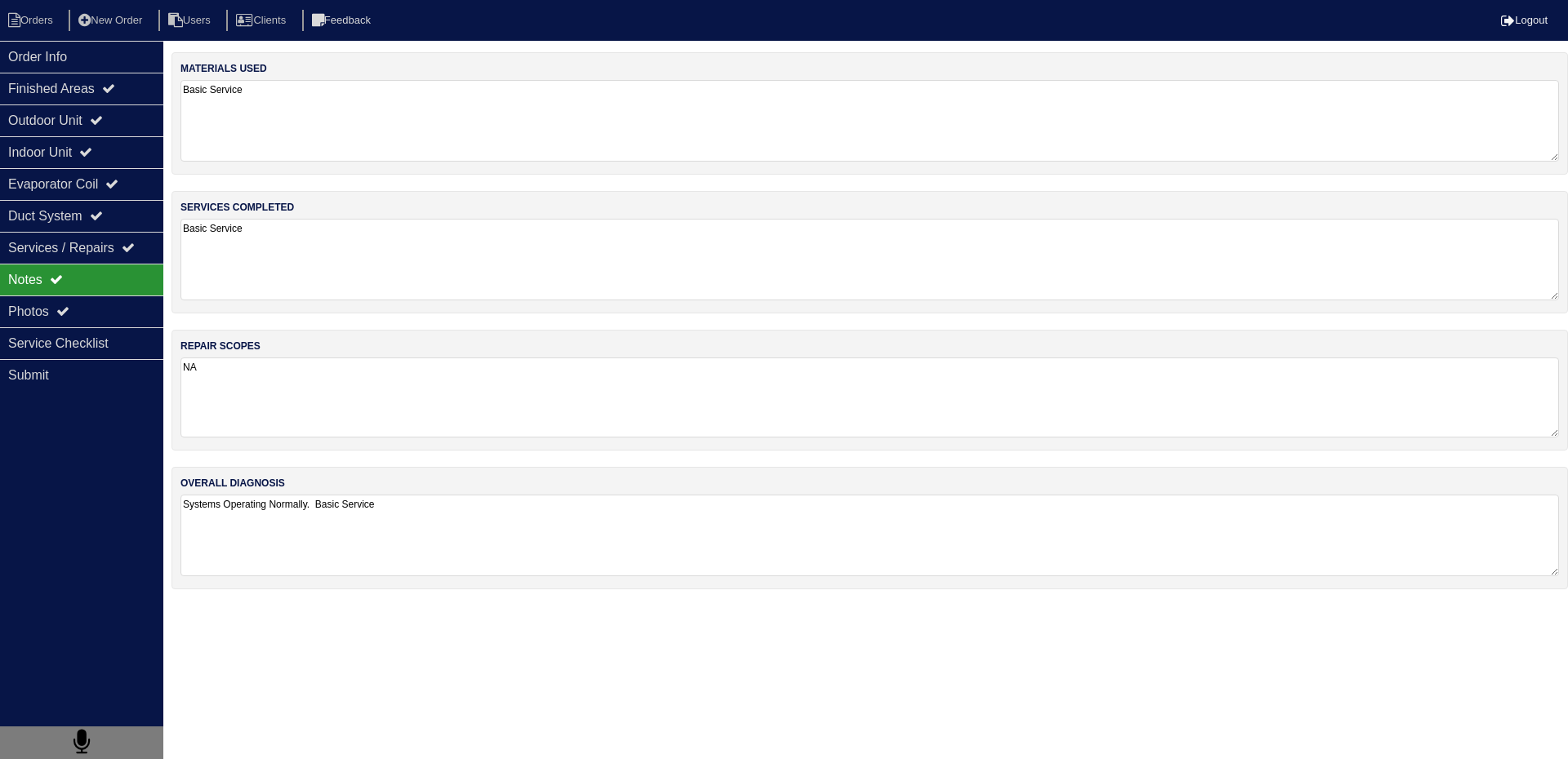
click at [252, 381] on textarea "NA" at bounding box center [869, 397] width 1378 height 80
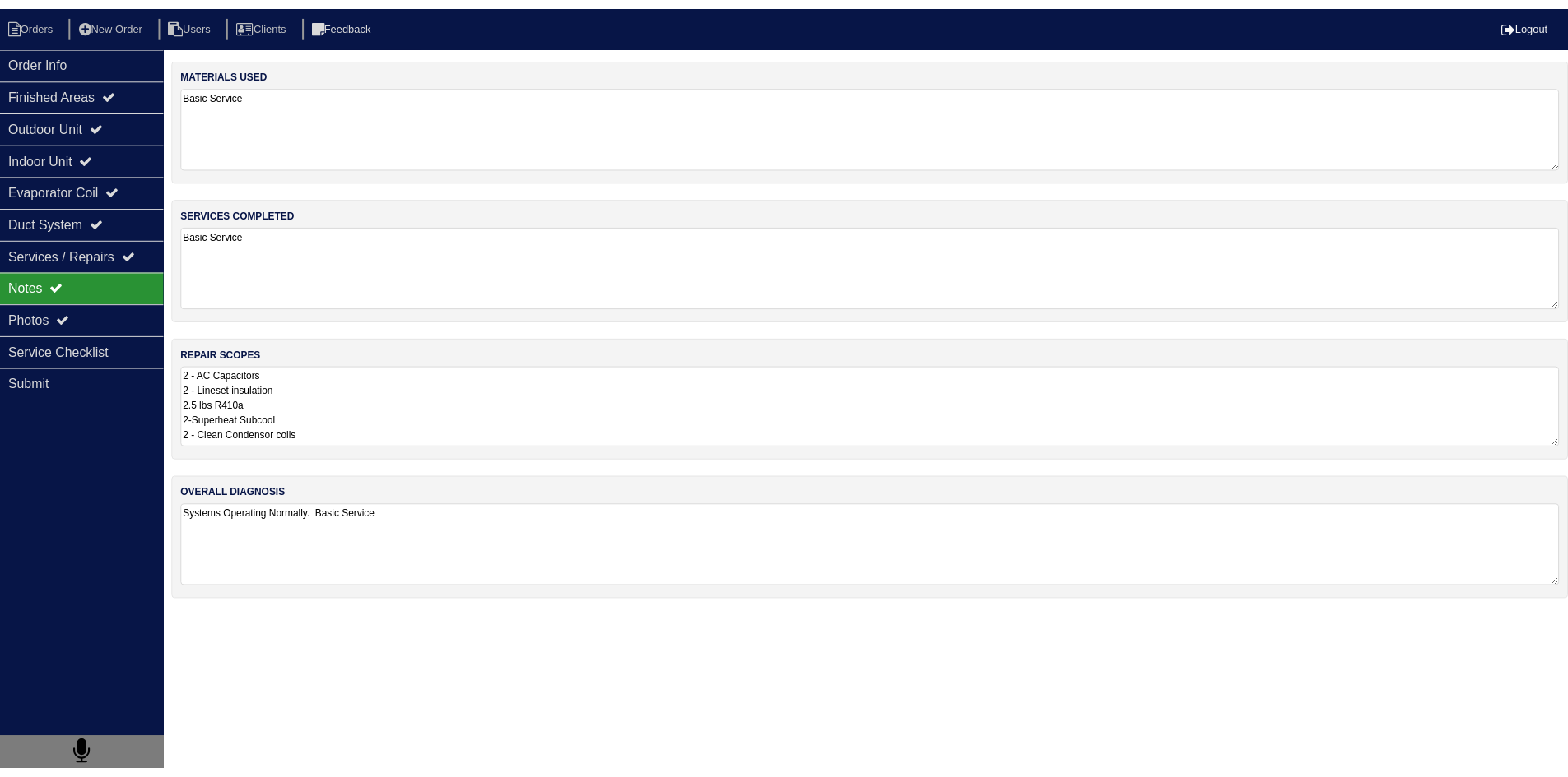
scroll to position [9, 0]
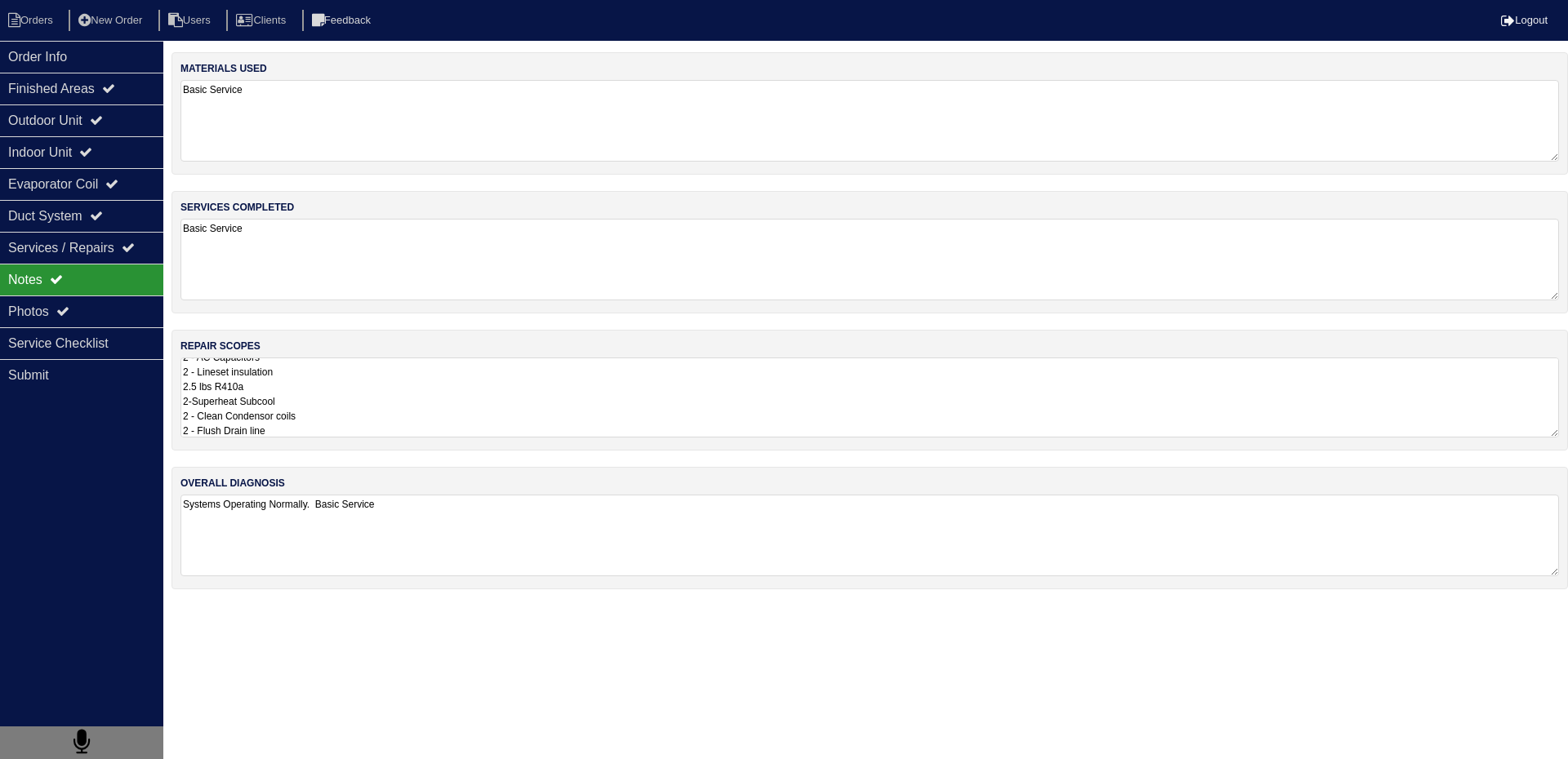
type textarea "2 - AC Capacitors 2 - Lineset insulation 2.5 lbs R410a 2-Superheat Subcool 2 - …"
click at [401, 561] on textarea "Systems Operating Normally. Basic Service" at bounding box center [869, 536] width 1378 height 80
click at [325, 269] on textarea "Basic Service" at bounding box center [869, 260] width 1378 height 82
click at [112, 312] on div "Photos" at bounding box center [82, 311] width 164 height 32
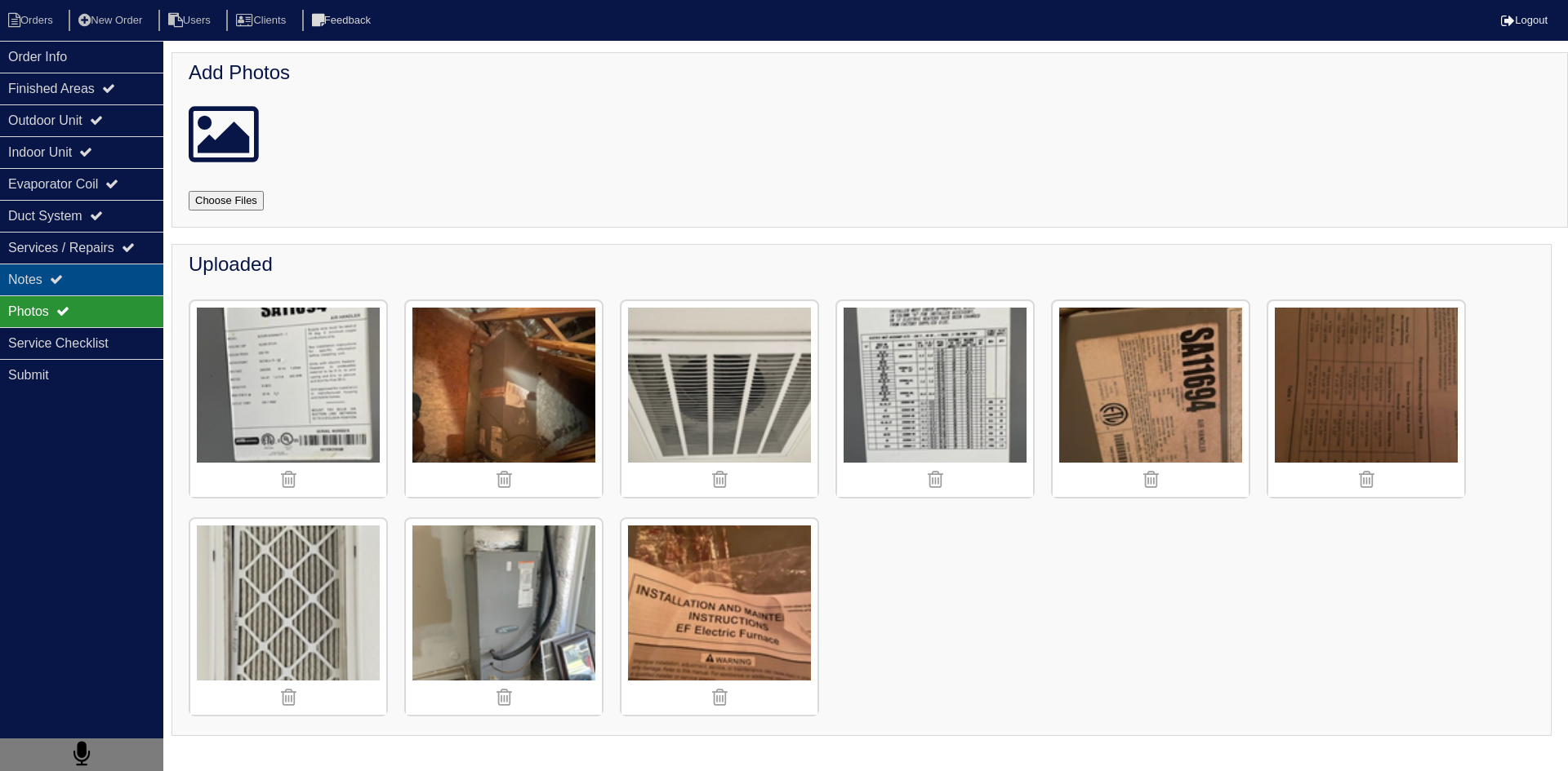
click at [121, 284] on div "Notes" at bounding box center [82, 279] width 164 height 32
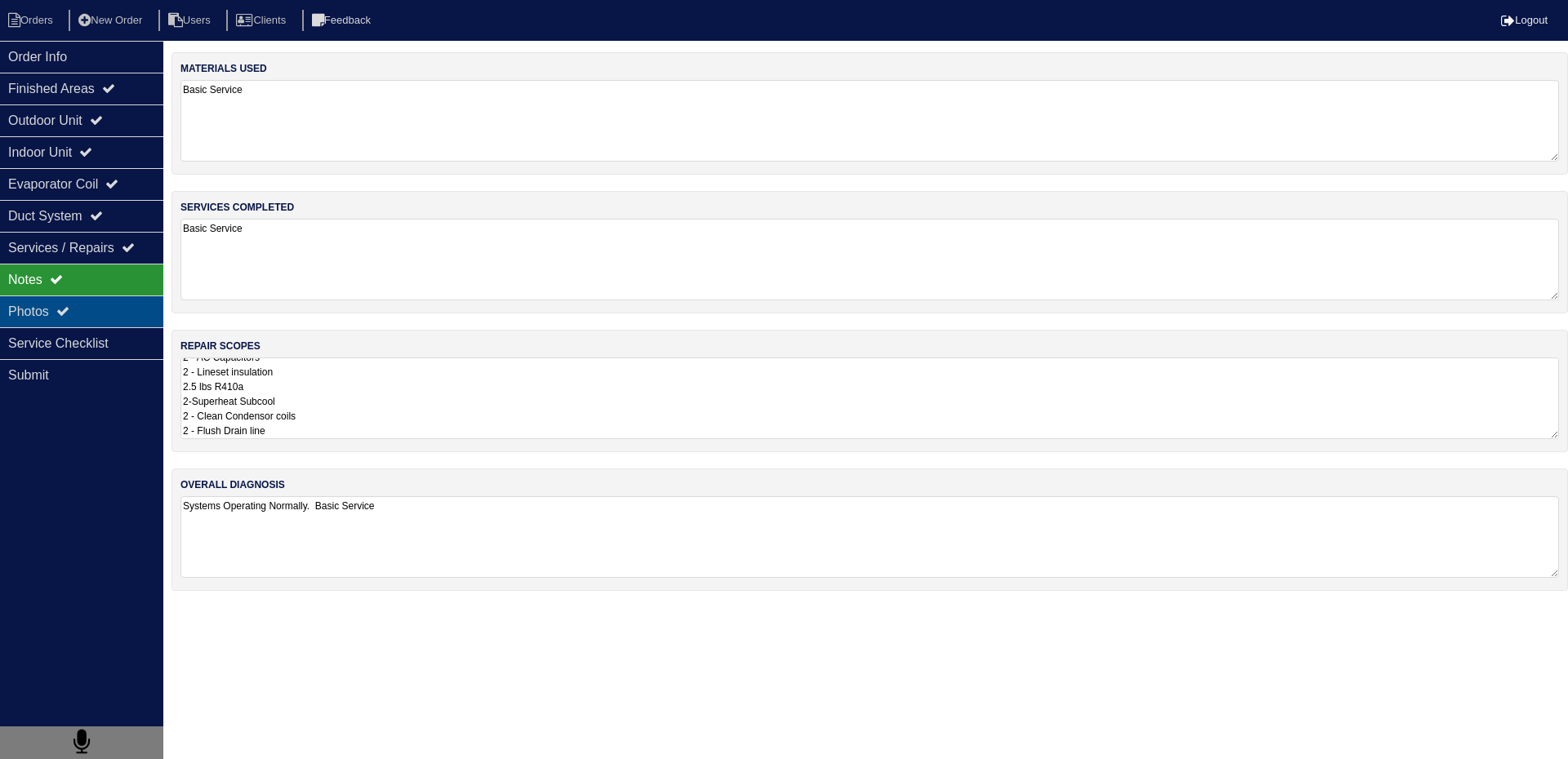
click at [126, 316] on div "Photos" at bounding box center [82, 311] width 164 height 32
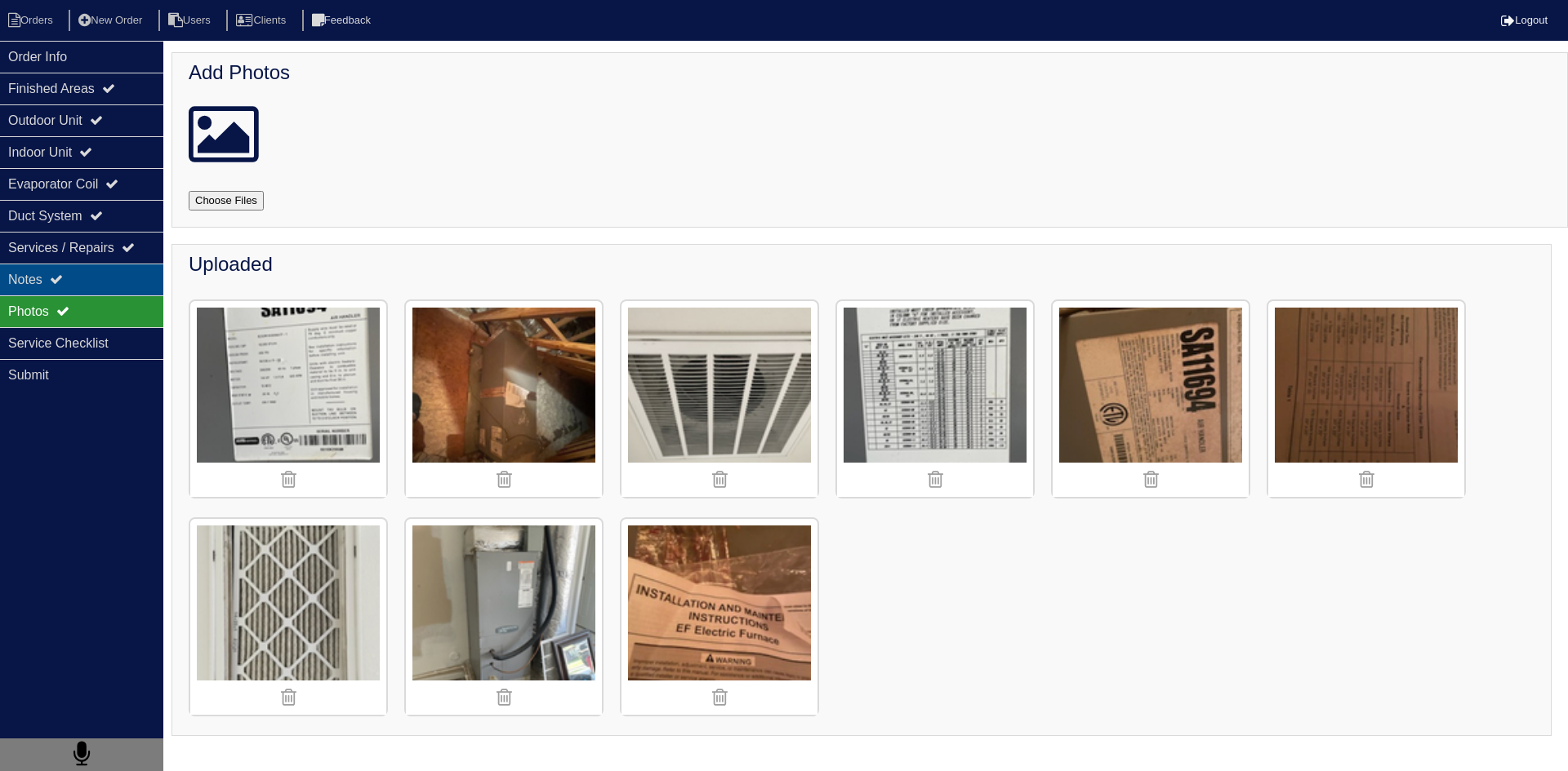
click at [133, 283] on div "Notes" at bounding box center [82, 279] width 164 height 32
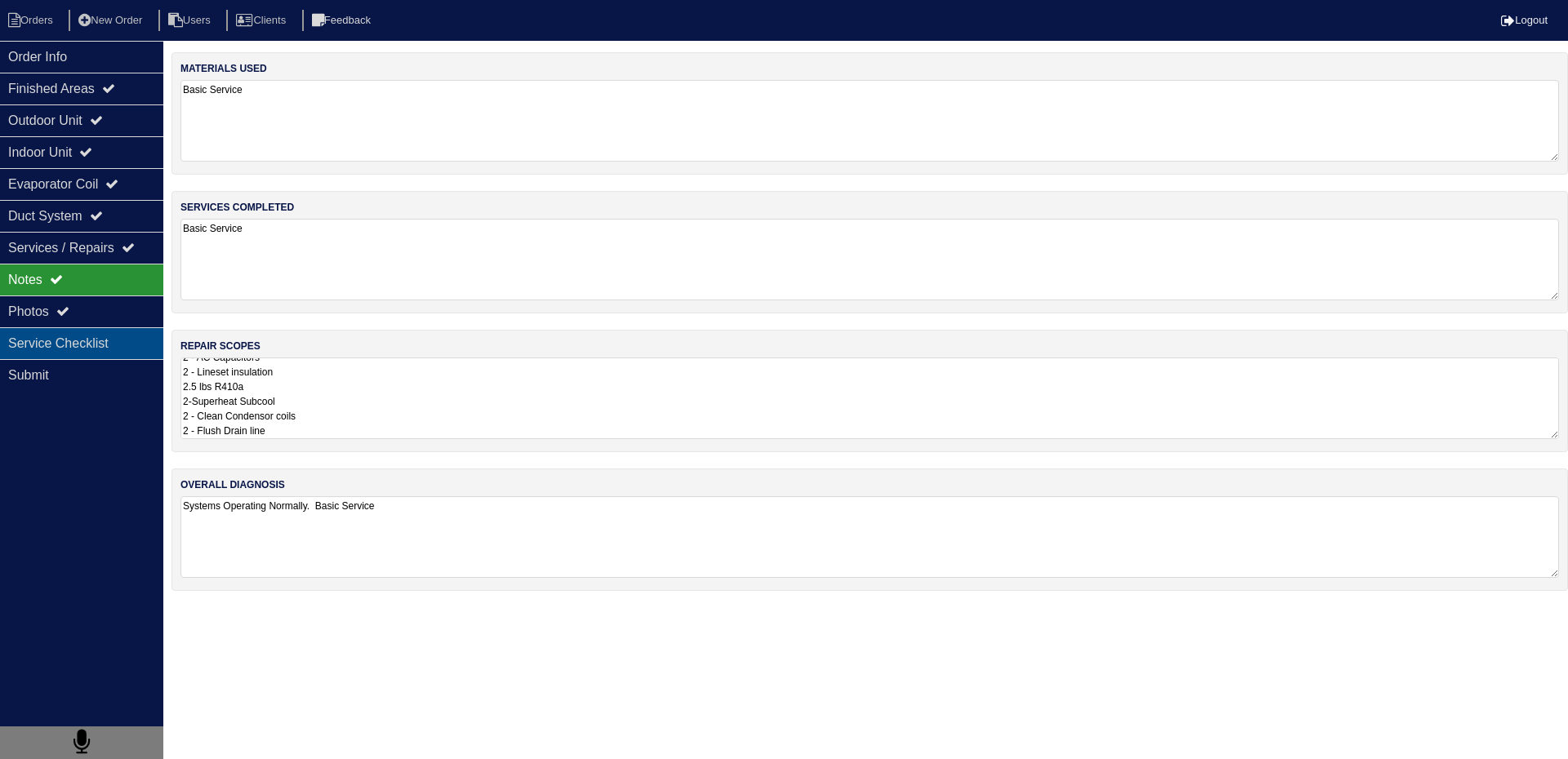
click at [128, 347] on div "Service Checklist" at bounding box center [82, 343] width 164 height 32
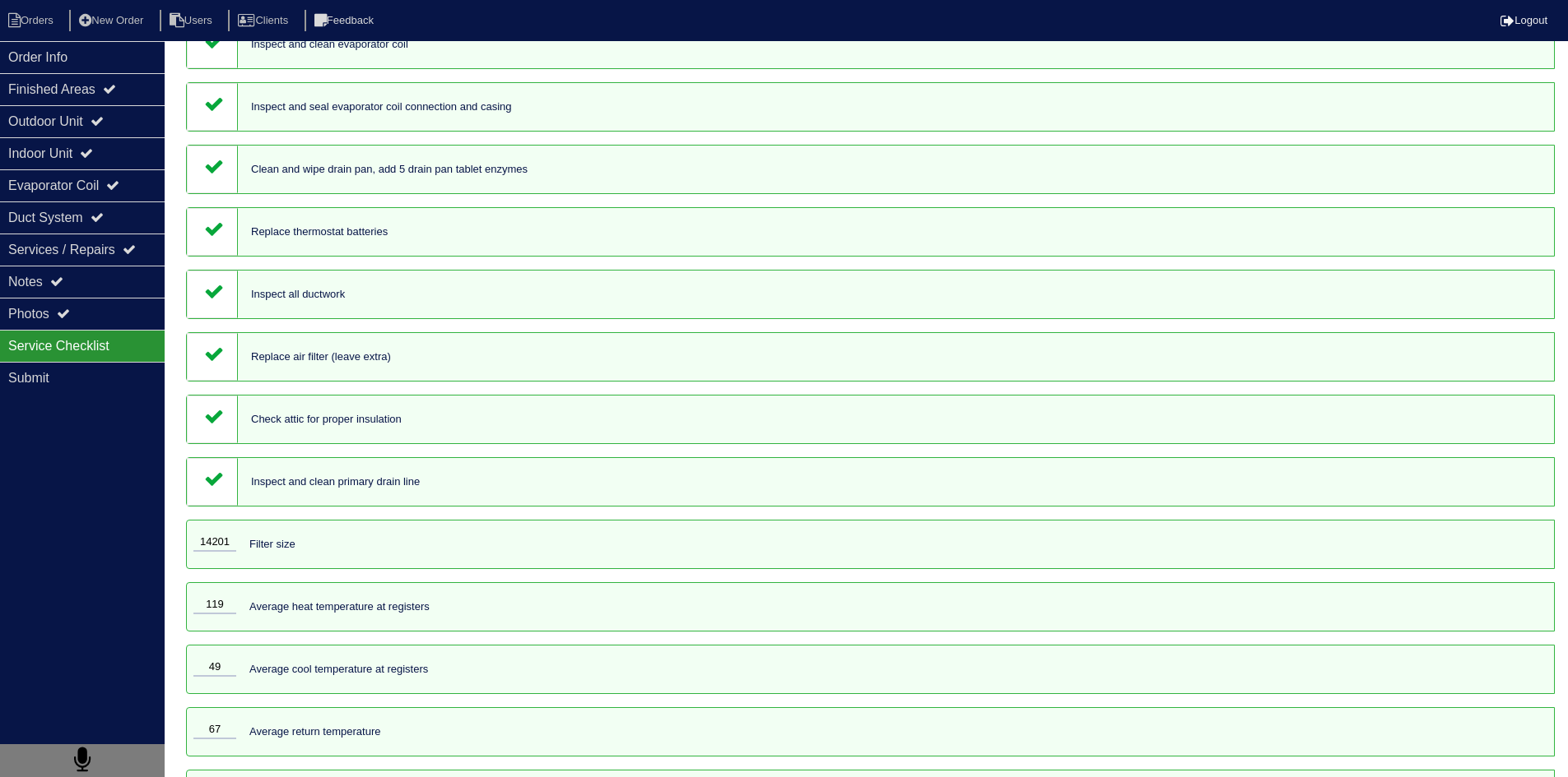
scroll to position [1322, 0]
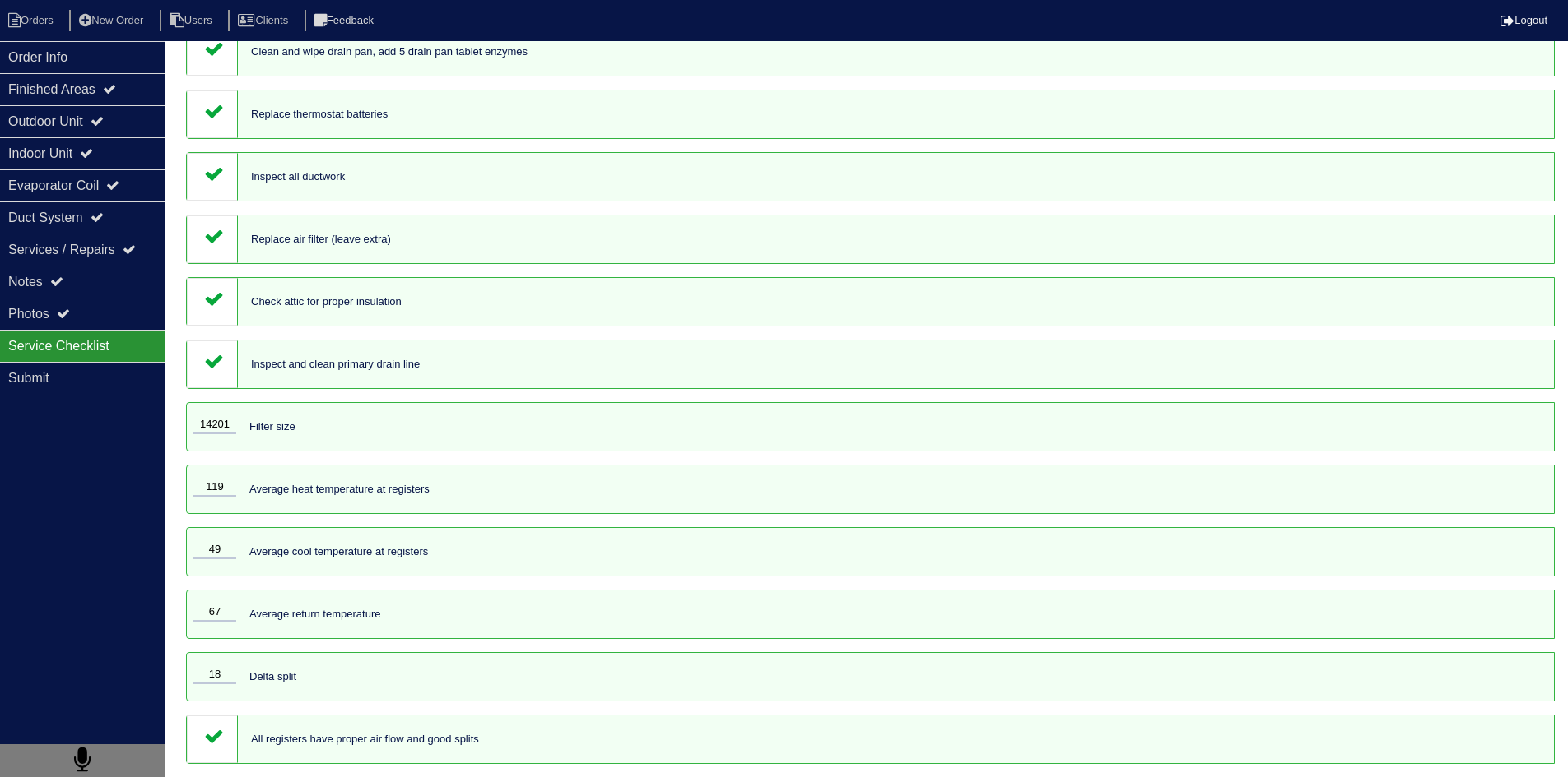
drag, startPoint x: 236, startPoint y: 421, endPoint x: 184, endPoint y: 421, distance: 52.0
click at [274, 445] on div "14201 Filter size" at bounding box center [869, 426] width 1368 height 49
click at [214, 426] on input "14201" at bounding box center [214, 425] width 43 height 18
click at [215, 426] on input "14201" at bounding box center [214, 425] width 43 height 18
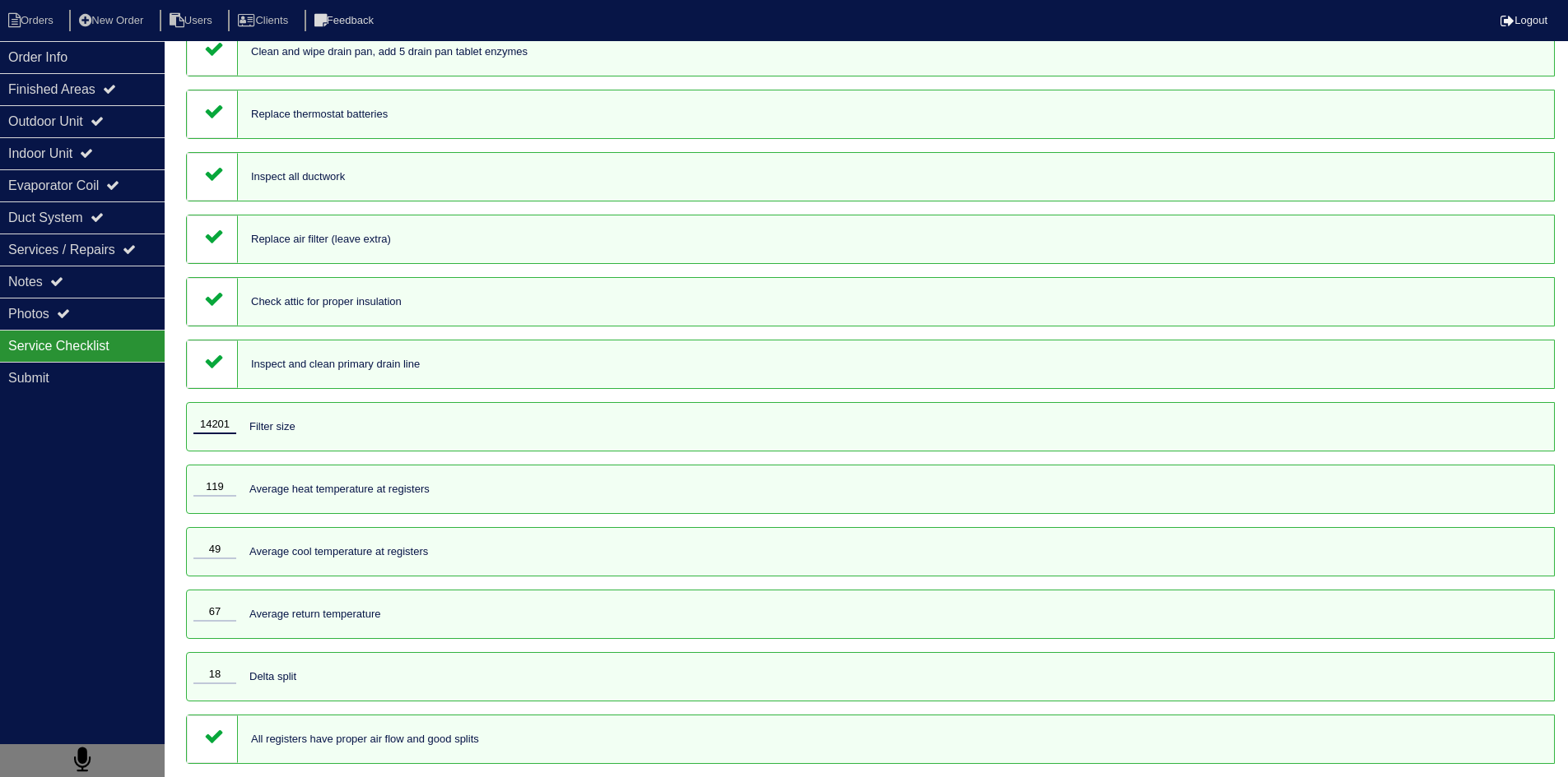
click at [215, 426] on input "14201" at bounding box center [214, 425] width 43 height 18
type input "14201"
click at [351, 494] on div "Average heat temperature at registers" at bounding box center [339, 490] width 180 height 15
click at [218, 732] on icon at bounding box center [213, 735] width 20 height 20
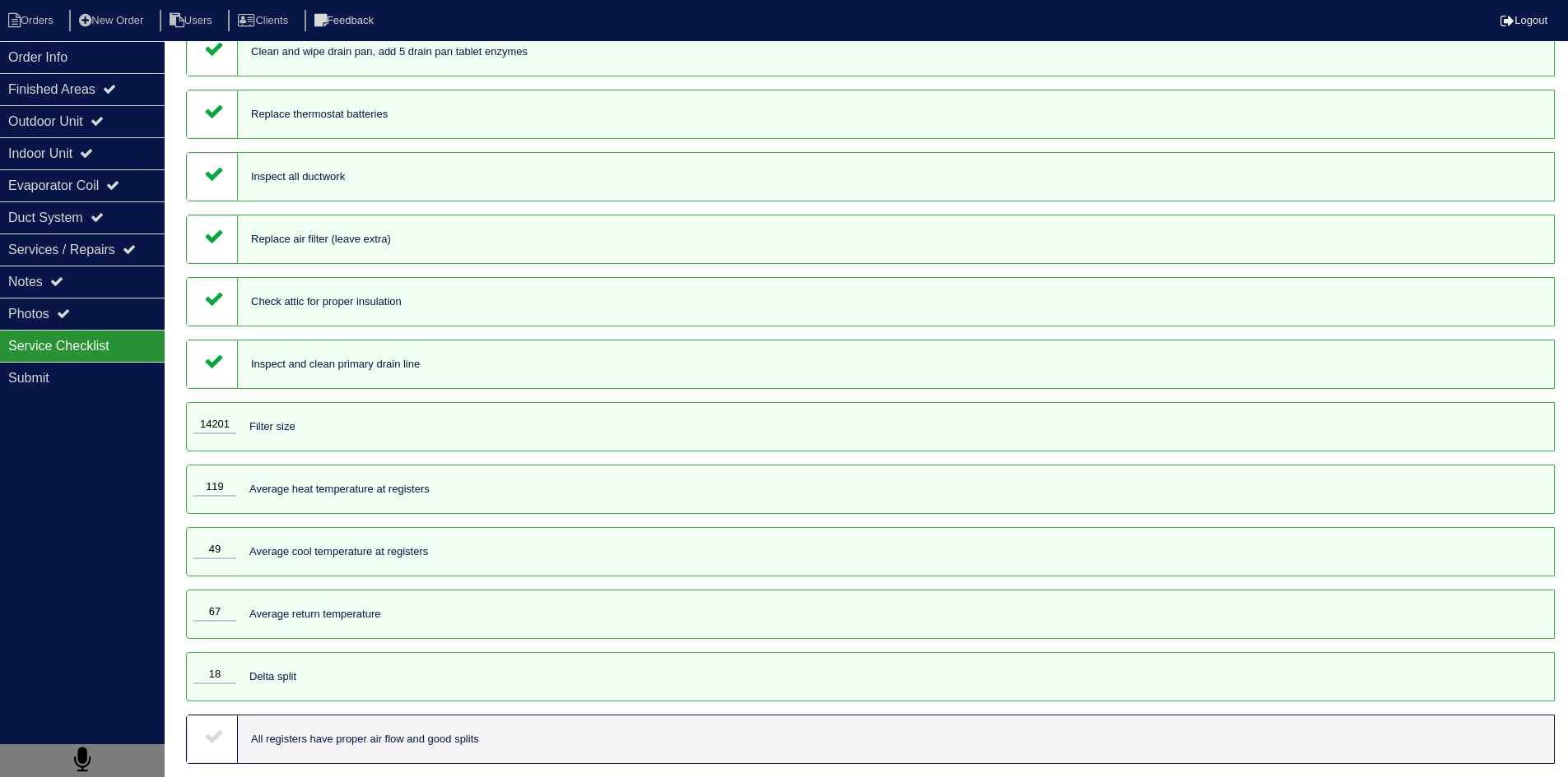
click at [218, 732] on icon at bounding box center [213, 735] width 20 height 20
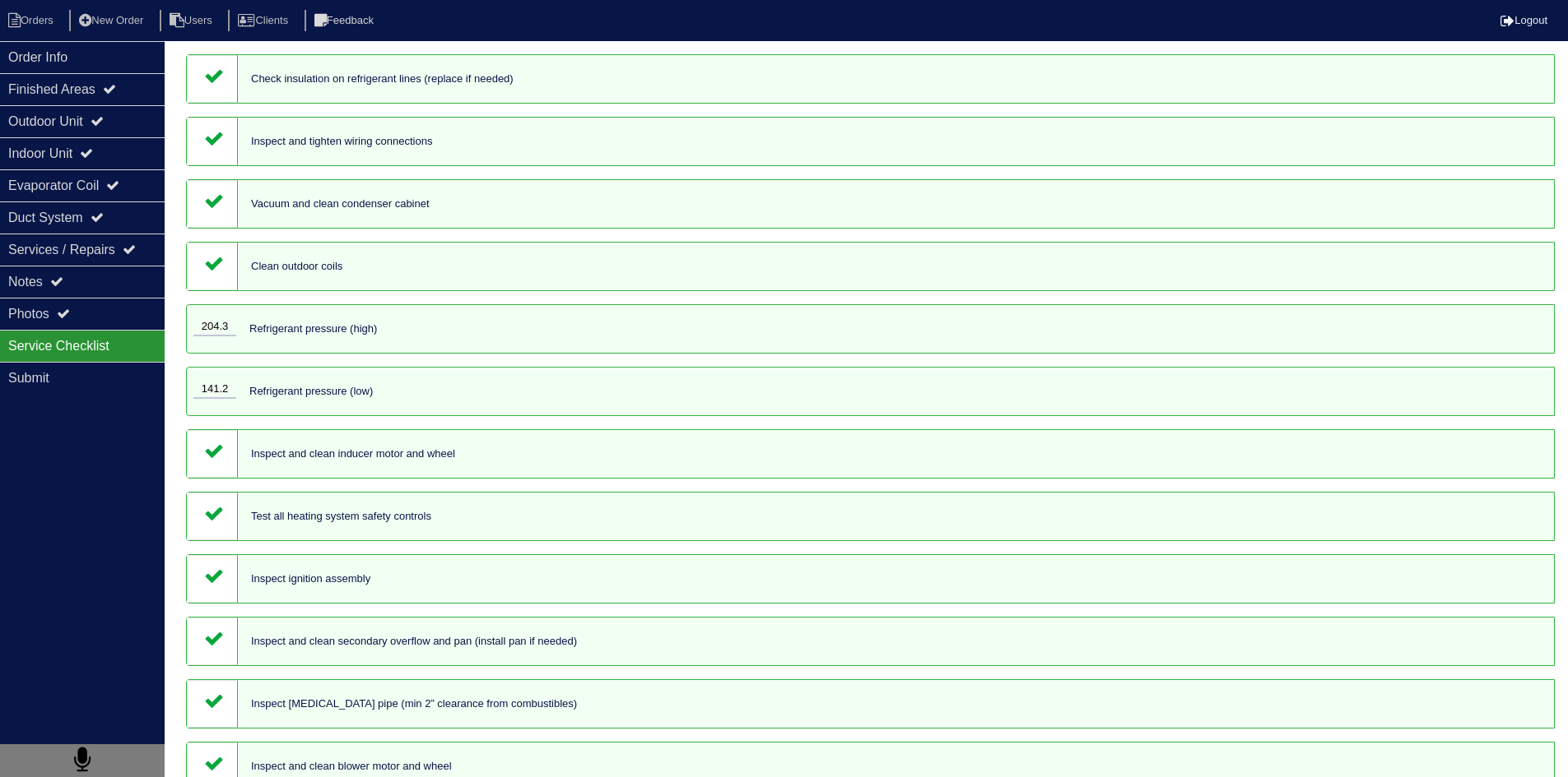
scroll to position [0, 0]
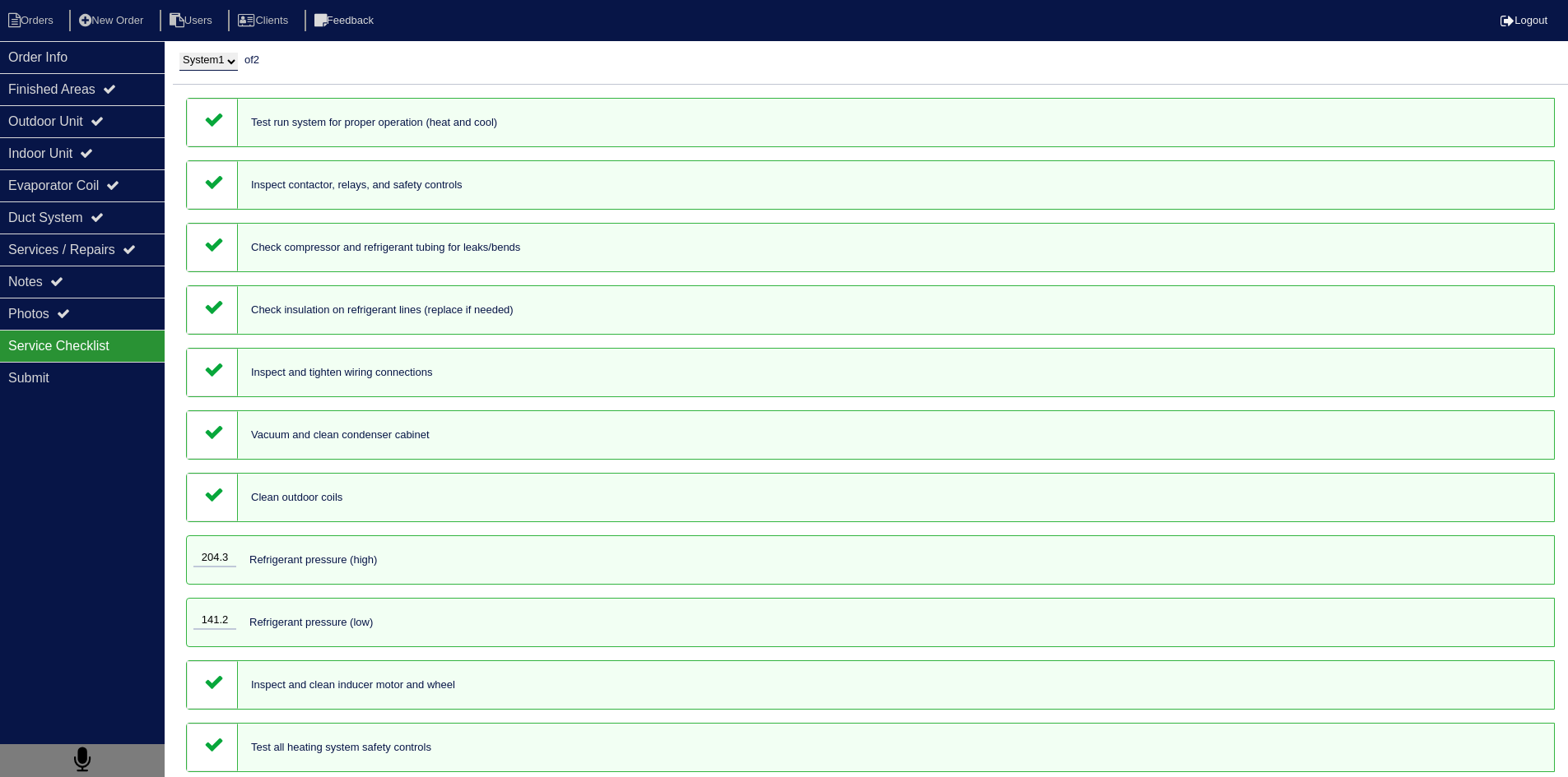
click at [230, 63] on select "System 1 System 2" at bounding box center [209, 62] width 59 height 18
select select "2"
click at [179, 53] on select "System 1 System 2" at bounding box center [209, 62] width 59 height 18
click at [470, 120] on div "Test run system for proper operation (heat and cool)" at bounding box center [374, 123] width 246 height 15
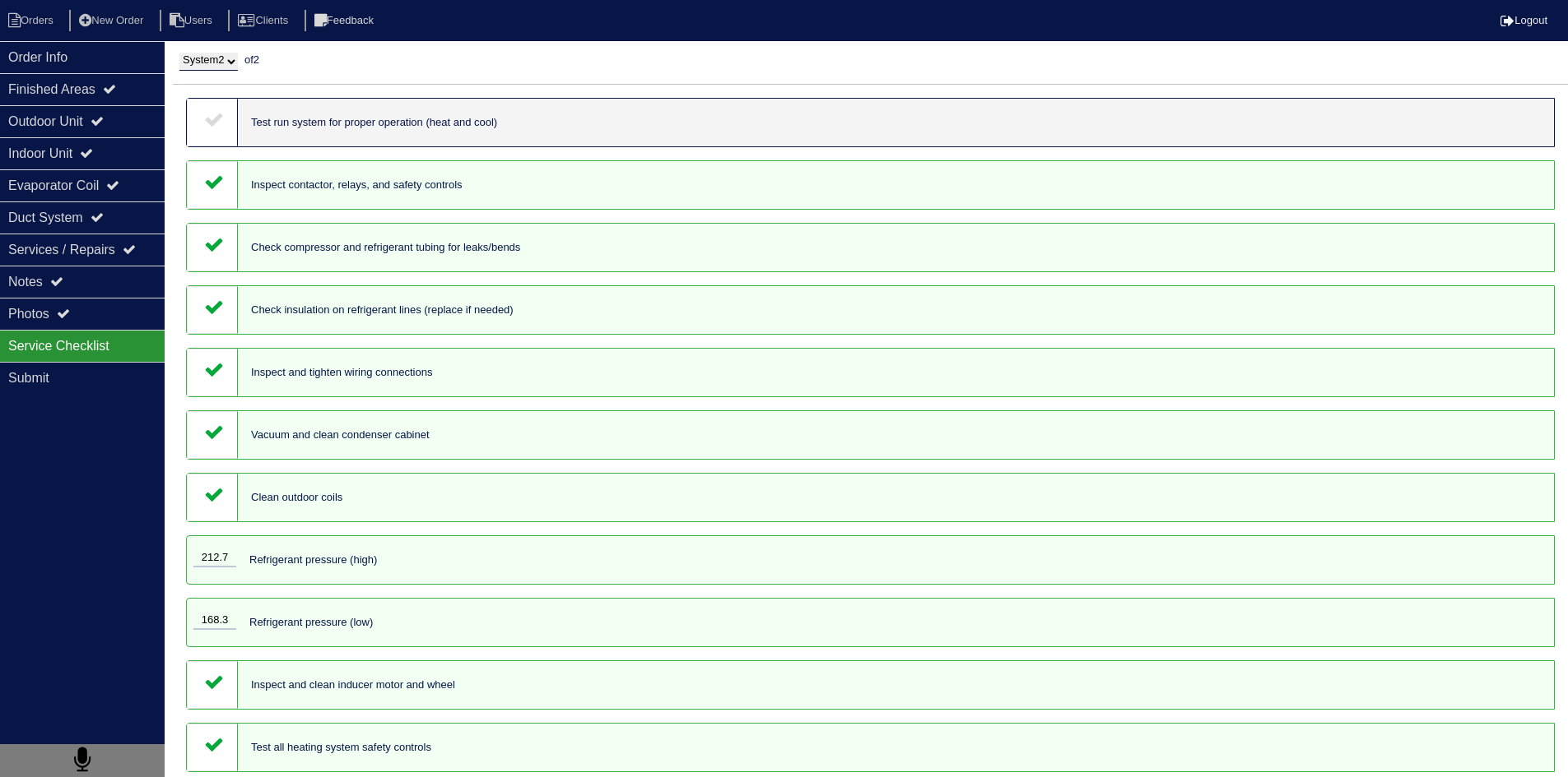
click at [365, 114] on div "Test run system for proper operation (heat and cool)" at bounding box center [869, 122] width 1368 height 49
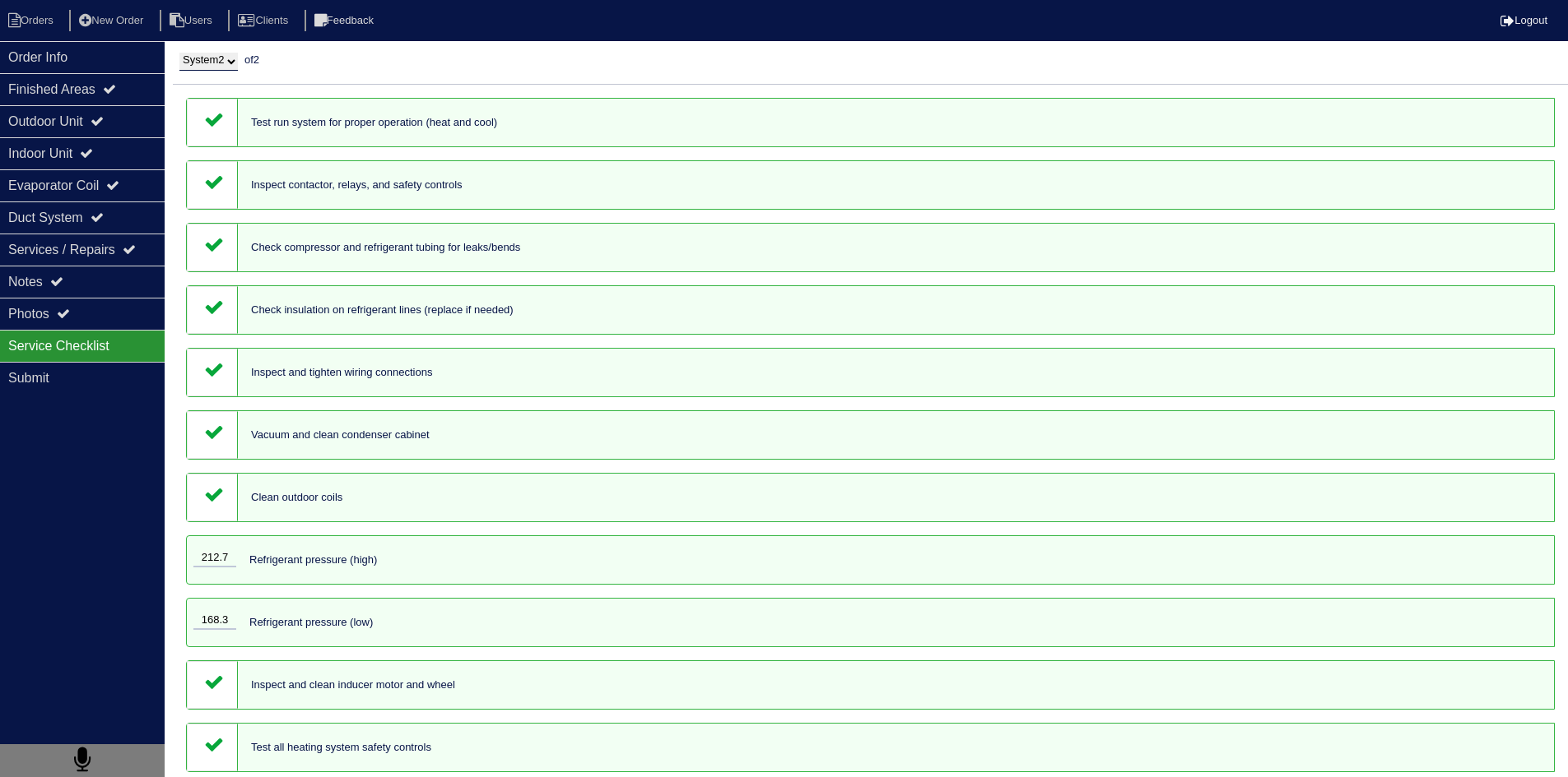
click at [335, 174] on div "Inspect contactor, relays, and safety controls" at bounding box center [869, 185] width 1368 height 49
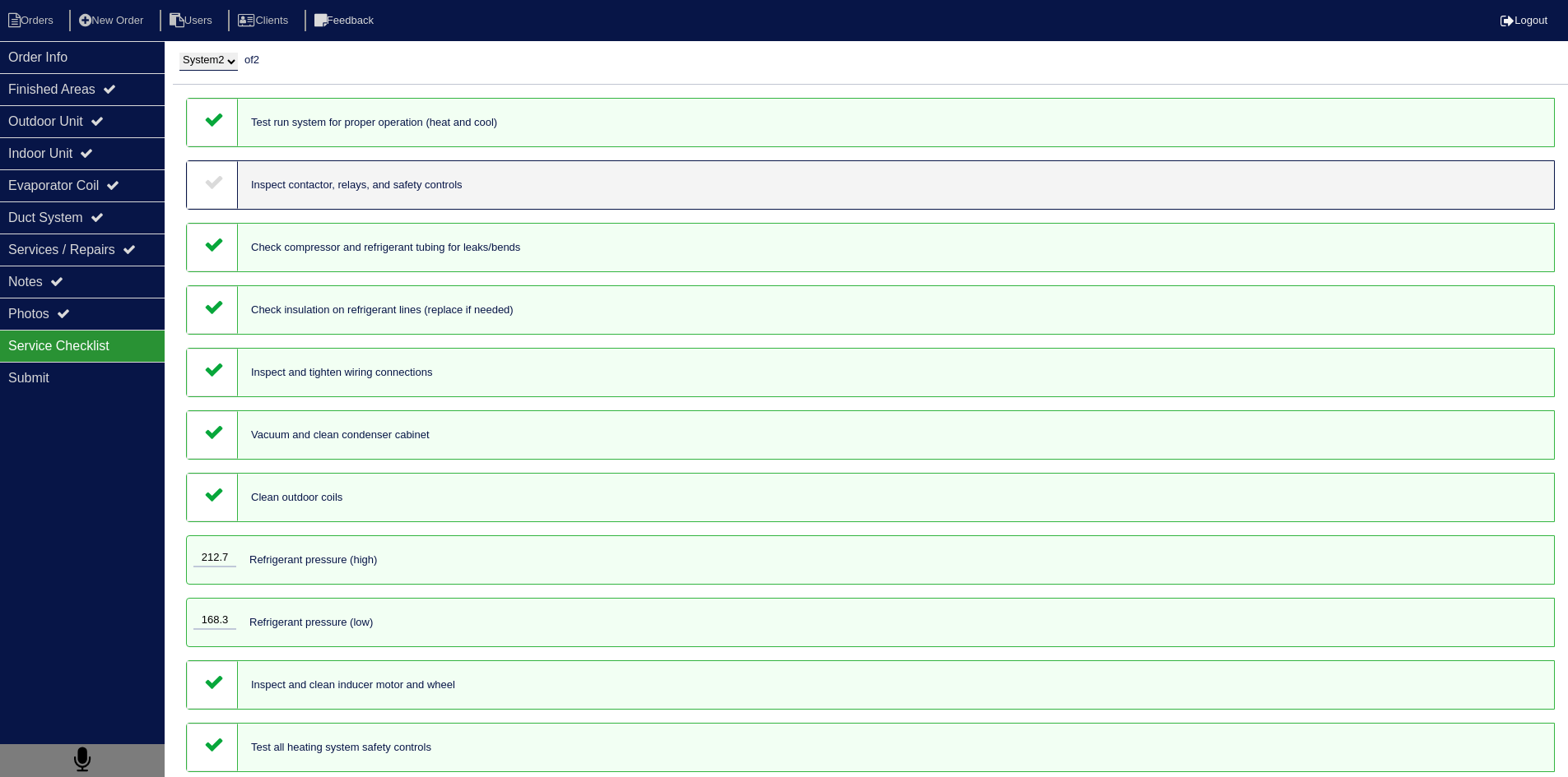
click at [334, 175] on div "Inspect contactor, relays, and safety controls" at bounding box center [869, 185] width 1368 height 49
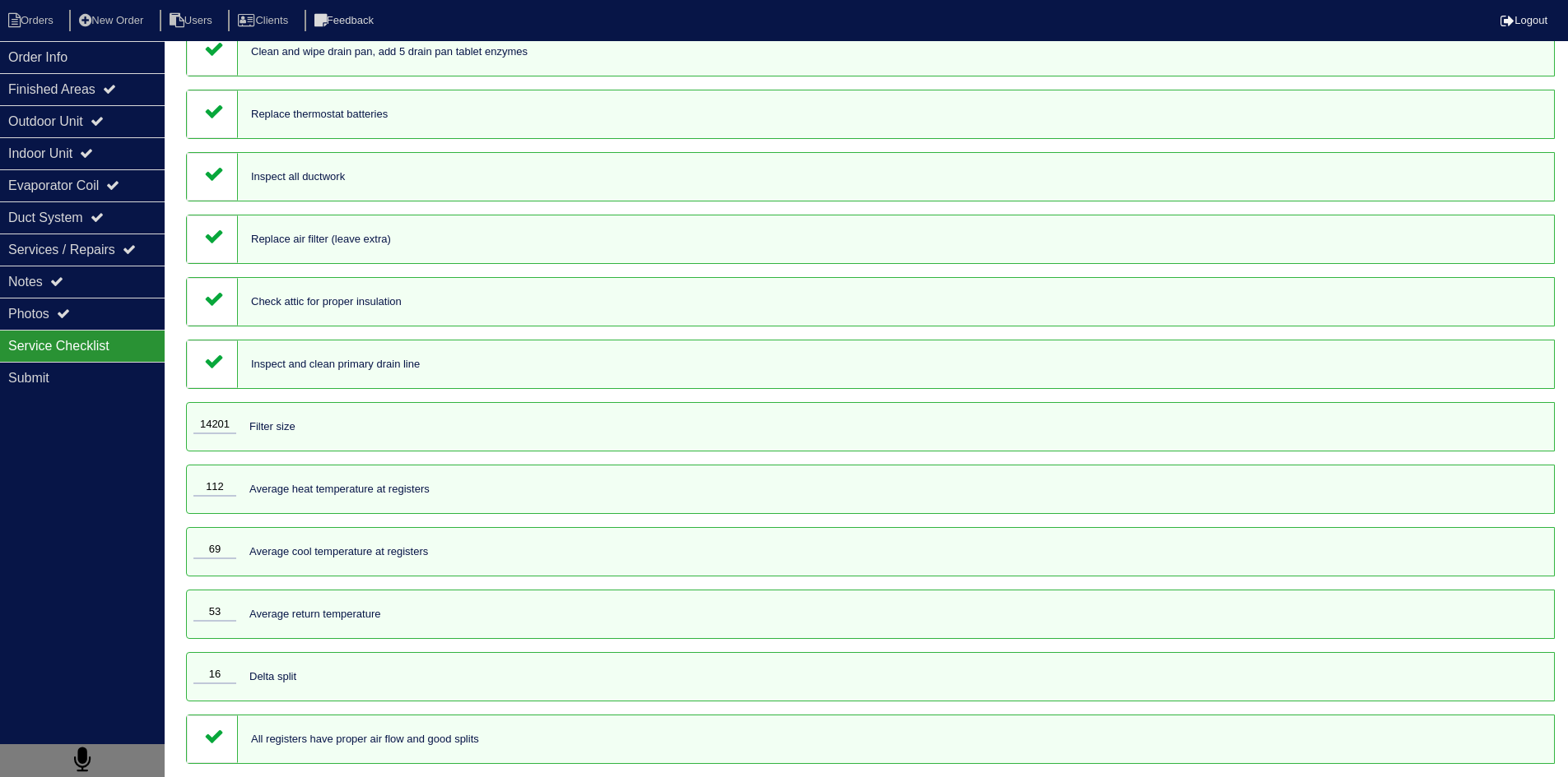
scroll to position [1322, 0]
click at [1325, 728] on div "All registers have proper air flow and good splits" at bounding box center [869, 739] width 1368 height 49
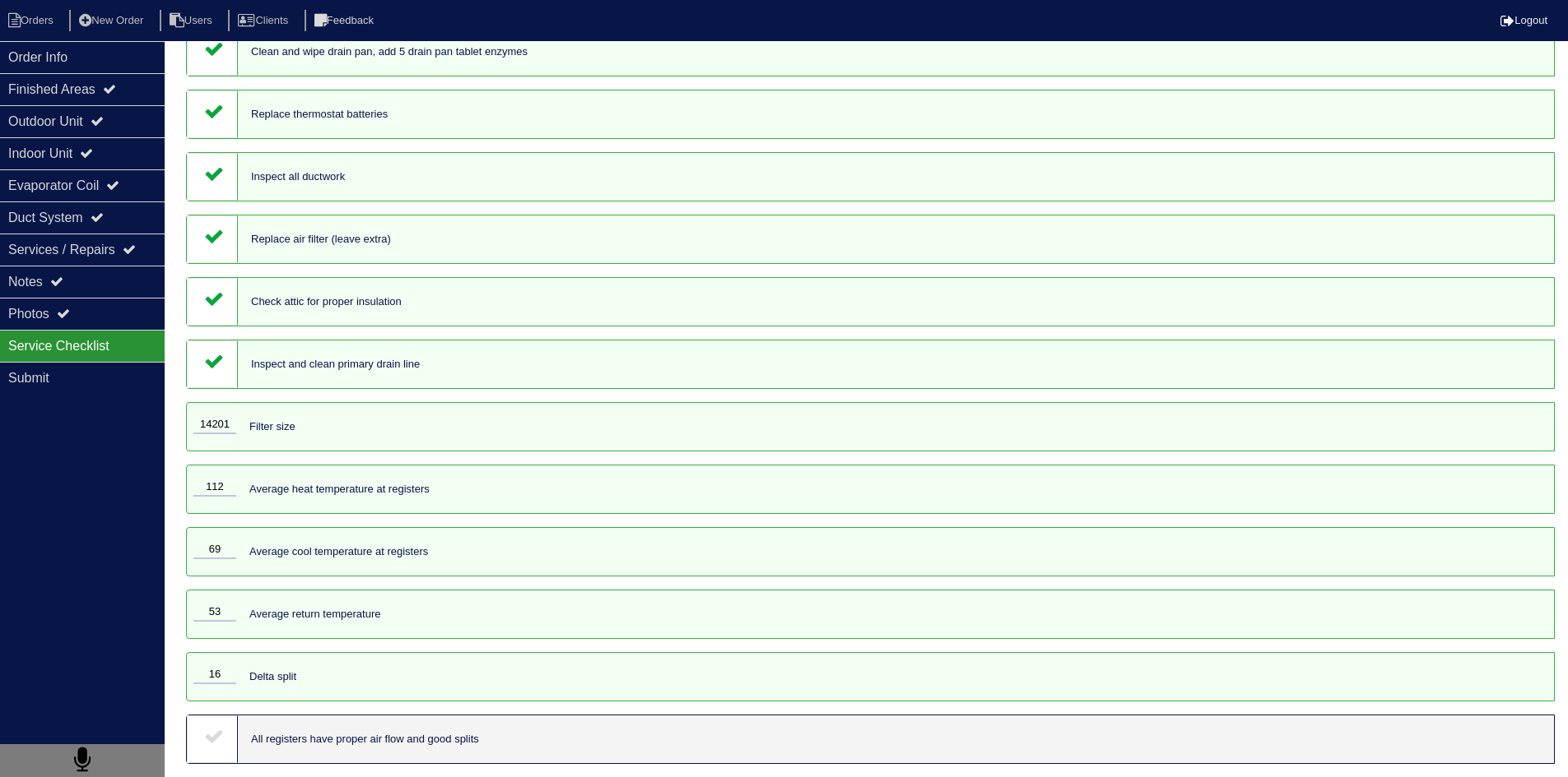
click at [1324, 728] on div "All registers have proper air flow and good splits" at bounding box center [869, 739] width 1368 height 49
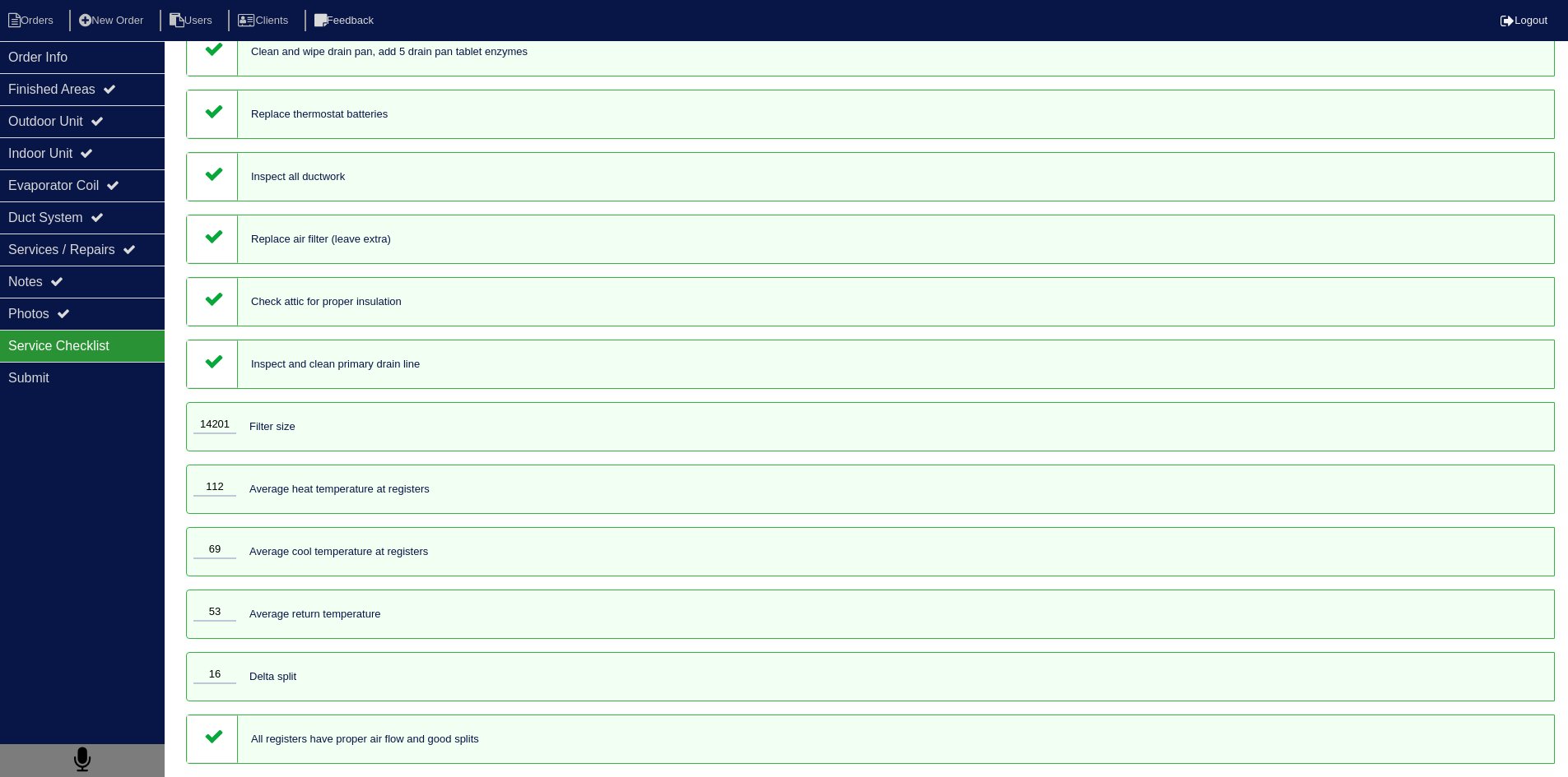
click at [119, 457] on div "Order Info Finished Areas Outdoor Unit Indoor Unit Evaporator Coil Duct System …" at bounding box center [82, 429] width 165 height 777
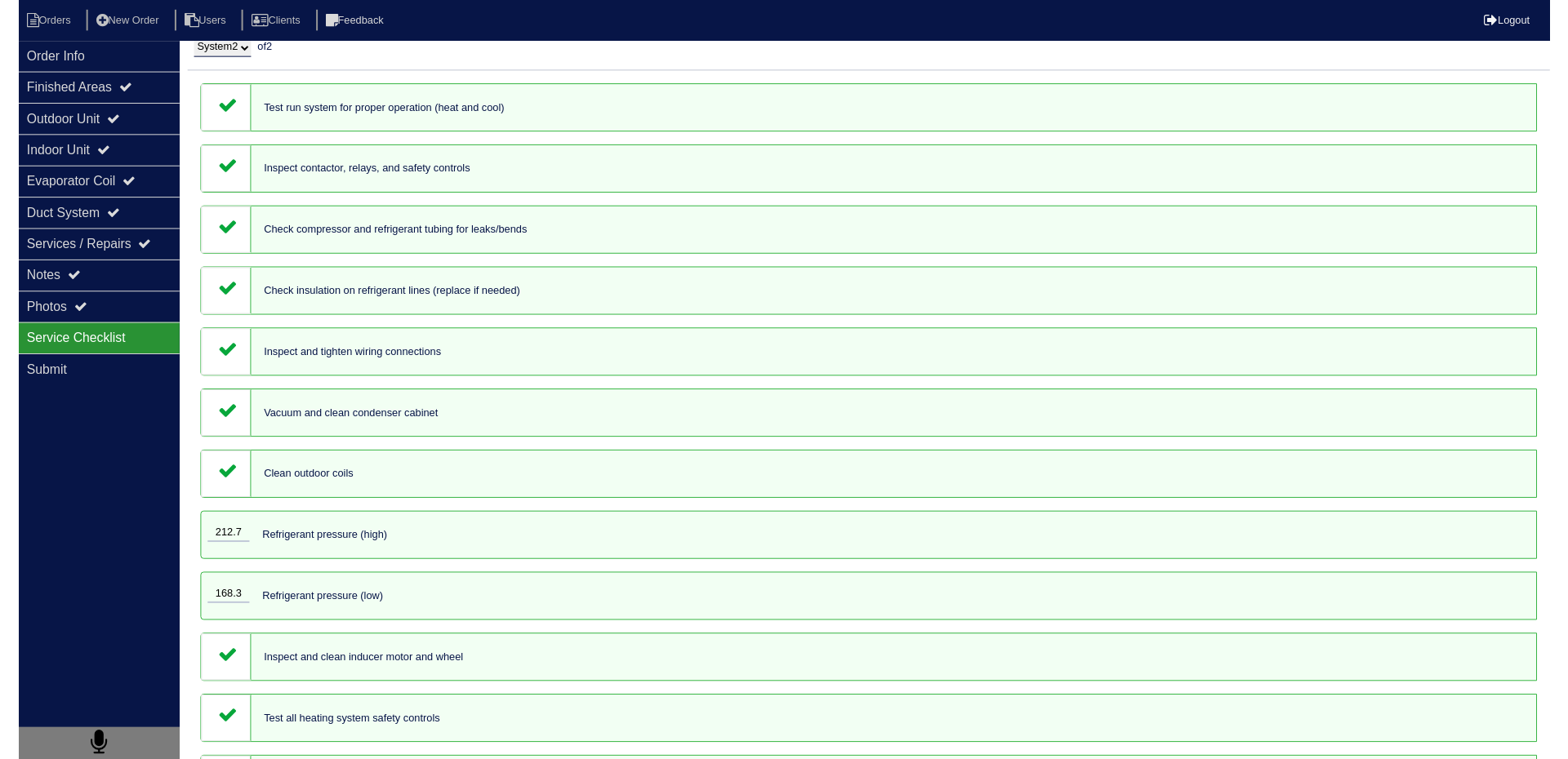
scroll to position [0, 0]
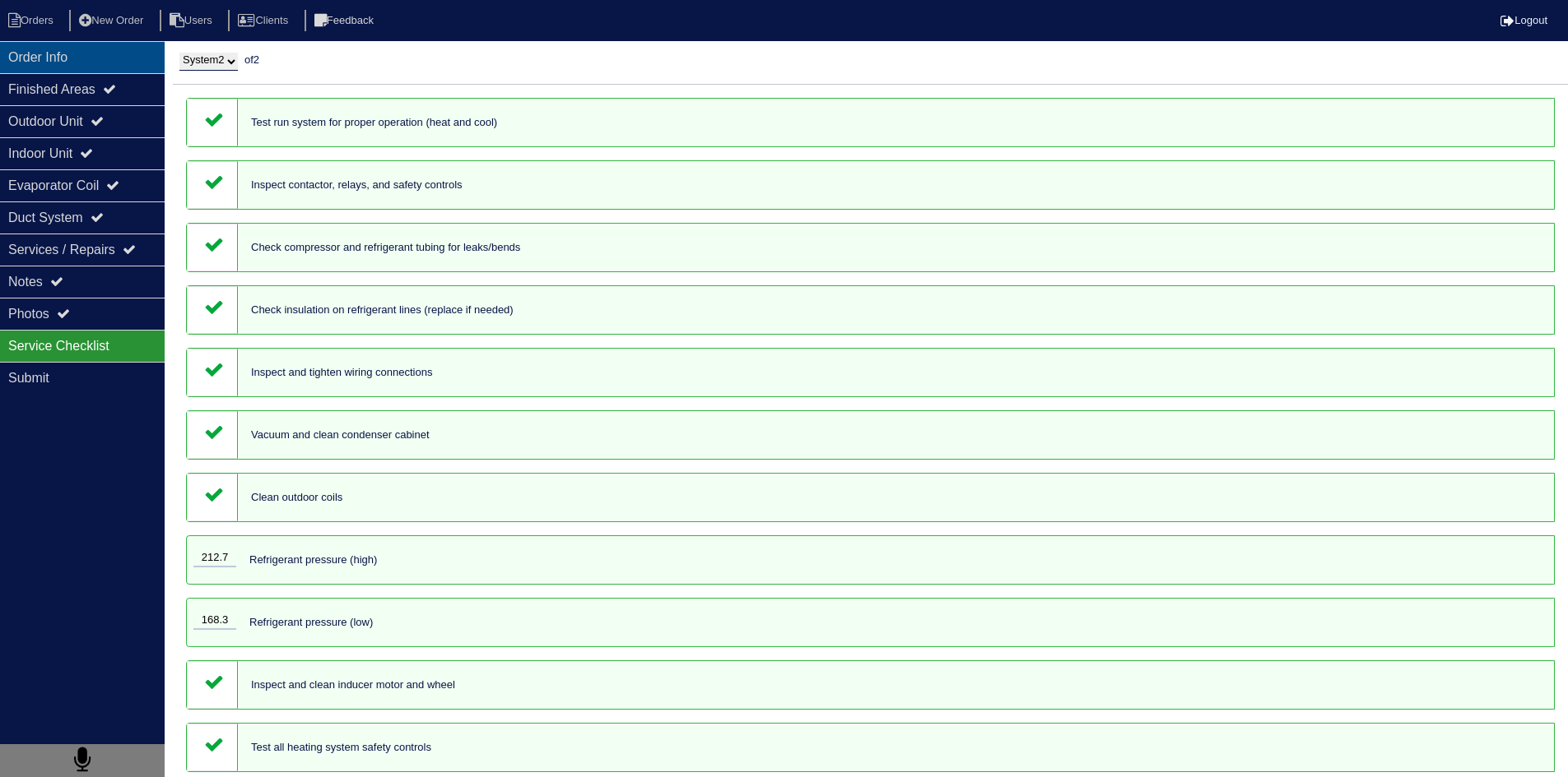
click at [81, 54] on div "Order Info" at bounding box center [82, 57] width 165 height 32
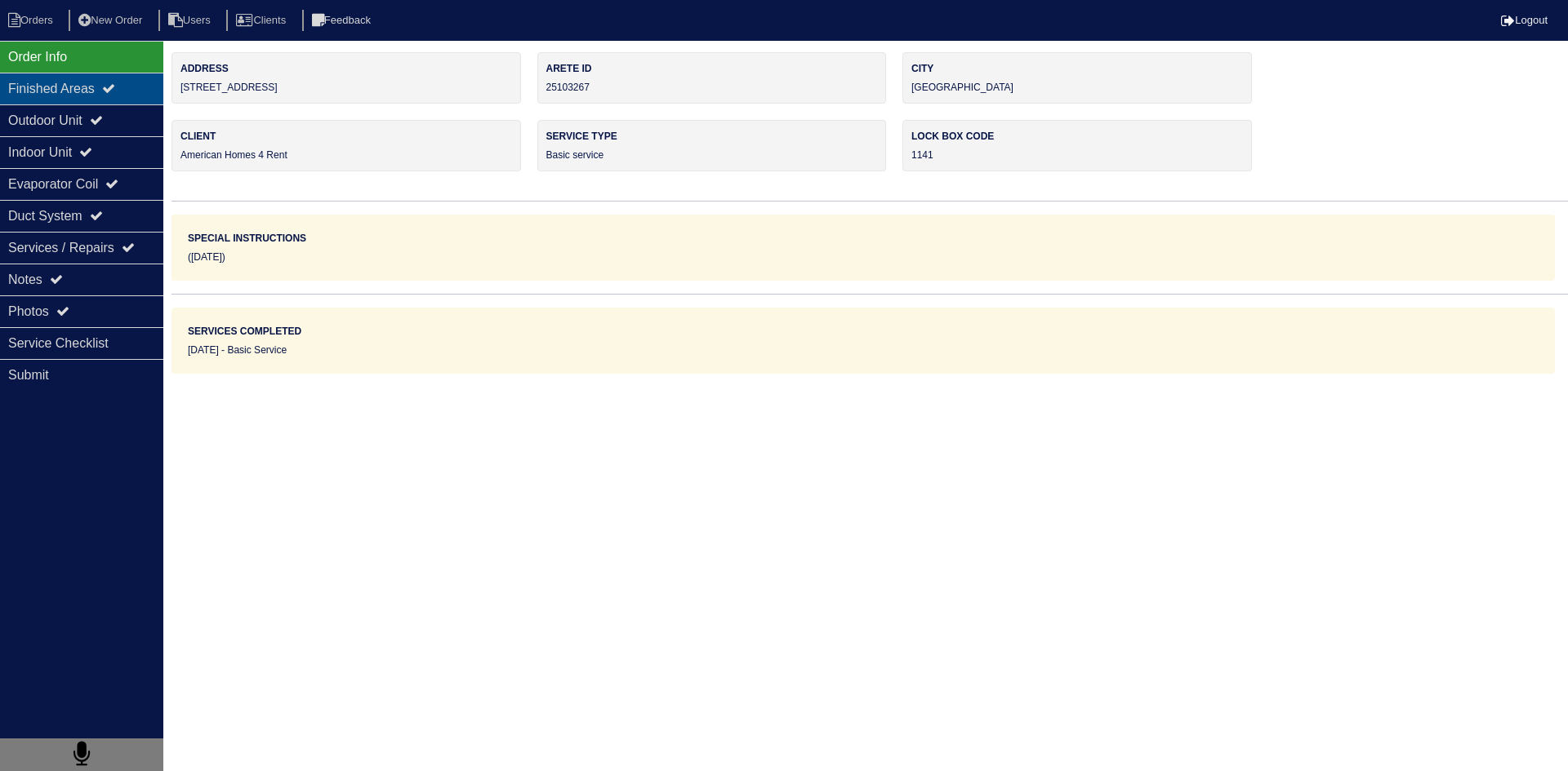
click at [78, 83] on div "Finished Areas" at bounding box center [82, 88] width 164 height 32
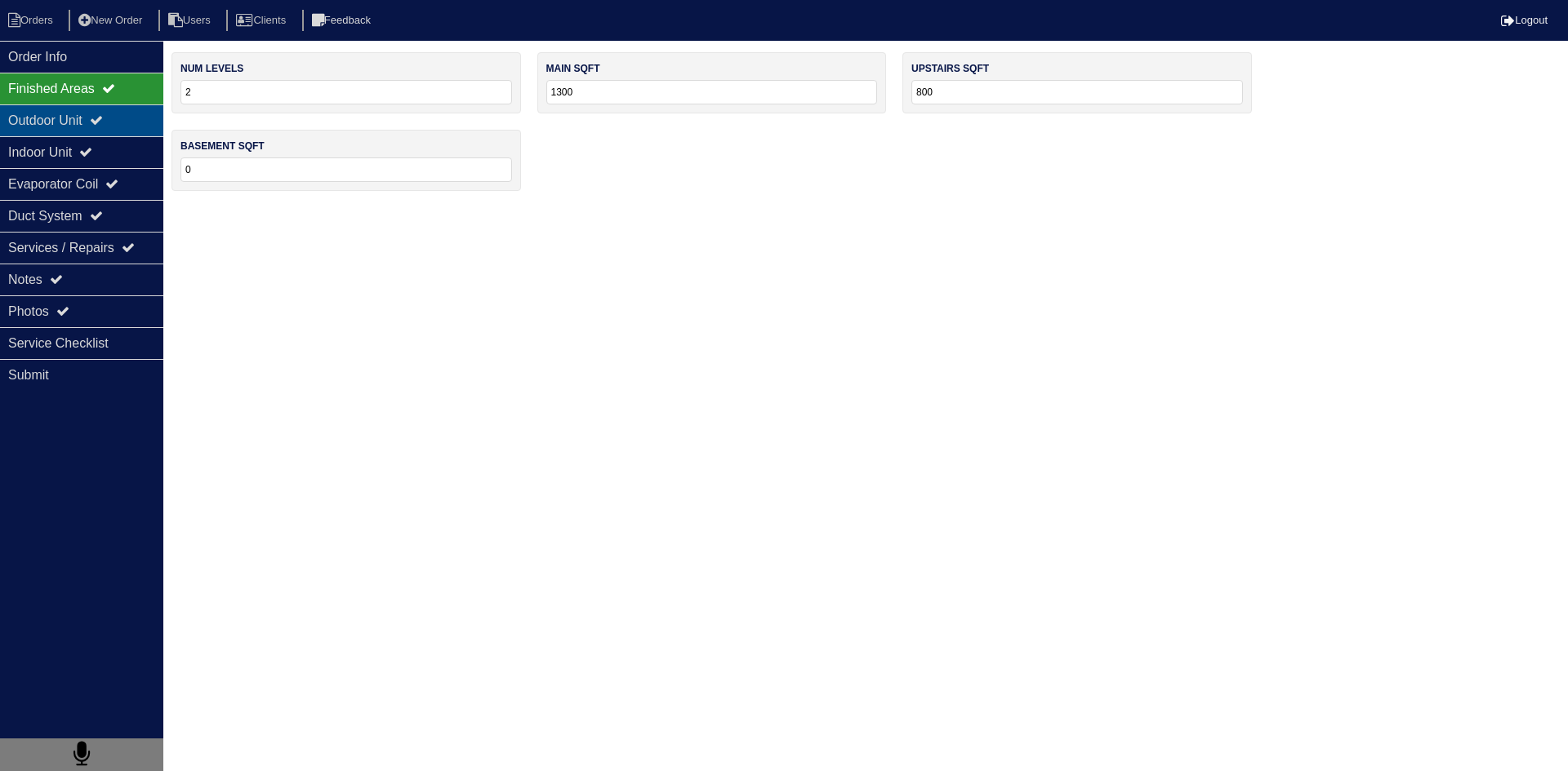
click at [58, 127] on div "Outdoor Unit" at bounding box center [82, 120] width 164 height 32
select select "2"
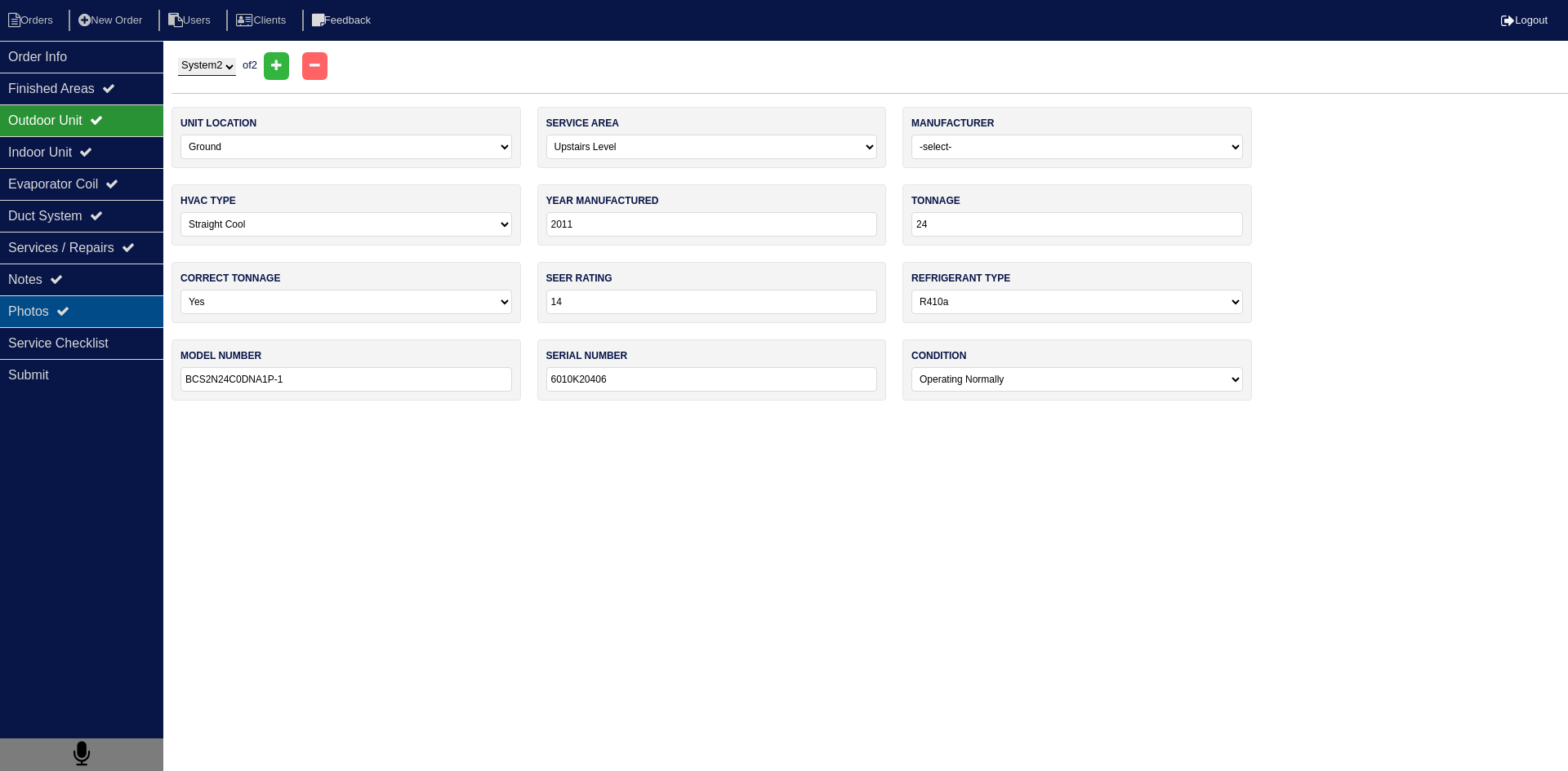
click at [85, 312] on div "Photos" at bounding box center [82, 311] width 164 height 32
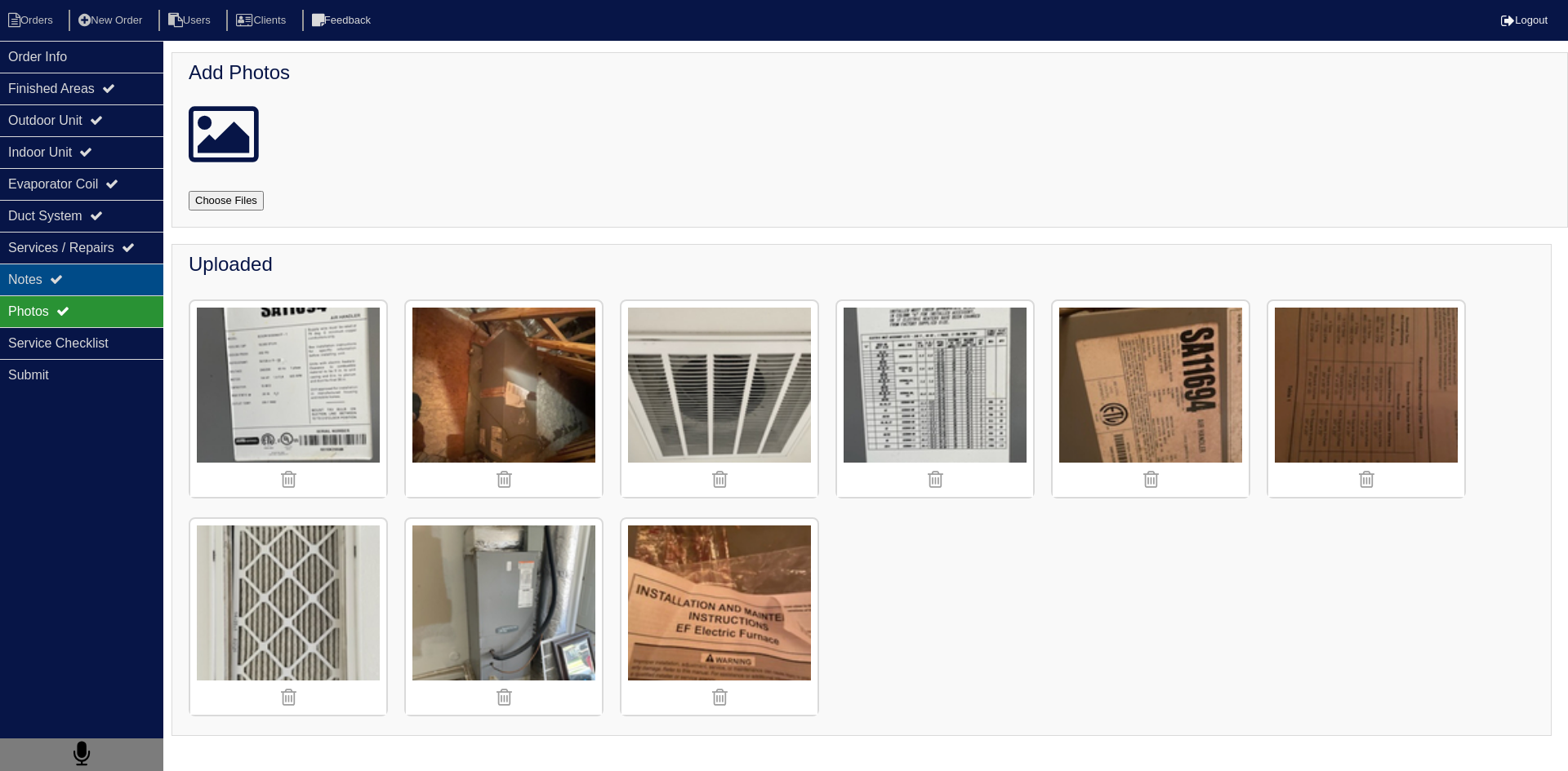
click at [97, 284] on div "Notes" at bounding box center [82, 279] width 164 height 32
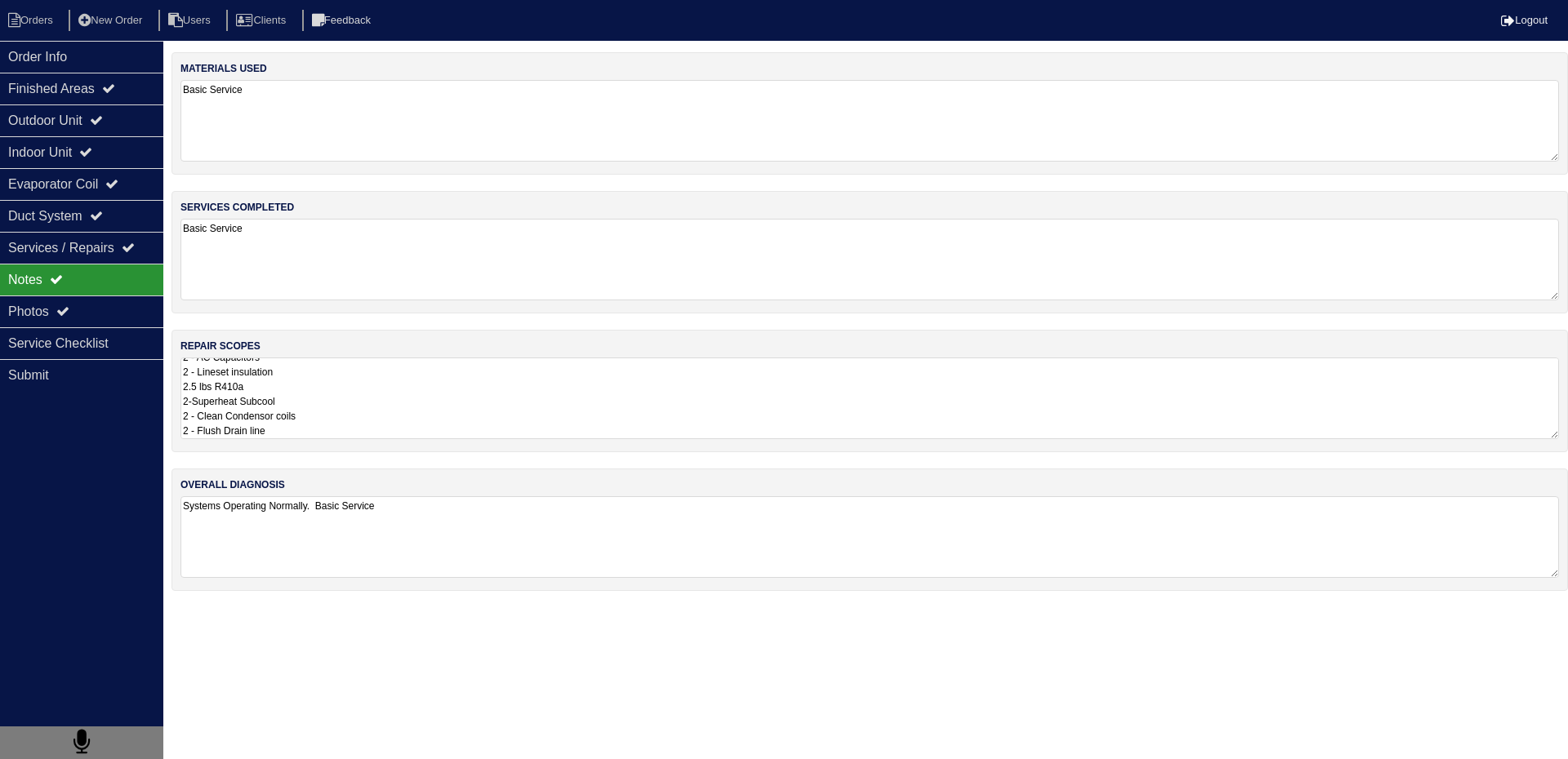
click at [376, 440] on div "repair scopes 2 - AC Capacitors 2 - Lineset insulation 2.5 lbs R410a 2-Superhea…" at bounding box center [869, 391] width 1396 height 122
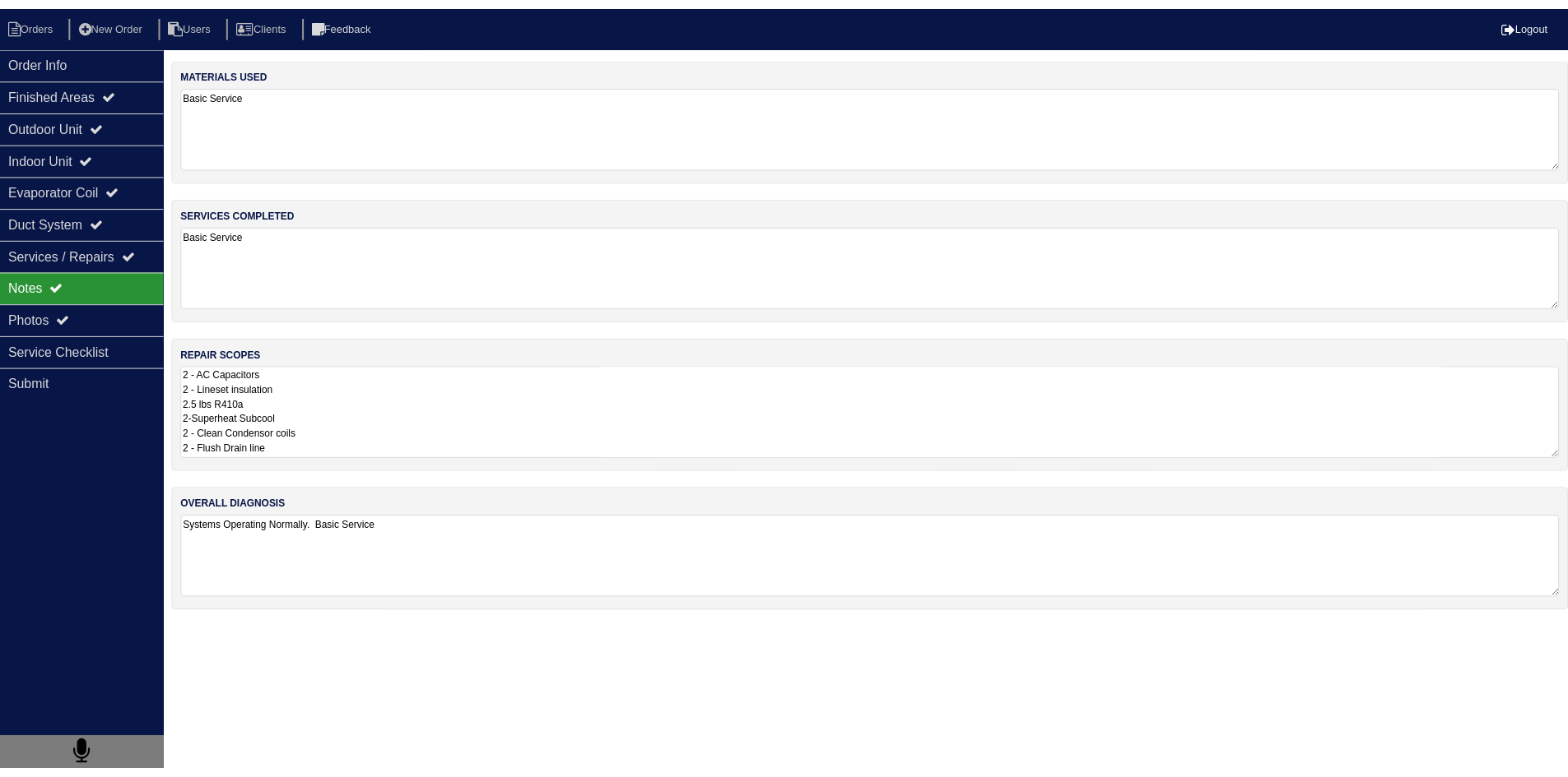
scroll to position [2, 0]
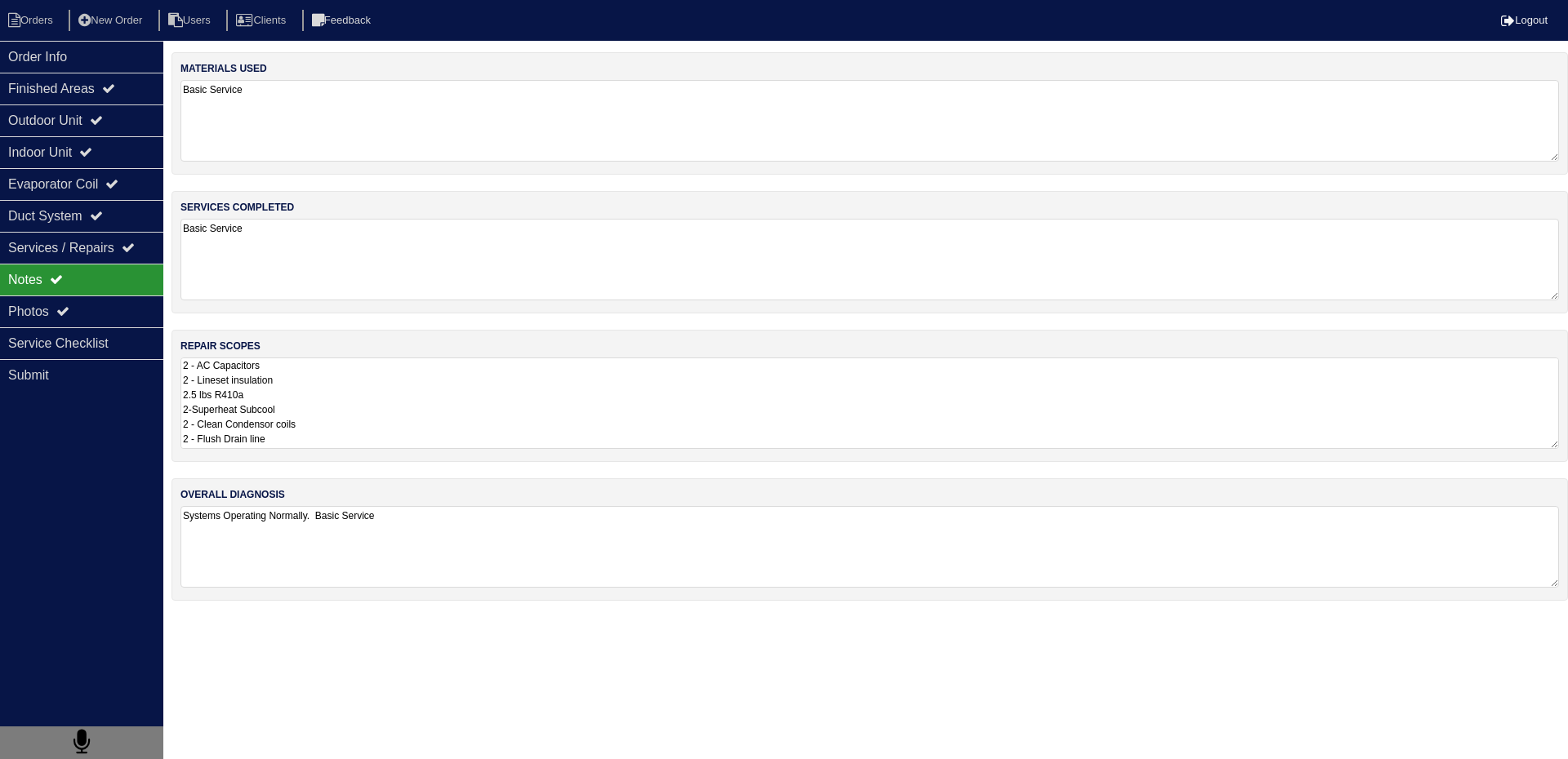
click at [358, 409] on textarea "2 - AC Capacitors 2 - Lineset insulation 2.5 lbs R410a 2-Superheat Subcool 2 - …" at bounding box center [869, 403] width 1378 height 91
click at [182, 369] on textarea "2 - AC Capacitors 2 - Lineset insulation 2.5 lbs R410a 2-Superheat Subcool 2 - …" at bounding box center [869, 403] width 1378 height 91
click at [403, 405] on textarea "TO BE COMPLETED 2 - AC Capacitors 2 - Lineset insulation 2.5 lbs R410a 2-Superh…" at bounding box center [869, 403] width 1378 height 91
type textarea "TO BE COMPLETED 2 - AC Capacitors 2 - Lineset insulation 2.5 lbs R410a 2-Superh…"
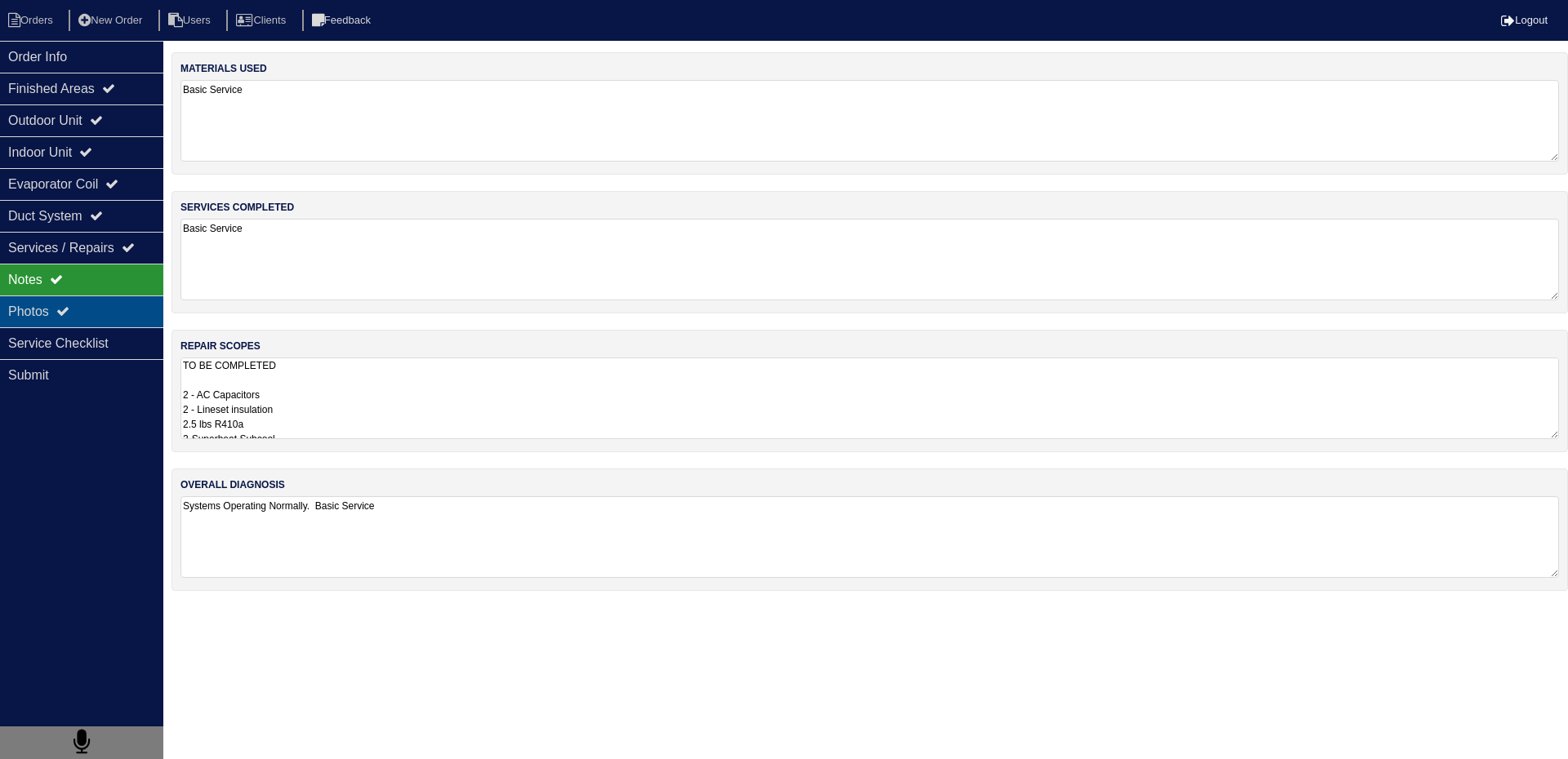
click at [127, 311] on div "Photos" at bounding box center [82, 311] width 164 height 32
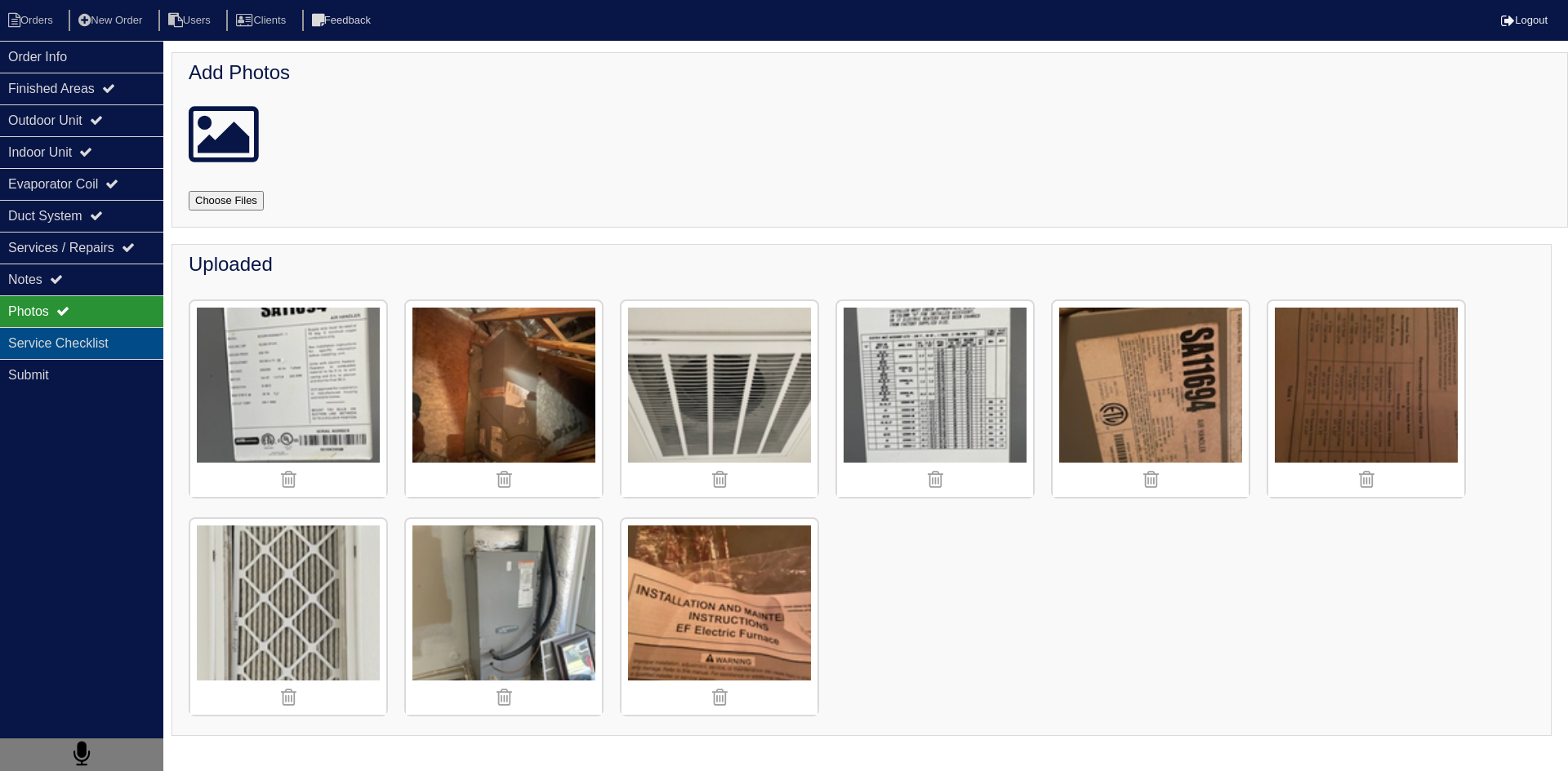
click at [135, 349] on div "Service Checklist" at bounding box center [82, 343] width 164 height 32
select select "2"
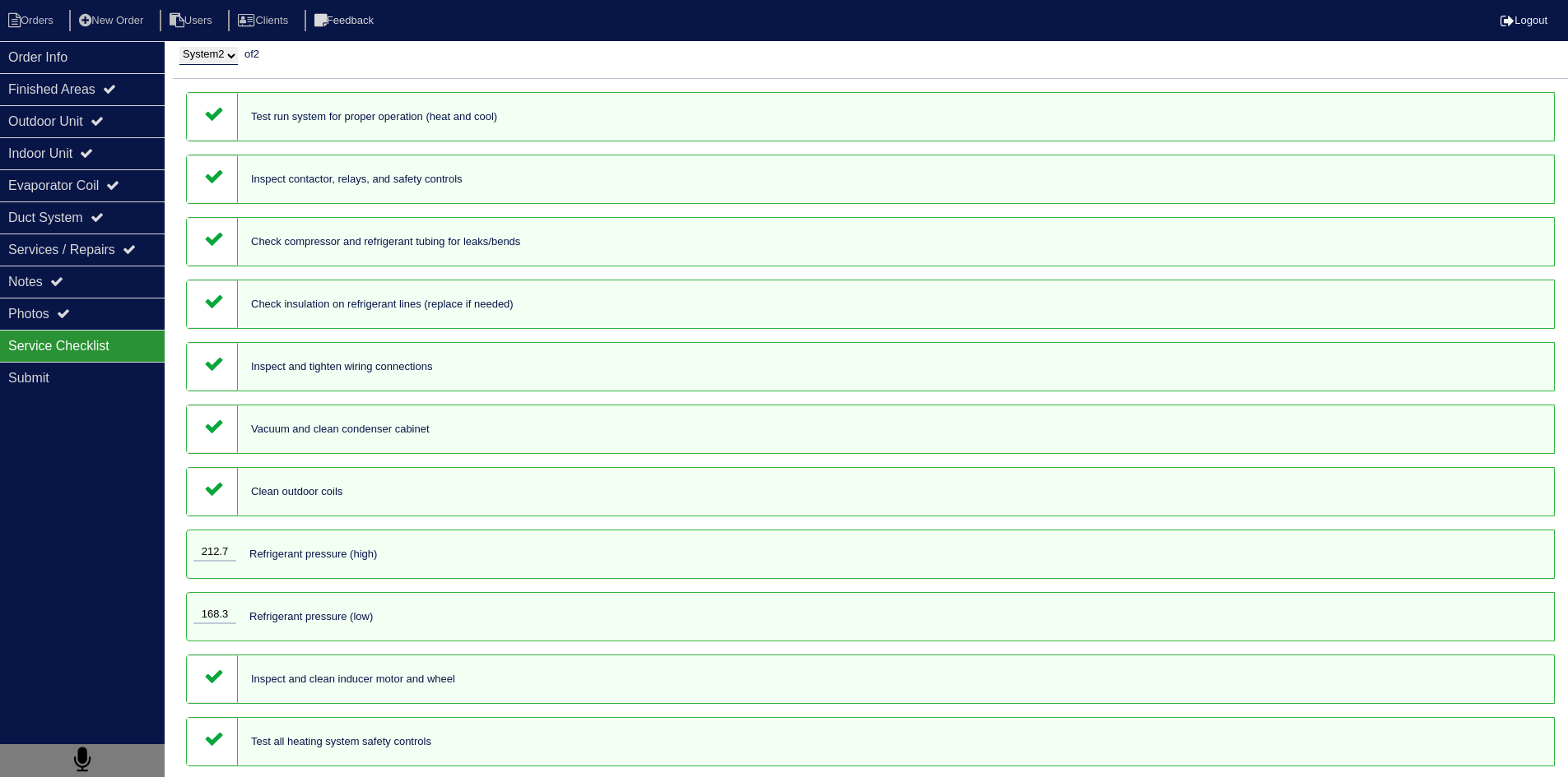
scroll to position [0, 0]
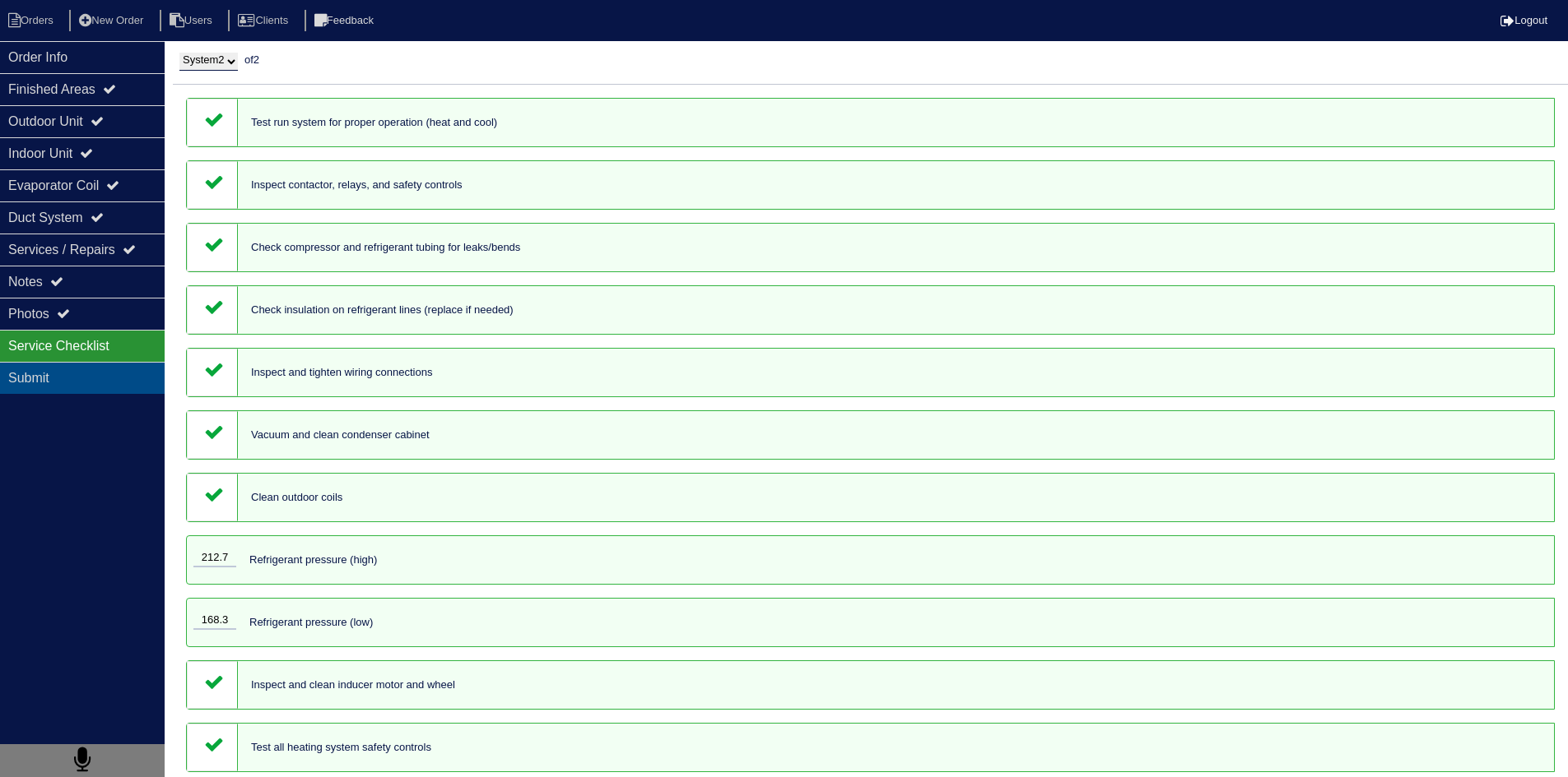
click at [32, 380] on div "Submit" at bounding box center [82, 378] width 165 height 32
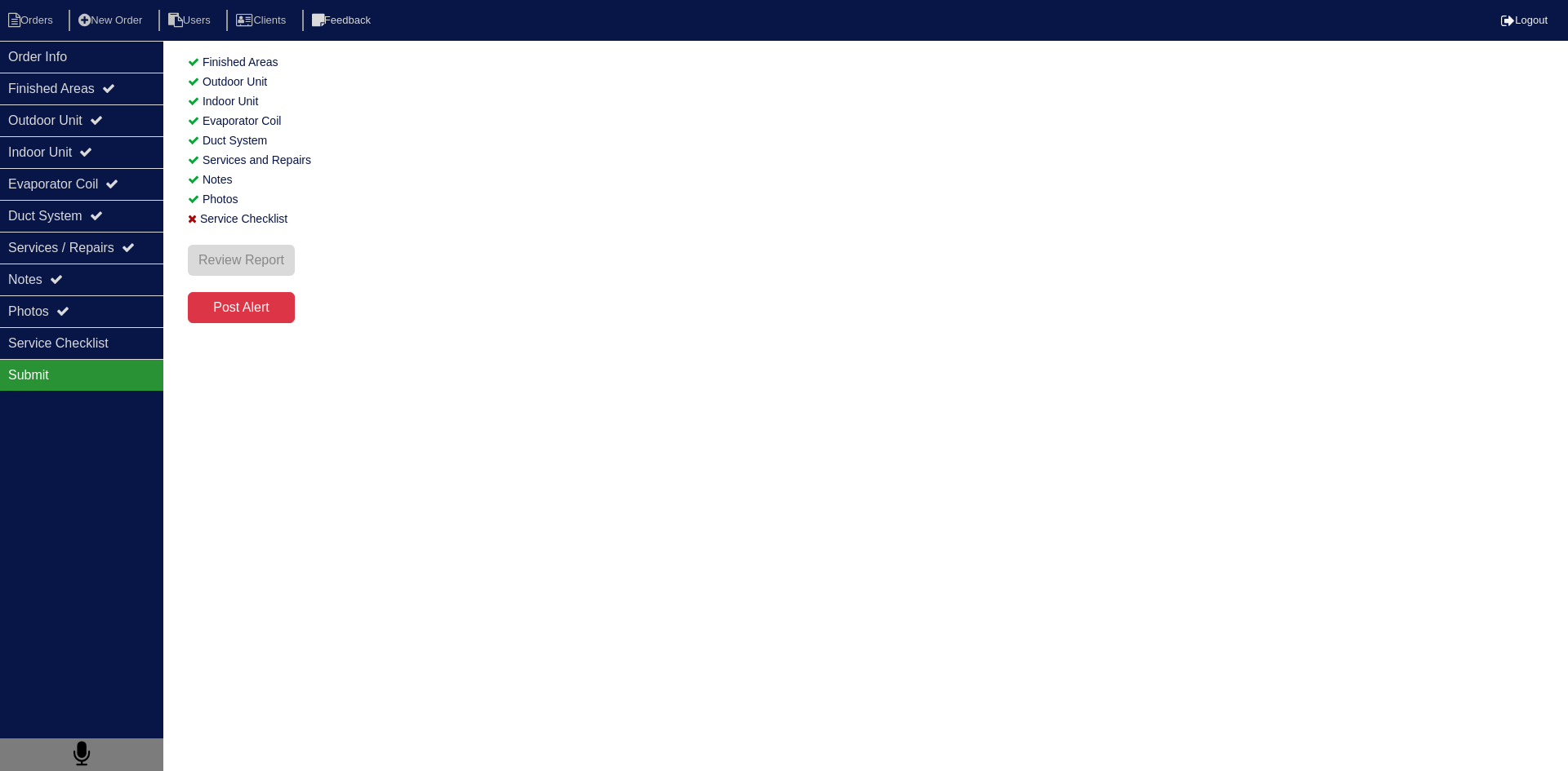
click at [274, 258] on div "Review Report" at bounding box center [242, 260] width 107 height 31
click at [193, 221] on icon at bounding box center [193, 219] width 9 height 11
click at [193, 219] on icon at bounding box center [193, 219] width 9 height 11
click at [113, 349] on div "Service Checklist" at bounding box center [82, 343] width 164 height 32
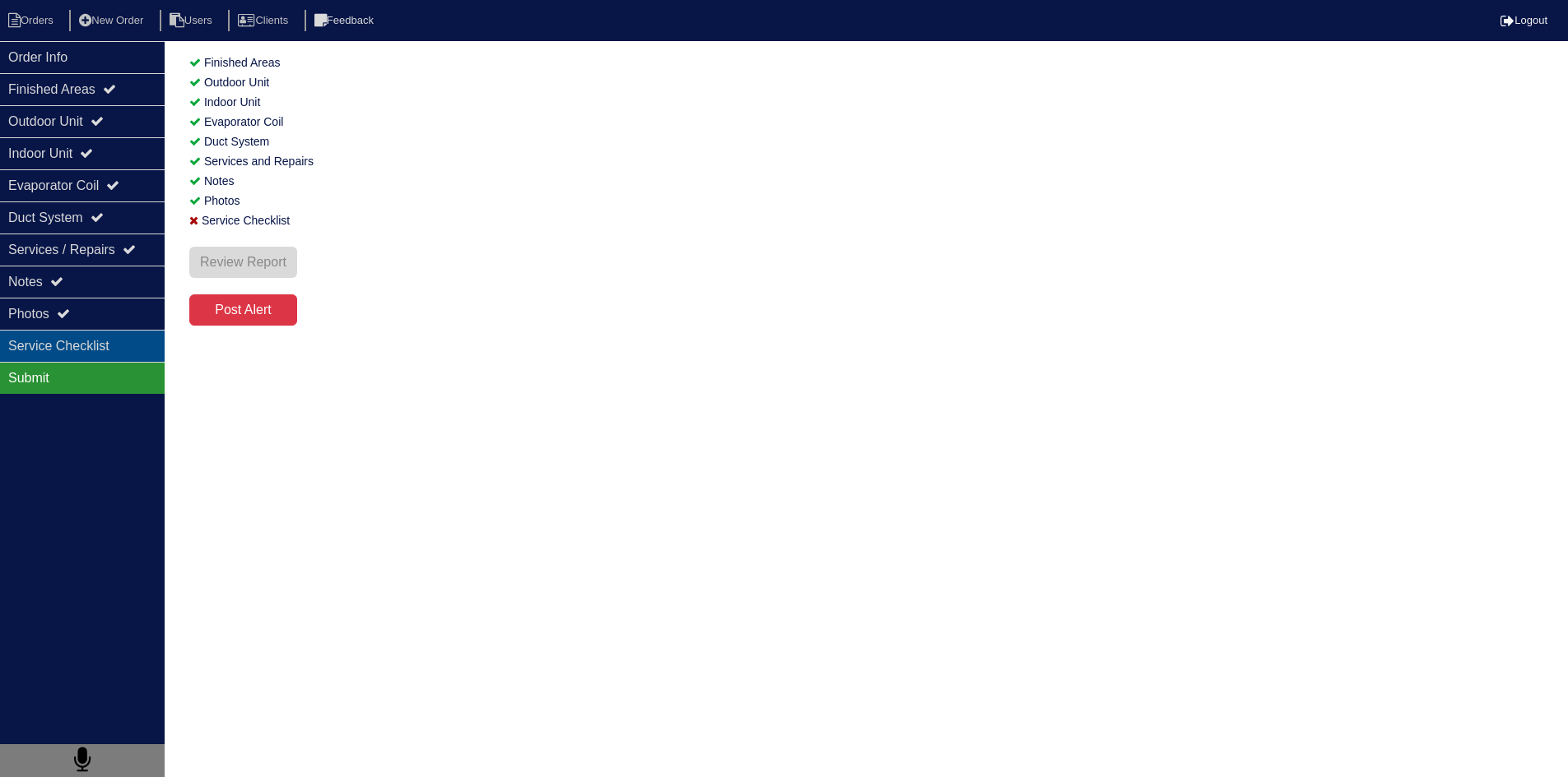
select select "2"
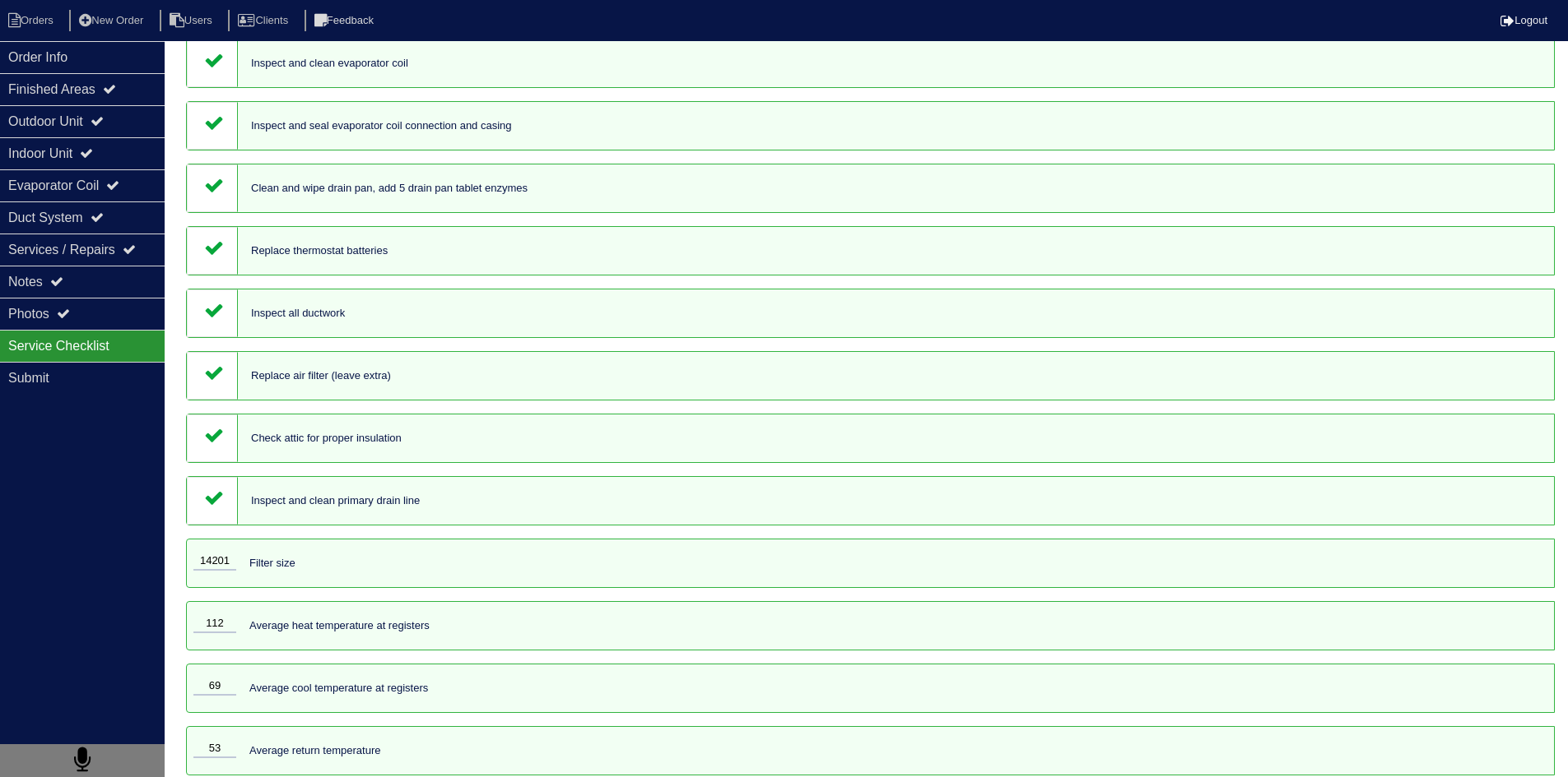
scroll to position [1322, 0]
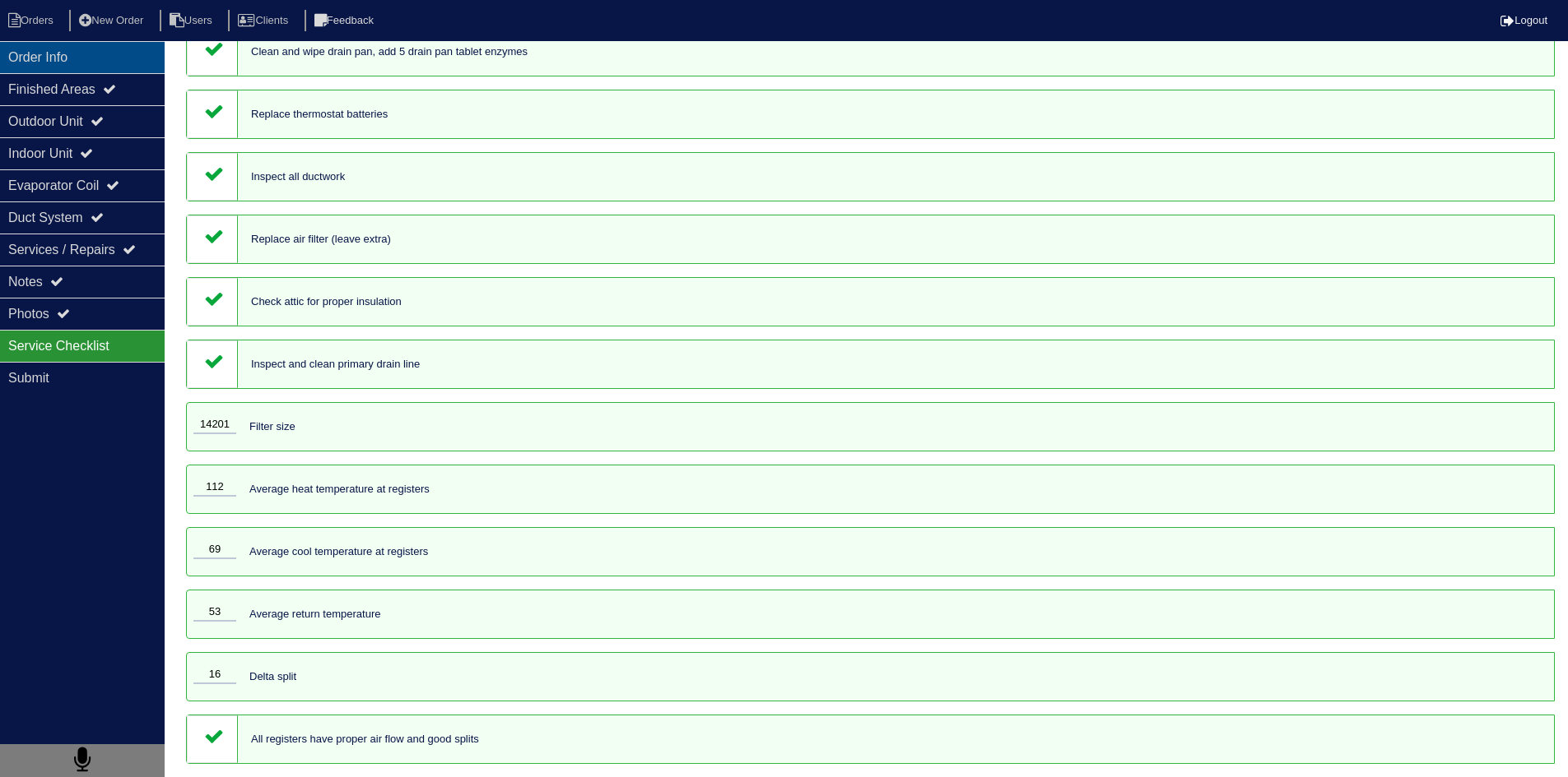
click at [65, 56] on div "Order Info" at bounding box center [82, 57] width 165 height 32
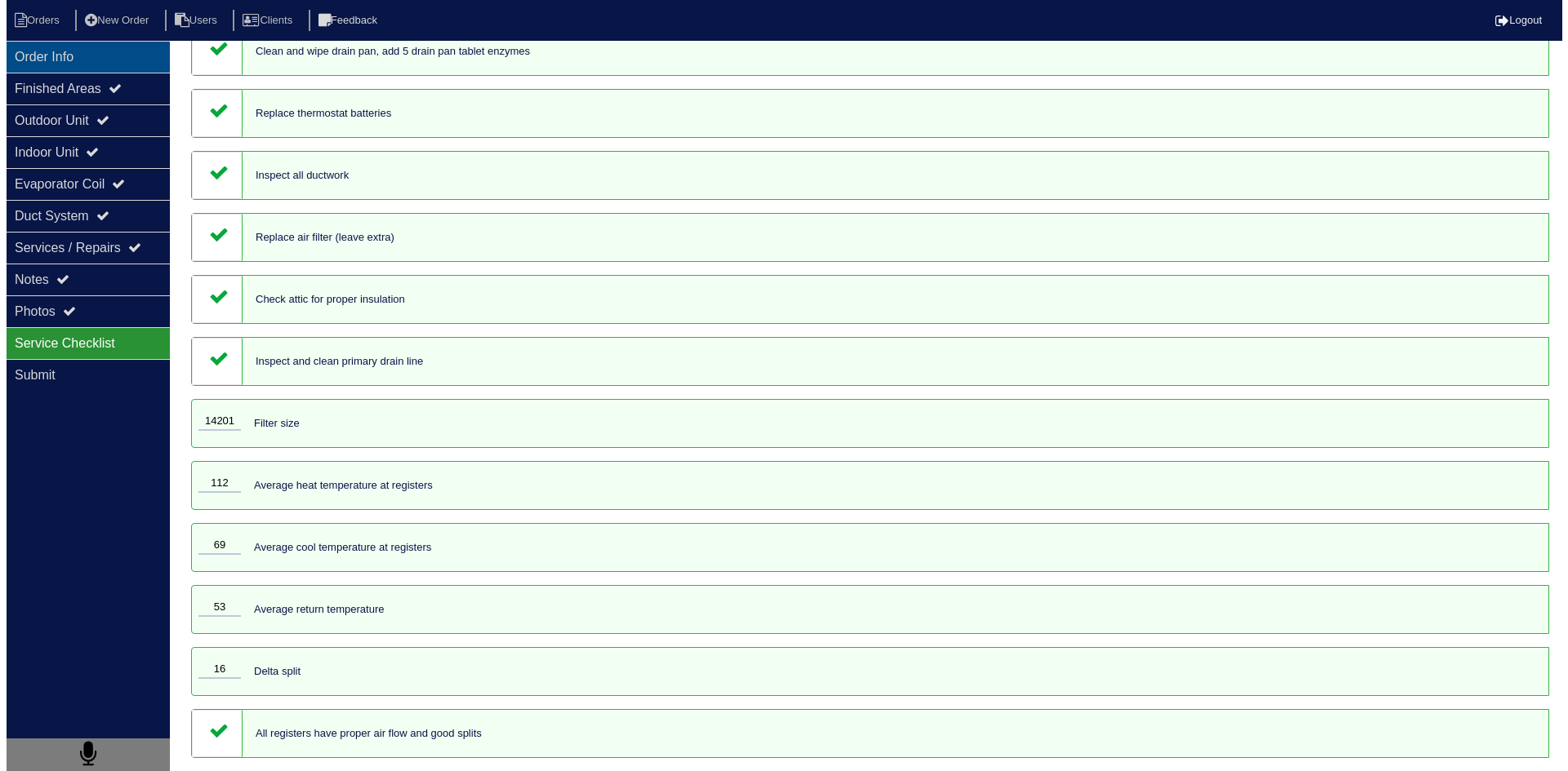
scroll to position [0, 0]
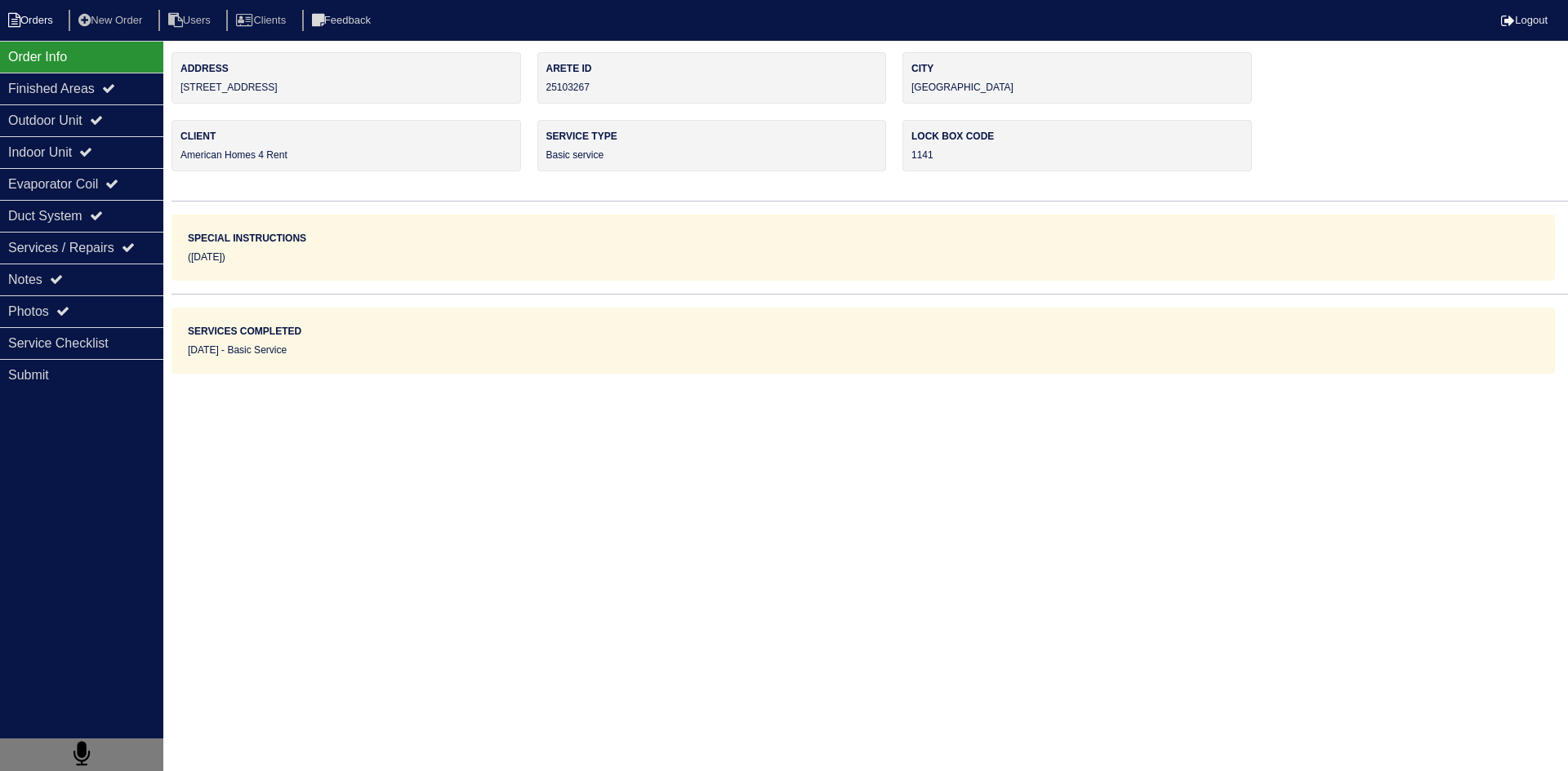
click at [40, 16] on li "Orders" at bounding box center [33, 20] width 66 height 22
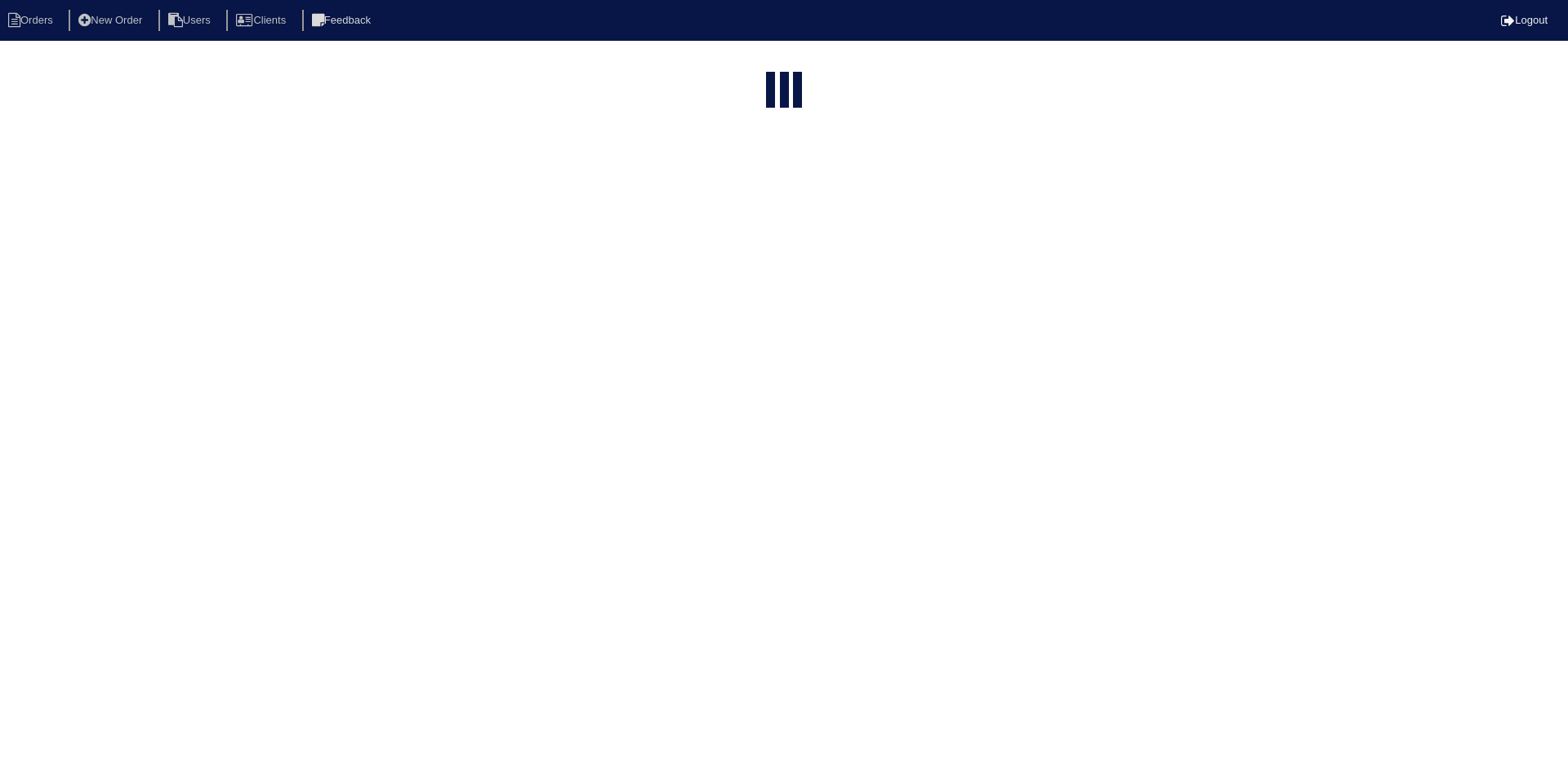
select select "15"
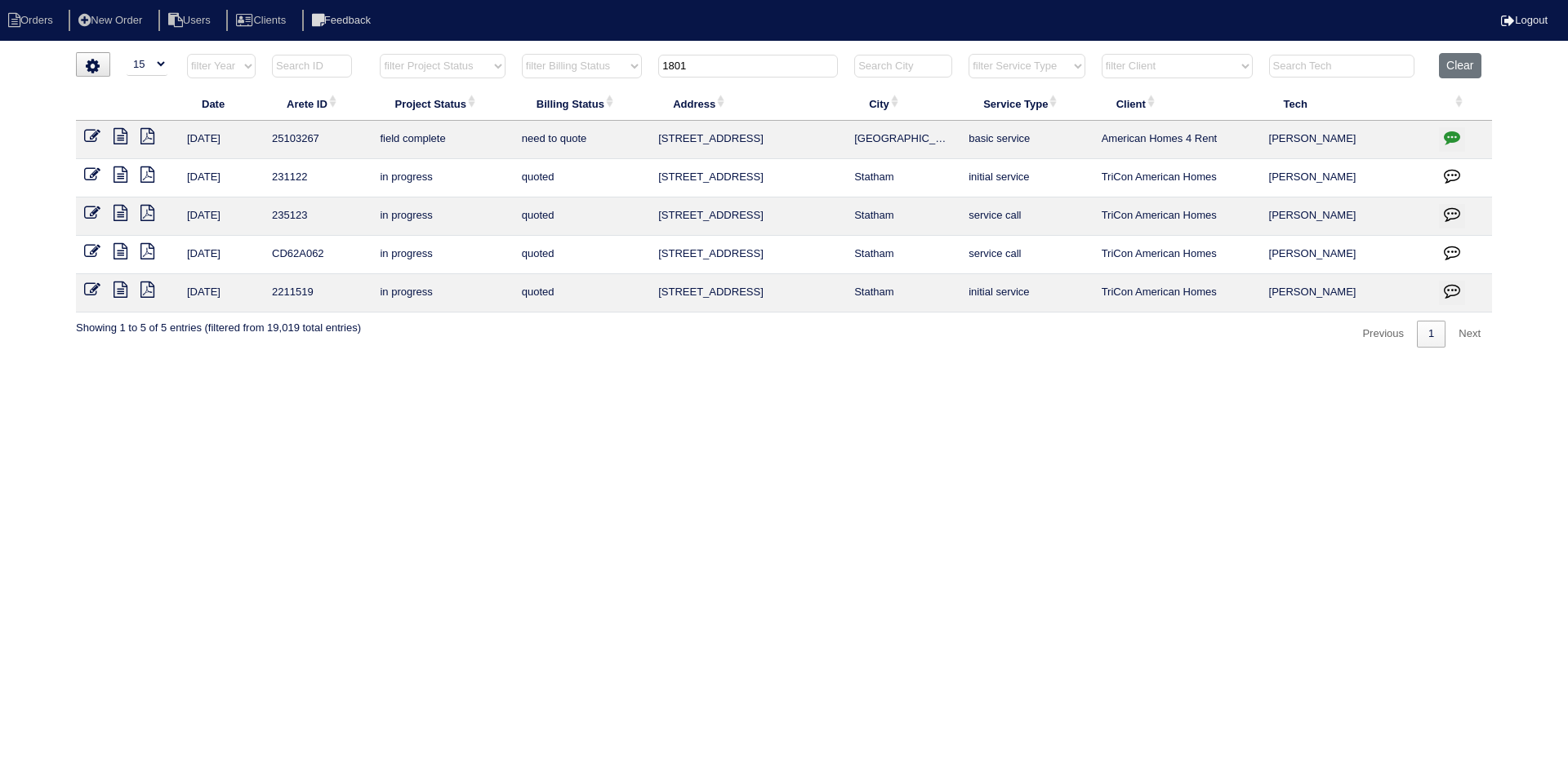
click at [148, 141] on icon at bounding box center [147, 135] width 14 height 16
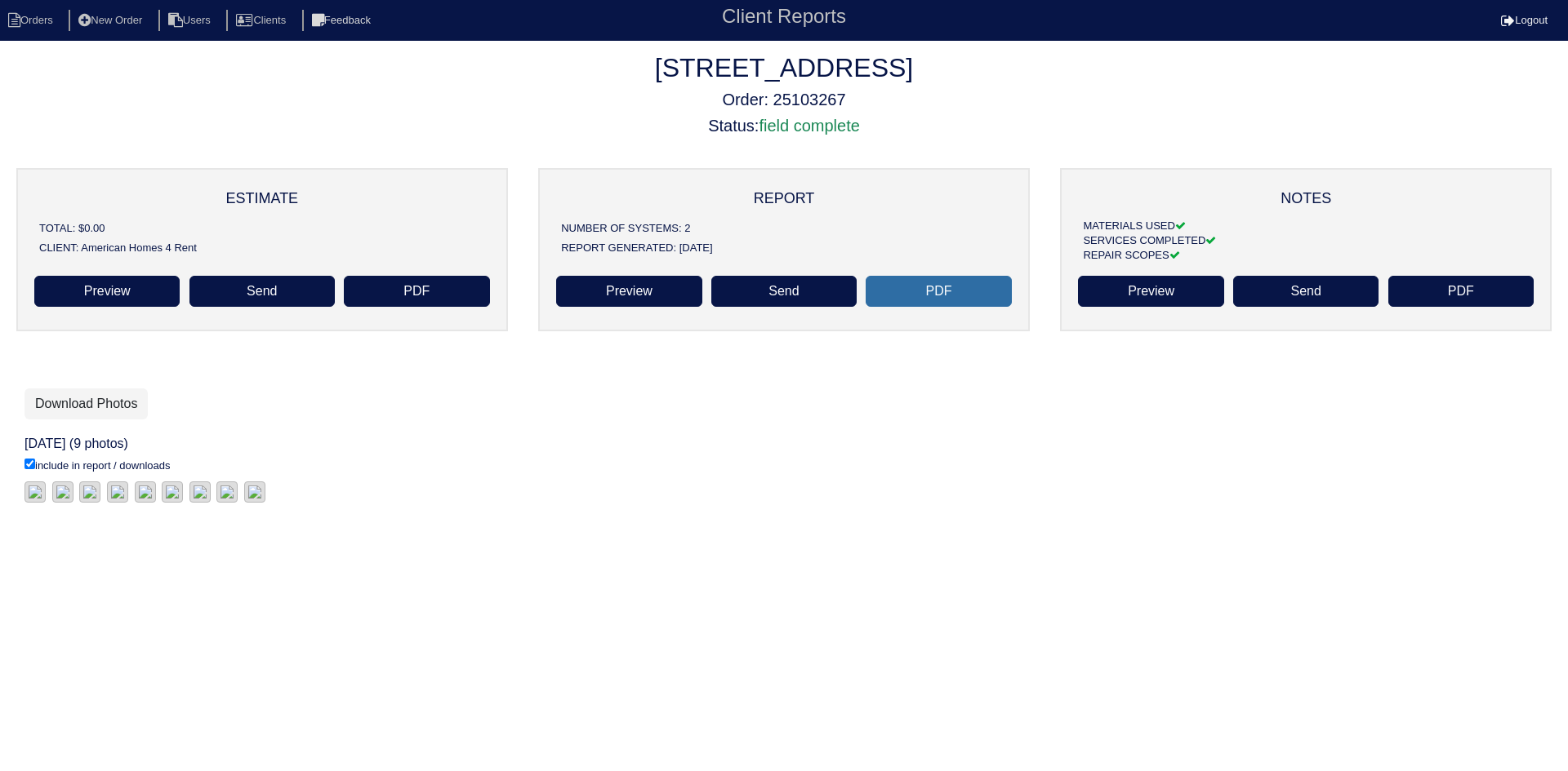
click at [945, 289] on link "PDF" at bounding box center [938, 291] width 146 height 31
click at [964, 293] on link "PDF" at bounding box center [938, 291] width 146 height 31
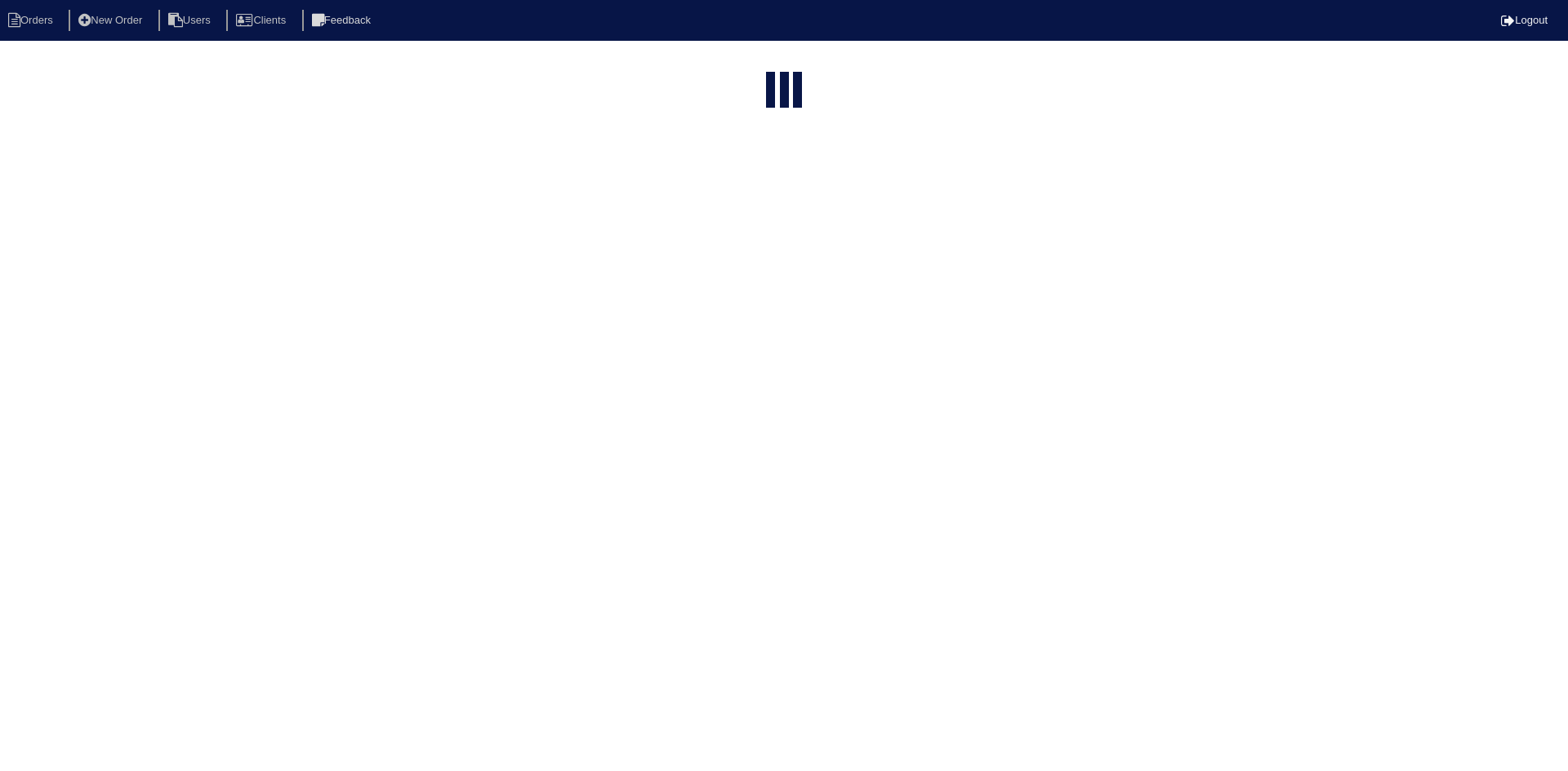
select select "15"
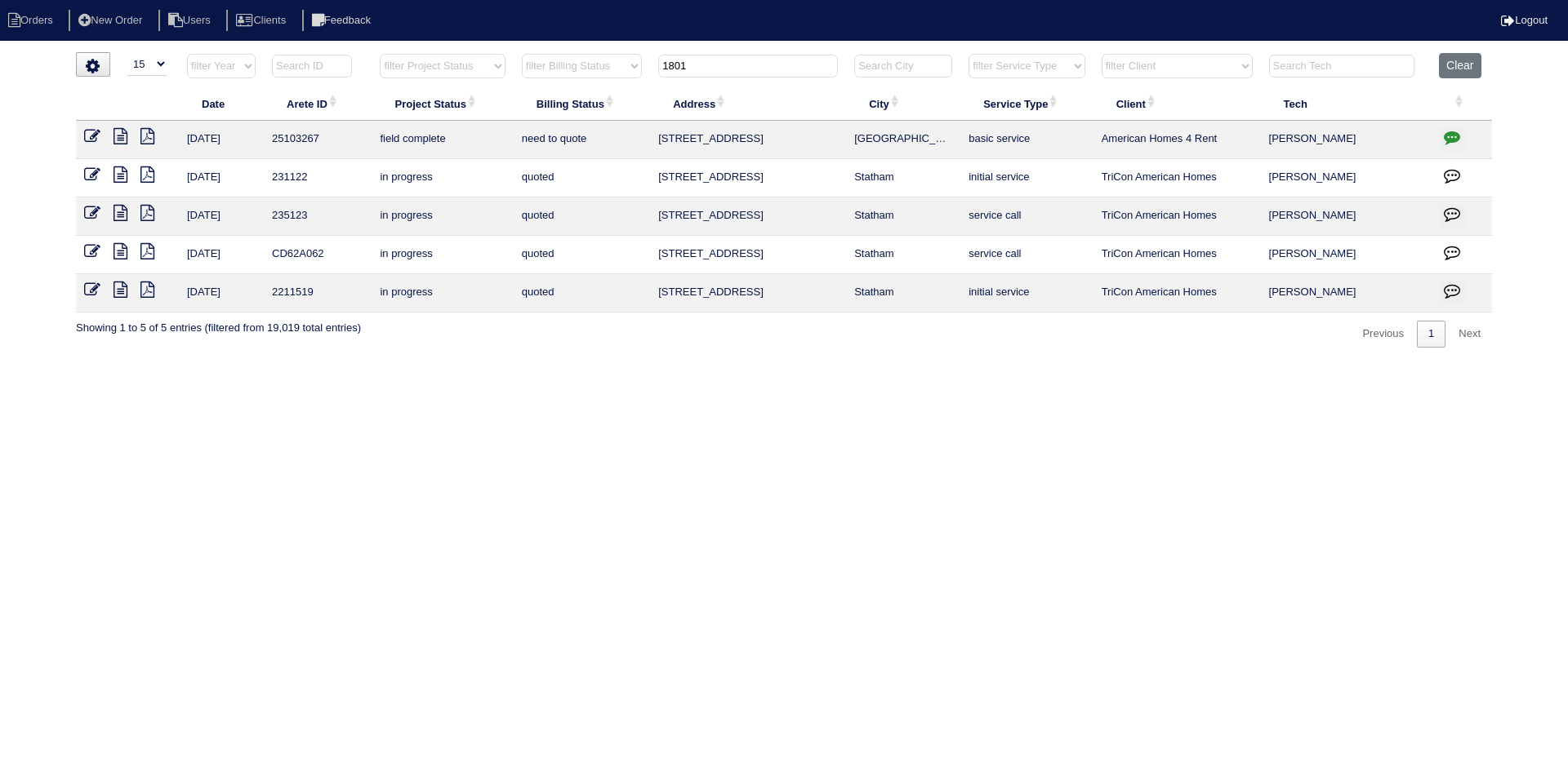
drag, startPoint x: 717, startPoint y: 67, endPoint x: 624, endPoint y: 69, distance: 93.0
click at [624, 69] on tr "filter Year -- Any Year -- 2025 2024 2023 2022 2021 2020 2019 filter Project St…" at bounding box center [784, 70] width 1416 height 34
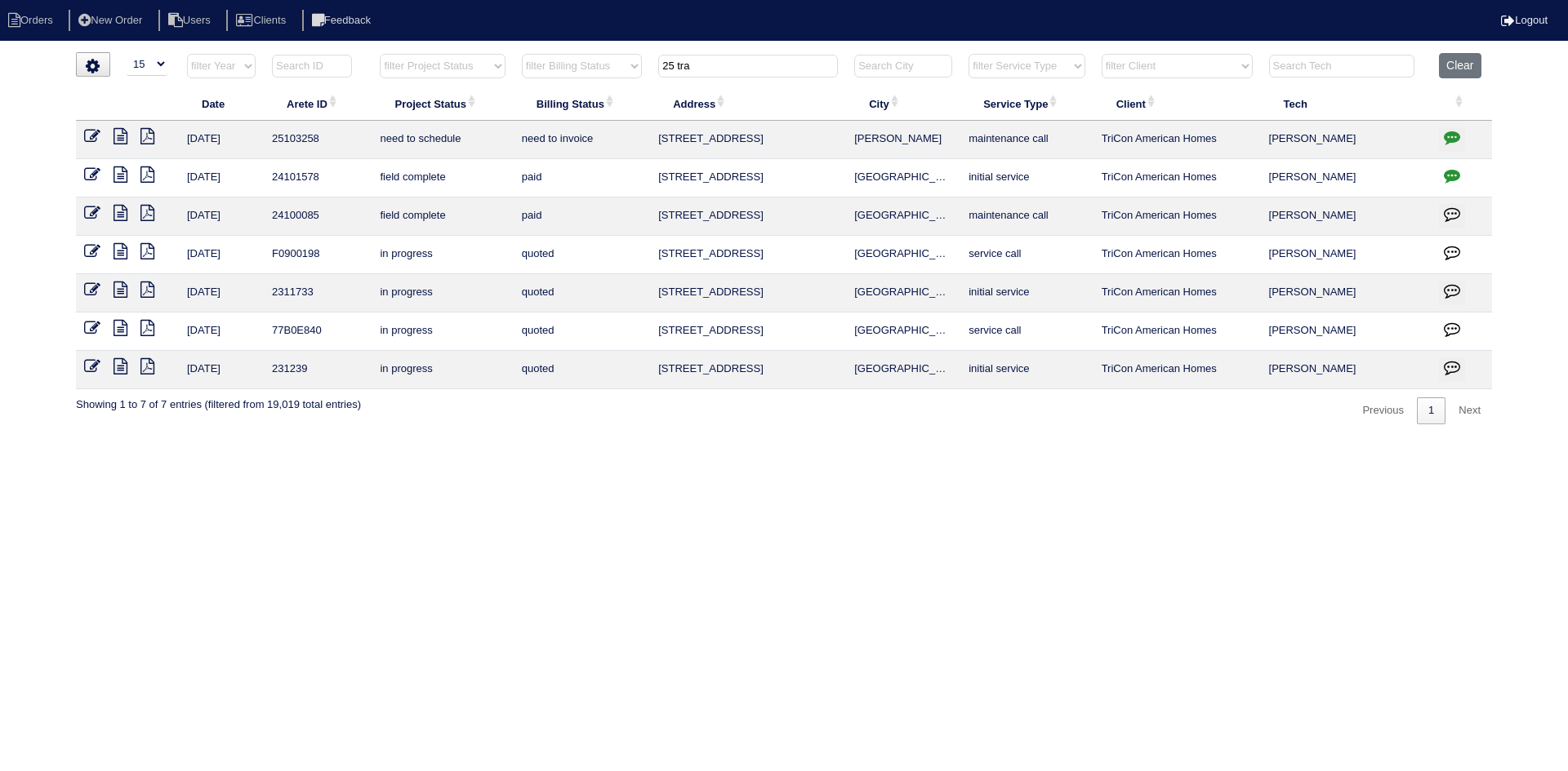
type input "25 tra"
click at [122, 133] on icon at bounding box center [120, 135] width 14 height 16
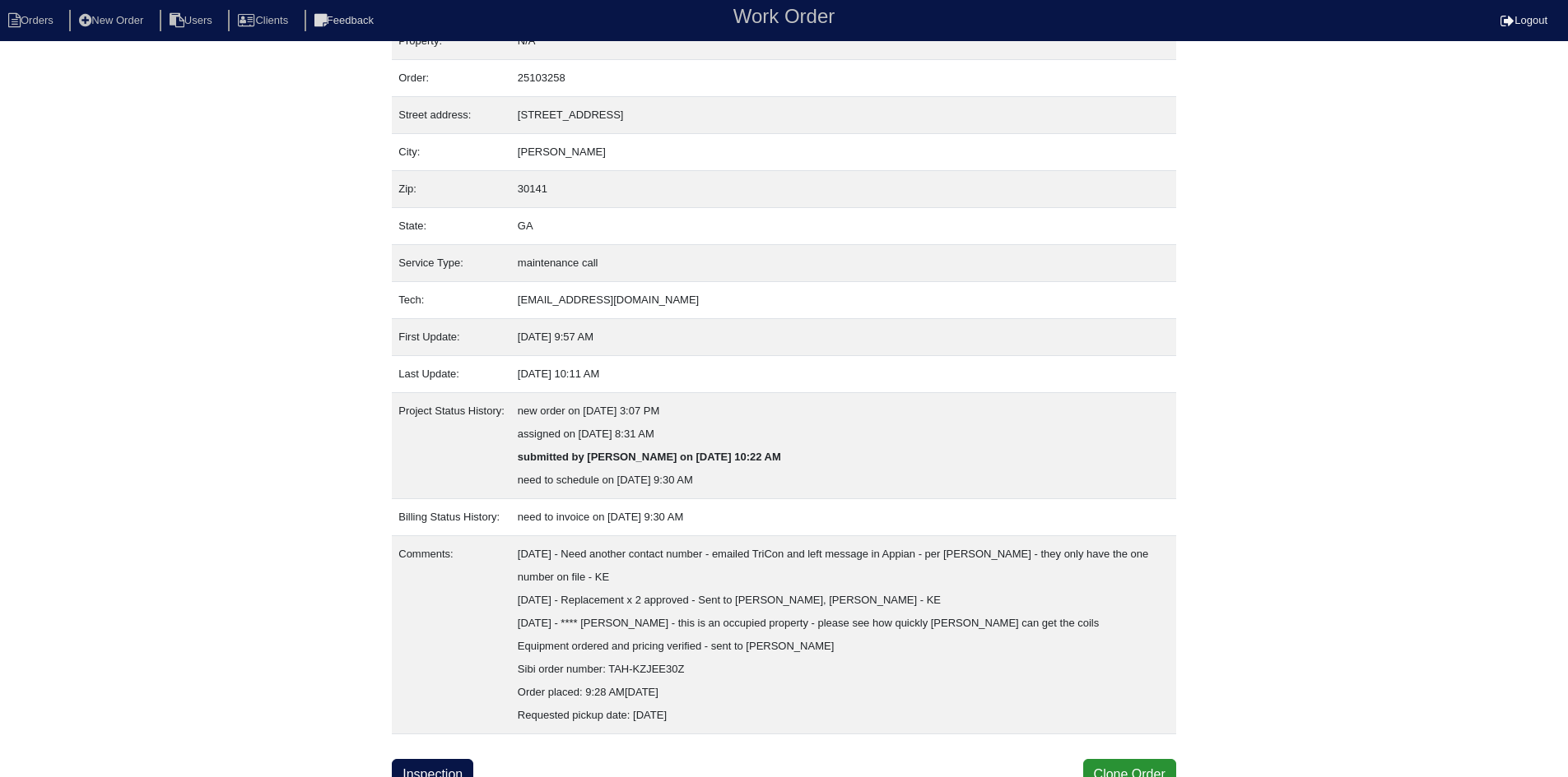
scroll to position [43, 0]
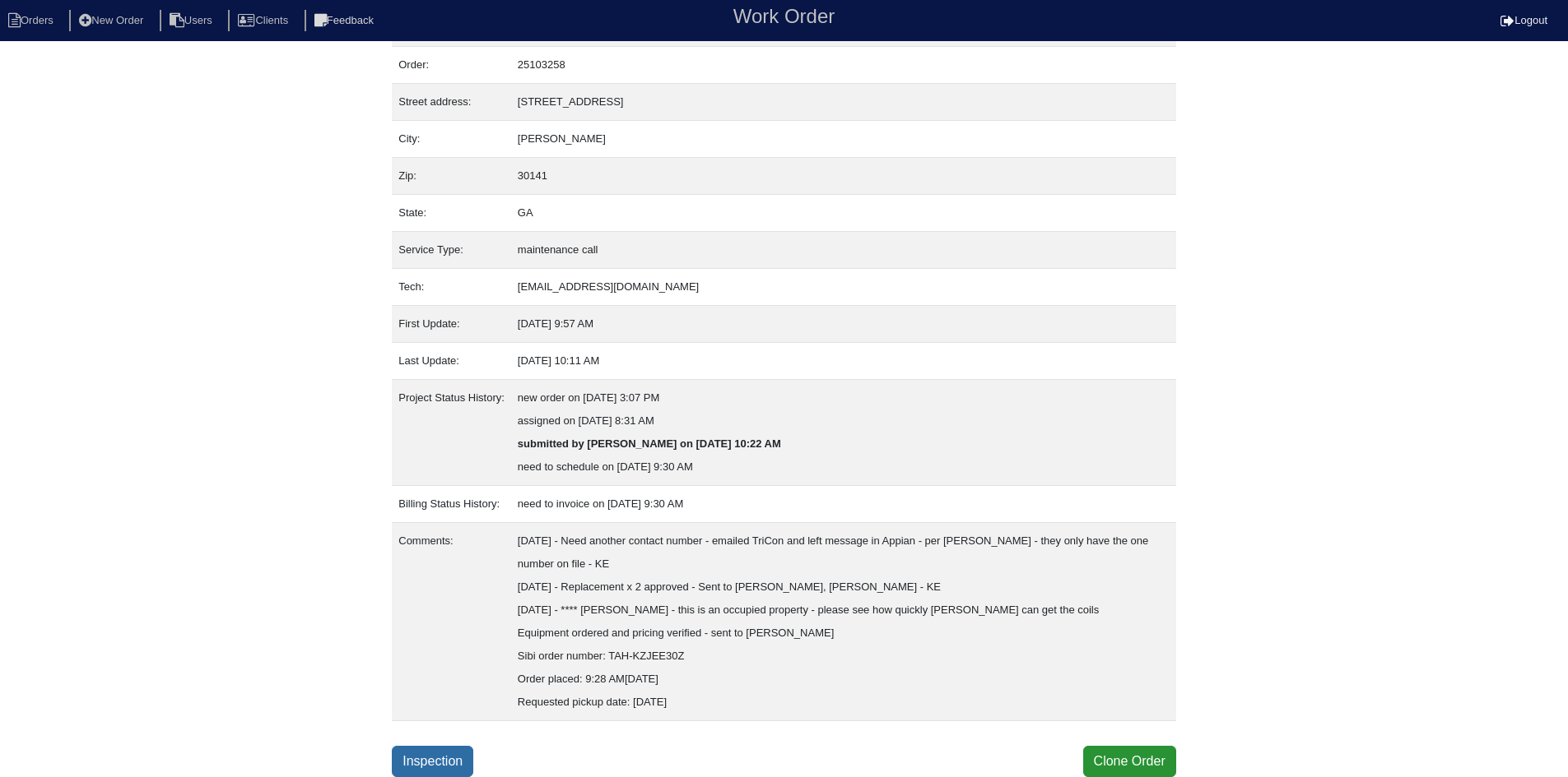
click at [438, 757] on link "Inspection" at bounding box center [432, 761] width 82 height 31
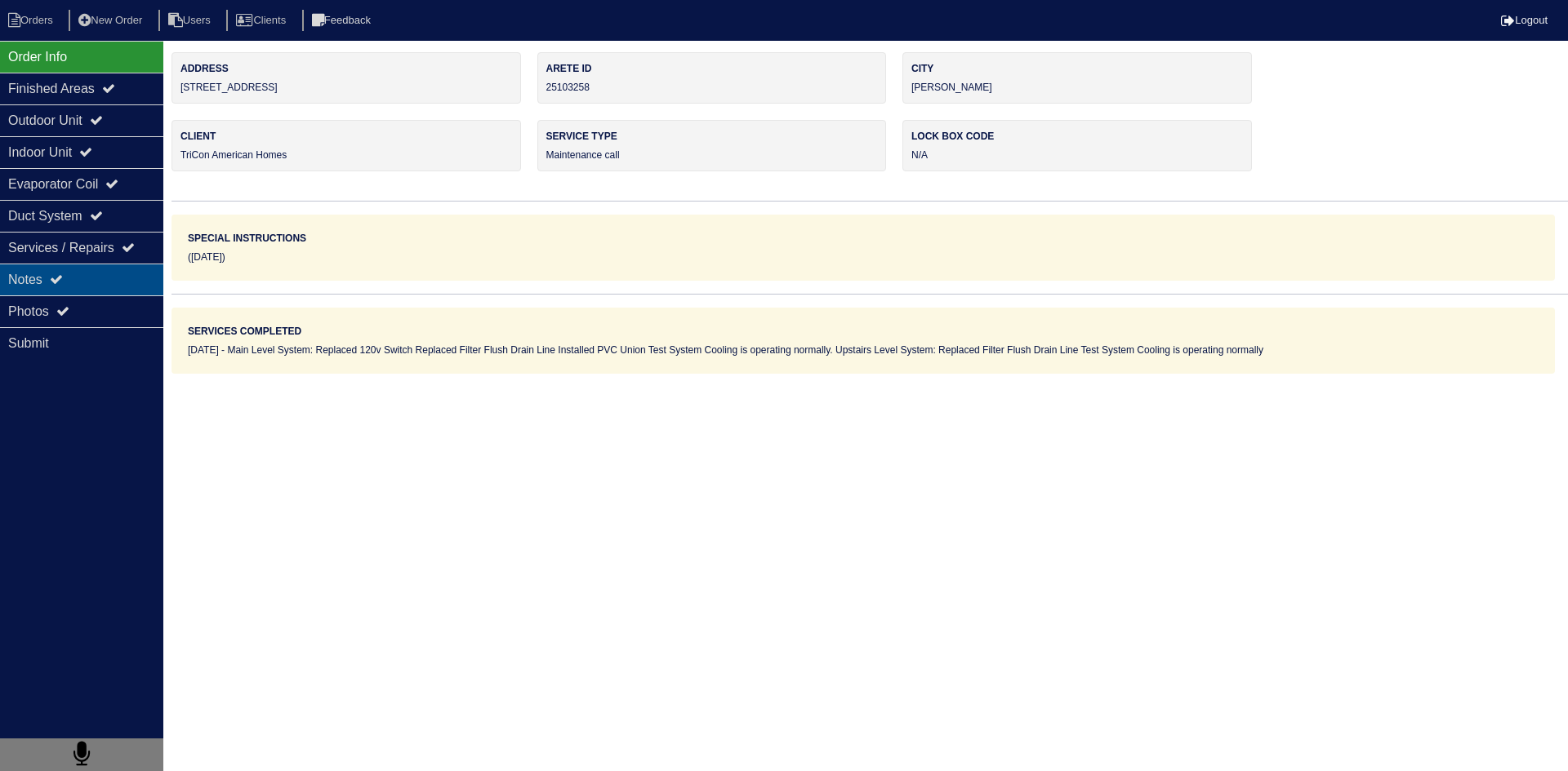
click at [135, 279] on div "Notes" at bounding box center [82, 279] width 164 height 32
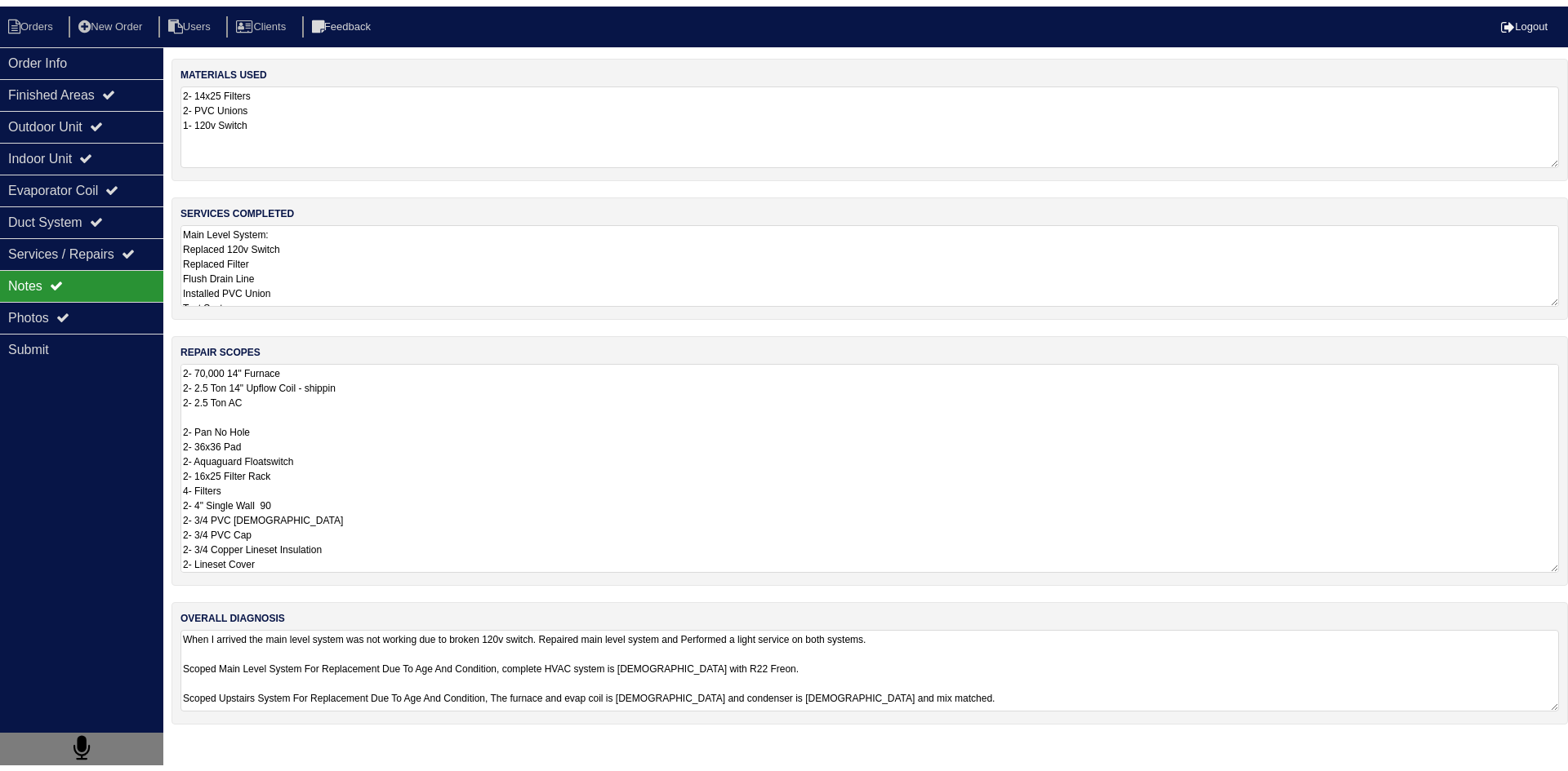
scroll to position [2, 0]
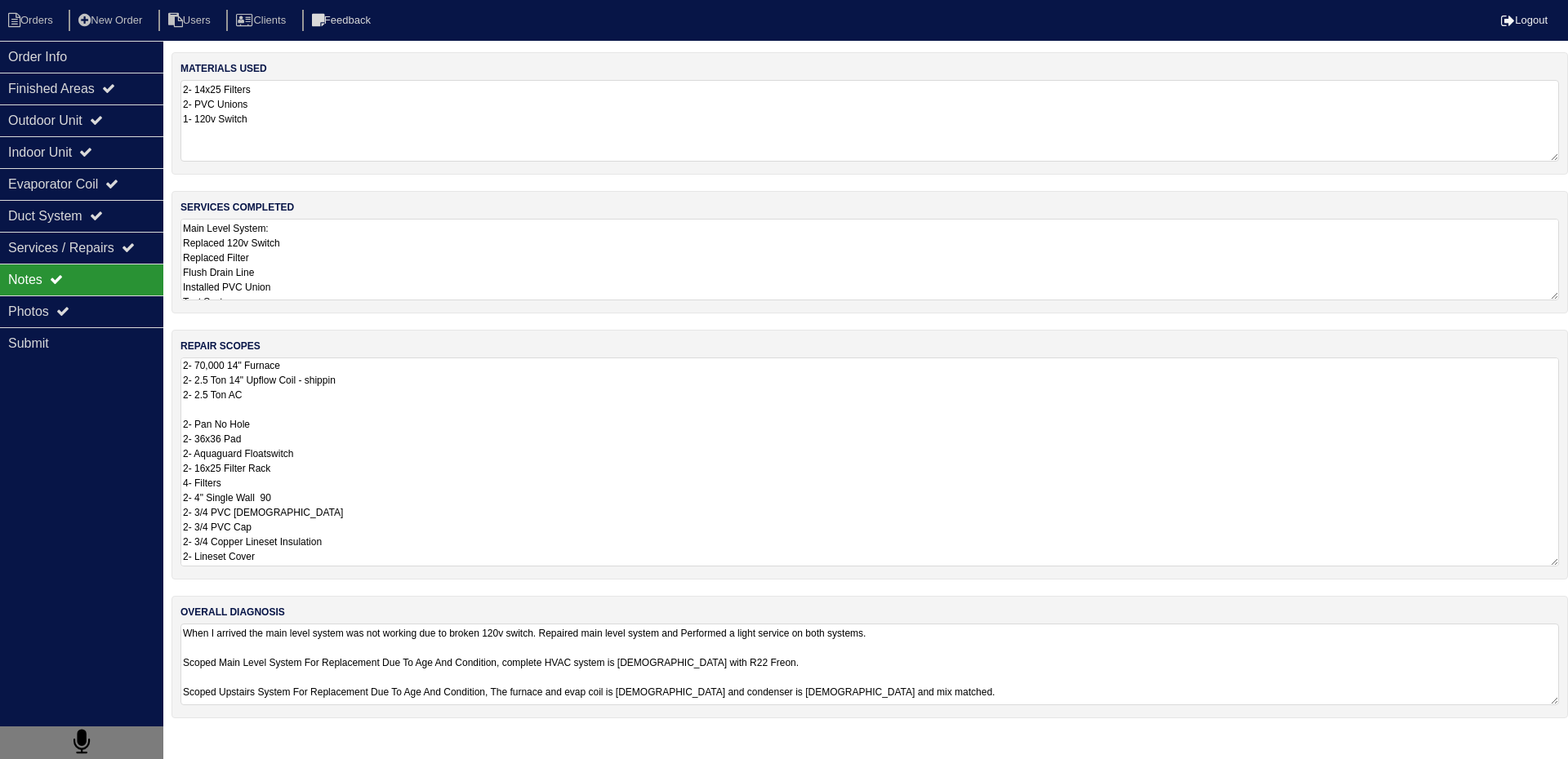
drag, startPoint x: 184, startPoint y: 366, endPoint x: 376, endPoint y: 604, distance: 305.8
click at [376, 604] on div "materials used 2- 14x25 Filters 2- PVC Unions 1- 120v Switch services completed…" at bounding box center [869, 394] width 1396 height 683
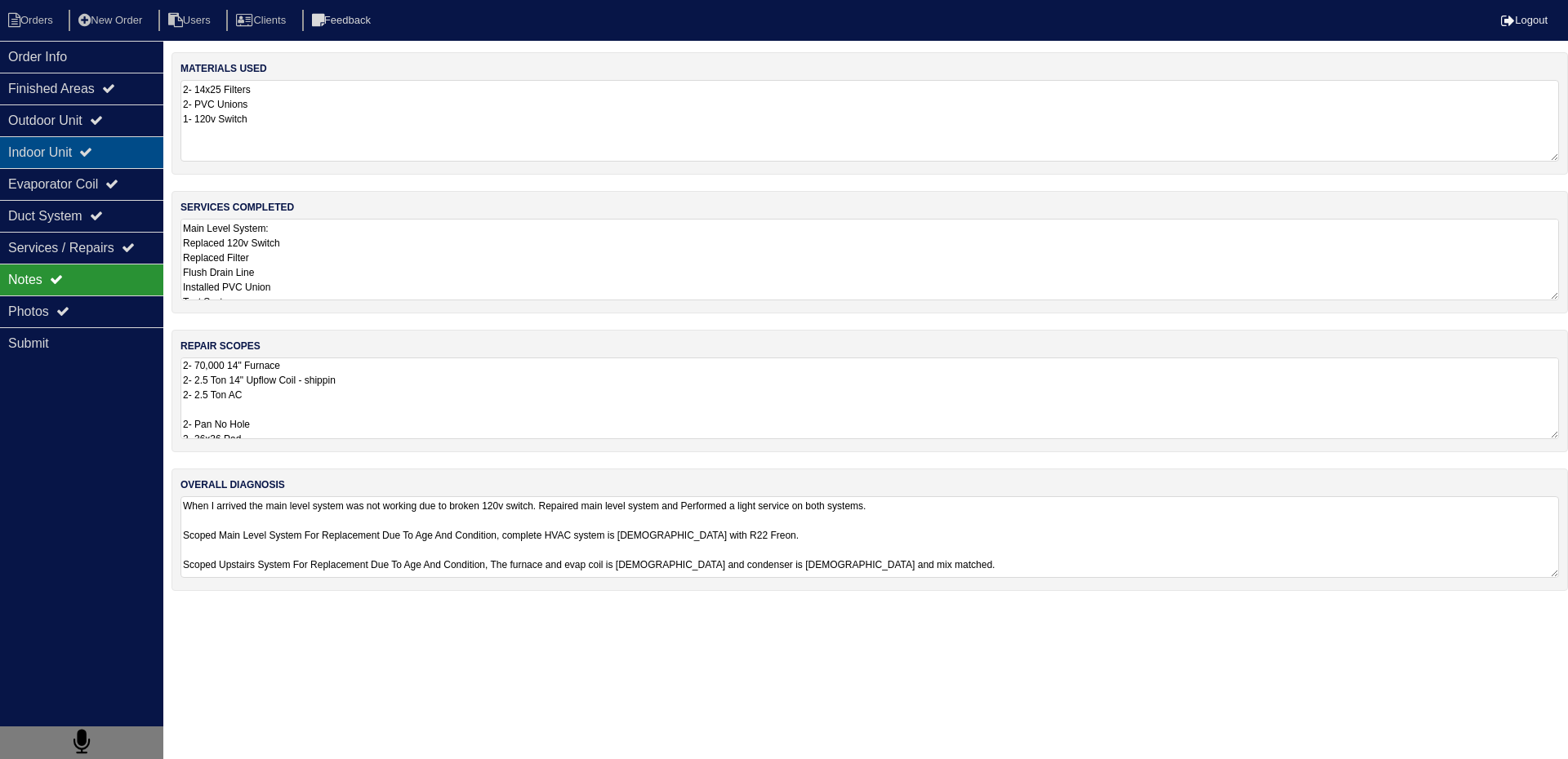
click at [35, 157] on div "Indoor Unit" at bounding box center [82, 152] width 164 height 32
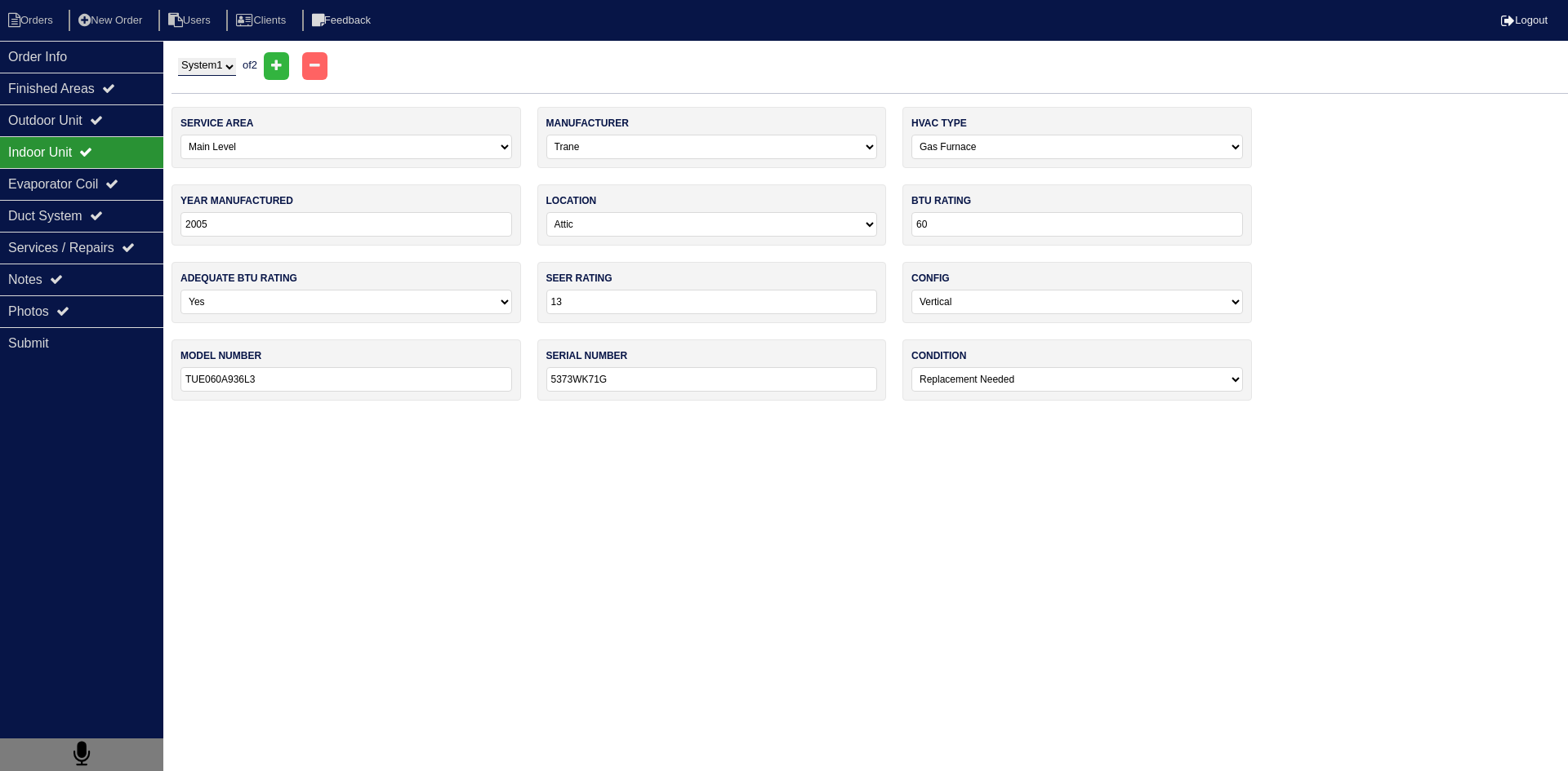
click at [217, 65] on select "System 1 System 2" at bounding box center [207, 67] width 58 height 18
select select "2"
click at [178, 58] on select "System 1 System 2" at bounding box center [207, 67] width 58 height 18
select select "1"
type input "5431XP51G"
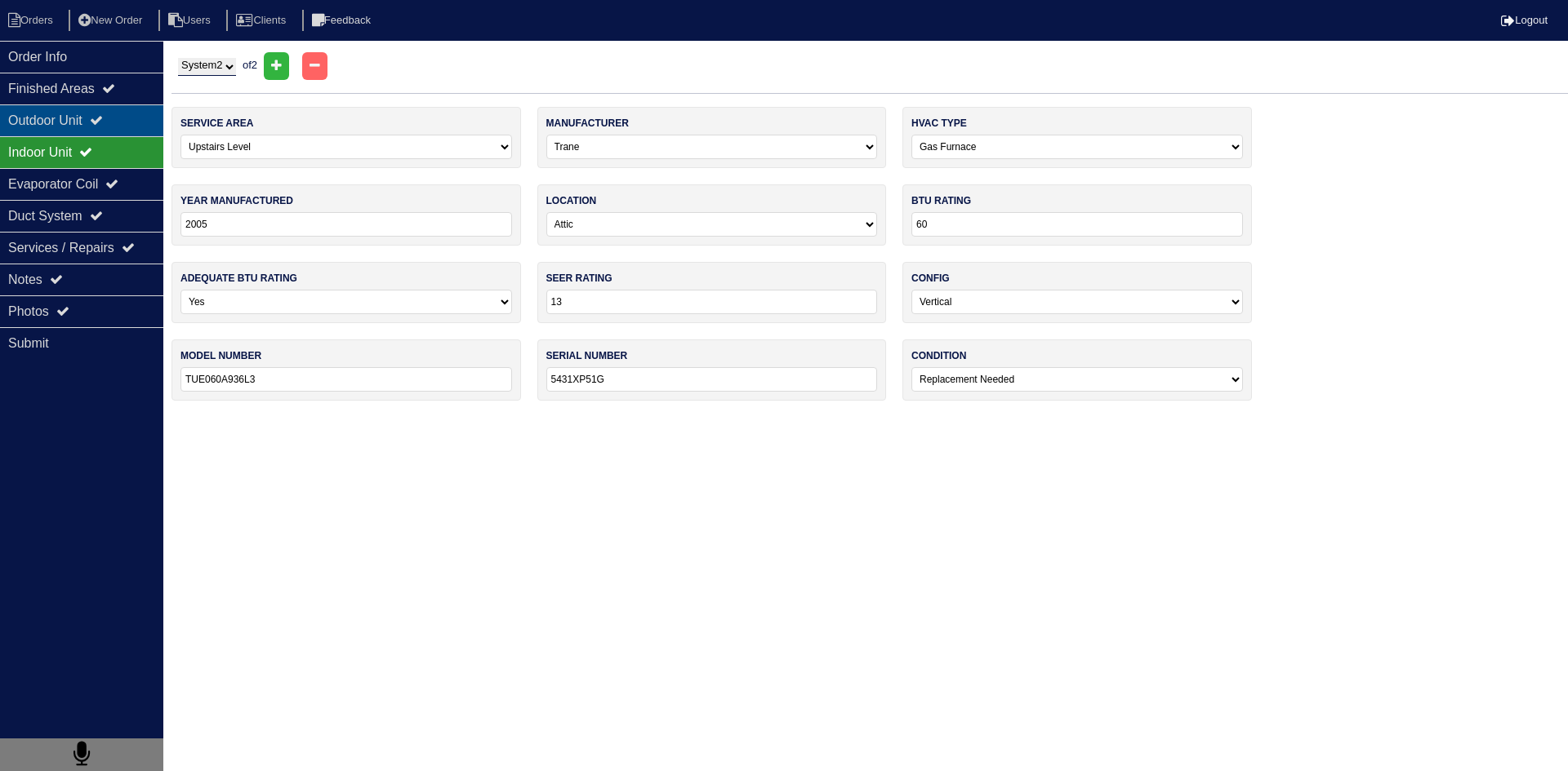
click at [36, 116] on div "Outdoor Unit" at bounding box center [82, 120] width 164 height 32
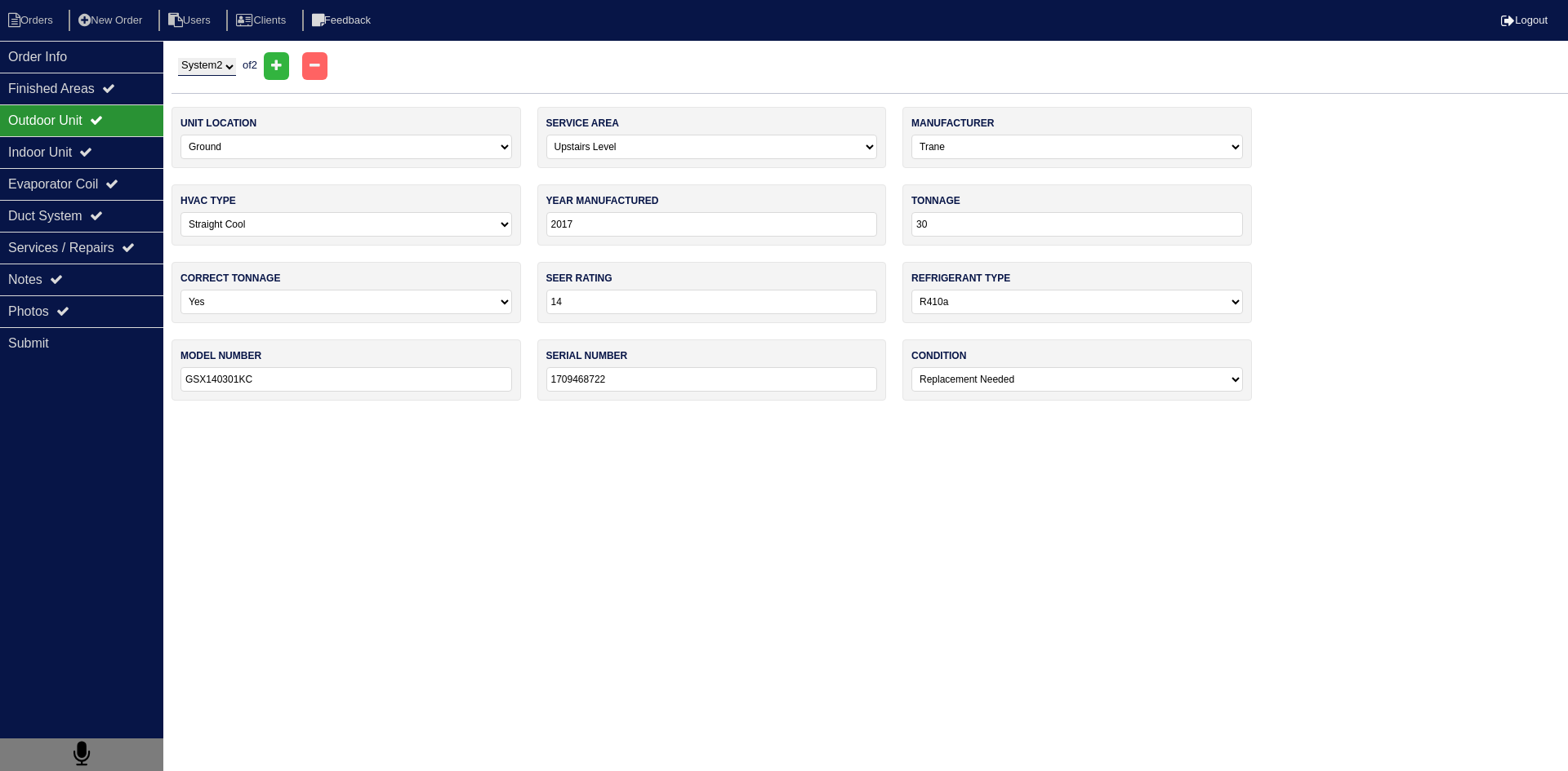
click at [227, 65] on select "System 1 System 2" at bounding box center [207, 67] width 58 height 18
select select "1"
click at [178, 58] on select "System 1 System 2" at bounding box center [207, 67] width 58 height 18
select select "0"
select select "Trane"
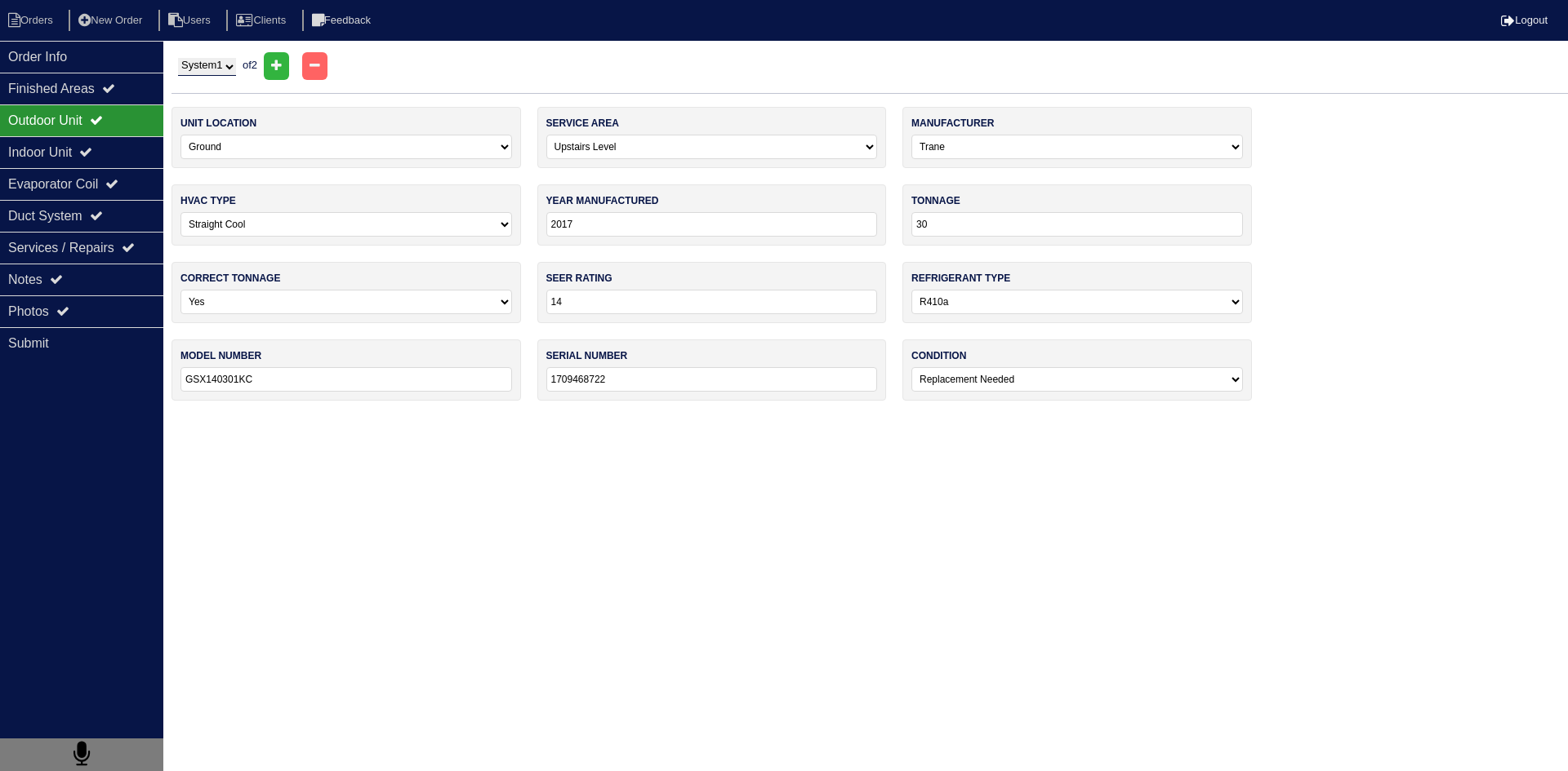
type input "2005"
type input "13"
select select "0"
type input "2TTB0030A1000AA"
type input "5501YM05F"
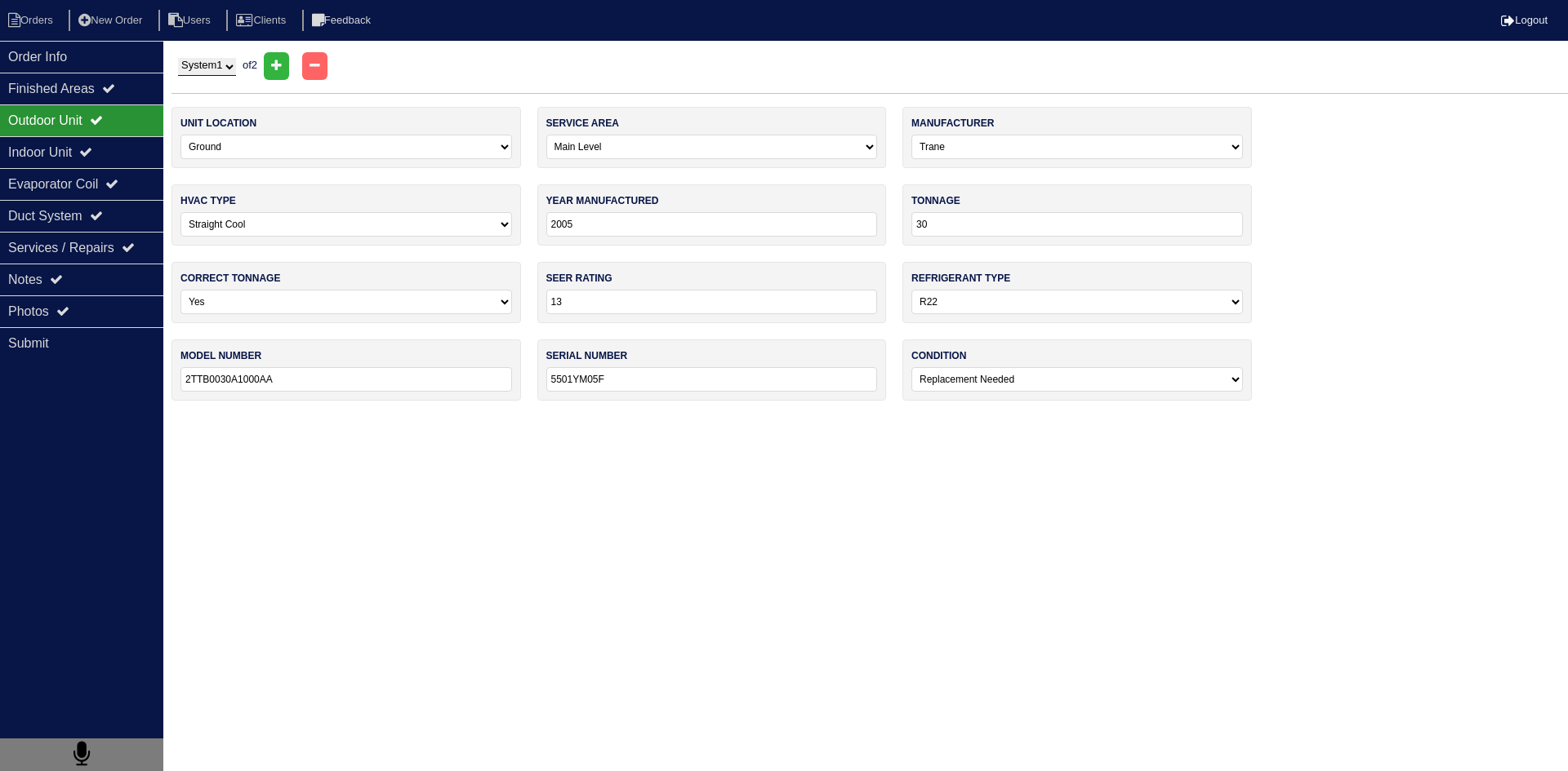
click at [236, 65] on select "System 1 System 2" at bounding box center [207, 67] width 58 height 18
select select "2"
click at [178, 58] on select "System 1 System 2" at bounding box center [207, 67] width 58 height 18
select select "1"
select select "[PERSON_NAME]"
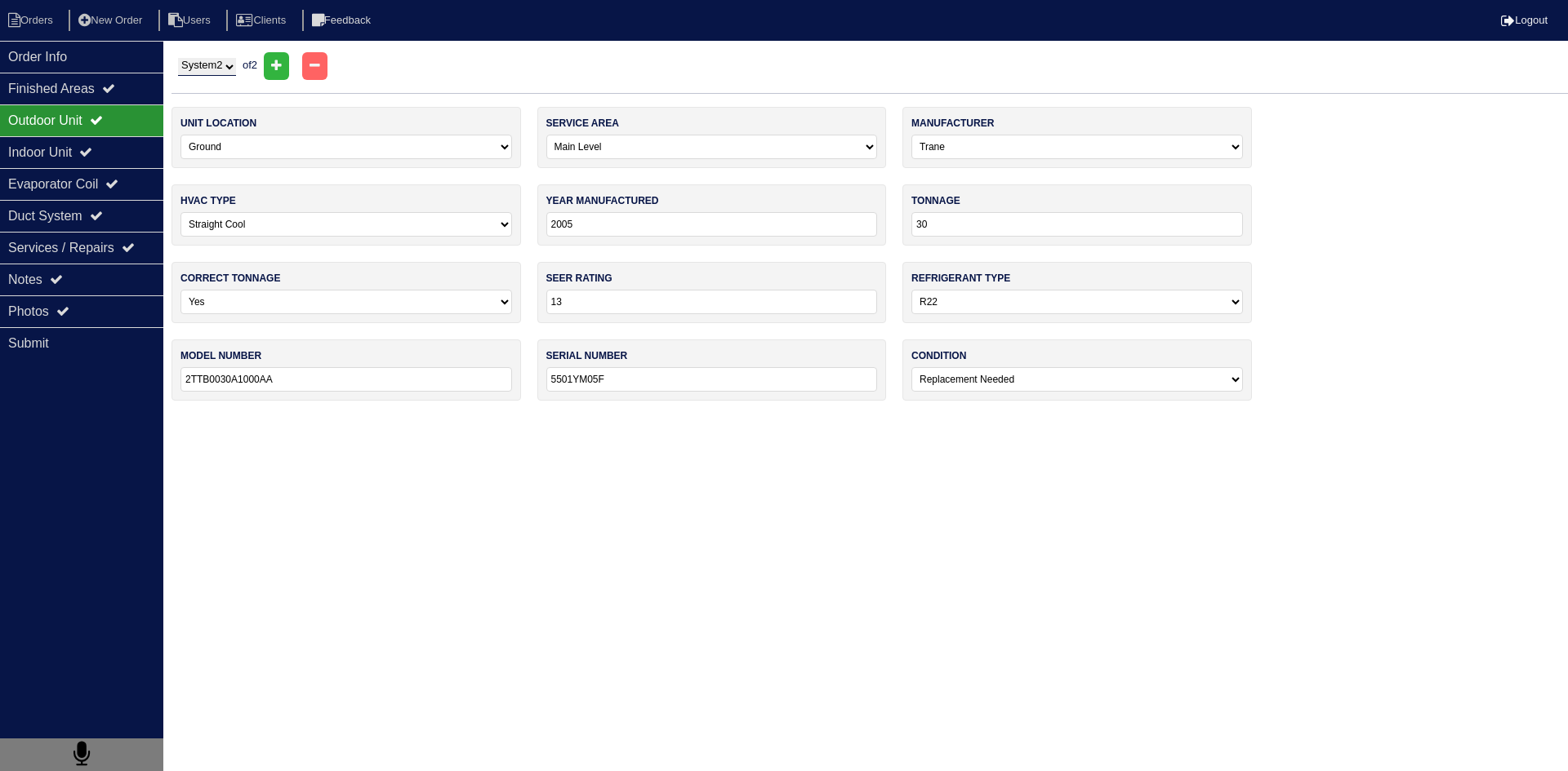
type input "2017"
type input "14"
select select "1"
type input "GSX140301KC"
type input "1709468722"
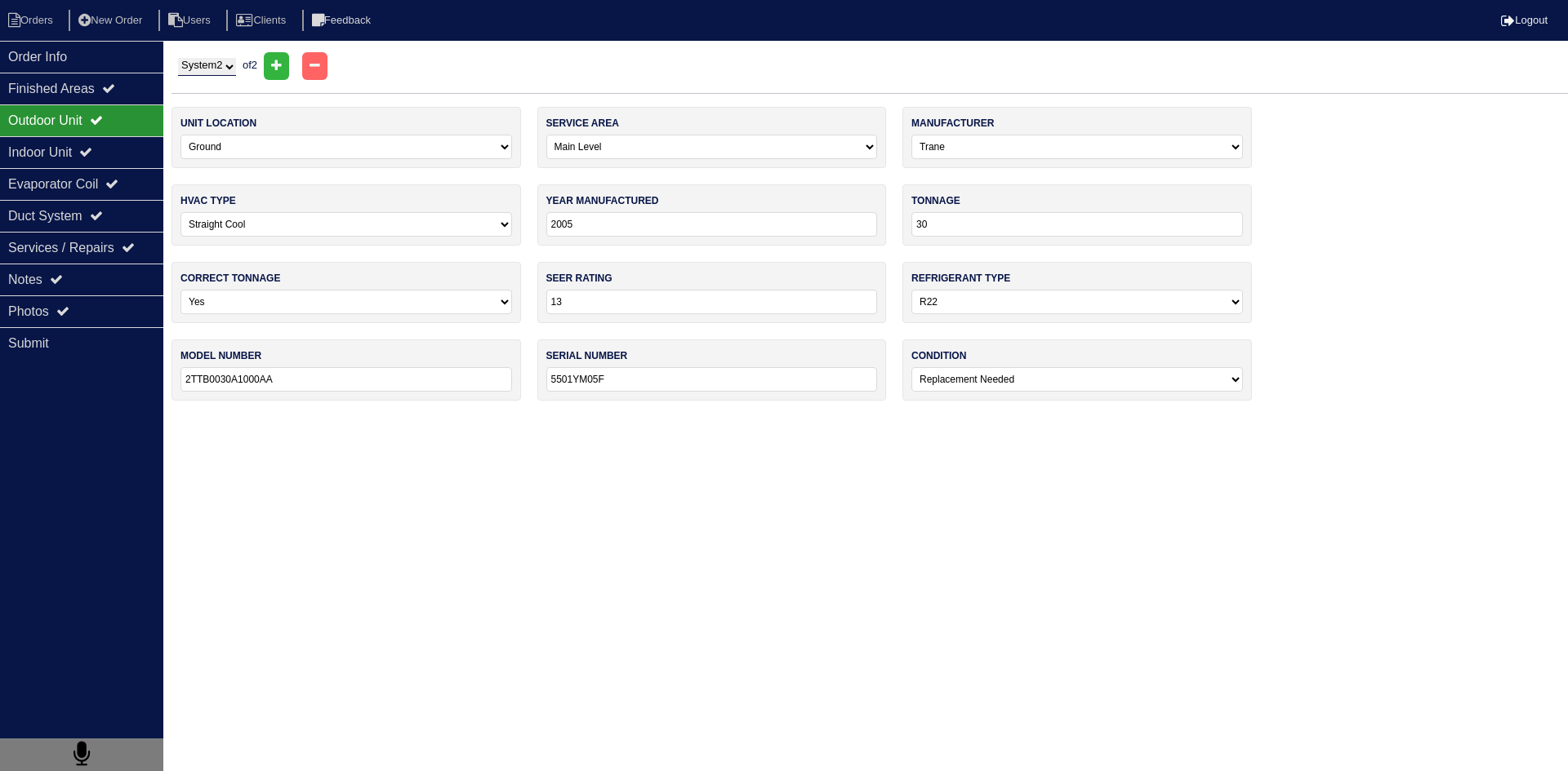
select select "1"
type input "5431XP51G"
click at [71, 151] on div "Indoor Unit" at bounding box center [82, 152] width 164 height 32
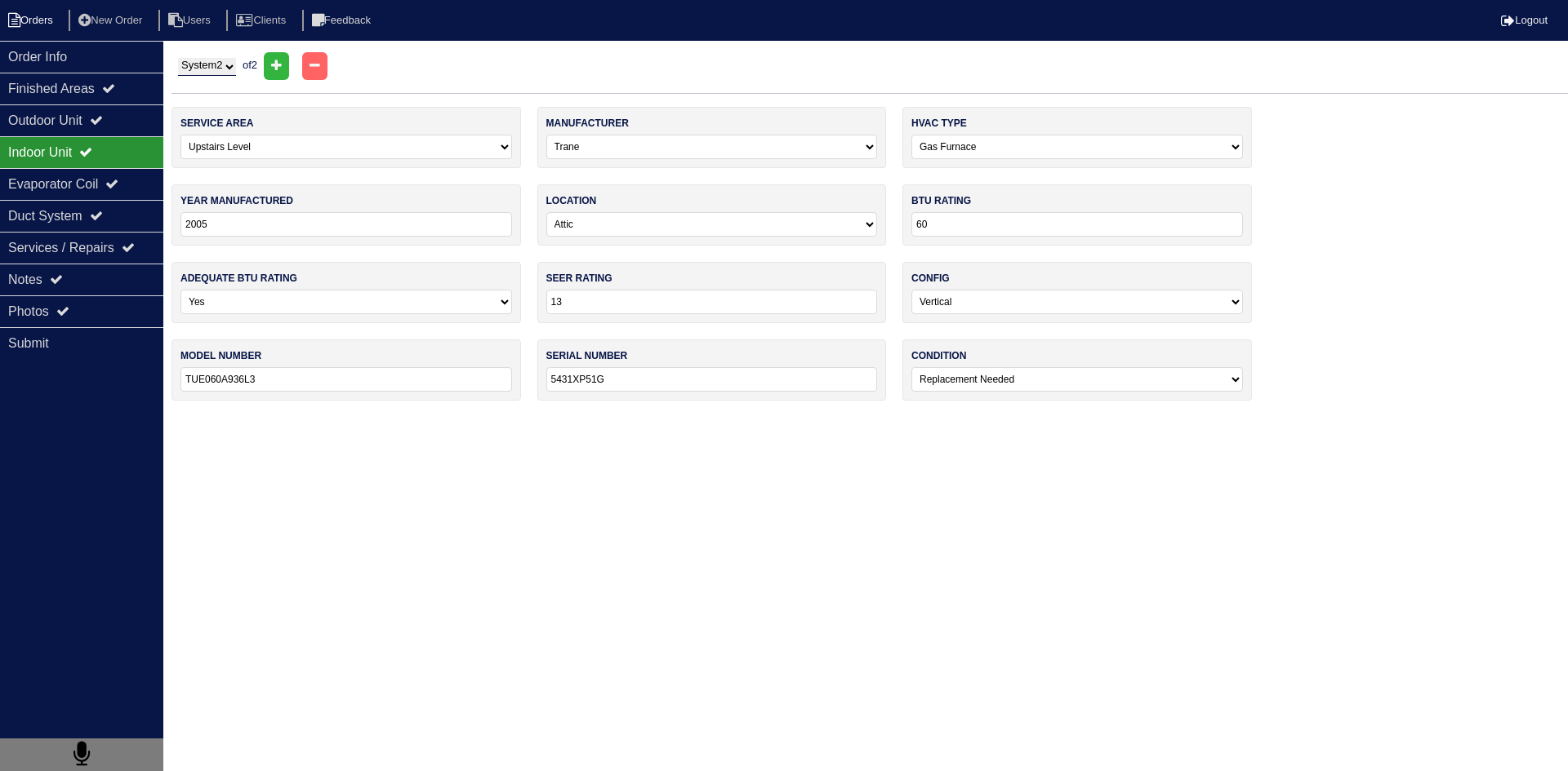
click at [55, 20] on li "Orders" at bounding box center [33, 20] width 66 height 22
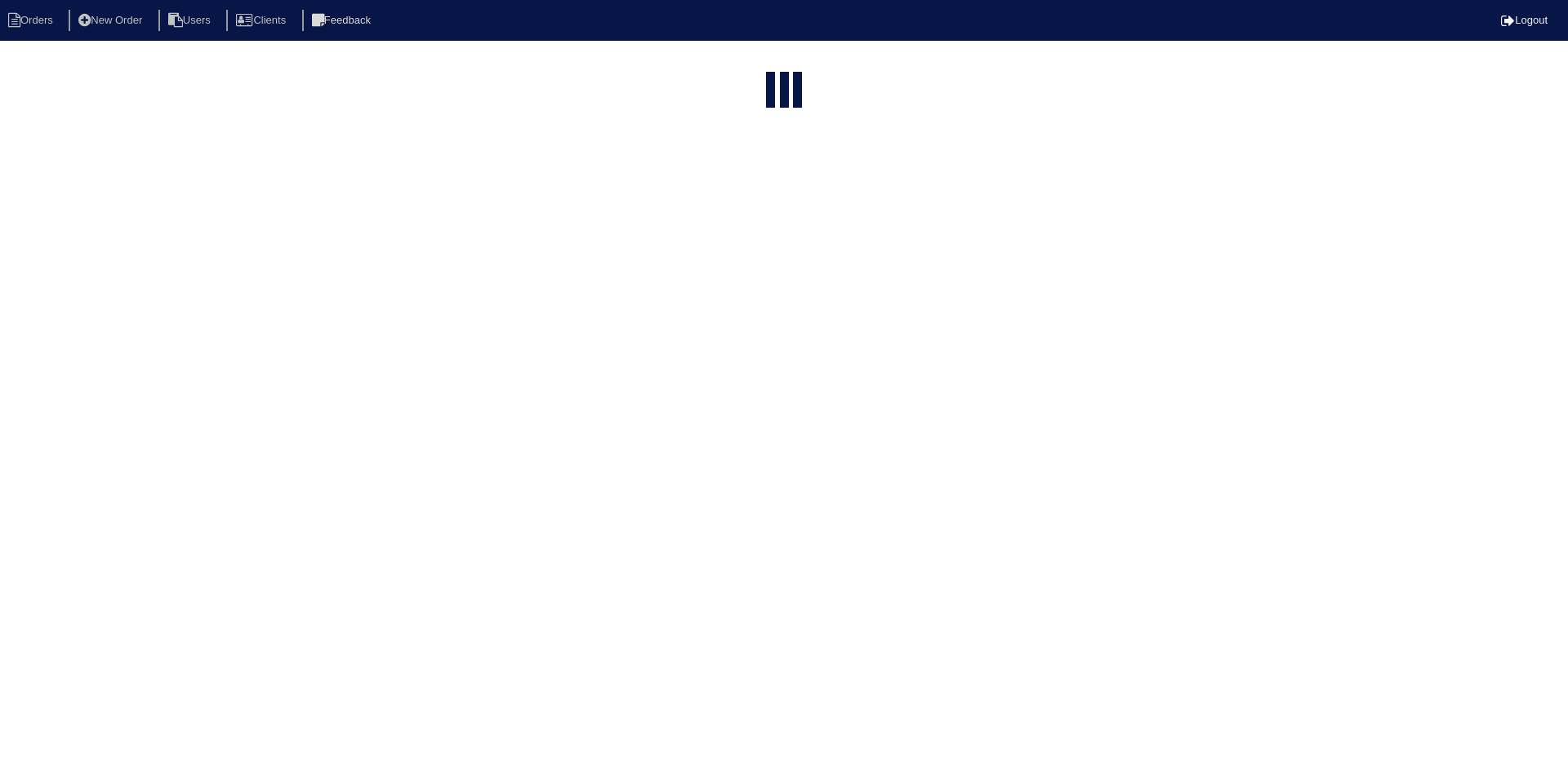
select select "15"
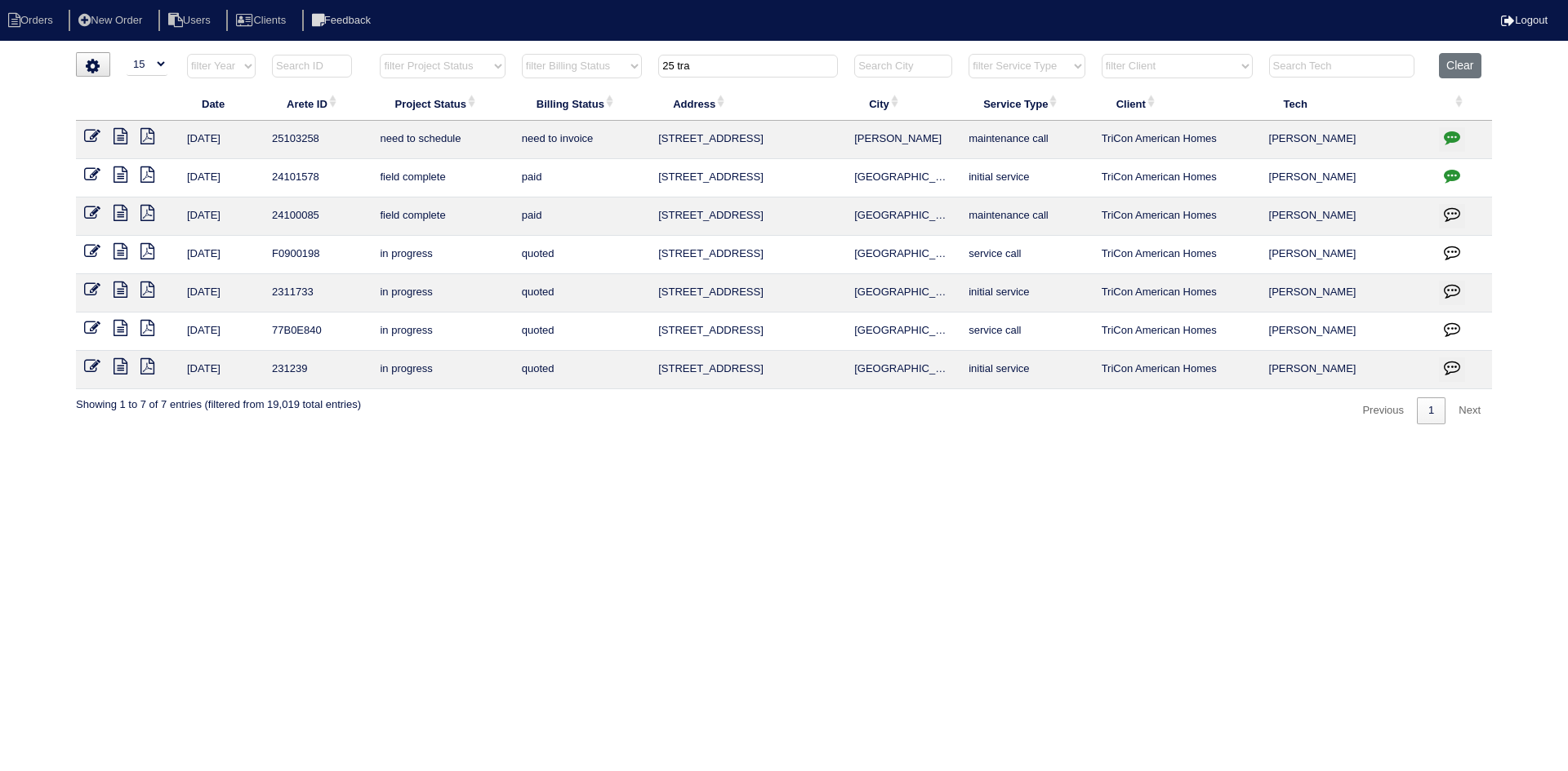
drag, startPoint x: 741, startPoint y: 68, endPoint x: 632, endPoint y: 69, distance: 109.0
click at [632, 69] on tr "filter Year -- Any Year -- 2025 2024 2023 2022 2021 2020 2019 filter Project St…" at bounding box center [784, 70] width 1416 height 34
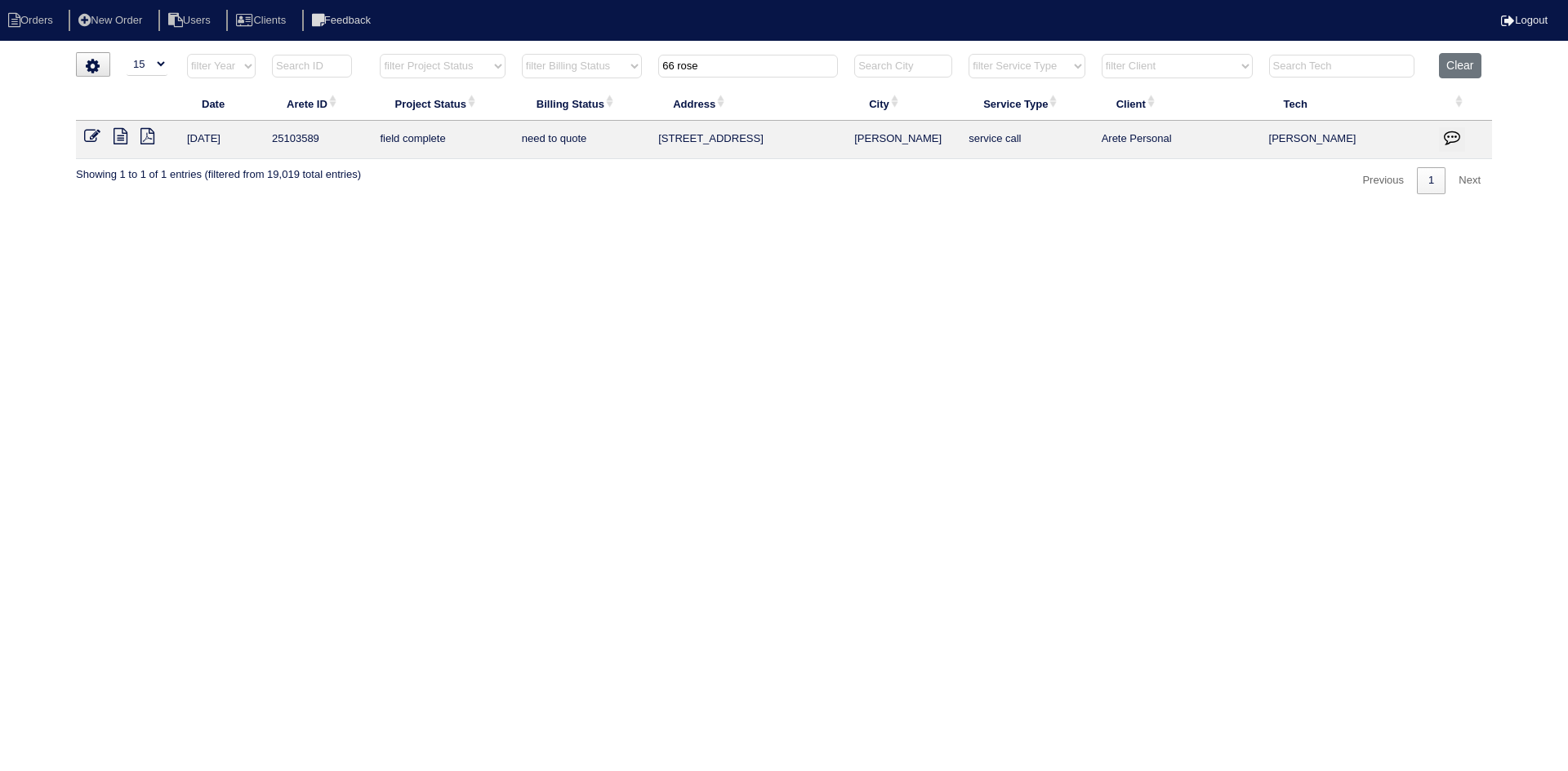
type input "66 rose"
click at [120, 138] on icon at bounding box center [120, 135] width 14 height 16
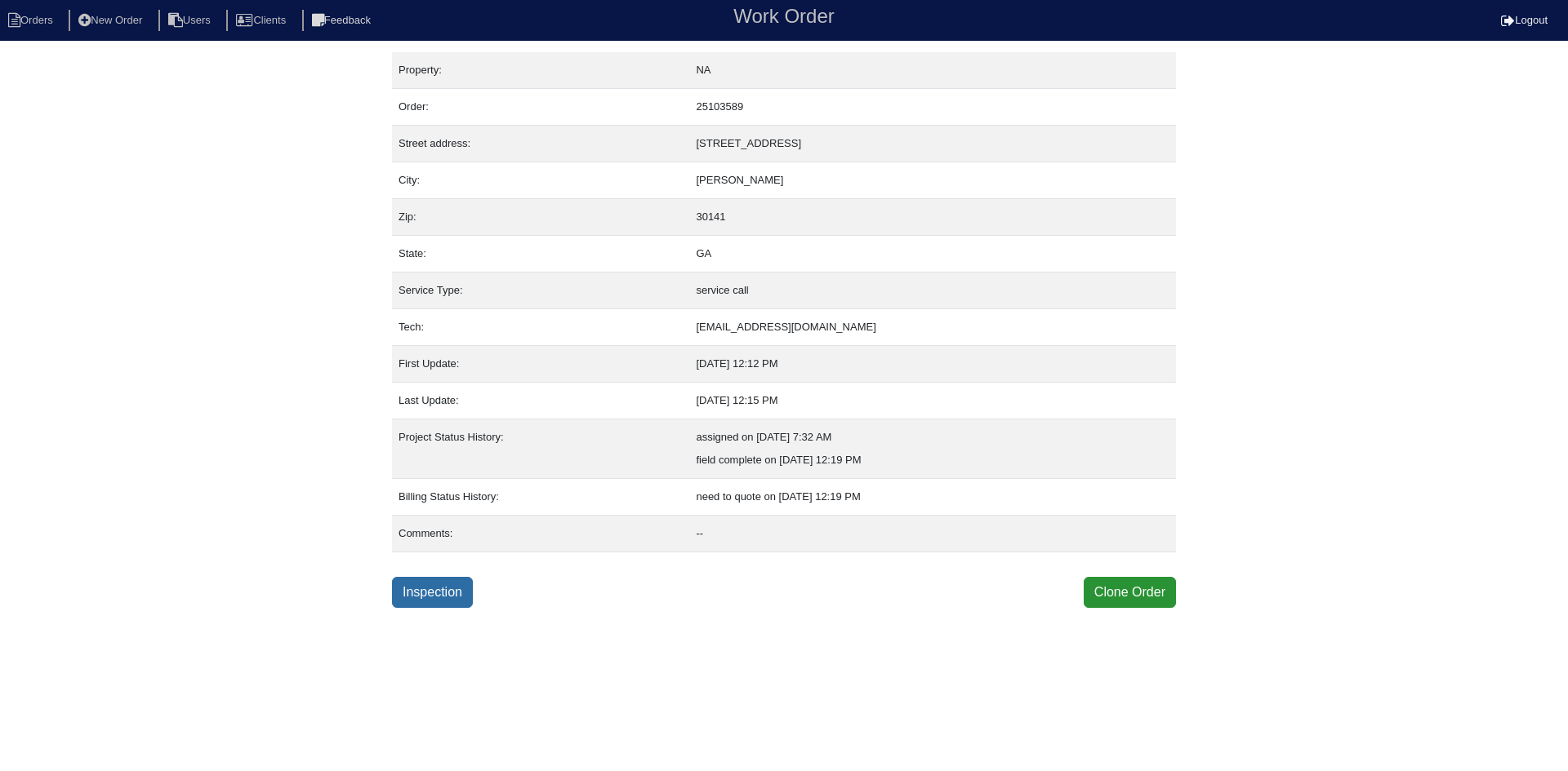
click at [418, 592] on link "Inspection" at bounding box center [433, 592] width 81 height 31
click at [455, 594] on link "Inspection" at bounding box center [433, 592] width 81 height 31
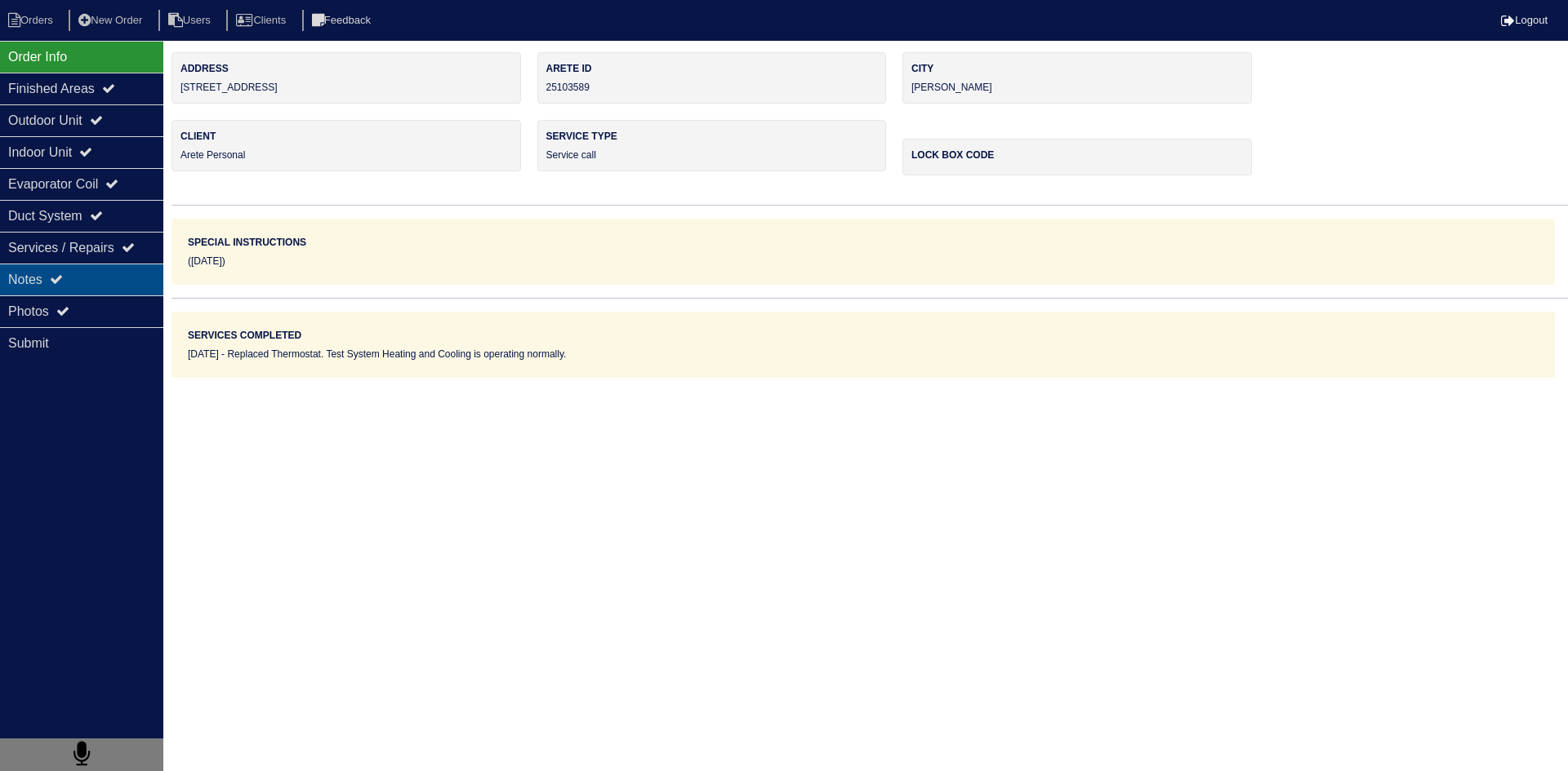
click at [91, 283] on div "Notes" at bounding box center [82, 279] width 164 height 32
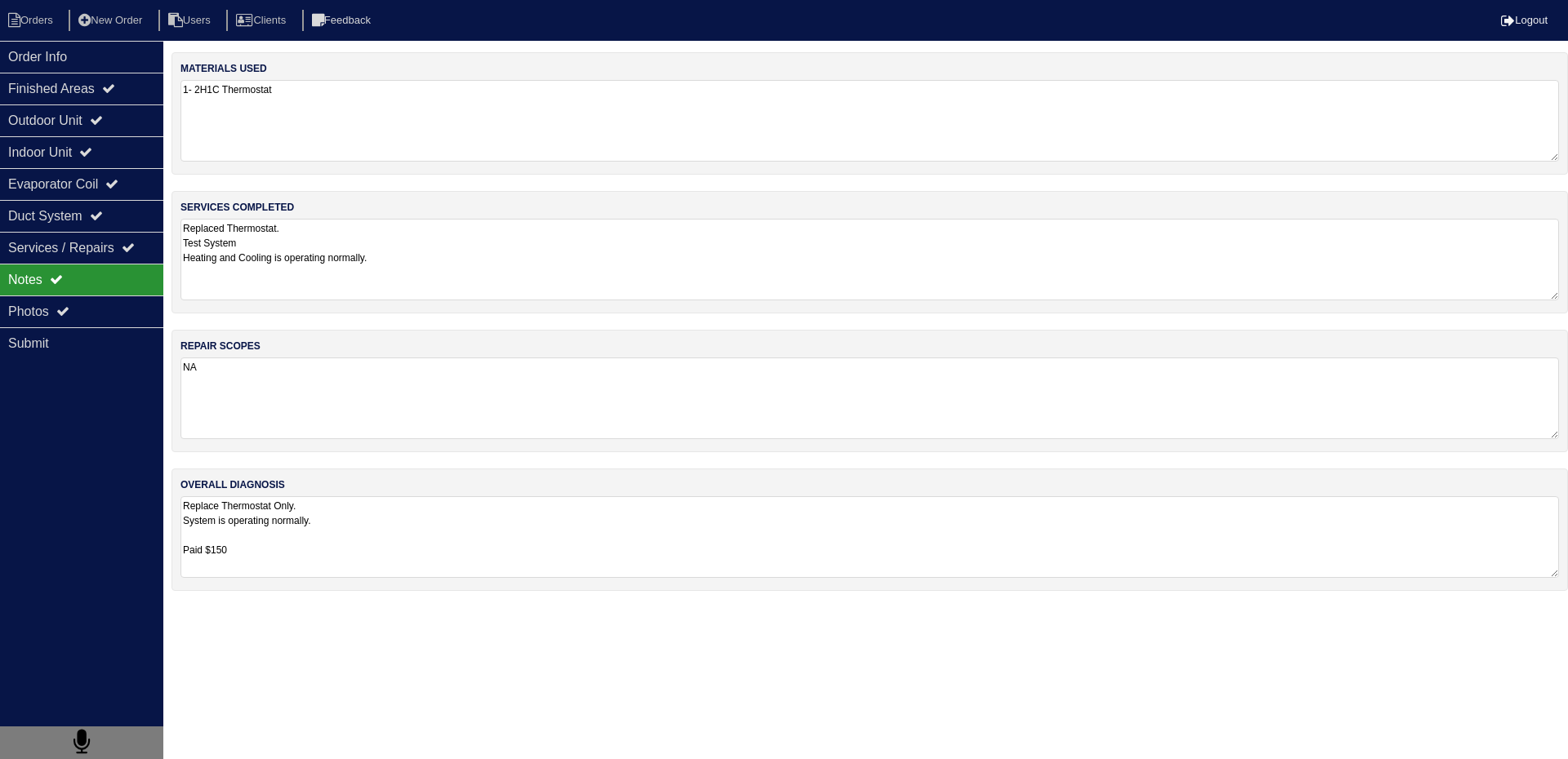
click at [333, 524] on textarea "Replace Thermostat Only. System is operating normally. Paid $150" at bounding box center [869, 537] width 1378 height 82
click at [259, 530] on textarea "Replace Thermostat Only. System is operating normally. Paid $150" at bounding box center [869, 536] width 1378 height 80
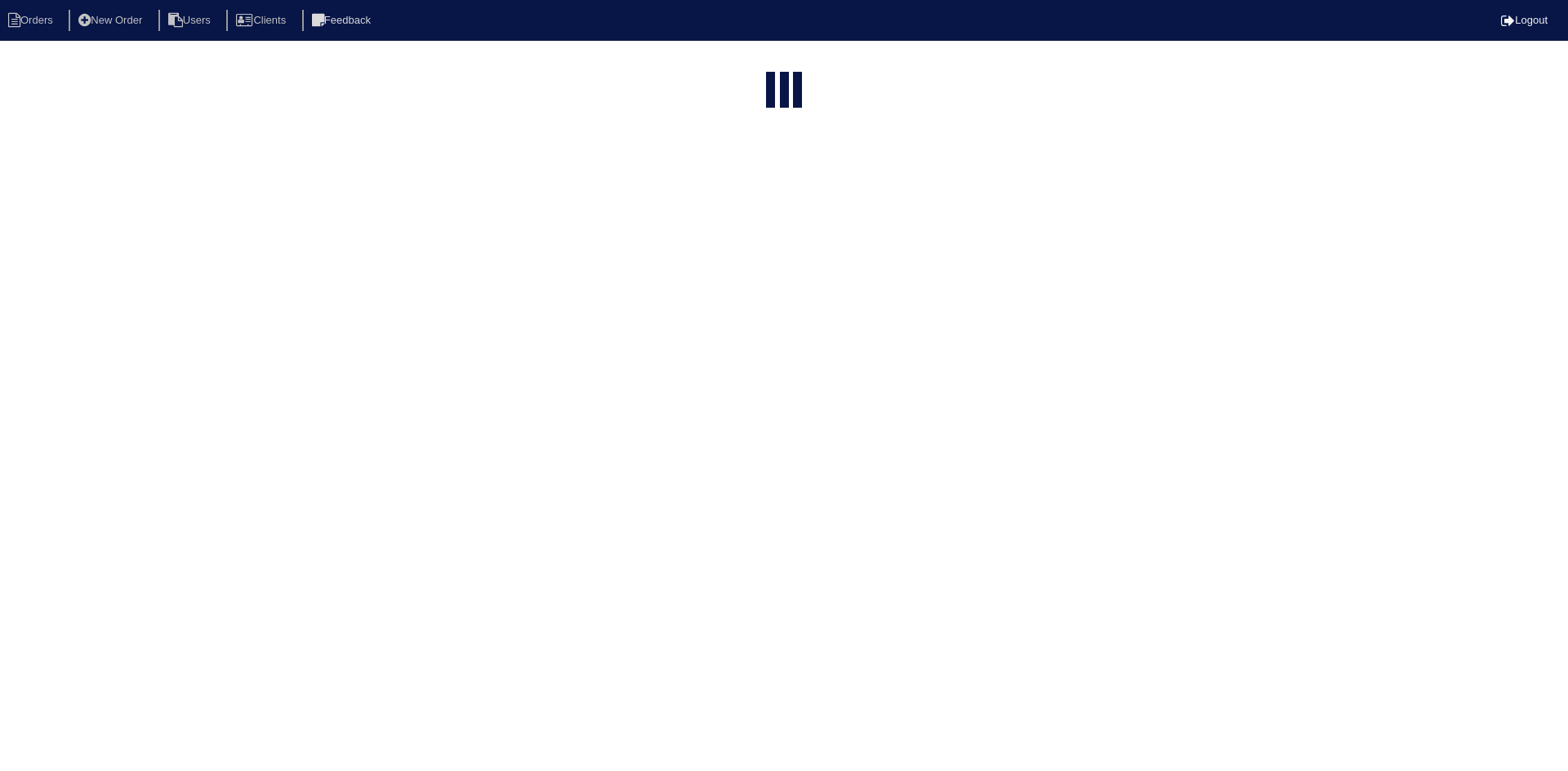
select select "15"
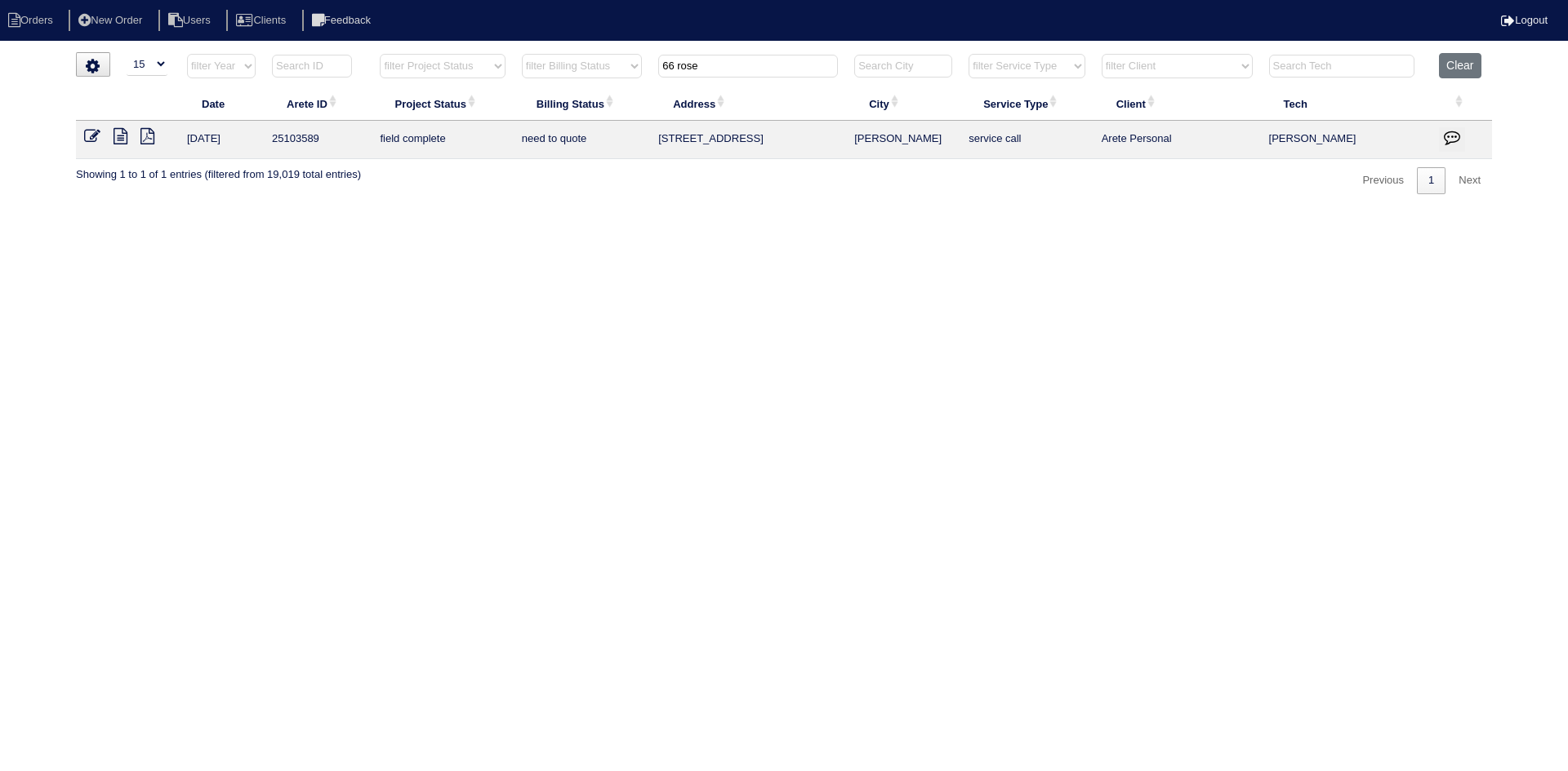
click at [677, 68] on input "66 rose" at bounding box center [748, 66] width 180 height 23
type input "68 rose"
click at [119, 143] on icon at bounding box center [120, 135] width 14 height 16
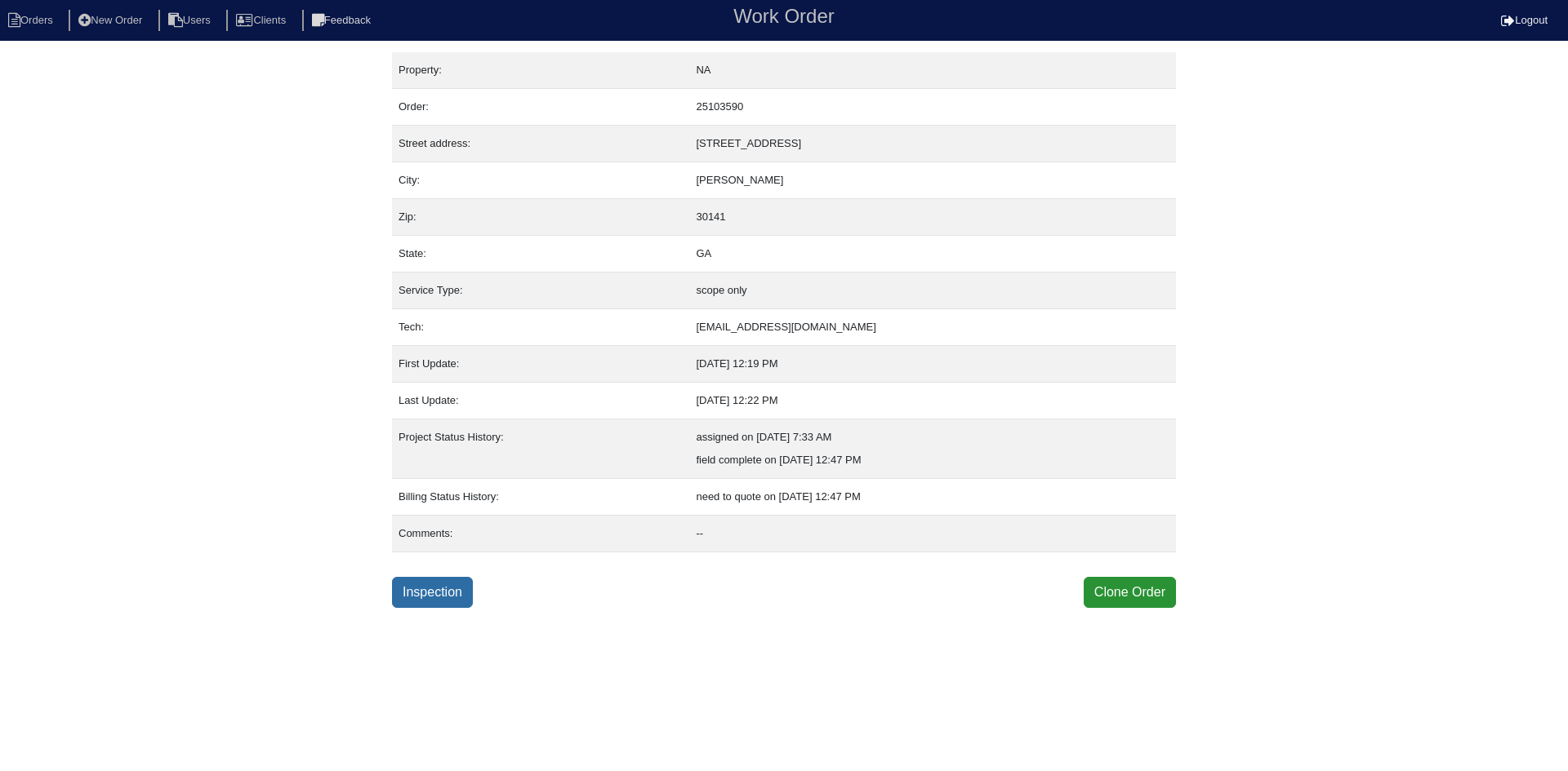
click at [442, 602] on link "Inspection" at bounding box center [433, 592] width 81 height 31
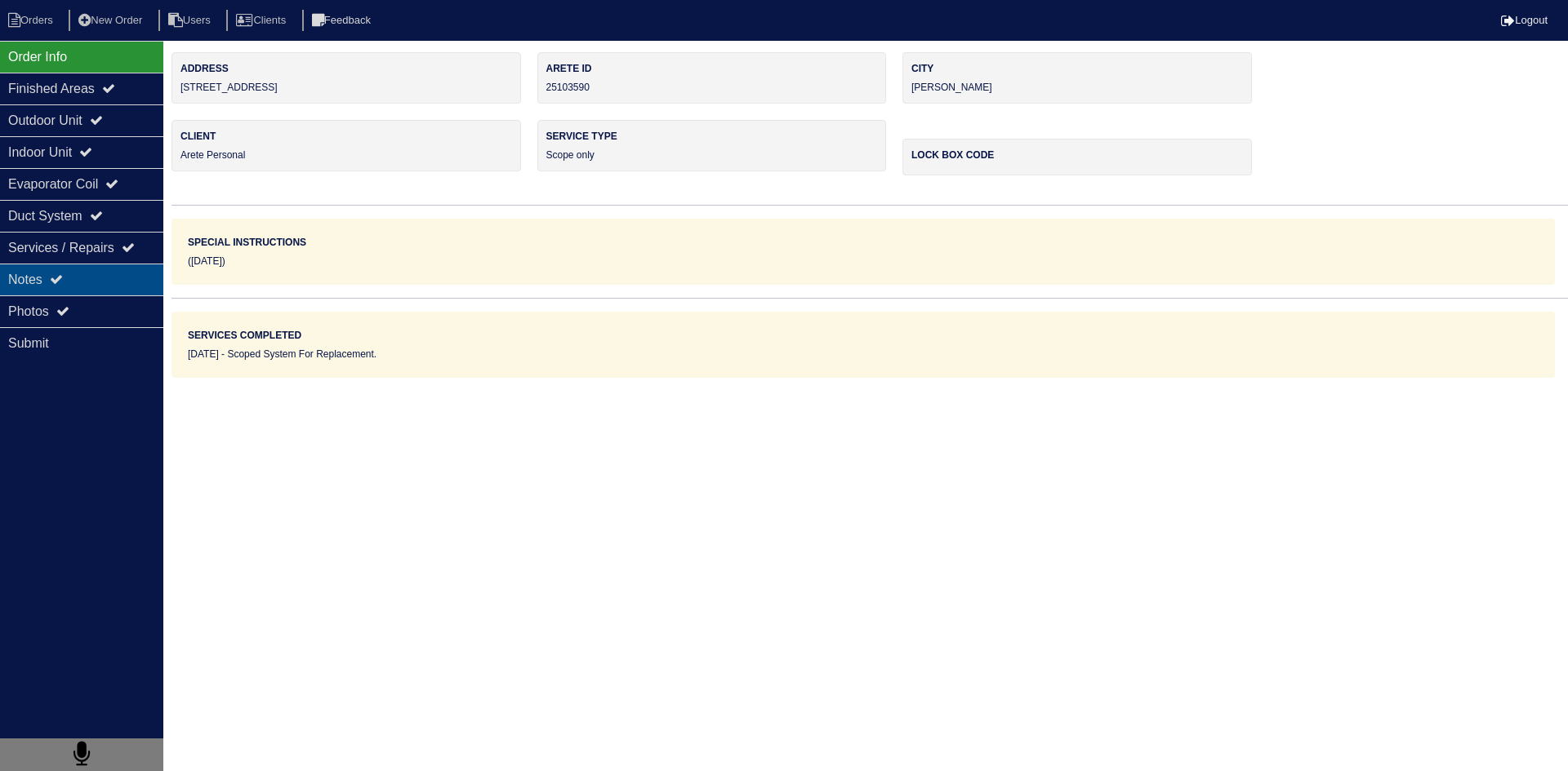
click at [128, 284] on div "Notes" at bounding box center [82, 279] width 164 height 32
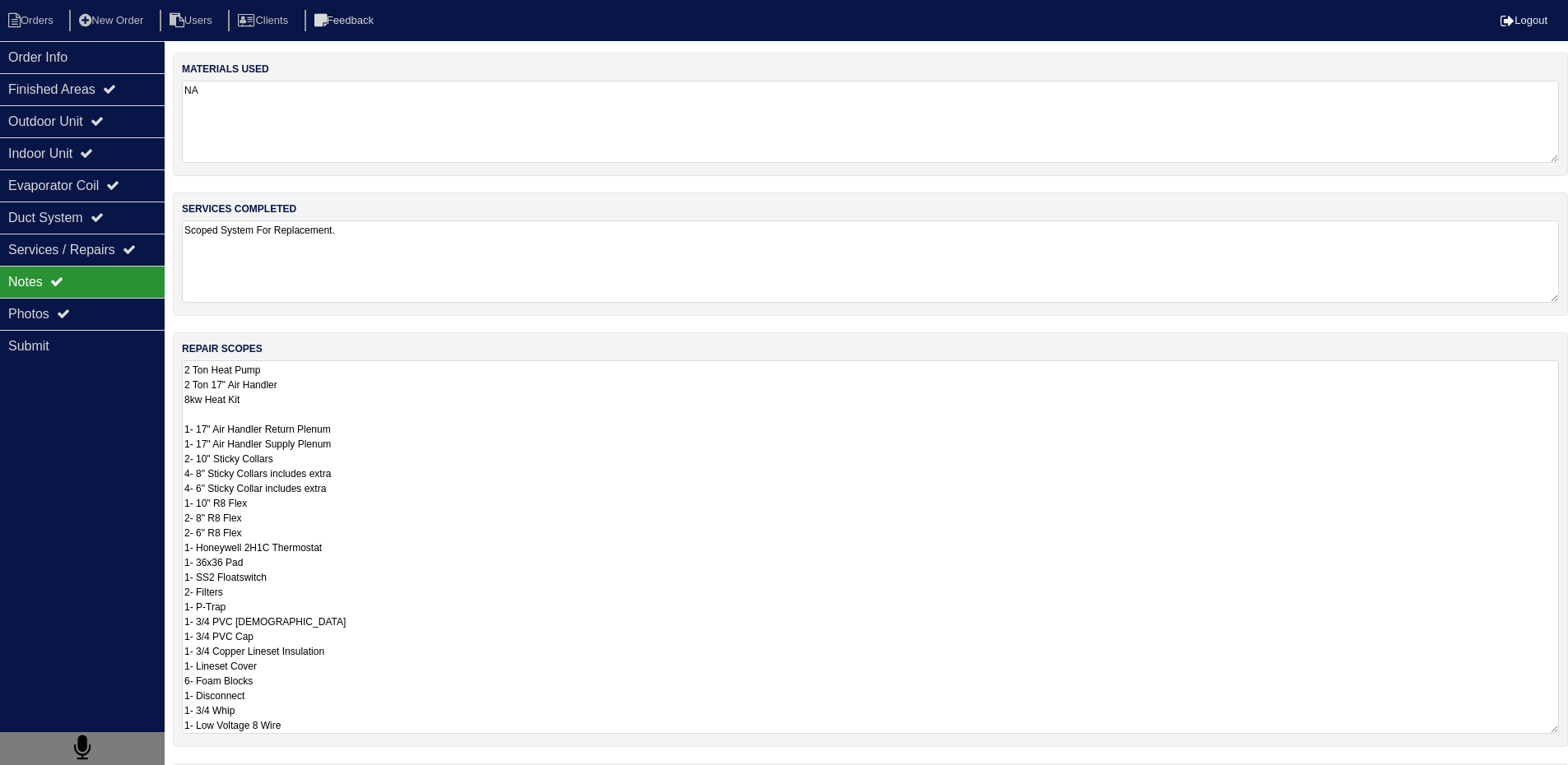
click at [333, 398] on textarea "2 Ton Heat Pump 2 Ton 17" Air Handler 8kw Heat Kit 1- 17" Air Handler Return Pl…" at bounding box center [870, 547] width 1377 height 373
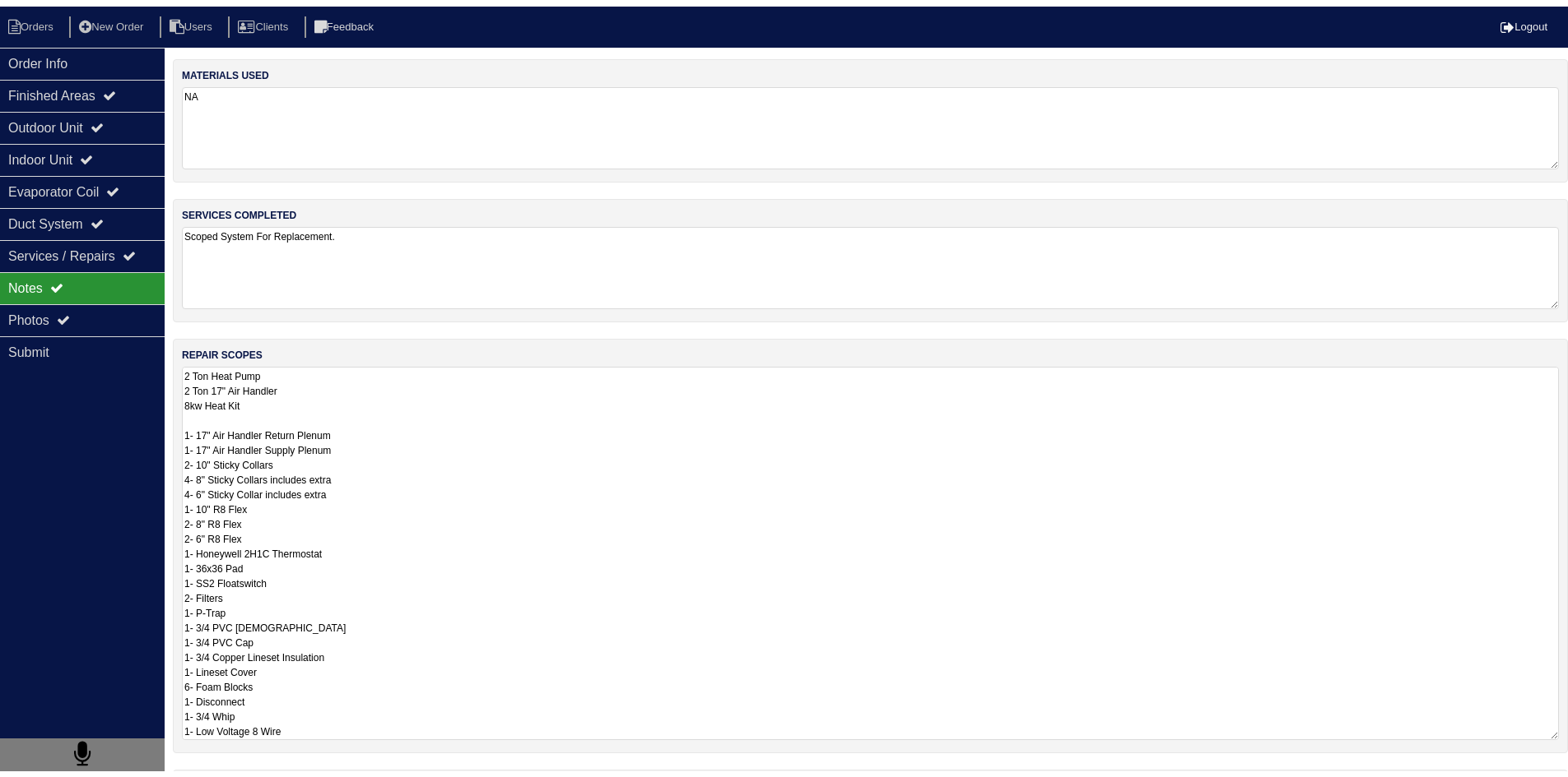
scroll to position [2, 0]
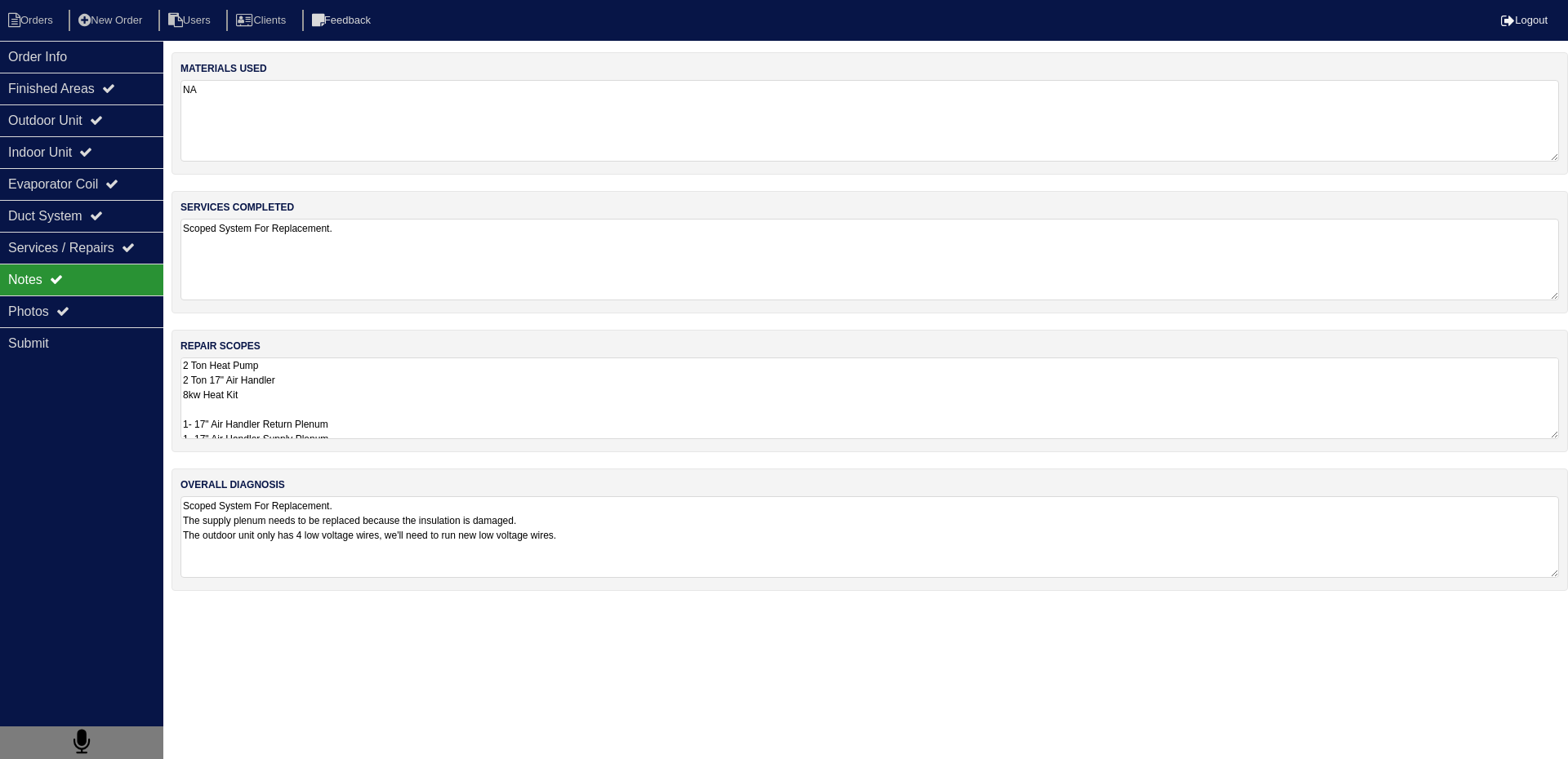
click at [131, 519] on div "Order Info Finished Areas Outdoor Unit Indoor Unit Evaporator Coil Duct System …" at bounding box center [82, 419] width 164 height 759
click at [62, 160] on div "Indoor Unit" at bounding box center [82, 152] width 164 height 32
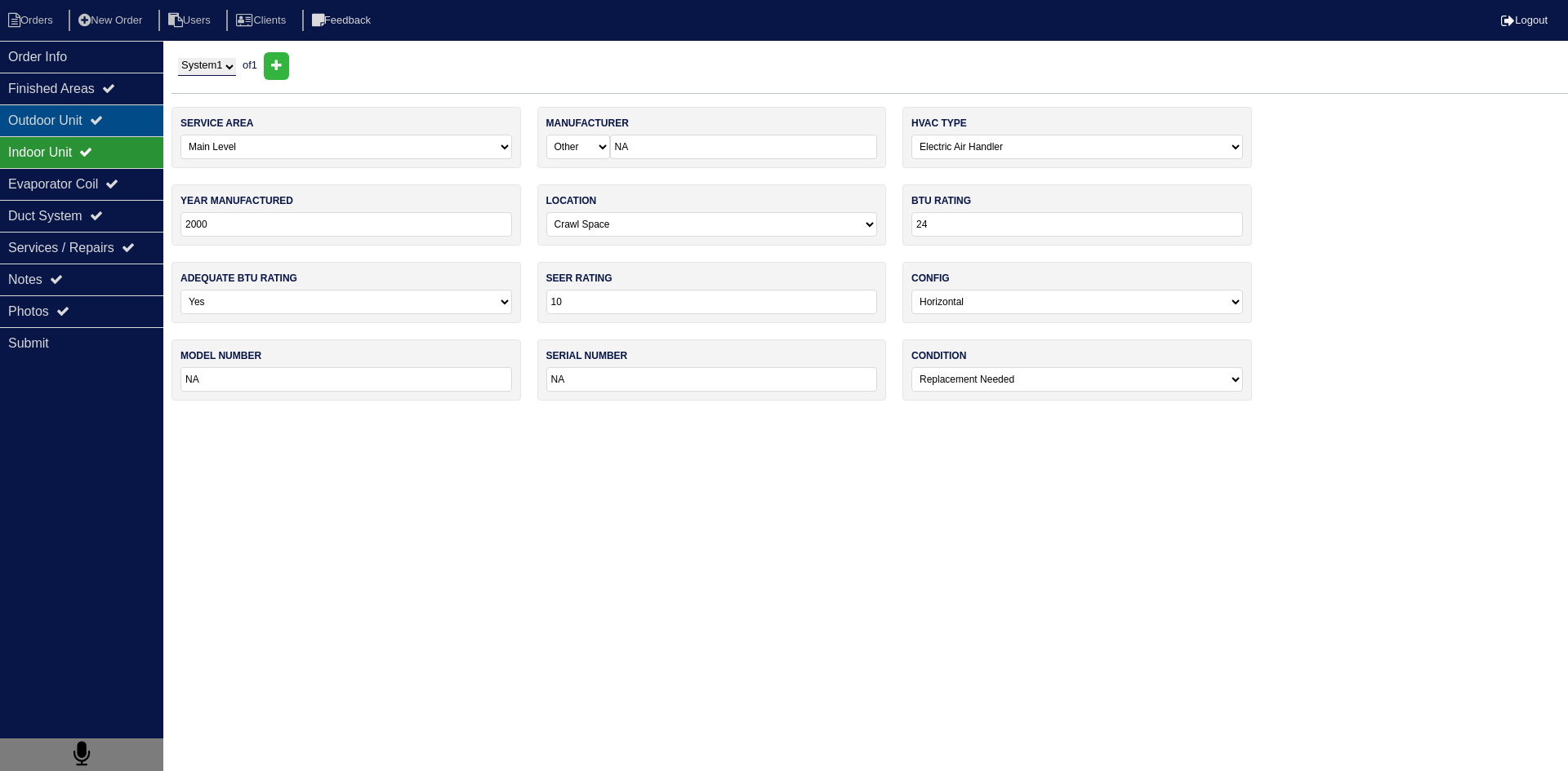
click at [38, 115] on div "Outdoor Unit" at bounding box center [82, 120] width 164 height 32
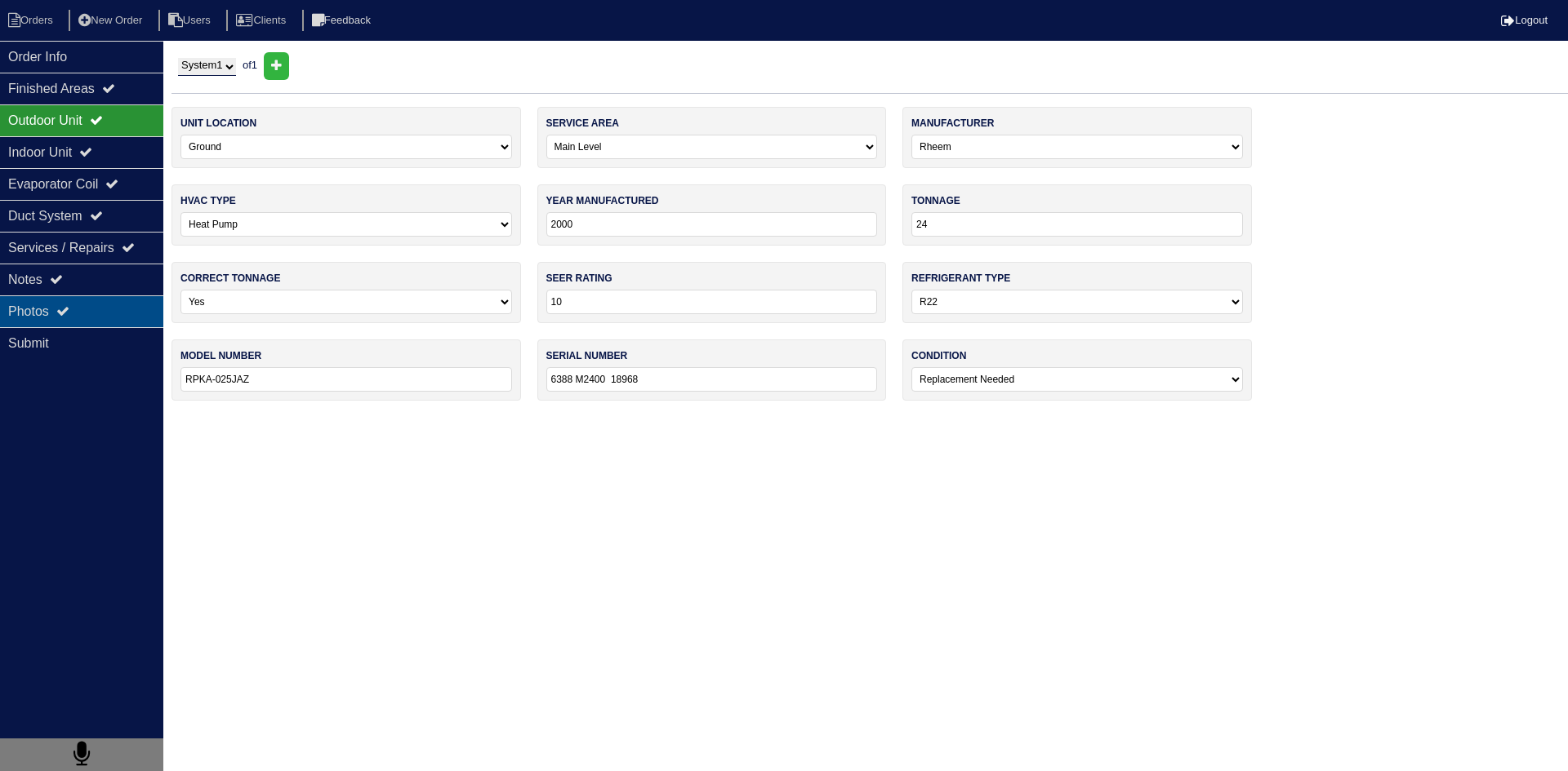
click at [142, 312] on div "Photos" at bounding box center [82, 311] width 164 height 32
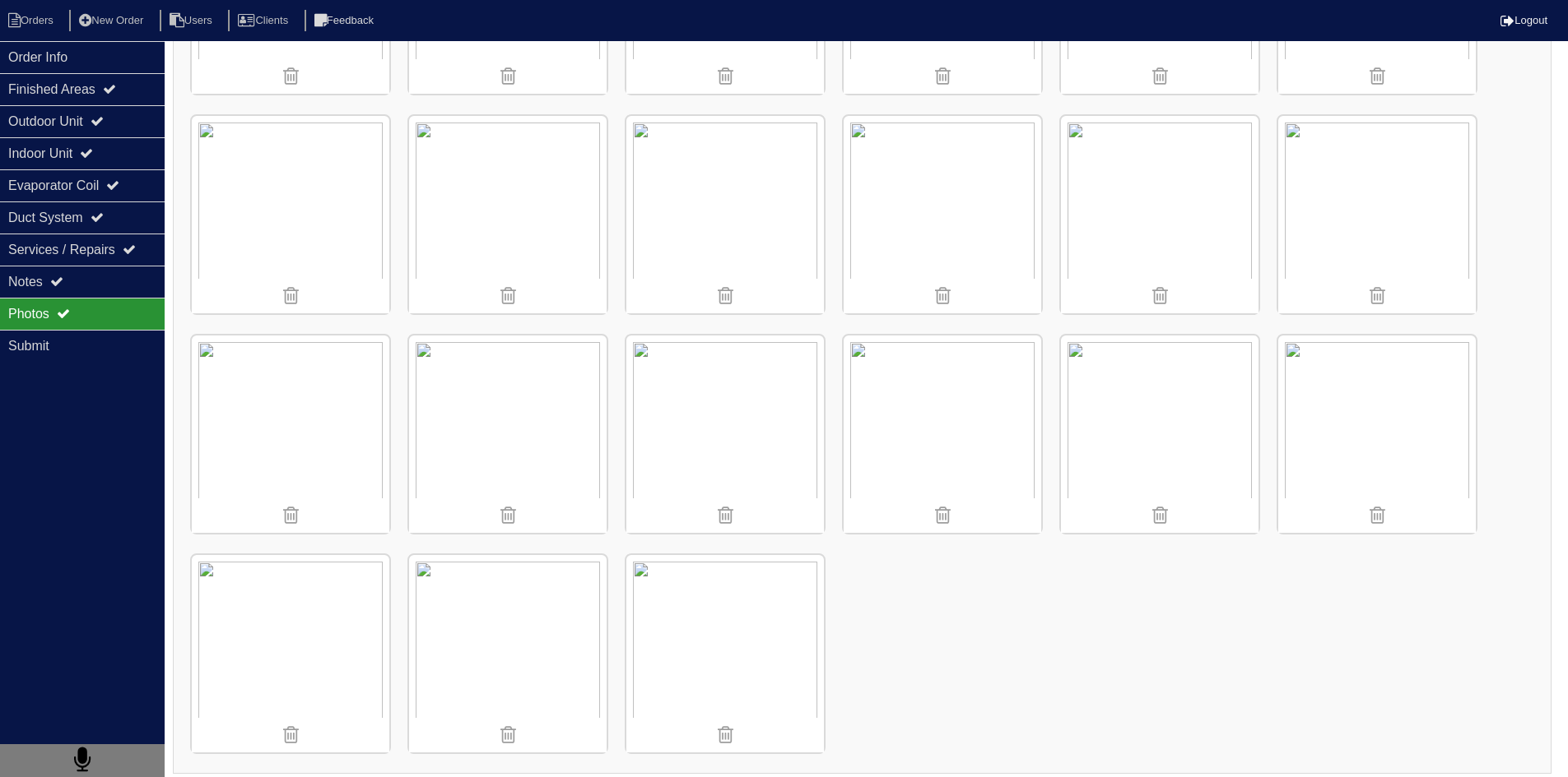
scroll to position [636, 0]
click at [53, 18] on li "Orders" at bounding box center [33, 20] width 66 height 22
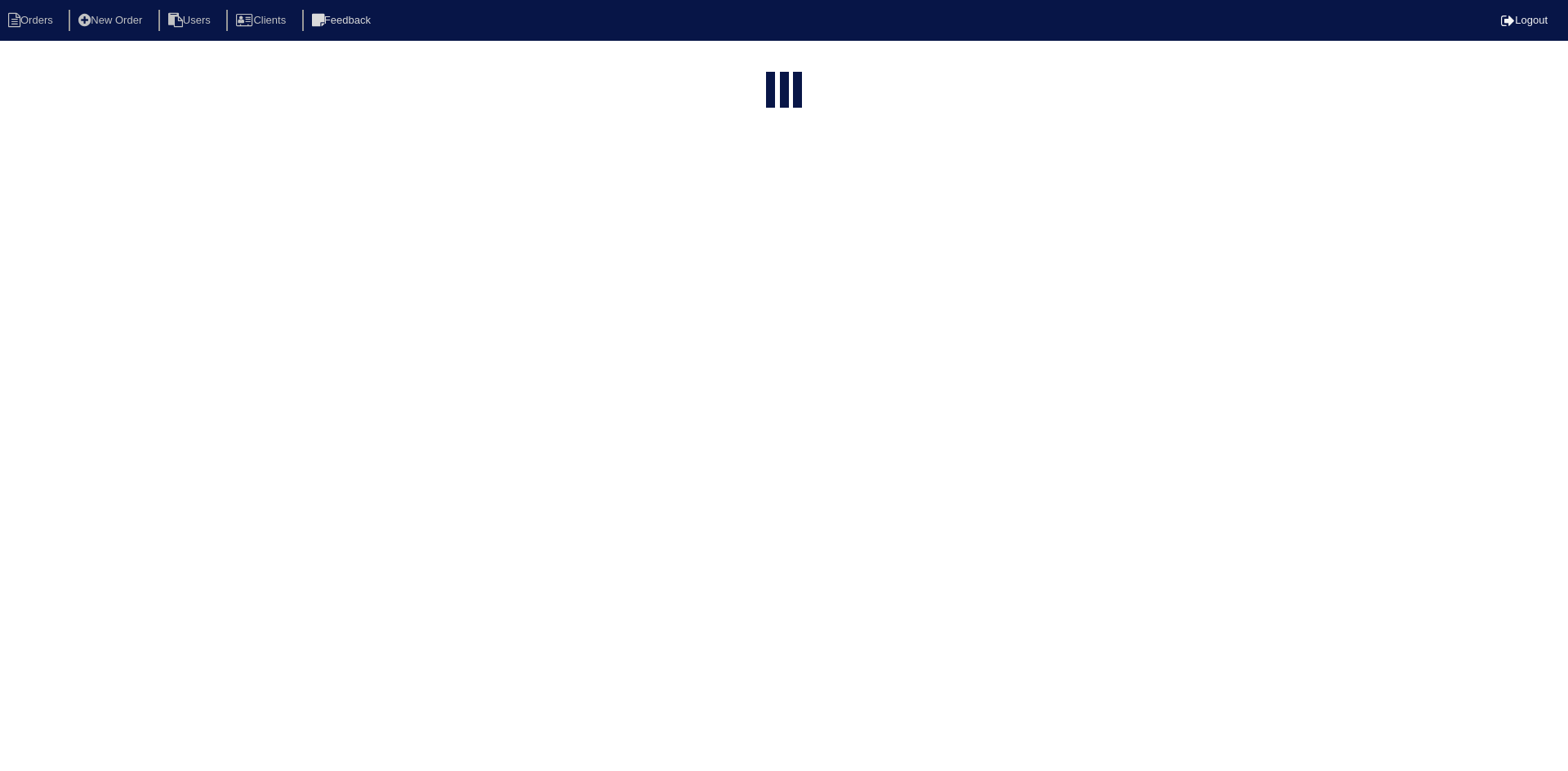
select select "15"
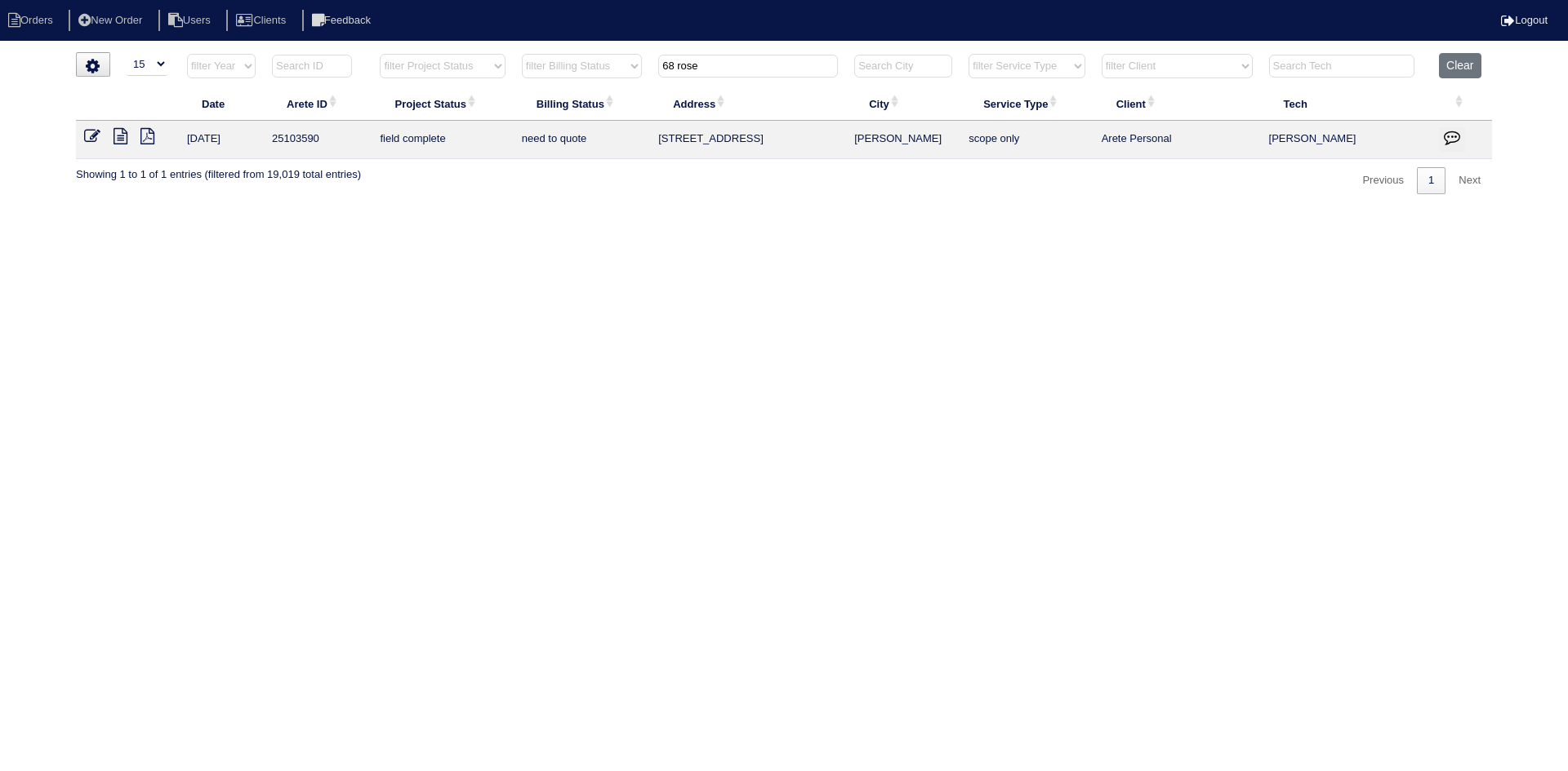
drag, startPoint x: 764, startPoint y: 66, endPoint x: 568, endPoint y: 67, distance: 196.0
click at [568, 67] on tr "filter Year -- Any Year -- 2025 2024 2023 2022 2021 2020 2019 filter Project St…" at bounding box center [784, 70] width 1416 height 34
type input "2800 d"
